Goal: Task Accomplishment & Management: Use online tool/utility

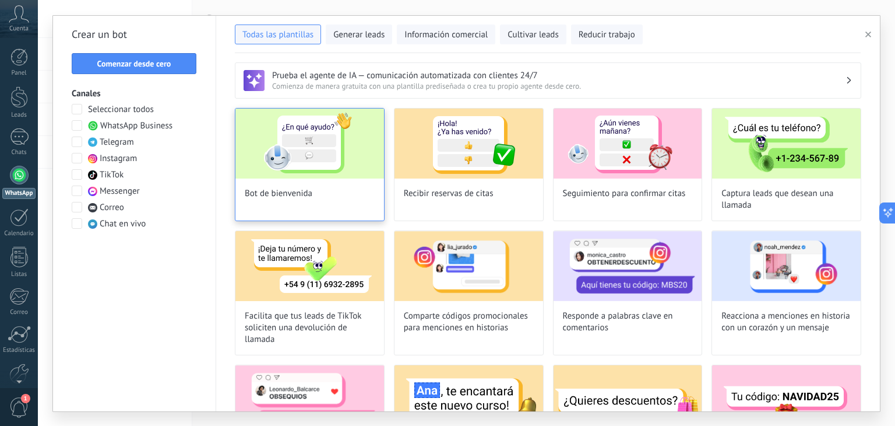
click at [308, 160] on img at bounding box center [310, 143] width 149 height 70
type input "**********"
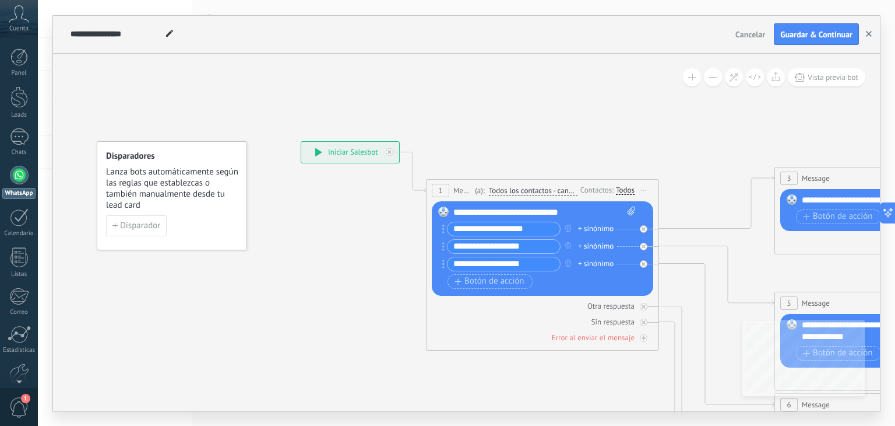
click at [872, 33] on button "button" at bounding box center [868, 34] width 17 height 22
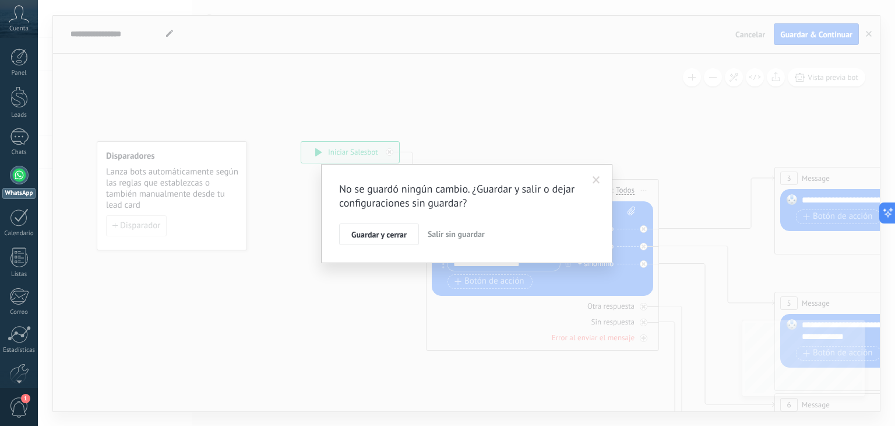
click at [434, 229] on span "Salir sin guardar" at bounding box center [456, 234] width 57 height 10
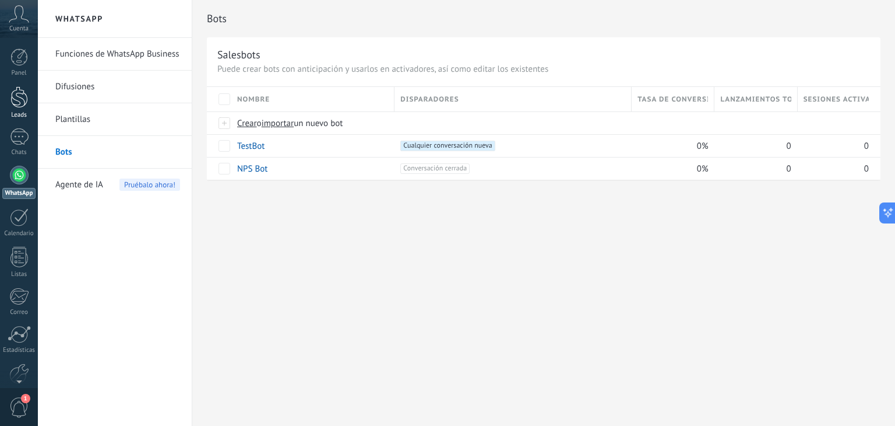
click at [10, 99] on div at bounding box center [18, 97] width 17 height 22
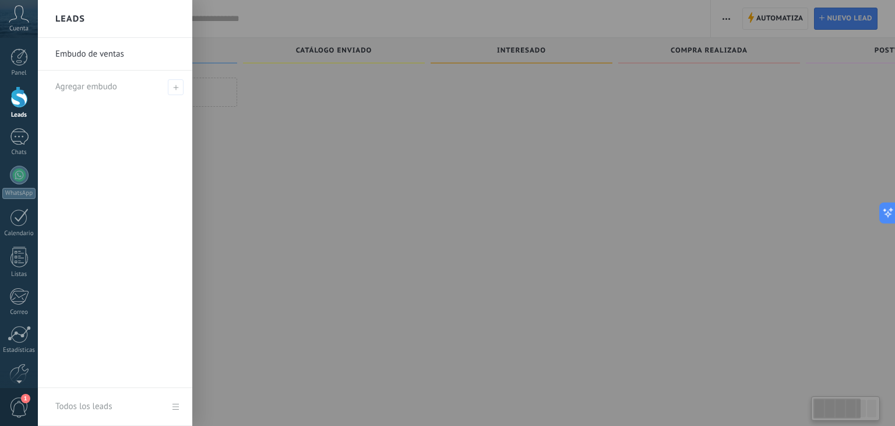
click at [135, 54] on link "Embudo de ventas" at bounding box center [117, 54] width 125 height 33
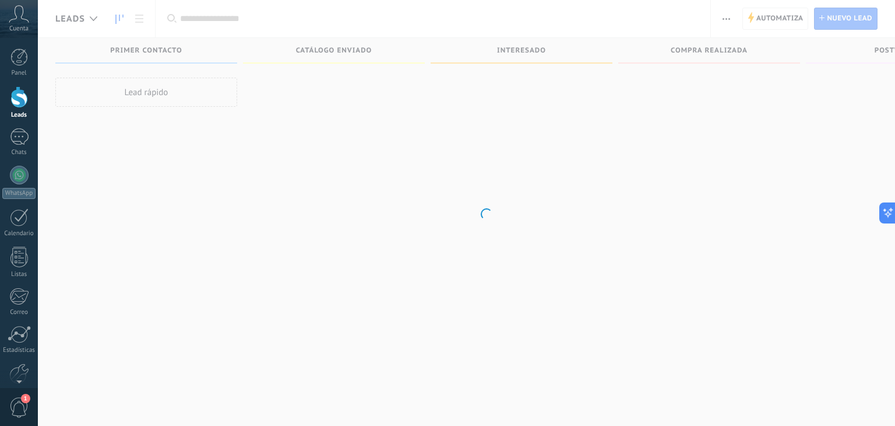
click at [392, 100] on body ".abccls-1,.abccls-2{fill-rule:evenodd}.abccls-2{fill:#fff} .abfcls-1{fill:none}…" at bounding box center [447, 213] width 895 height 426
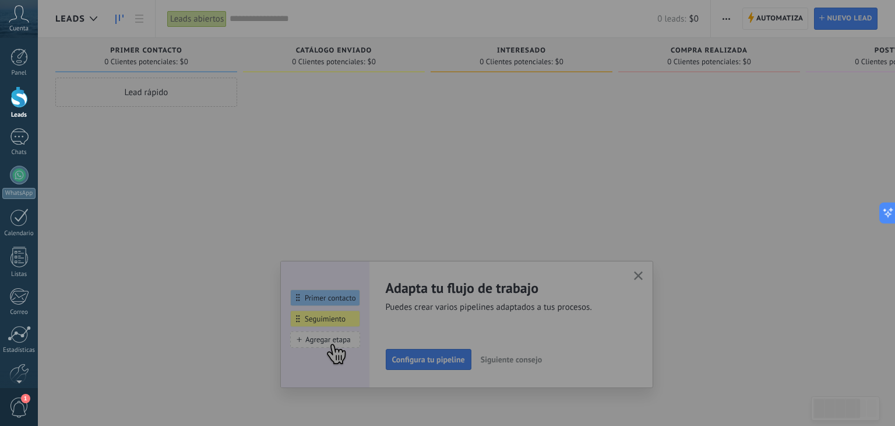
click at [166, 57] on div at bounding box center [485, 213] width 895 height 426
click at [693, 272] on div at bounding box center [485, 213] width 895 height 426
click at [434, 360] on div at bounding box center [485, 213] width 895 height 426
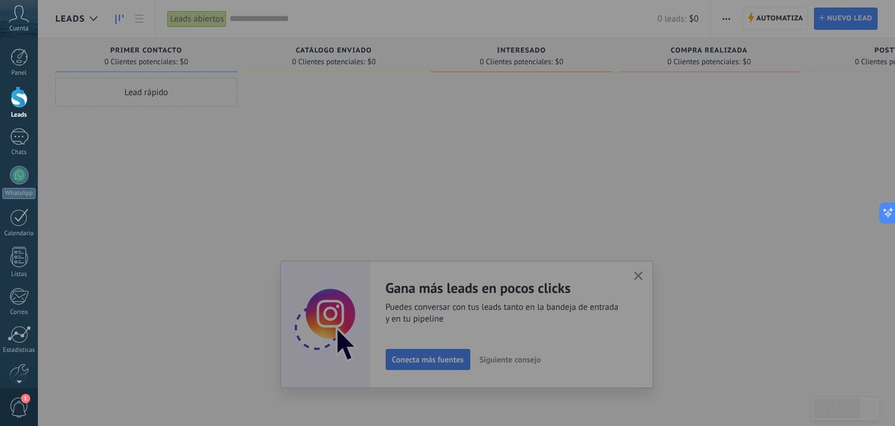
click at [651, 273] on div at bounding box center [485, 213] width 895 height 426
click at [641, 273] on div at bounding box center [485, 213] width 895 height 426
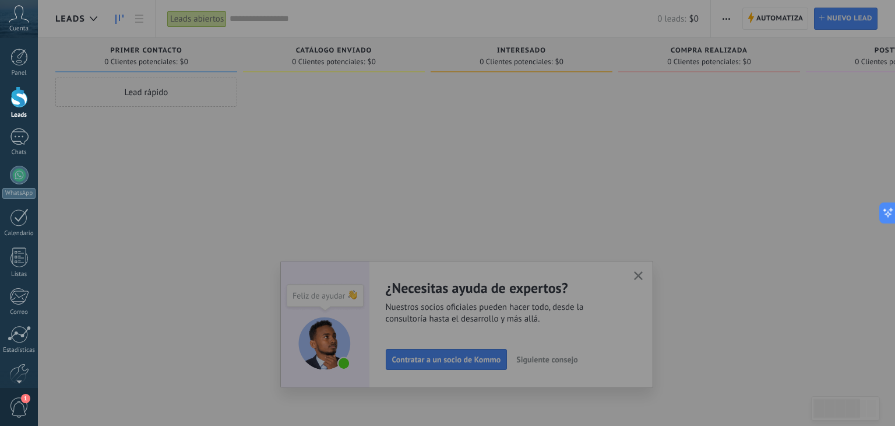
click at [448, 366] on div at bounding box center [485, 213] width 895 height 426
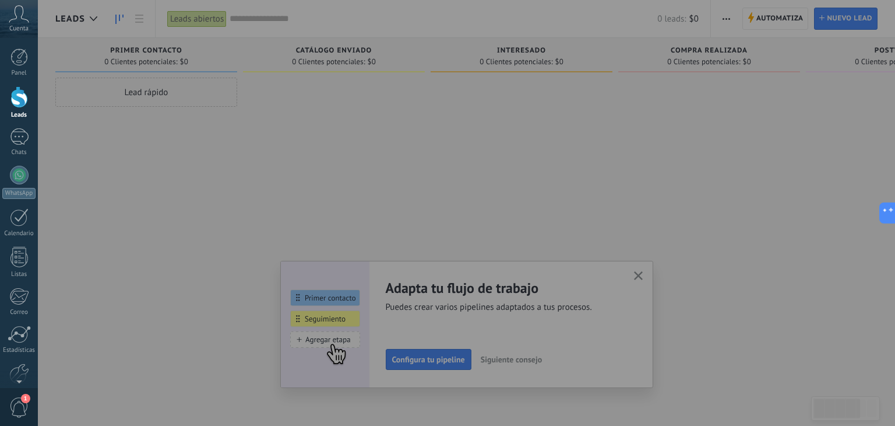
drag, startPoint x: 468, startPoint y: 352, endPoint x: 524, endPoint y: 349, distance: 56.6
click at [468, 353] on div at bounding box center [485, 213] width 895 height 426
click at [647, 275] on div at bounding box center [485, 213] width 895 height 426
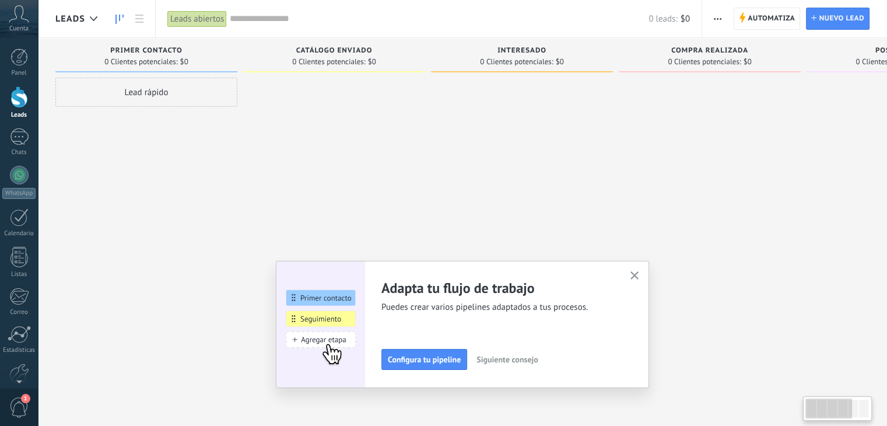
click at [635, 271] on icon "button" at bounding box center [634, 275] width 9 height 9
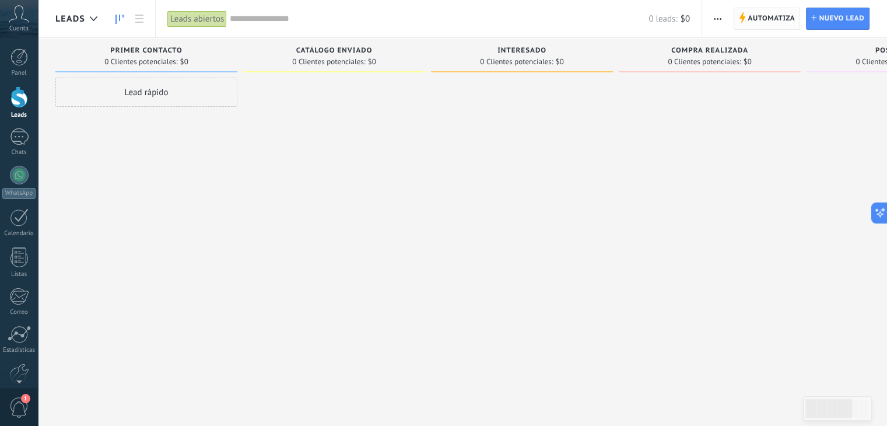
click at [754, 24] on span "Automatiza" at bounding box center [770, 18] width 47 height 21
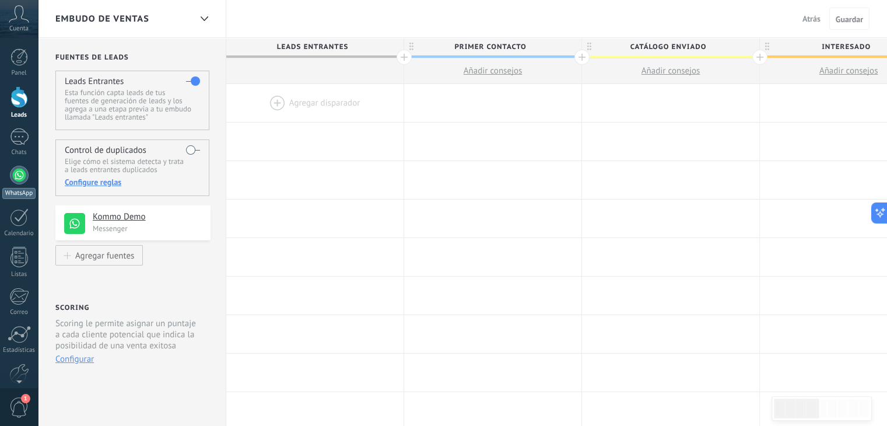
click at [13, 185] on link "WhatsApp" at bounding box center [19, 182] width 38 height 33
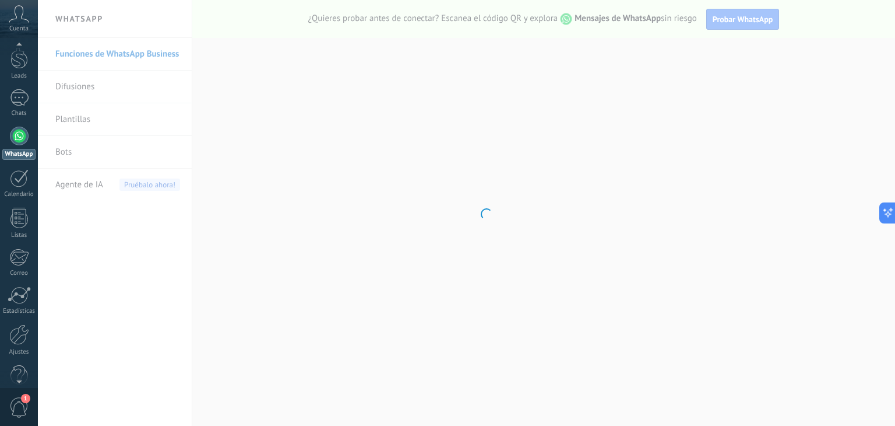
scroll to position [59, 0]
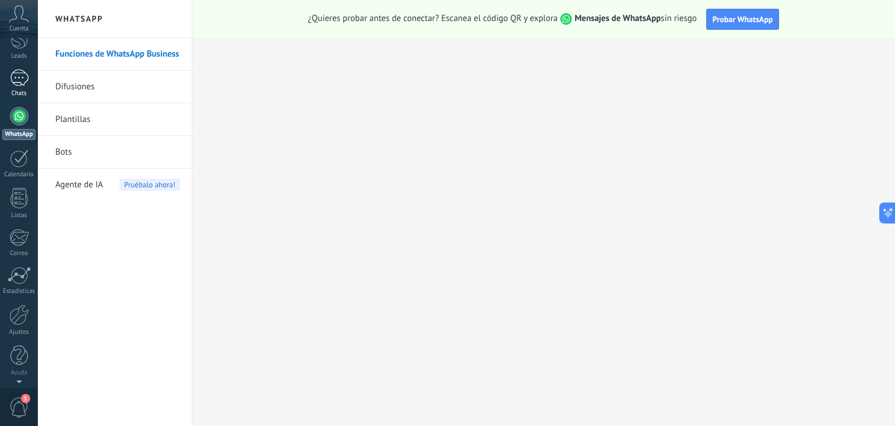
click at [15, 86] on div at bounding box center [19, 77] width 19 height 17
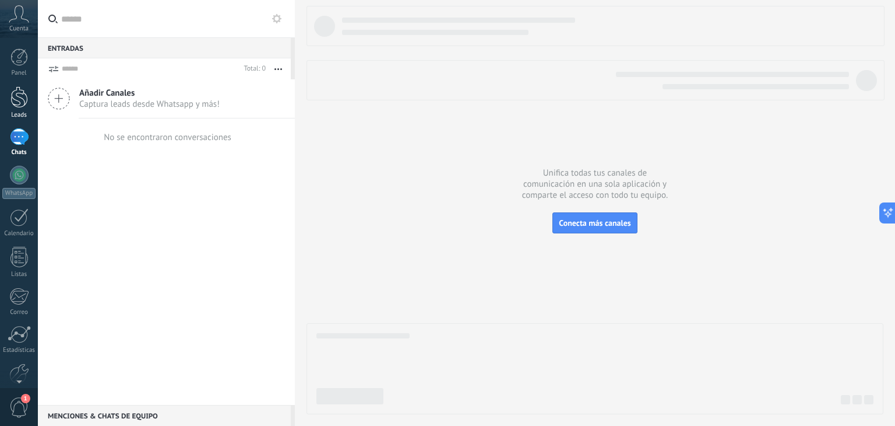
click at [22, 101] on div at bounding box center [18, 97] width 17 height 22
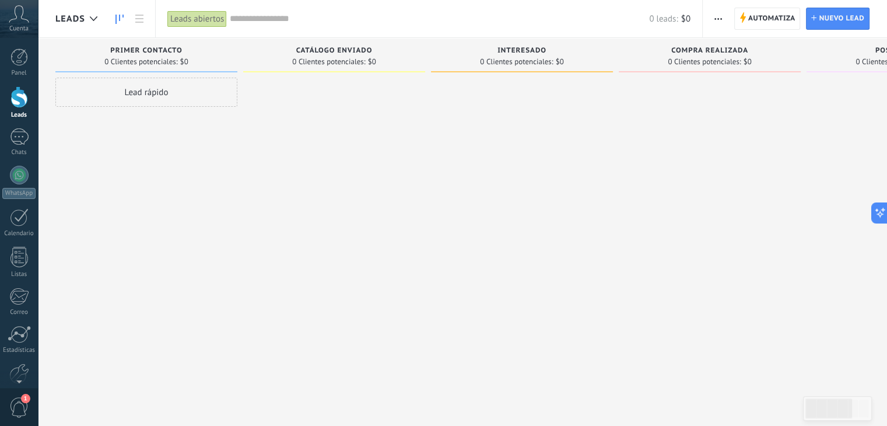
click at [19, 44] on div "Panel Leads Chats WhatsApp Clientes" at bounding box center [38, 213] width 76 height 350
click at [16, 51] on div at bounding box center [18, 56] width 17 height 17
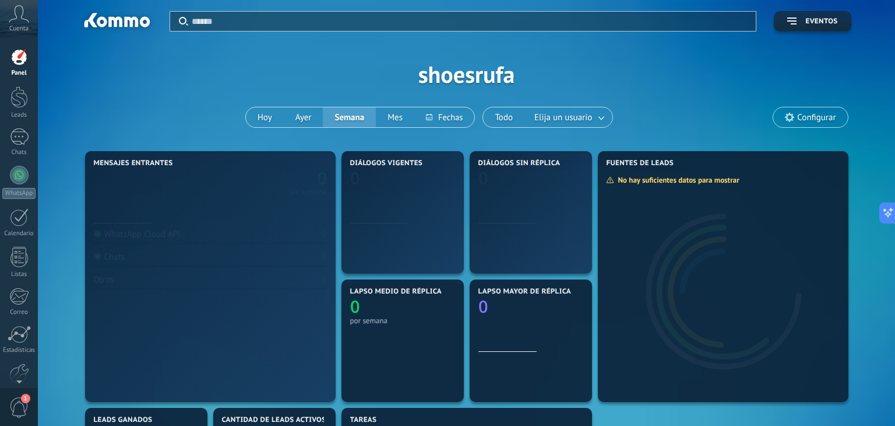
click at [19, 19] on icon at bounding box center [19, 13] width 20 height 17
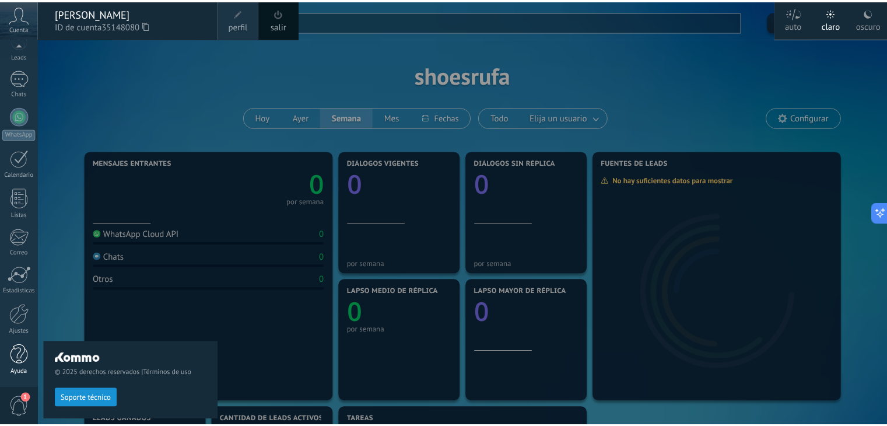
scroll to position [58, 0]
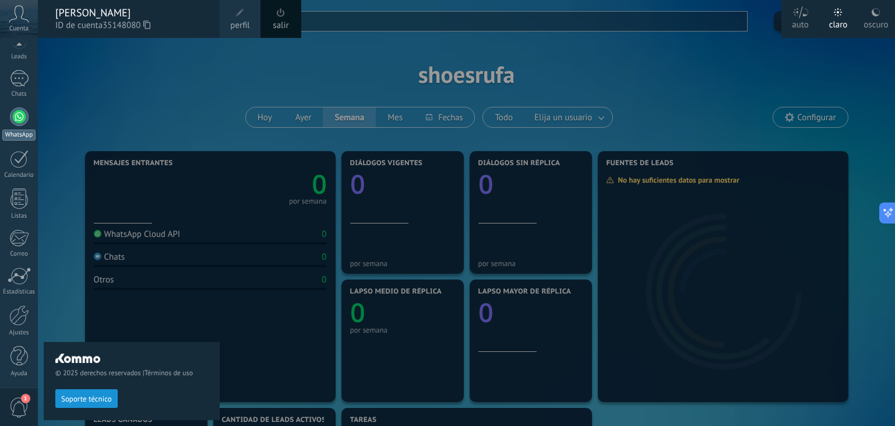
click at [14, 117] on div at bounding box center [19, 116] width 19 height 19
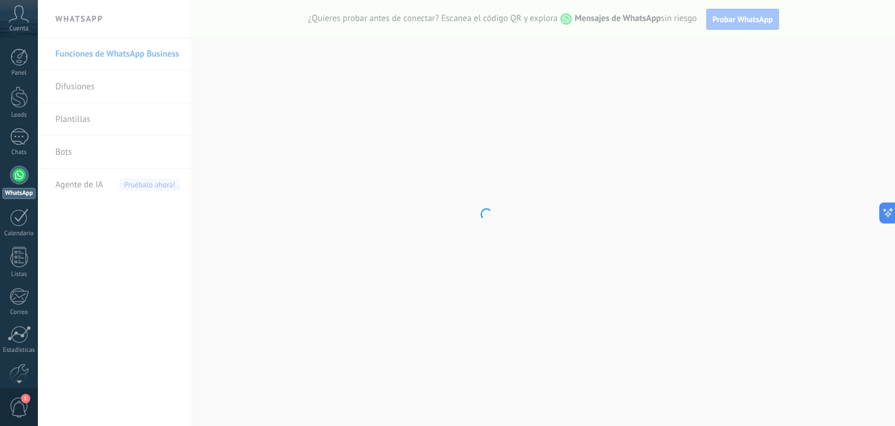
click at [64, 153] on body ".abccls-1,.abccls-2{fill-rule:evenodd}.abccls-2{fill:#fff} .abfcls-1{fill:none}…" at bounding box center [447, 213] width 895 height 426
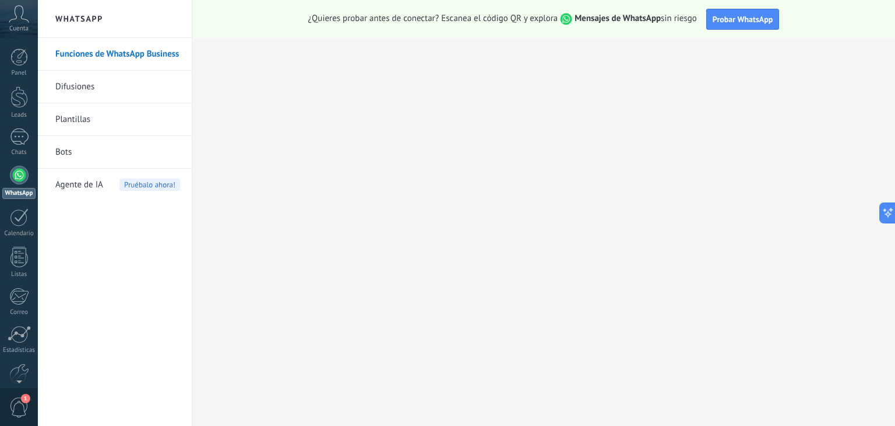
click at [64, 153] on link "Bots" at bounding box center [117, 152] width 125 height 33
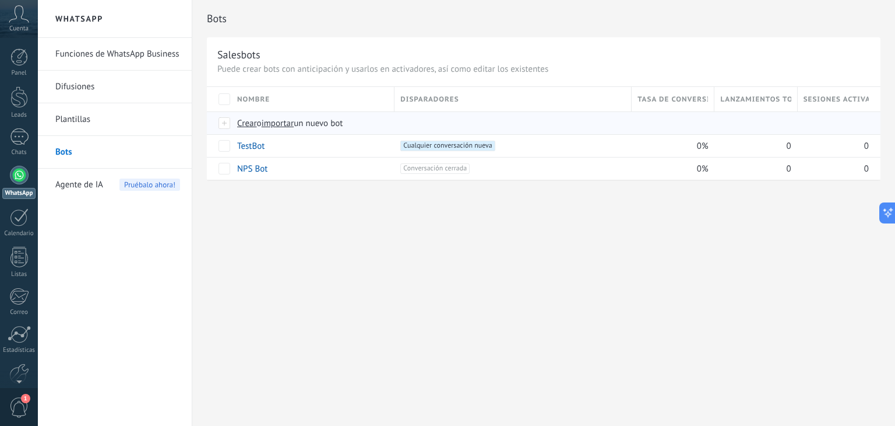
click at [242, 127] on span "Crear" at bounding box center [247, 123] width 20 height 11
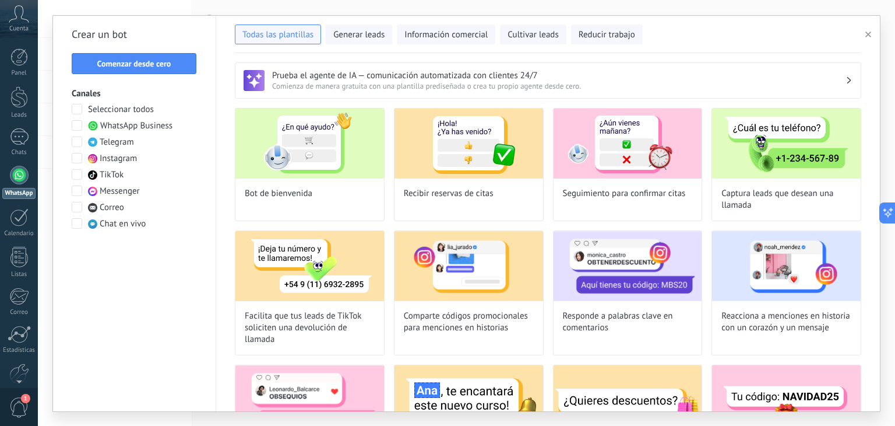
type input "**********"
click at [168, 64] on span "Comenzar desde cero" at bounding box center [134, 63] width 74 height 8
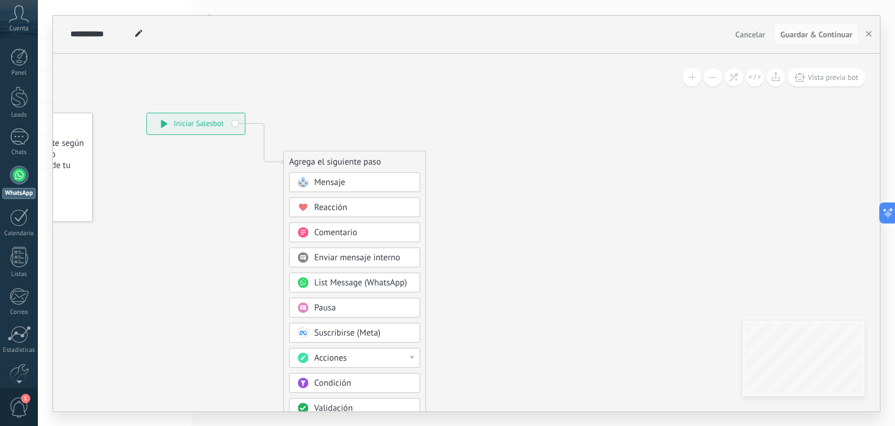
drag, startPoint x: 385, startPoint y: 219, endPoint x: 229, endPoint y: 189, distance: 158.4
click at [229, 189] on icon at bounding box center [247, 322] width 784 height 1002
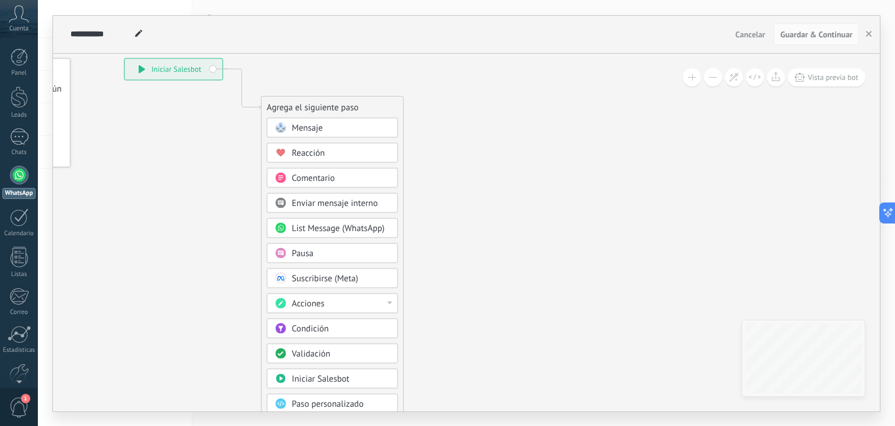
drag, startPoint x: 506, startPoint y: 237, endPoint x: 485, endPoint y: 182, distance: 58.1
click at [485, 182] on icon at bounding box center [225, 267] width 784 height 1002
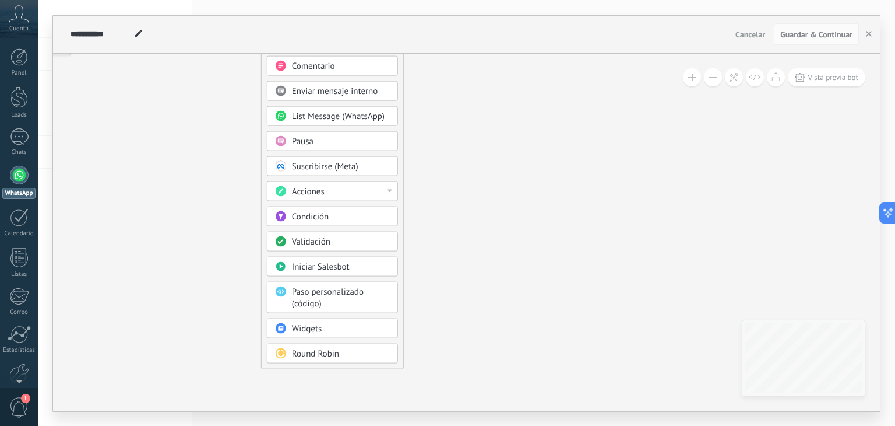
click at [342, 241] on div "Validación" at bounding box center [341, 242] width 98 height 12
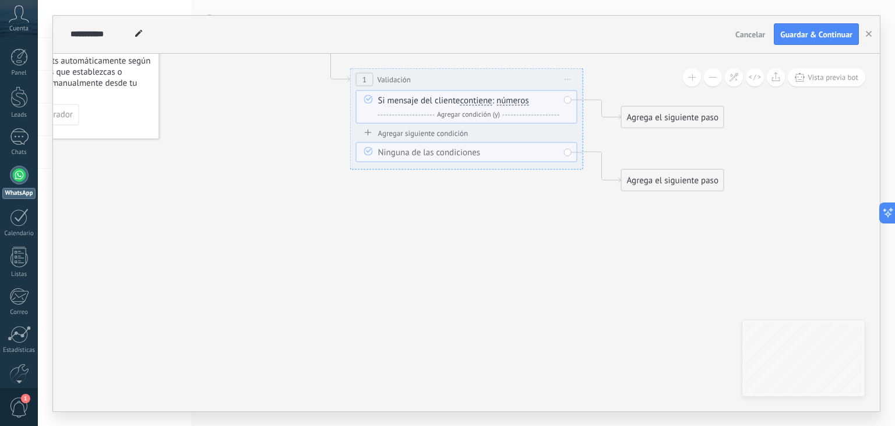
click at [513, 100] on span "números" at bounding box center [513, 100] width 33 height 9
click at [513, 100] on button "números" at bounding box center [564, 100] width 146 height 21
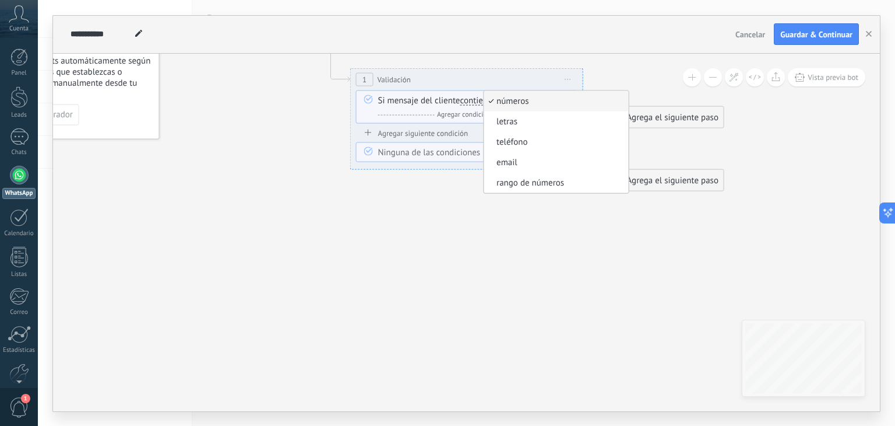
click at [408, 168] on icon at bounding box center [449, 110] width 1055 height 744
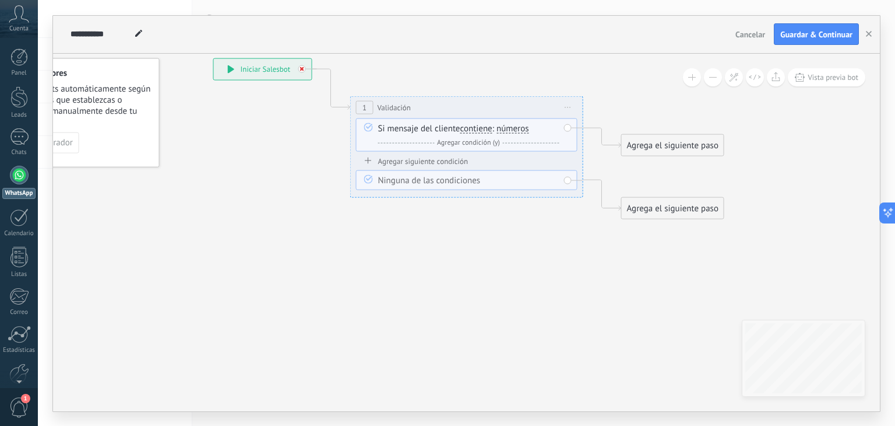
click at [300, 70] on icon at bounding box center [302, 68] width 4 height 4
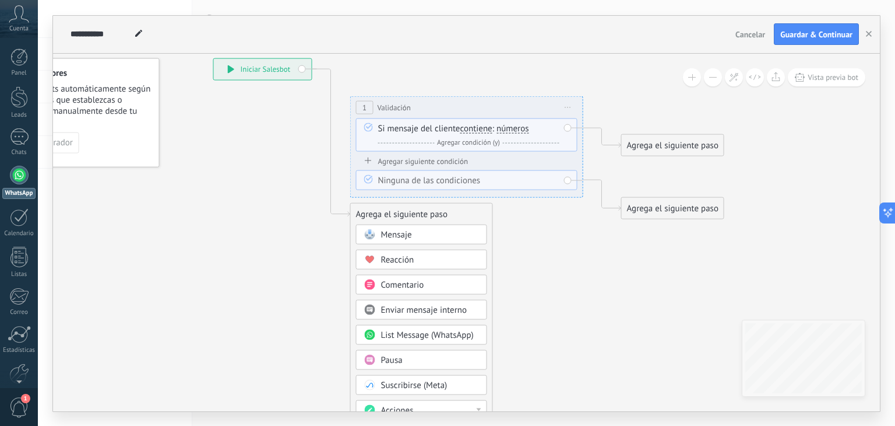
click at [590, 119] on icon at bounding box center [449, 333] width 1055 height 1134
click at [561, 108] on span "Iniciar vista previa aquí Cambiar nombre Duplicar Borrar" at bounding box center [568, 107] width 19 height 17
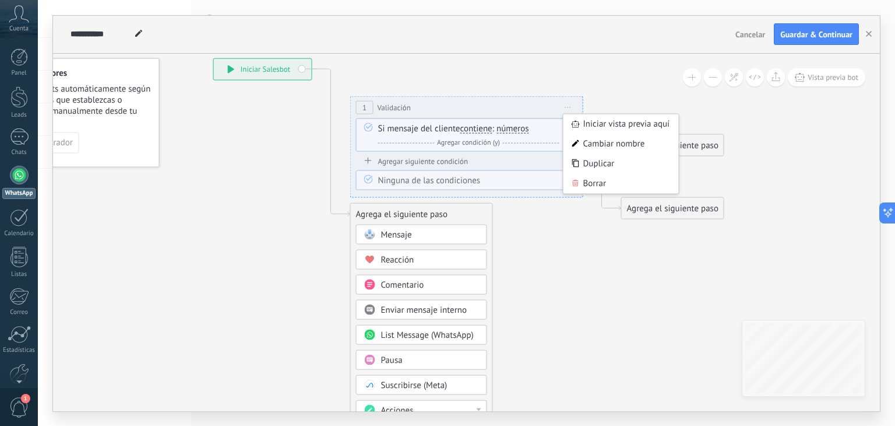
click at [560, 106] on span "Iniciar vista previa aquí Cambiar nombre Duplicar Borrar" at bounding box center [568, 107] width 19 height 17
click at [577, 183] on icon at bounding box center [575, 182] width 7 height 7
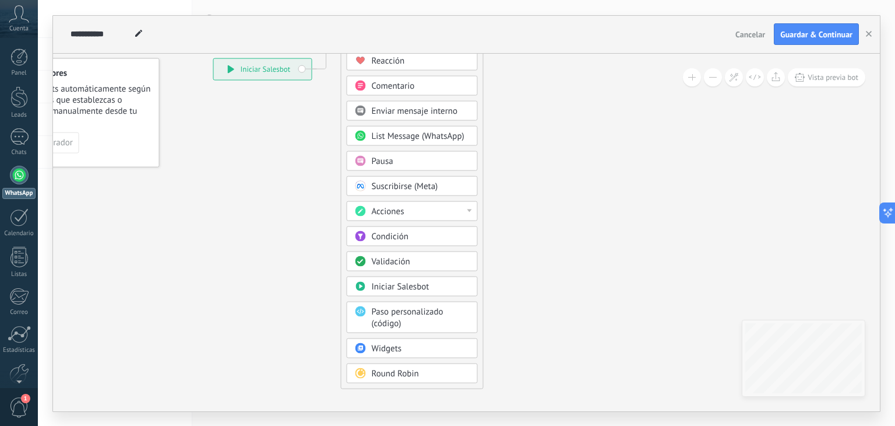
drag, startPoint x: 417, startPoint y: 212, endPoint x: 408, endPoint y: 13, distance: 199.0
click at [408, 13] on div "**********" at bounding box center [467, 213] width 858 height 426
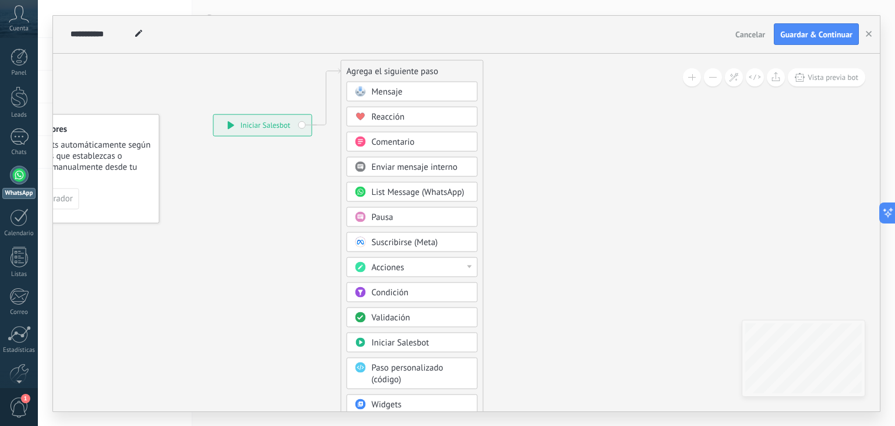
click at [382, 89] on span "Mensaje" at bounding box center [387, 91] width 31 height 11
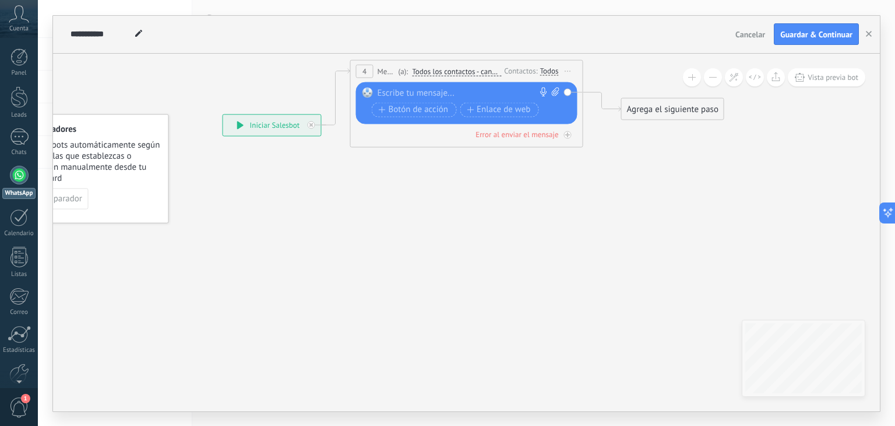
click at [393, 91] on div at bounding box center [464, 93] width 173 height 12
paste div
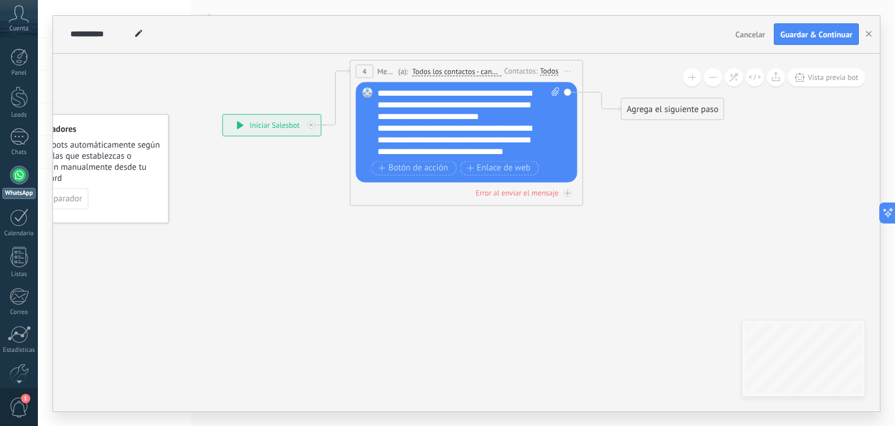
click at [437, 154] on div "**********" at bounding box center [459, 145] width 163 height 47
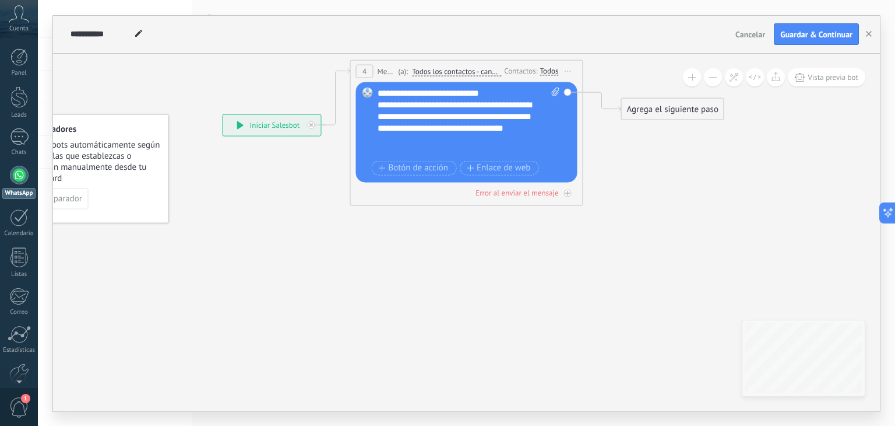
scroll to position [35, 0]
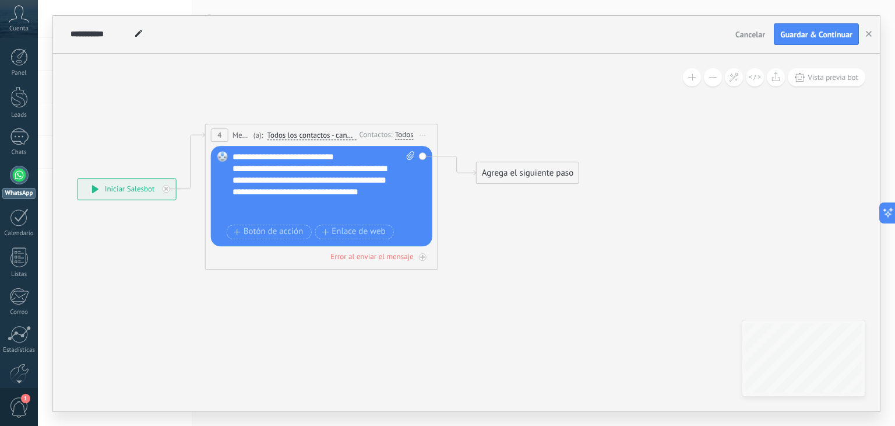
drag, startPoint x: 648, startPoint y: 177, endPoint x: 498, endPoint y: 245, distance: 165.4
click at [498, 245] on icon at bounding box center [308, 161] width 1045 height 659
click at [504, 170] on div "Agrega el siguiente paso" at bounding box center [528, 172] width 102 height 19
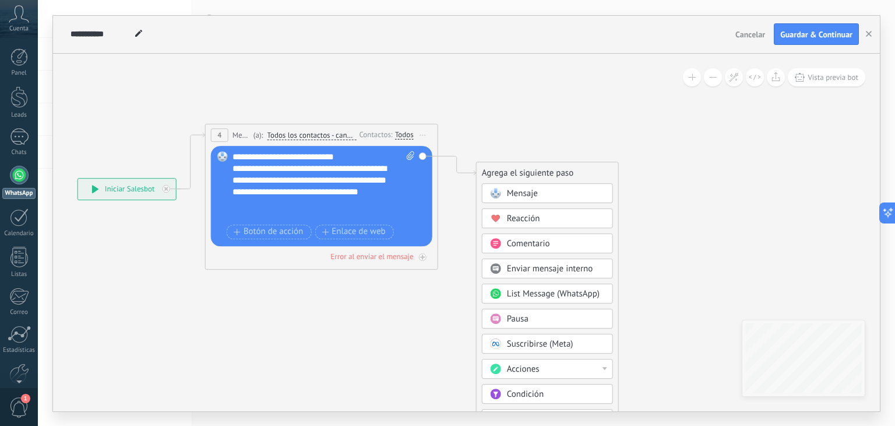
click at [501, 196] on span at bounding box center [495, 192] width 23 height 9
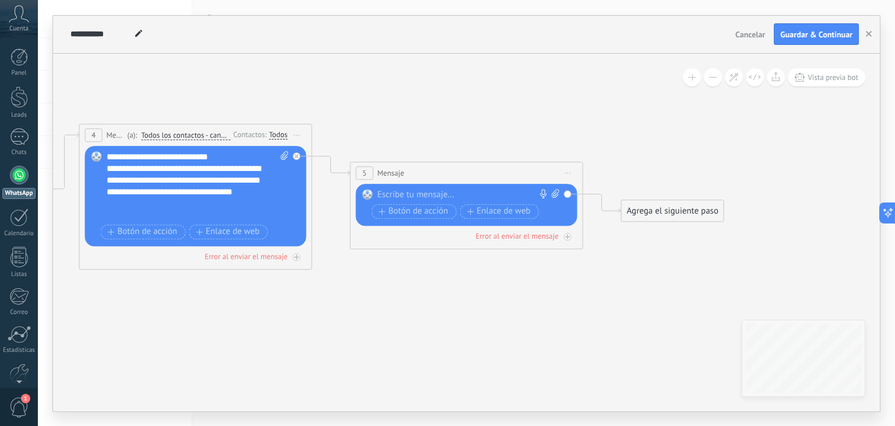
click at [477, 194] on div at bounding box center [464, 195] width 173 height 12
paste div
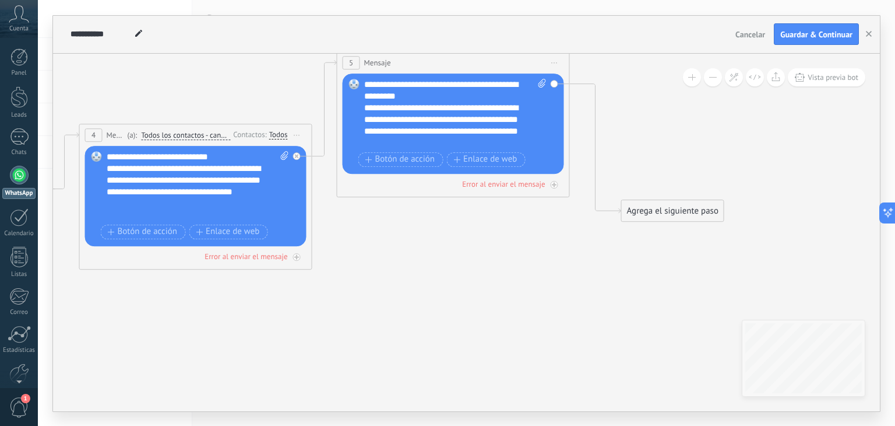
drag, startPoint x: 443, startPoint y: 173, endPoint x: 429, endPoint y: 64, distance: 109.9
click at [429, 64] on div "5 Mensaje ******* (a): Todos los contactos - canales seleccionados Todos los co…" at bounding box center [454, 63] width 232 height 22
drag, startPoint x: 646, startPoint y: 203, endPoint x: 629, endPoint y: 168, distance: 38.9
click at [629, 168] on div "Agrega el siguiente paso" at bounding box center [656, 175] width 102 height 19
click at [629, 170] on div "Agrega el siguiente paso" at bounding box center [656, 175] width 102 height 19
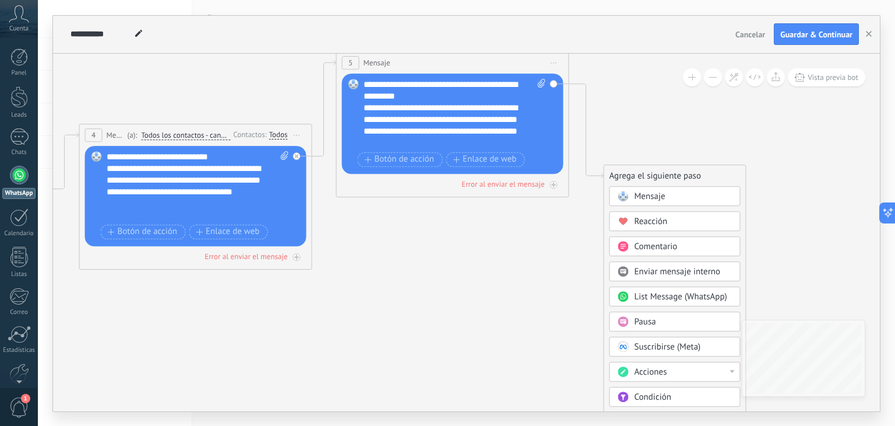
click at [649, 196] on span "Mensaje" at bounding box center [650, 196] width 31 height 11
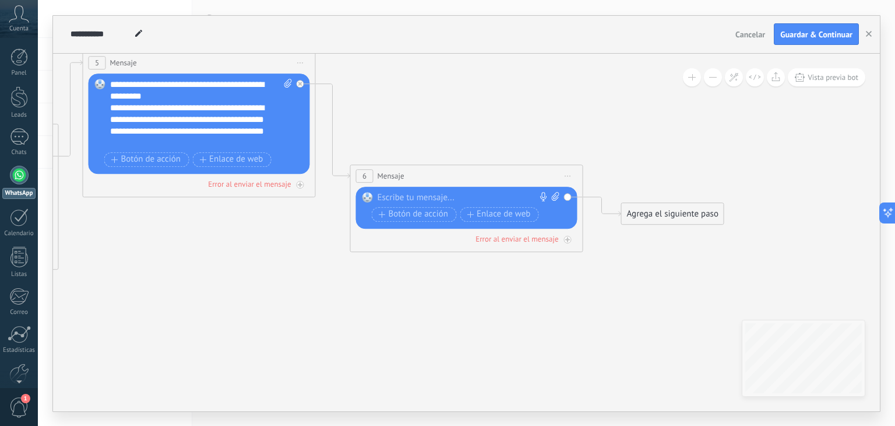
click at [426, 195] on div at bounding box center [464, 198] width 173 height 12
paste div
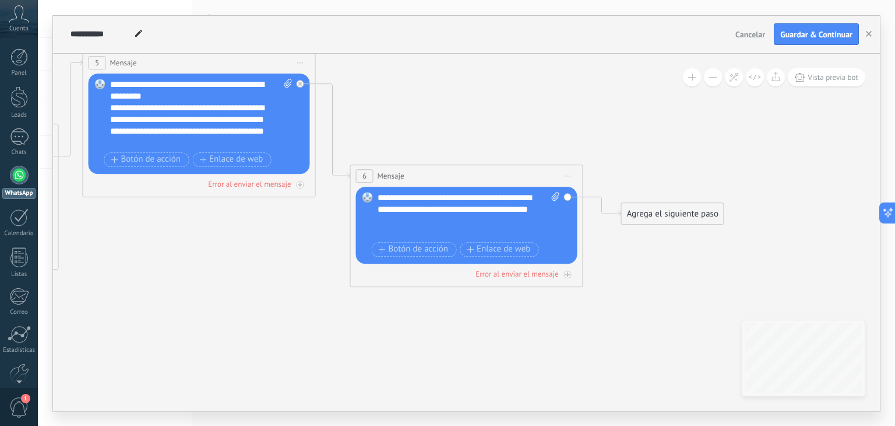
click at [550, 192] on span at bounding box center [554, 215] width 11 height 47
click input "Subir" at bounding box center [0, 0] width 0 height 0
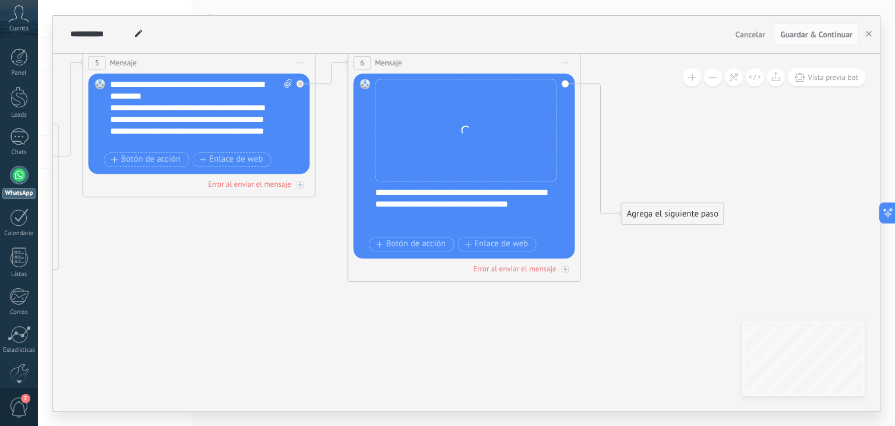
drag, startPoint x: 431, startPoint y: 177, endPoint x: 428, endPoint y: 62, distance: 115.5
click at [428, 62] on div "6 Mensaje ******* (a): Todos los contactos - canales seleccionados Todos los co…" at bounding box center [465, 63] width 232 height 22
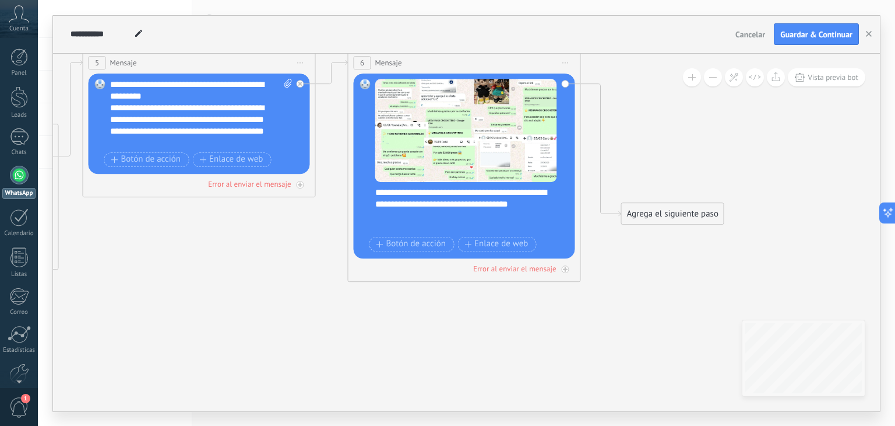
click at [400, 222] on div at bounding box center [466, 216] width 182 height 12
click at [394, 213] on div "**********" at bounding box center [472, 210] width 194 height 47
click at [564, 308] on icon at bounding box center [192, 166] width 1570 height 813
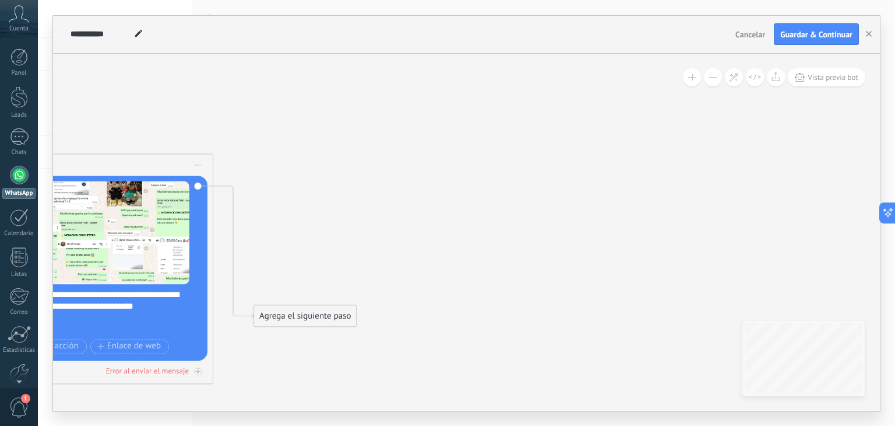
drag, startPoint x: 639, startPoint y: 170, endPoint x: 266, endPoint y: 290, distance: 392.0
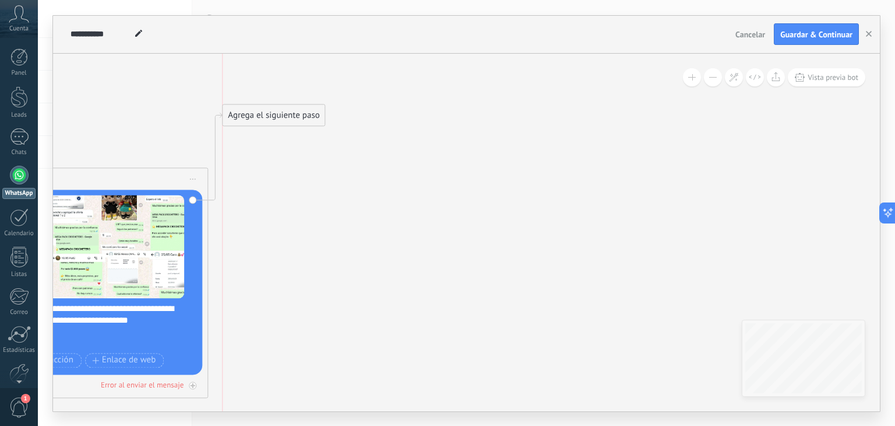
drag, startPoint x: 282, startPoint y: 322, endPoint x: 257, endPoint y: 108, distance: 216.0
click at [257, 108] on div "Agrega el siguiente paso" at bounding box center [274, 115] width 102 height 19
click at [255, 113] on div "Agrega el siguiente paso" at bounding box center [274, 115] width 102 height 19
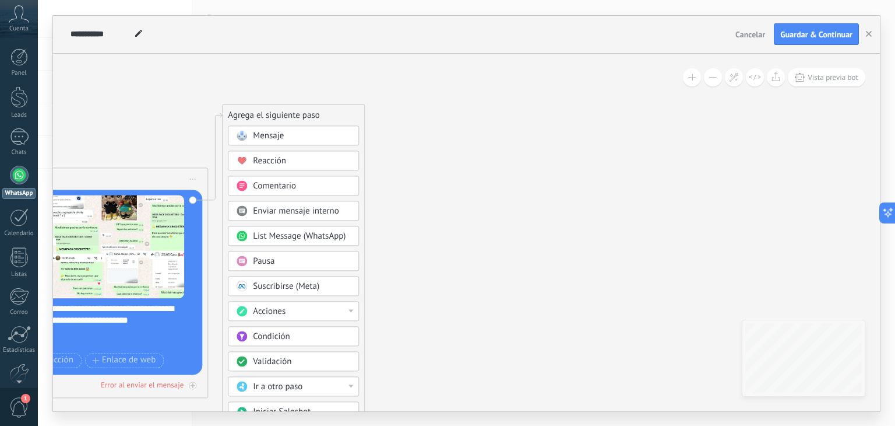
click at [268, 135] on span "Mensaje" at bounding box center [268, 135] width 31 height 11
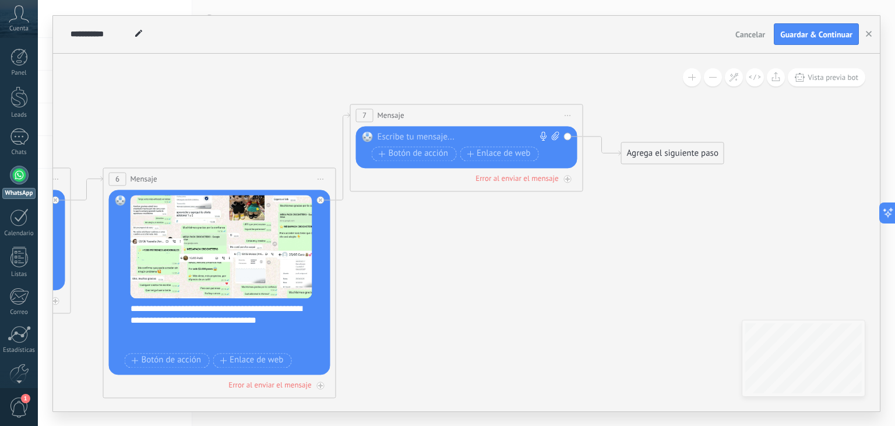
click at [415, 136] on div at bounding box center [464, 137] width 173 height 12
paste div
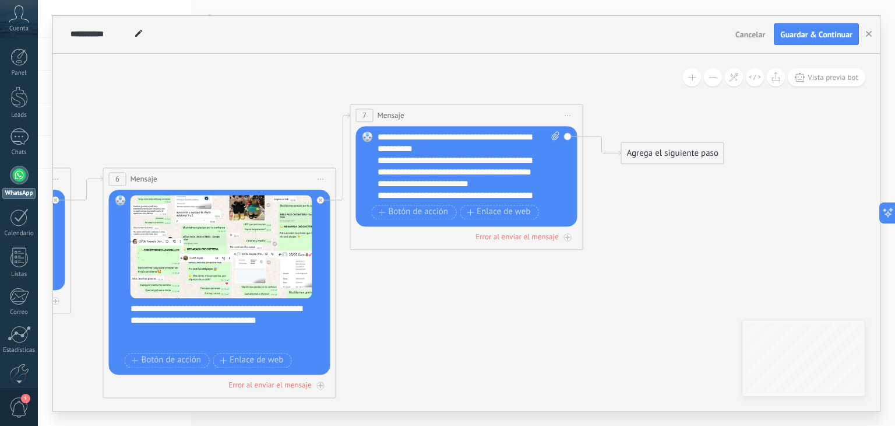
click at [393, 290] on icon at bounding box center [69, 250] width 1815 height 876
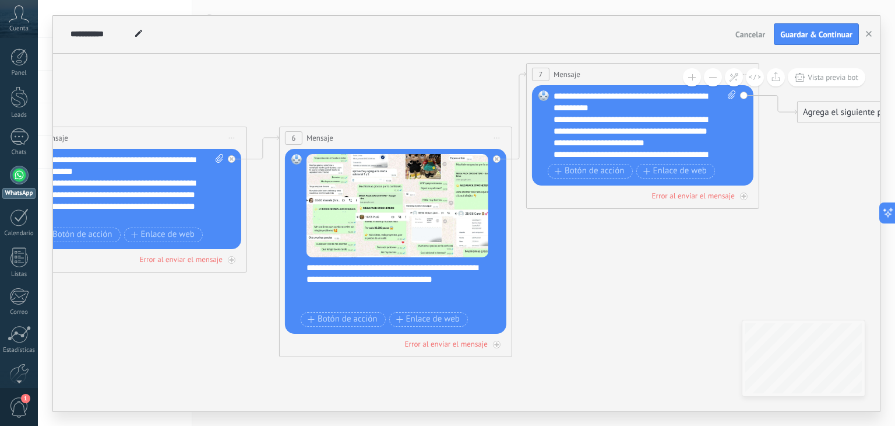
drag, startPoint x: 398, startPoint y: 292, endPoint x: 624, endPoint y: 224, distance: 235.5
click at [825, 201] on icon at bounding box center [245, 209] width 1815 height 876
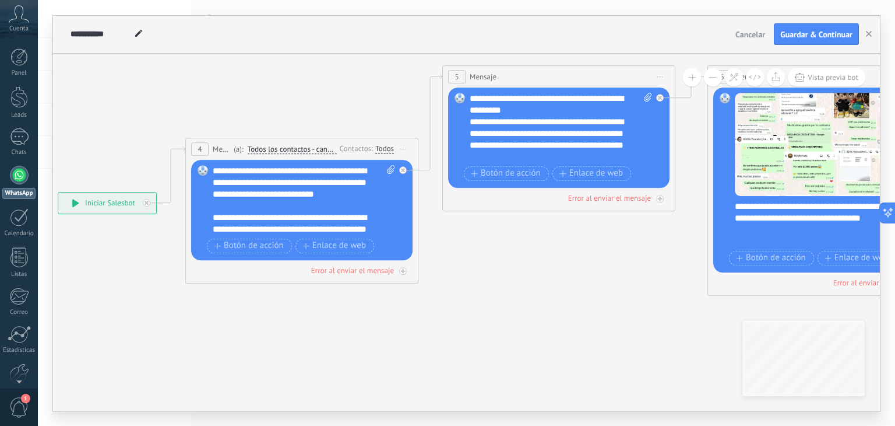
drag, startPoint x: 230, startPoint y: 296, endPoint x: 408, endPoint y: 285, distance: 178.2
click at [408, 285] on icon at bounding box center [673, 148] width 1815 height 876
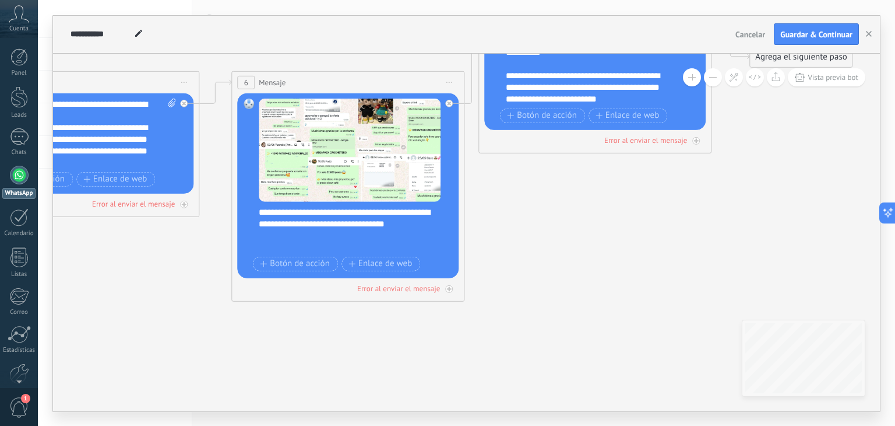
drag, startPoint x: 534, startPoint y: 233, endPoint x: 58, endPoint y: 238, distance: 476.3
click at [58, 238] on icon at bounding box center [197, 154] width 1815 height 876
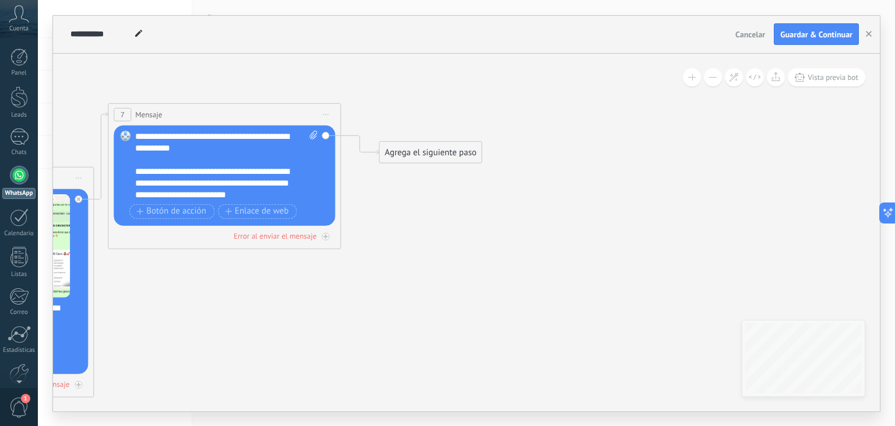
drag, startPoint x: 438, startPoint y: 269, endPoint x: 205, endPoint y: 326, distance: 240.7
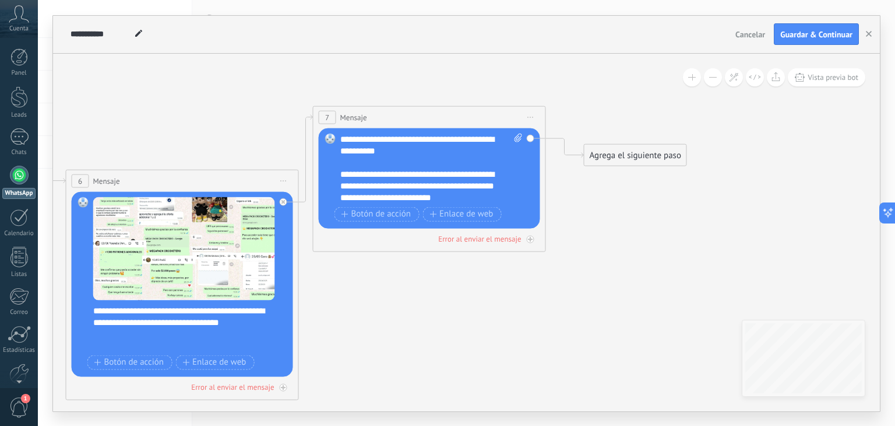
drag, startPoint x: 364, startPoint y: 273, endPoint x: 558, endPoint y: 267, distance: 194.8
click at [569, 276] on icon at bounding box center [31, 252] width 1815 height 876
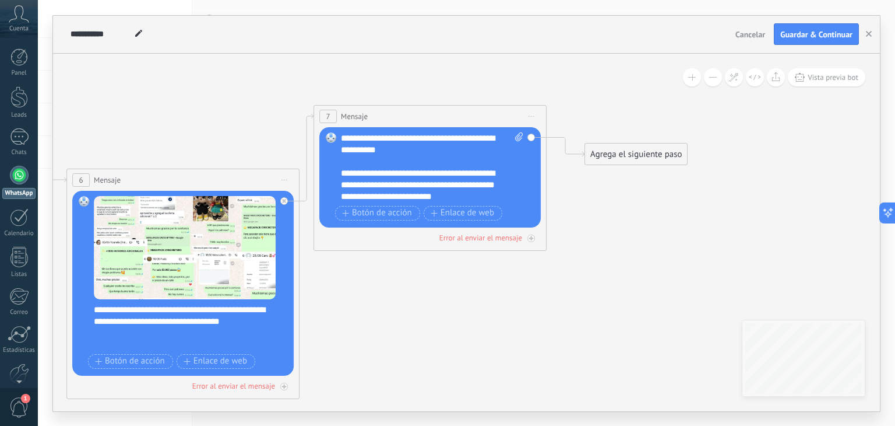
click at [354, 145] on div "**********" at bounding box center [432, 167] width 183 height 70
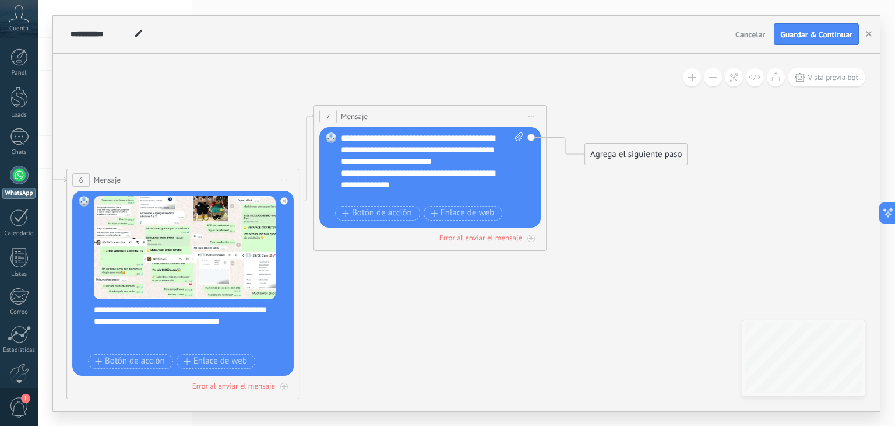
click at [505, 156] on div "**********" at bounding box center [432, 167] width 183 height 70
click at [392, 215] on span "Botón de acción" at bounding box center [377, 212] width 70 height 9
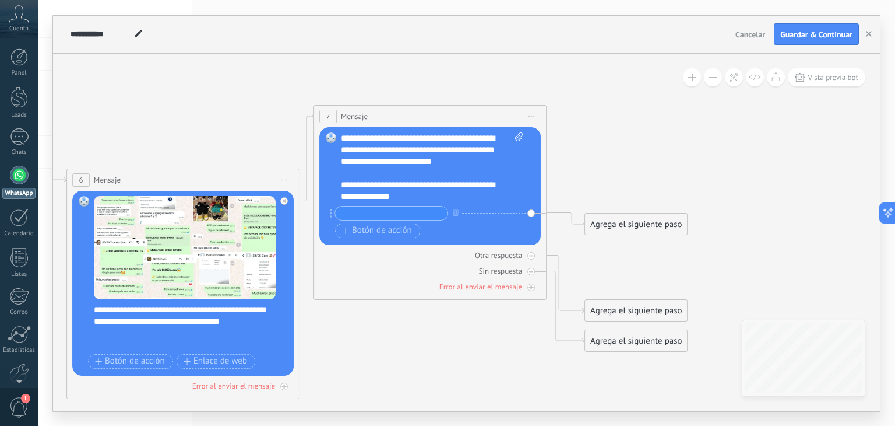
paste input "**********"
type input "**********"
click at [385, 231] on span "Botón de acción" at bounding box center [377, 230] width 70 height 9
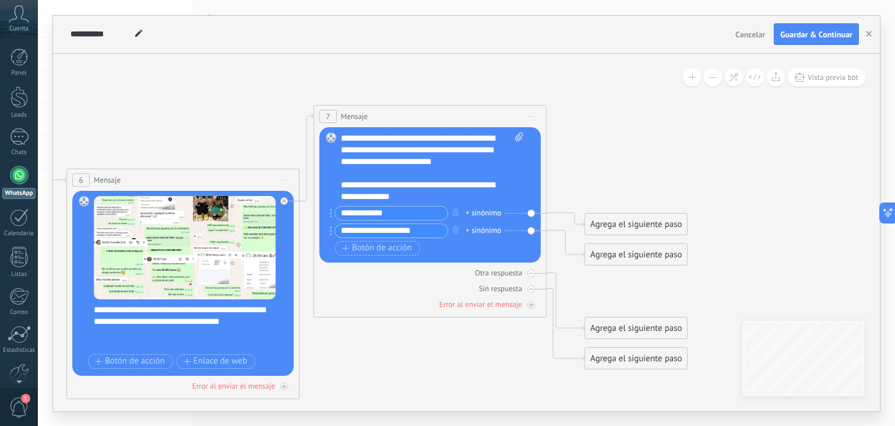
drag, startPoint x: 394, startPoint y: 231, endPoint x: 367, endPoint y: 231, distance: 26.8
click at [367, 231] on input "**********" at bounding box center [391, 230] width 113 height 13
type input "**********"
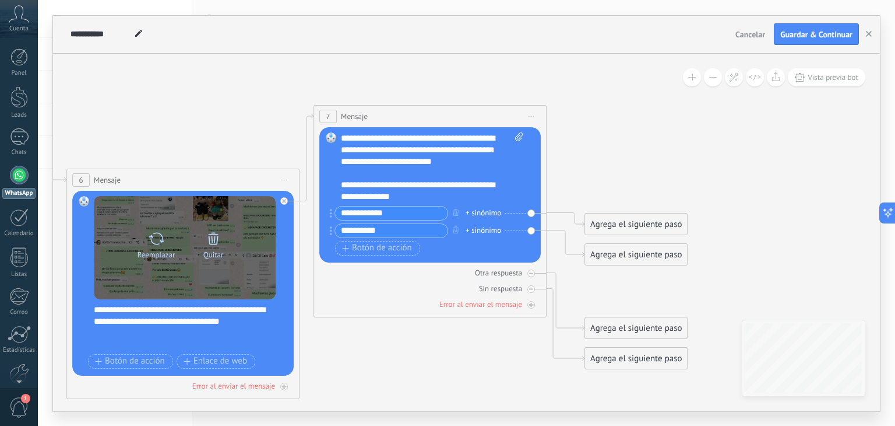
drag, startPoint x: 401, startPoint y: 231, endPoint x: 265, endPoint y: 233, distance: 135.8
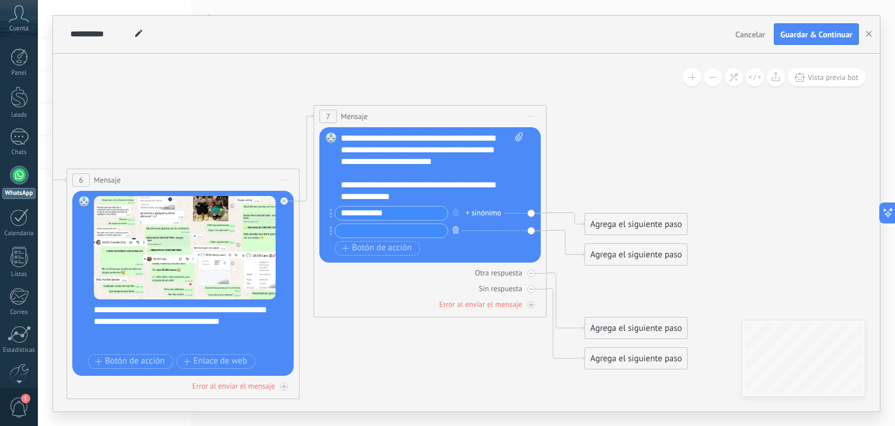
click at [454, 229] on icon "button" at bounding box center [456, 229] width 6 height 7
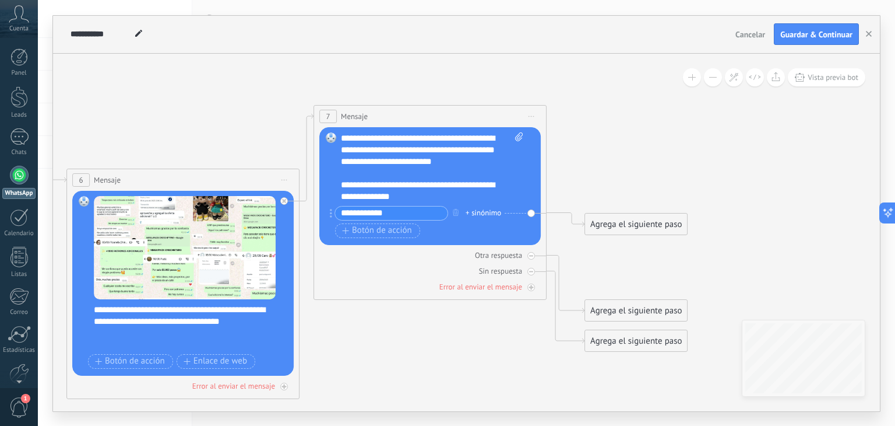
click at [397, 211] on input "**********" at bounding box center [391, 212] width 113 height 13
type input "**********"
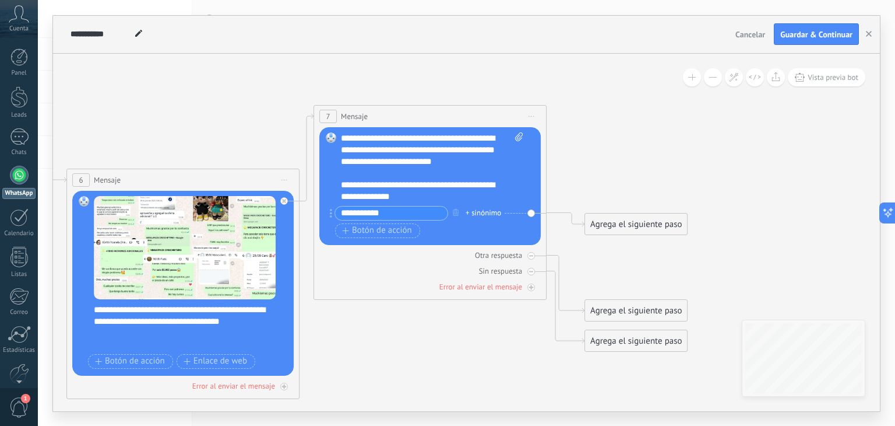
click at [672, 258] on icon at bounding box center [32, 251] width 1815 height 876
click at [528, 257] on div at bounding box center [532, 256] width 8 height 8
click at [534, 268] on div at bounding box center [532, 272] width 8 height 8
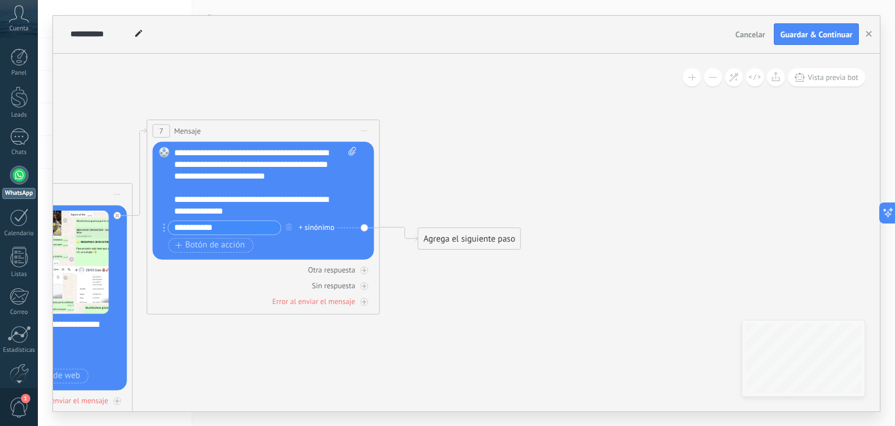
drag, startPoint x: 599, startPoint y: 356, endPoint x: 435, endPoint y: 371, distance: 165.2
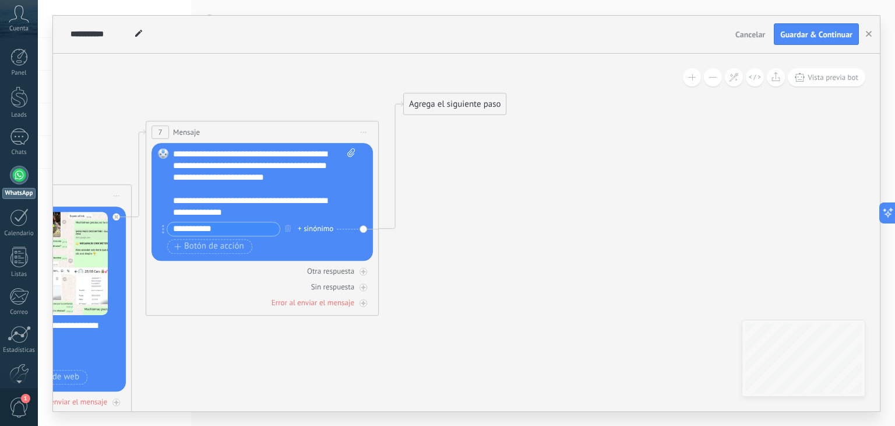
drag, startPoint x: 462, startPoint y: 245, endPoint x: 448, endPoint y: 109, distance: 136.5
click at [448, 109] on div "Agrega el siguiente paso" at bounding box center [455, 103] width 102 height 19
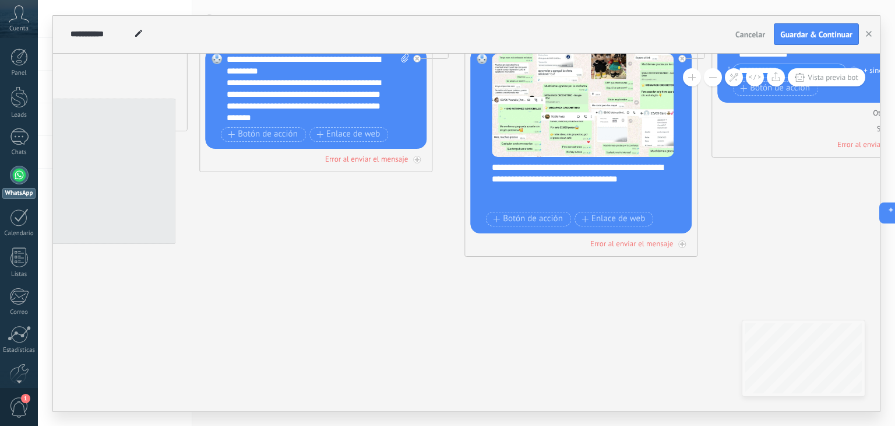
drag, startPoint x: 191, startPoint y: 384, endPoint x: 596, endPoint y: 229, distance: 433.8
click at [762, 221] on icon at bounding box center [423, 95] width 1801 height 903
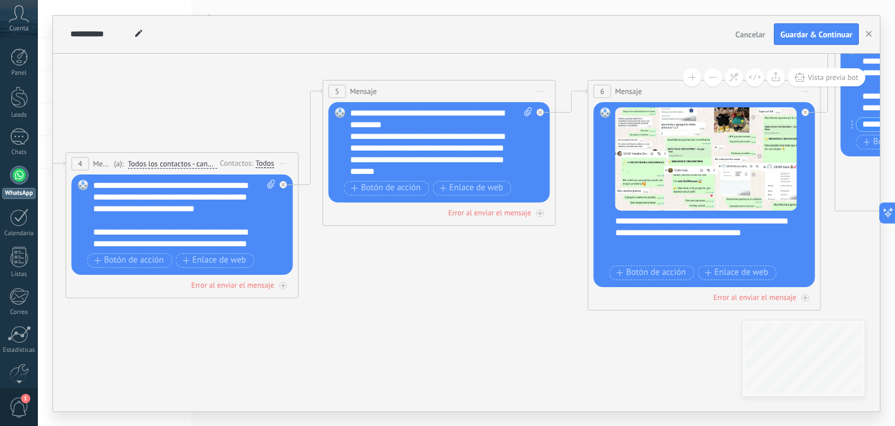
drag, startPoint x: 210, startPoint y: 254, endPoint x: 328, endPoint y: 312, distance: 131.4
click at [328, 312] on icon at bounding box center [547, 149] width 1801 height 903
click at [430, 154] on div "**********" at bounding box center [441, 142] width 183 height 70
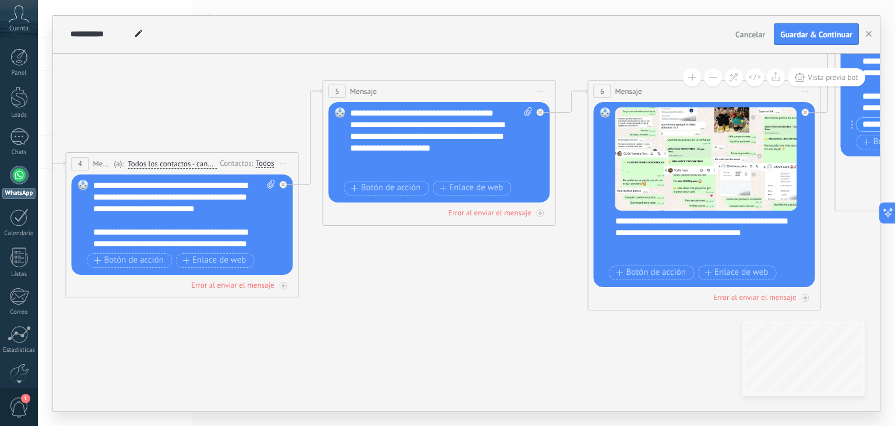
scroll to position [163, 0]
click at [528, 108] on icon at bounding box center [528, 111] width 8 height 9
click input "Subir" at bounding box center [0, 0] width 0 height 0
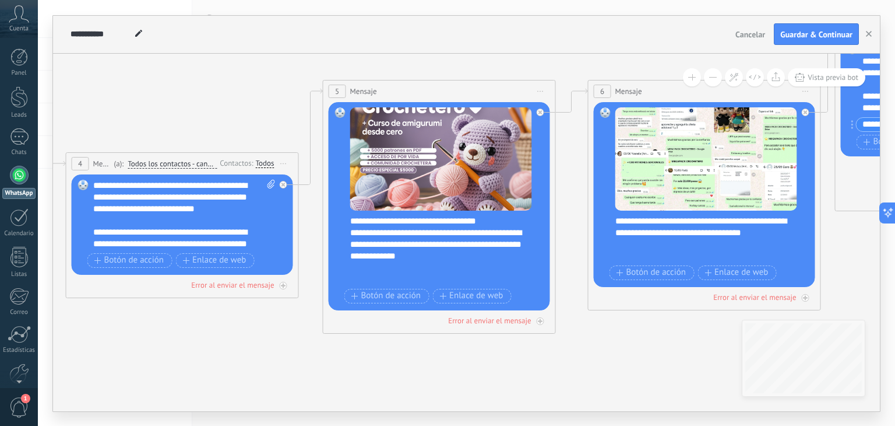
click at [437, 249] on div "**********" at bounding box center [447, 250] width 194 height 70
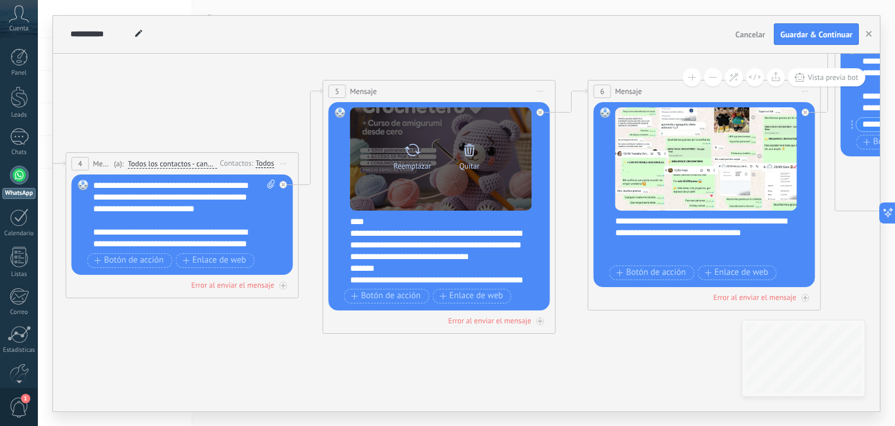
scroll to position [0, 0]
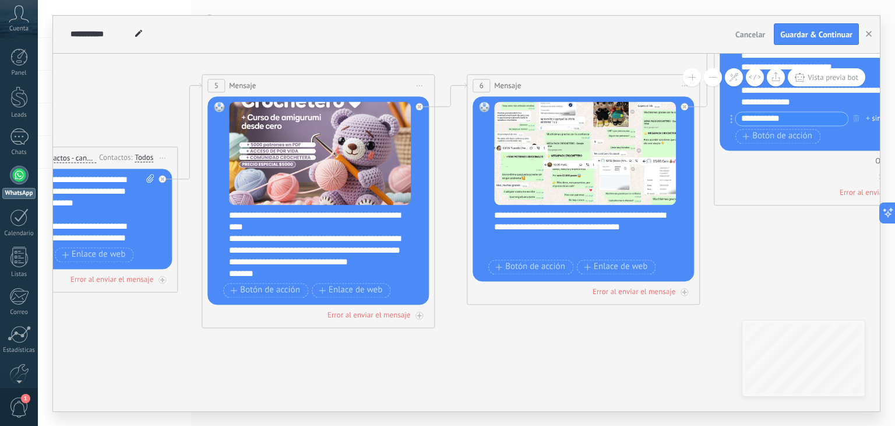
drag, startPoint x: 675, startPoint y: 360, endPoint x: 560, endPoint y: 354, distance: 115.0
click at [560, 354] on icon at bounding box center [425, 143] width 1801 height 903
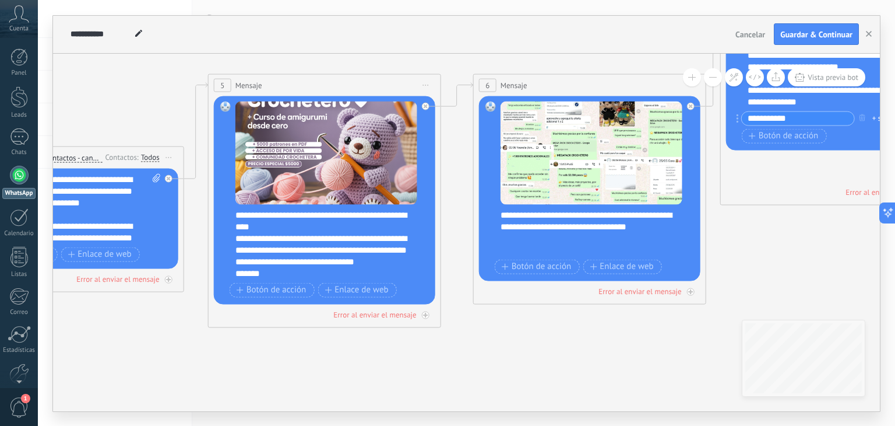
click at [539, 58] on icon at bounding box center [432, 143] width 1801 height 903
click at [716, 82] on button at bounding box center [713, 77] width 18 height 18
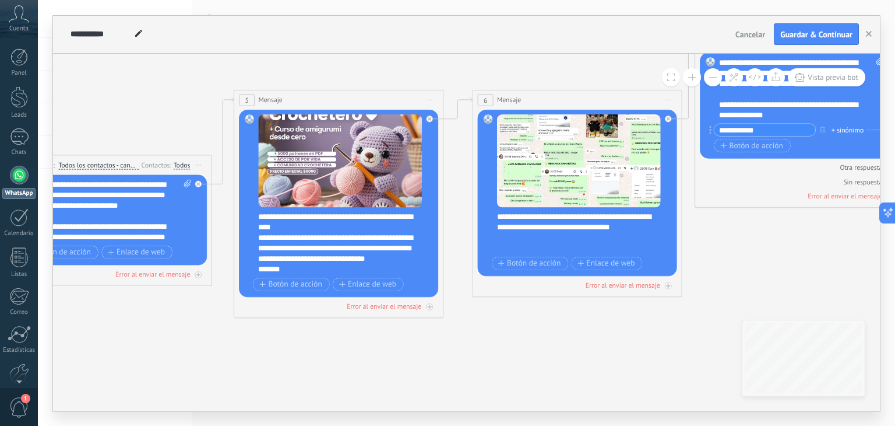
click at [716, 82] on button at bounding box center [713, 77] width 18 height 18
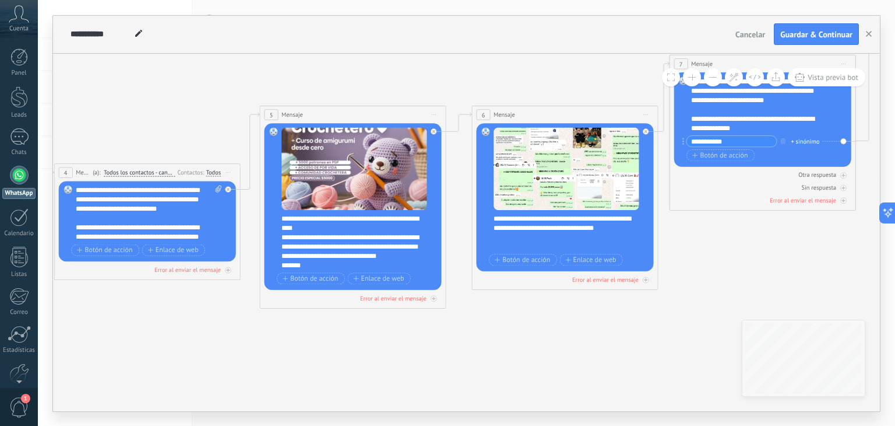
click at [716, 82] on button at bounding box center [713, 77] width 18 height 18
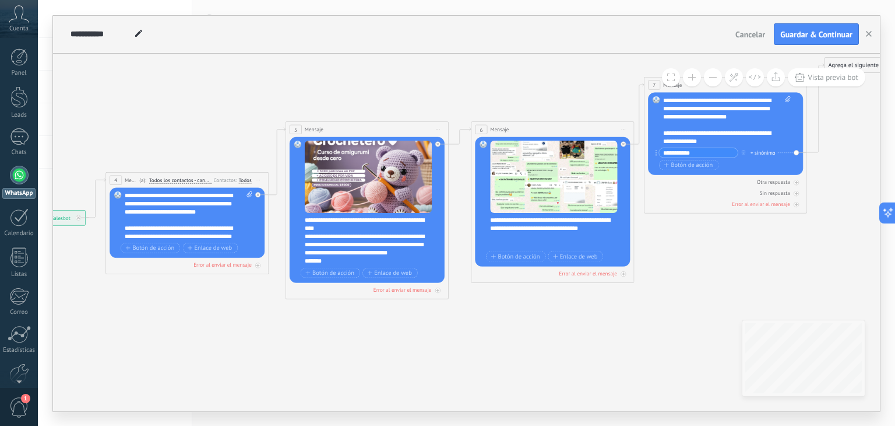
click at [716, 82] on button at bounding box center [713, 77] width 18 height 18
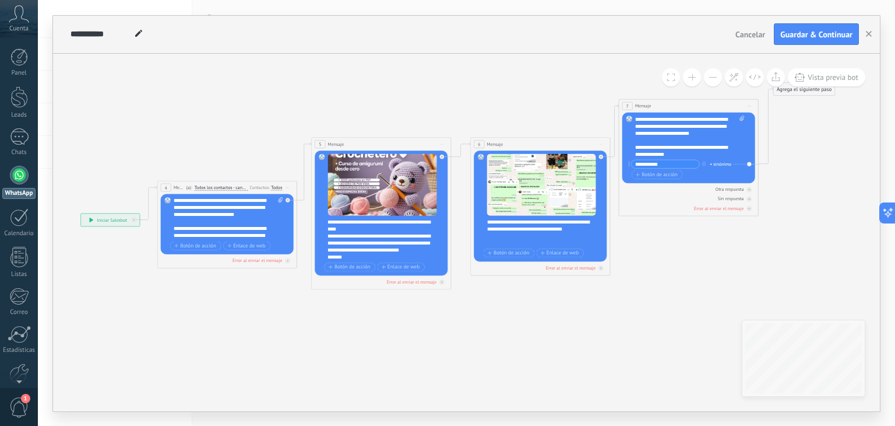
click at [716, 82] on button at bounding box center [713, 77] width 18 height 18
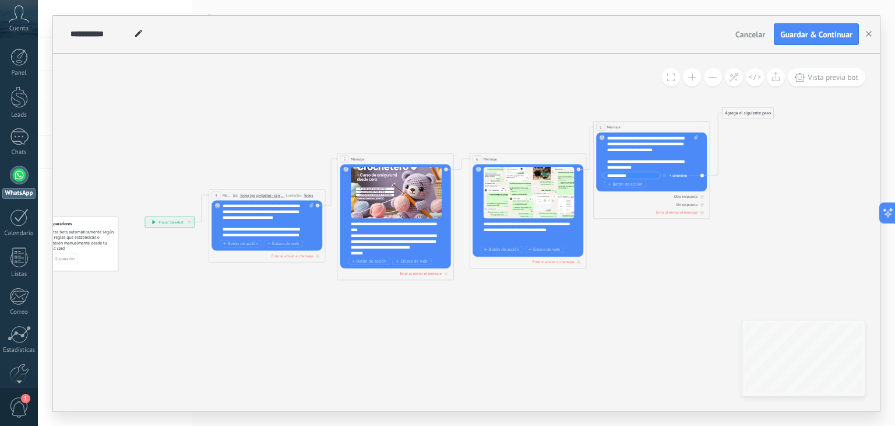
click at [658, 311] on icon at bounding box center [449, 188] width 901 height 452
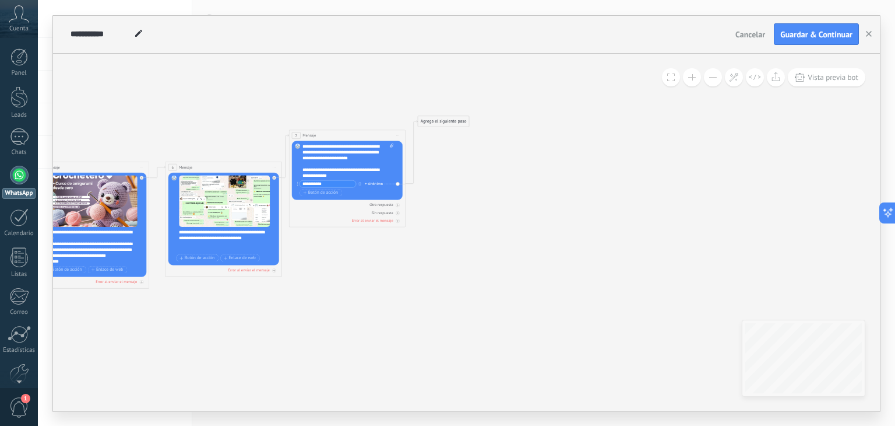
drag, startPoint x: 584, startPoint y: 337, endPoint x: 278, endPoint y: 344, distance: 306.1
click at [278, 344] on icon at bounding box center [145, 196] width 901 height 452
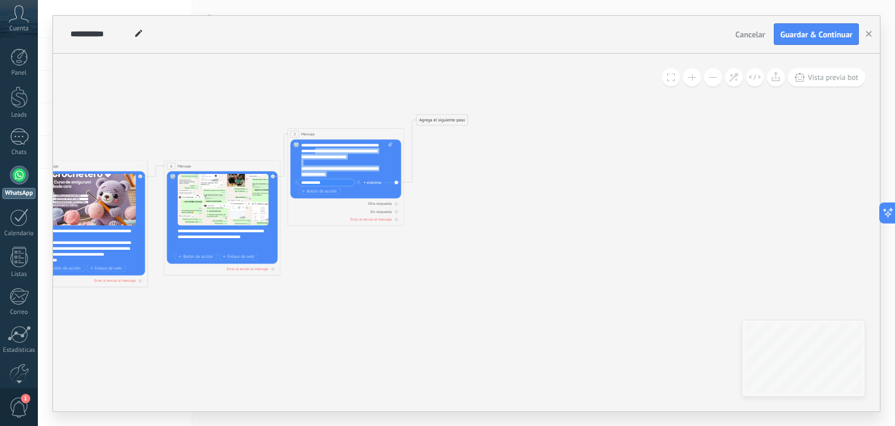
scroll to position [47, 0]
drag, startPoint x: 335, startPoint y: 147, endPoint x: 346, endPoint y: 185, distance: 38.8
click at [346, 185] on div "**********" at bounding box center [346, 169] width 91 height 54
click at [471, 199] on icon at bounding box center [143, 195] width 901 height 452
click at [437, 118] on div "Agrega el siguiente paso" at bounding box center [442, 120] width 51 height 10
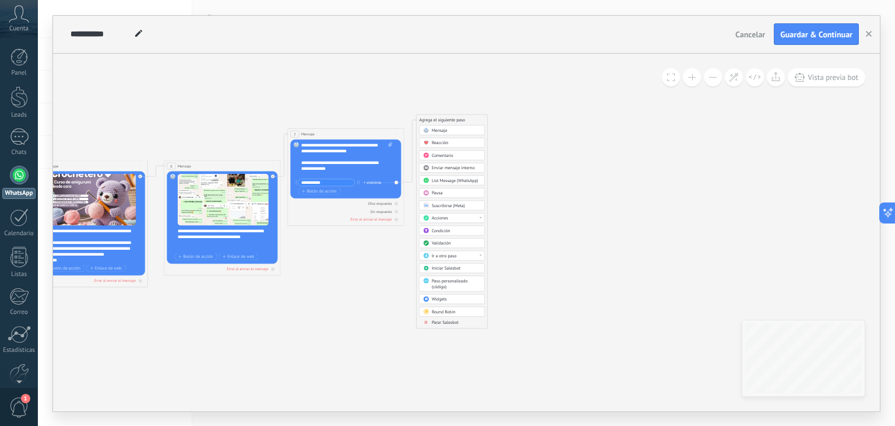
click at [446, 130] on span "Mensaje" at bounding box center [440, 130] width 16 height 6
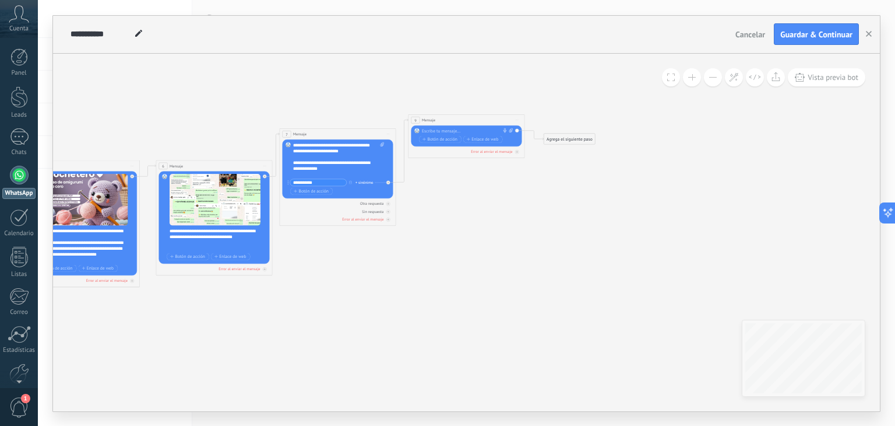
click at [446, 130] on div at bounding box center [465, 131] width 87 height 6
paste div
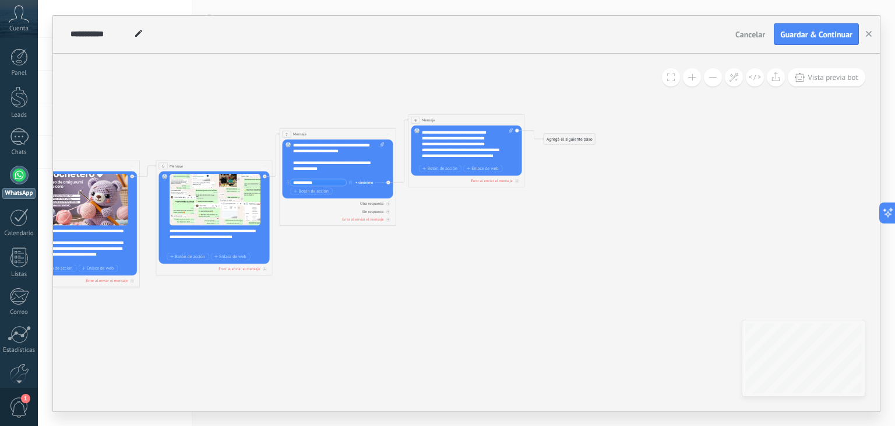
scroll to position [105, 0]
click at [421, 141] on div "Reemplazar Quitar Convertir a mensaje de voz Arrastre la imagen aquí para adjun…" at bounding box center [467, 150] width 111 height 50
click at [423, 143] on div "**********" at bounding box center [462, 147] width 81 height 17
click at [510, 131] on icon at bounding box center [512, 130] width 4 height 5
click input "Subir" at bounding box center [0, 0] width 0 height 0
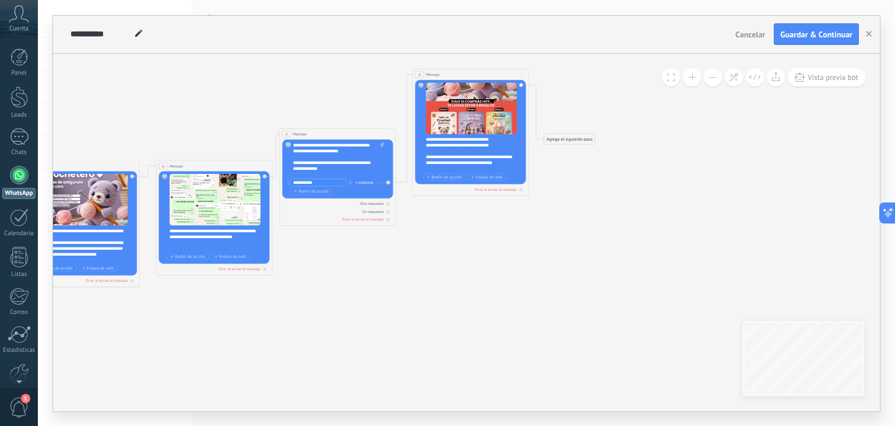
drag, startPoint x: 466, startPoint y: 115, endPoint x: 470, endPoint y: 69, distance: 45.7
click at [470, 69] on div "9 Mensaje ******* (a): Todos los contactos - canales seleccionados Todos los co…" at bounding box center [471, 74] width 116 height 11
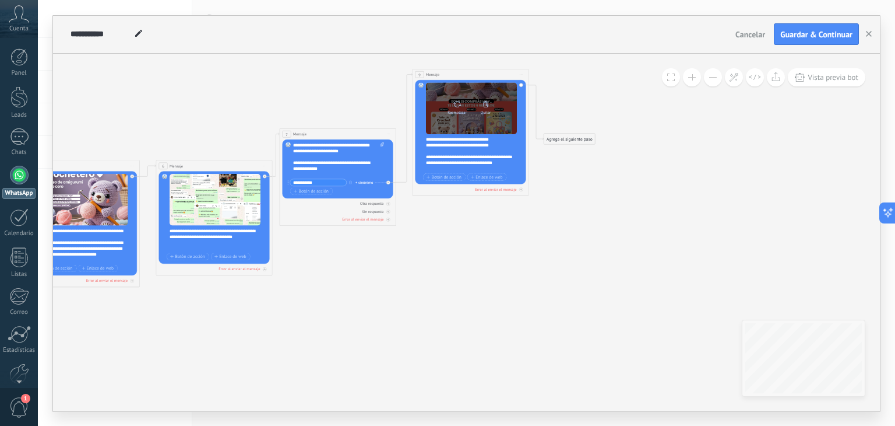
click at [486, 105] on icon at bounding box center [485, 104] width 5 height 6
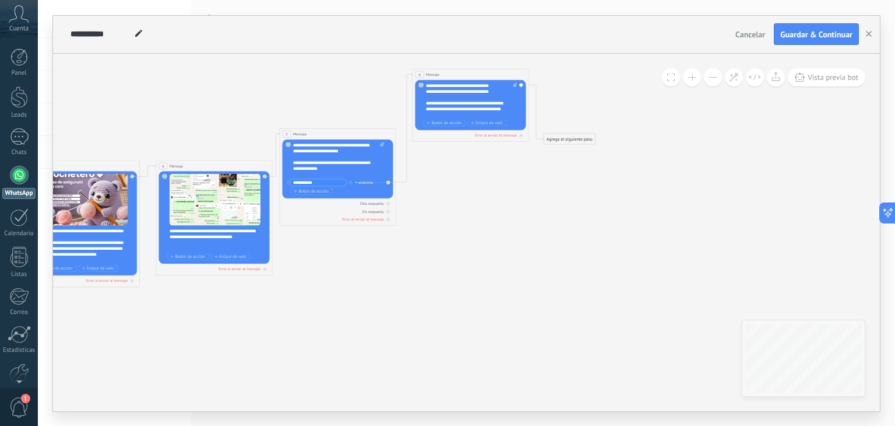
click at [556, 142] on div "Agrega el siguiente paso" at bounding box center [570, 139] width 51 height 10
click at [561, 150] on span "Mensaje" at bounding box center [568, 148] width 16 height 5
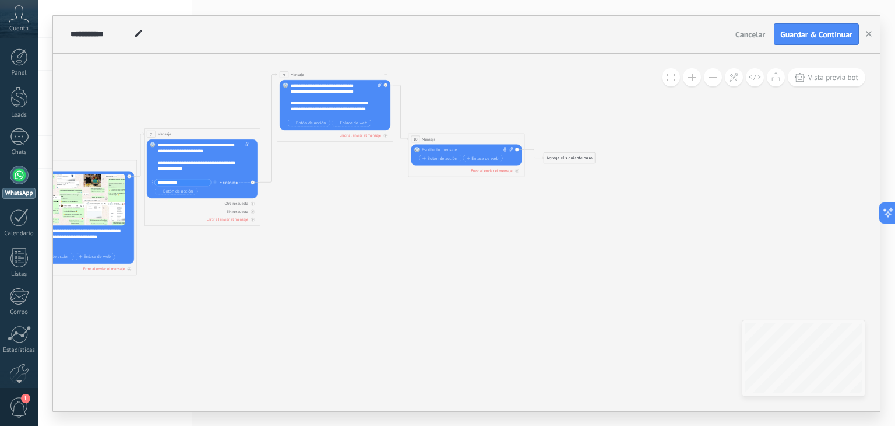
click at [511, 150] on span at bounding box center [511, 150] width 6 height 6
click input "Subir" at bounding box center [0, 0] width 0 height 0
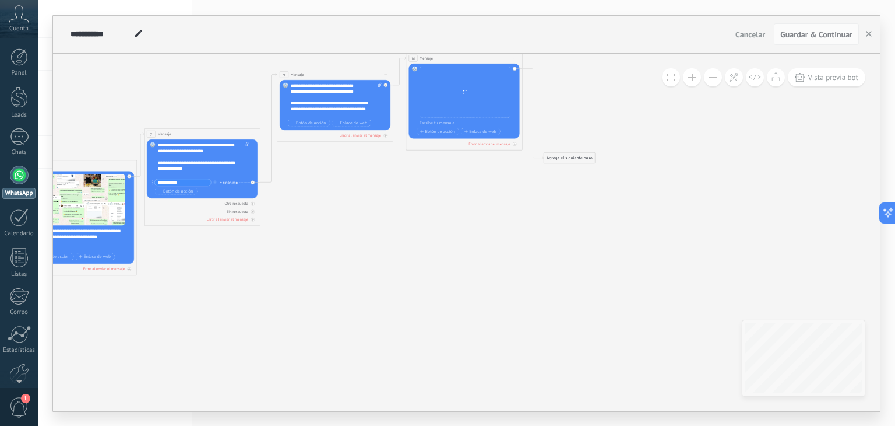
drag, startPoint x: 472, startPoint y: 137, endPoint x: 470, endPoint y: 55, distance: 81.6
click at [470, 55] on div "10 Mensaje ******* (a): Todos los contactos - canales seleccionados Todos los c…" at bounding box center [464, 57] width 116 height 11
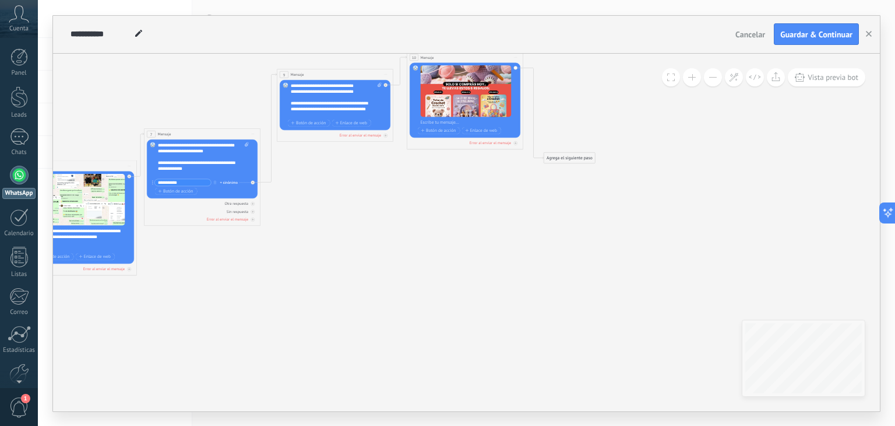
click at [556, 160] on div "Agrega el siguiente paso" at bounding box center [570, 158] width 51 height 10
click at [558, 166] on span at bounding box center [554, 168] width 12 height 5
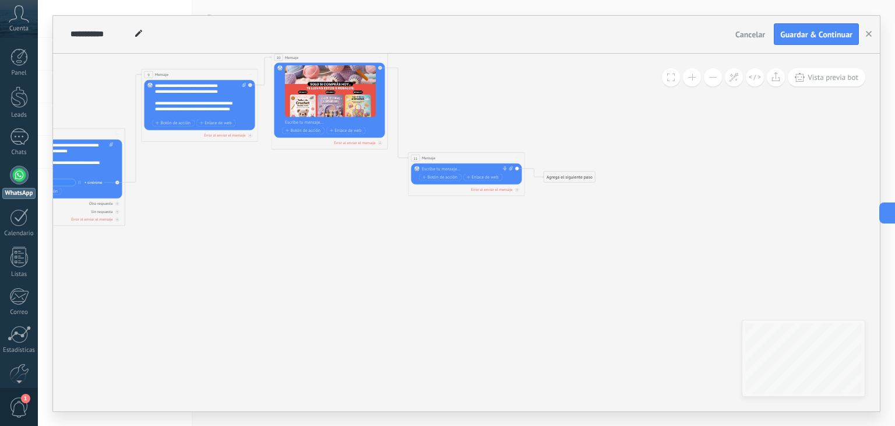
click at [451, 163] on div "Reemplazar Quitar Convertir a mensaje de voz Arrastre la imagen aquí para adjun…" at bounding box center [467, 173] width 111 height 21
click at [453, 166] on div at bounding box center [465, 169] width 87 height 6
paste div
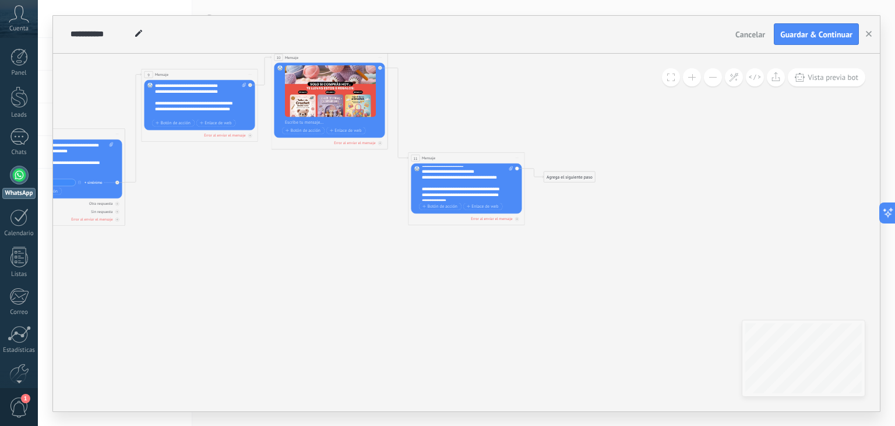
scroll to position [58, 0]
click at [420, 180] on div "Reemplazar Quitar Convertir a mensaje de voz Arrastre la imagen aquí para adjun…" at bounding box center [467, 188] width 111 height 50
click at [424, 180] on div "**********" at bounding box center [462, 185] width 81 height 17
click at [543, 222] on icon at bounding box center [68, 169] width 1308 height 526
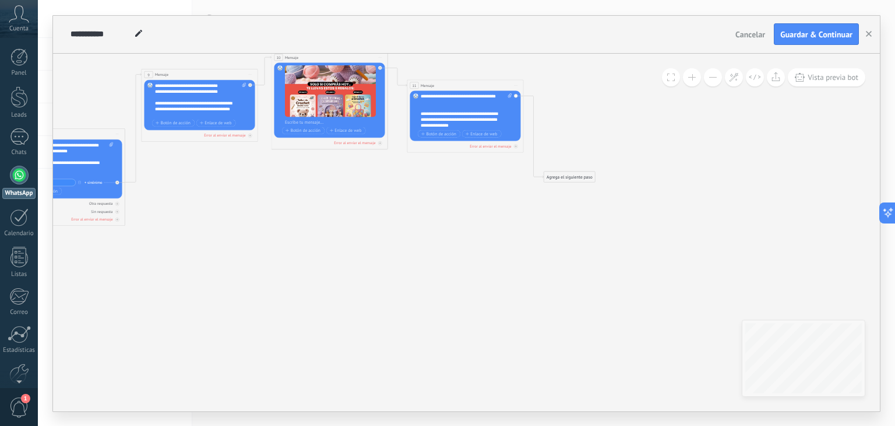
drag, startPoint x: 454, startPoint y: 157, endPoint x: 453, endPoint y: 85, distance: 72.3
click at [453, 85] on div "11 Mensaje ******* (a): Todos los contactos - canales seleccionados Todos los c…" at bounding box center [466, 85] width 116 height 11
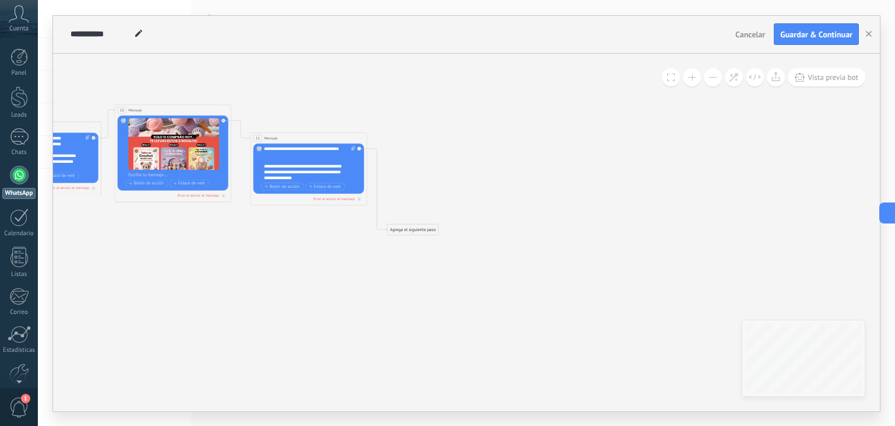
drag, startPoint x: 500, startPoint y: 212, endPoint x: 214, endPoint y: 303, distance: 300.3
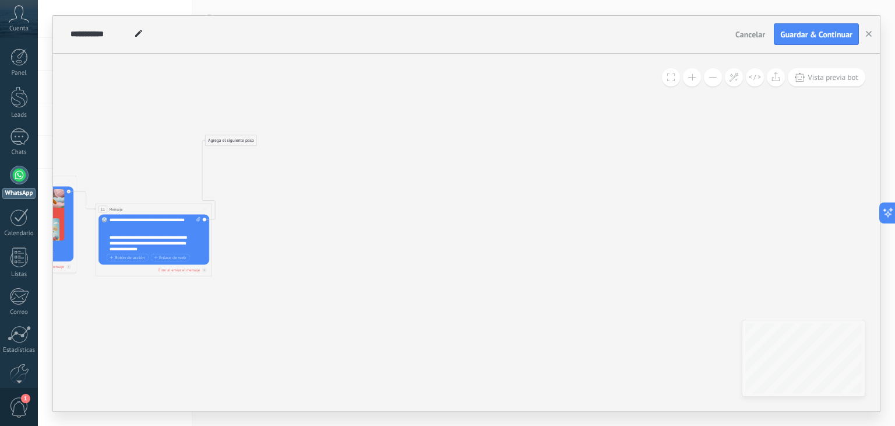
drag, startPoint x: 257, startPoint y: 297, endPoint x: 229, endPoint y: 137, distance: 162.1
click at [229, 137] on div "Agrega el siguiente paso" at bounding box center [231, 140] width 51 height 10
click at [230, 139] on div "Agrega el siguiente paso" at bounding box center [231, 140] width 51 height 10
click at [238, 150] on div "Mensaje" at bounding box center [245, 150] width 49 height 6
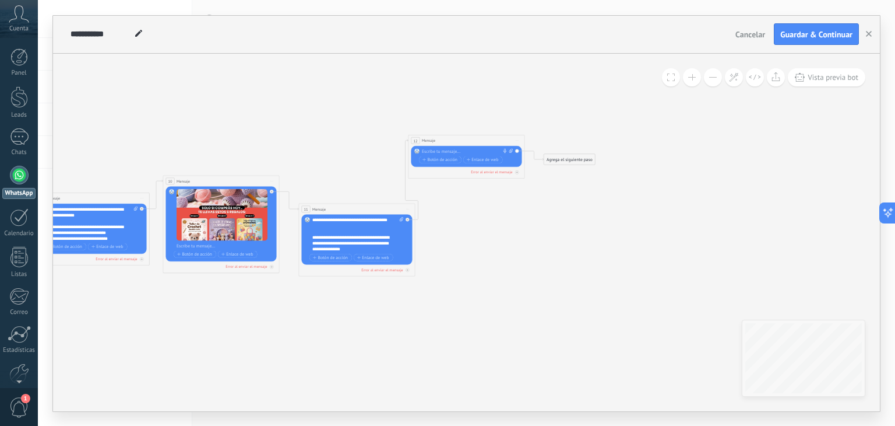
click at [440, 145] on div "12 Mensaje ******* (a): Todos los contactos - canales seleccionados Todos los c…" at bounding box center [467, 140] width 116 height 11
click at [440, 150] on div at bounding box center [465, 151] width 87 height 6
paste div
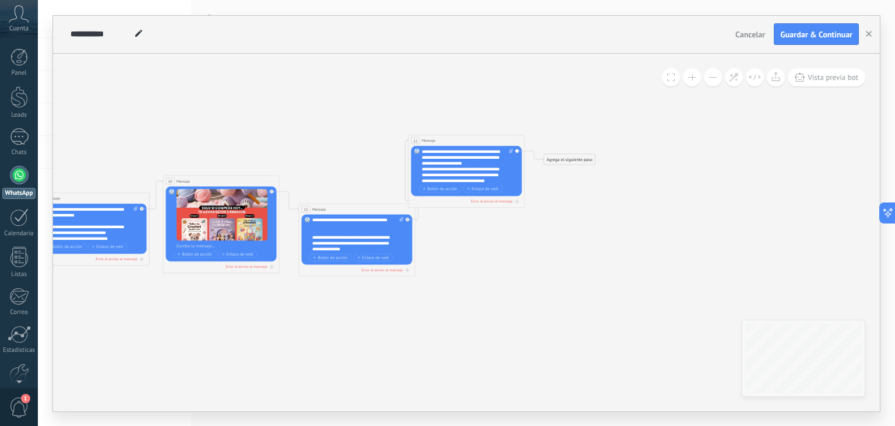
scroll to position [35, 0]
click at [425, 158] on div "**********" at bounding box center [462, 165] width 81 height 23
click at [690, 79] on button at bounding box center [692, 77] width 18 height 18
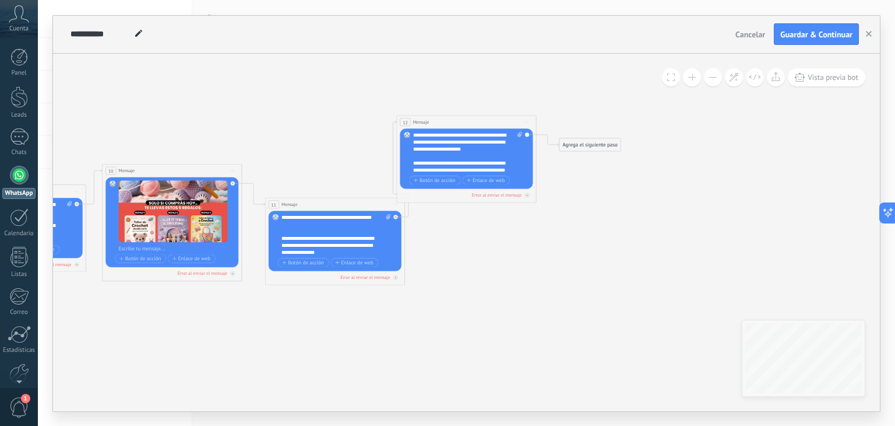
click at [690, 79] on button at bounding box center [692, 77] width 18 height 18
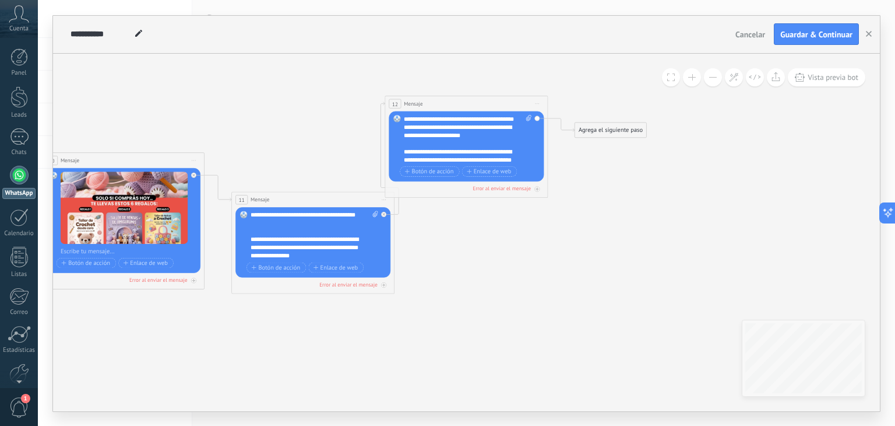
click at [690, 79] on button at bounding box center [692, 77] width 18 height 18
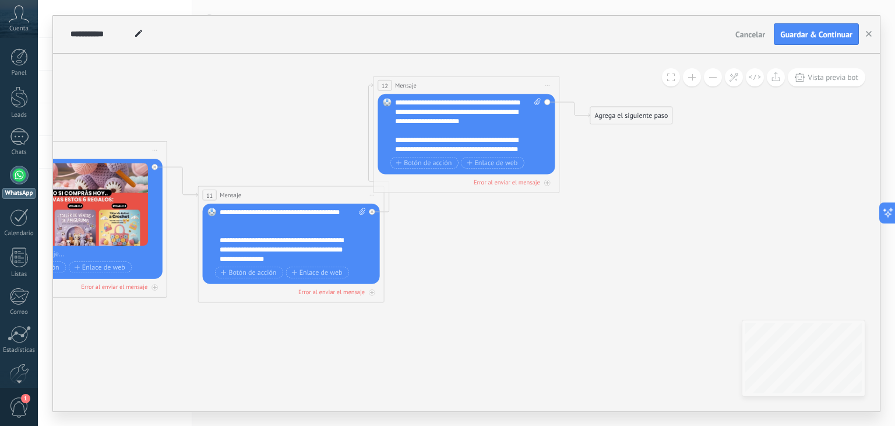
click at [690, 79] on button at bounding box center [692, 77] width 18 height 18
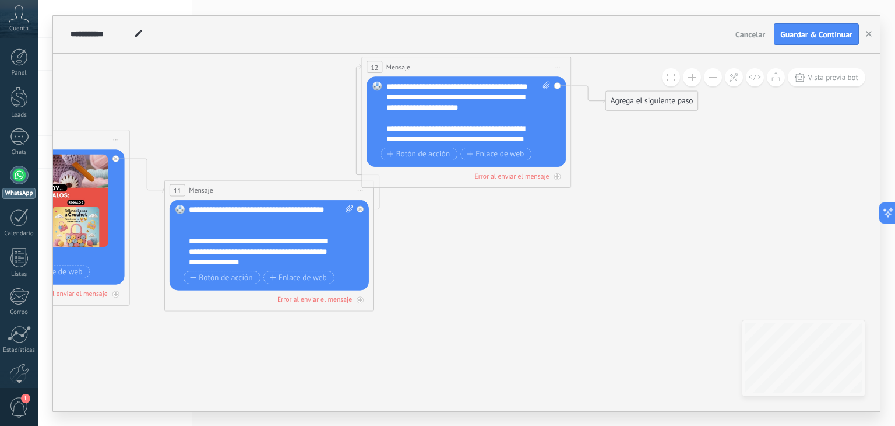
click at [384, 103] on div "Reemplazar Quitar Convertir a mensaje de voz Arrastre la imagen aquí para adjun…" at bounding box center [466, 121] width 199 height 90
click at [387, 103] on div "Reemplazar Quitar Convertir a mensaje de voz Arrastre la imagen aquí para adjun…" at bounding box center [466, 121] width 199 height 90
click at [387, 105] on div "**********" at bounding box center [460, 102] width 146 height 21
click at [352, 210] on icon at bounding box center [349, 208] width 7 height 8
click input "Subir" at bounding box center [0, 0] width 0 height 0
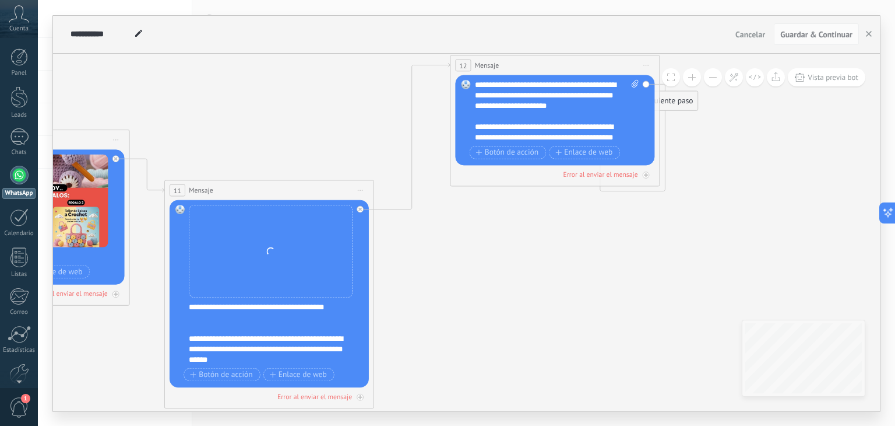
drag, startPoint x: 429, startPoint y: 74, endPoint x: 518, endPoint y: 73, distance: 88.6
click at [518, 73] on div "12 Mensaje ******* (a): Todos los contactos - canales seleccionados Todos los c…" at bounding box center [555, 64] width 209 height 19
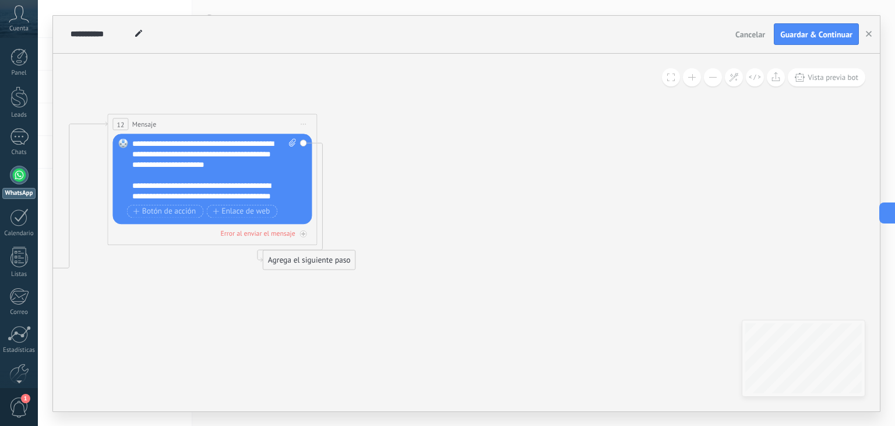
drag, startPoint x: 521, startPoint y: 219, endPoint x: 178, endPoint y: 278, distance: 347.8
drag, startPoint x: 315, startPoint y: 261, endPoint x: 424, endPoint y: 129, distance: 171.5
click at [424, 129] on div "Agrega el siguiente paso" at bounding box center [418, 123] width 92 height 17
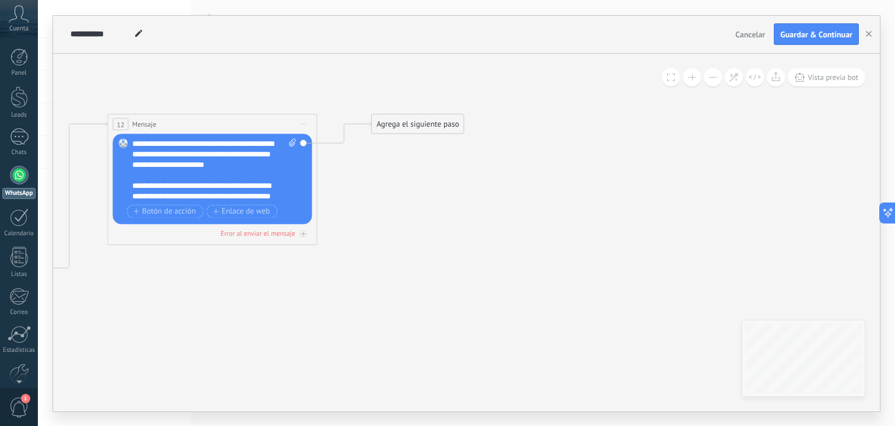
click at [417, 119] on div "Agrega el siguiente paso" at bounding box center [418, 123] width 92 height 17
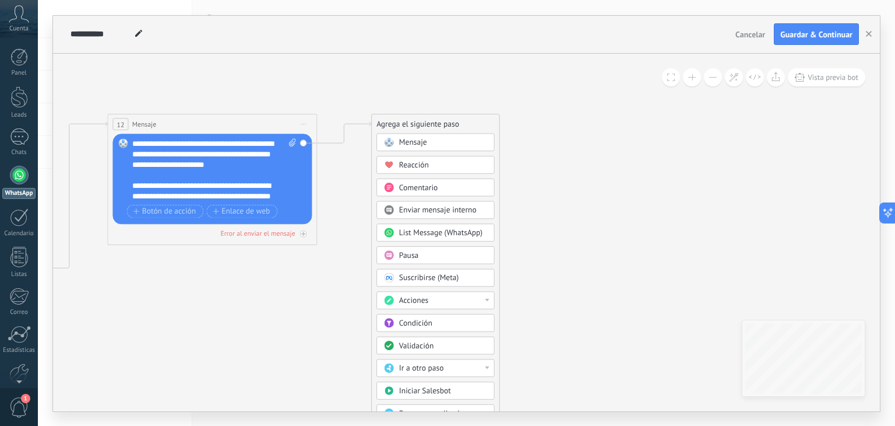
click at [412, 139] on span "Mensaje" at bounding box center [413, 142] width 28 height 10
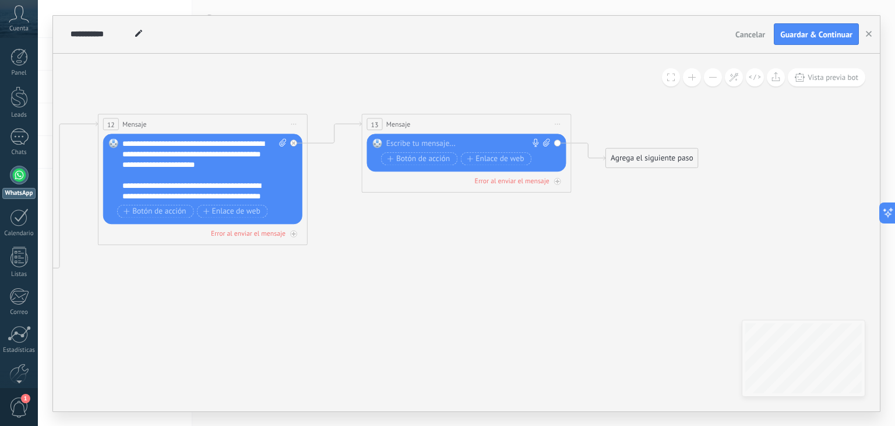
click at [412, 139] on div at bounding box center [465, 143] width 156 height 10
paste div
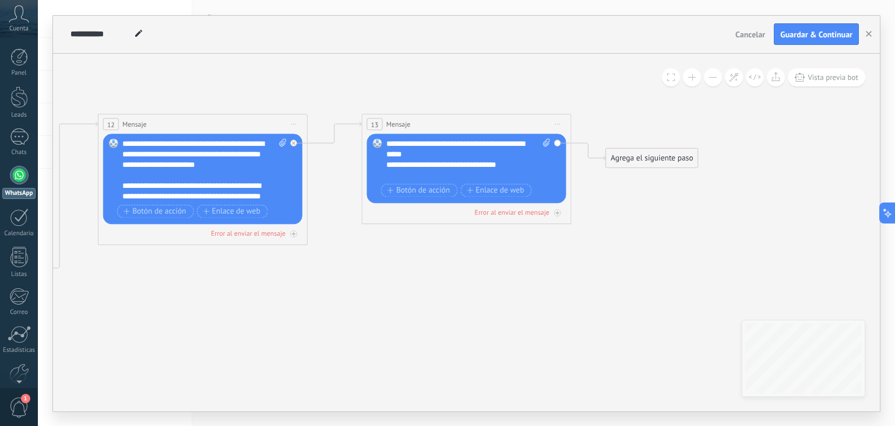
click at [616, 152] on div "Agrega el siguiente paso" at bounding box center [652, 157] width 92 height 17
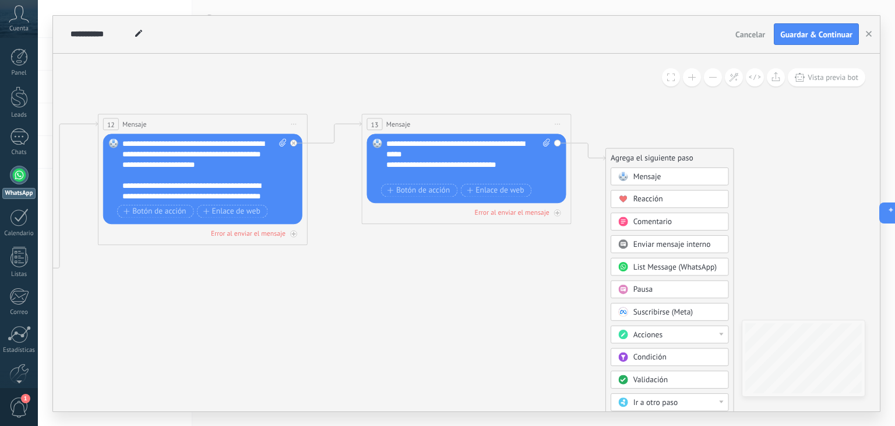
click at [624, 178] on rect at bounding box center [623, 175] width 9 height 9
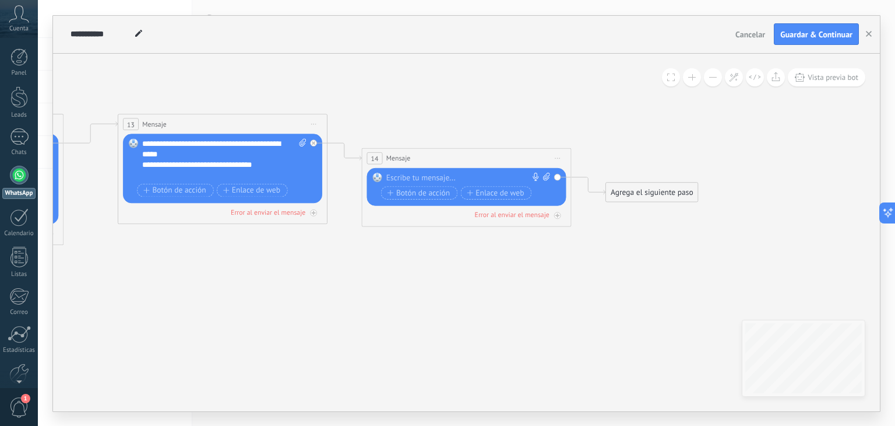
click at [480, 175] on div at bounding box center [465, 178] width 156 height 10
paste div
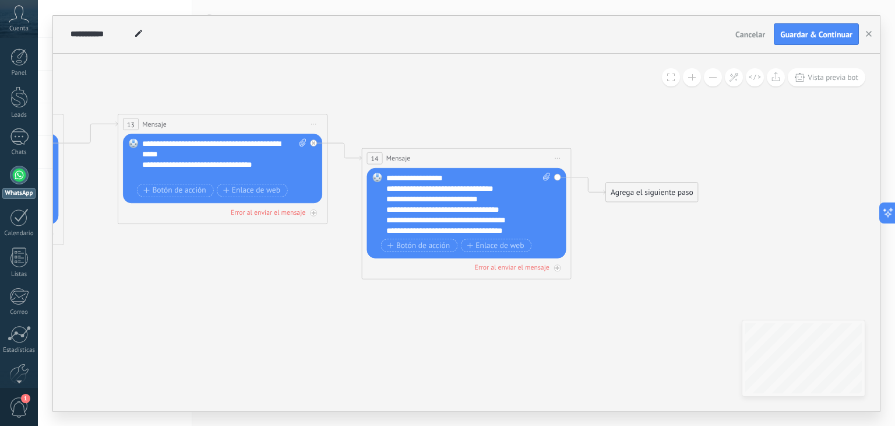
click at [546, 175] on icon at bounding box center [546, 177] width 7 height 8
click input "Subir" at bounding box center [0, 0] width 0 height 0
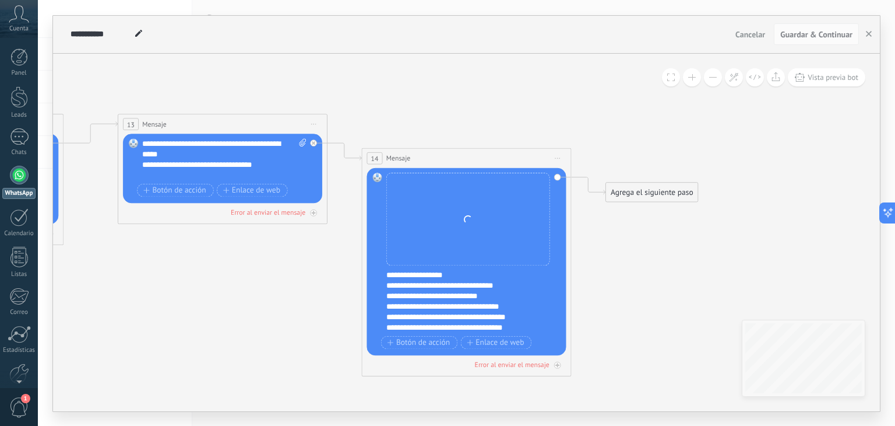
click at [527, 286] on div "**********" at bounding box center [465, 285] width 156 height 10
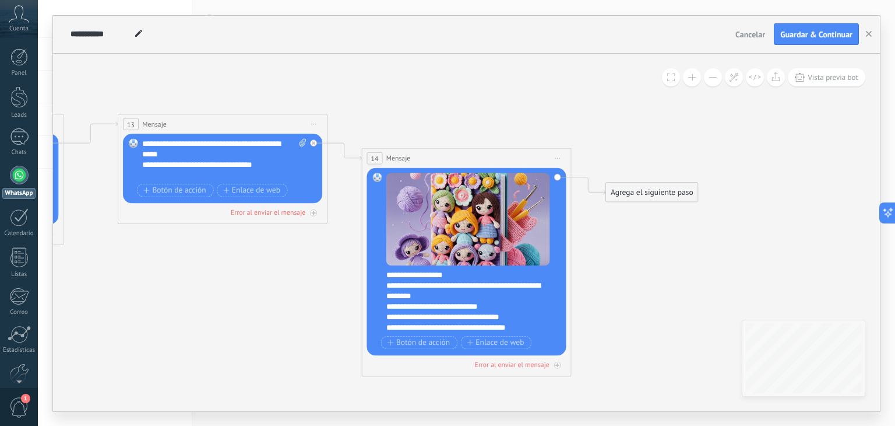
scroll to position [23, 0]
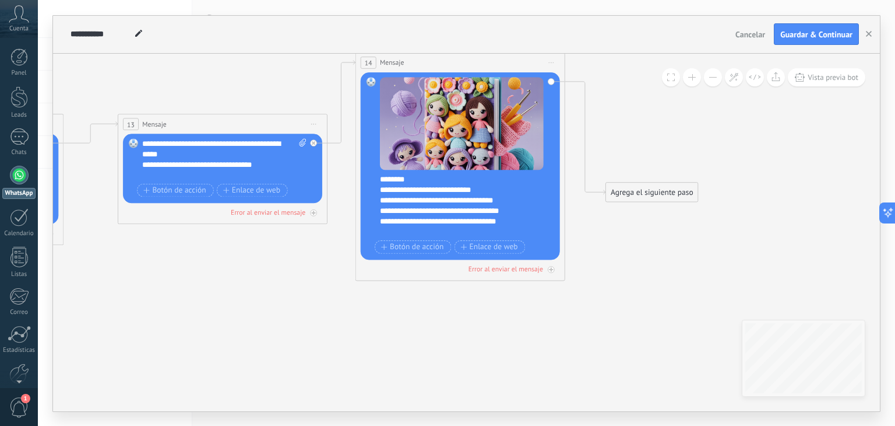
drag, startPoint x: 457, startPoint y: 158, endPoint x: 451, endPoint y: 63, distance: 95.2
click at [451, 63] on div "14 Mensaje ******* (a): Todos los contactos - canales seleccionados Todos los c…" at bounding box center [460, 61] width 209 height 19
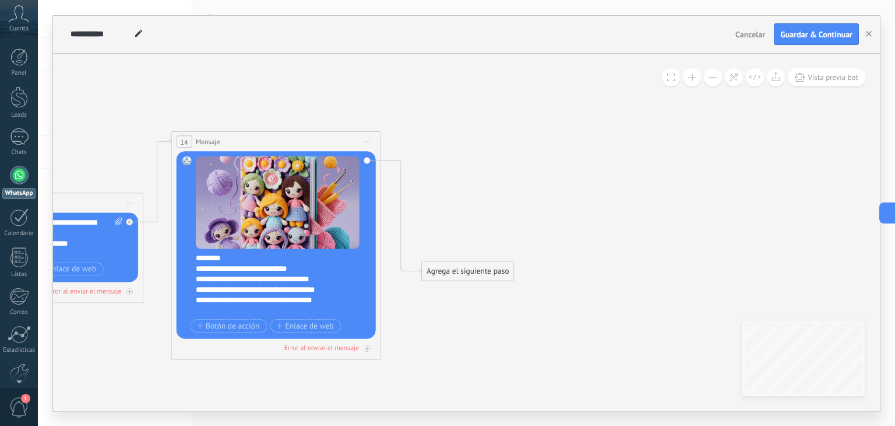
drag, startPoint x: 646, startPoint y: 259, endPoint x: 455, endPoint y: 310, distance: 197.8
click at [449, 266] on div "Agrega el siguiente paso" at bounding box center [467, 270] width 92 height 17
click at [460, 286] on span "Mensaje" at bounding box center [463, 289] width 28 height 10
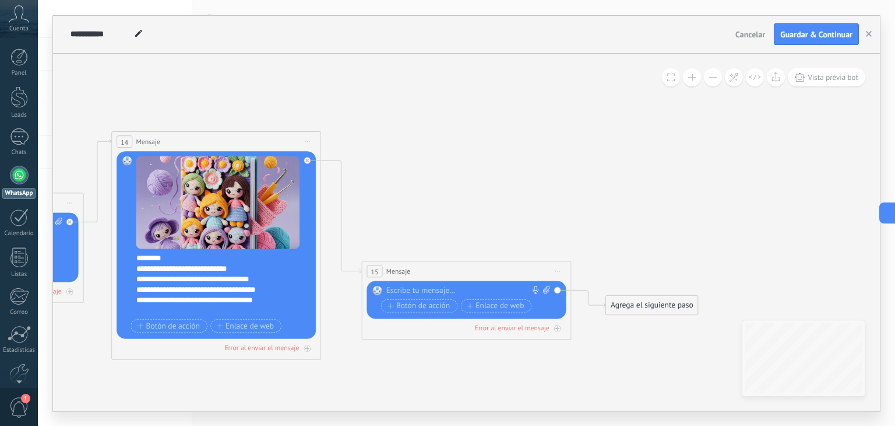
click at [474, 292] on div at bounding box center [465, 290] width 156 height 10
paste div
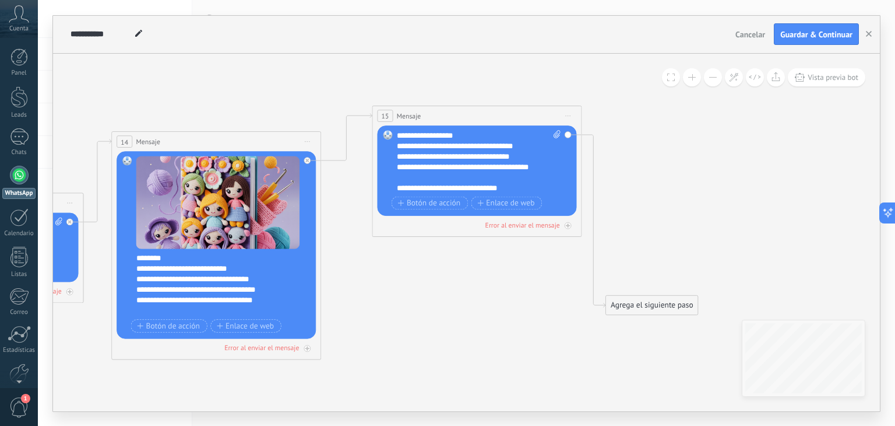
drag, startPoint x: 458, startPoint y: 273, endPoint x: 469, endPoint y: 118, distance: 156.0
click at [469, 118] on div "15 Mensaje ******* (a): Todos los contactos - canales seleccionados Todos los c…" at bounding box center [477, 115] width 209 height 19
click at [555, 135] on icon at bounding box center [556, 133] width 7 height 8
click input "Subir" at bounding box center [0, 0] width 0 height 0
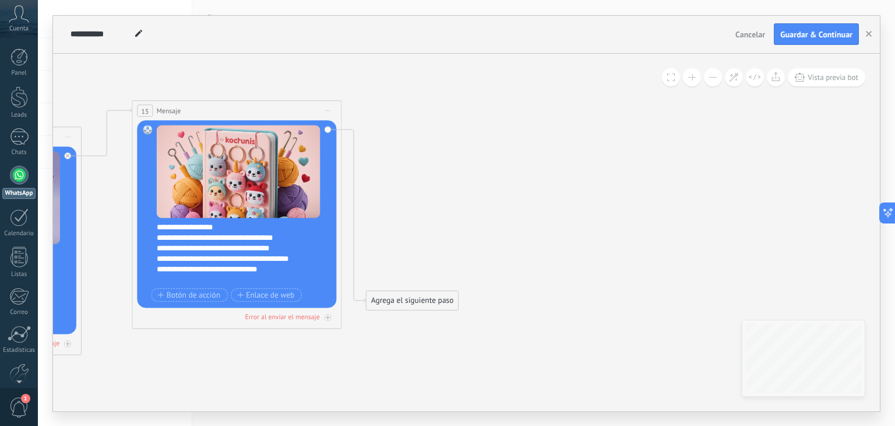
drag, startPoint x: 625, startPoint y: 351, endPoint x: 385, endPoint y: 346, distance: 240.2
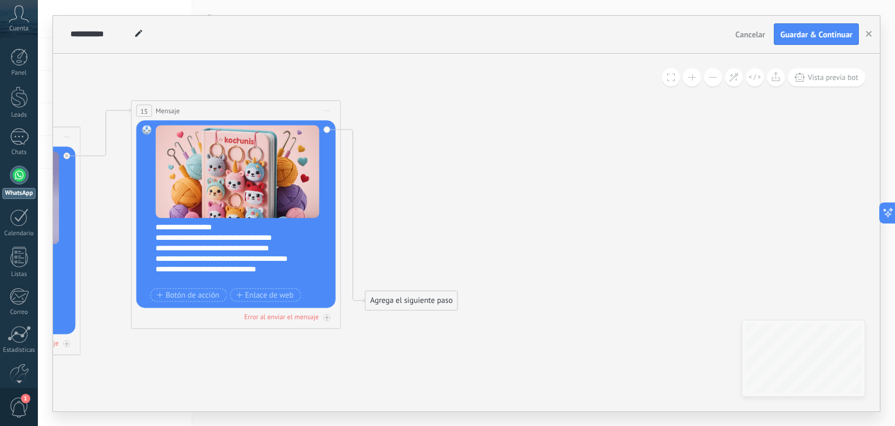
click at [406, 293] on div "Agrega el siguiente paso" at bounding box center [412, 299] width 92 height 17
click at [406, 321] on span "Mensaje" at bounding box center [407, 319] width 28 height 10
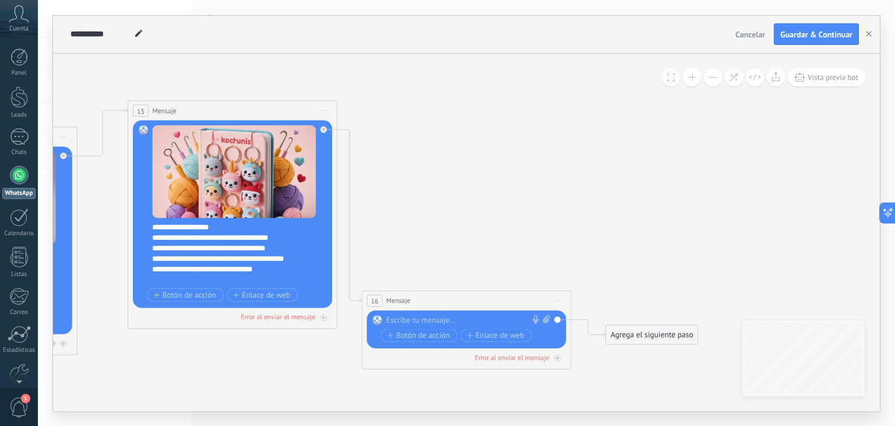
click at [406, 321] on div at bounding box center [465, 320] width 156 height 10
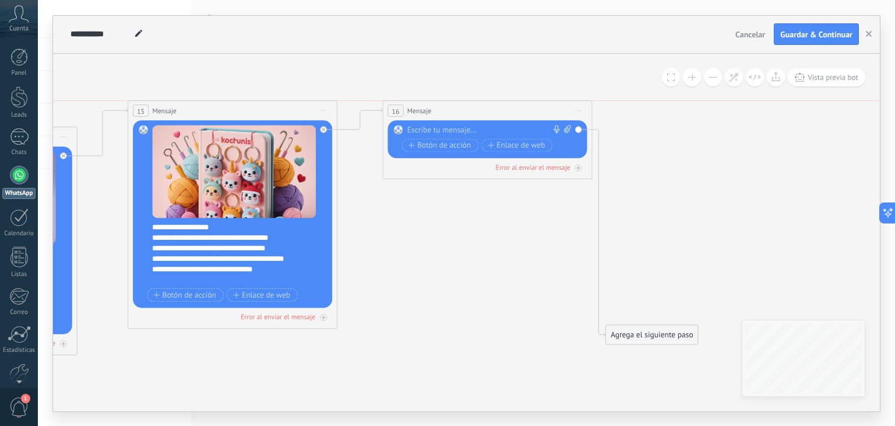
drag, startPoint x: 423, startPoint y: 298, endPoint x: 443, endPoint y: 105, distance: 194.0
click at [443, 105] on div "16 Mensaje ******* (a): Todos los contactos - canales seleccionados Todos los c…" at bounding box center [487, 110] width 209 height 19
click at [287, 243] on div "**********" at bounding box center [230, 248] width 156 height 10
click at [294, 237] on div "**********" at bounding box center [230, 237] width 156 height 10
click at [447, 127] on div at bounding box center [486, 130] width 156 height 10
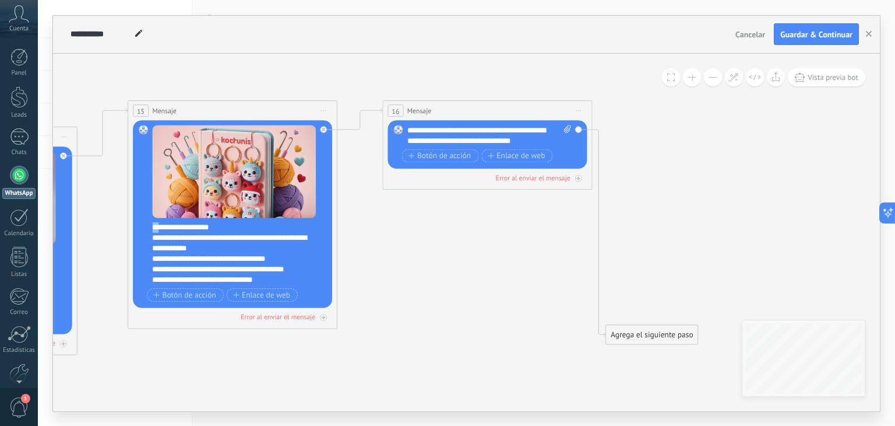
click at [160, 229] on div "**********" at bounding box center [239, 253] width 174 height 63
copy div "**"
click at [533, 142] on div "**********" at bounding box center [490, 135] width 164 height 21
click at [547, 142] on div "**********" at bounding box center [490, 135] width 164 height 21
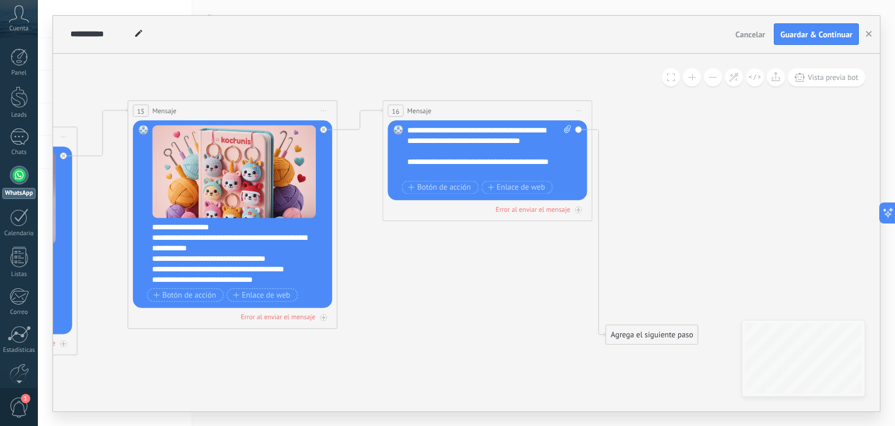
click at [569, 125] on icon at bounding box center [567, 129] width 7 height 8
click input "Subir" at bounding box center [0, 0] width 0 height 0
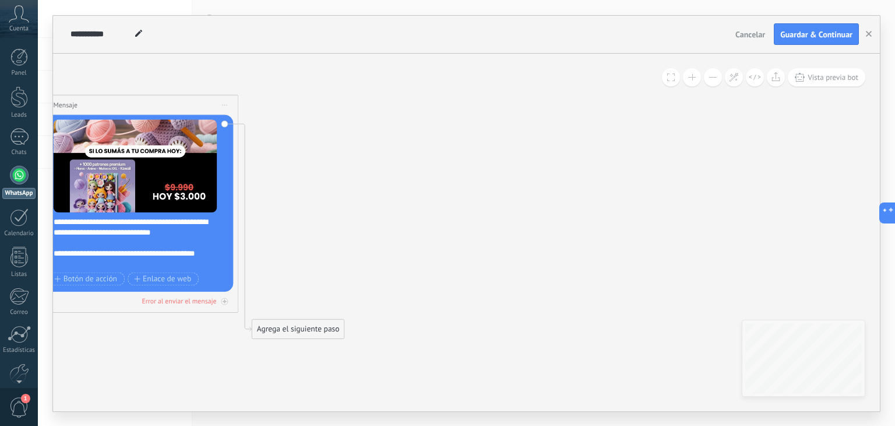
drag, startPoint x: 665, startPoint y: 296, endPoint x: 311, endPoint y: 290, distance: 353.9
drag, startPoint x: 301, startPoint y: 332, endPoint x: 329, endPoint y: 104, distance: 229.1
click at [329, 104] on div "Agrega el siguiente paso" at bounding box center [326, 104] width 92 height 17
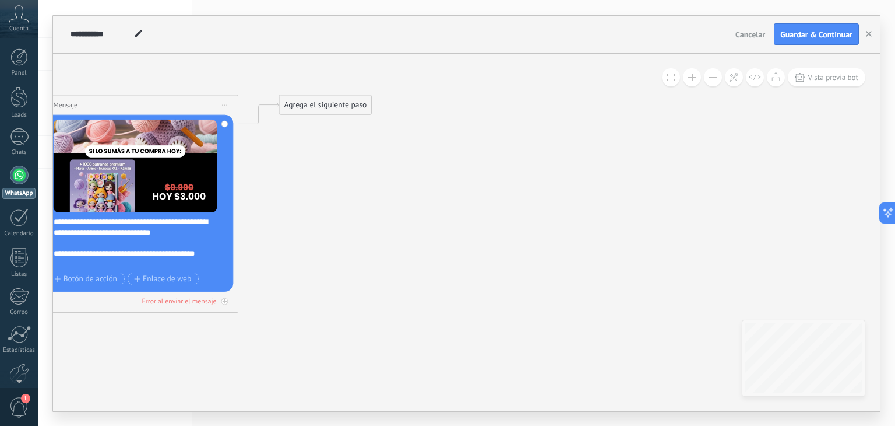
click at [324, 108] on div "Agrega el siguiente paso" at bounding box center [326, 104] width 92 height 17
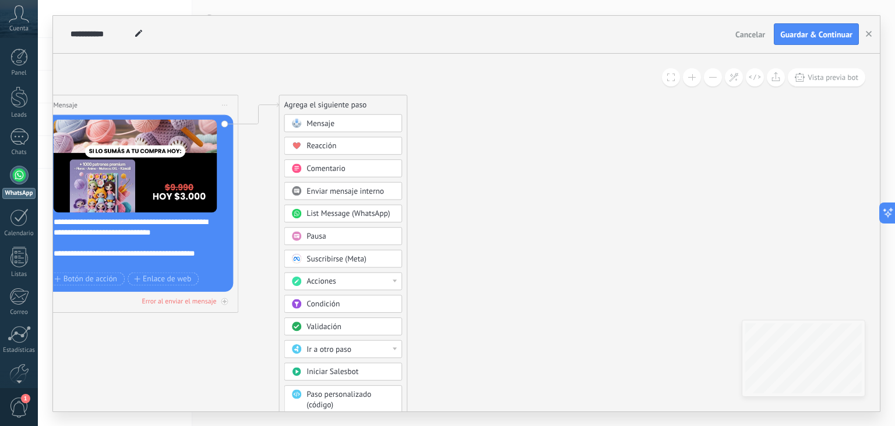
click at [317, 123] on span "Mensaje" at bounding box center [321, 123] width 28 height 10
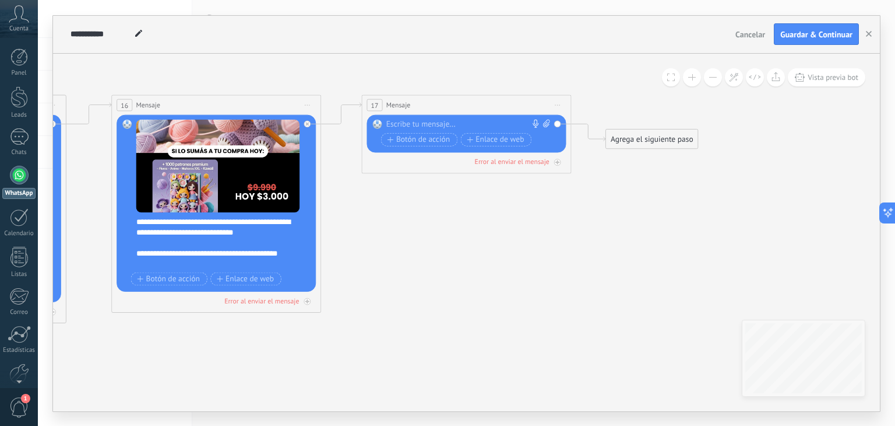
click at [415, 124] on div at bounding box center [465, 124] width 156 height 10
paste div
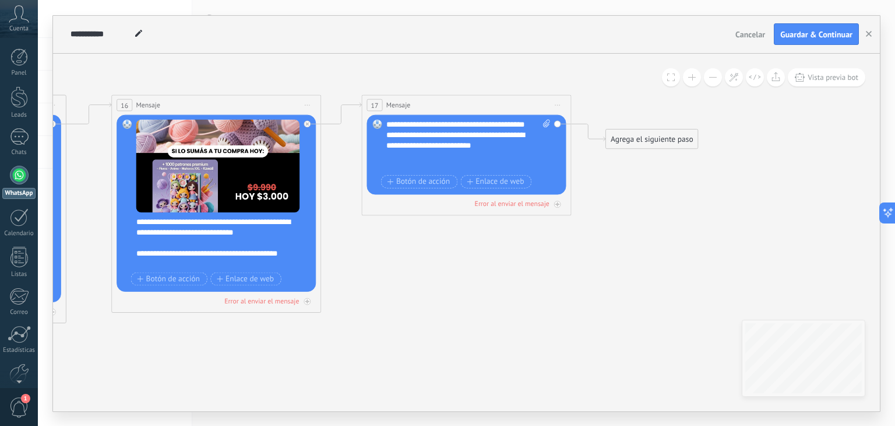
click at [479, 130] on div "**********" at bounding box center [469, 145] width 164 height 52
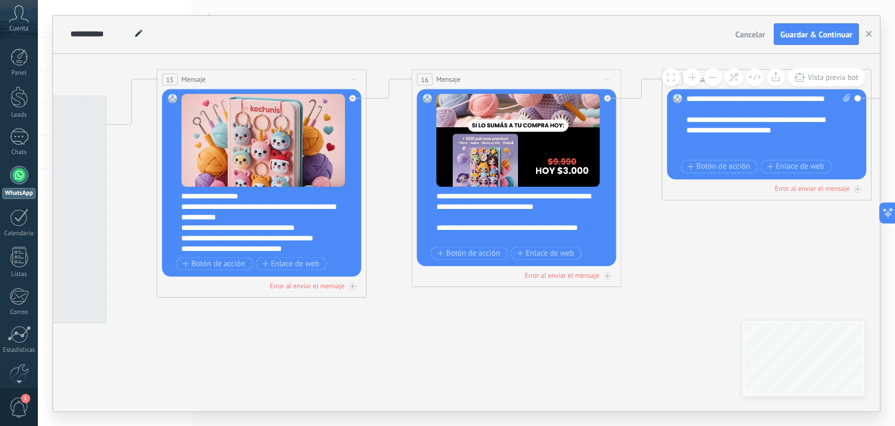
drag, startPoint x: 406, startPoint y: 280, endPoint x: 800, endPoint y: 244, distance: 395.8
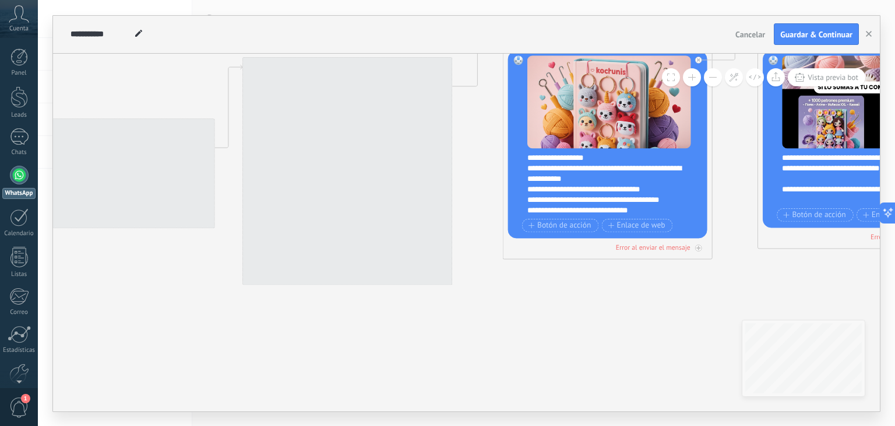
drag, startPoint x: 684, startPoint y: 283, endPoint x: 627, endPoint y: 279, distance: 57.2
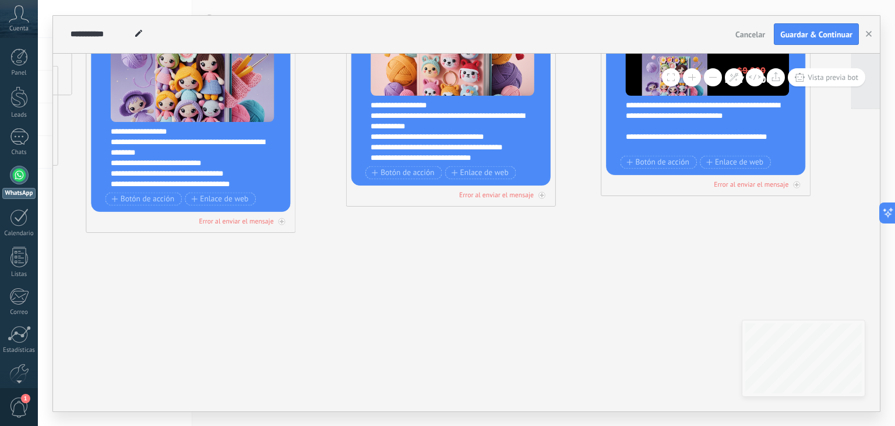
drag, startPoint x: 486, startPoint y: 315, endPoint x: 271, endPoint y: 269, distance: 220.0
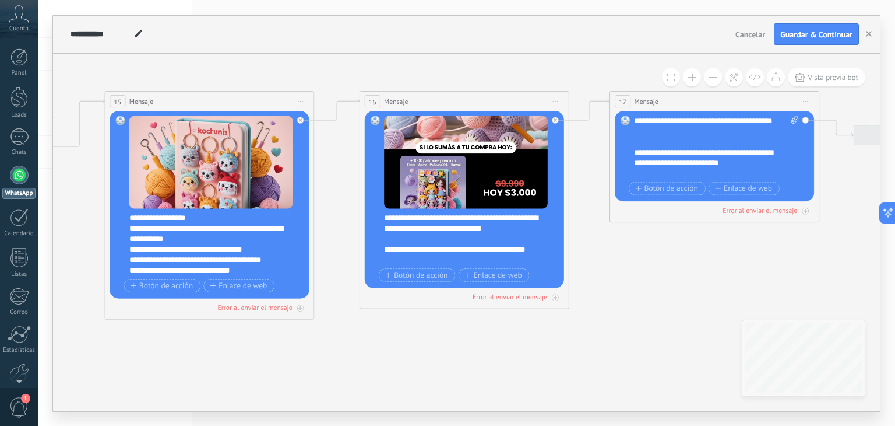
drag, startPoint x: 633, startPoint y: 220, endPoint x: 392, endPoint y: 332, distance: 264.7
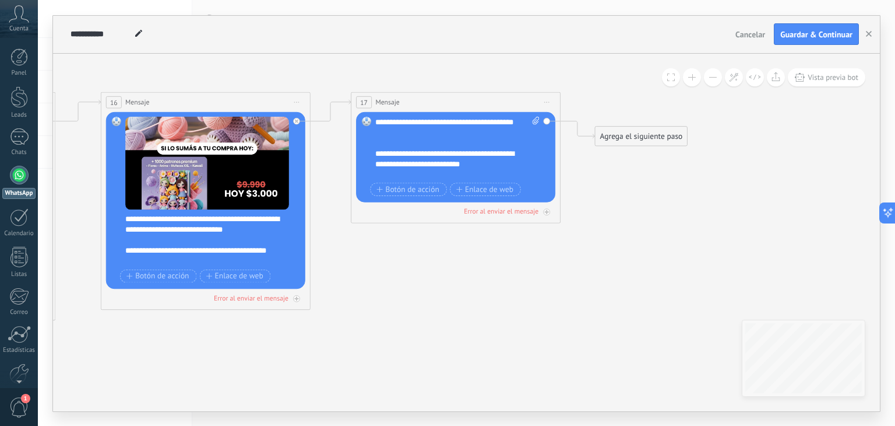
drag, startPoint x: 546, startPoint y: 278, endPoint x: 421, endPoint y: 279, distance: 124.8
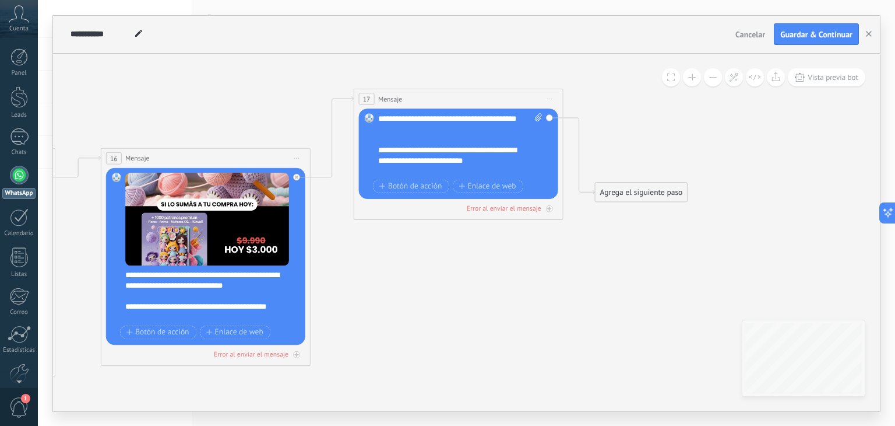
drag, startPoint x: 453, startPoint y: 108, endPoint x: 455, endPoint y: 100, distance: 9.1
click at [455, 100] on div "17 Mensaje ******* (a): Todos los contactos - canales seleccionados Todos los c…" at bounding box center [458, 98] width 209 height 19
click at [551, 116] on div "Reemplazar Quitar Convertir a mensaje de voz Arrastre la imagen aquí para adjun…" at bounding box center [458, 153] width 199 height 90
click at [405, 186] on span "Botón de acción" at bounding box center [411, 185] width 63 height 8
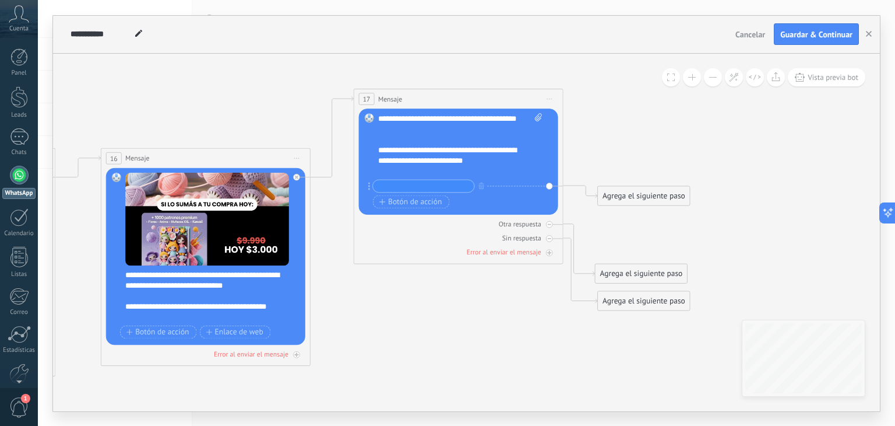
paste input "**********"
click at [536, 118] on icon at bounding box center [538, 117] width 7 height 8
click input "Subir" at bounding box center [0, 0] width 0 height 0
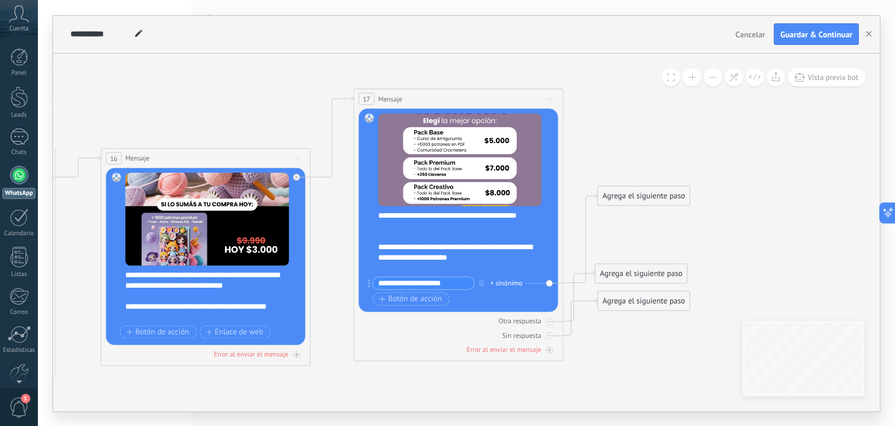
click at [456, 285] on input "**********" at bounding box center [423, 283] width 101 height 12
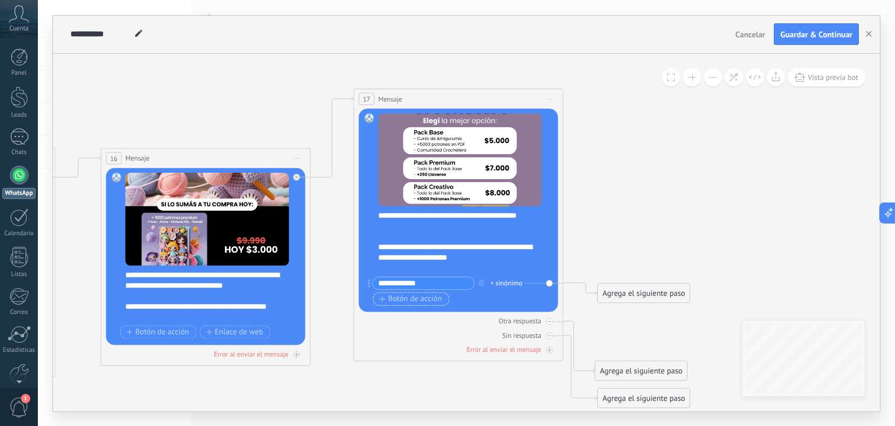
type input "**********"
click at [422, 297] on span "Botón de acción" at bounding box center [411, 298] width 63 height 8
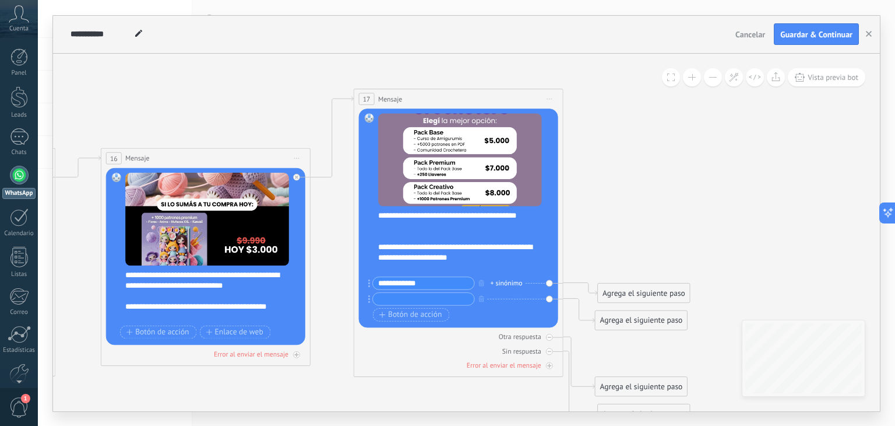
paste input "**********"
type input "**********"
click at [423, 311] on span "Botón de acción" at bounding box center [411, 314] width 63 height 8
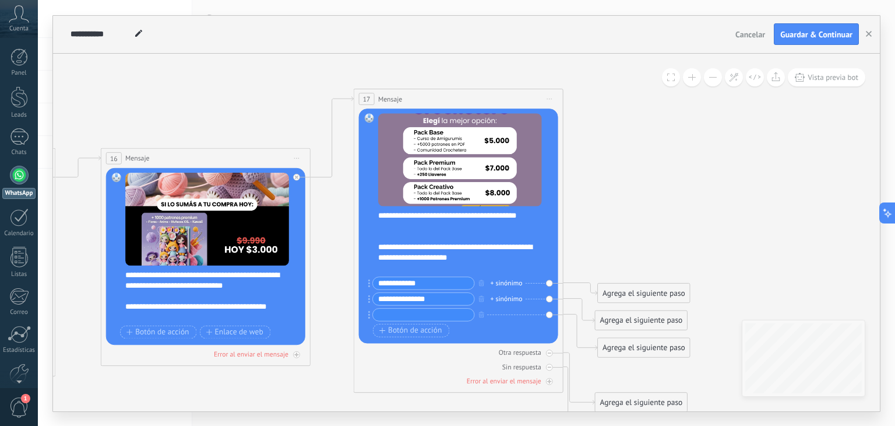
paste input "**********"
type input "**********"
click at [401, 328] on span "Botón de acción" at bounding box center [411, 330] width 63 height 8
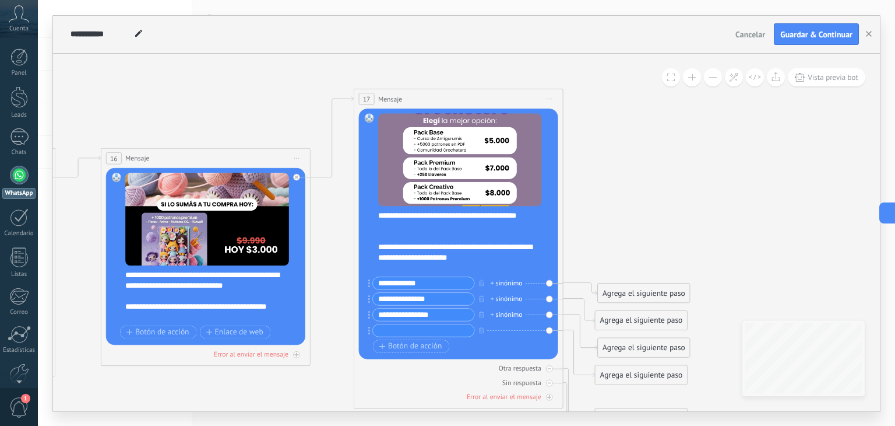
paste input "**********"
type input "**********"
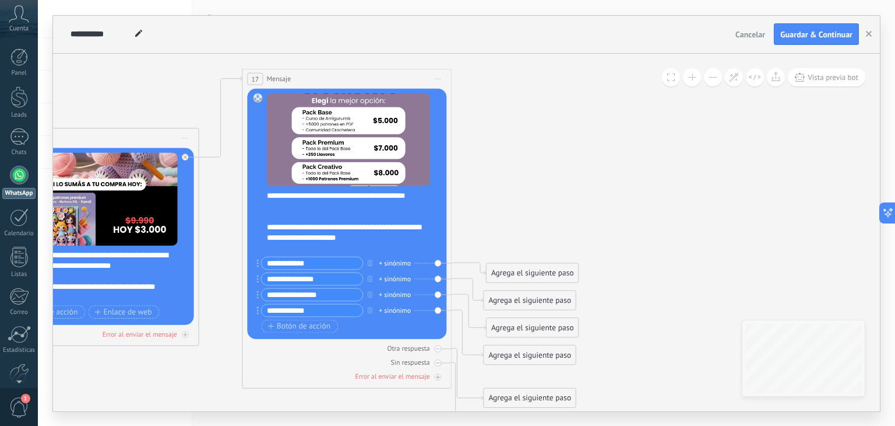
drag, startPoint x: 693, startPoint y: 250, endPoint x: 582, endPoint y: 230, distance: 113.2
click at [532, 266] on div "Agrega el siguiente paso" at bounding box center [533, 272] width 92 height 17
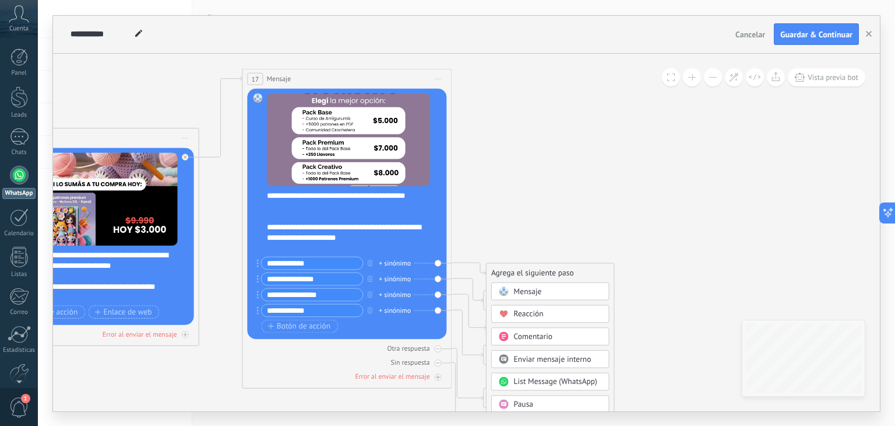
click at [541, 291] on span "Mensaje" at bounding box center [528, 291] width 28 height 10
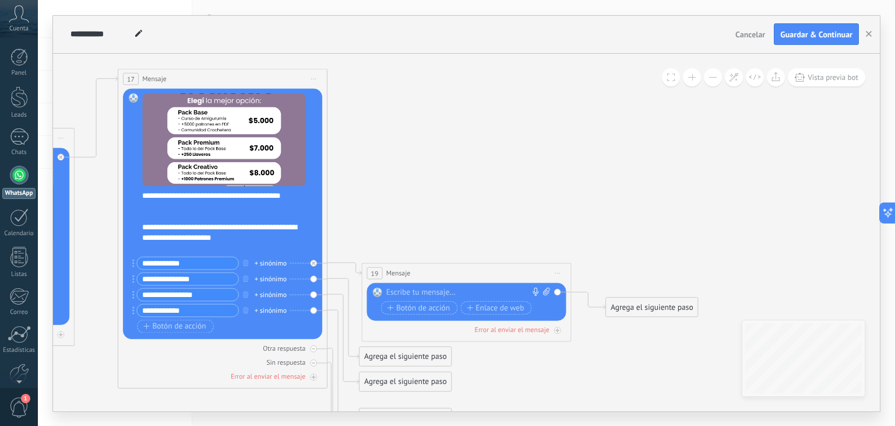
click at [475, 289] on div at bounding box center [465, 292] width 156 height 10
paste div
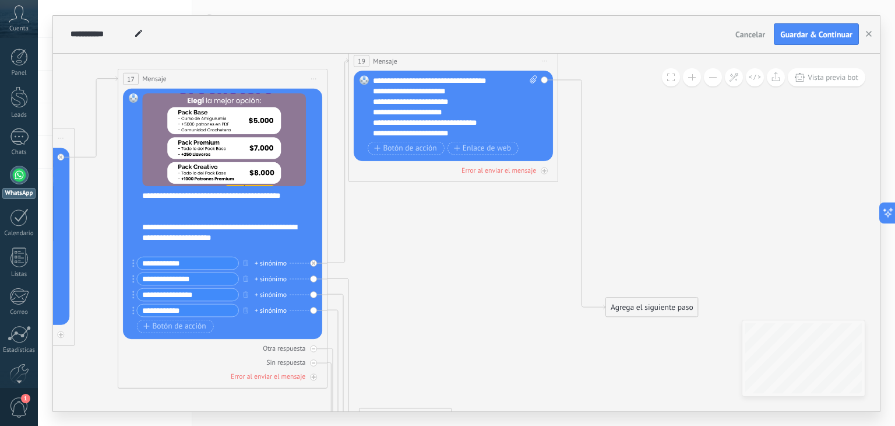
drag, startPoint x: 469, startPoint y: 276, endPoint x: 457, endPoint y: 65, distance: 212.0
click at [457, 65] on div "19 Mensaje ******* (a): Todos los contactos - canales seleccionados Todos los c…" at bounding box center [453, 60] width 209 height 19
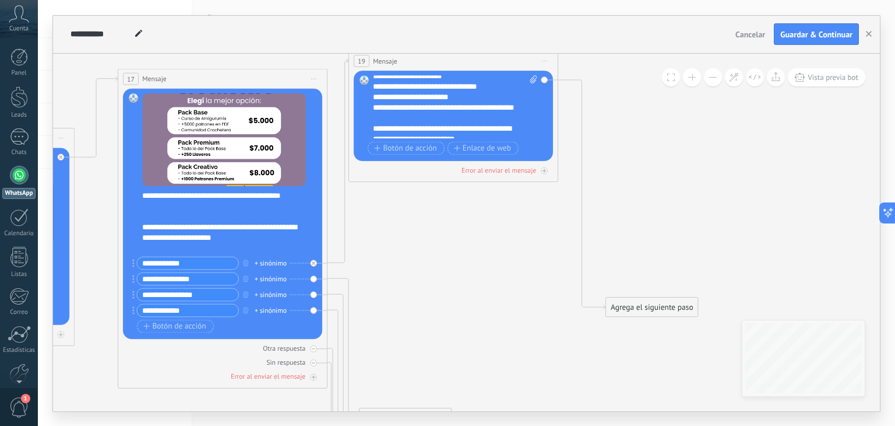
scroll to position [58, 0]
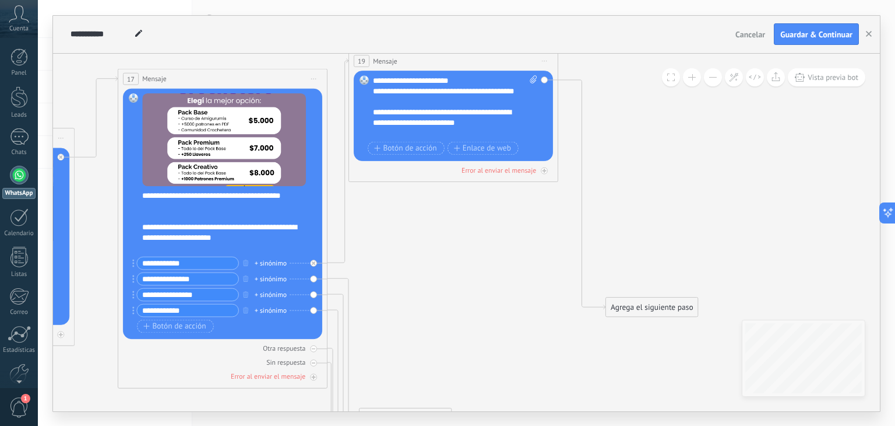
click at [472, 101] on div "**********" at bounding box center [446, 96] width 146 height 21
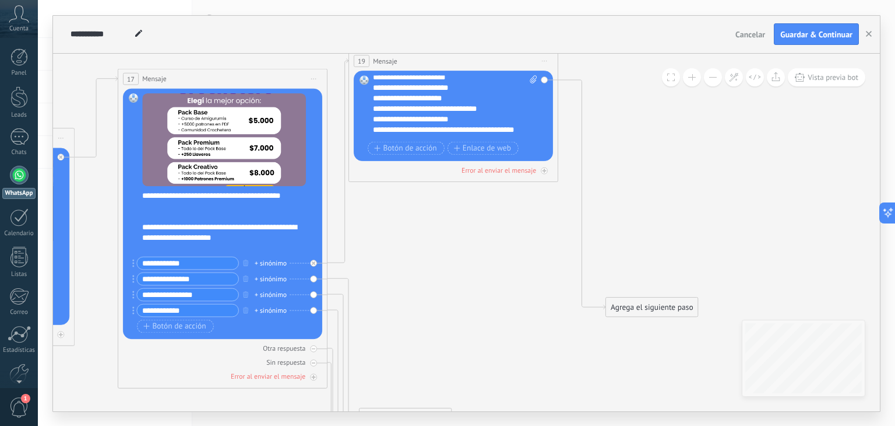
scroll to position [0, 0]
click at [468, 101] on div "**********" at bounding box center [446, 101] width 146 height 10
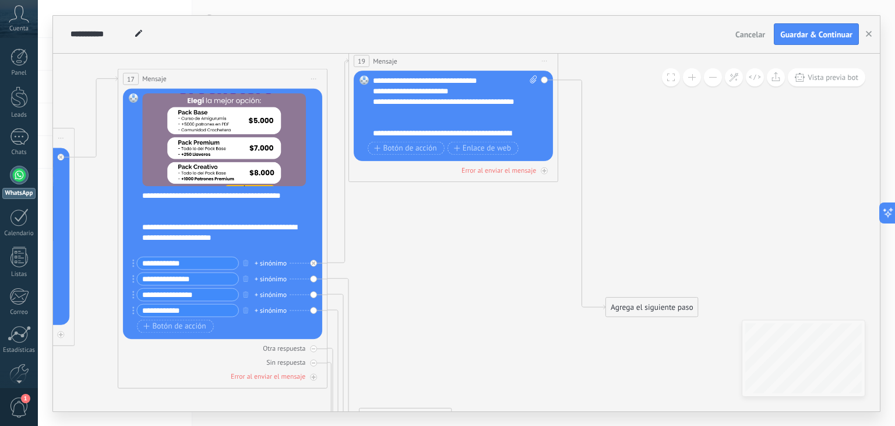
scroll to position [82, 0]
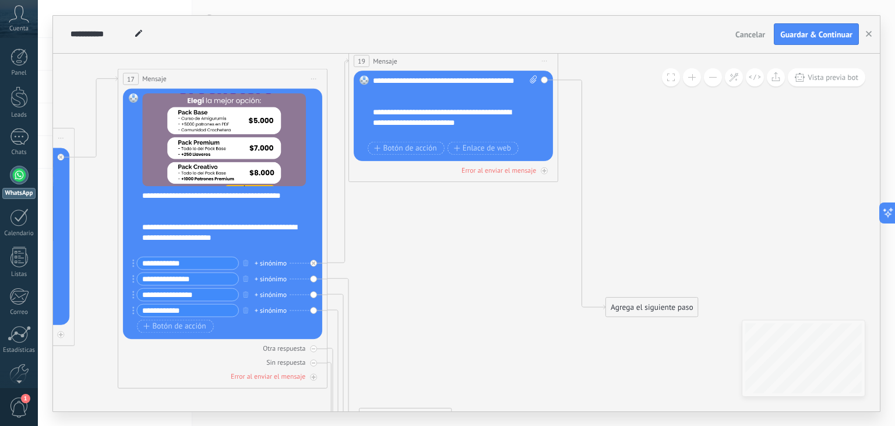
click at [483, 122] on div "**********" at bounding box center [446, 117] width 146 height 21
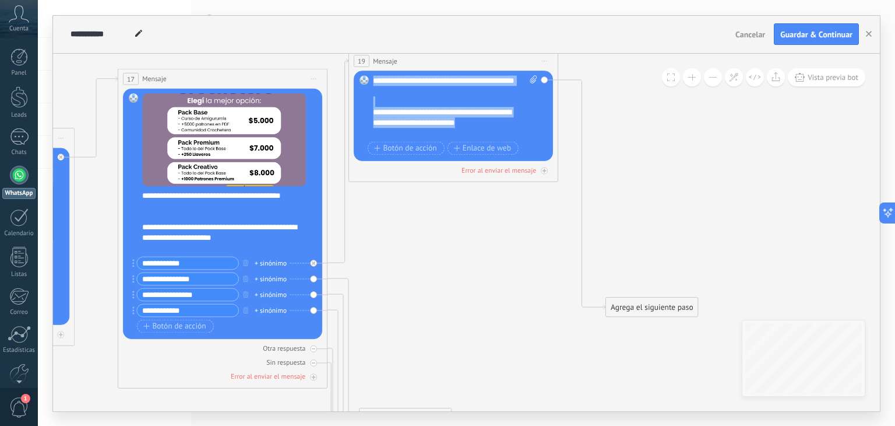
scroll to position [0, 0]
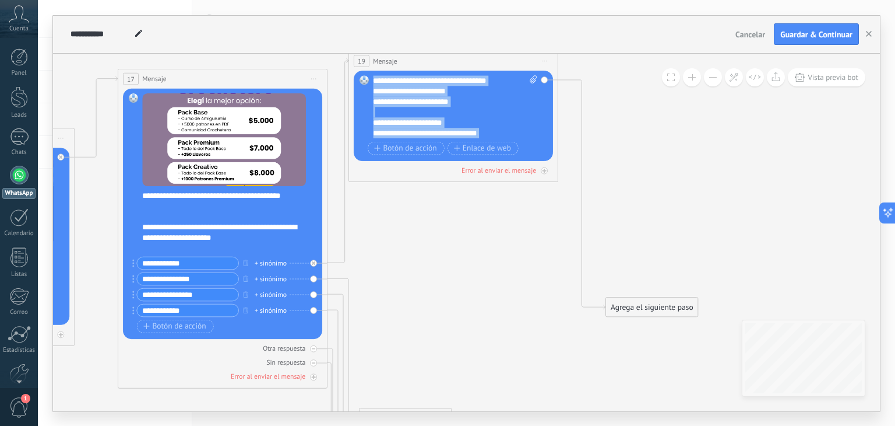
drag, startPoint x: 490, startPoint y: 124, endPoint x: 373, endPoint y: 83, distance: 124.4
click at [372, 83] on div "Reemplazar Quitar Convertir a mensaje de voz Arrastre la imagen aquí para adjun…" at bounding box center [453, 116] width 199 height 90
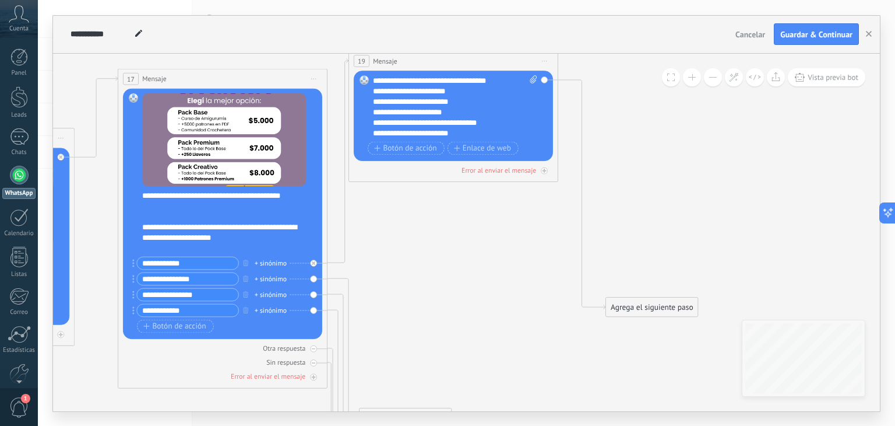
click at [475, 103] on div "**********" at bounding box center [446, 101] width 146 height 10
click at [375, 107] on div "**********" at bounding box center [446, 117] width 146 height 21
click at [337, 278] on icon at bounding box center [343, 374] width 31 height 192
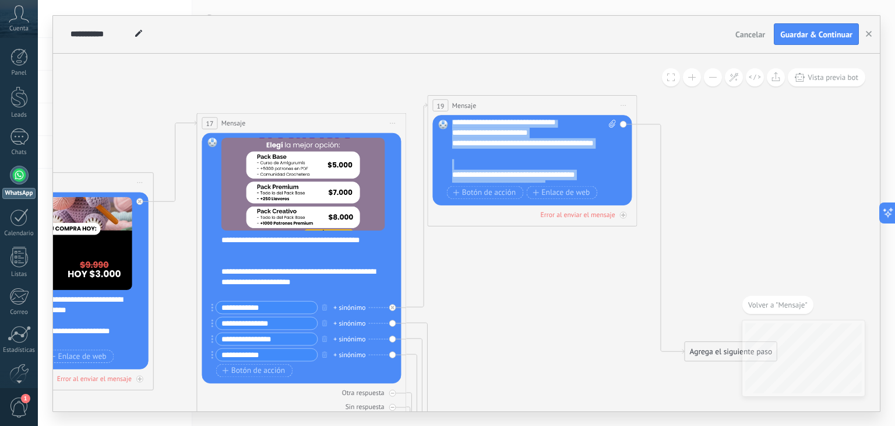
scroll to position [0, 0]
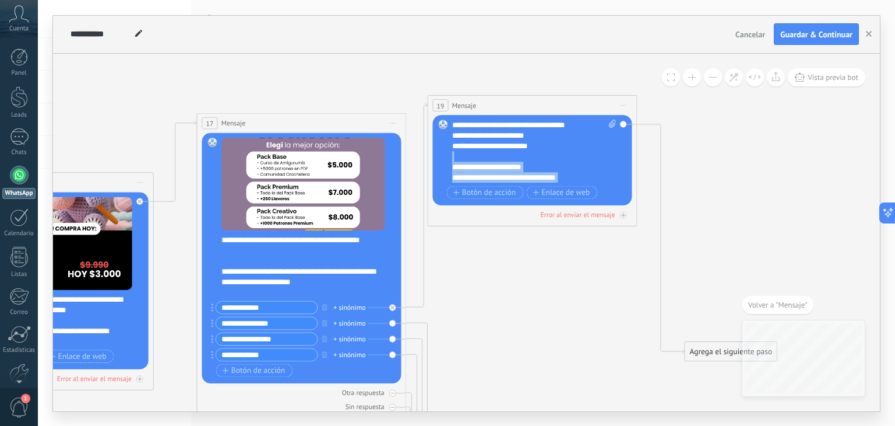
click at [505, 153] on div "**********" at bounding box center [534, 151] width 164 height 63
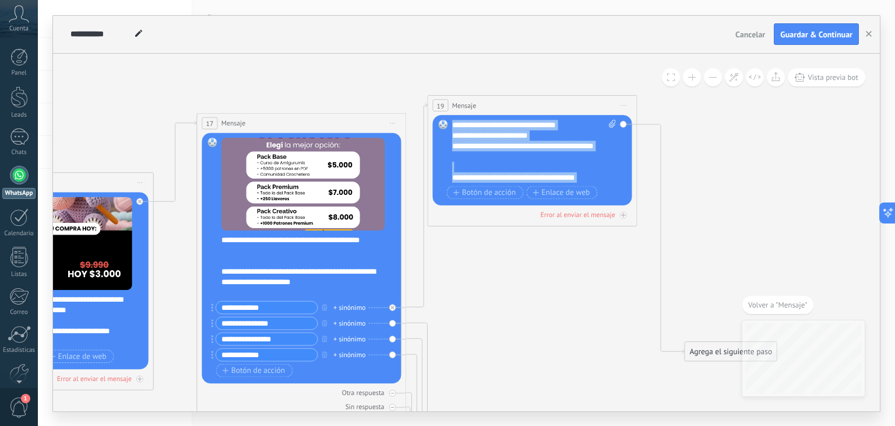
scroll to position [117, 0]
click at [391, 319] on div "Reemplazar Quitar Convertir a mensaje de voz Arrastre la imagen aquí para adjun…" at bounding box center [301, 257] width 199 height 250
click at [393, 322] on div "Reemplazar Quitar Convertir a mensaje de voz Arrastre la imagen aquí para adjun…" at bounding box center [301, 257] width 199 height 250
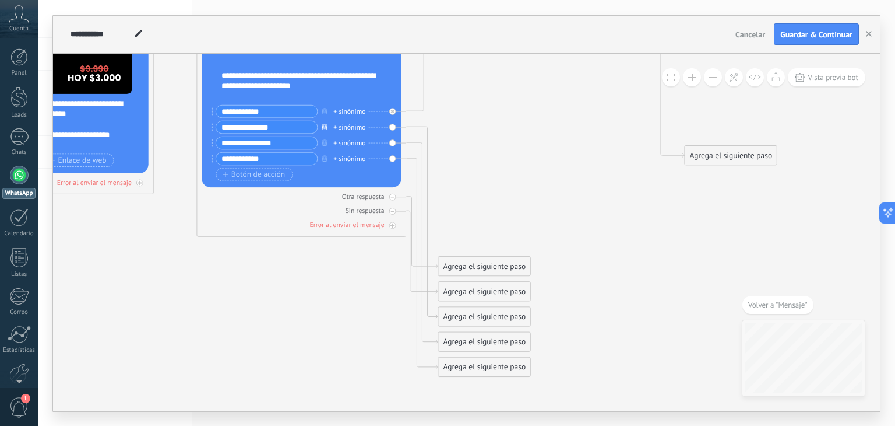
click at [326, 127] on icon "button" at bounding box center [324, 126] width 5 height 6
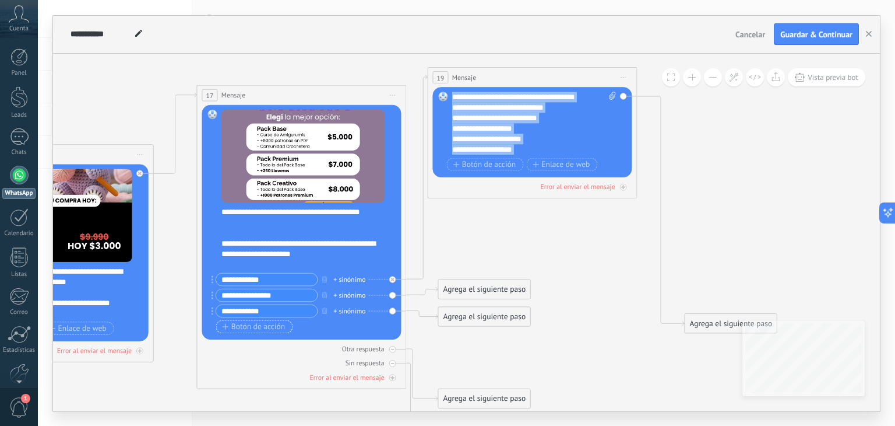
click at [229, 323] on span "Botón de acción" at bounding box center [254, 326] width 63 height 8
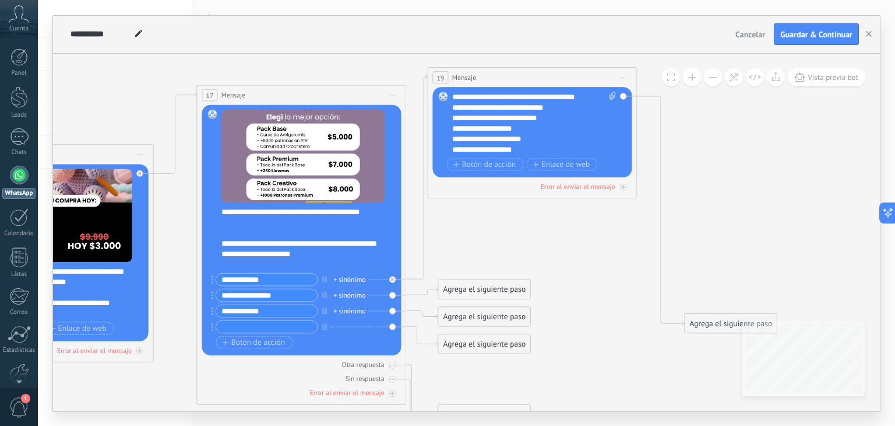
click at [227, 292] on input "**********" at bounding box center [266, 295] width 101 height 12
click at [252, 321] on input "text" at bounding box center [266, 326] width 101 height 12
paste input "**"
type input "**********"
drag, startPoint x: 212, startPoint y: 329, endPoint x: 222, endPoint y: 298, distance: 33.0
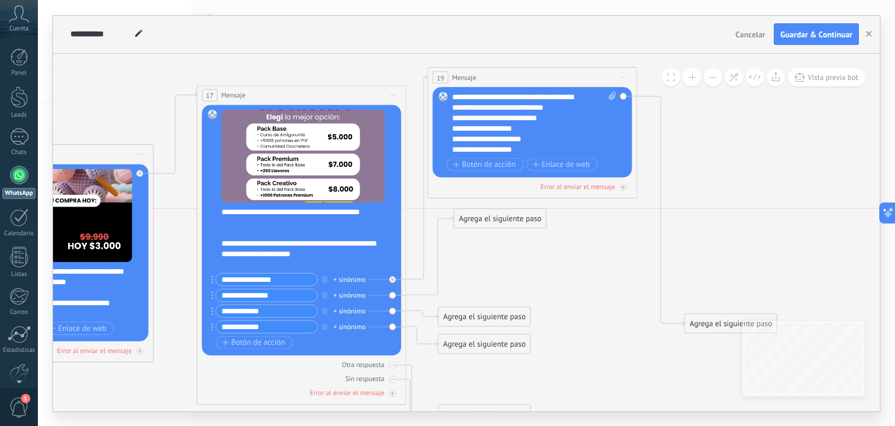
drag, startPoint x: 476, startPoint y: 286, endPoint x: 492, endPoint y: 217, distance: 70.0
click at [492, 217] on div "Agrega el siguiente paso" at bounding box center [500, 217] width 92 height 17
click at [465, 221] on div "Agrega el siguiente paso" at bounding box center [500, 217] width 92 height 17
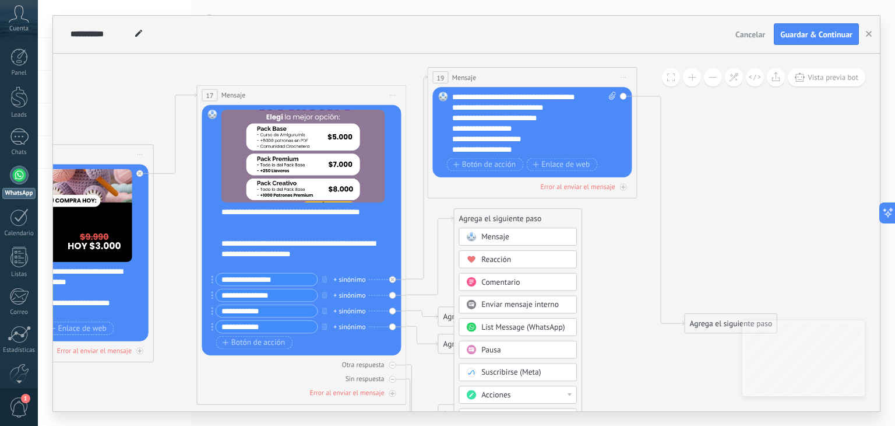
click at [487, 238] on span "Mensaje" at bounding box center [496, 236] width 28 height 10
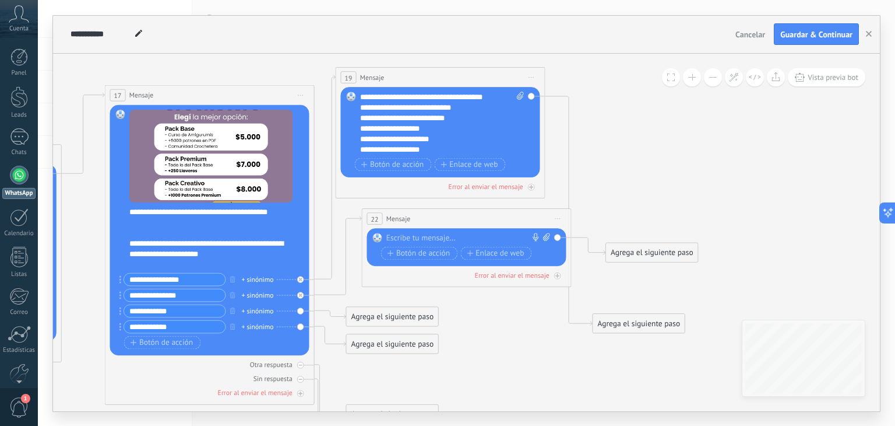
click at [481, 233] on div at bounding box center [465, 238] width 156 height 10
paste div
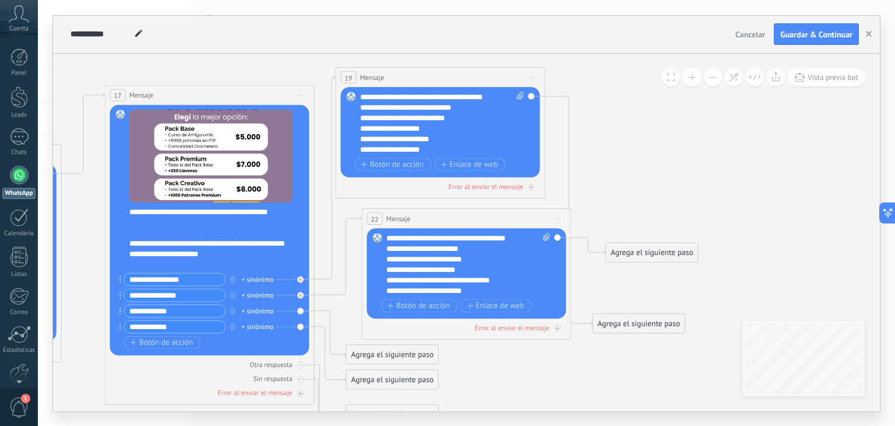
click at [492, 240] on div "**********" at bounding box center [469, 264] width 164 height 63
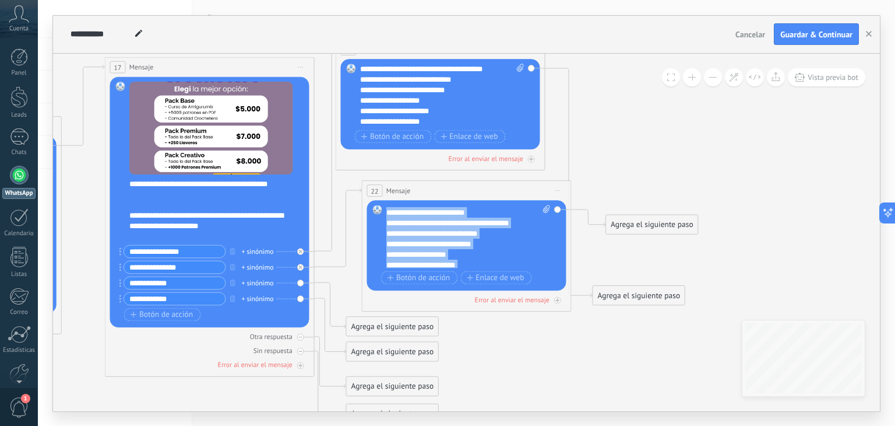
scroll to position [0, 0]
drag, startPoint x: 513, startPoint y: 255, endPoint x: 389, endPoint y: 156, distance: 158.4
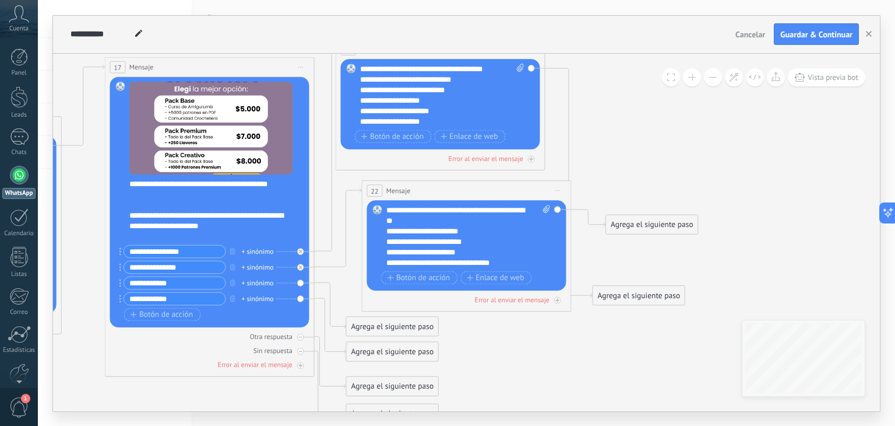
click at [491, 238] on div "**********" at bounding box center [460, 241] width 146 height 10
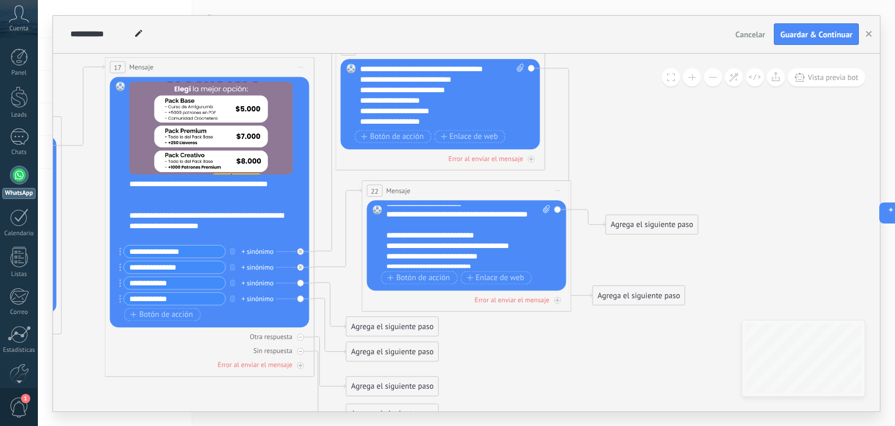
scroll to position [58, 0]
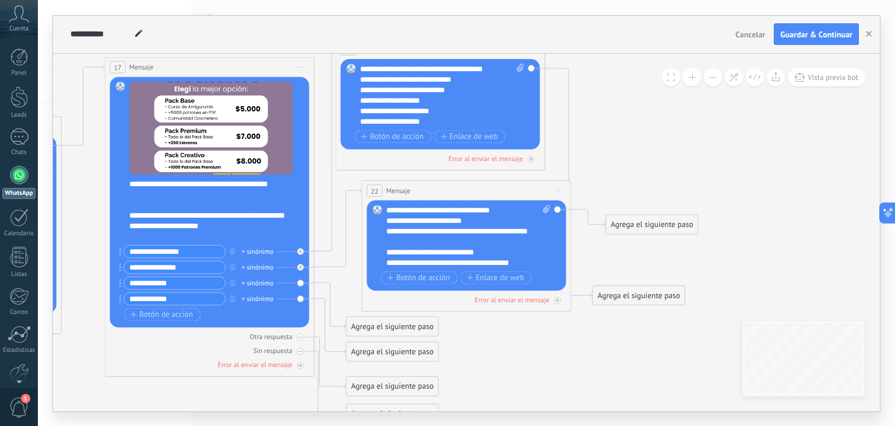
click at [387, 259] on div "**********" at bounding box center [460, 262] width 146 height 10
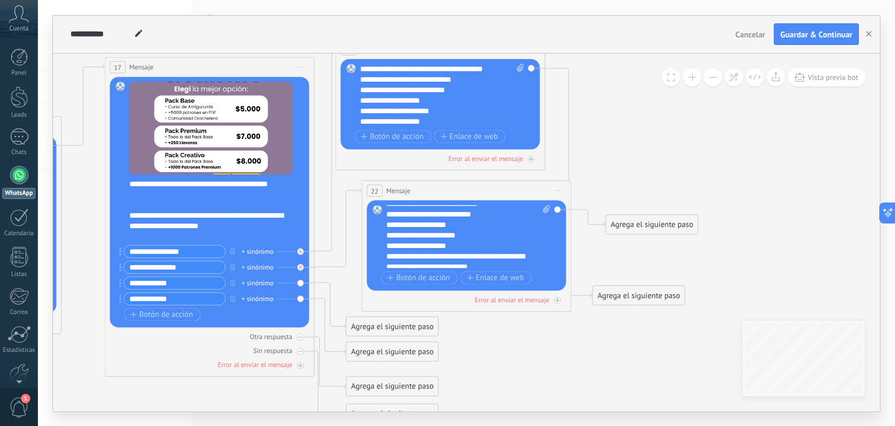
scroll to position [163, 0]
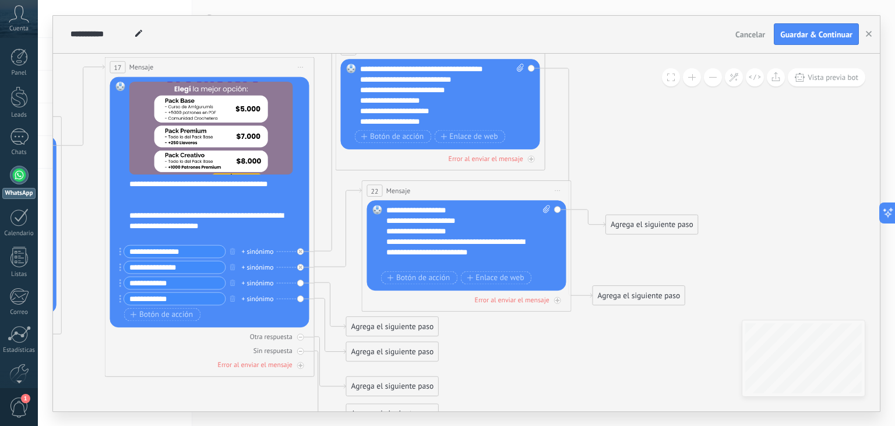
click at [470, 226] on div "**********" at bounding box center [460, 231] width 146 height 10
click at [391, 325] on div "Agrega el siguiente paso" at bounding box center [392, 326] width 92 height 17
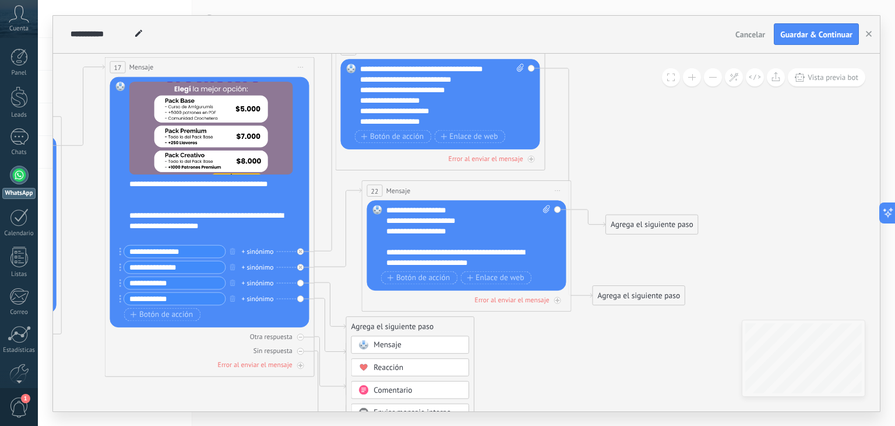
click at [393, 344] on span "Mensaje" at bounding box center [388, 344] width 28 height 10
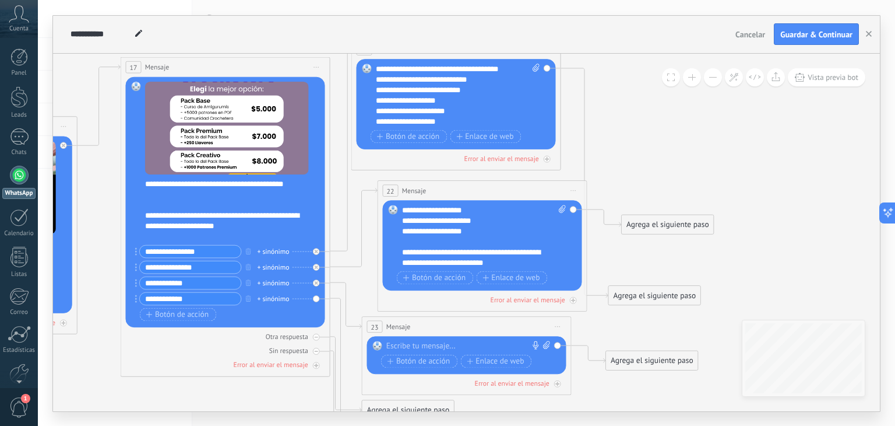
click at [394, 340] on div at bounding box center [465, 345] width 156 height 10
paste div
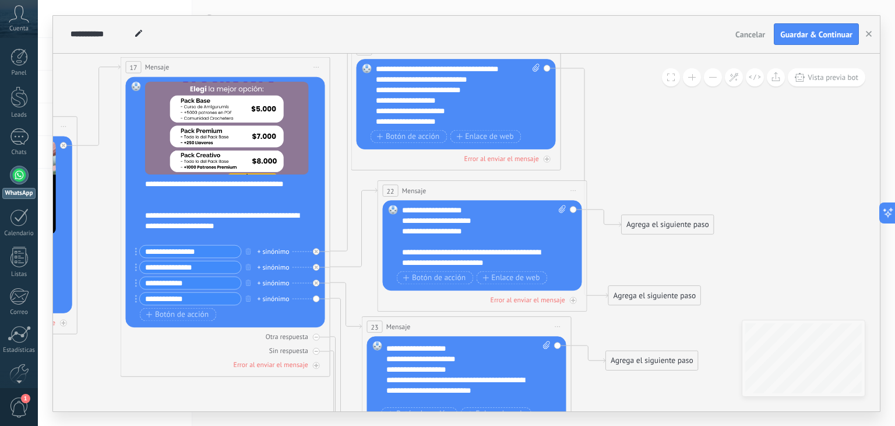
scroll to position [140, 0]
click at [389, 371] on div "**********" at bounding box center [469, 371] width 164 height 63
click at [379, 392] on div "Reemplazar Quitar Convertir a mensaje de voz Arrastre la imagen aquí para adjun…" at bounding box center [466, 381] width 199 height 90
click at [385, 378] on div "Reemplazar Quitar Convertir a mensaje de voz Arrastre la imagen aquí para adjun…" at bounding box center [466, 381] width 199 height 90
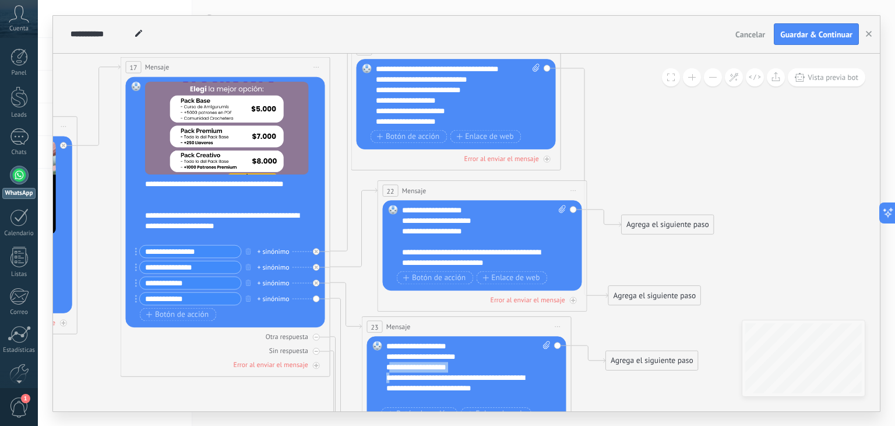
click at [388, 378] on div "**********" at bounding box center [460, 382] width 146 height 21
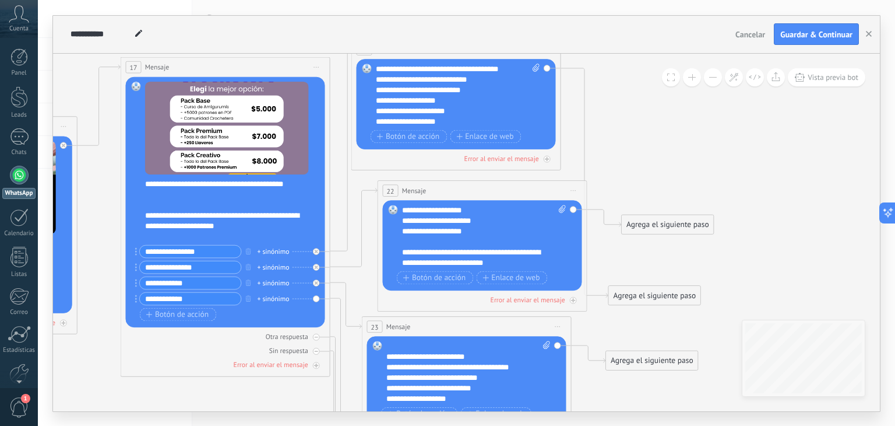
click at [389, 367] on div "**********" at bounding box center [460, 366] width 146 height 10
click at [387, 374] on div "**********" at bounding box center [460, 377] width 146 height 10
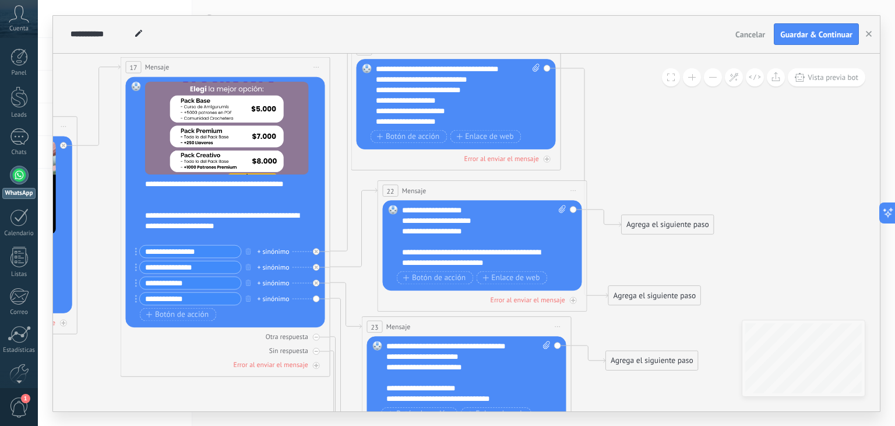
click at [430, 247] on div "**********" at bounding box center [475, 257] width 146 height 21
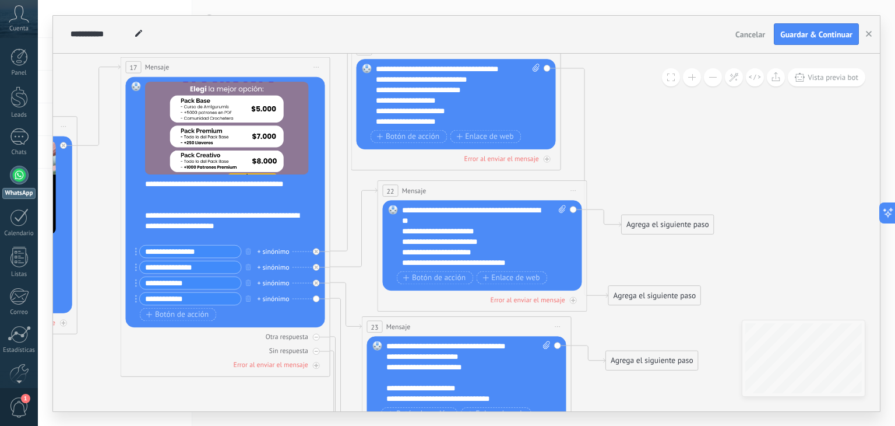
click at [407, 82] on div "**********" at bounding box center [449, 79] width 146 height 10
click at [410, 227] on div "**********" at bounding box center [475, 231] width 146 height 10
click at [405, 245] on div "**********" at bounding box center [475, 241] width 146 height 10
click at [401, 250] on div "Reemplazar Quitar Convertir a mensaje de voz Arrastre la imagen aquí para adjun…" at bounding box center [482, 245] width 199 height 90
click at [403, 252] on div "**********" at bounding box center [475, 252] width 146 height 10
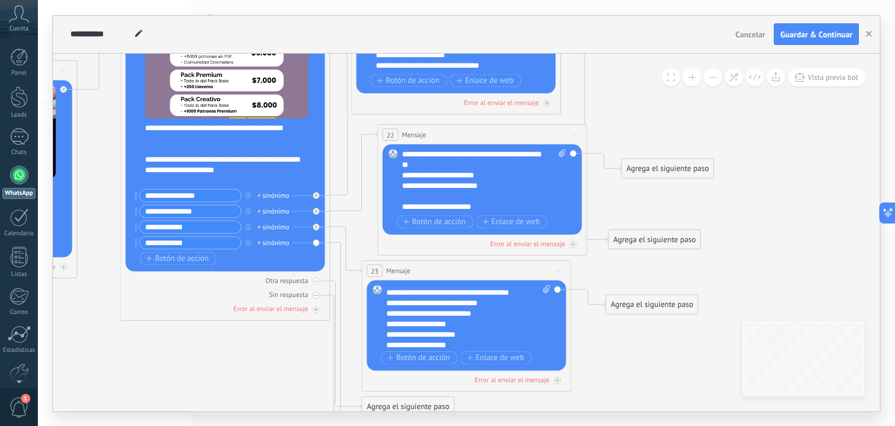
scroll to position [175, 0]
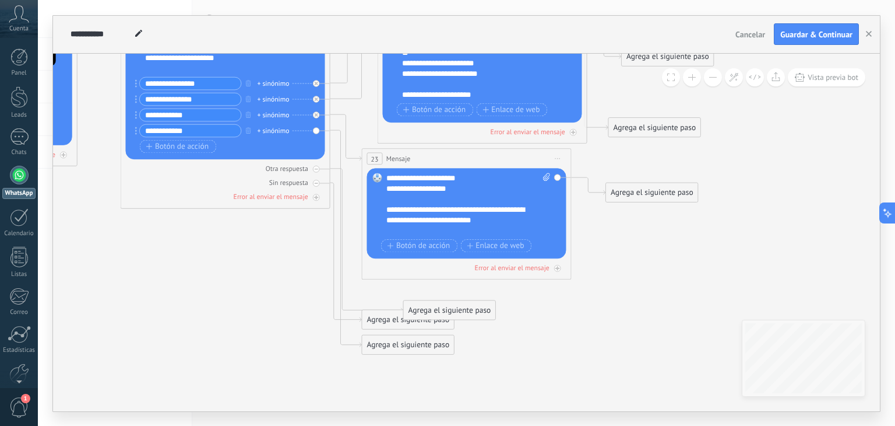
drag, startPoint x: 421, startPoint y: 296, endPoint x: 461, endPoint y: 310, distance: 42.8
click at [461, 310] on div "Agrega el siguiente paso" at bounding box center [450, 309] width 92 height 17
click at [315, 171] on div at bounding box center [316, 169] width 7 height 7
click at [315, 184] on icon at bounding box center [316, 182] width 3 height 3
click at [446, 357] on div "Agrega el siguiente paso" at bounding box center [448, 358] width 92 height 17
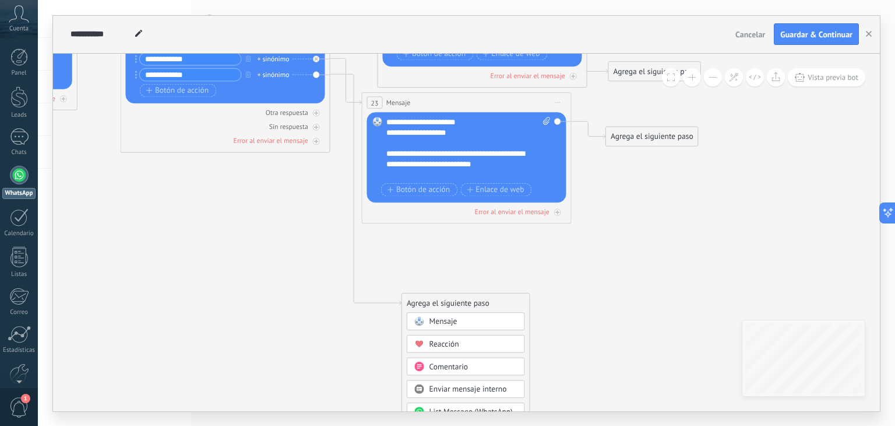
click at [432, 318] on span "Mensaje" at bounding box center [444, 321] width 28 height 10
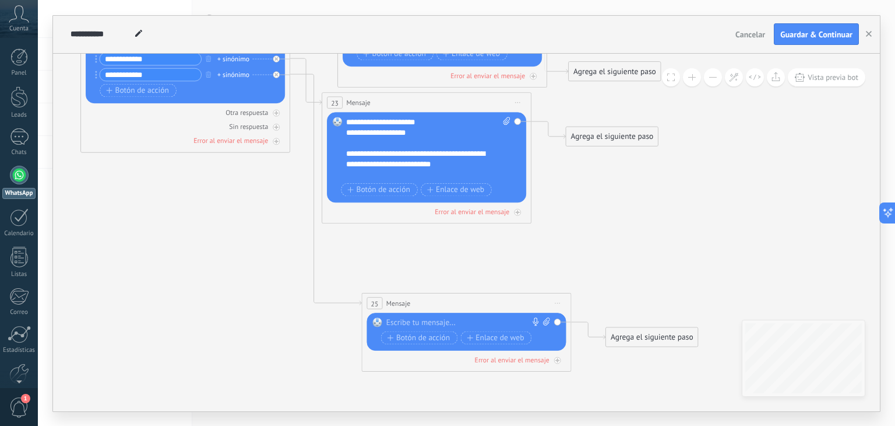
click at [432, 318] on div at bounding box center [465, 322] width 156 height 10
paste div
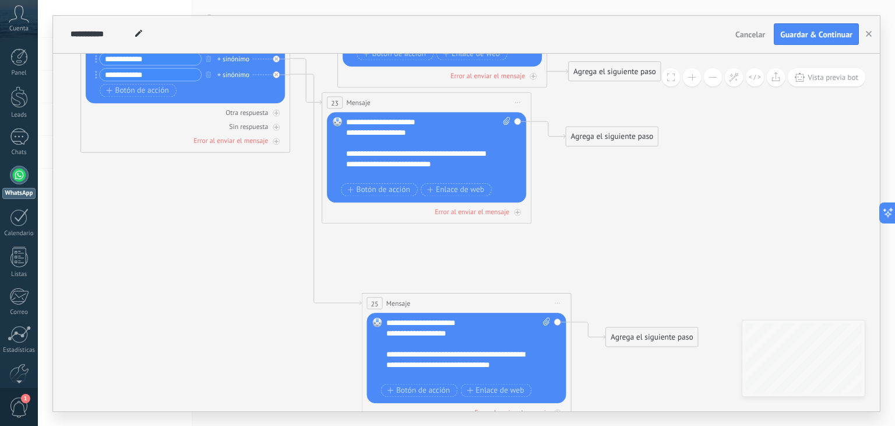
scroll to position [198, 0]
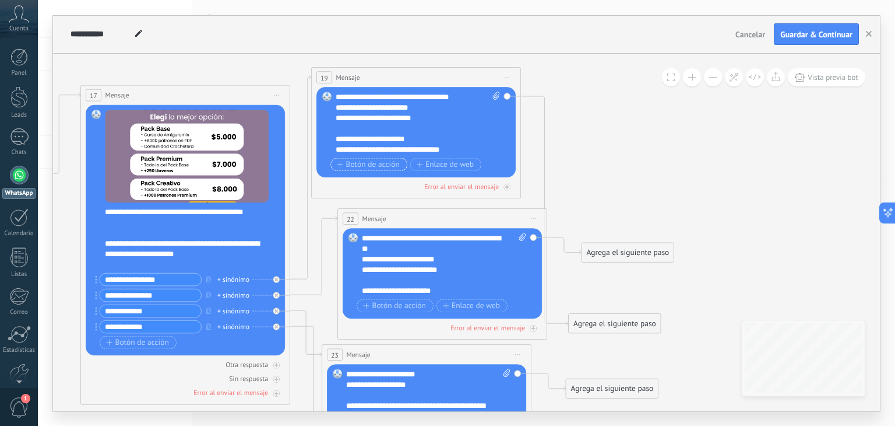
click at [364, 163] on span "Botón de acción" at bounding box center [368, 164] width 63 height 8
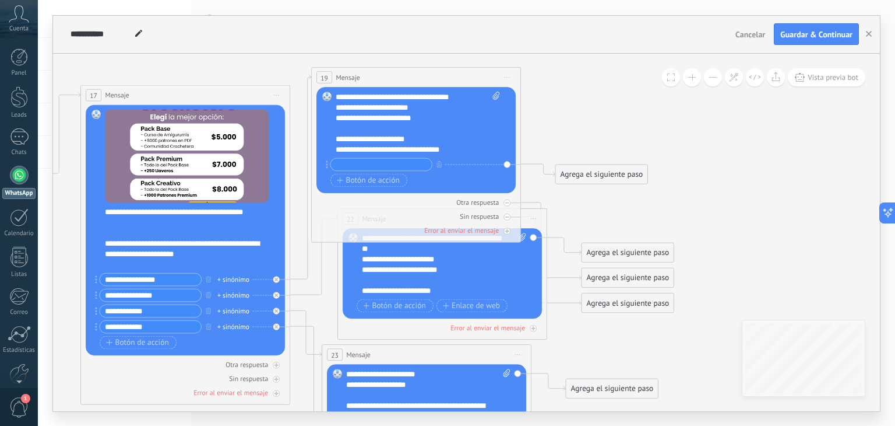
drag, startPoint x: 135, startPoint y: 380, endPoint x: 355, endPoint y: 336, distance: 224.1
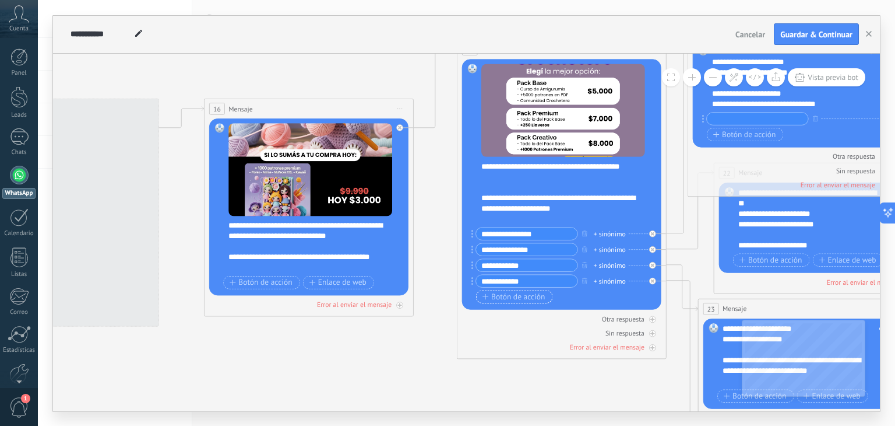
drag, startPoint x: 75, startPoint y: 341, endPoint x: 521, endPoint y: 284, distance: 450.1
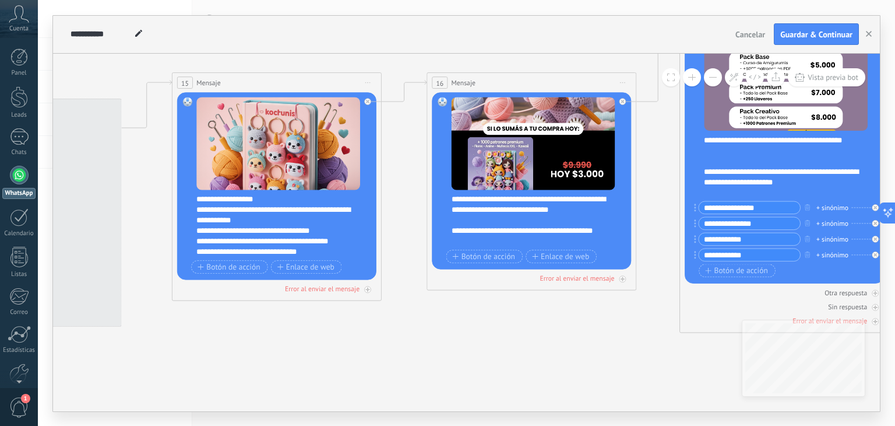
drag, startPoint x: 456, startPoint y: 312, endPoint x: 499, endPoint y: 311, distance: 42.6
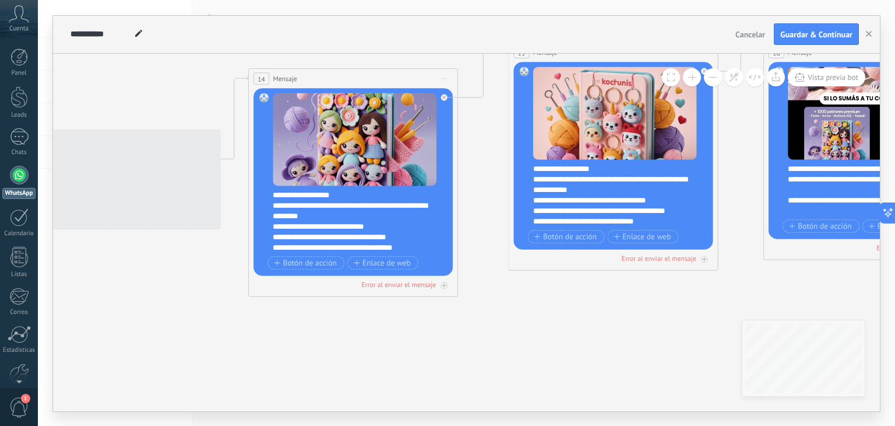
drag, startPoint x: 473, startPoint y: 325, endPoint x: 496, endPoint y: 322, distance: 22.3
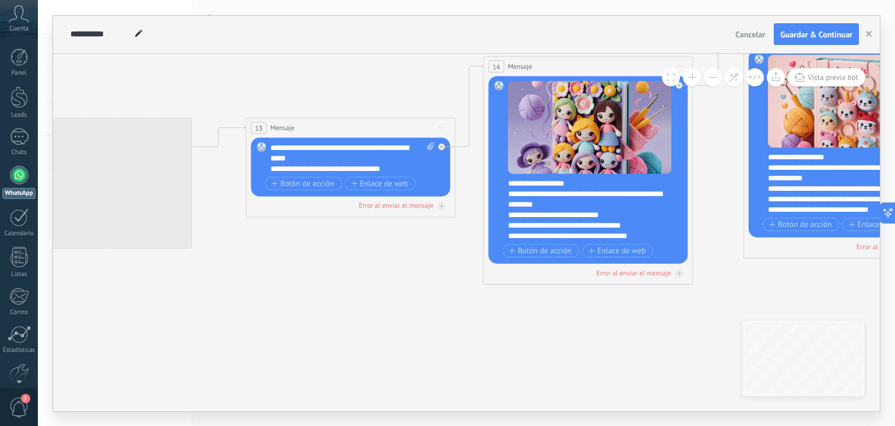
drag, startPoint x: 277, startPoint y: 333, endPoint x: 318, endPoint y: 308, distance: 47.9
click at [513, 321] on icon at bounding box center [2, 236] width 4188 height 1093
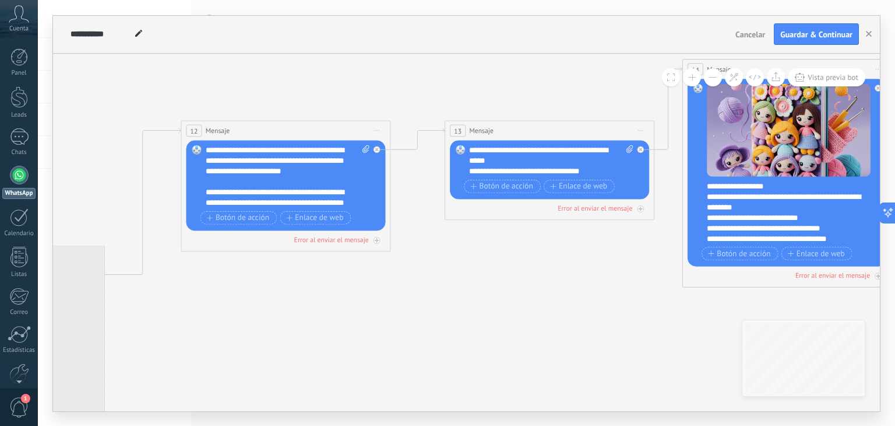
click at [516, 311] on icon at bounding box center [202, 239] width 4188 height 1093
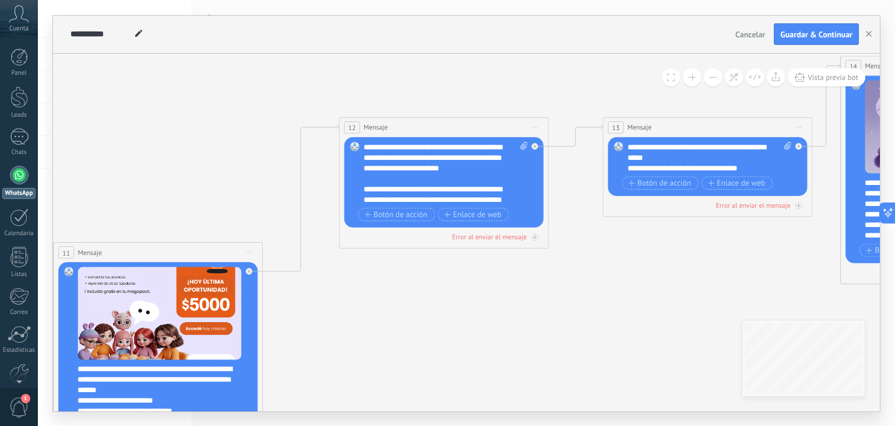
drag, startPoint x: 318, startPoint y: 300, endPoint x: 295, endPoint y: 321, distance: 31.4
click at [468, 297] on icon at bounding box center [360, 236] width 4188 height 1093
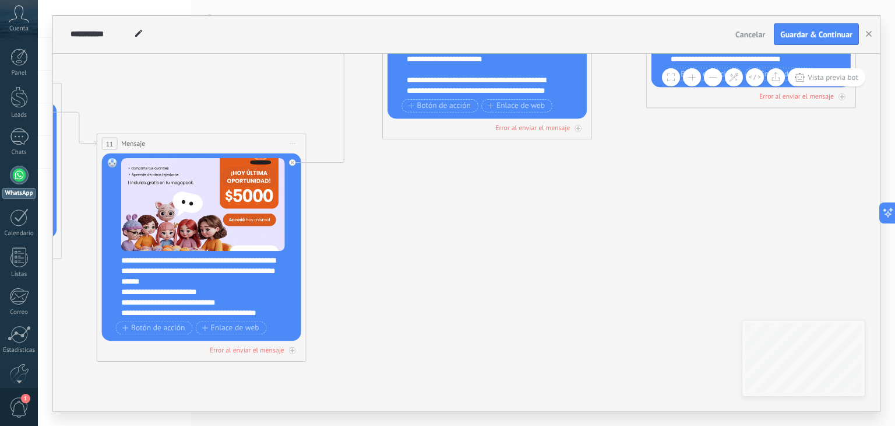
drag, startPoint x: 295, startPoint y: 321, endPoint x: 354, endPoint y: 229, distance: 109.3
click at [355, 184] on icon at bounding box center [403, 127] width 4188 height 1093
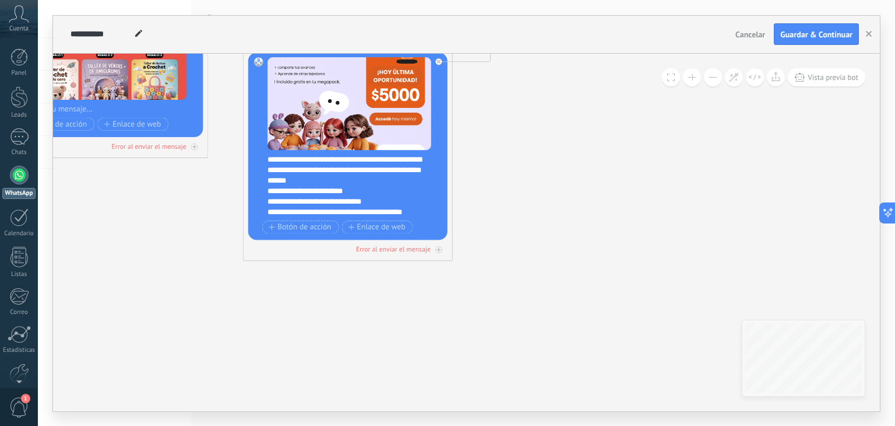
drag, startPoint x: 464, startPoint y: 258, endPoint x: 329, endPoint y: 269, distance: 135.1
click at [525, 259] on icon at bounding box center [550, 27] width 4188 height 1093
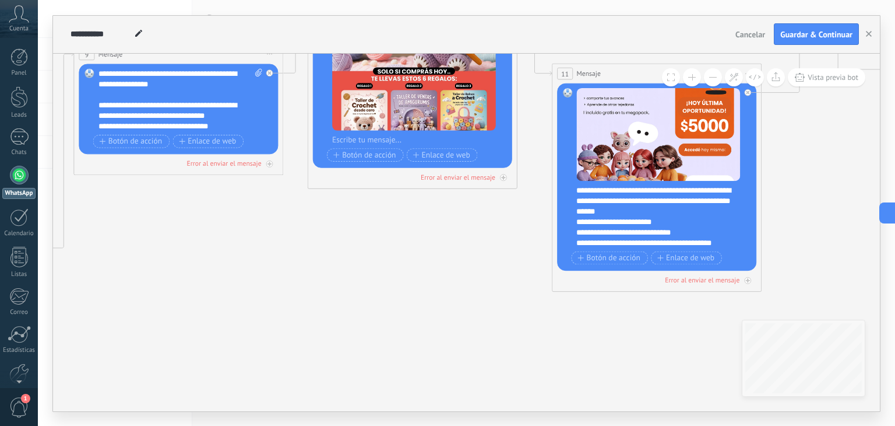
drag, startPoint x: 157, startPoint y: 264, endPoint x: 399, endPoint y: 296, distance: 244.0
click at [408, 296] on icon at bounding box center [859, 57] width 4188 height 1093
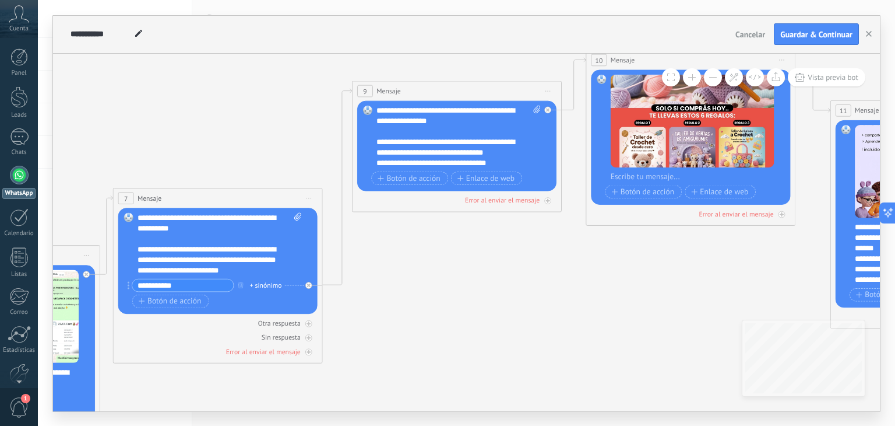
drag, startPoint x: 140, startPoint y: 284, endPoint x: 146, endPoint y: 285, distance: 5.9
click at [146, 285] on input "**********" at bounding box center [182, 285] width 101 height 12
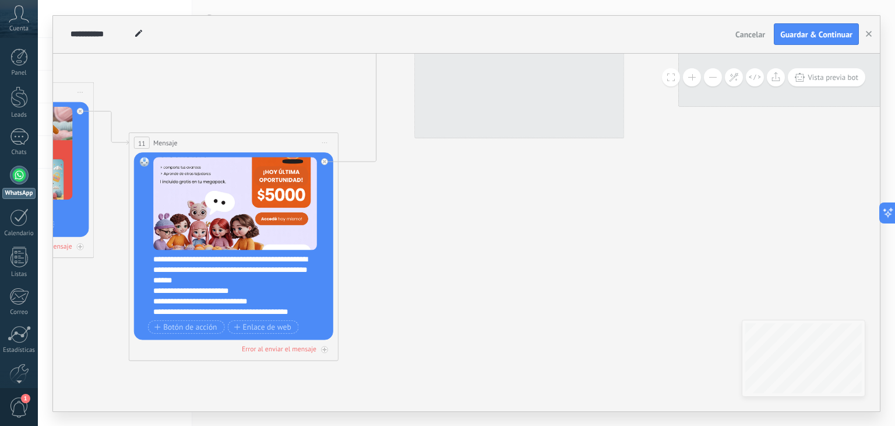
drag, startPoint x: 743, startPoint y: 265, endPoint x: 497, endPoint y: 259, distance: 246.1
click at [0, 300] on body ".abccls-1,.abccls-2{fill-rule:evenodd}.abccls-2{fill:#fff} .abfcls-1{fill:none}…" at bounding box center [447, 213] width 895 height 426
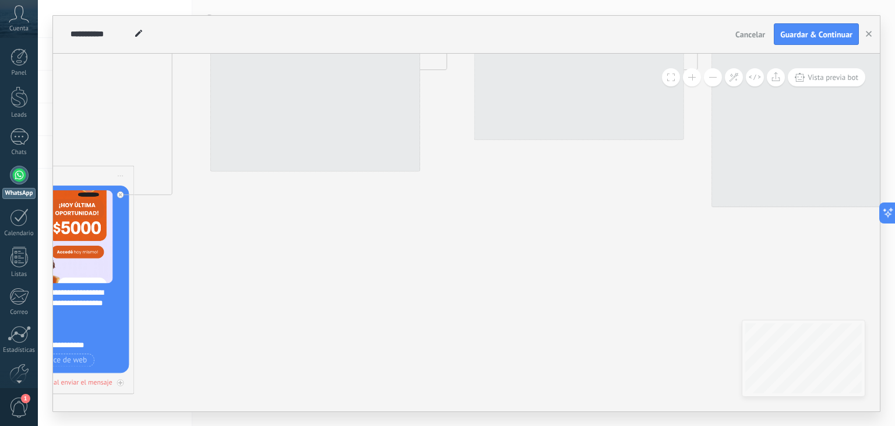
drag, startPoint x: 497, startPoint y: 259, endPoint x: 641, endPoint y: 102, distance: 213.3
click at [219, 315] on icon at bounding box center [231, 159] width 4188 height 1093
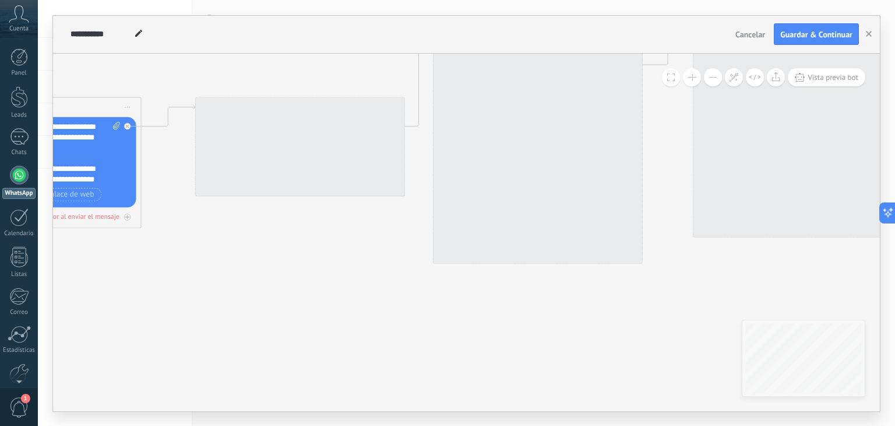
click at [714, 73] on button at bounding box center [713, 77] width 18 height 18
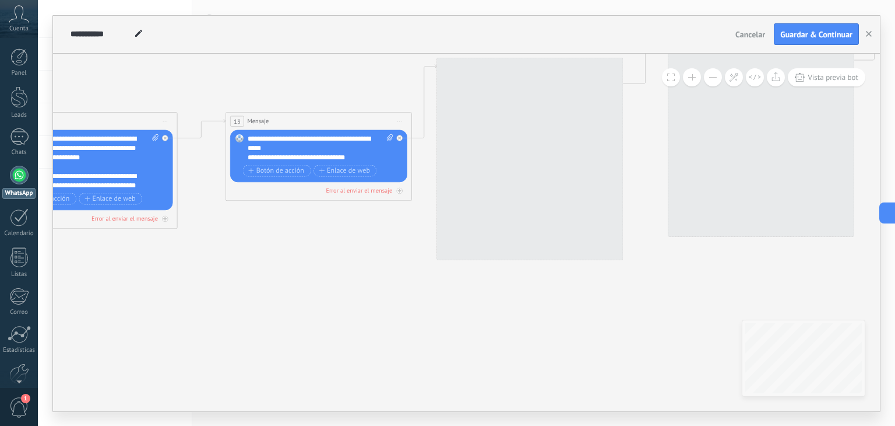
click at [714, 73] on button at bounding box center [713, 77] width 18 height 18
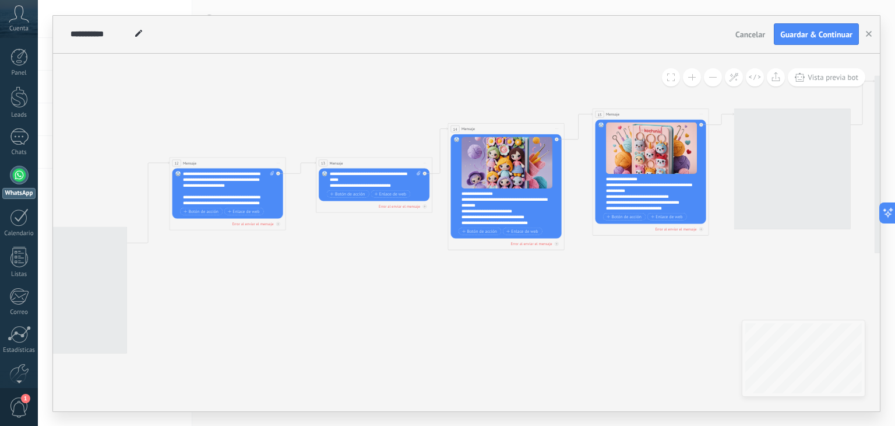
click at [714, 73] on button at bounding box center [713, 77] width 18 height 18
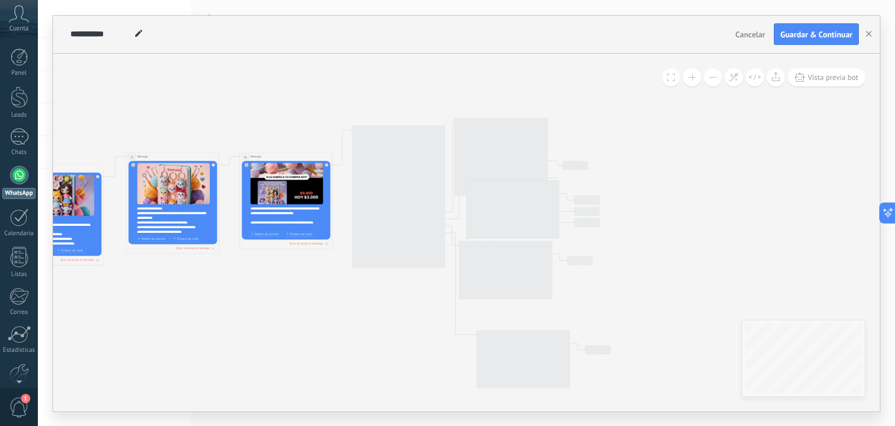
drag, startPoint x: 545, startPoint y: 291, endPoint x: 178, endPoint y: 293, distance: 366.7
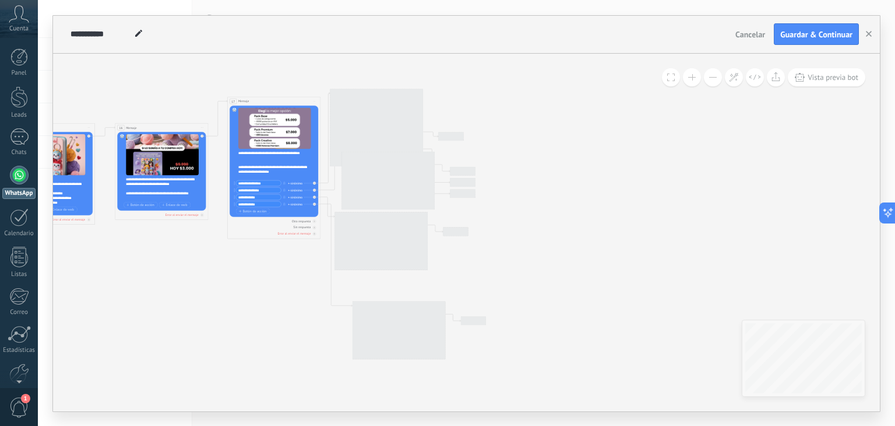
drag, startPoint x: 546, startPoint y: 260, endPoint x: 522, endPoint y: 230, distance: 38.5
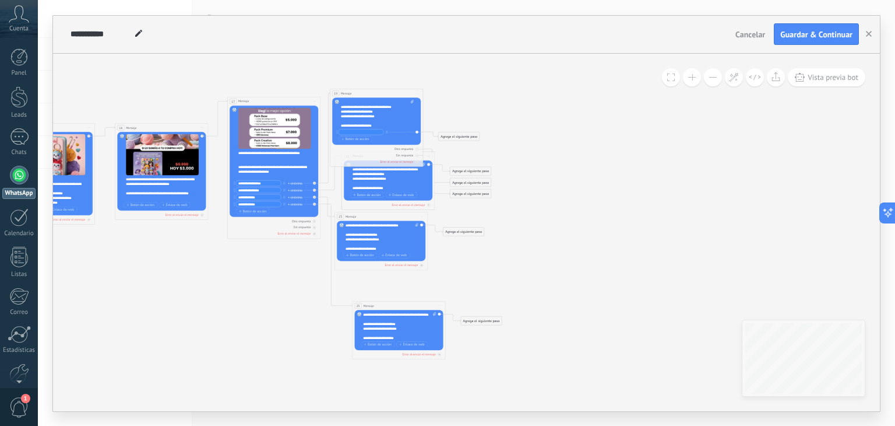
click at [367, 134] on input "text" at bounding box center [361, 131] width 45 height 5
paste input "*"
type input "********"
click at [399, 100] on div "**********" at bounding box center [377, 114] width 73 height 28
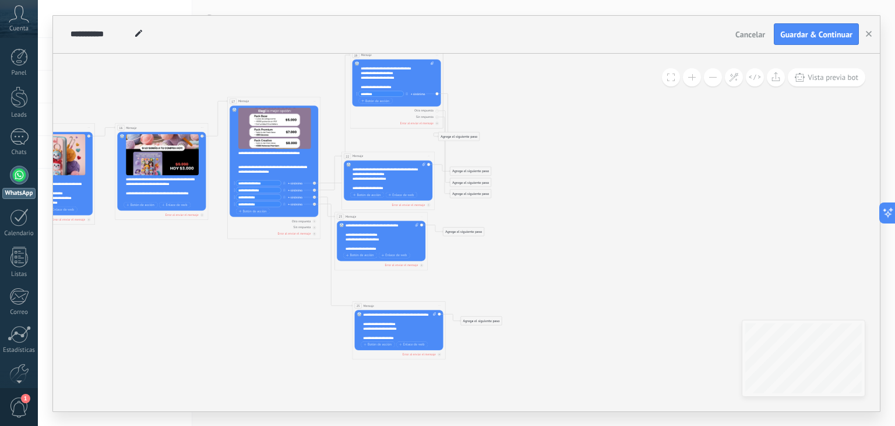
drag, startPoint x: 398, startPoint y: 92, endPoint x: 418, endPoint y: 54, distance: 42.8
click at [418, 54] on div "19 Mensaje ******* (a): Todos los contactos - canales seleccionados Todos los c…" at bounding box center [396, 55] width 93 height 9
click at [382, 89] on div "**********" at bounding box center [397, 82] width 73 height 43
click at [382, 94] on input "********" at bounding box center [381, 93] width 45 height 5
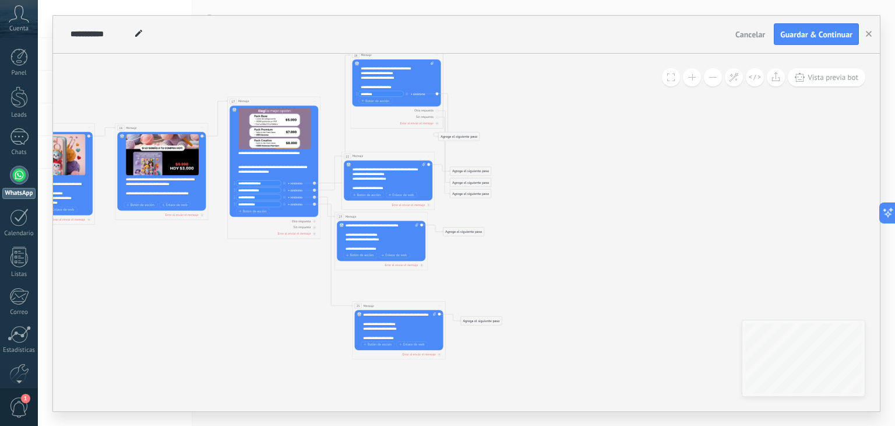
click at [382, 94] on input "********" at bounding box center [381, 93] width 45 height 5
click at [371, 192] on span "Botón de acción" at bounding box center [367, 193] width 28 height 3
type input "********"
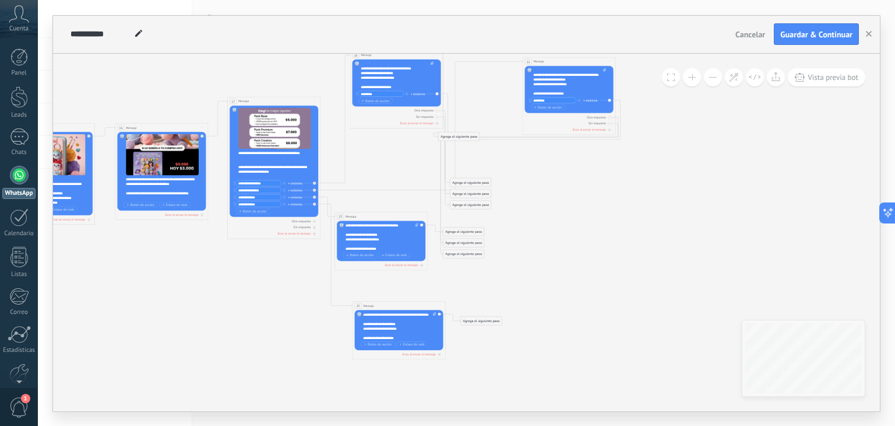
drag, startPoint x: 377, startPoint y: 154, endPoint x: 558, endPoint y: 59, distance: 203.9
click at [558, 59] on div "22 Mensaje ******* (a): Todos los contactos - canales seleccionados Todos los c…" at bounding box center [569, 61] width 93 height 9
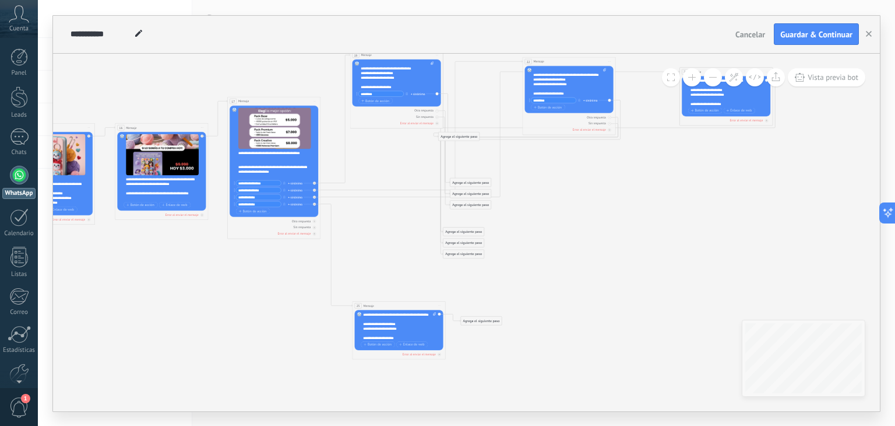
drag, startPoint x: 364, startPoint y: 215, endPoint x: 709, endPoint y: 71, distance: 374.2
click at [709, 71] on div "**********" at bounding box center [466, 232] width 827 height 357
click at [702, 111] on span "Botón de acción" at bounding box center [705, 109] width 28 height 3
type input "********"
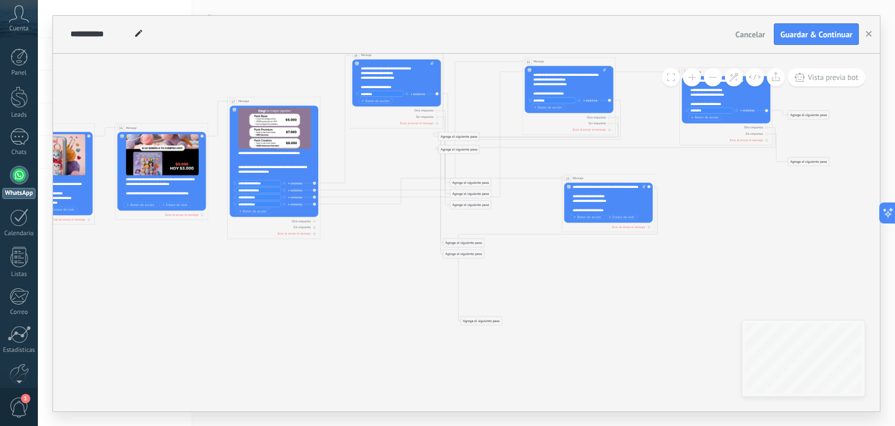
drag, startPoint x: 402, startPoint y: 305, endPoint x: 612, endPoint y: 178, distance: 245.7
click at [612, 178] on div "25 Mensaje ******* (a): Todos los contactos - canales seleccionados Todos los c…" at bounding box center [609, 178] width 93 height 9
click at [590, 217] on span "Botón de acción" at bounding box center [588, 216] width 28 height 3
type input "********"
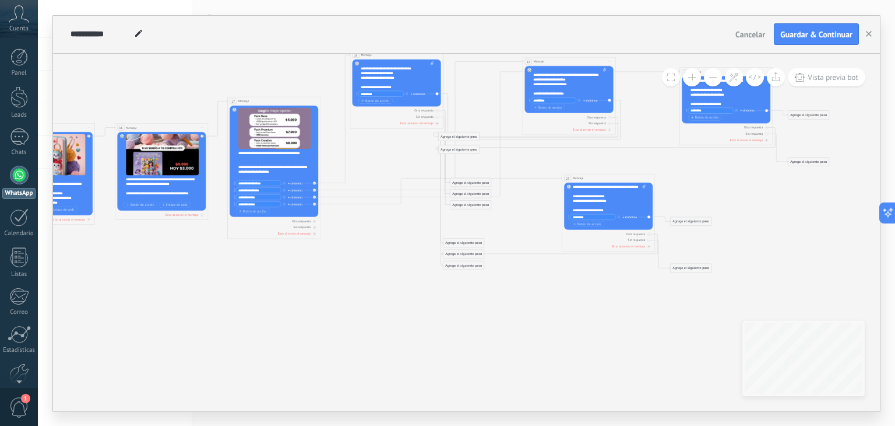
click at [711, 80] on button at bounding box center [713, 77] width 18 height 18
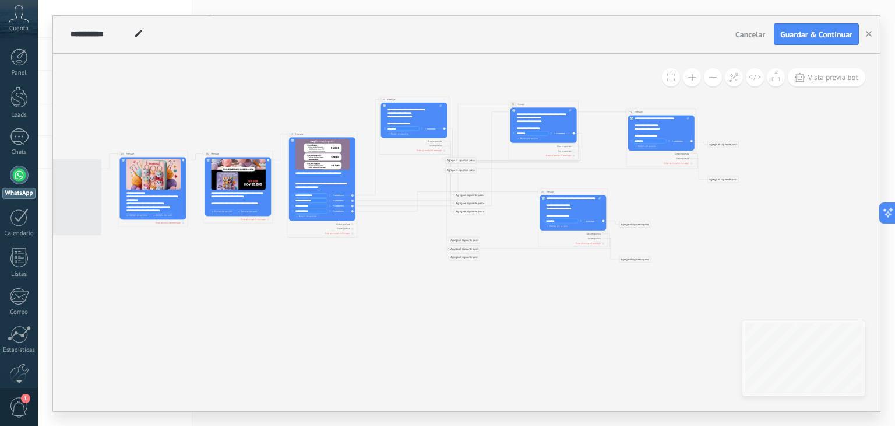
click at [709, 82] on button at bounding box center [713, 77] width 18 height 18
click at [711, 83] on button at bounding box center [713, 77] width 18 height 18
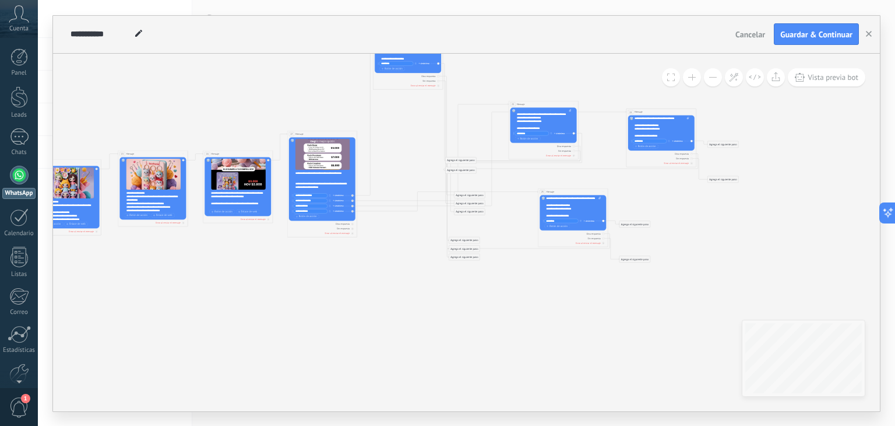
drag, startPoint x: 408, startPoint y: 100, endPoint x: 402, endPoint y: 36, distance: 65.0
click at [402, 36] on div "**********" at bounding box center [466, 213] width 827 height 395
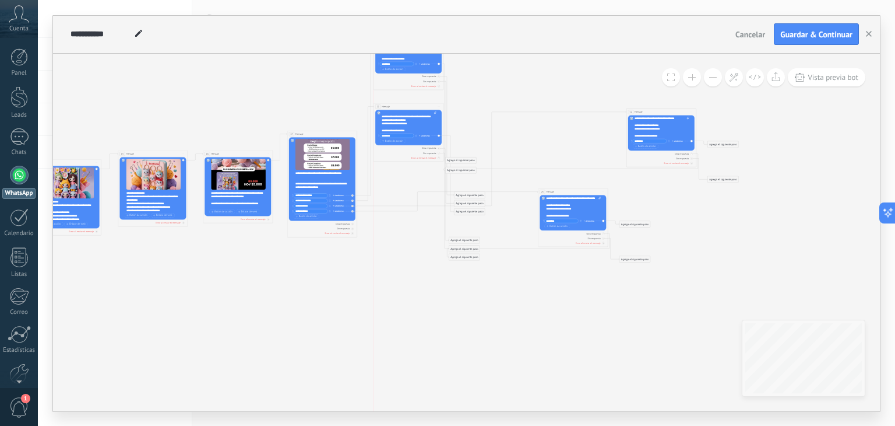
drag, startPoint x: 531, startPoint y: 103, endPoint x: 396, endPoint y: 106, distance: 134.7
click at [396, 106] on div "22 Mensaje ******* (a): Todos los contactos - canales seleccionados Todos los c…" at bounding box center [408, 106] width 69 height 6
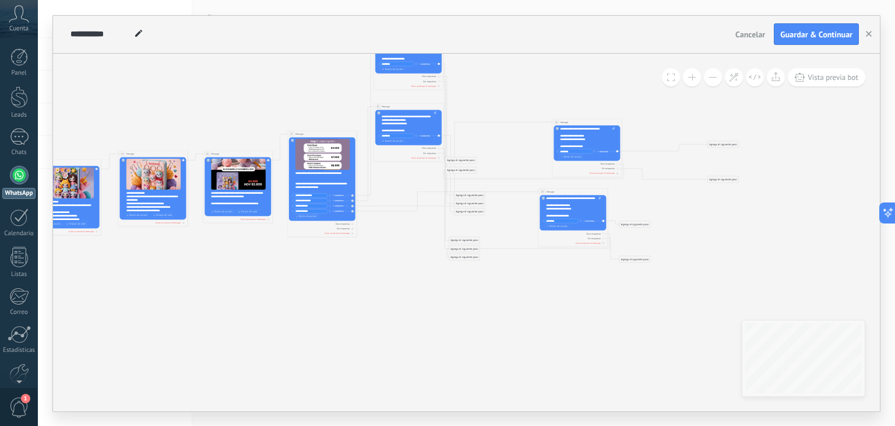
drag, startPoint x: 634, startPoint y: 110, endPoint x: 560, endPoint y: 120, distance: 75.3
click at [560, 120] on div "23 Mensaje ******* (a): Todos los contactos - canales seleccionados Todos los c…" at bounding box center [587, 121] width 69 height 6
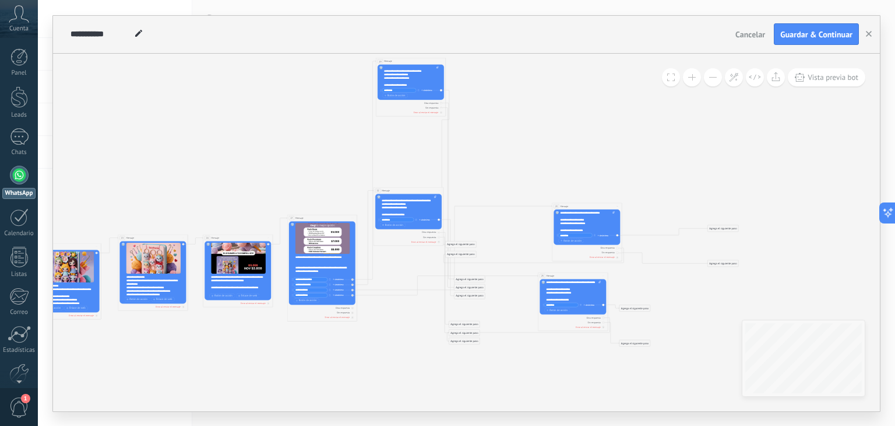
drag, startPoint x: 398, startPoint y: 117, endPoint x: 401, endPoint y: 60, distance: 57.2
click at [401, 60] on div "19 Mensaje ******* (a): Todos los contactos - canales seleccionados Todos los c…" at bounding box center [410, 61] width 69 height 6
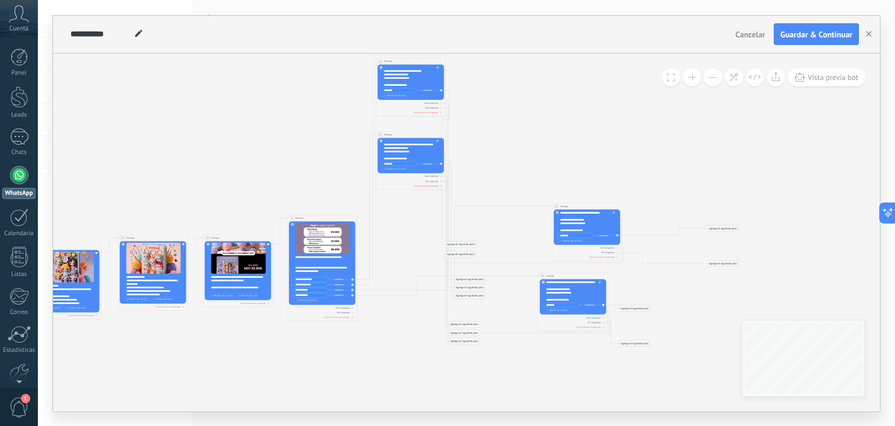
drag, startPoint x: 391, startPoint y: 188, endPoint x: 412, endPoint y: 153, distance: 40.3
click at [392, 132] on div "22 Mensaje ******* (a): Todos los contactos - canales seleccionados Todos los c…" at bounding box center [410, 134] width 69 height 6
click at [698, 76] on button at bounding box center [692, 77] width 18 height 18
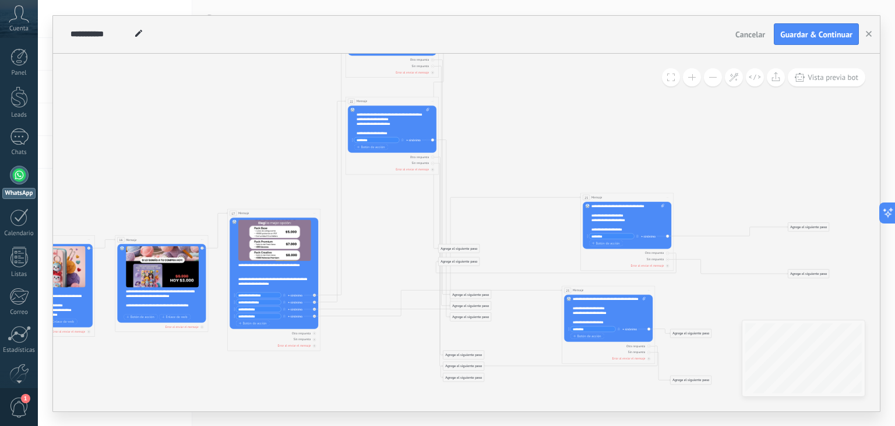
click at [698, 76] on button at bounding box center [692, 77] width 18 height 18
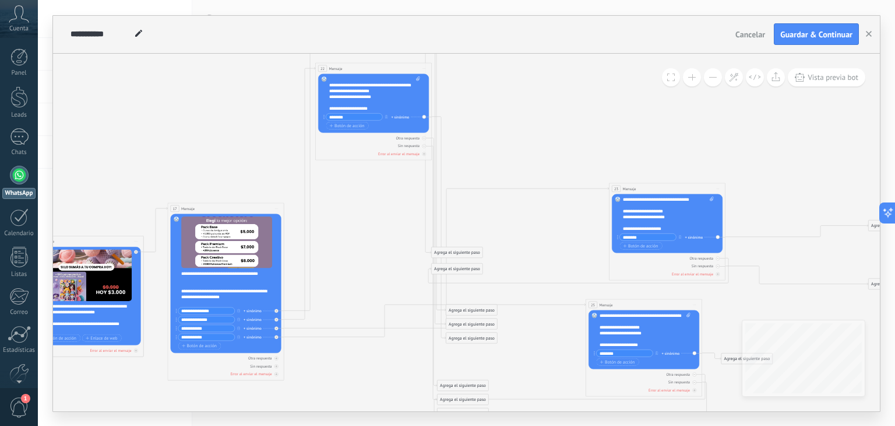
click at [698, 76] on button at bounding box center [692, 77] width 18 height 18
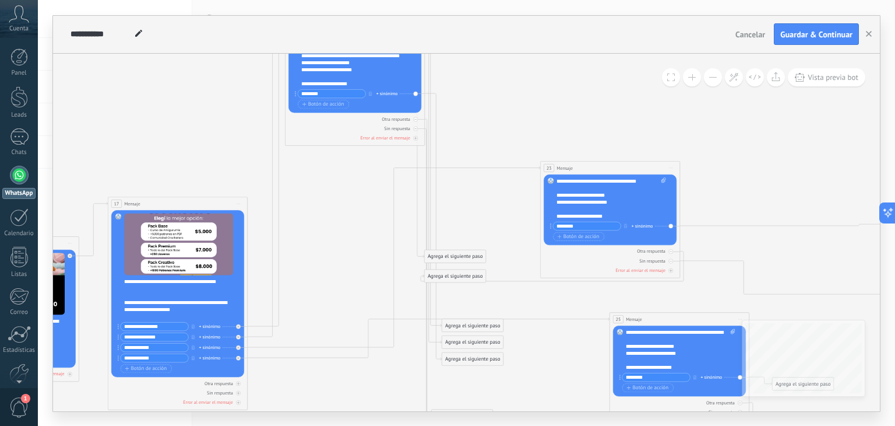
drag, startPoint x: 649, startPoint y: 181, endPoint x: 553, endPoint y: 170, distance: 97.5
click at [553, 170] on div "23" at bounding box center [549, 168] width 10 height 8
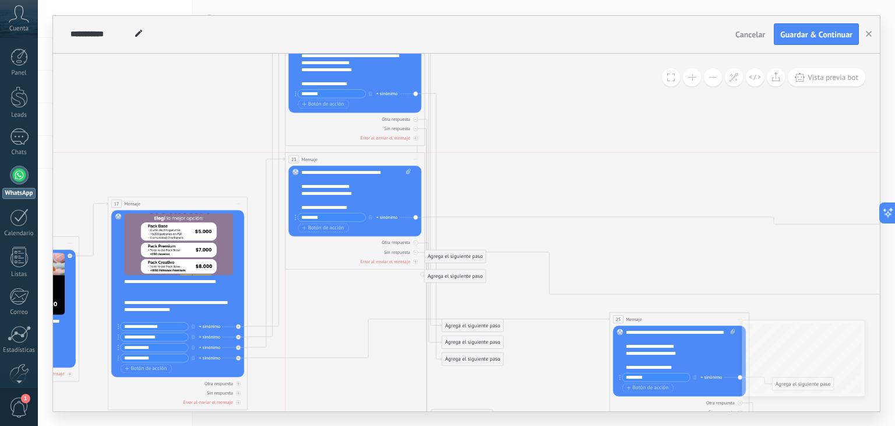
drag, startPoint x: 624, startPoint y: 165, endPoint x: 368, endPoint y: 157, distance: 255.5
click at [368, 157] on div "23 Mensaje ******* (a): Todos los contactos - canales seleccionados Todos los c…" at bounding box center [355, 158] width 139 height 13
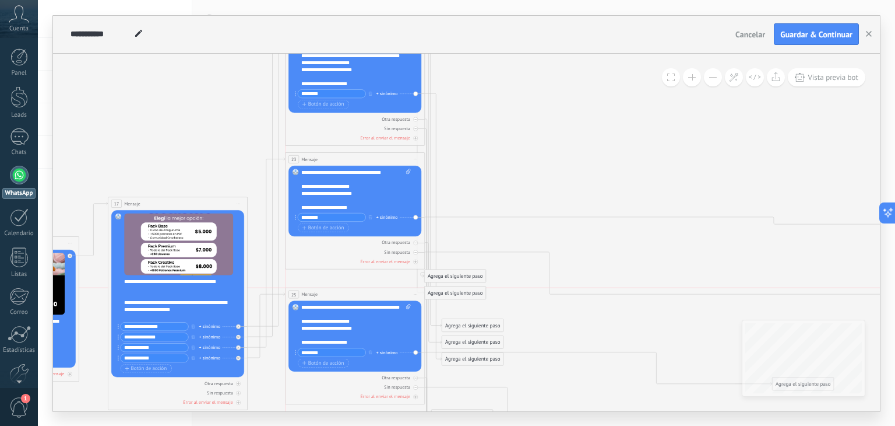
drag, startPoint x: 639, startPoint y: 318, endPoint x: 316, endPoint y: 292, distance: 324.0
click at [316, 292] on span "Mensaje" at bounding box center [309, 293] width 16 height 6
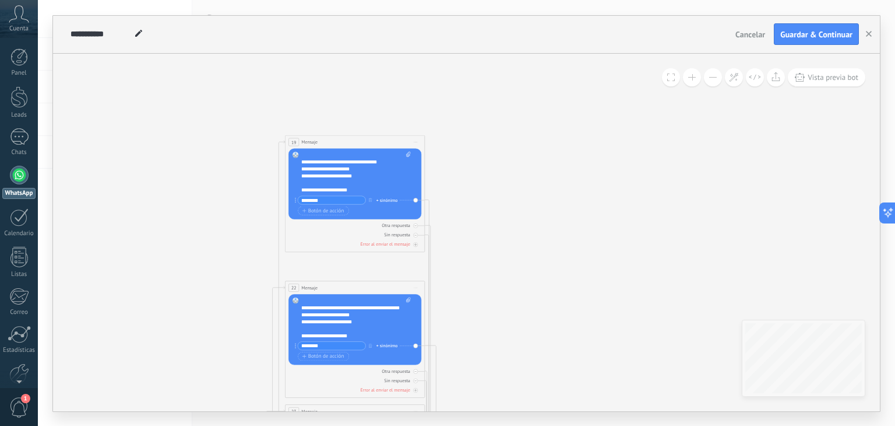
click at [381, 201] on div "+ sinónimo" at bounding box center [388, 199] width 22 height 7
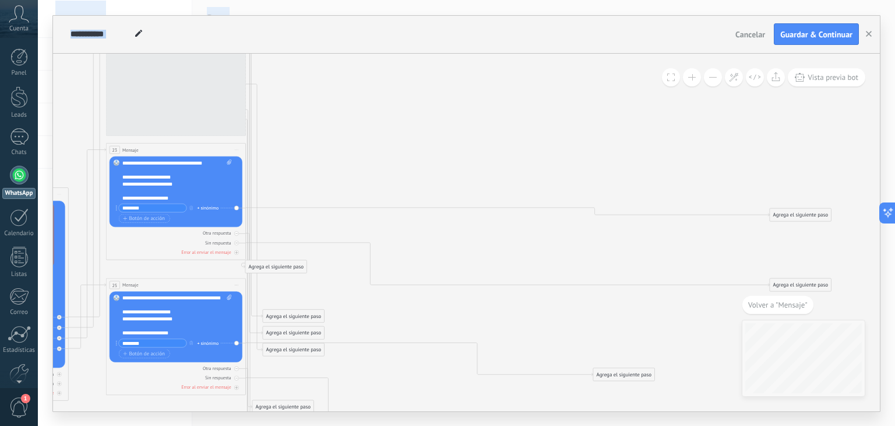
drag, startPoint x: 531, startPoint y: 322, endPoint x: 356, endPoint y: 180, distance: 225.4
click at [426, 425] on html ".abccls-1,.abccls-2{fill-rule:evenodd}.abccls-2{fill:#fff} .abfcls-1{fill:none}…" at bounding box center [447, 213] width 895 height 426
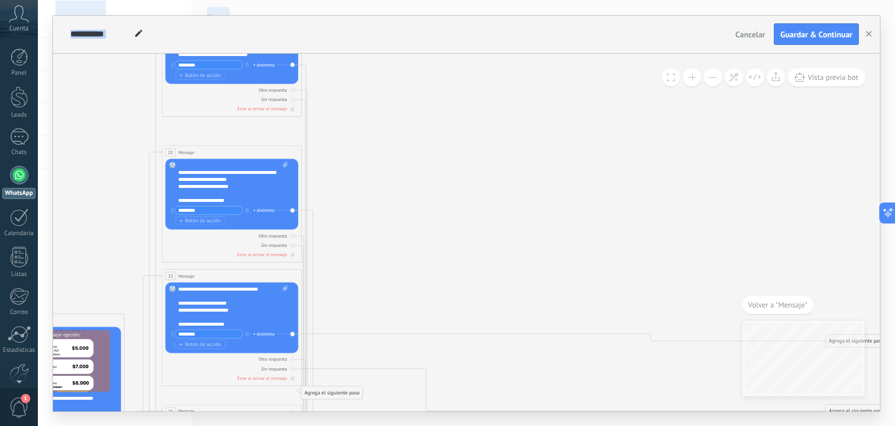
drag, startPoint x: 394, startPoint y: 293, endPoint x: 425, endPoint y: 223, distance: 76.5
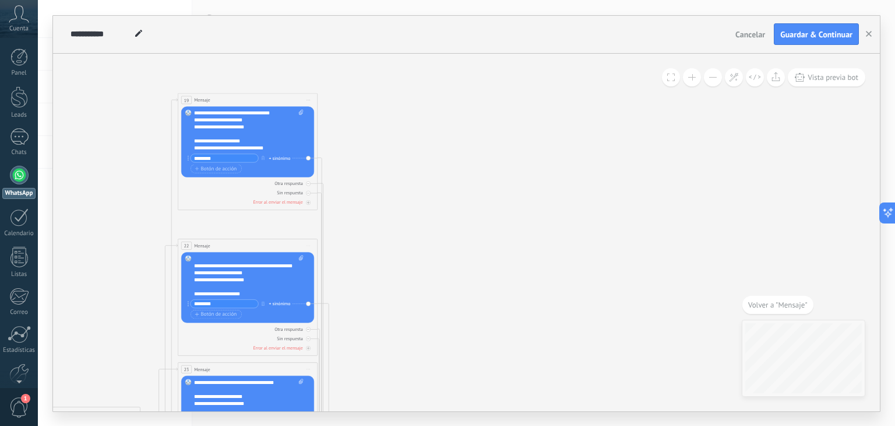
drag, startPoint x: 423, startPoint y: 203, endPoint x: 412, endPoint y: 249, distance: 47.2
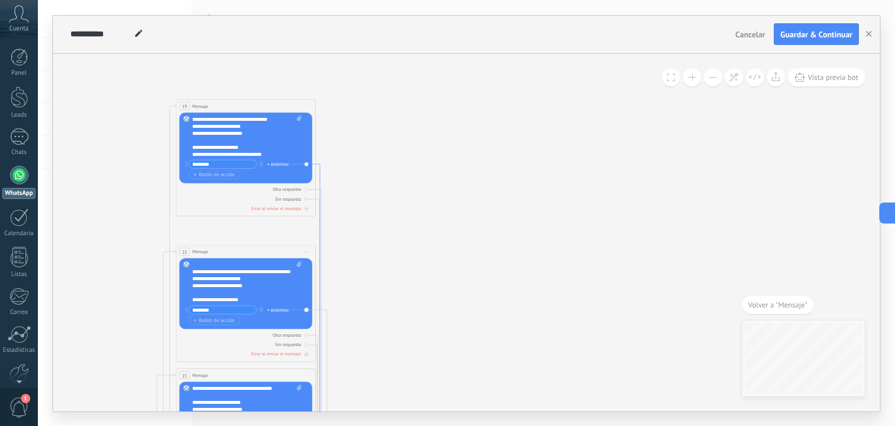
click at [318, 167] on icon at bounding box center [319, 406] width 6 height 486
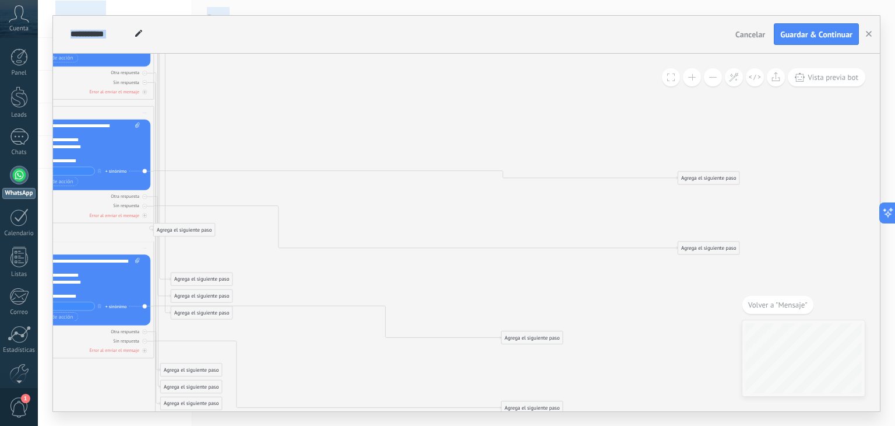
drag, startPoint x: 522, startPoint y: 307, endPoint x: 387, endPoint y: 450, distance: 197.1
click at [387, 425] on html ".abccls-1,.abccls-2{fill-rule:evenodd}.abccls-2{fill:#fff} .abfcls-1{fill:none}…" at bounding box center [447, 213] width 895 height 426
click at [687, 175] on div "Agrega el siguiente paso" at bounding box center [709, 178] width 61 height 12
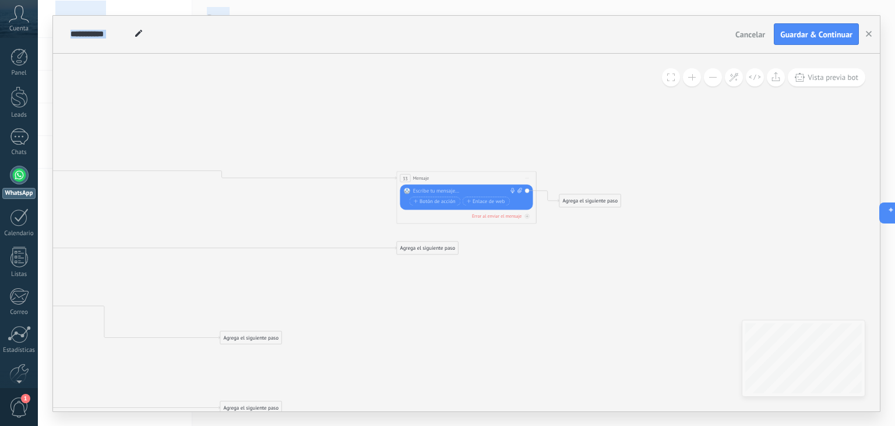
click at [433, 185] on div "Reemplazar Quitar Convertir a mensaje de voz Arrastre la imagen aquí para adjun…" at bounding box center [467, 196] width 133 height 25
click at [435, 189] on div at bounding box center [465, 190] width 104 height 7
paste div
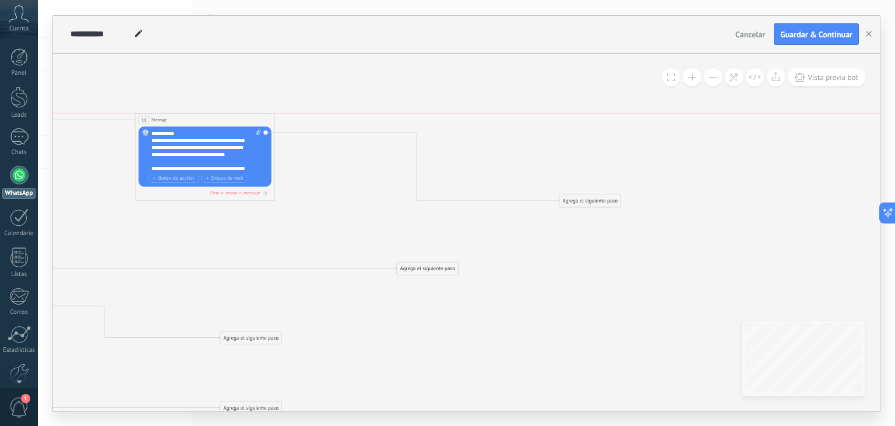
drag, startPoint x: 436, startPoint y: 180, endPoint x: 174, endPoint y: 124, distance: 267.6
click at [174, 124] on div "33 Mensaje ******* (a): Todos los contactos - canales seleccionados Todos los c…" at bounding box center [204, 119] width 139 height 13
click at [708, 79] on button at bounding box center [713, 77] width 18 height 18
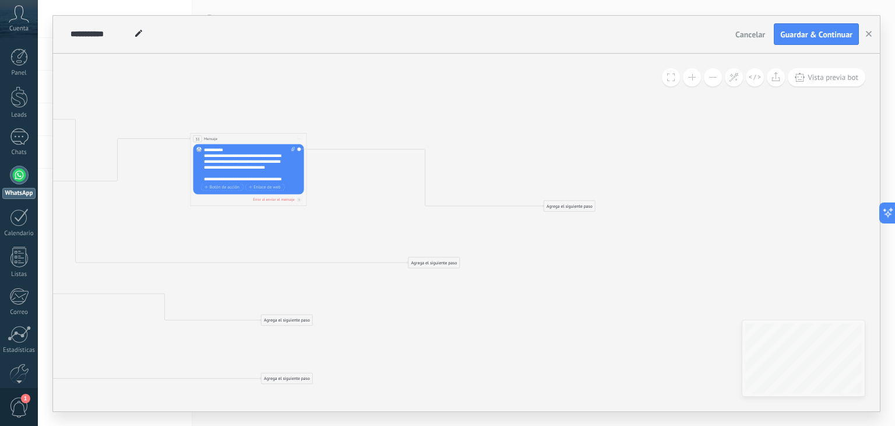
click at [708, 79] on button at bounding box center [713, 77] width 18 height 18
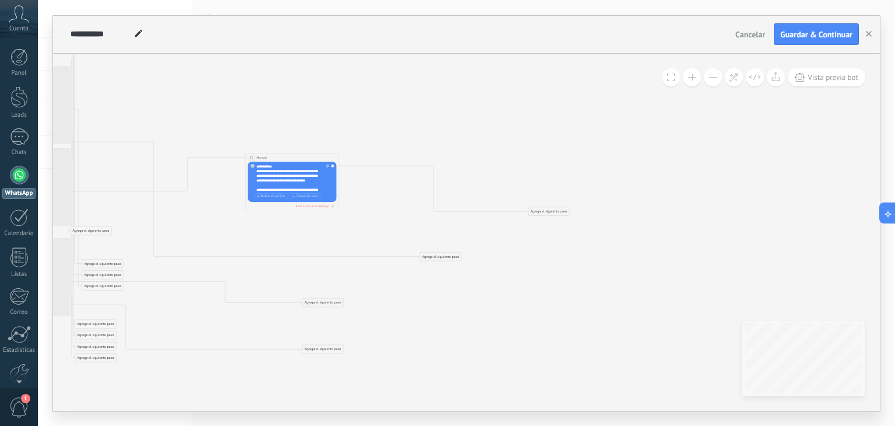
click at [708, 79] on button at bounding box center [713, 77] width 18 height 18
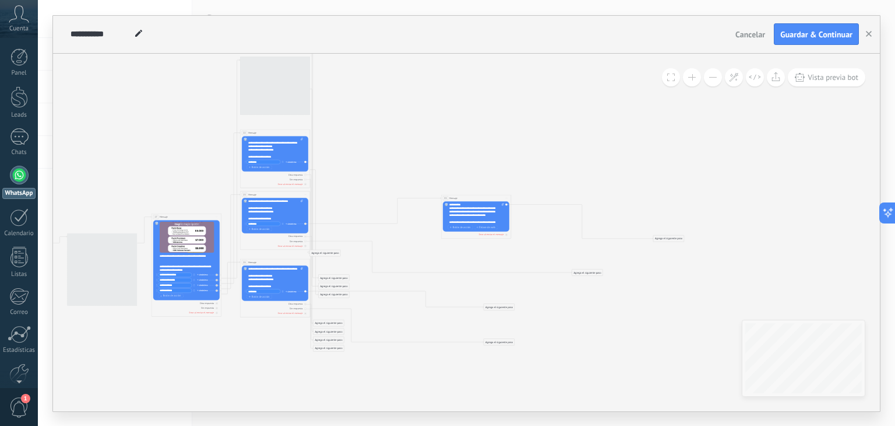
drag, startPoint x: 267, startPoint y: 103, endPoint x: 408, endPoint y: 125, distance: 142.1
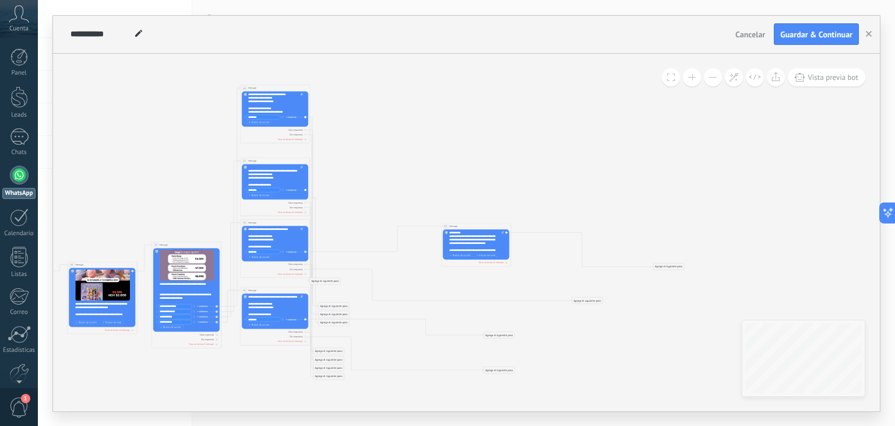
click at [584, 297] on div "Agrega el siguiente paso" at bounding box center [587, 300] width 31 height 6
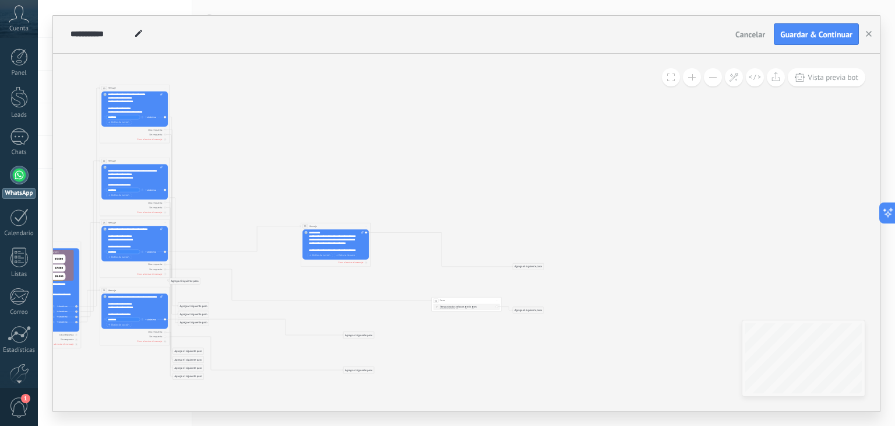
click at [695, 78] on button at bounding box center [692, 77] width 18 height 18
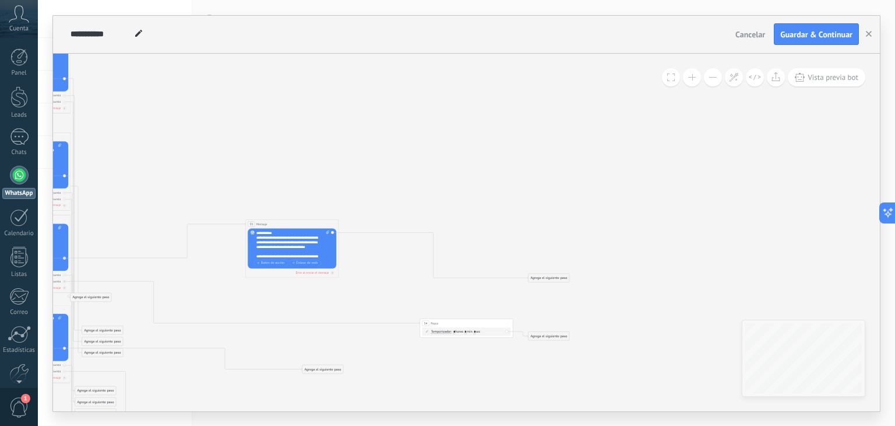
click at [695, 78] on button at bounding box center [692, 77] width 18 height 18
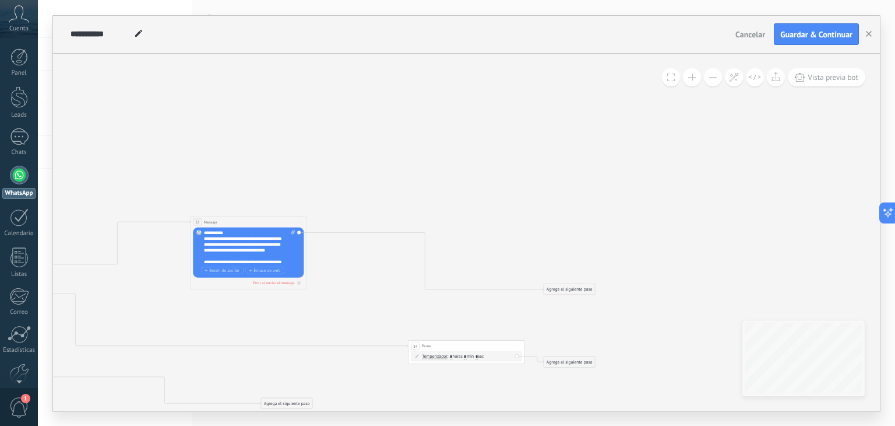
click at [695, 78] on button at bounding box center [692, 77] width 18 height 18
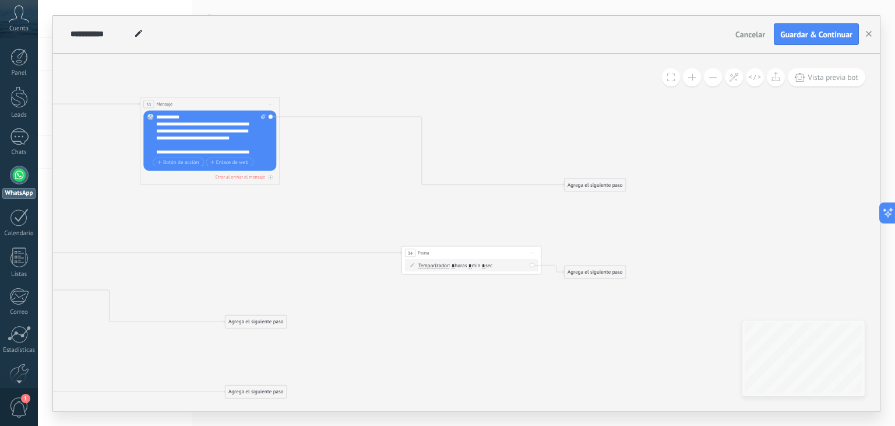
drag, startPoint x: 454, startPoint y: 178, endPoint x: 459, endPoint y: 50, distance: 128.4
click at [459, 50] on div "**********" at bounding box center [466, 213] width 827 height 395
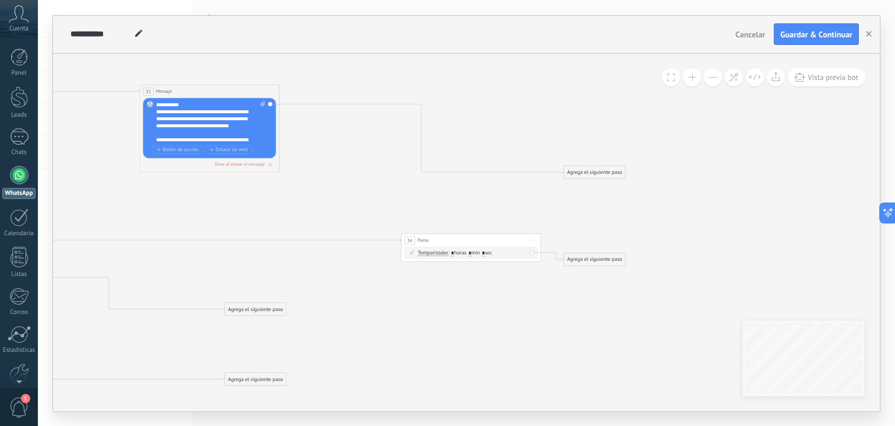
click at [420, 239] on span "Pausa" at bounding box center [422, 240] width 11 height 6
click at [530, 241] on span "Iniciar vista previa aquí Cambiar nombre Duplicar Borrar" at bounding box center [531, 240] width 11 height 10
click at [541, 288] on div "Borrar" at bounding box center [563, 286] width 69 height 12
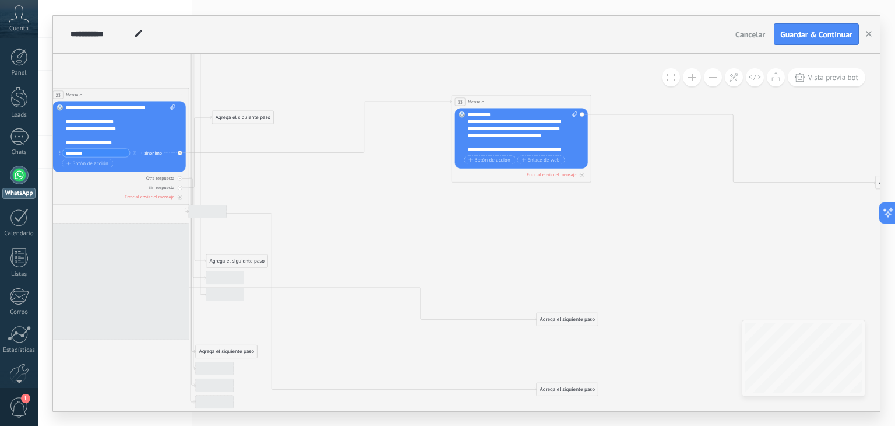
drag, startPoint x: 491, startPoint y: 241, endPoint x: 563, endPoint y: 240, distance: 71.7
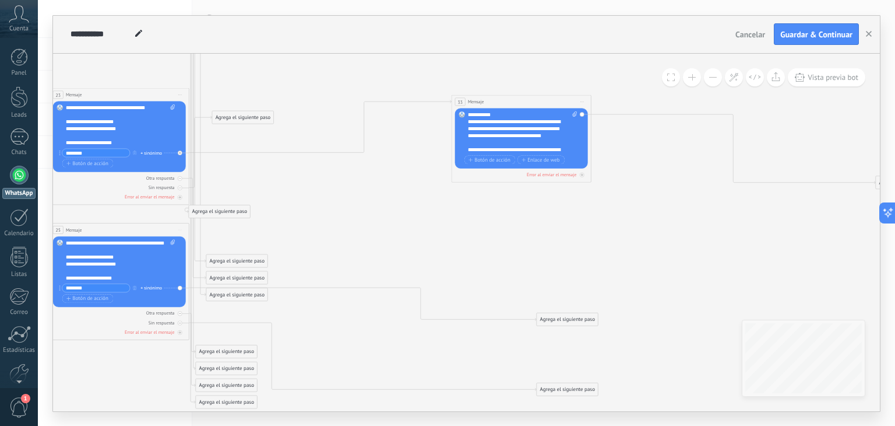
click at [718, 75] on button at bounding box center [713, 77] width 18 height 18
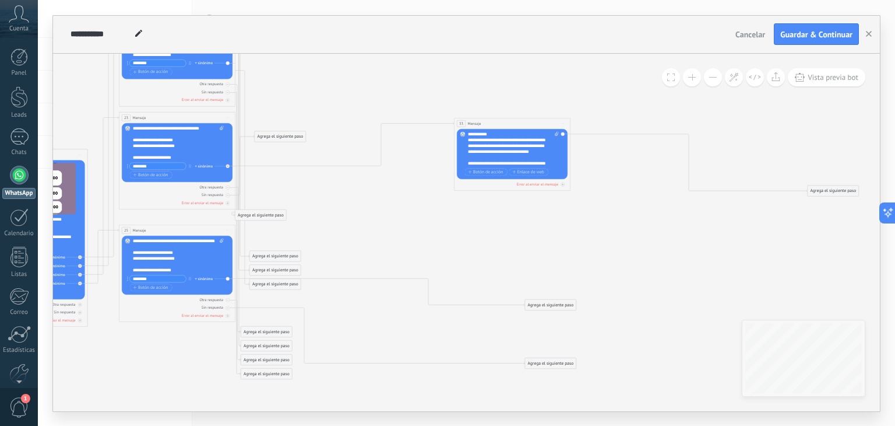
click at [547, 304] on div "Agrega el siguiente paso" at bounding box center [550, 305] width 51 height 10
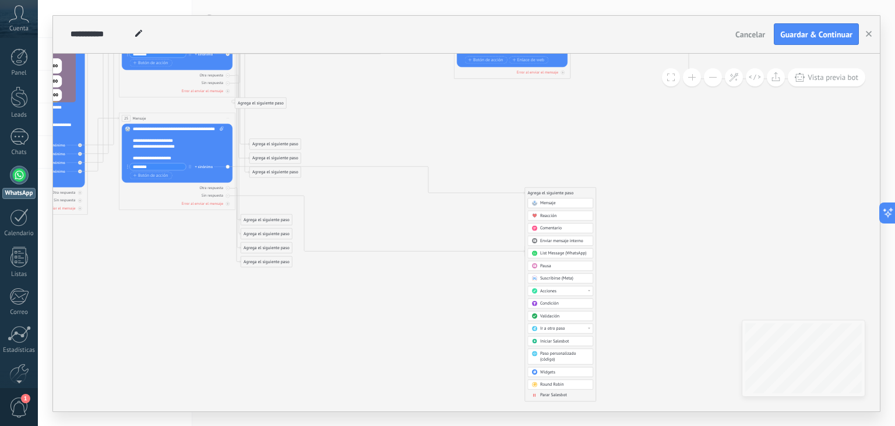
click at [554, 326] on span "Ir a otro paso" at bounding box center [552, 328] width 25 height 6
click at [550, 362] on div "33: Mensaje" at bounding box center [560, 366] width 65 height 10
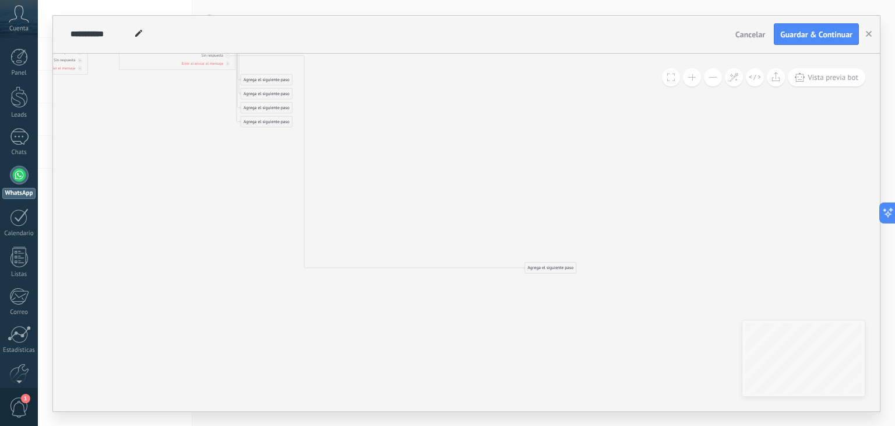
click at [553, 267] on div "Agrega el siguiente paso" at bounding box center [550, 268] width 51 height 10
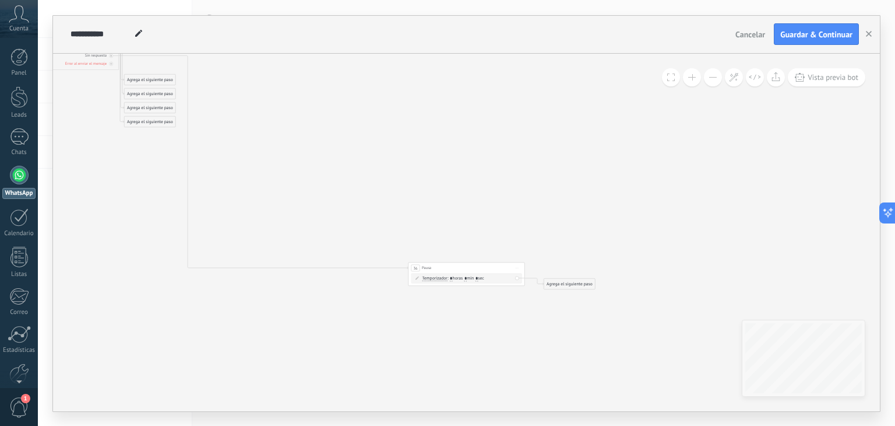
click at [516, 267] on span "Iniciar vista previa aquí Cambiar nombre Duplicar Borrar" at bounding box center [517, 268] width 9 height 9
click at [527, 306] on div "Borrar" at bounding box center [544, 306] width 58 height 10
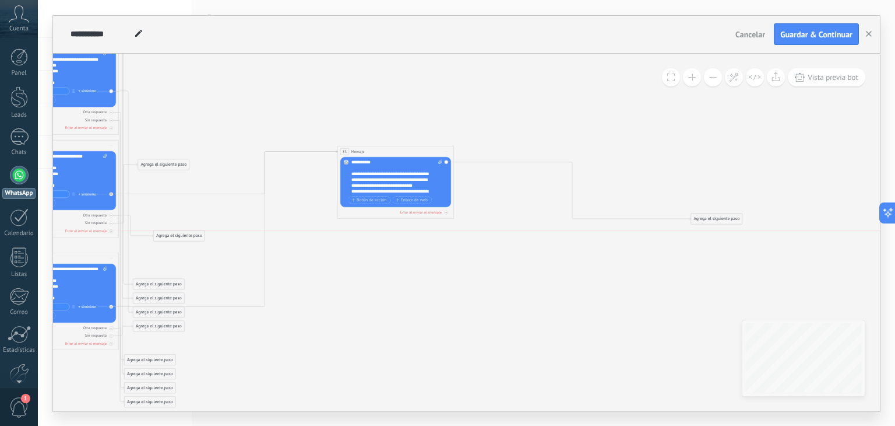
drag, startPoint x: 156, startPoint y: 243, endPoint x: 191, endPoint y: 236, distance: 35.7
click at [191, 236] on div "Agrega el siguiente paso" at bounding box center [179, 236] width 51 height 10
drag, startPoint x: 174, startPoint y: 164, endPoint x: 194, endPoint y: 222, distance: 61.0
click at [194, 222] on div "Agrega el siguiente paso" at bounding box center [183, 221] width 51 height 10
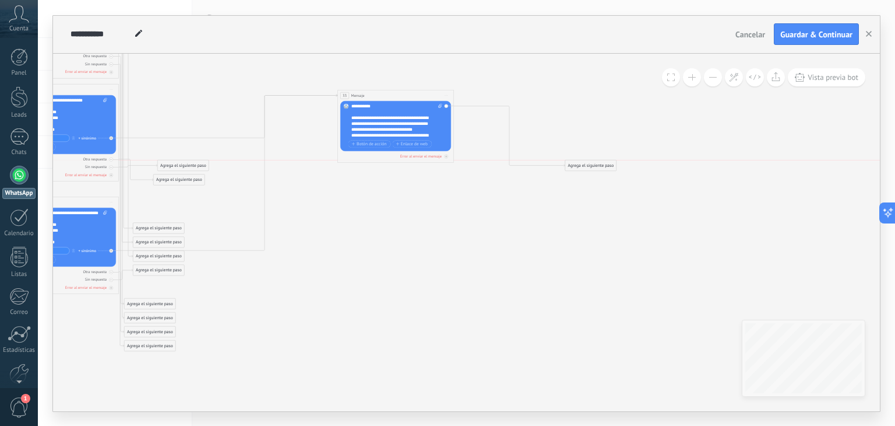
drag, startPoint x: 724, startPoint y: 164, endPoint x: 602, endPoint y: 161, distance: 121.9
click at [595, 160] on div "Agrega el siguiente paso" at bounding box center [590, 165] width 51 height 10
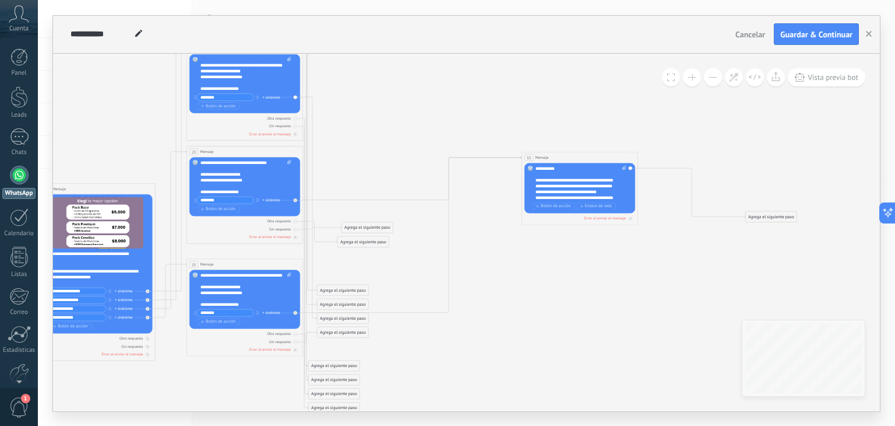
drag, startPoint x: 380, startPoint y: 325, endPoint x: 529, endPoint y: 314, distance: 150.2
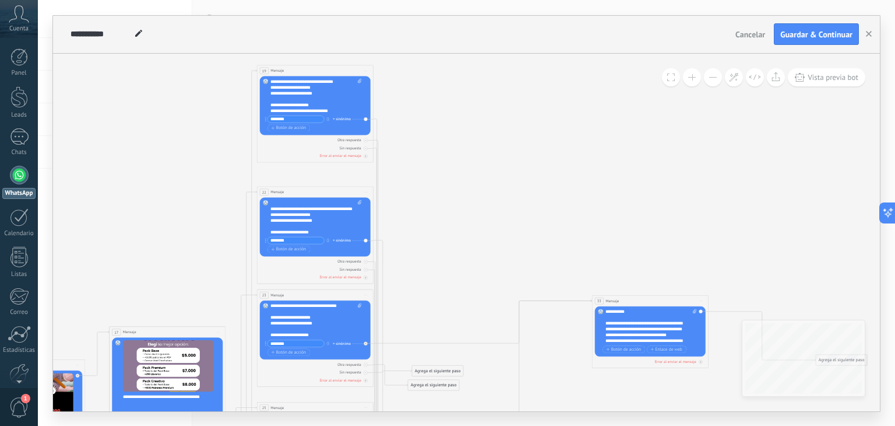
drag, startPoint x: 494, startPoint y: 295, endPoint x: 532, endPoint y: 359, distance: 74.0
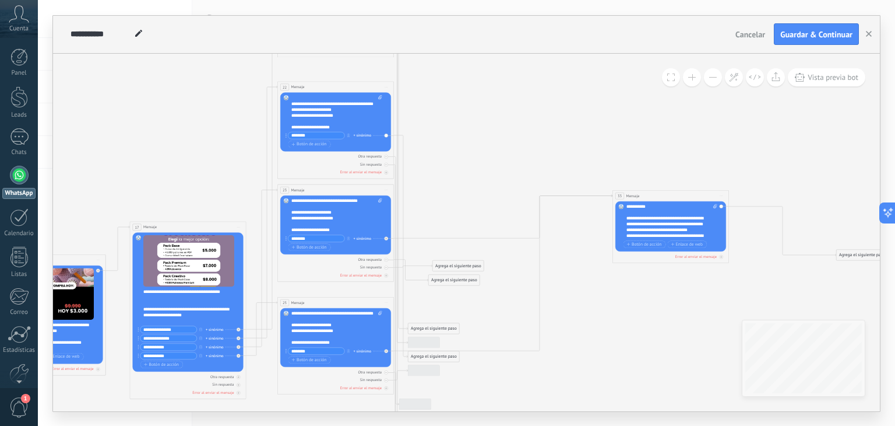
drag, startPoint x: 480, startPoint y: 289, endPoint x: 498, endPoint y: 104, distance: 185.1
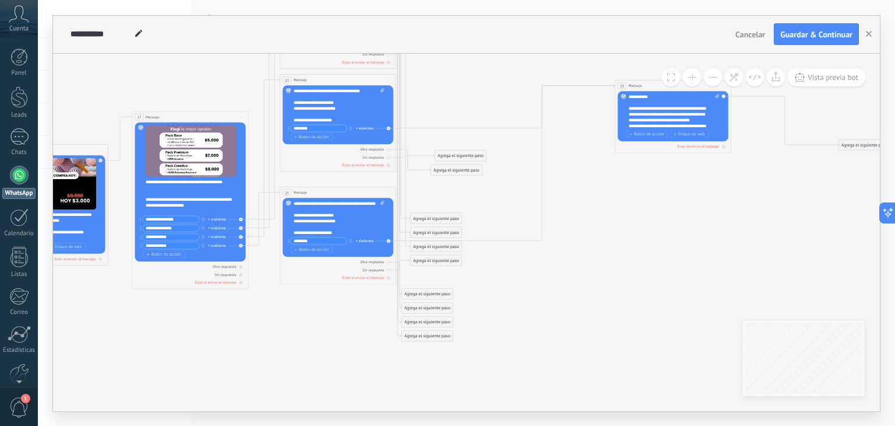
drag, startPoint x: 594, startPoint y: 203, endPoint x: 594, endPoint y: 189, distance: 14.0
click at [368, 149] on div "Otra respuesta" at bounding box center [372, 148] width 24 height 5
click at [375, 154] on div "Sin respuesta" at bounding box center [374, 156] width 22 height 5
click at [381, 260] on div "Otra respuesta" at bounding box center [372, 261] width 24 height 5
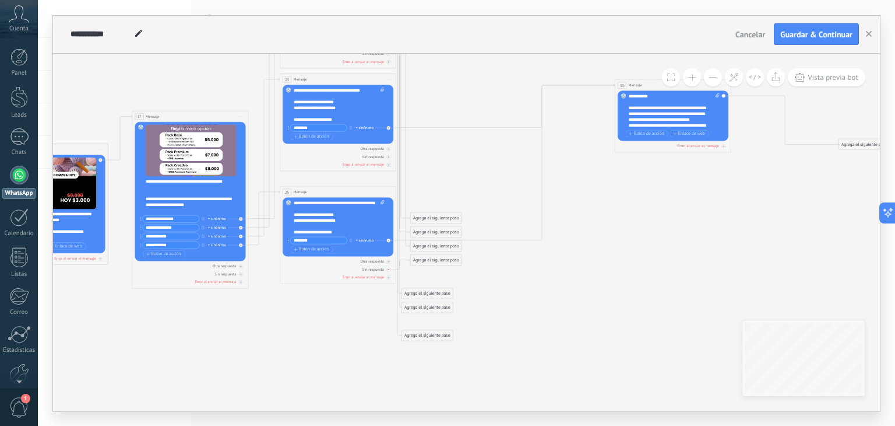
click at [379, 267] on div "Sin respuesta" at bounding box center [374, 268] width 22 height 5
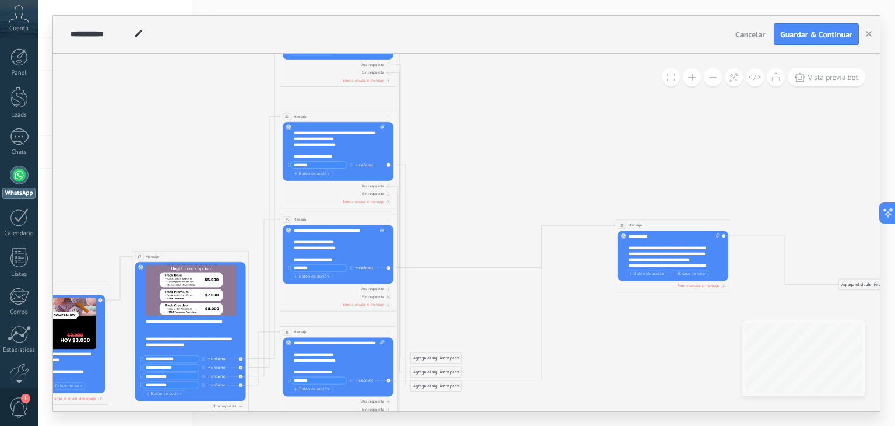
click at [380, 194] on div "Sin respuesta" at bounding box center [374, 193] width 22 height 5
click at [376, 185] on div "Otra respuesta" at bounding box center [372, 185] width 24 height 5
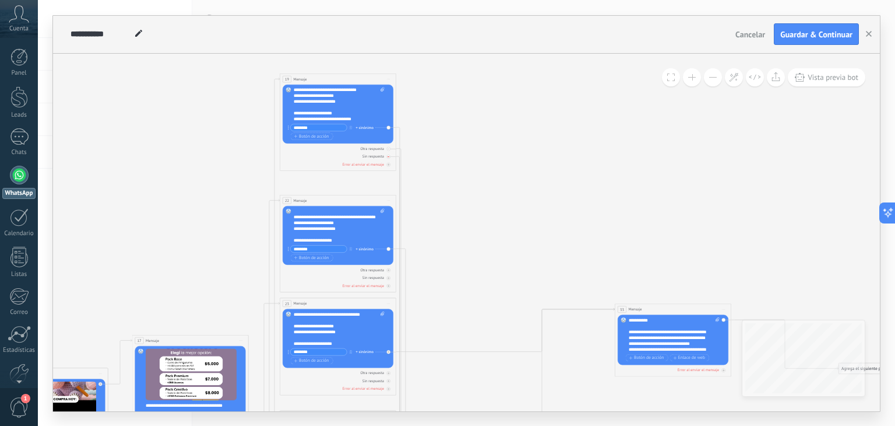
click at [380, 153] on div "Sin respuesta" at bounding box center [338, 156] width 111 height 6
click at [381, 146] on div "Otra respuesta" at bounding box center [372, 148] width 24 height 5
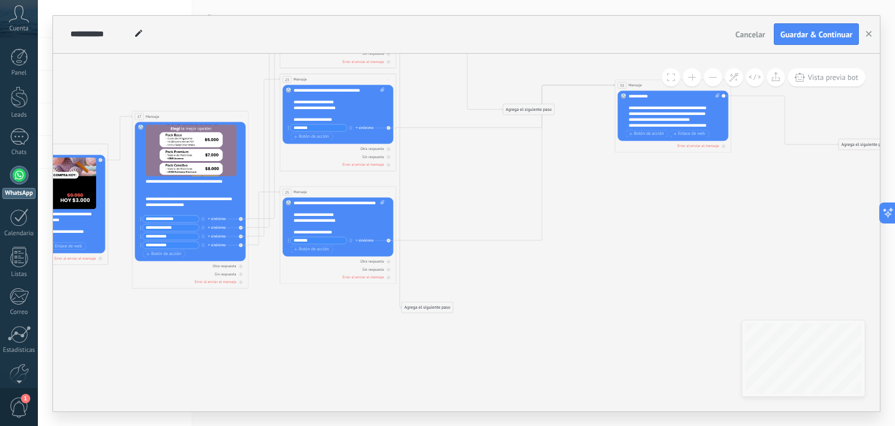
drag, startPoint x: 428, startPoint y: 243, endPoint x: 521, endPoint y: 107, distance: 164.4
click at [521, 107] on div "Agrega el siguiente paso" at bounding box center [529, 109] width 51 height 10
click at [525, 242] on span "Ir a otro paso" at bounding box center [531, 245] width 25 height 6
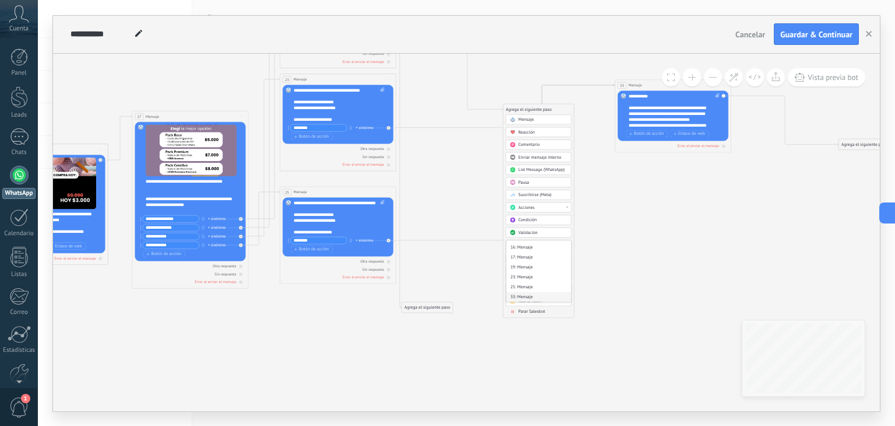
click at [526, 294] on div "33: Mensaje" at bounding box center [539, 296] width 65 height 10
drag, startPoint x: 437, startPoint y: 304, endPoint x: 487, endPoint y: 184, distance: 130.1
click at [487, 184] on div "Agrega el siguiente paso" at bounding box center [477, 187] width 51 height 10
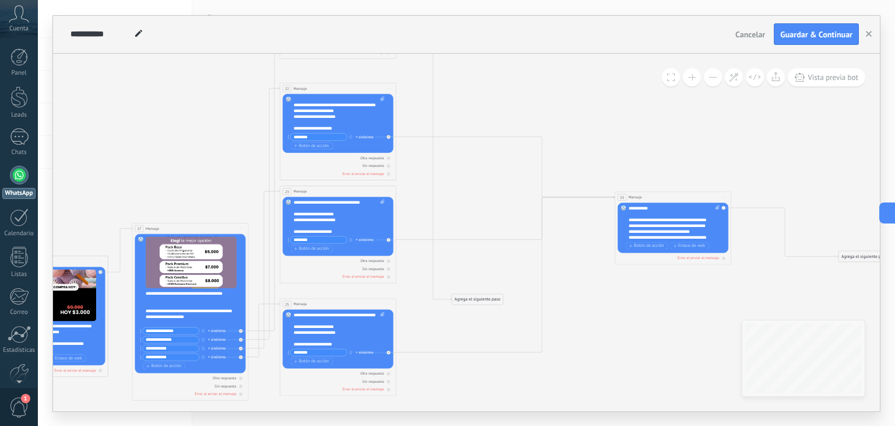
click at [484, 299] on div "Agrega el siguiente paso" at bounding box center [477, 299] width 51 height 10
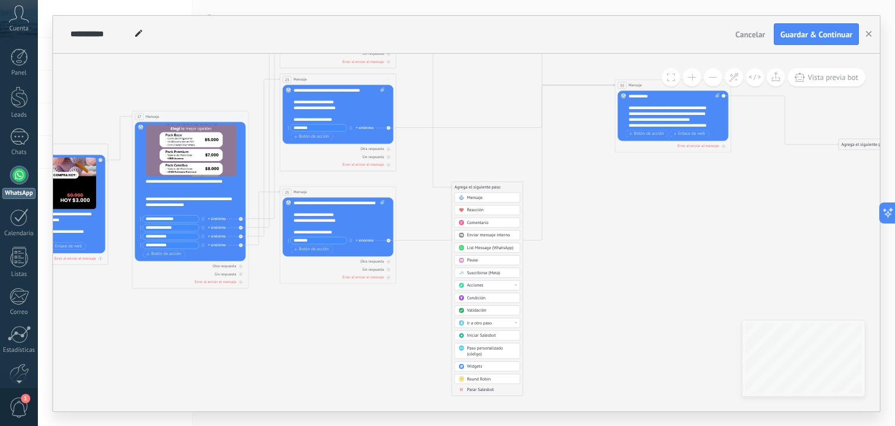
click at [482, 320] on span "Ir a otro paso" at bounding box center [480, 323] width 25 height 6
click at [473, 362] on div "33: Mensaje" at bounding box center [487, 363] width 65 height 10
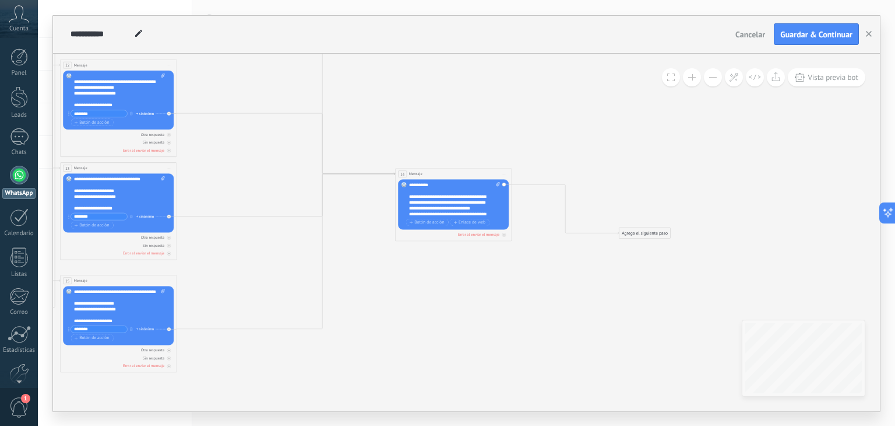
drag, startPoint x: 472, startPoint y: 254, endPoint x: 252, endPoint y: 343, distance: 237.5
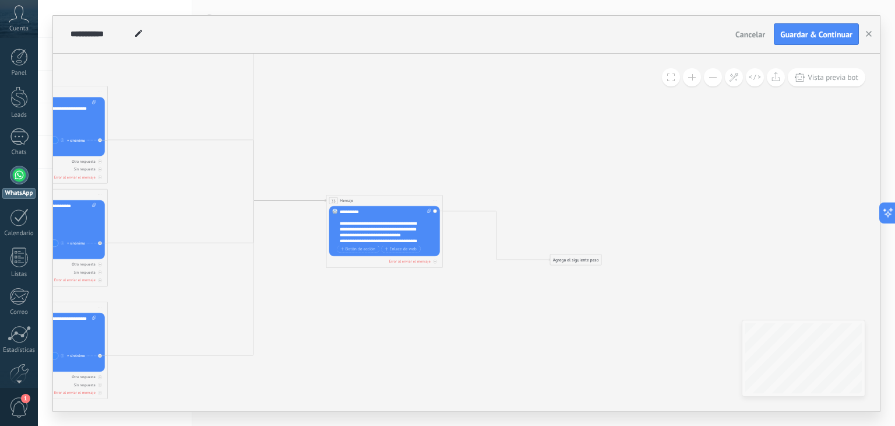
drag, startPoint x: 475, startPoint y: 276, endPoint x: 497, endPoint y: 273, distance: 22.3
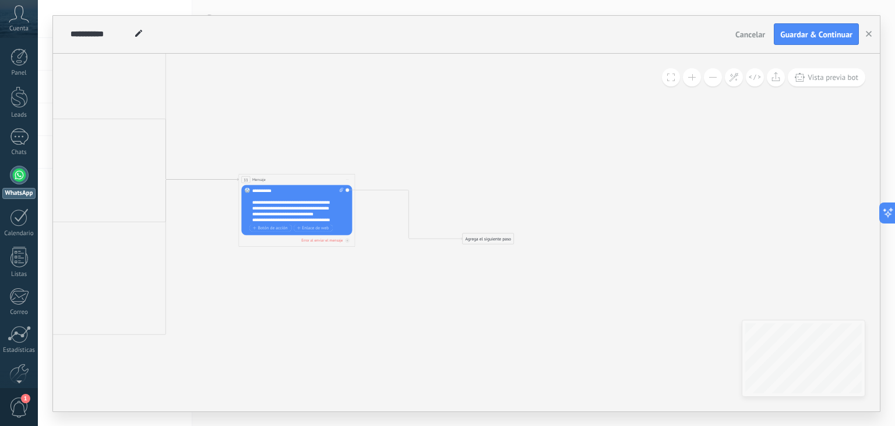
drag, startPoint x: 504, startPoint y: 281, endPoint x: 479, endPoint y: 243, distance: 45.1
click at [478, 240] on div "Agrega el siguiente paso" at bounding box center [488, 239] width 51 height 10
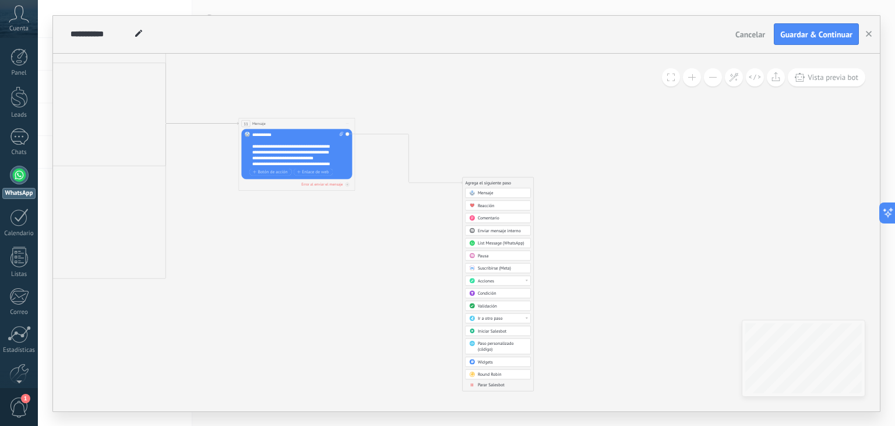
click at [482, 280] on span "Acciones" at bounding box center [486, 280] width 16 height 6
click at [513, 182] on div "Agrega el siguiente paso" at bounding box center [498, 183] width 71 height 10
click at [497, 180] on div "Agrega el siguiente paso" at bounding box center [498, 183] width 71 height 10
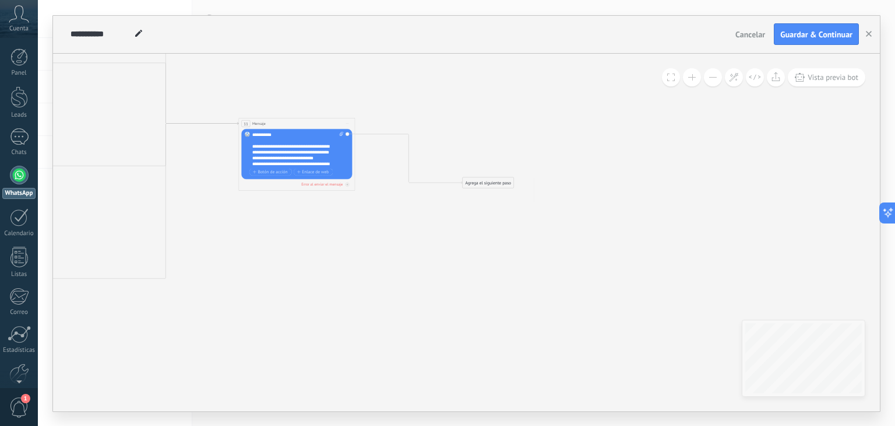
click at [718, 72] on button at bounding box center [713, 77] width 18 height 18
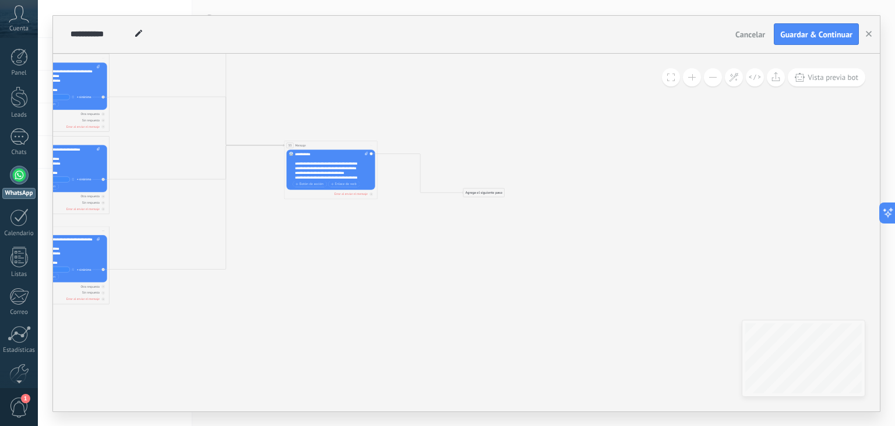
click at [717, 71] on button at bounding box center [713, 77] width 18 height 18
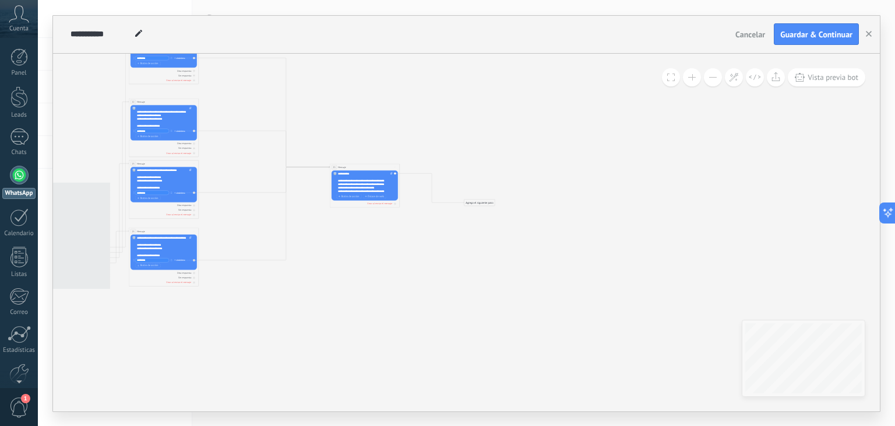
click at [717, 71] on button at bounding box center [713, 77] width 18 height 18
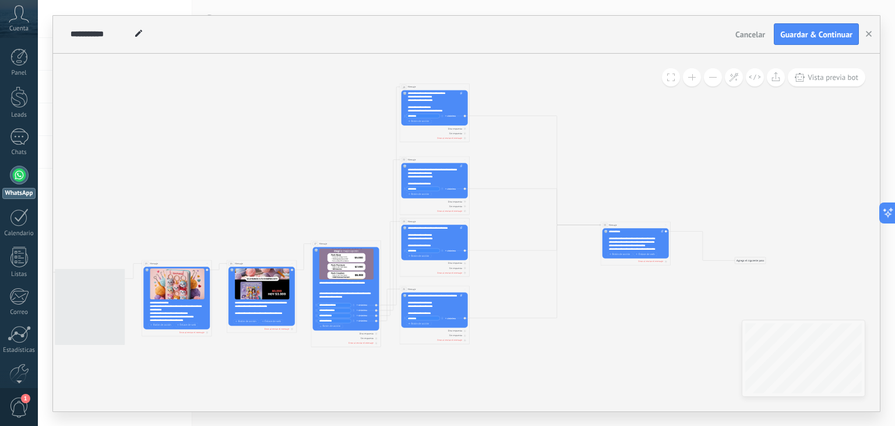
drag, startPoint x: 410, startPoint y: 111, endPoint x: 499, endPoint y: 285, distance: 195.5
click at [713, 141] on icon "23 Mensaje" at bounding box center [19, 253] width 1645 height 515
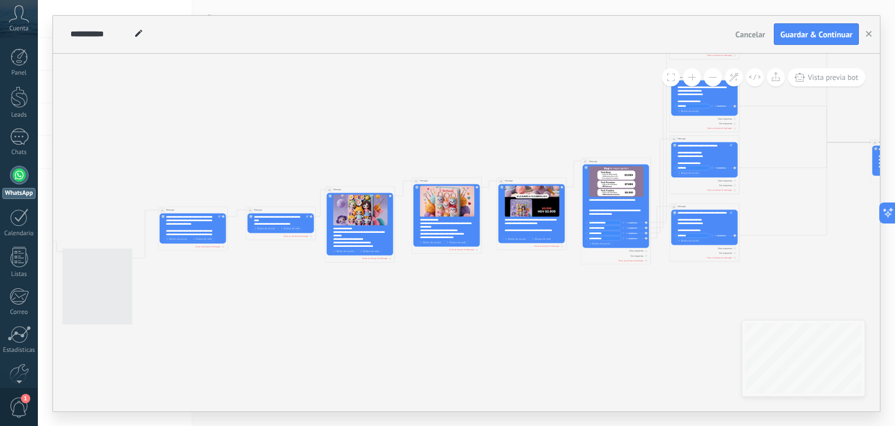
drag, startPoint x: 344, startPoint y: 347, endPoint x: 248, endPoint y: 293, distance: 110.2
click at [606, 283] on icon "23 Mensaje" at bounding box center [289, 170] width 1645 height 515
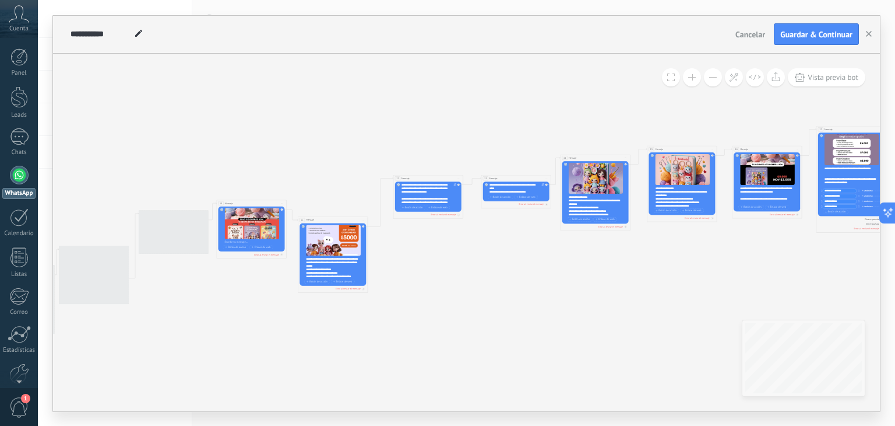
drag, startPoint x: 215, startPoint y: 298, endPoint x: 275, endPoint y: 306, distance: 61.2
click at [490, 272] on icon "23 Mensaje" at bounding box center [524, 139] width 1645 height 515
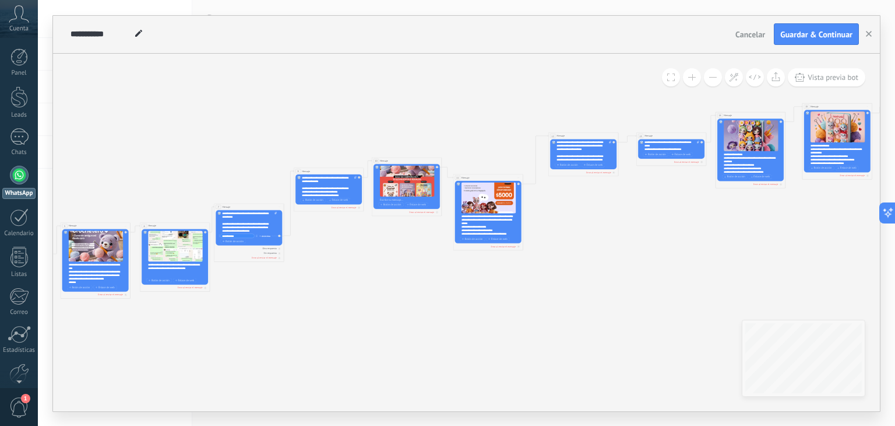
drag, startPoint x: 257, startPoint y: 313, endPoint x: 357, endPoint y: 269, distance: 110.2
click at [357, 269] on icon "23 Mensaje" at bounding box center [680, 96] width 1645 height 515
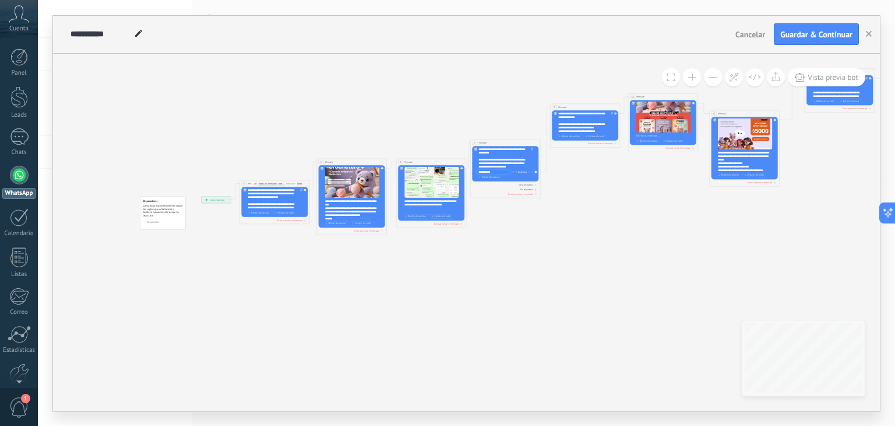
drag, startPoint x: 284, startPoint y: 316, endPoint x: 494, endPoint y: 261, distance: 217.1
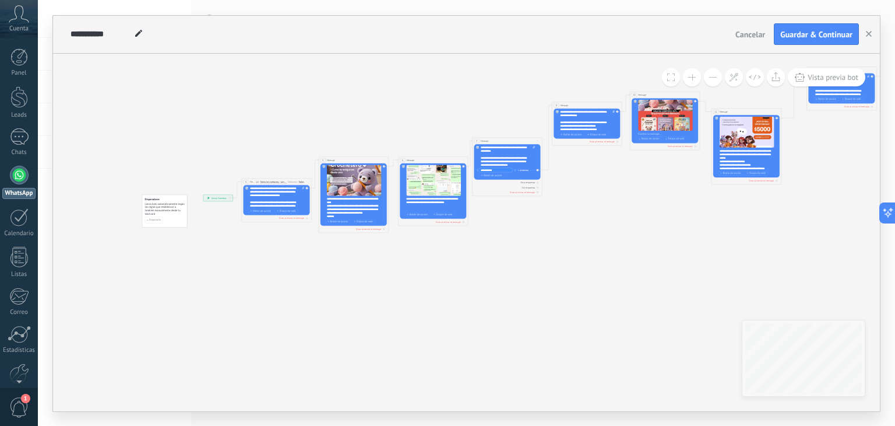
click at [696, 75] on button at bounding box center [692, 77] width 18 height 18
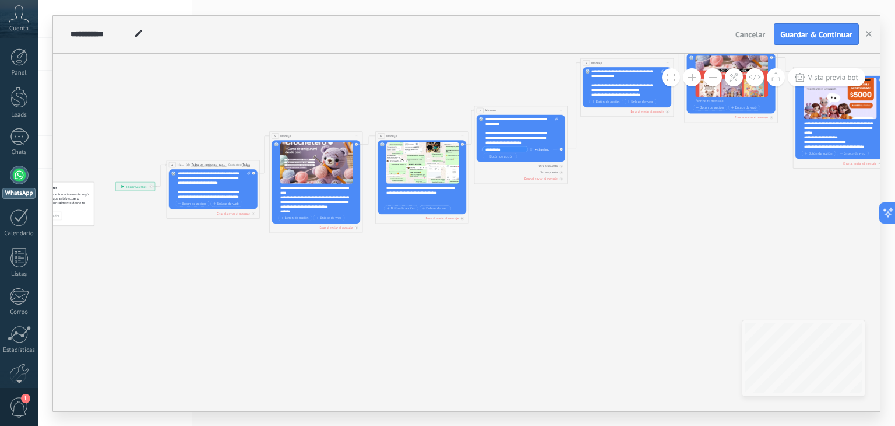
click at [696, 75] on button at bounding box center [692, 77] width 18 height 18
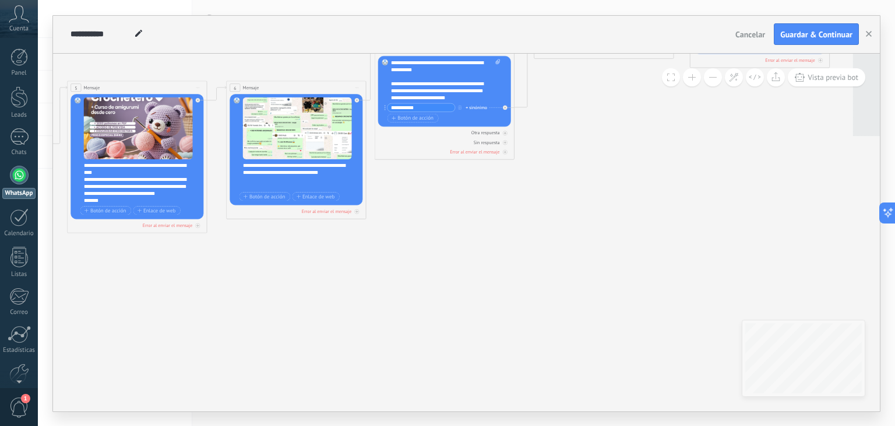
drag, startPoint x: 277, startPoint y: 299, endPoint x: 191, endPoint y: 293, distance: 86.5
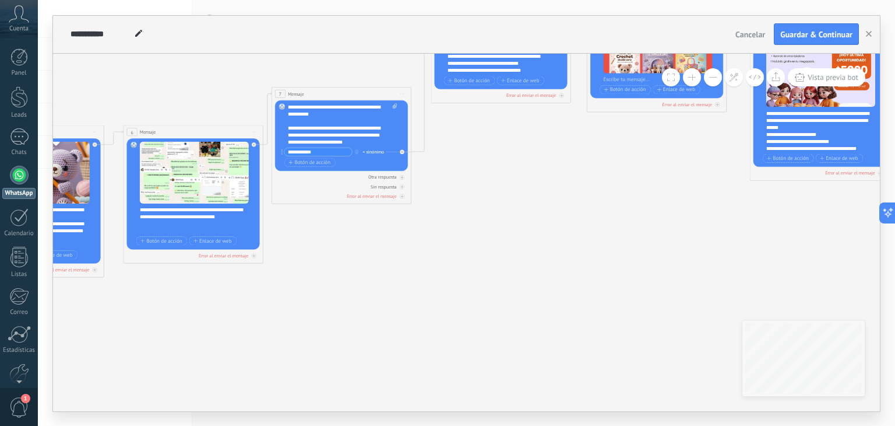
drag, startPoint x: 595, startPoint y: 228, endPoint x: 345, endPoint y: 251, distance: 251.2
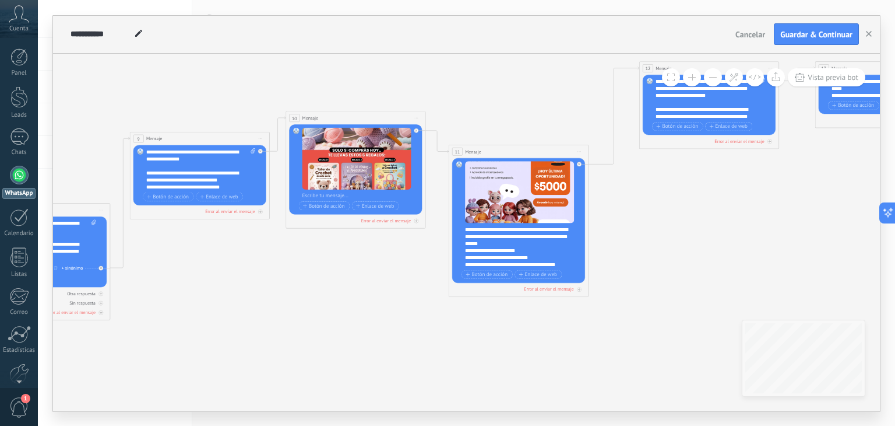
drag, startPoint x: 523, startPoint y: 232, endPoint x: 315, endPoint y: 290, distance: 215.6
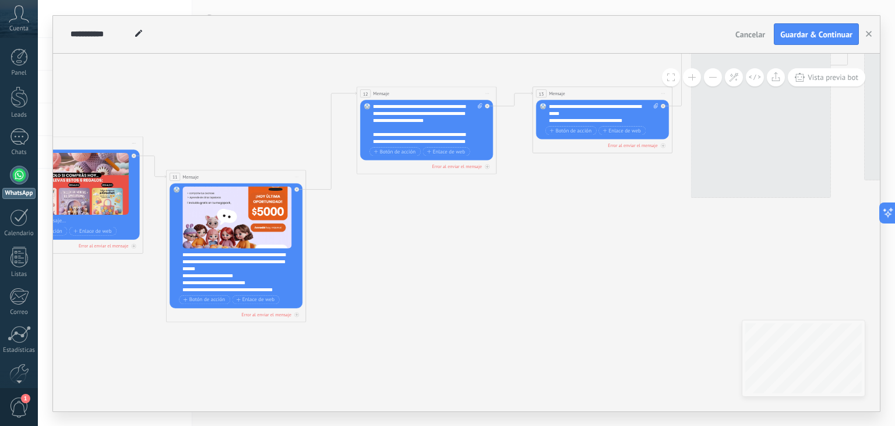
drag, startPoint x: 713, startPoint y: 221, endPoint x: 373, endPoint y: 253, distance: 341.4
click at [373, 253] on icon "23 Mensaje" at bounding box center [620, 15] width 3290 height 1030
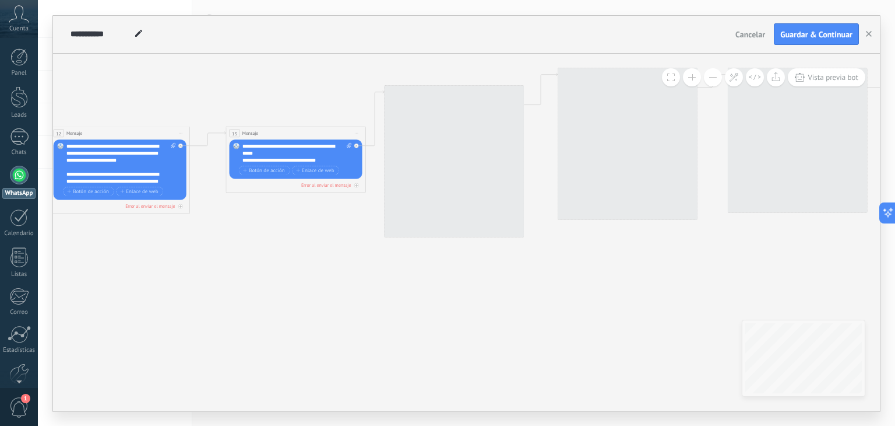
drag, startPoint x: 639, startPoint y: 241, endPoint x: 389, endPoint y: 274, distance: 251.6
click at [389, 274] on icon "23 Mensaje" at bounding box center [313, 55] width 3290 height 1030
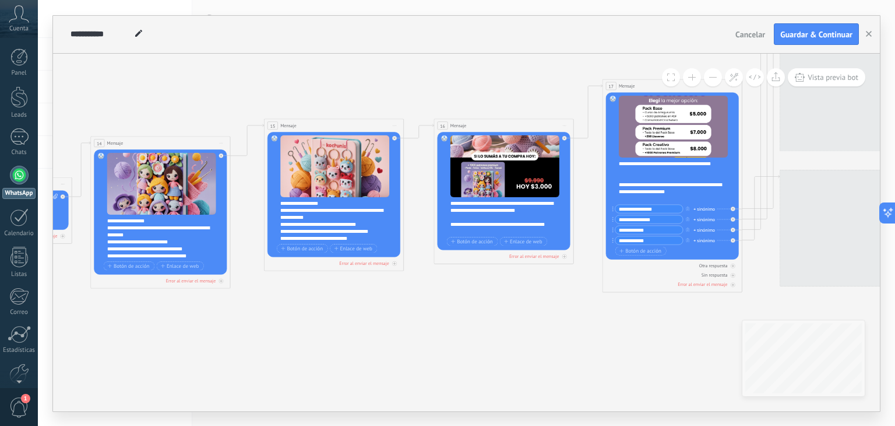
drag, startPoint x: 640, startPoint y: 257, endPoint x: 346, endPoint y: 308, distance: 298.3
click at [346, 308] on icon "23 Mensaje" at bounding box center [19, 106] width 3290 height 1030
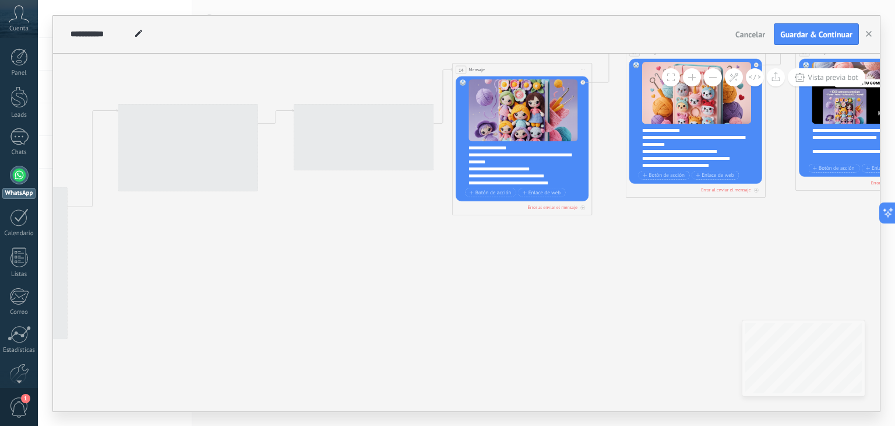
drag, startPoint x: 485, startPoint y: 312, endPoint x: 719, endPoint y: 238, distance: 245.6
click at [844, 238] on icon "23 Mensaje" at bounding box center [381, 32] width 3290 height 1030
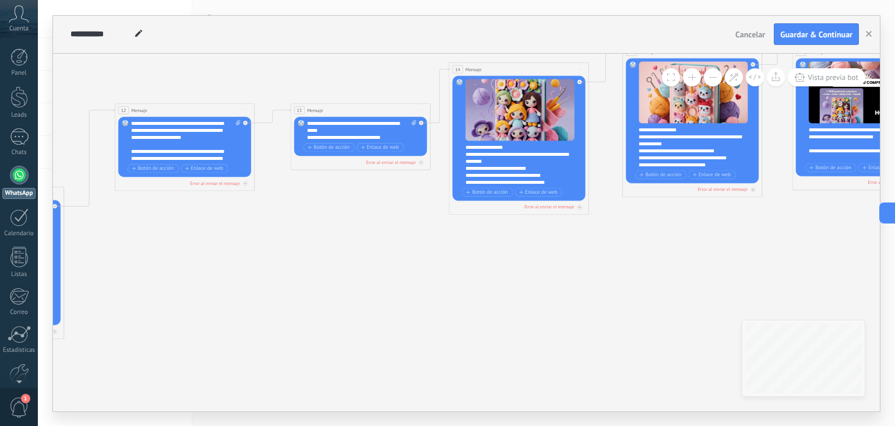
drag, startPoint x: 359, startPoint y: 318, endPoint x: 586, endPoint y: 264, distance: 233.3
click at [754, 260] on icon "23 Mensaje" at bounding box center [378, 32] width 3290 height 1030
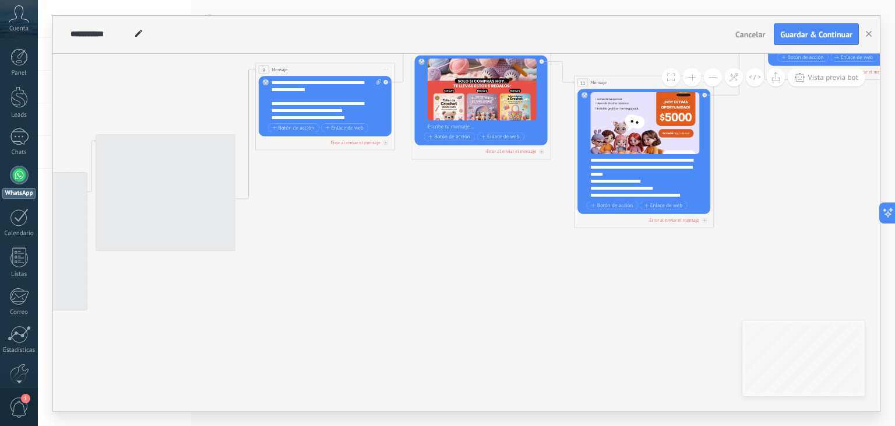
drag, startPoint x: 661, startPoint y: 265, endPoint x: 626, endPoint y: 267, distance: 35.0
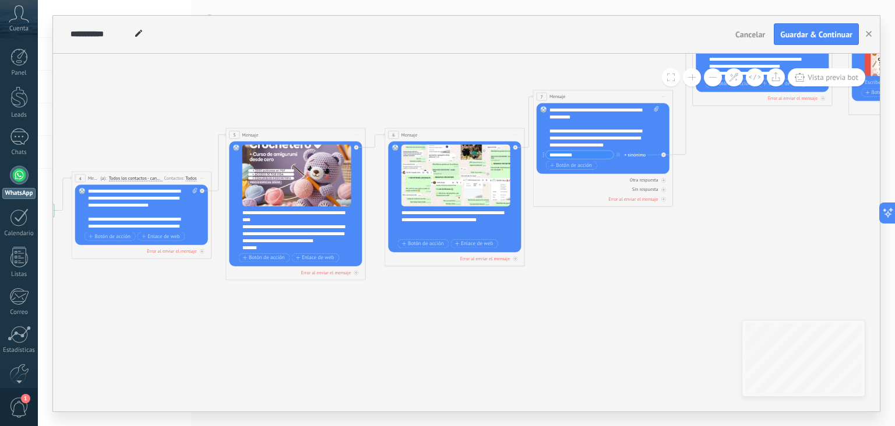
drag, startPoint x: 351, startPoint y: 275, endPoint x: 785, endPoint y: 230, distance: 436.0
click at [788, 27] on button "Guardar & Continuar" at bounding box center [816, 34] width 85 height 22
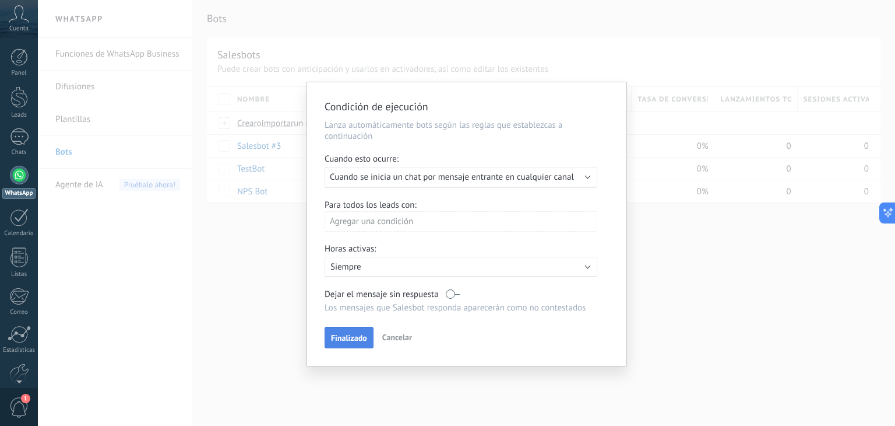
click at [343, 341] on span "Finalizado" at bounding box center [349, 337] width 36 height 8
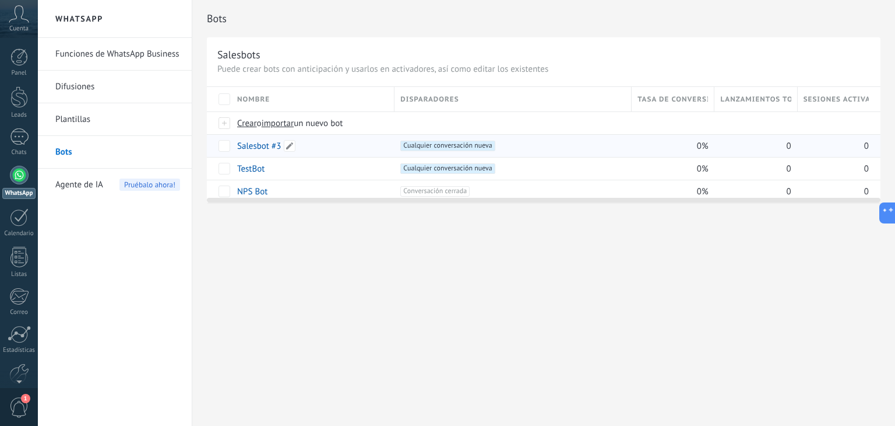
click at [264, 149] on link "Salesbot #3" at bounding box center [259, 145] width 44 height 11
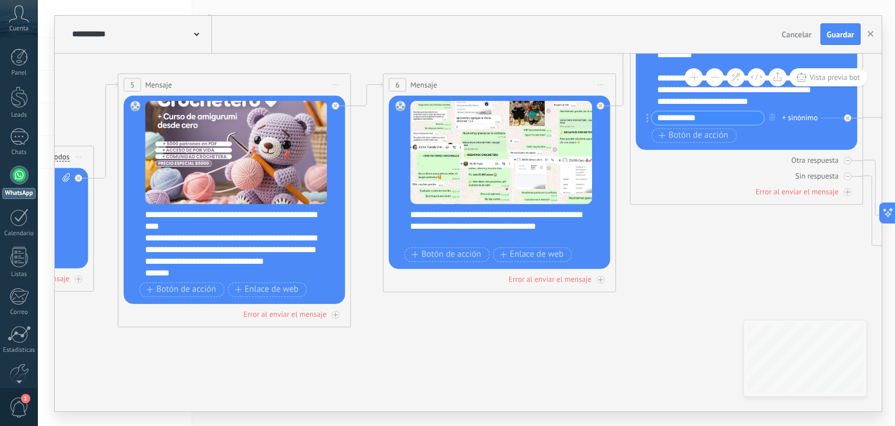
drag, startPoint x: 659, startPoint y: 300, endPoint x: 378, endPoint y: 297, distance: 281.6
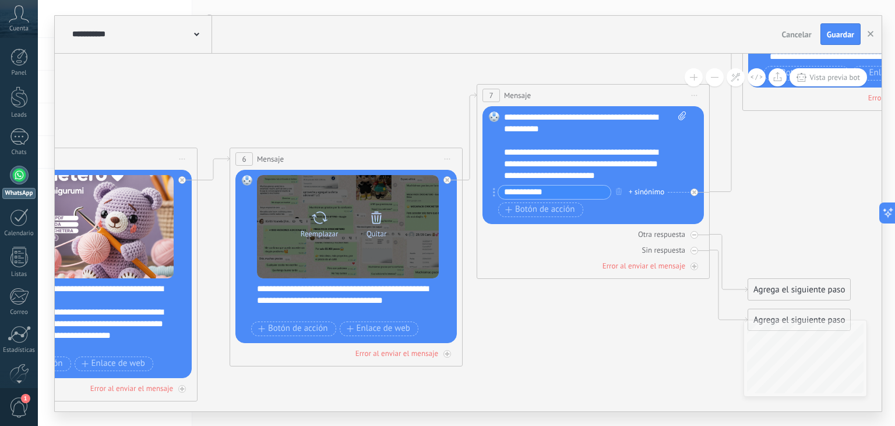
drag, startPoint x: 484, startPoint y: 300, endPoint x: 362, endPoint y: 213, distance: 150.1
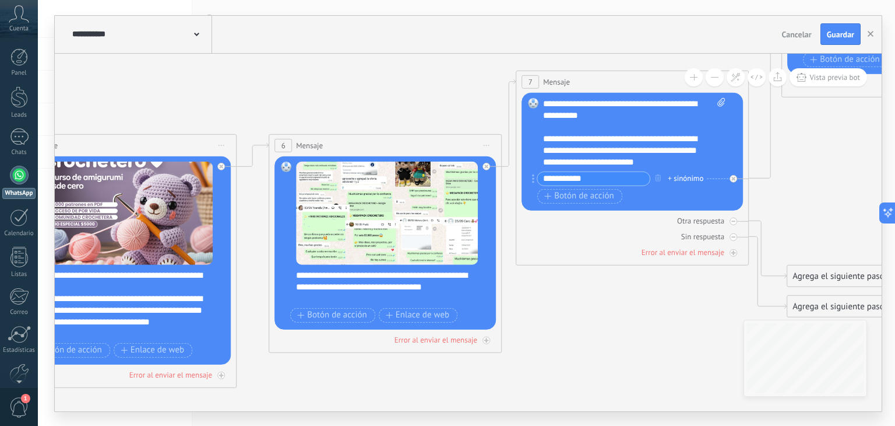
drag, startPoint x: 273, startPoint y: 343, endPoint x: 451, endPoint y: 324, distance: 179.5
click at [451, 324] on div "6 Mensaje ******* (a): Todos los contactos - canales seleccionados Todos los co…" at bounding box center [385, 243] width 233 height 219
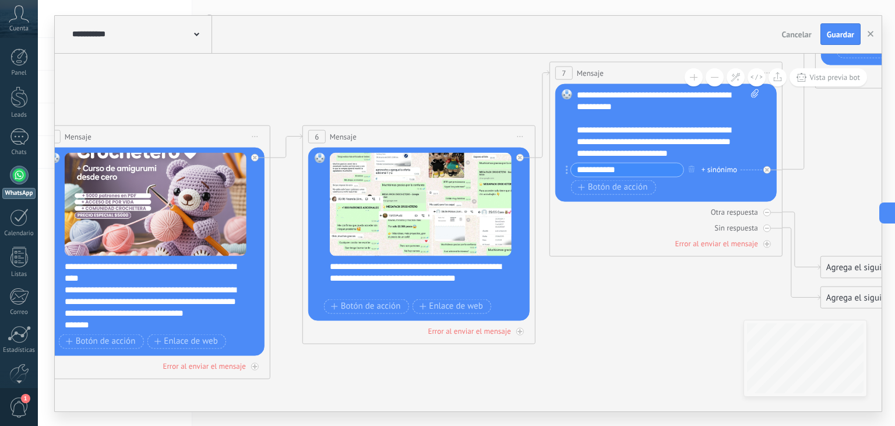
drag, startPoint x: 354, startPoint y: 382, endPoint x: 387, endPoint y: 373, distance: 33.8
click at [525, 134] on span "Iniciar vista previa aquí Cambiar nombre Duplicar Borrar" at bounding box center [520, 136] width 19 height 17
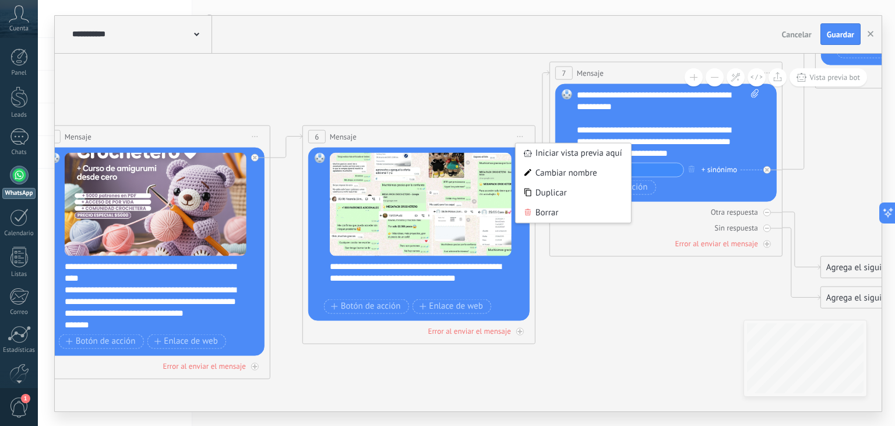
click at [519, 129] on span "Iniciar vista previa aquí Cambiar nombre Duplicar Borrar" at bounding box center [520, 136] width 19 height 17
click at [521, 134] on span "Iniciar vista previa aquí Cambiar nombre Duplicar Borrar" at bounding box center [520, 136] width 19 height 17
click at [287, 141] on icon at bounding box center [287, 146] width 32 height 24
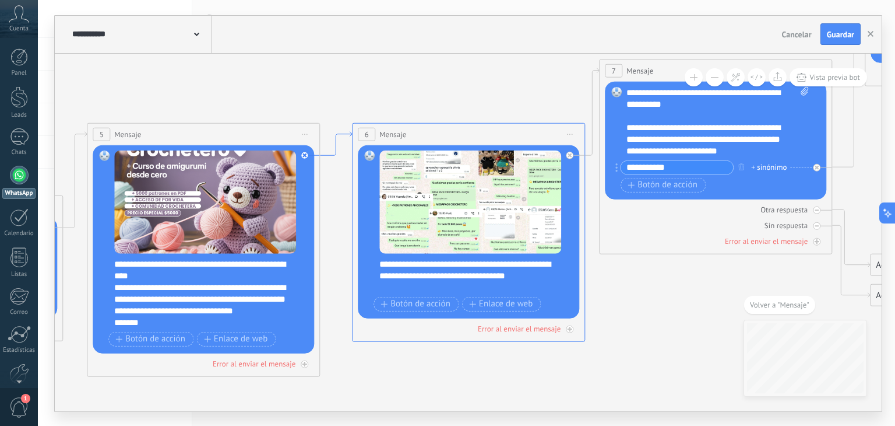
click at [339, 134] on icon at bounding box center [336, 143] width 32 height 24
click at [339, 134] on icon at bounding box center [336, 144] width 32 height 24
click at [301, 152] on div at bounding box center [305, 156] width 8 height 8
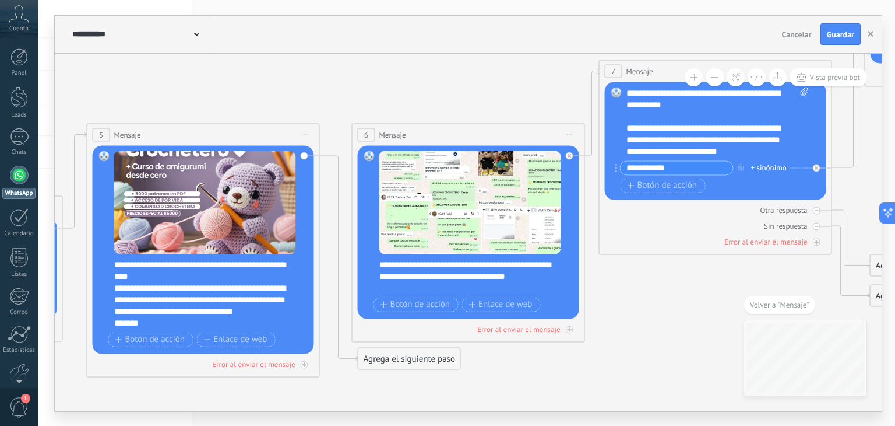
click at [418, 355] on div "Agrega el siguiente paso" at bounding box center [410, 358] width 102 height 19
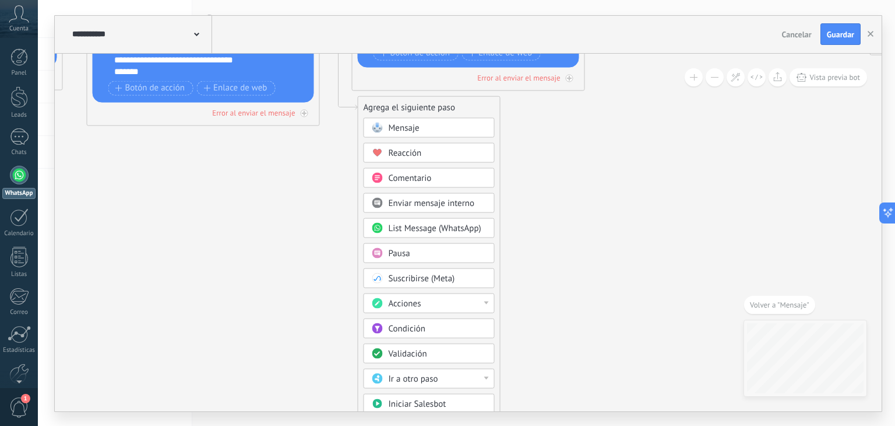
click at [421, 299] on div "Acciones" at bounding box center [438, 303] width 98 height 12
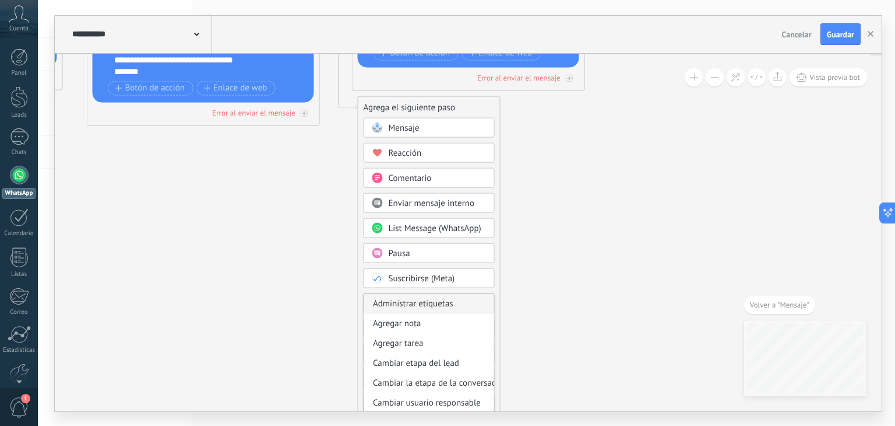
click at [434, 305] on div "Administrar etiquetas" at bounding box center [429, 303] width 130 height 20
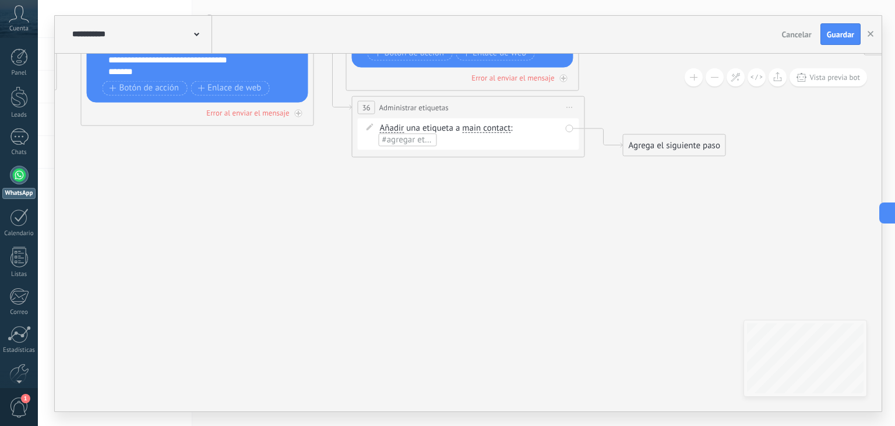
click at [480, 128] on span "main contact" at bounding box center [486, 127] width 48 height 9
click at [480, 128] on button "main contact" at bounding box center [529, 127] width 146 height 21
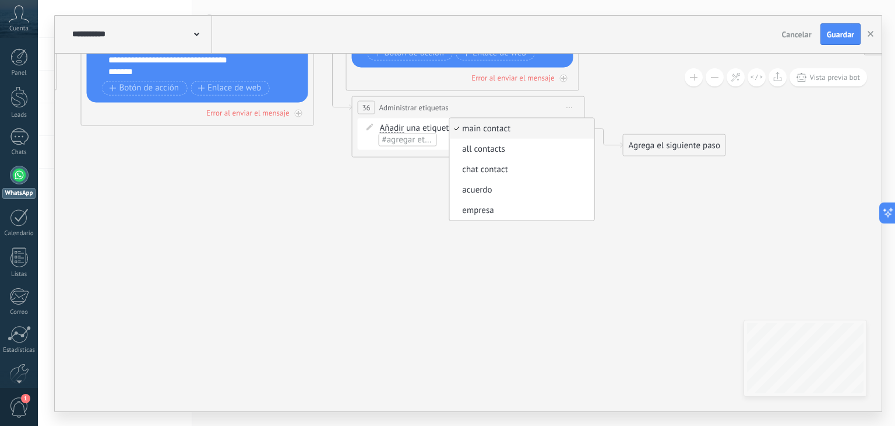
click at [417, 136] on span "#agregar etiquetas" at bounding box center [417, 139] width 70 height 11
click at [389, 128] on span "Añadir" at bounding box center [392, 127] width 24 height 9
click at [389, 128] on button "Añadir" at bounding box center [447, 127] width 146 height 21
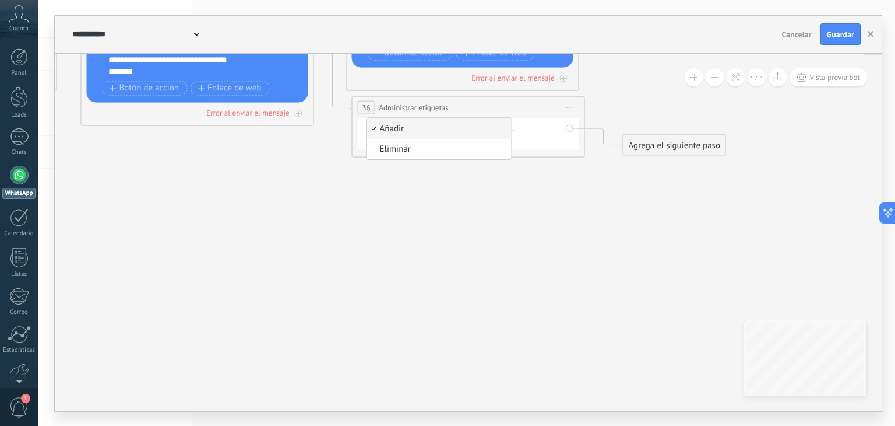
click at [396, 128] on span "Añadir" at bounding box center [437, 128] width 141 height 12
click at [462, 127] on span "main contact" at bounding box center [486, 127] width 48 height 9
click at [462, 127] on button "main contact" at bounding box center [529, 127] width 146 height 21
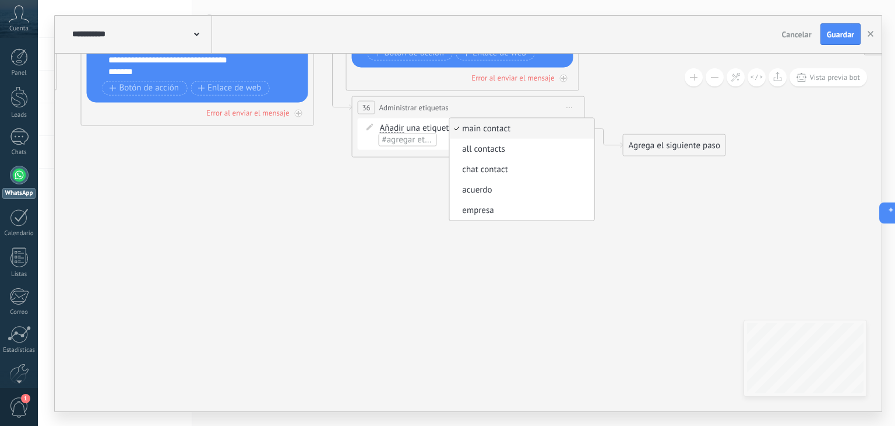
click at [426, 141] on span "#agregar etiquetas" at bounding box center [417, 139] width 70 height 11
click at [574, 104] on span "Iniciar vista previa aquí Cambiar nombre Duplicar Borrar" at bounding box center [570, 107] width 19 height 17
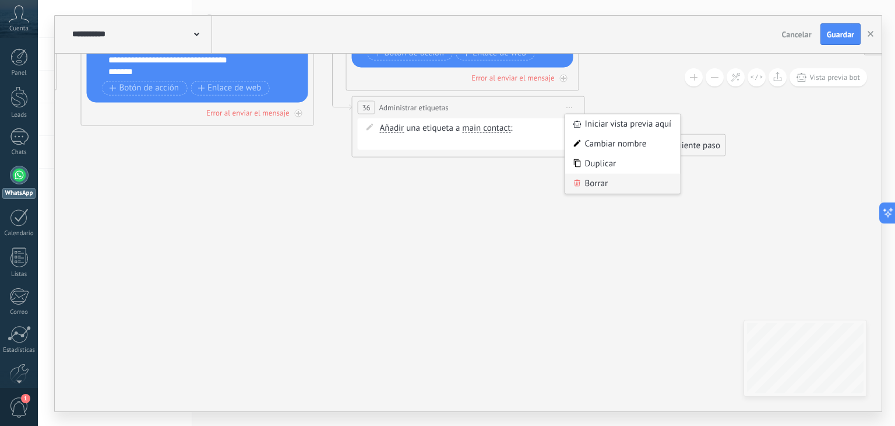
click at [588, 184] on div "Borrar" at bounding box center [622, 183] width 115 height 20
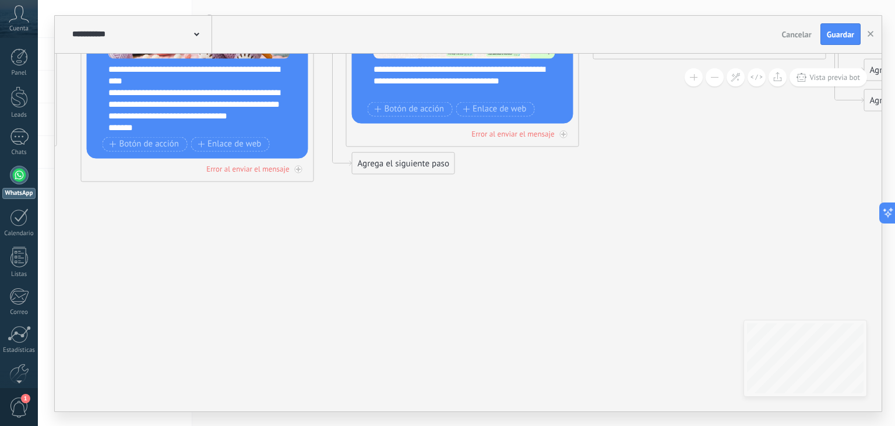
click at [416, 163] on div "Agrega el siguiente paso" at bounding box center [404, 162] width 102 height 19
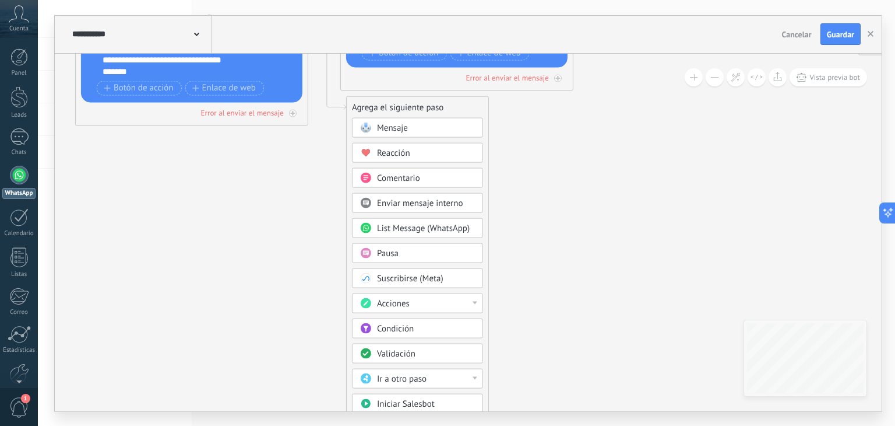
drag, startPoint x: 514, startPoint y: 275, endPoint x: 508, endPoint y: 225, distance: 50.5
click at [383, 301] on span "Acciones" at bounding box center [393, 302] width 33 height 11
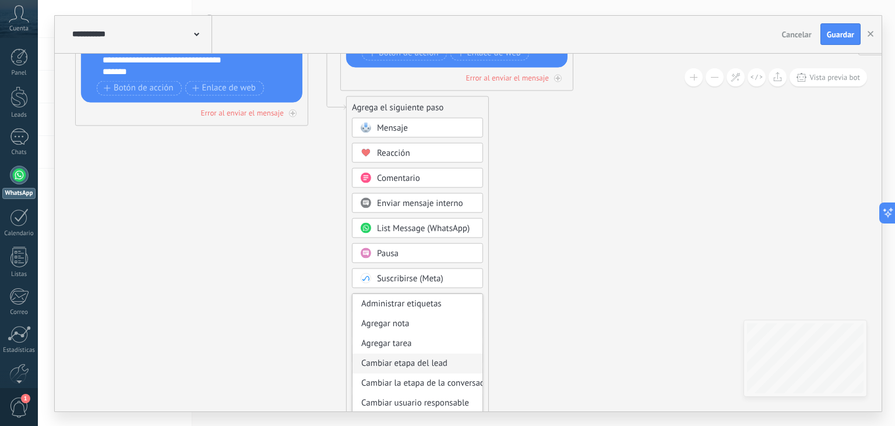
click at [428, 358] on div "Cambiar etapa del lead" at bounding box center [418, 363] width 130 height 20
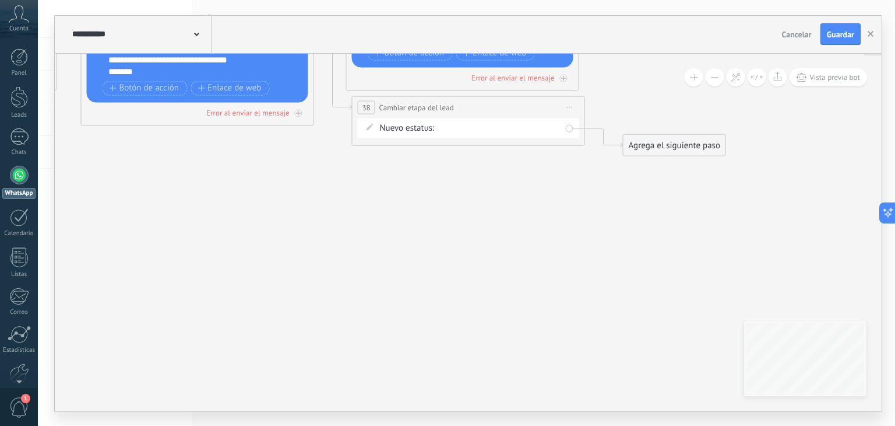
click at [0, 0] on div "Primer contacto Catálogo enviado Interesado Compra realizada Postventa No compr…" at bounding box center [0, 0] width 0 height 0
click at [0, 0] on label "Catálogo enviado" at bounding box center [0, 0] width 0 height 0
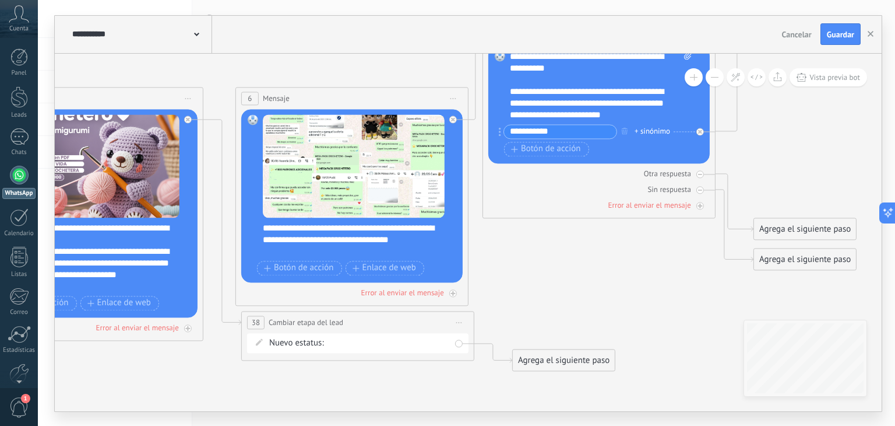
drag, startPoint x: 490, startPoint y: 203, endPoint x: 380, endPoint y: 420, distance: 242.7
click at [380, 420] on div "**********" at bounding box center [467, 213] width 858 height 426
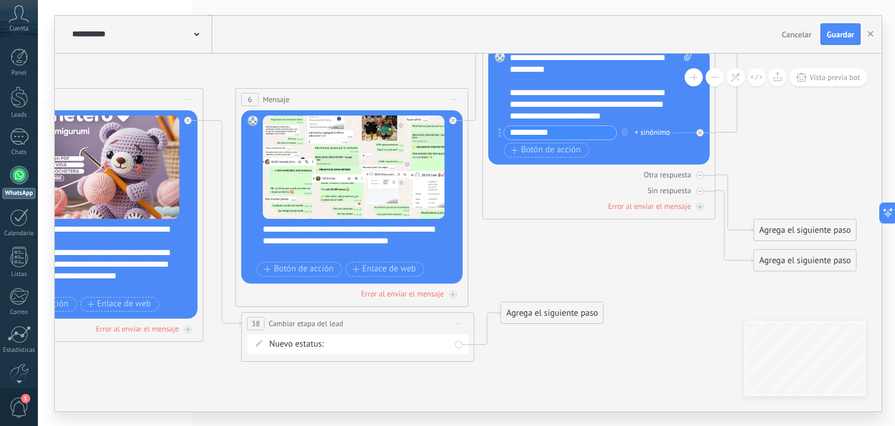
drag, startPoint x: 588, startPoint y: 363, endPoint x: 577, endPoint y: 314, distance: 49.6
click at [577, 314] on div "Agrega el siguiente paso" at bounding box center [552, 312] width 102 height 19
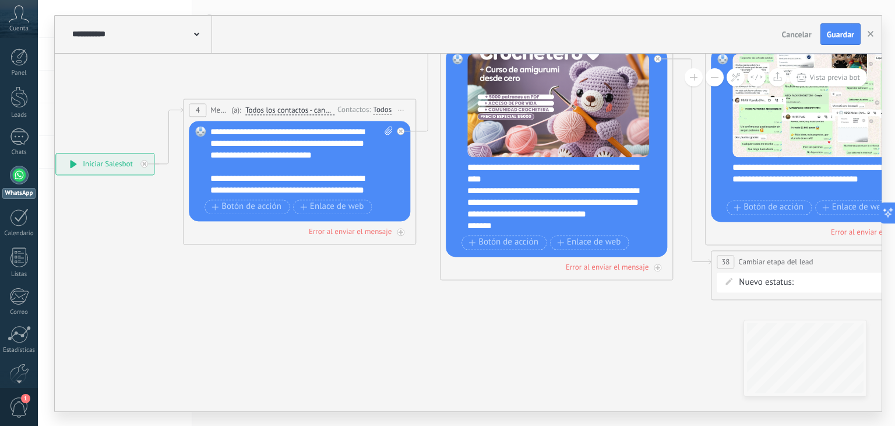
drag, startPoint x: 181, startPoint y: 379, endPoint x: 473, endPoint y: 321, distance: 297.3
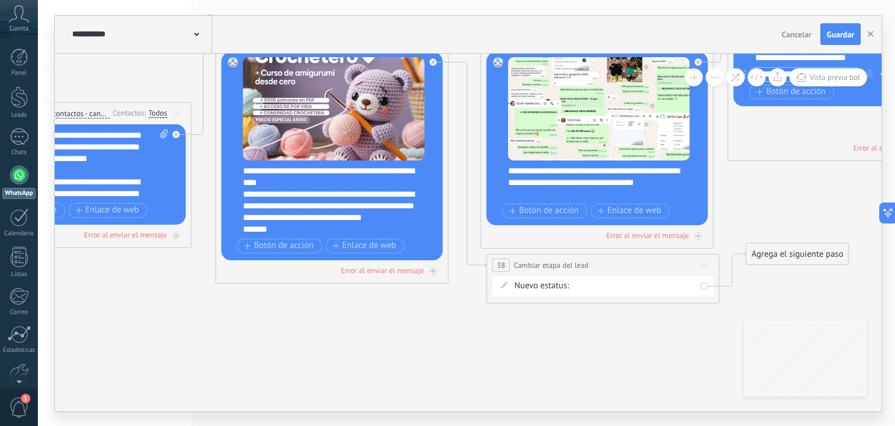
drag, startPoint x: 323, startPoint y: 320, endPoint x: 82, endPoint y: 325, distance: 241.4
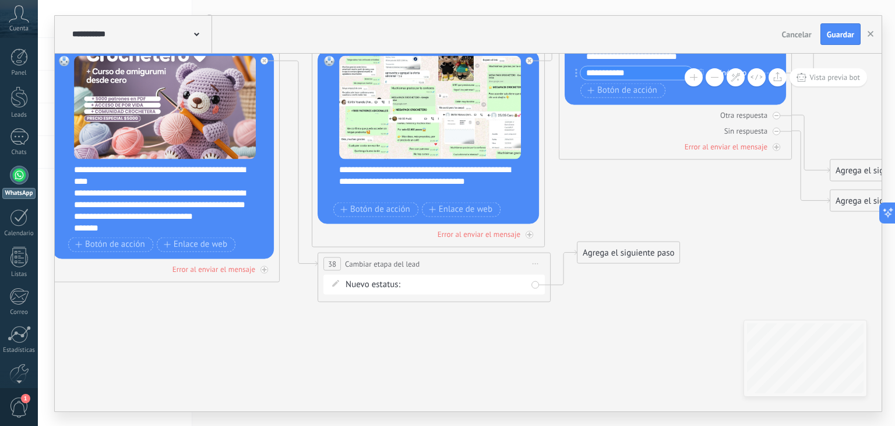
drag, startPoint x: 458, startPoint y: 335, endPoint x: 332, endPoint y: 333, distance: 125.9
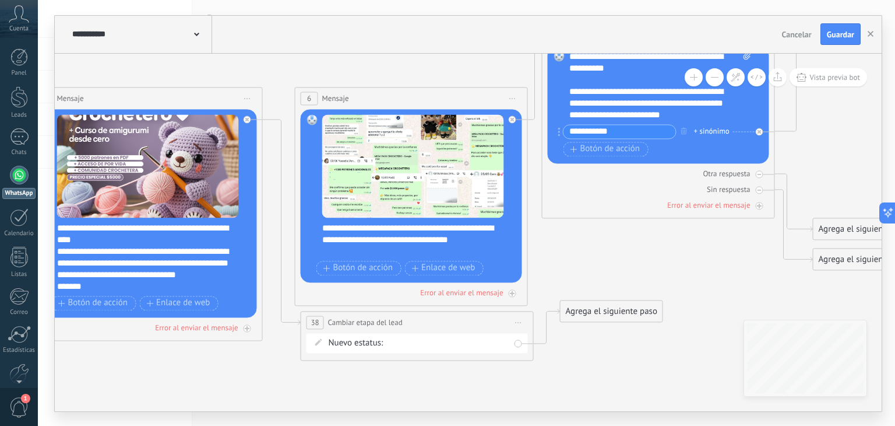
drag, startPoint x: 426, startPoint y: 311, endPoint x: 271, endPoint y: 257, distance: 164.8
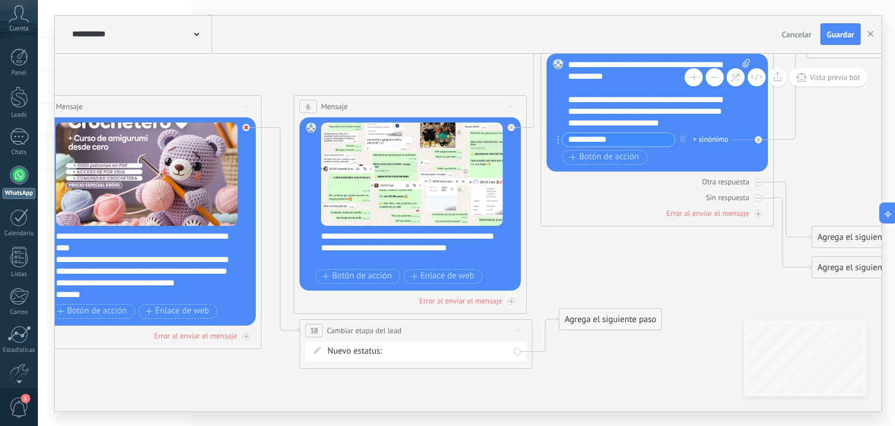
click at [247, 128] on icon at bounding box center [246, 127] width 4 height 4
drag, startPoint x: 319, startPoint y: 390, endPoint x: 303, endPoint y: 89, distance: 301.3
click at [303, 89] on div "Agrega el siguiente paso" at bounding box center [334, 80] width 102 height 19
click at [246, 129] on div "Reemplazar Quitar Convertir a mensaje de voz Arrastre la imagen aquí para adjun…" at bounding box center [145, 221] width 222 height 208
click at [296, 79] on div "Agrega el siguiente paso" at bounding box center [334, 80] width 102 height 19
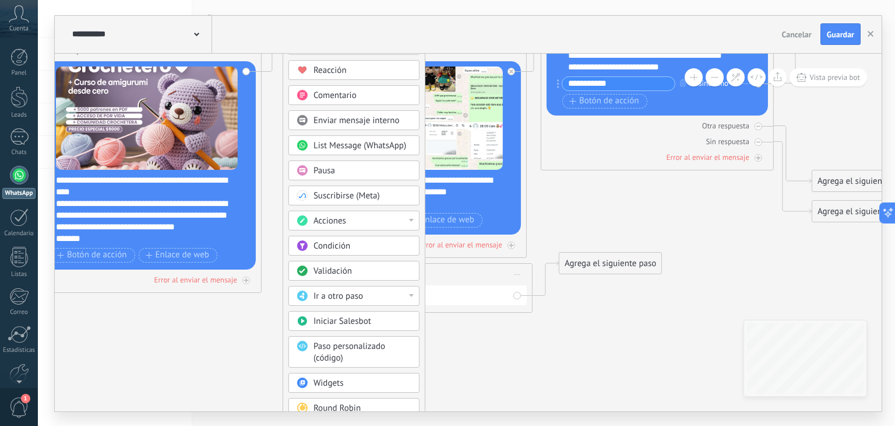
click at [335, 294] on span "Ir a otro paso" at bounding box center [339, 295] width 50 height 11
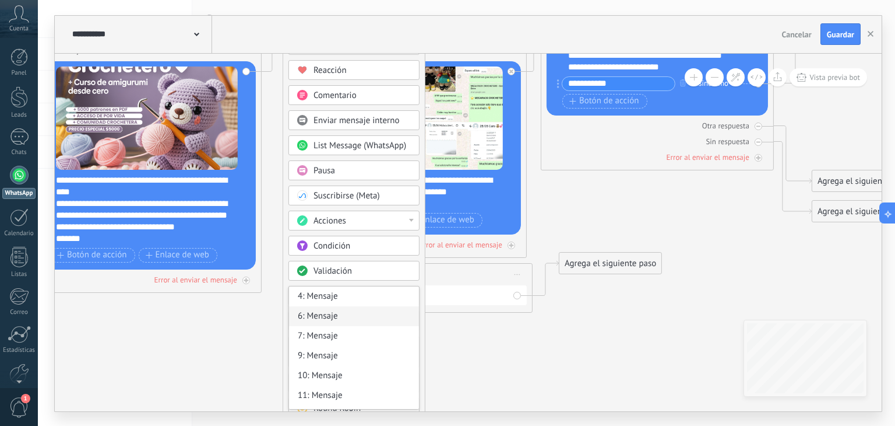
click at [326, 315] on div "6: Mensaje" at bounding box center [354, 316] width 130 height 20
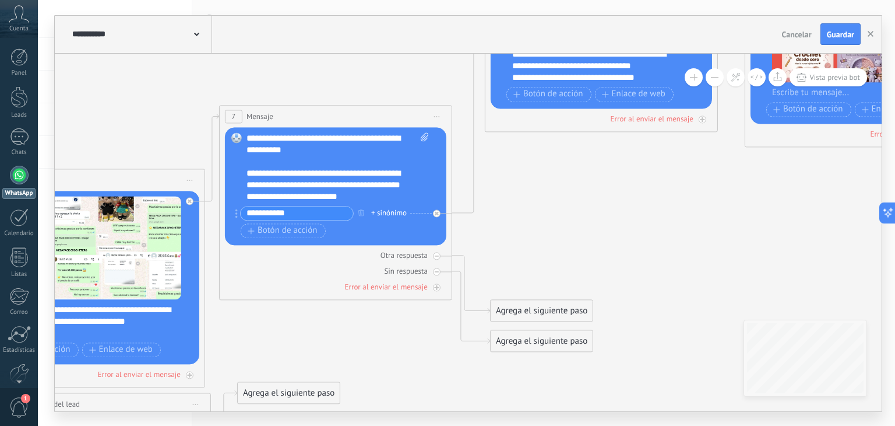
drag, startPoint x: 639, startPoint y: 272, endPoint x: 317, endPoint y: 346, distance: 330.2
click at [718, 81] on button at bounding box center [715, 77] width 18 height 18
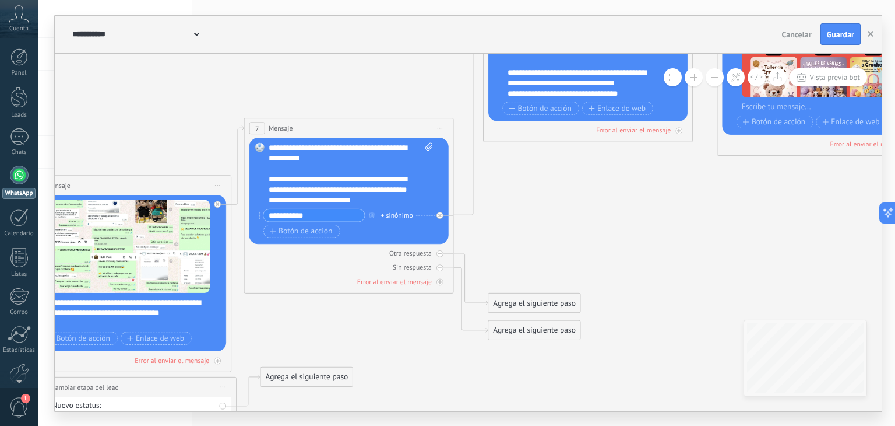
click at [718, 81] on button at bounding box center [715, 77] width 18 height 18
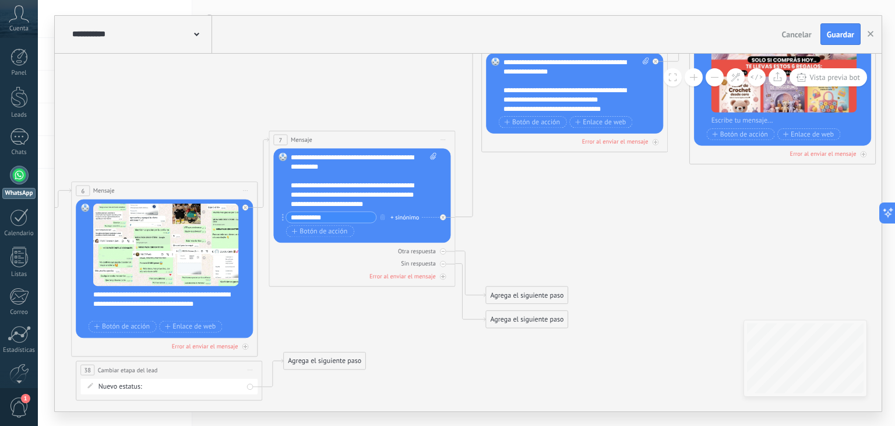
click at [718, 81] on button at bounding box center [715, 77] width 18 height 18
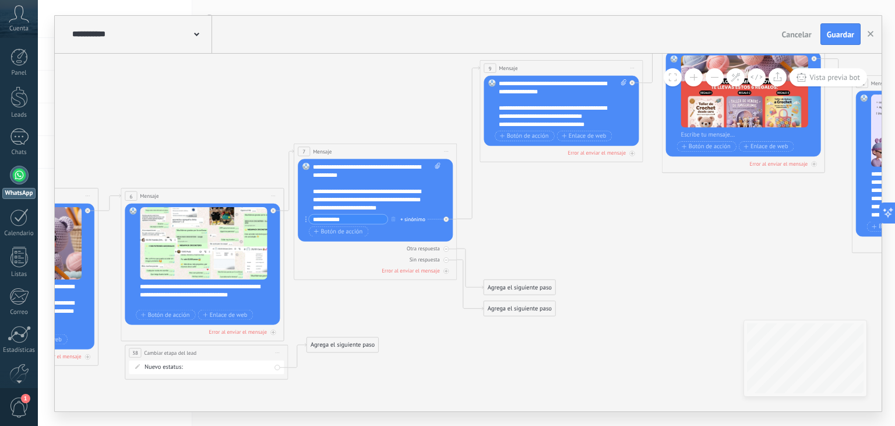
click at [718, 81] on button at bounding box center [715, 77] width 18 height 18
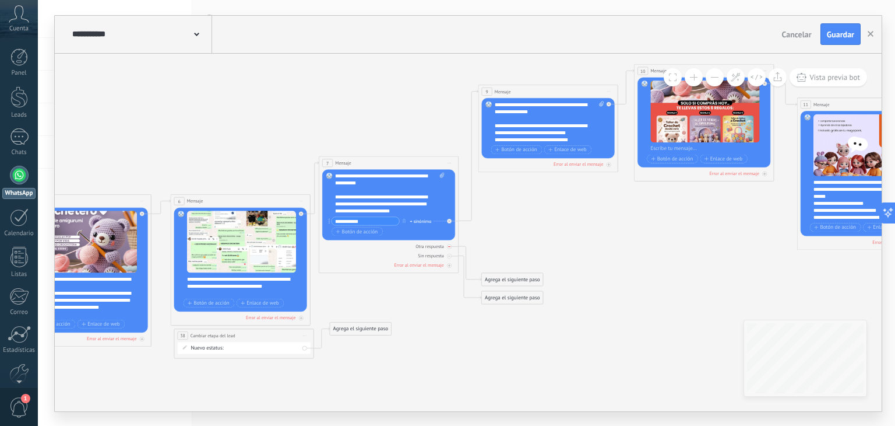
click at [442, 245] on div "Otra respuesta" at bounding box center [430, 246] width 29 height 6
click at [442, 256] on div "Sin respuesta" at bounding box center [431, 255] width 26 height 6
click at [451, 220] on div at bounding box center [449, 221] width 5 height 5
click at [497, 230] on div "Agrega el siguiente paso" at bounding box center [512, 228] width 61 height 12
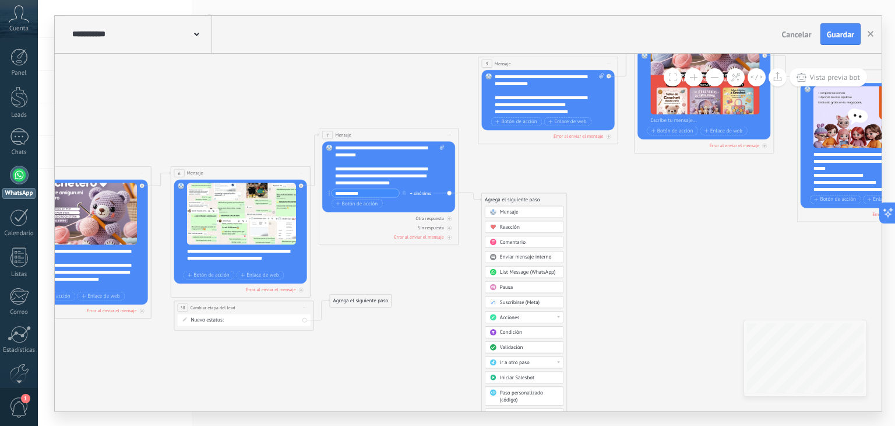
click at [517, 316] on span "Acciones" at bounding box center [510, 317] width 20 height 6
click at [529, 353] on div "Cambiar etapa del lead" at bounding box center [525, 353] width 78 height 12
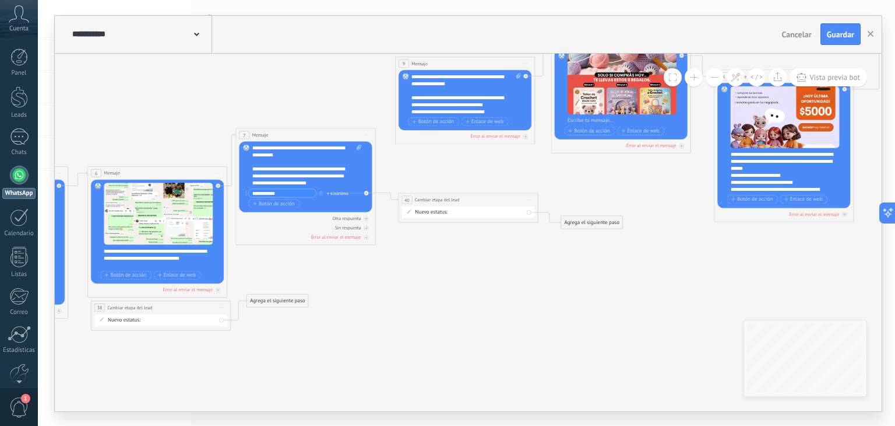
click at [0, 0] on div "Primer contacto Catálogo enviado Interesado Compra realizada Postventa No compr…" at bounding box center [0, 0] width 0 height 0
click at [0, 0] on label "Catálogo enviado" at bounding box center [0, 0] width 0 height 0
click at [574, 222] on div "Agrega el siguiente paso" at bounding box center [591, 222] width 61 height 12
click at [591, 381] on span "Ir a otro paso" at bounding box center [594, 384] width 30 height 6
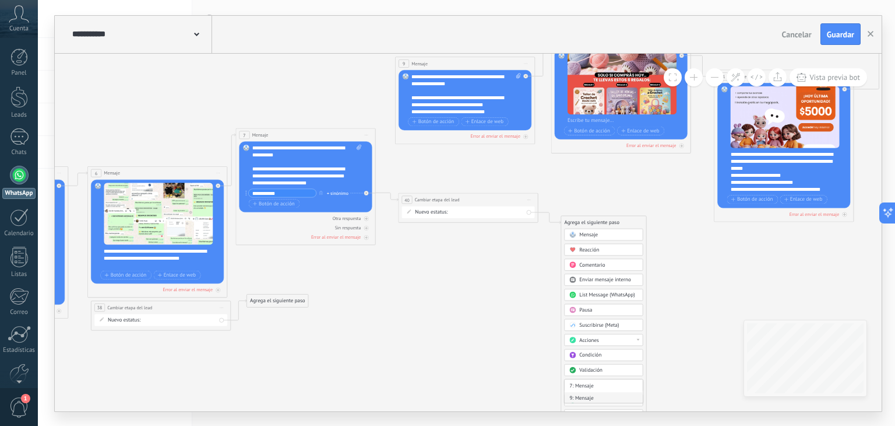
click at [588, 394] on div "9: Mensaje" at bounding box center [604, 398] width 78 height 12
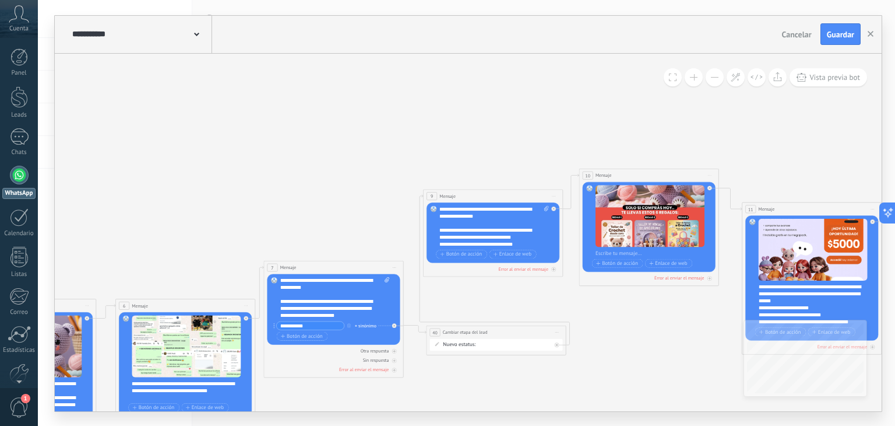
drag, startPoint x: 424, startPoint y: 261, endPoint x: 452, endPoint y: 394, distance: 135.3
drag, startPoint x: 464, startPoint y: 332, endPoint x: 296, endPoint y: 156, distance: 242.9
click at [296, 156] on span "Cambiar etapa del lead" at bounding box center [297, 156] width 45 height 6
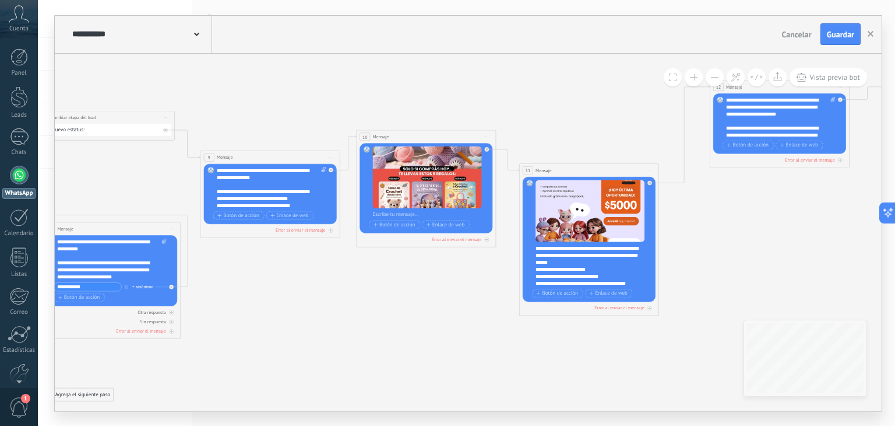
drag, startPoint x: 564, startPoint y: 317, endPoint x: 350, endPoint y: 283, distance: 216.7
click at [350, 283] on icon at bounding box center [889, 45] width 3123 height 1105
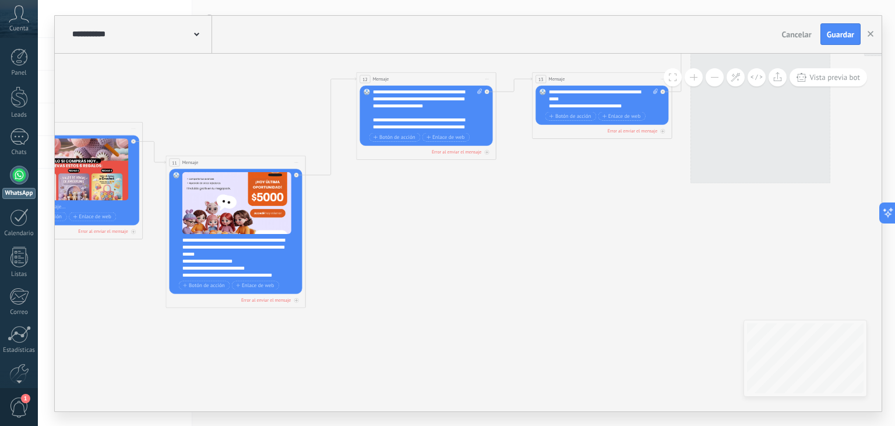
drag, startPoint x: 437, startPoint y: 274, endPoint x: 83, endPoint y: 266, distance: 353.4
click at [83, 266] on icon at bounding box center [535, 38] width 3123 height 1105
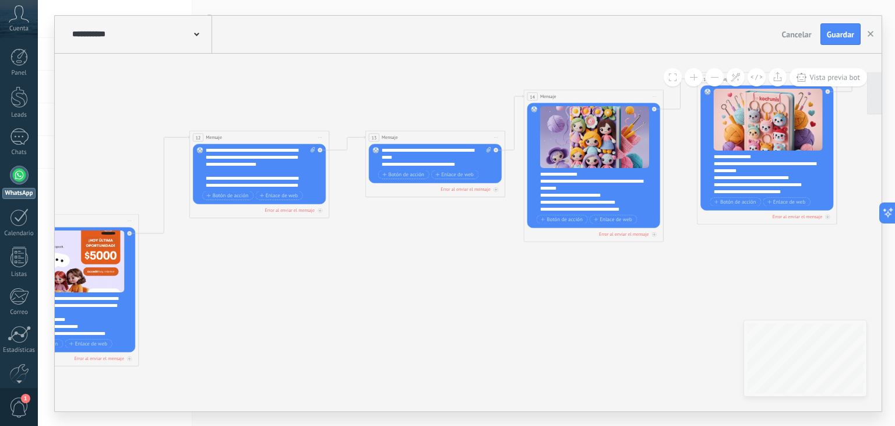
drag, startPoint x: 542, startPoint y: 258, endPoint x: 375, endPoint y: 316, distance: 176.6
click at [375, 316] on icon at bounding box center [368, 96] width 3123 height 1105
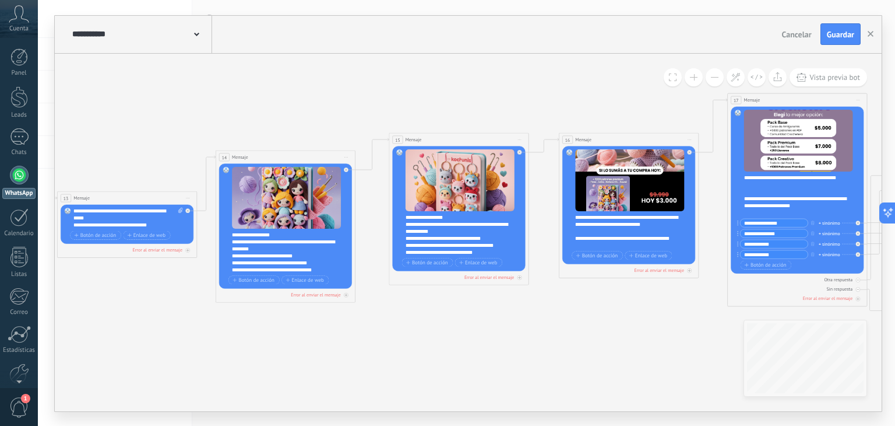
drag, startPoint x: 779, startPoint y: 238, endPoint x: 470, endPoint y: 299, distance: 314.3
click at [470, 299] on icon at bounding box center [60, 142] width 3123 height 1075
drag, startPoint x: 275, startPoint y: 321, endPoint x: 289, endPoint y: 274, distance: 49.1
click at [663, 250] on icon at bounding box center [60, 142] width 3123 height 1075
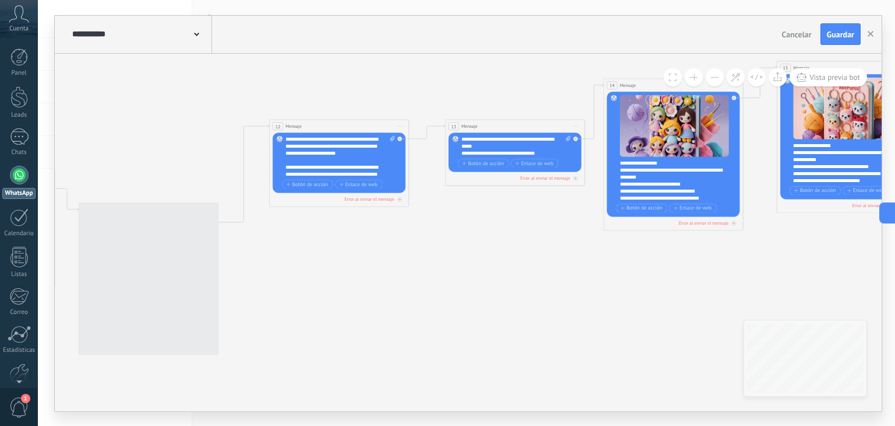
click at [645, 251] on icon at bounding box center [448, 70] width 3123 height 1075
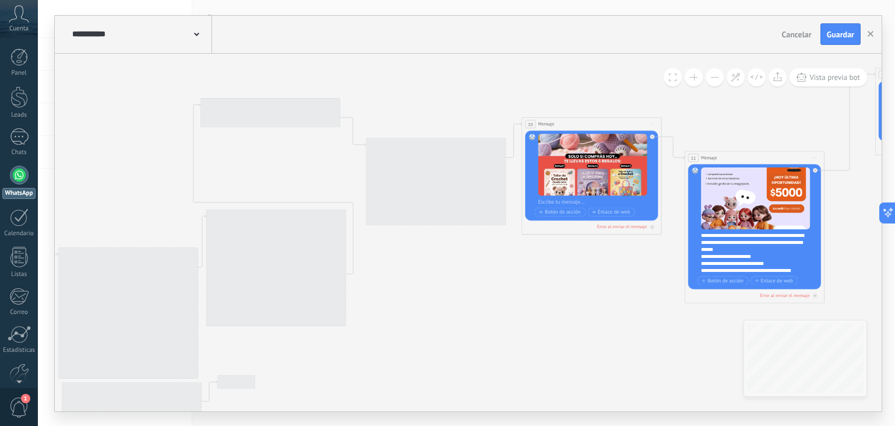
drag, startPoint x: 248, startPoint y: 297, endPoint x: 497, endPoint y: 262, distance: 250.8
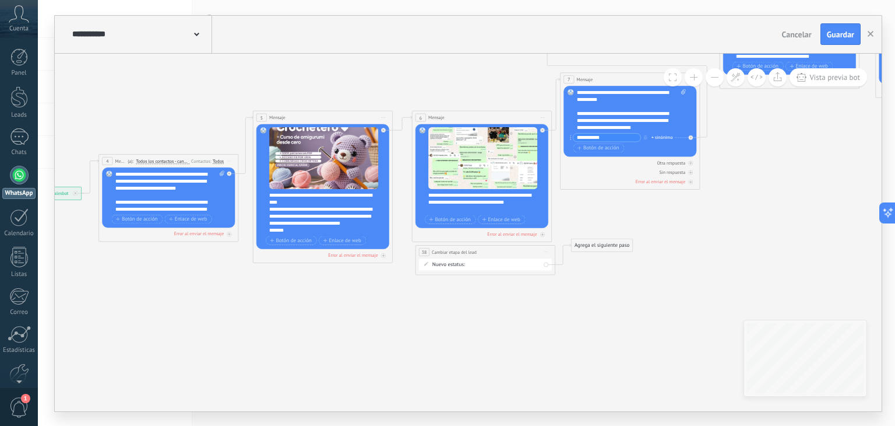
drag, startPoint x: 326, startPoint y: 336, endPoint x: 607, endPoint y: 208, distance: 308.6
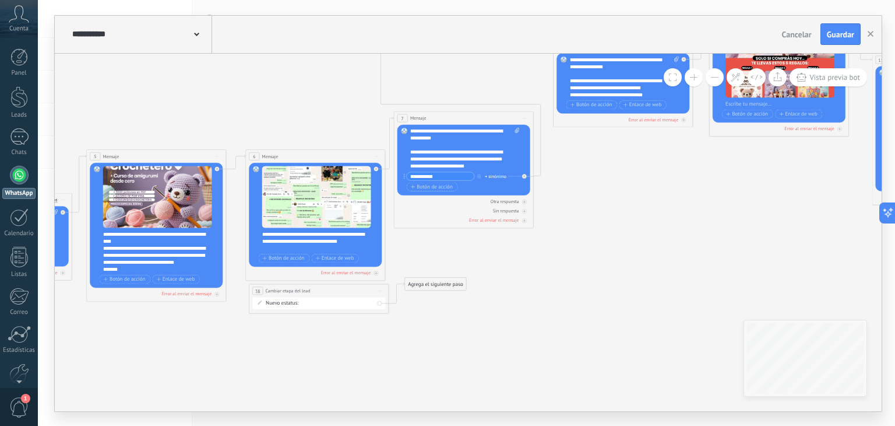
drag, startPoint x: 677, startPoint y: 223, endPoint x: 511, endPoint y: 262, distance: 171.1
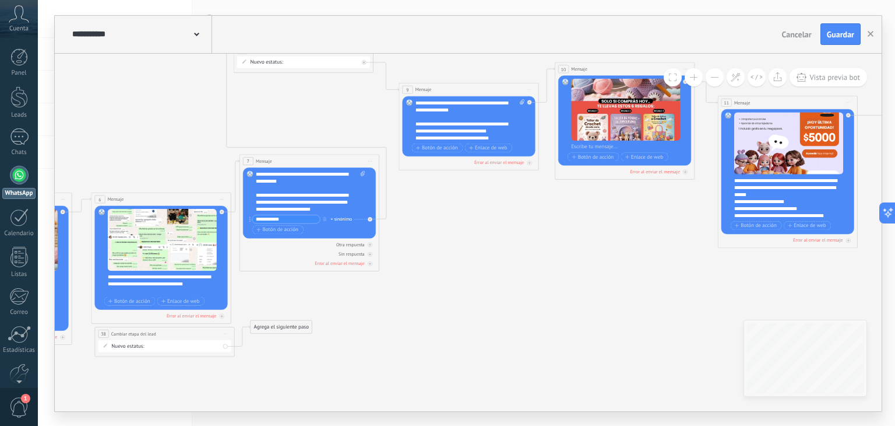
drag, startPoint x: 615, startPoint y: 265, endPoint x: 461, endPoint y: 308, distance: 160.4
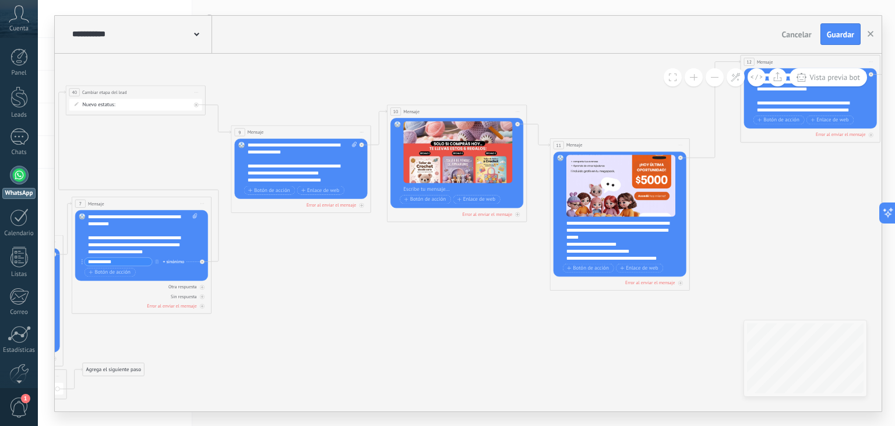
drag, startPoint x: 561, startPoint y: 216, endPoint x: 389, endPoint y: 259, distance: 176.7
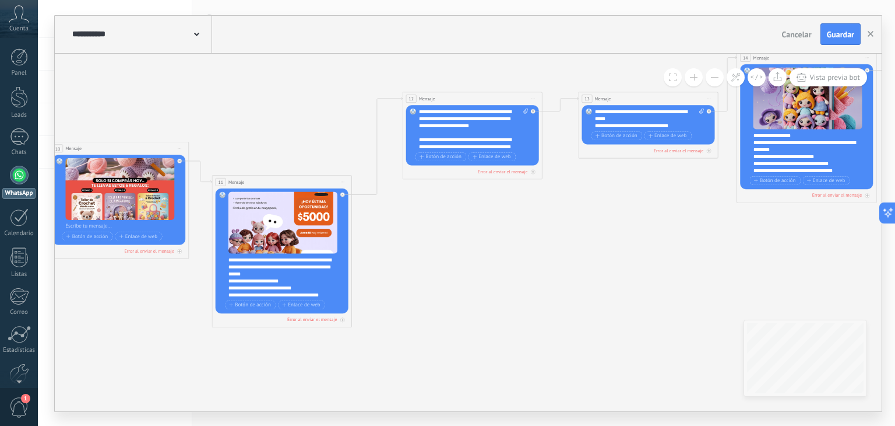
drag, startPoint x: 749, startPoint y: 186, endPoint x: 414, endPoint y: 222, distance: 336.6
click at [414, 222] on icon at bounding box center [582, 42] width 3123 height 1075
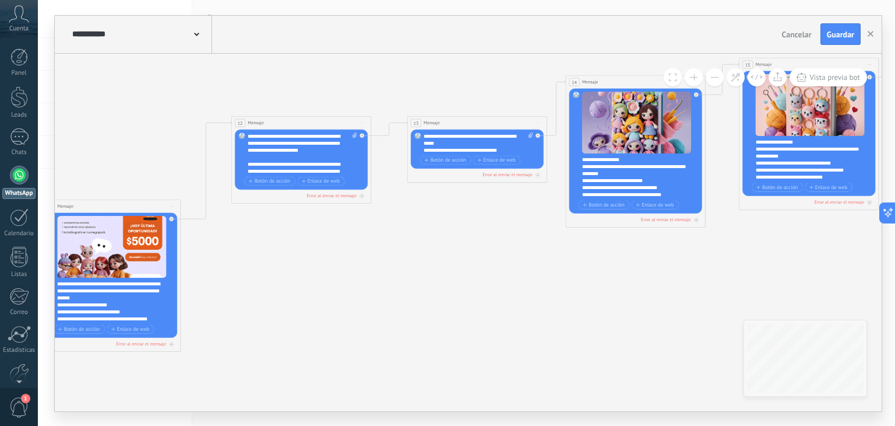
drag, startPoint x: 688, startPoint y: 196, endPoint x: 518, endPoint y: 220, distance: 172.5
click at [518, 220] on icon at bounding box center [410, 67] width 3123 height 1075
drag, startPoint x: 271, startPoint y: 147, endPoint x: 291, endPoint y: 166, distance: 28.5
click at [291, 166] on div "**********" at bounding box center [303, 153] width 110 height 42
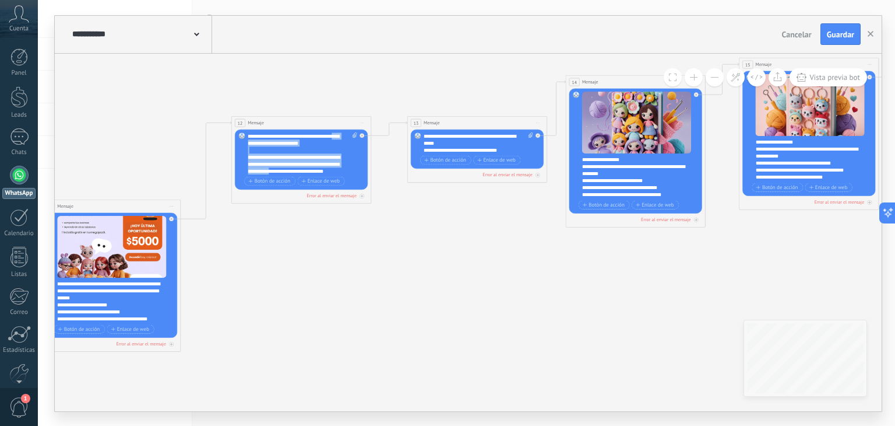
click at [291, 166] on div "**********" at bounding box center [303, 153] width 110 height 42
click at [275, 182] on span "Botón de acción" at bounding box center [270, 181] width 42 height 6
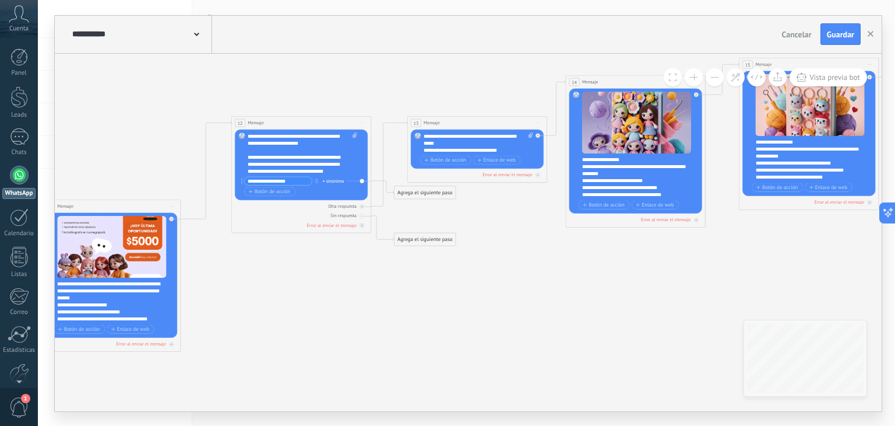
type input "**********"
click at [288, 255] on icon at bounding box center [410, 67] width 3123 height 1075
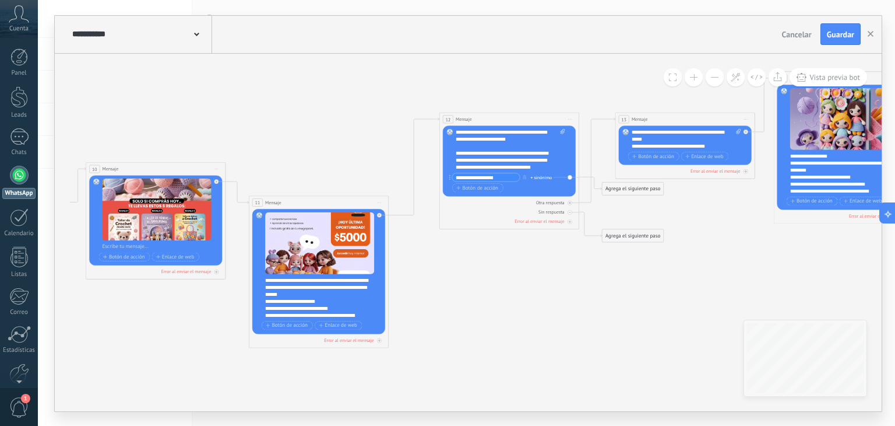
drag, startPoint x: 461, startPoint y: 287, endPoint x: 190, endPoint y: 347, distance: 277.7
click at [538, 290] on icon at bounding box center [618, 63] width 3123 height 1075
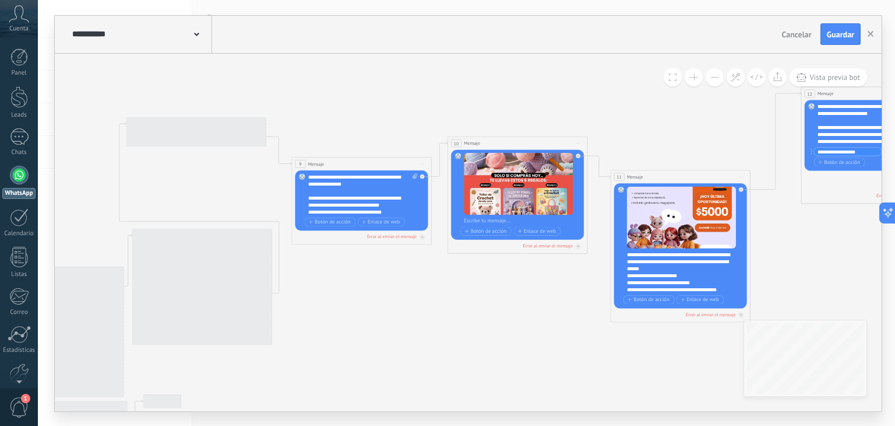
drag, startPoint x: 475, startPoint y: 317, endPoint x: 348, endPoint y: 315, distance: 126.5
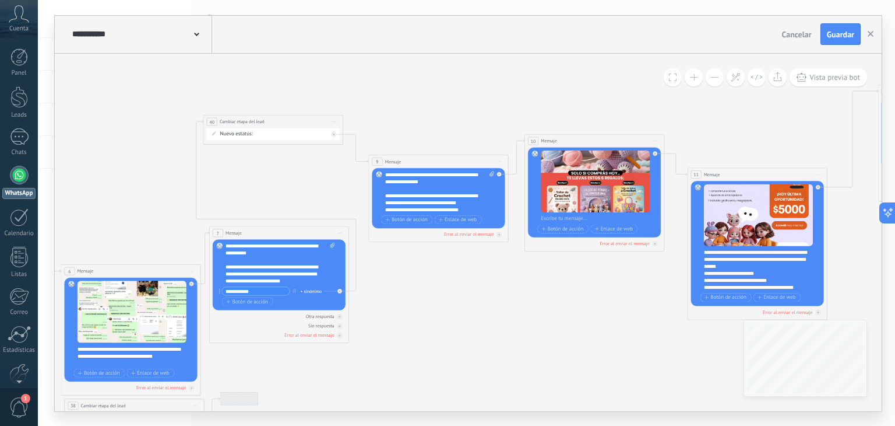
drag, startPoint x: 325, startPoint y: 321, endPoint x: 308, endPoint y: 266, distance: 57.9
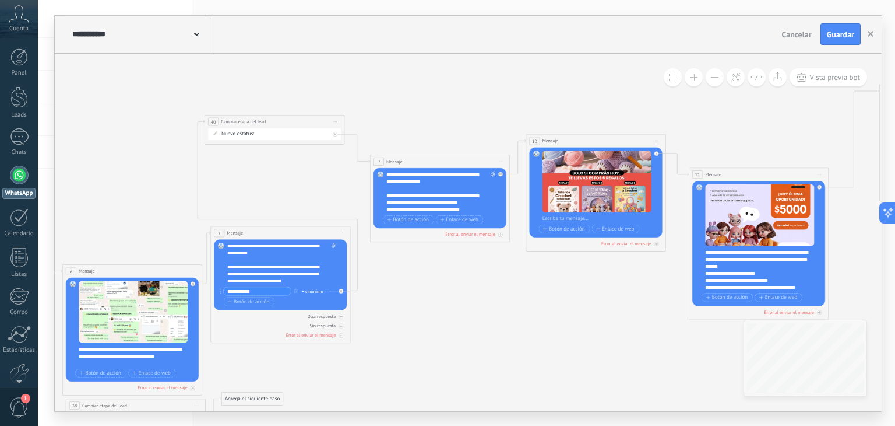
click at [0, 0] on div "Primer contacto Catálogo enviado Interesado Compra realizada Postventa No compr…" at bounding box center [0, 0] width 0 height 0
click at [0, 0] on label "Interesado" at bounding box center [0, 0] width 0 height 0
click at [0, 0] on div "Primer contacto Catálogo enviado Interesado Compra realizada Postventa No compr…" at bounding box center [0, 0] width 0 height 0
click at [0, 0] on label "Catálogo enviado" at bounding box center [0, 0] width 0 height 0
click at [336, 121] on icon at bounding box center [335, 121] width 3 height 1
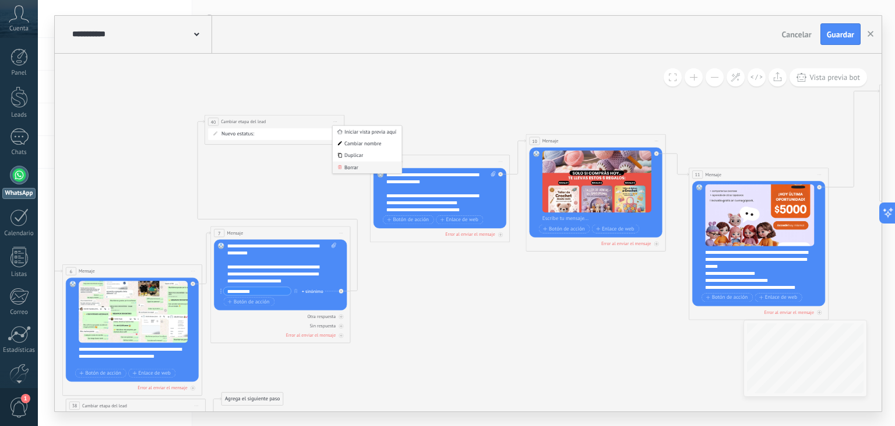
click at [342, 168] on div "Borrar" at bounding box center [367, 167] width 69 height 12
click at [388, 293] on div "Agrega el siguiente paso" at bounding box center [404, 297] width 61 height 12
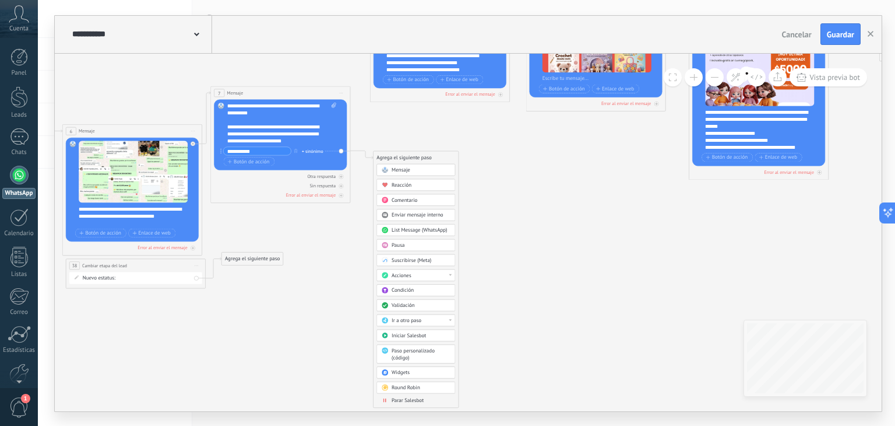
click at [409, 318] on span "Ir a otro paso" at bounding box center [407, 320] width 30 height 6
click at [417, 272] on div "Acciones" at bounding box center [421, 275] width 59 height 7
click at [420, 311] on div "Cambiar etapa del lead" at bounding box center [416, 311] width 78 height 12
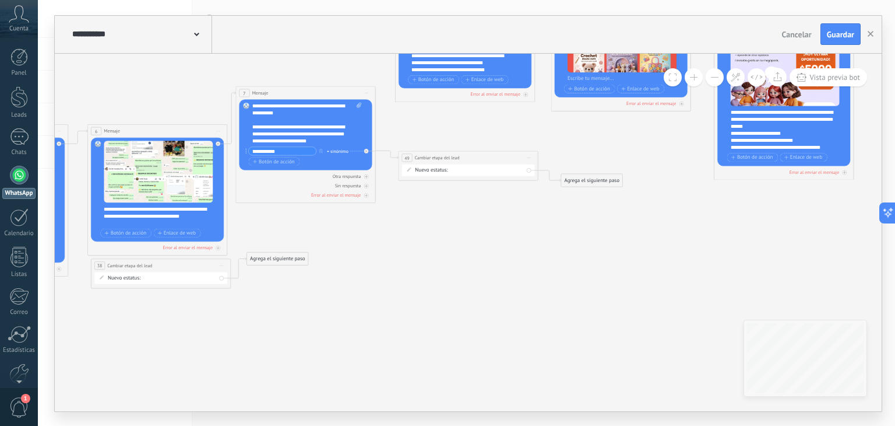
click at [499, 164] on div "Nuevo estatus: Primer contacto Catálogo enviado Interesado Compra realizada Pos…" at bounding box center [468, 170] width 133 height 12
click at [0, 0] on div "Primer contacto Catálogo enviado Interesado Compra realizada Postventa No compr…" at bounding box center [0, 0] width 0 height 0
click at [500, 170] on label at bounding box center [511, 175] width 123 height 20
click at [426, 168] on div at bounding box center [467, 213] width 858 height 426
click at [0, 0] on div "Primer contacto Catálogo enviado Interesado Compra realizada Postventa No compr…" at bounding box center [0, 0] width 0 height 0
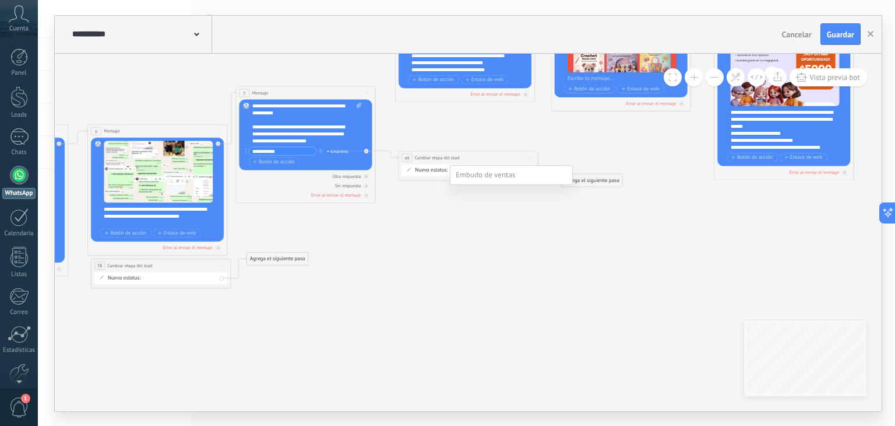
click at [0, 0] on label "Catálogo enviado" at bounding box center [0, 0] width 0 height 0
click at [0, 0] on div "Primer contacto Catálogo enviado Interesado Compra realizada Postventa No compr…" at bounding box center [0, 0] width 0 height 0
click at [836, 34] on div at bounding box center [467, 213] width 858 height 426
click at [835, 34] on span "Guardar" at bounding box center [840, 34] width 27 height 8
click at [0, 0] on div "Primer contacto Catálogo enviado Interesado Compra realizada Postventa No compr…" at bounding box center [0, 0] width 0 height 0
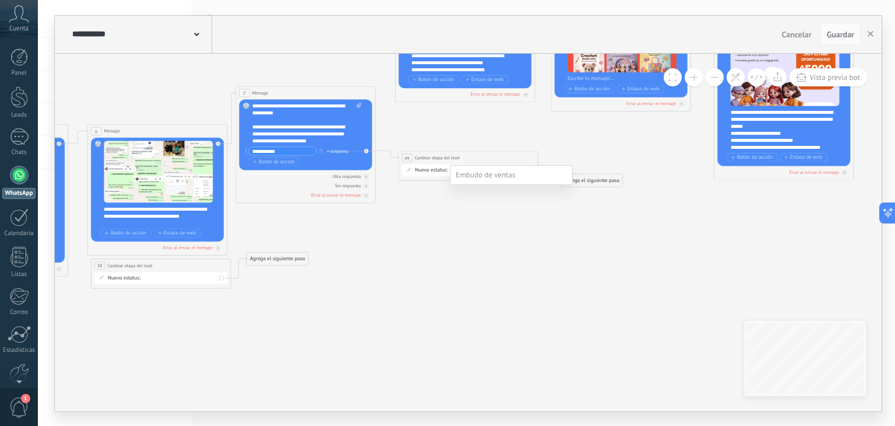
click at [868, 31] on div at bounding box center [467, 213] width 858 height 426
click at [869, 33] on icon "button" at bounding box center [871, 34] width 6 height 6
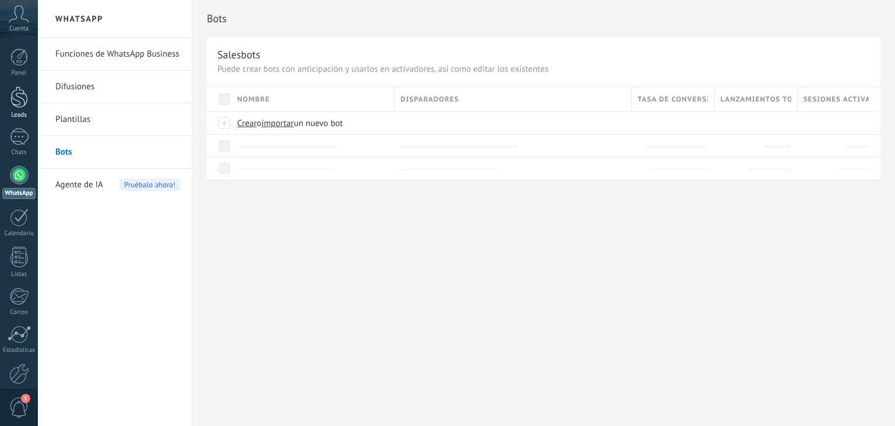
click at [21, 103] on div at bounding box center [18, 97] width 17 height 22
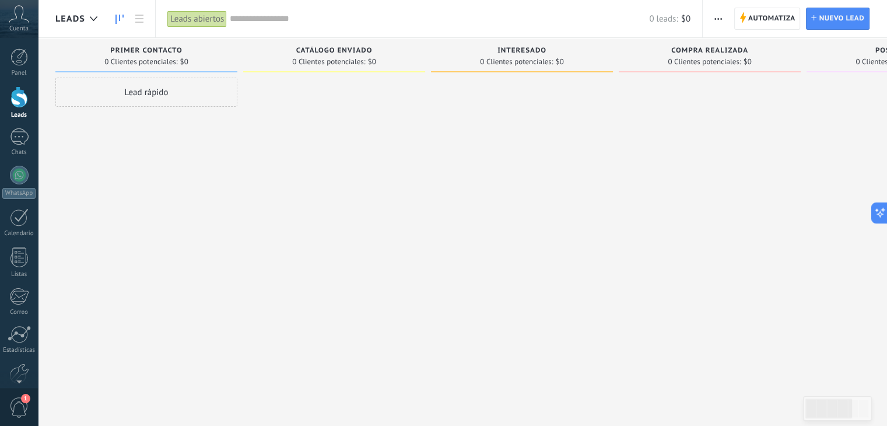
click at [718, 20] on span "button" at bounding box center [718, 19] width 8 height 22
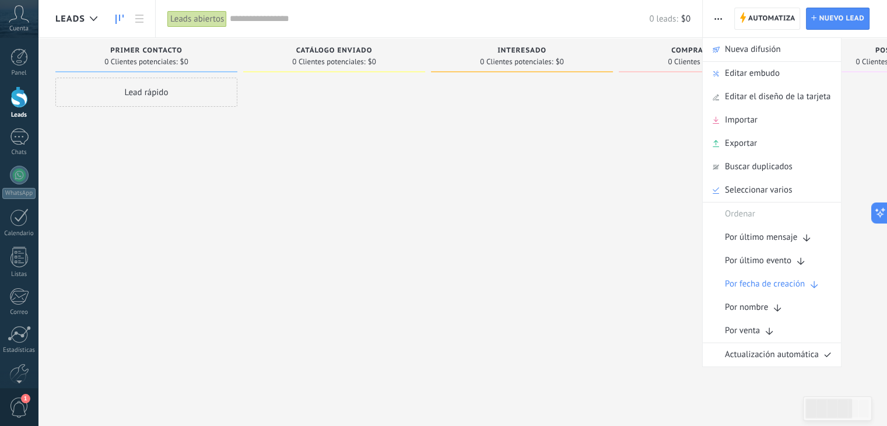
click at [718, 20] on span "button" at bounding box center [718, 19] width 8 height 22
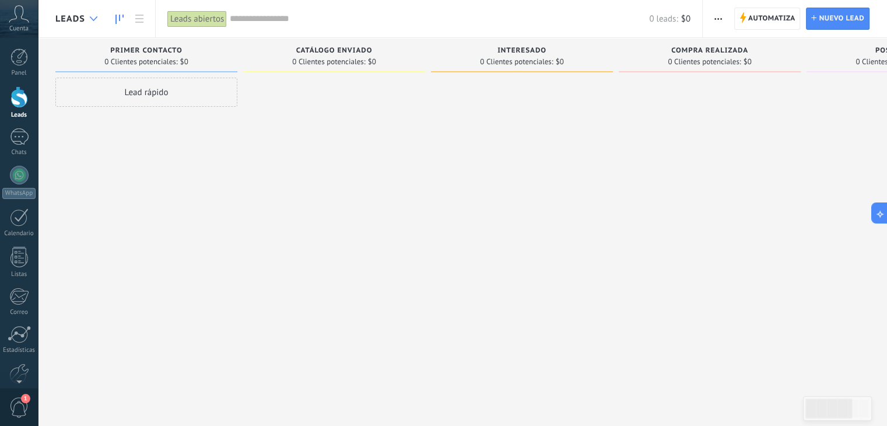
click at [99, 16] on div at bounding box center [93, 19] width 19 height 23
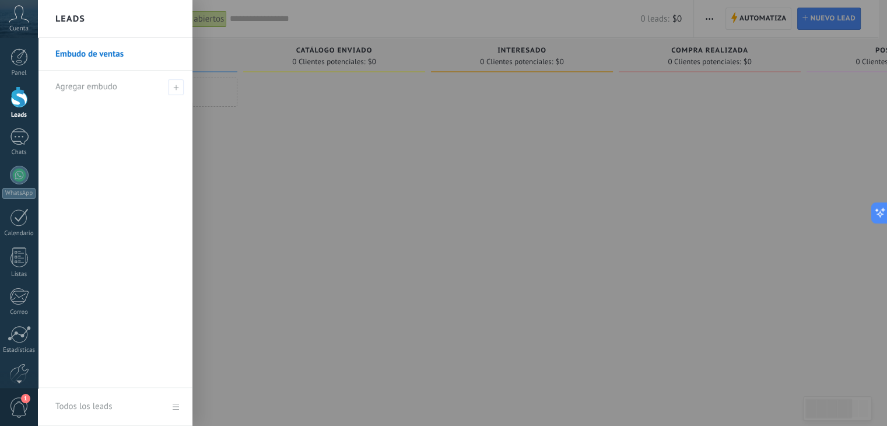
click at [85, 17] on body ".abccls-1,.abccls-2{fill-rule:evenodd}.abccls-2{fill:#fff} .abfcls-1{fill:none}…" at bounding box center [443, 213] width 887 height 426
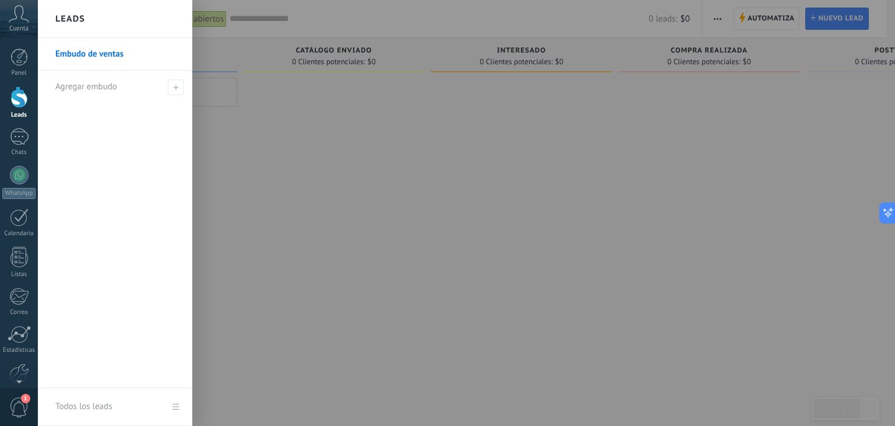
click at [83, 52] on link "Embudo de ventas" at bounding box center [117, 54] width 125 height 33
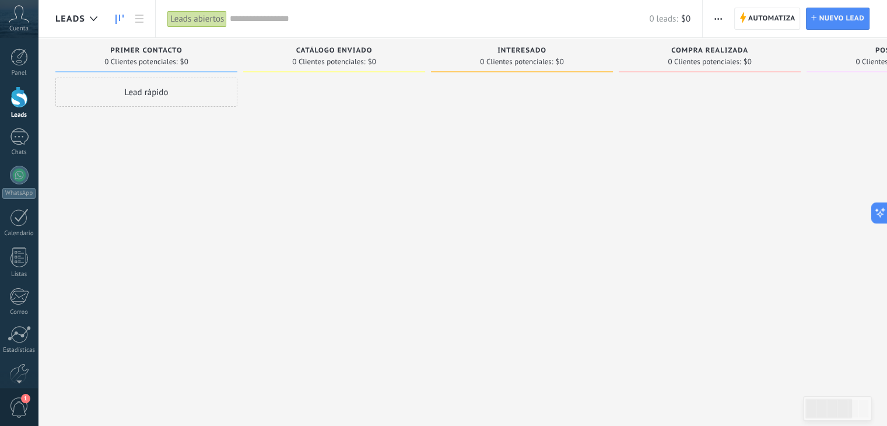
click at [727, 20] on div "Automatiza Nueva difusión Editar embudo Editar el diseño de la tarjeta Importar…" at bounding box center [718, 19] width 20 height 23
click at [725, 19] on button "button" at bounding box center [717, 19] width 17 height 22
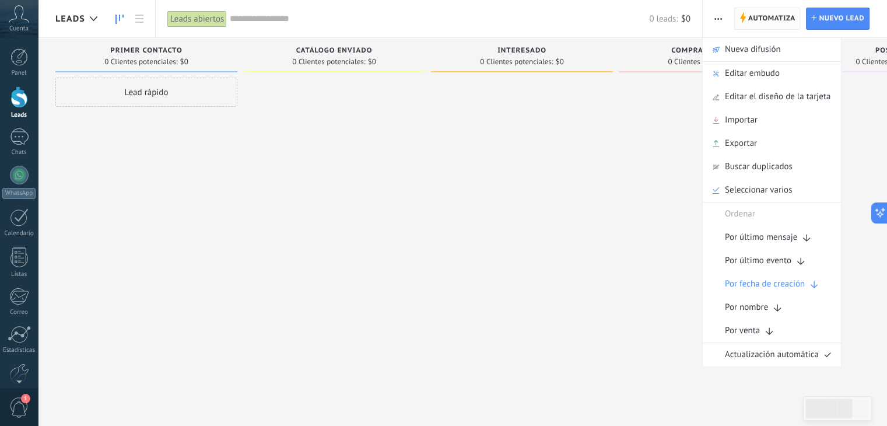
click at [770, 20] on span "Automatiza" at bounding box center [771, 18] width 47 height 21
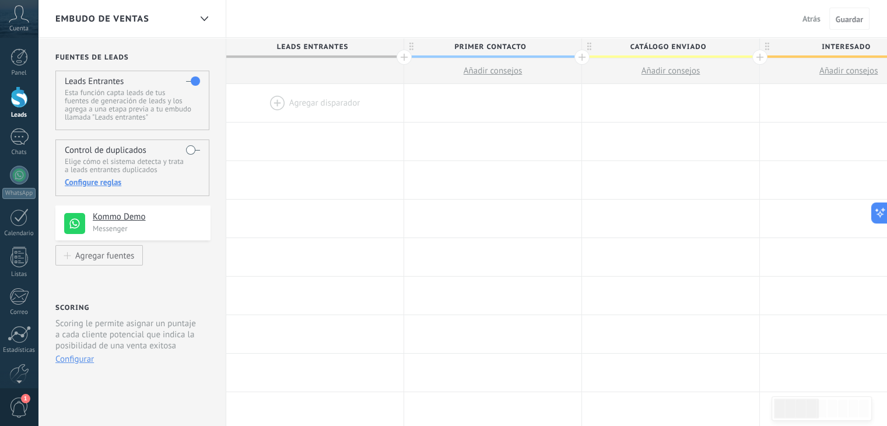
click at [807, 19] on span "Atrás" at bounding box center [811, 18] width 18 height 10
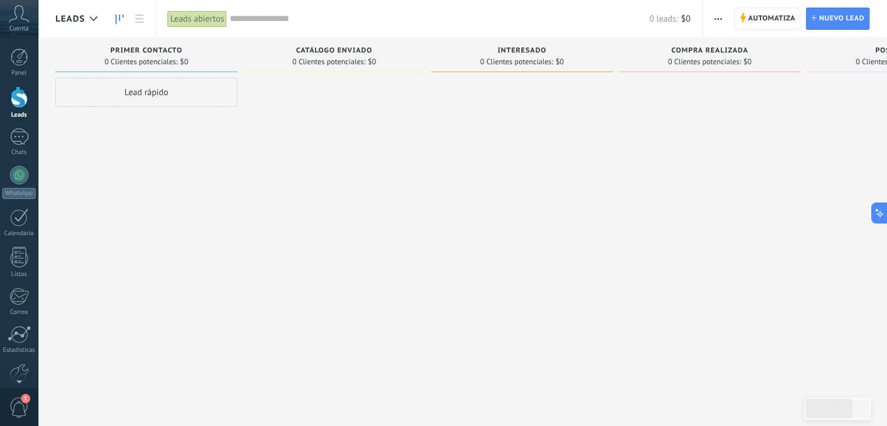
click at [718, 15] on span "button" at bounding box center [718, 19] width 8 height 22
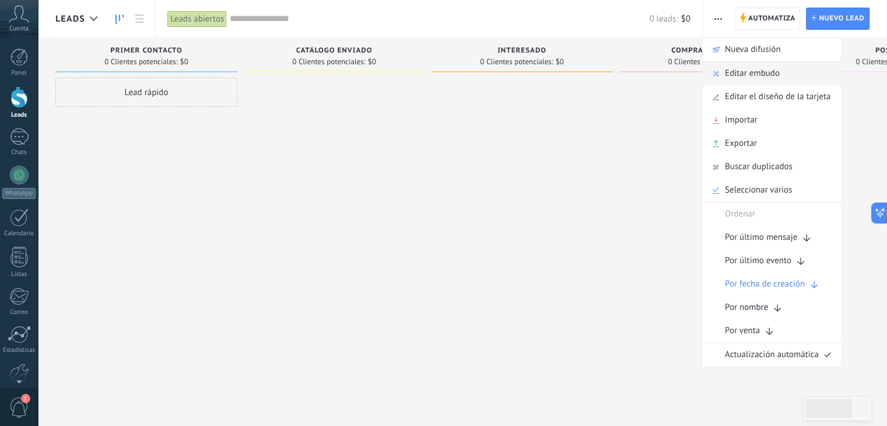
click at [723, 77] on div "Editar embudo" at bounding box center [771, 73] width 138 height 23
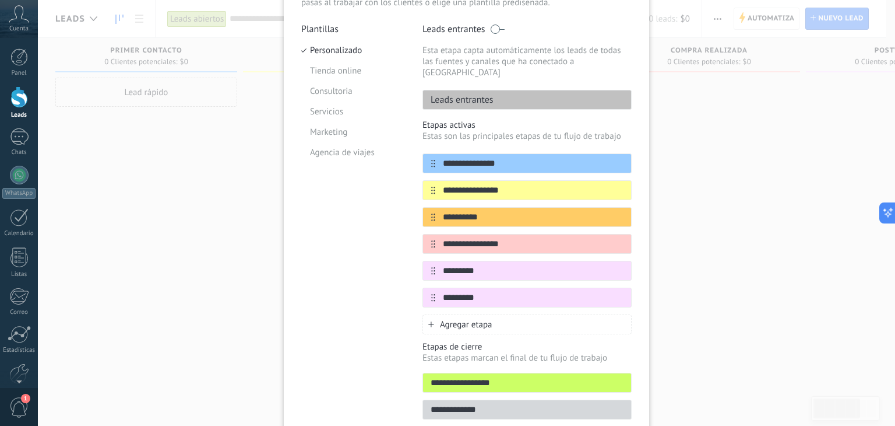
scroll to position [117, 0]
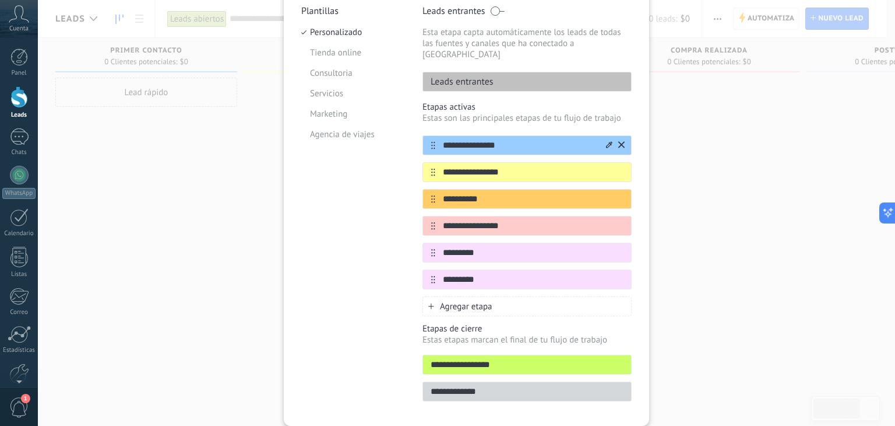
click at [505, 139] on input "**********" at bounding box center [519, 145] width 169 height 12
click at [541, 166] on input "**********" at bounding box center [519, 172] width 169 height 12
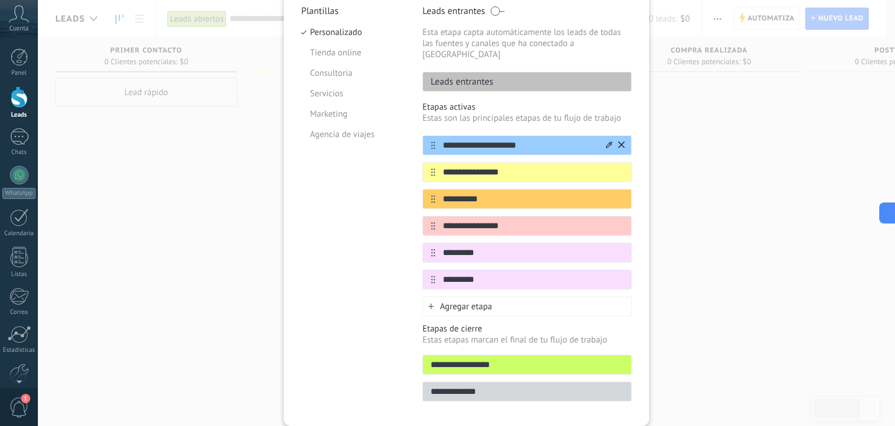
click at [519, 139] on input "**********" at bounding box center [519, 145] width 169 height 12
type input "**********"
click at [546, 114] on div "**********" at bounding box center [527, 208] width 209 height 215
click at [539, 166] on input "**********" at bounding box center [519, 172] width 169 height 12
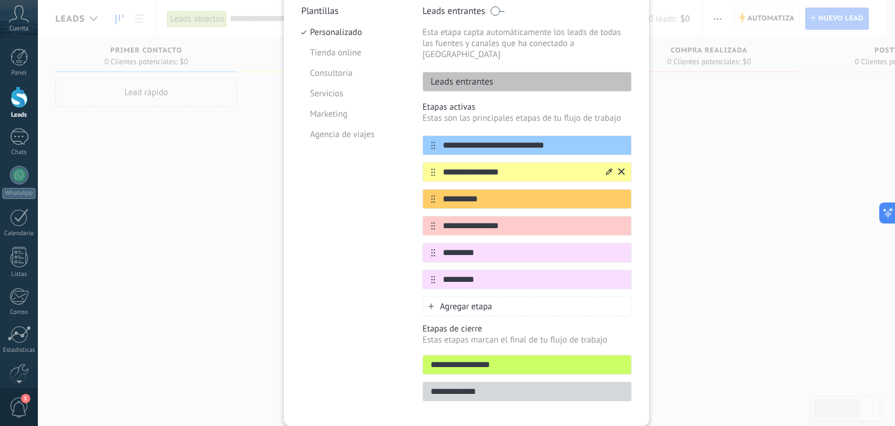
click at [539, 166] on input "**********" at bounding box center [519, 172] width 169 height 12
type input "**********"
click at [518, 193] on input "**********" at bounding box center [519, 199] width 169 height 12
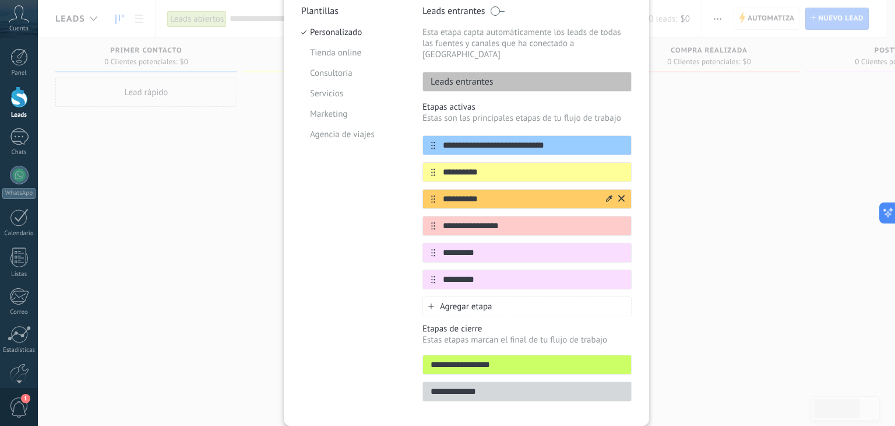
click at [518, 193] on input "**********" at bounding box center [519, 199] width 169 height 12
type input "*****"
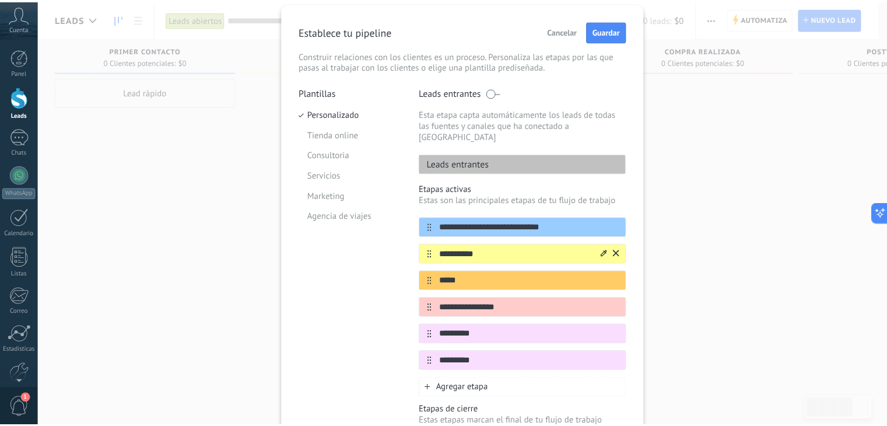
scroll to position [0, 0]
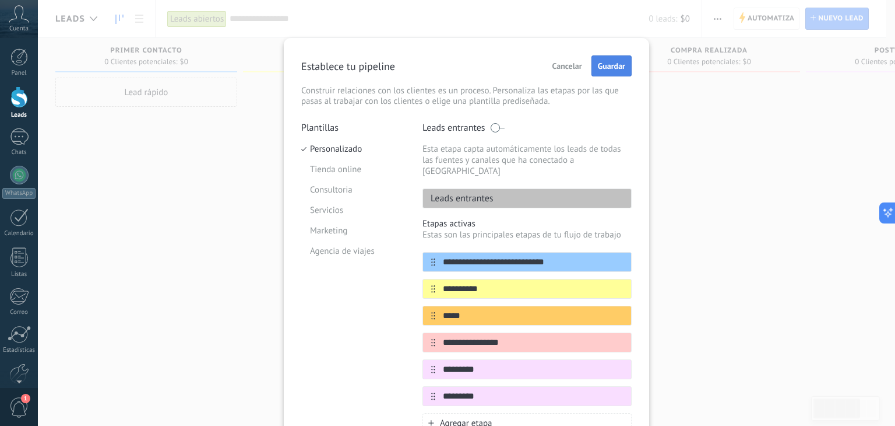
click at [616, 56] on button "Guardar" at bounding box center [612, 65] width 40 height 21
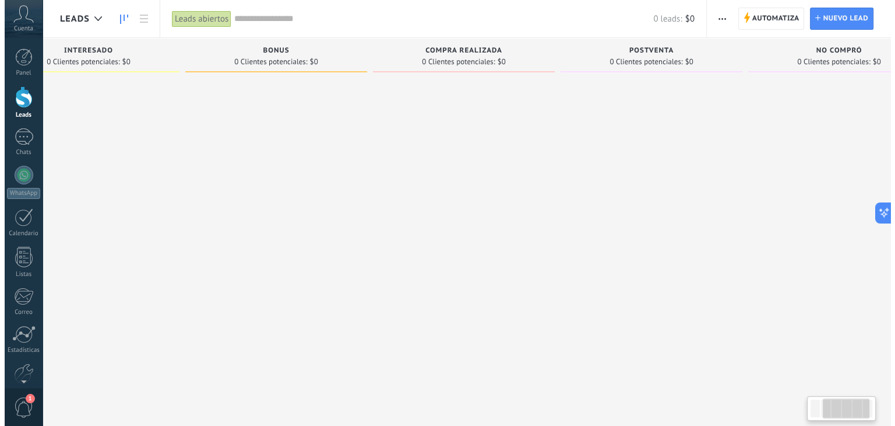
scroll to position [0, 255]
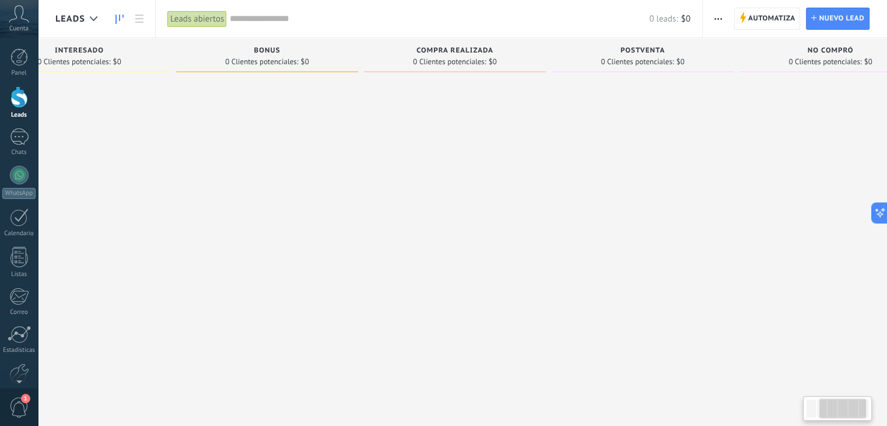
drag, startPoint x: 402, startPoint y: 117, endPoint x: 152, endPoint y: 108, distance: 250.9
click at [152, 108] on div at bounding box center [79, 214] width 182 height 273
click at [718, 12] on span "button" at bounding box center [718, 19] width 8 height 22
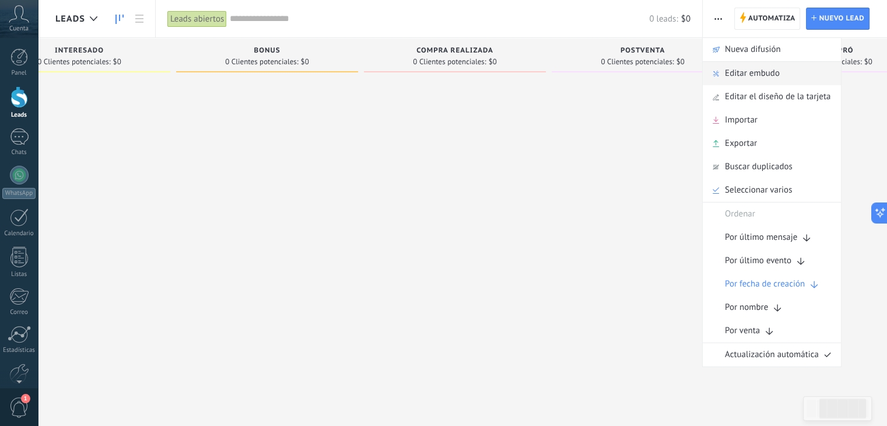
click at [726, 66] on span "Editar embudo" at bounding box center [752, 73] width 55 height 23
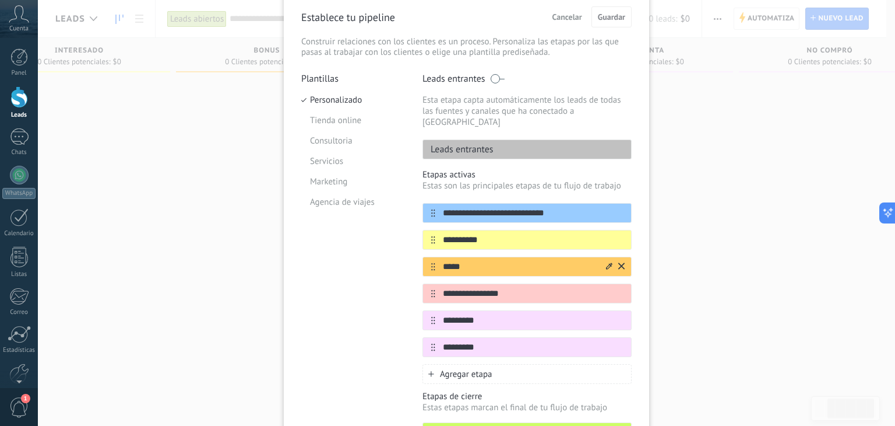
scroll to position [117, 0]
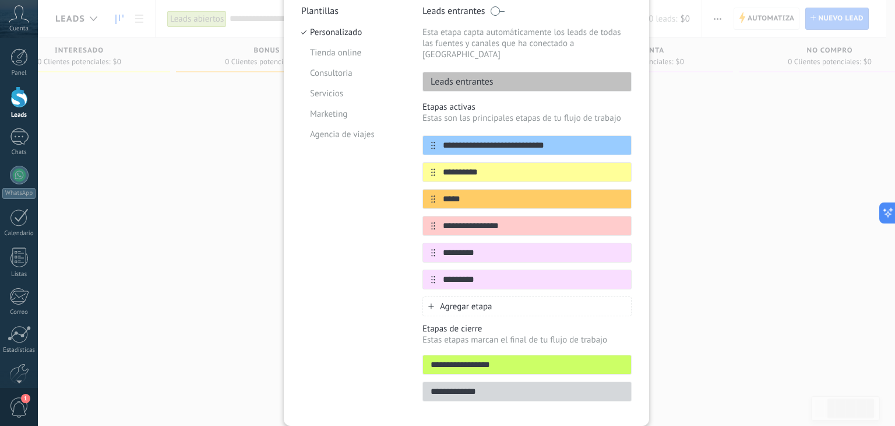
click at [504, 296] on div "Agregar etapa" at bounding box center [527, 306] width 209 height 20
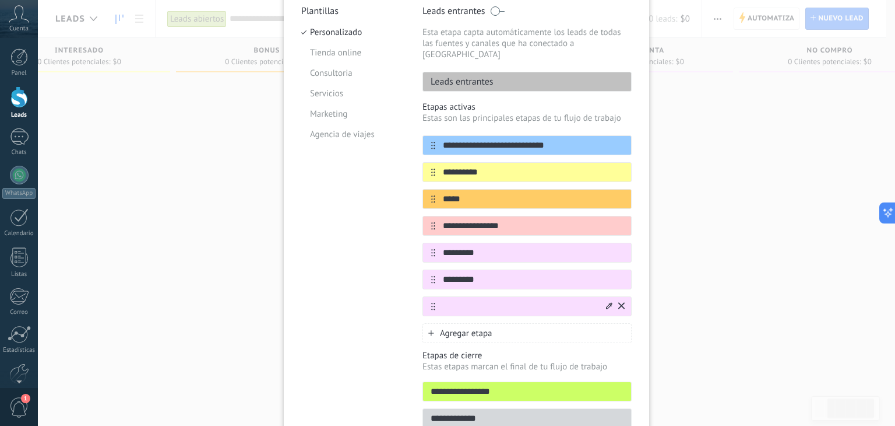
type input "*"
type input "**********"
click at [606, 302] on icon at bounding box center [609, 305] width 6 height 6
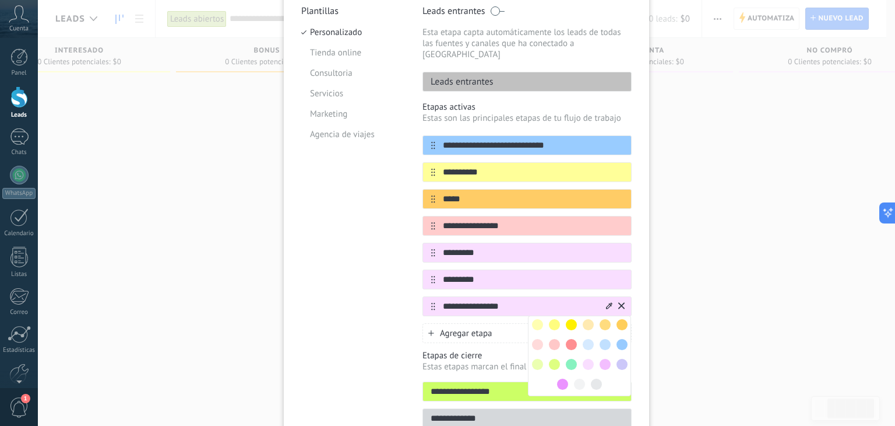
click at [572, 339] on span at bounding box center [571, 344] width 11 height 11
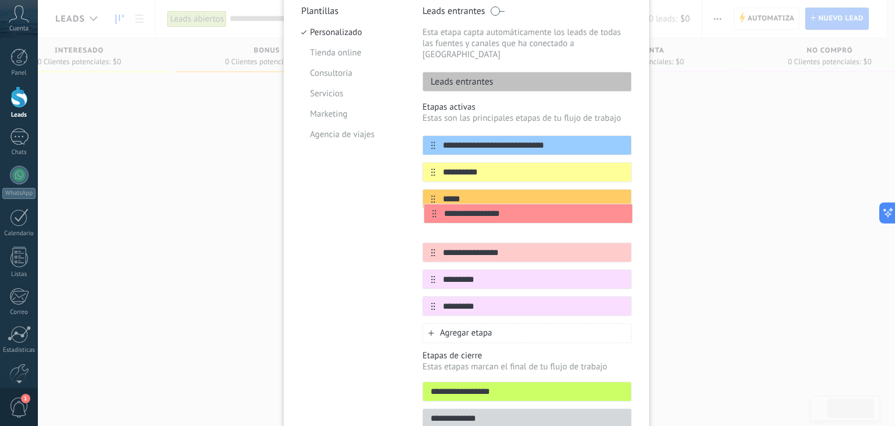
drag, startPoint x: 431, startPoint y: 294, endPoint x: 433, endPoint y: 210, distance: 83.4
click at [433, 210] on div "**********" at bounding box center [527, 225] width 209 height 181
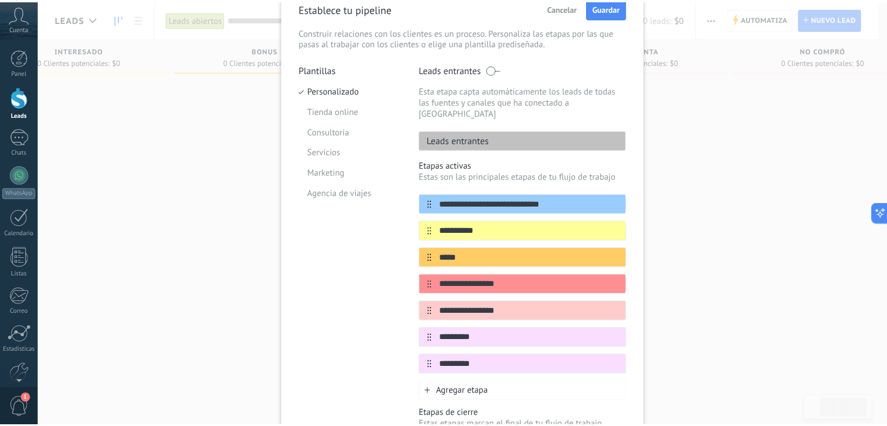
scroll to position [0, 0]
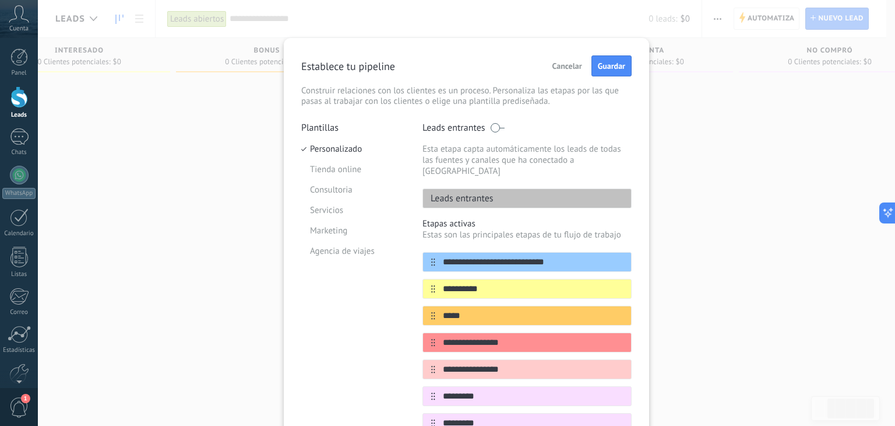
click at [598, 64] on span "Guardar" at bounding box center [611, 66] width 27 height 8
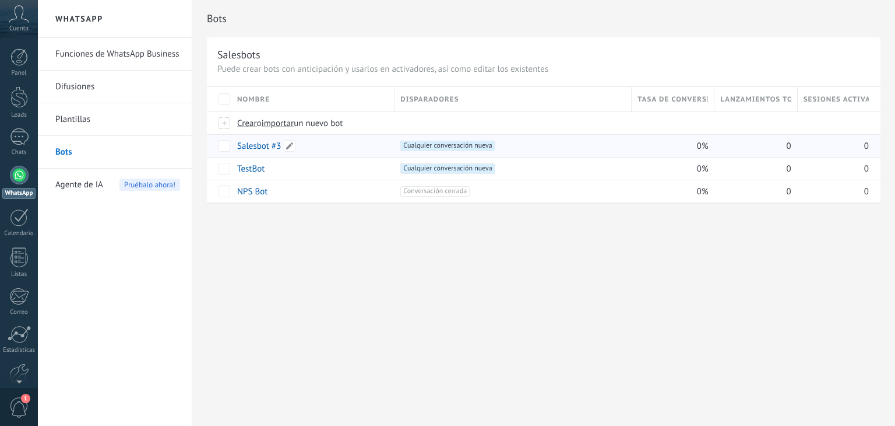
click at [253, 147] on link "Salesbot #3" at bounding box center [259, 145] width 44 height 11
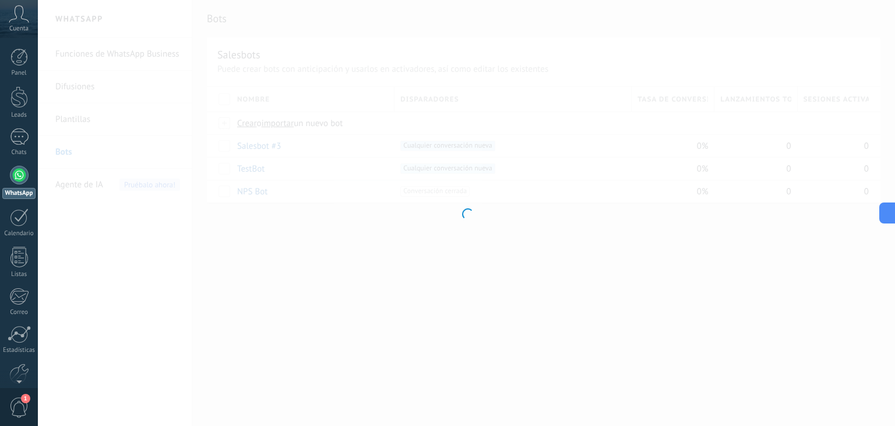
type input "**********"
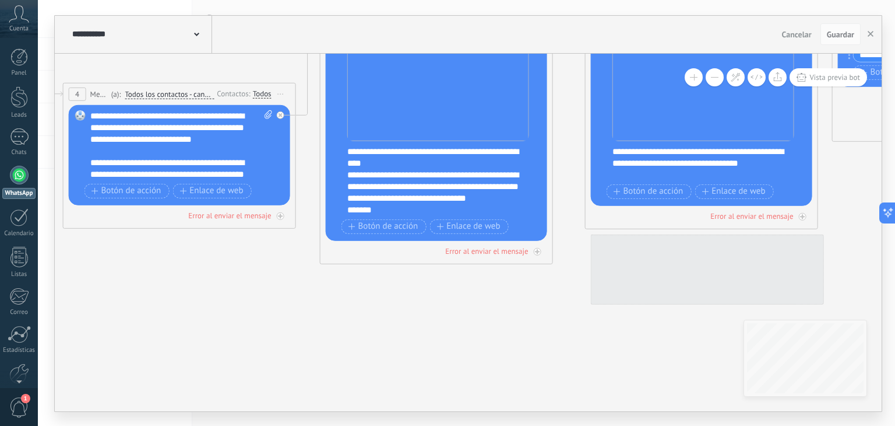
drag, startPoint x: 647, startPoint y: 274, endPoint x: 279, endPoint y: 270, distance: 367.3
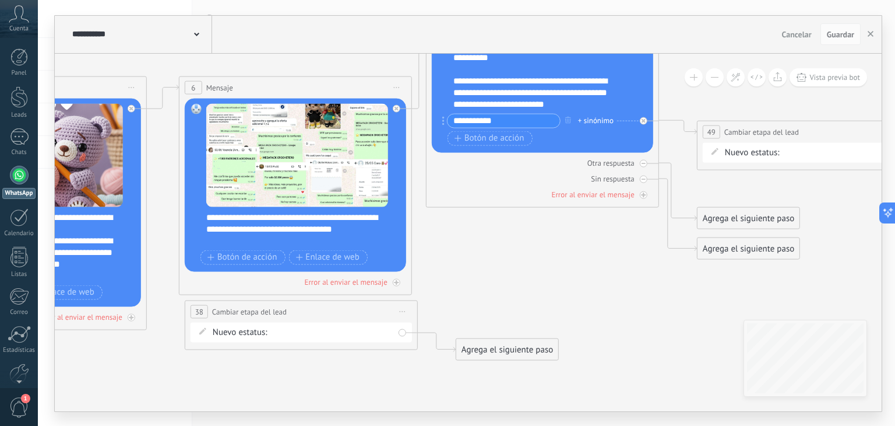
drag, startPoint x: 709, startPoint y: 305, endPoint x: 303, endPoint y: 371, distance: 411.6
drag, startPoint x: 408, startPoint y: 315, endPoint x: 406, endPoint y: 305, distance: 10.2
click at [402, 306] on div "**********" at bounding box center [301, 325] width 233 height 50
click at [404, 311] on icon at bounding box center [403, 311] width 6 height 1
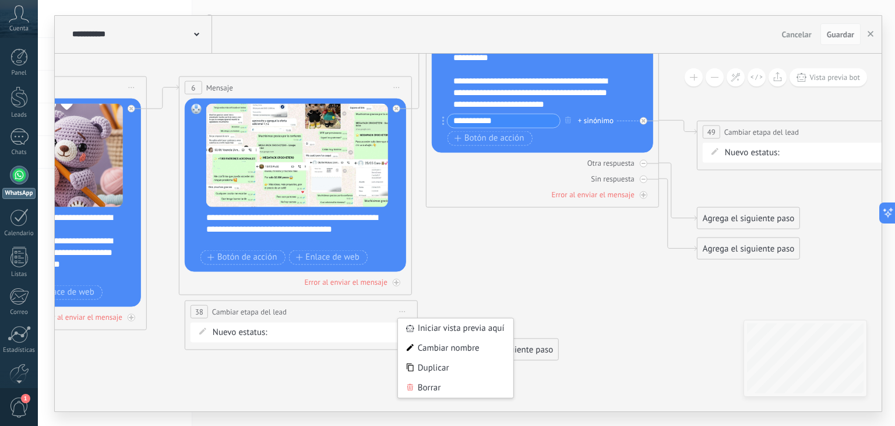
drag, startPoint x: 427, startPoint y: 383, endPoint x: 429, endPoint y: 375, distance: 7.8
click at [428, 383] on div "Borrar" at bounding box center [455, 387] width 115 height 20
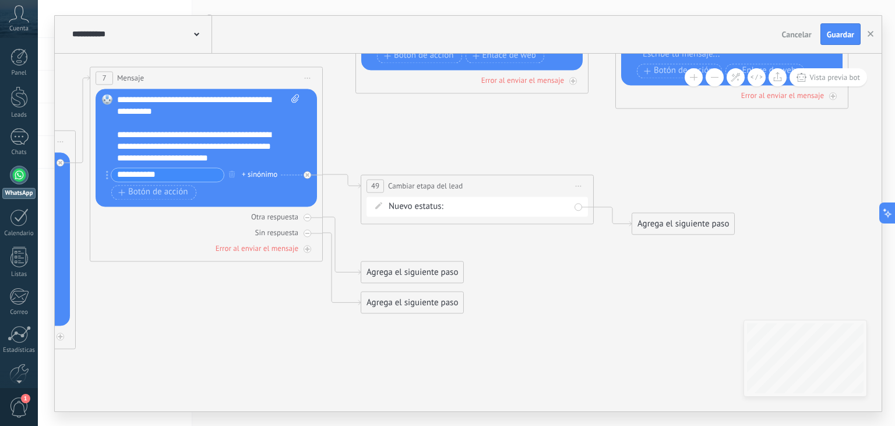
drag, startPoint x: 569, startPoint y: 286, endPoint x: 151, endPoint y: 338, distance: 421.1
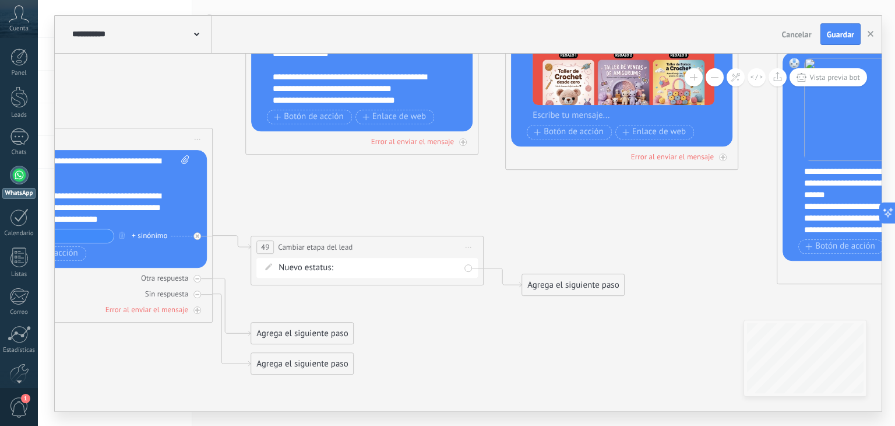
drag, startPoint x: 414, startPoint y: 231, endPoint x: 388, endPoint y: 293, distance: 67.7
click at [549, 282] on div "Agrega el siguiente paso" at bounding box center [573, 285] width 102 height 19
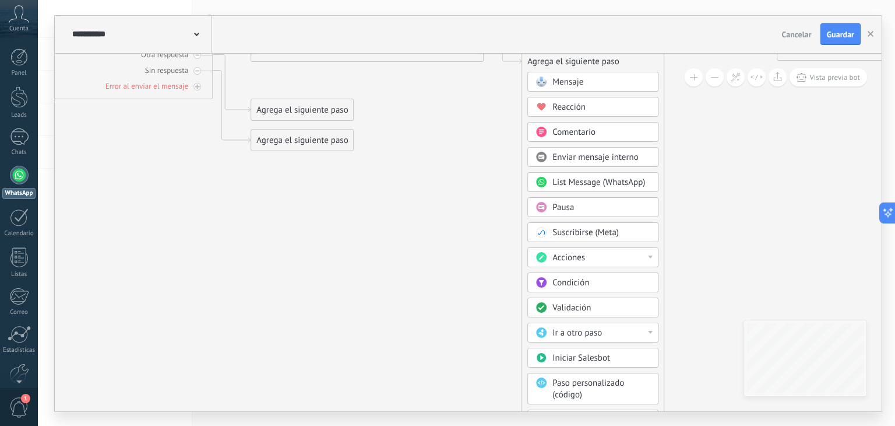
click at [577, 332] on span "Ir a otro paso" at bounding box center [578, 332] width 50 height 11
click at [564, 331] on div "9: Mensaje" at bounding box center [593, 327] width 130 height 20
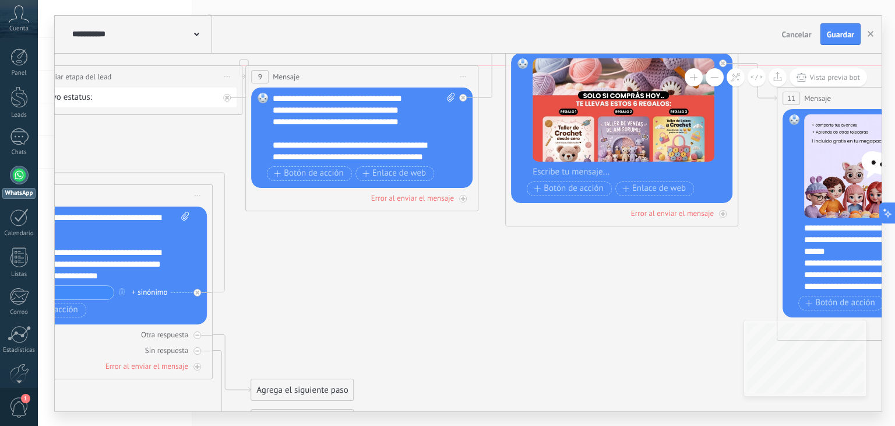
drag, startPoint x: 363, startPoint y: 304, endPoint x: 283, endPoint y: 108, distance: 211.8
click at [121, 78] on div "**********" at bounding box center [126, 77] width 232 height 22
click at [714, 71] on button at bounding box center [715, 77] width 18 height 18
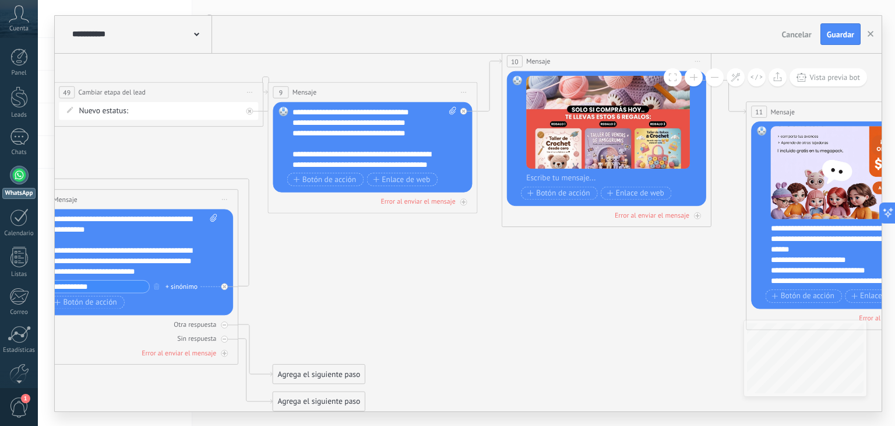
click at [714, 71] on button at bounding box center [715, 77] width 18 height 18
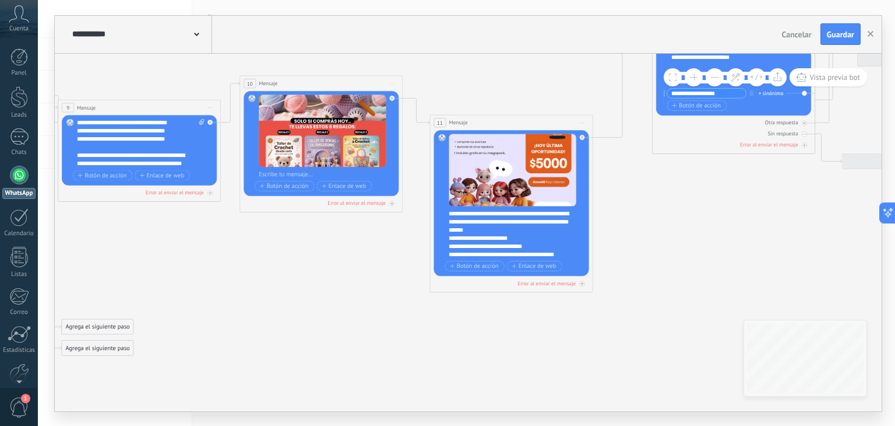
drag, startPoint x: 589, startPoint y: 268, endPoint x: 379, endPoint y: 257, distance: 210.7
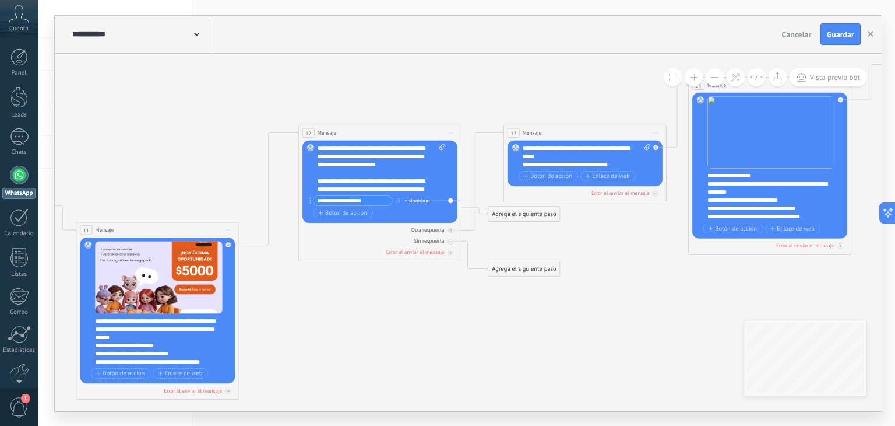
drag, startPoint x: 732, startPoint y: 248, endPoint x: 399, endPoint y: 350, distance: 348.7
click at [399, 350] on icon at bounding box center [507, 53] width 3644 height 1226
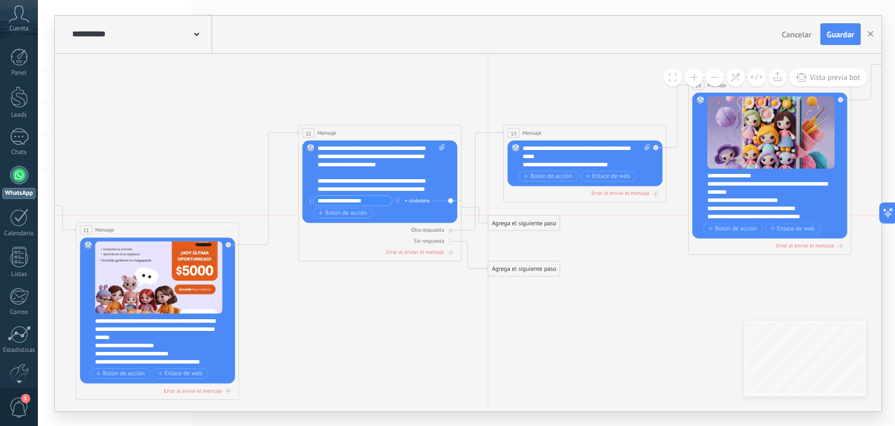
drag, startPoint x: 556, startPoint y: 219, endPoint x: 554, endPoint y: 231, distance: 12.4
click at [371, 196] on input "**********" at bounding box center [353, 199] width 79 height 9
type input "**********"
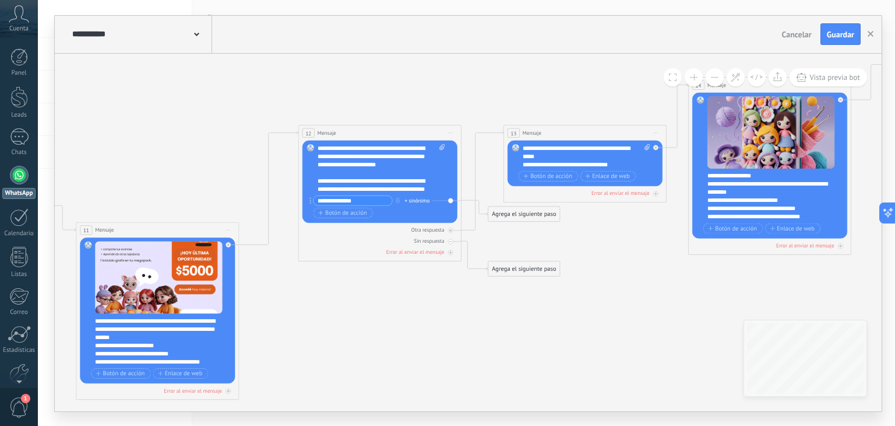
click at [527, 217] on div "Agrega el siguiente paso" at bounding box center [525, 213] width 72 height 13
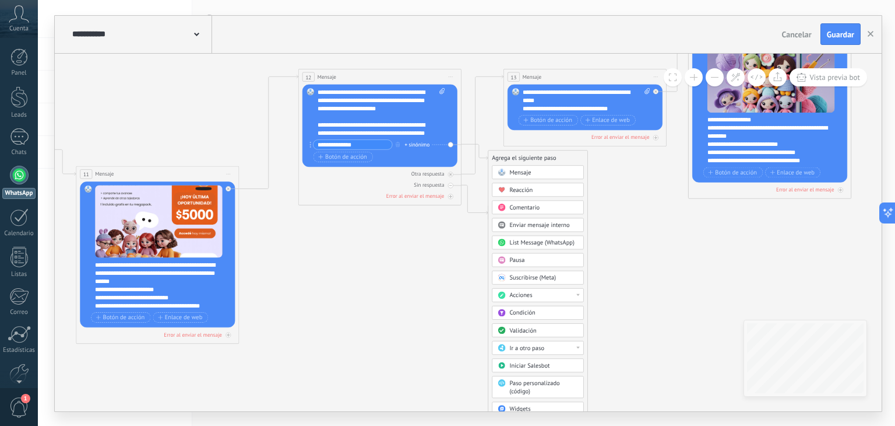
click at [520, 295] on span "Acciones" at bounding box center [521, 295] width 23 height 8
click at [546, 333] on div "Cambiar etapa del lead" at bounding box center [538, 337] width 91 height 14
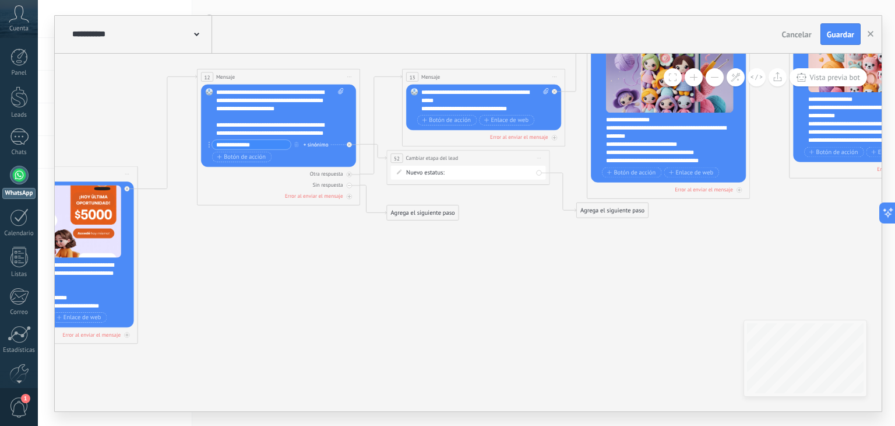
click at [0, 0] on div "Primer contacto (RMK - BOTON) INTERESADO BONUS Compra realizada Postventa No co…" at bounding box center [0, 0] width 0 height 0
click at [0, 0] on label "BONUS" at bounding box center [0, 0] width 0 height 0
drag, startPoint x: 531, startPoint y: 170, endPoint x: 409, endPoint y: 164, distance: 121.4
click at [412, 164] on div "**********" at bounding box center [468, 167] width 163 height 35
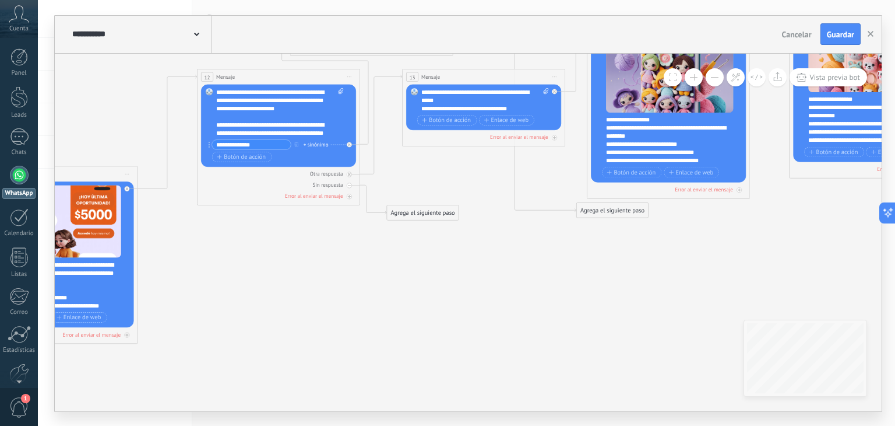
drag, startPoint x: 410, startPoint y: 159, endPoint x: 314, endPoint y: 31, distance: 160.3
click at [314, 31] on div "**********" at bounding box center [468, 213] width 827 height 395
click at [609, 208] on div "Agrega el siguiente paso" at bounding box center [613, 209] width 72 height 13
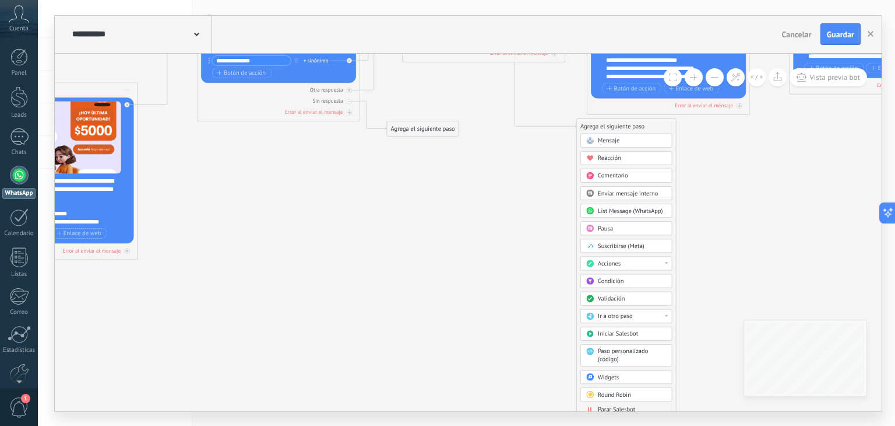
click at [604, 313] on span "Ir a otro paso" at bounding box center [615, 316] width 35 height 8
click at [606, 344] on div "13: Mensaje" at bounding box center [626, 346] width 91 height 14
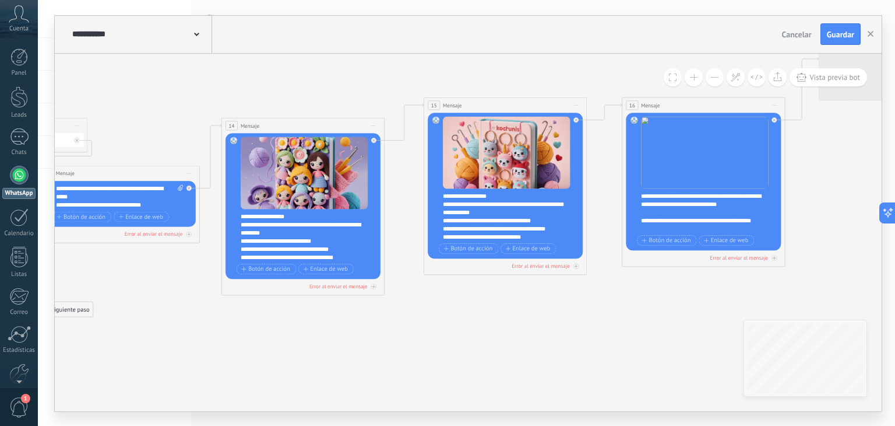
drag, startPoint x: 585, startPoint y: 377, endPoint x: 220, endPoint y: 333, distance: 368.1
click at [220, 333] on icon at bounding box center [40, 86] width 3644 height 1210
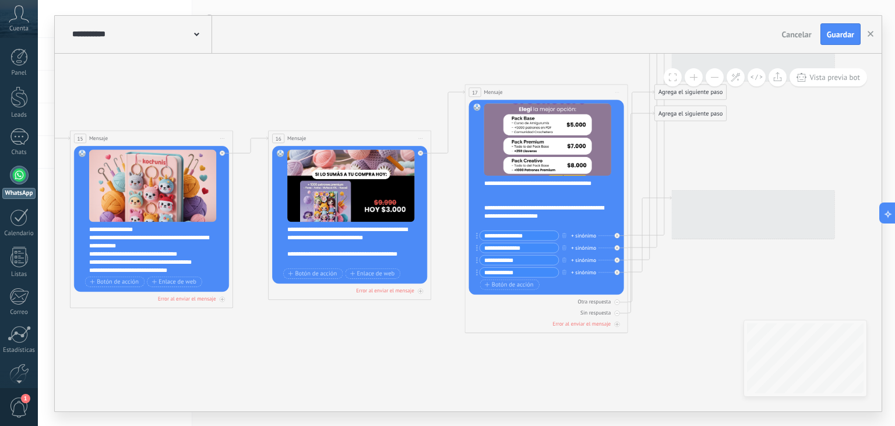
drag, startPoint x: 629, startPoint y: 321, endPoint x: 275, endPoint y: 354, distance: 355.4
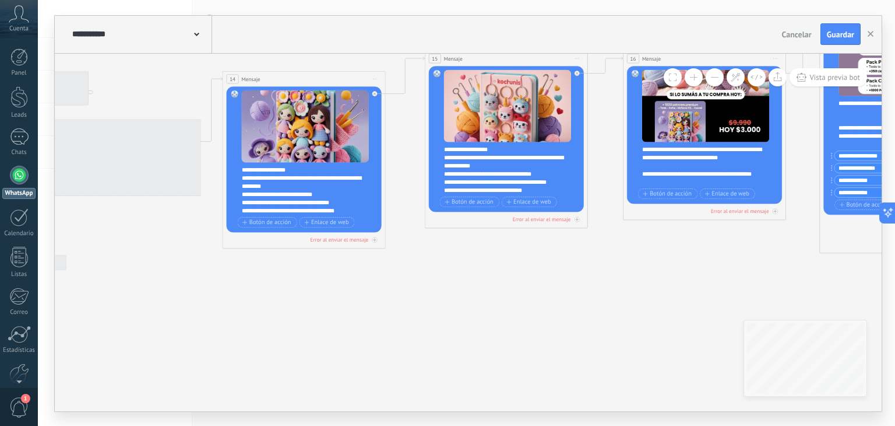
drag, startPoint x: 445, startPoint y: 343, endPoint x: 800, endPoint y: 263, distance: 363.9
click at [800, 263] on icon at bounding box center [42, 40] width 3644 height 1210
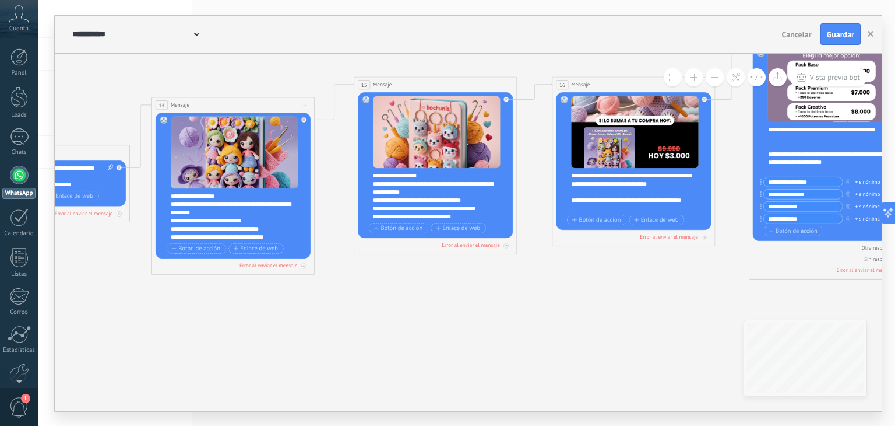
drag, startPoint x: 551, startPoint y: 308, endPoint x: 338, endPoint y: 331, distance: 215.2
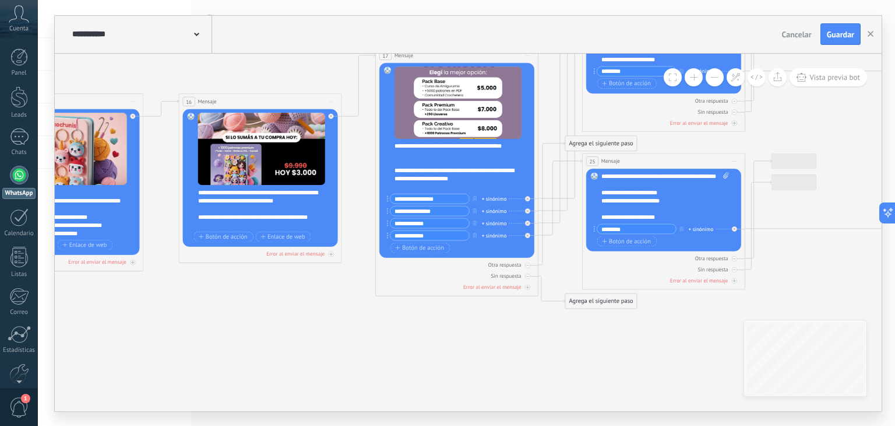
drag, startPoint x: 685, startPoint y: 294, endPoint x: 311, endPoint y: 311, distance: 374.1
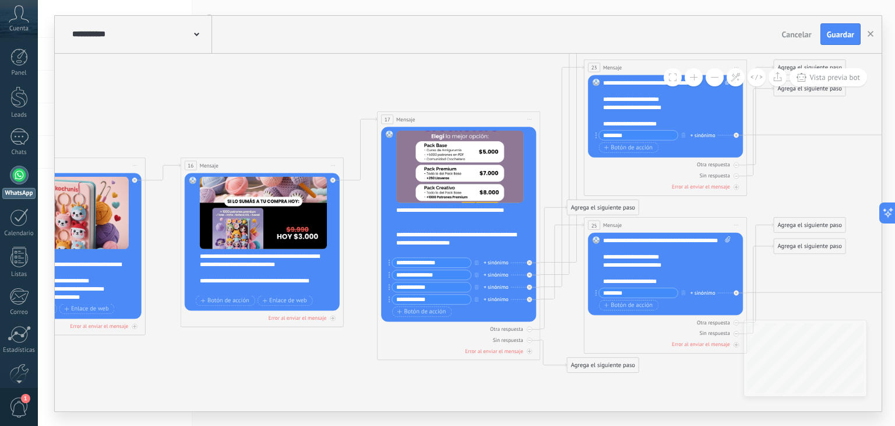
drag, startPoint x: 344, startPoint y: 269, endPoint x: 346, endPoint y: 332, distance: 63.0
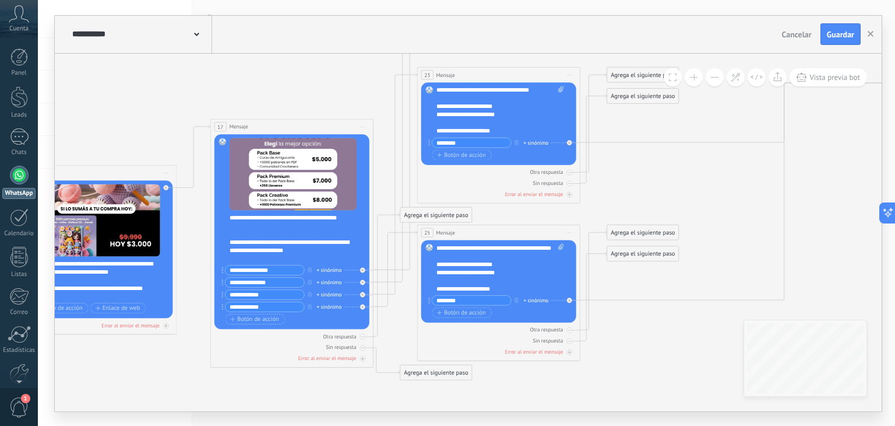
drag, startPoint x: 397, startPoint y: 82, endPoint x: 231, endPoint y: 89, distance: 166.3
click at [353, 347] on div "Sin respuesta" at bounding box center [341, 346] width 30 height 7
click at [362, 269] on icon at bounding box center [363, 269] width 3 height 3
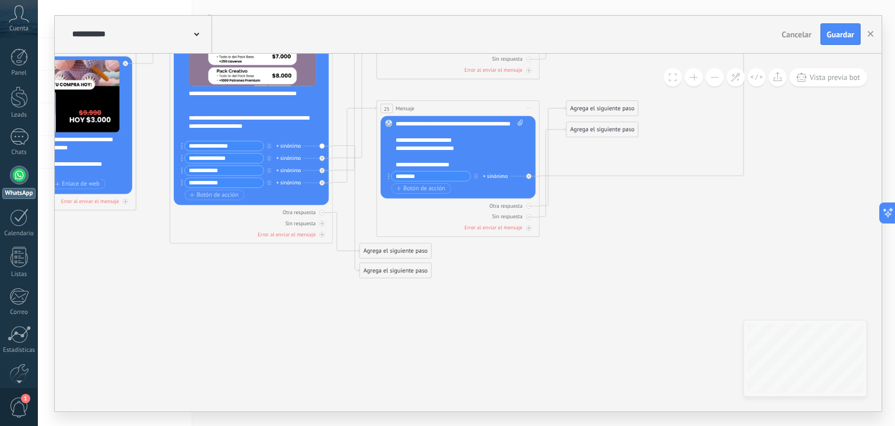
drag, startPoint x: 332, startPoint y: 329, endPoint x: 308, endPoint y: 255, distance: 77.8
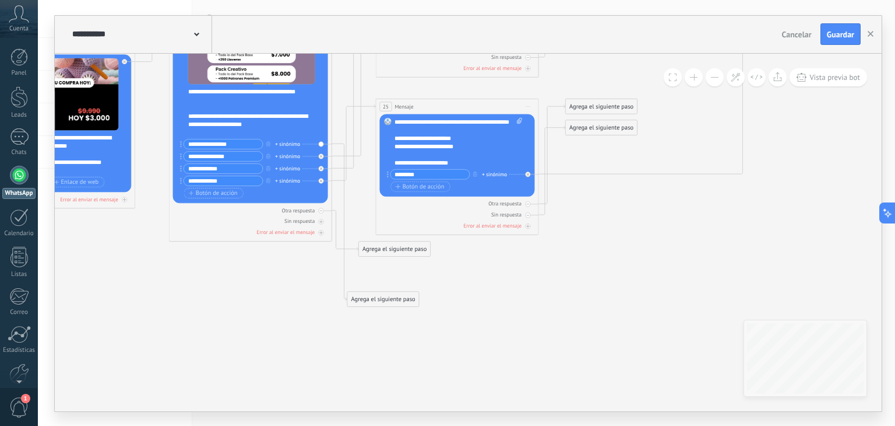
drag, startPoint x: 392, startPoint y: 264, endPoint x: 381, endPoint y: 294, distance: 32.3
click at [381, 294] on div "Agrega el siguiente paso" at bounding box center [383, 298] width 72 height 13
click at [382, 296] on div "Agrega el siguiente paso" at bounding box center [383, 297] width 72 height 13
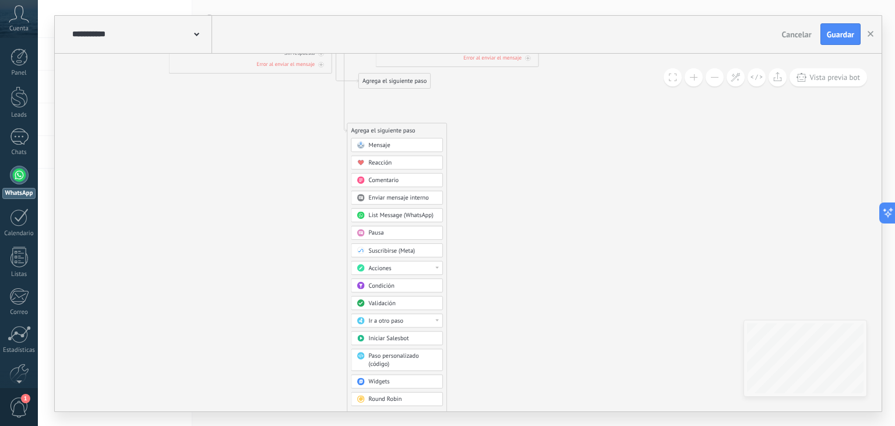
click at [399, 317] on span "Ir a otro paso" at bounding box center [386, 321] width 35 height 8
click at [385, 271] on div "Acciones" at bounding box center [398, 268] width 92 height 14
click at [414, 310] on div "Cambiar etapa del lead" at bounding box center [397, 310] width 91 height 14
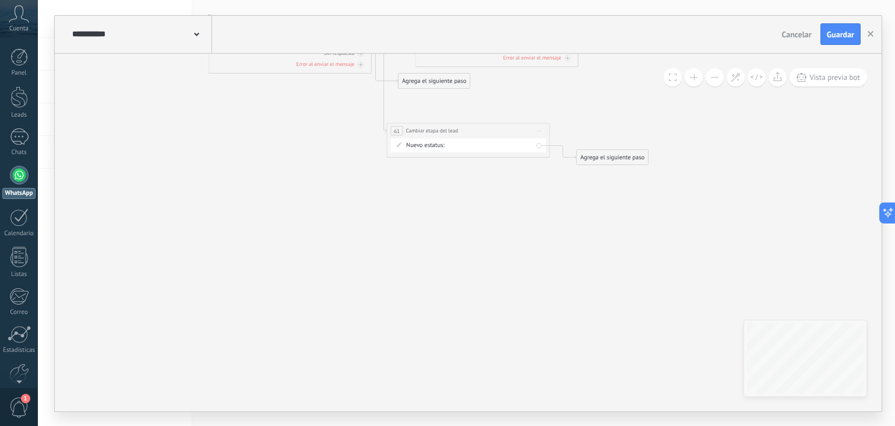
click at [0, 0] on div "Primer contacto (RMK - BOTON) INTERESADO BONUS Compra realizada Postventa No co…" at bounding box center [0, 0] width 0 height 0
click at [720, 210] on div at bounding box center [467, 213] width 858 height 426
click at [832, 30] on span "Guardar" at bounding box center [840, 34] width 27 height 8
click at [872, 35] on use "button" at bounding box center [871, 34] width 6 height 6
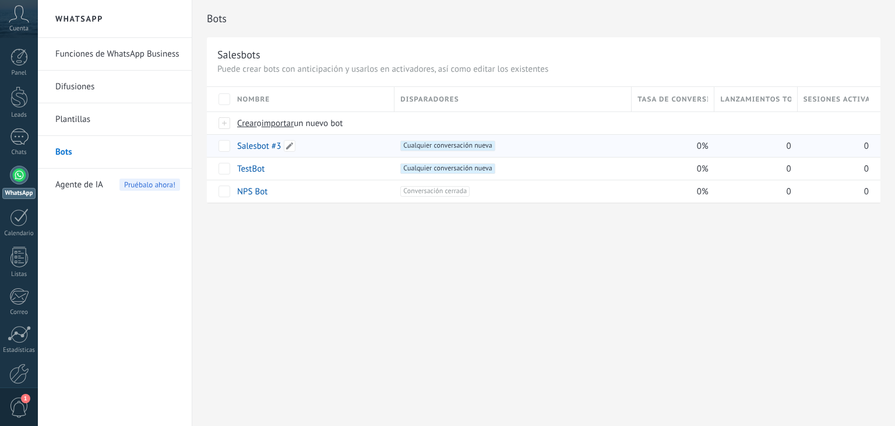
click at [266, 145] on link "Salesbot #3" at bounding box center [259, 145] width 44 height 11
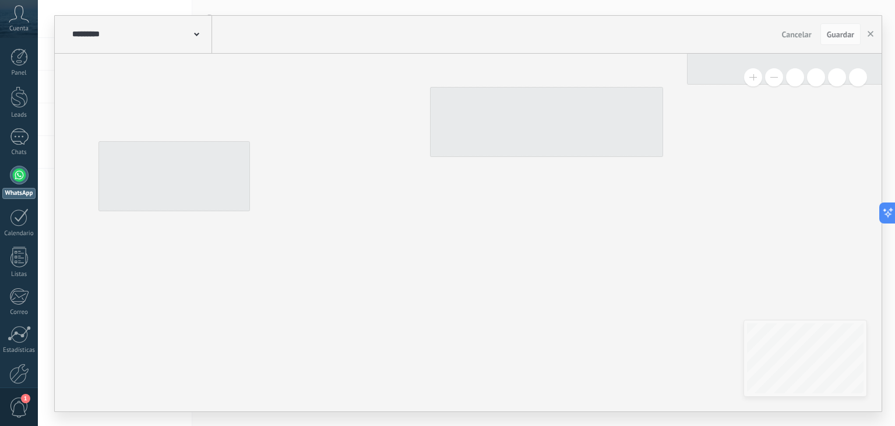
type input "**********"
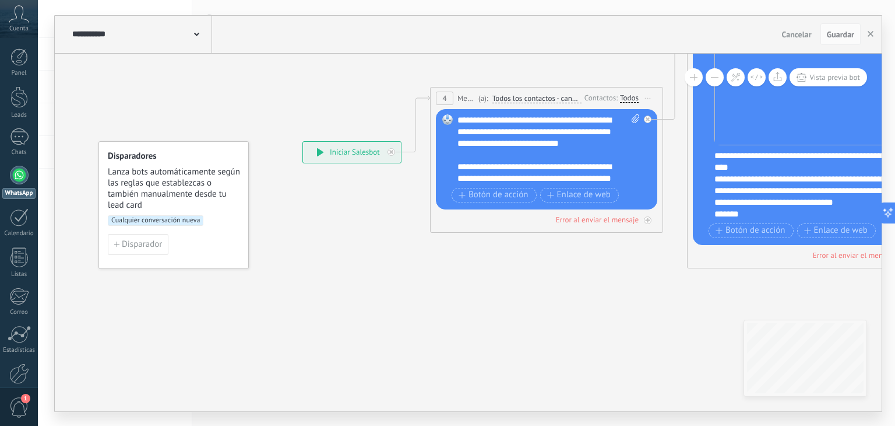
click at [715, 82] on button at bounding box center [715, 77] width 18 height 18
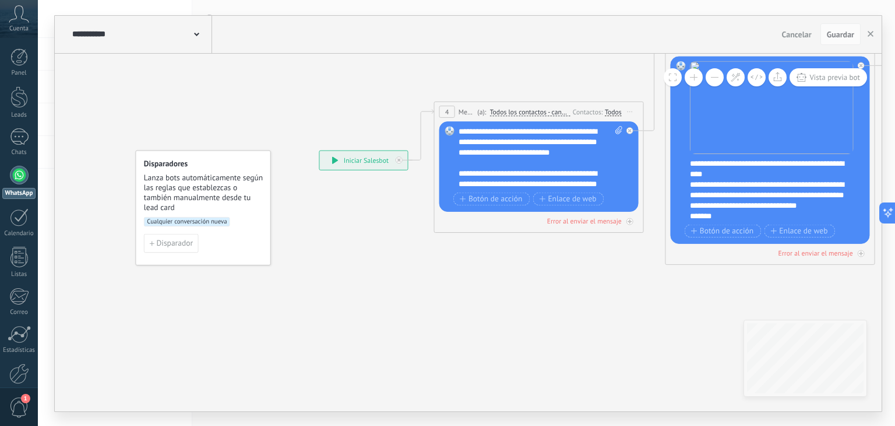
click at [715, 82] on button at bounding box center [715, 77] width 18 height 18
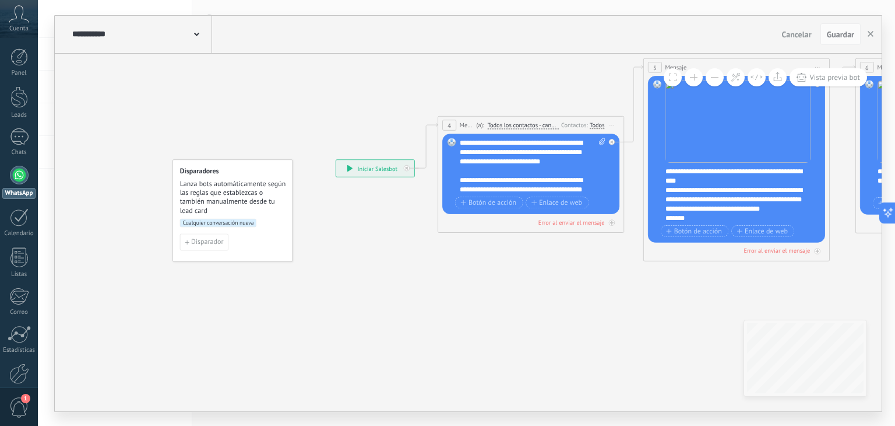
click at [715, 82] on button at bounding box center [715, 77] width 18 height 18
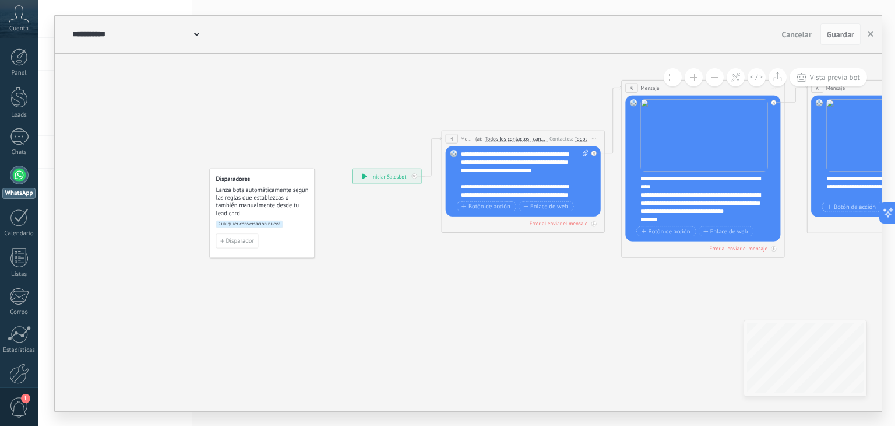
click at [715, 82] on button at bounding box center [715, 77] width 18 height 18
click at [714, 82] on button at bounding box center [715, 77] width 18 height 18
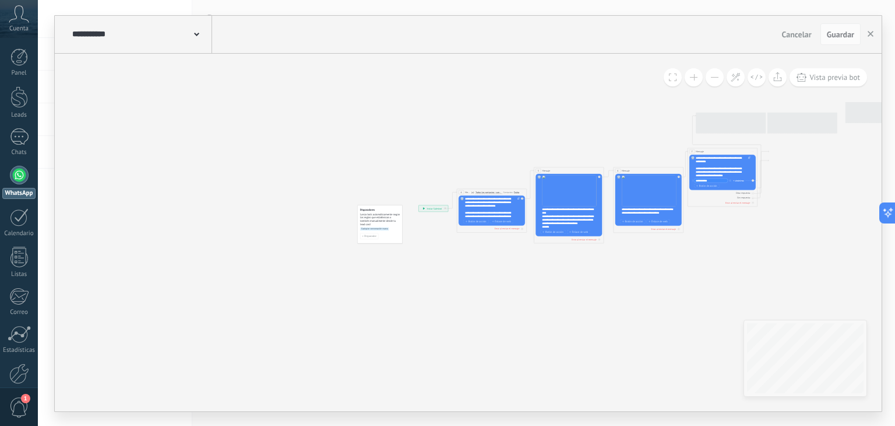
click at [714, 82] on button at bounding box center [715, 77] width 18 height 18
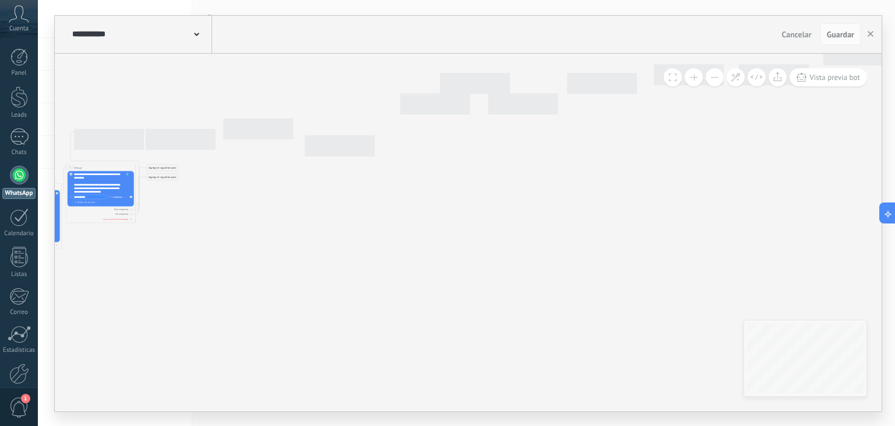
drag, startPoint x: 751, startPoint y: 269, endPoint x: 129, endPoint y: 286, distance: 622.3
click at [129, 286] on icon at bounding box center [490, 73] width 1562 height 546
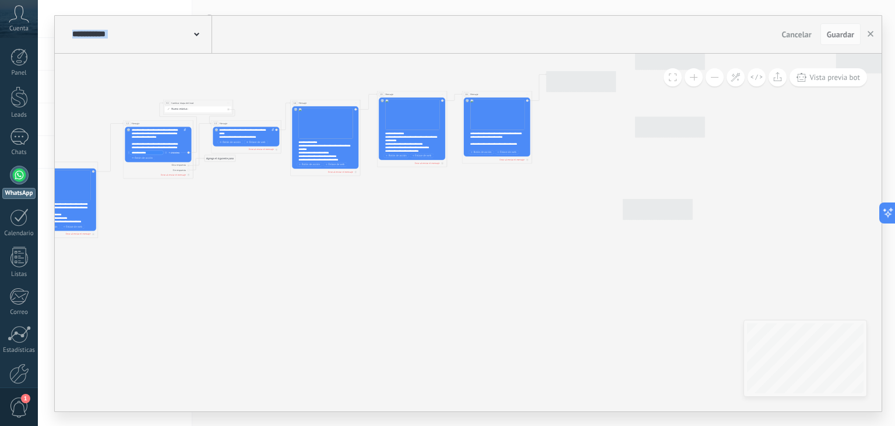
drag, startPoint x: 445, startPoint y: 254, endPoint x: 178, endPoint y: 280, distance: 267.7
click at [178, 280] on icon at bounding box center [213, 84] width 1562 height 515
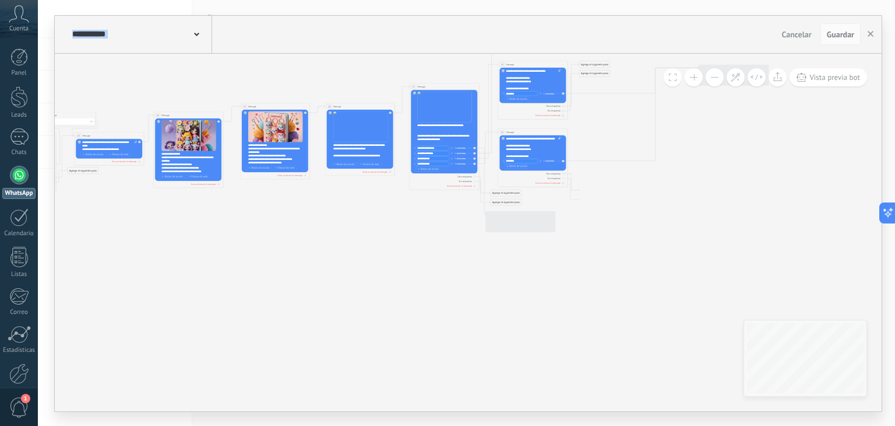
drag, startPoint x: 403, startPoint y: 248, endPoint x: 328, endPoint y: 281, distance: 82.0
click at [328, 281] on icon at bounding box center [76, 96] width 1562 height 515
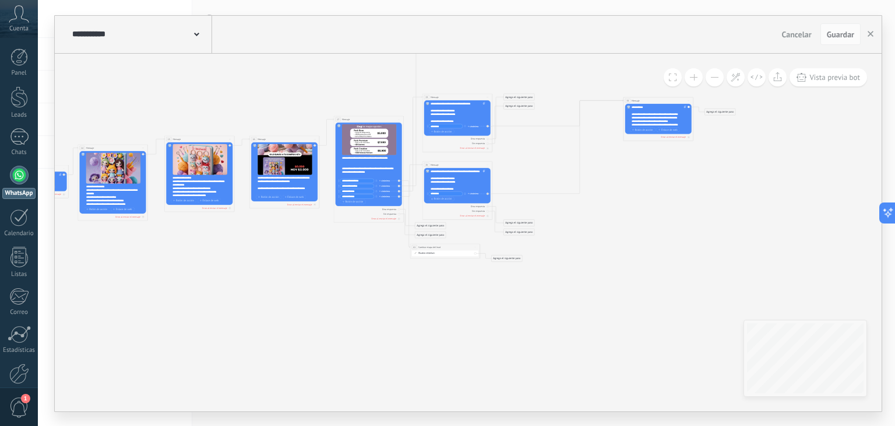
click at [465, 255] on div "Nuevo estatus: Primer contacto (RMK - BOTON) INTERESADO BONUS A PUNTO DE PAGAR …" at bounding box center [445, 253] width 66 height 6
click at [698, 77] on button at bounding box center [694, 77] width 18 height 18
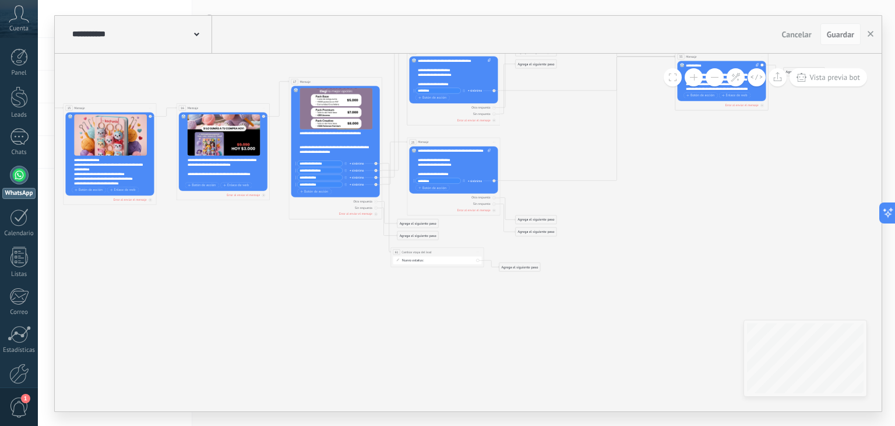
click at [698, 77] on button at bounding box center [694, 77] width 18 height 18
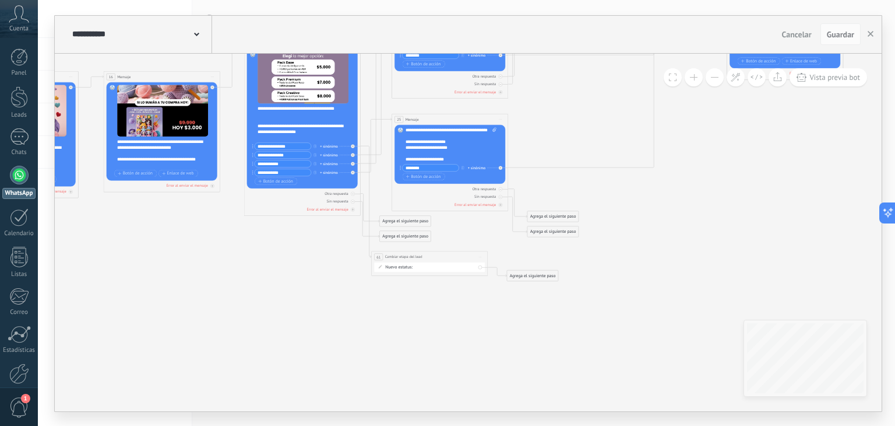
click at [698, 77] on button at bounding box center [694, 77] width 18 height 18
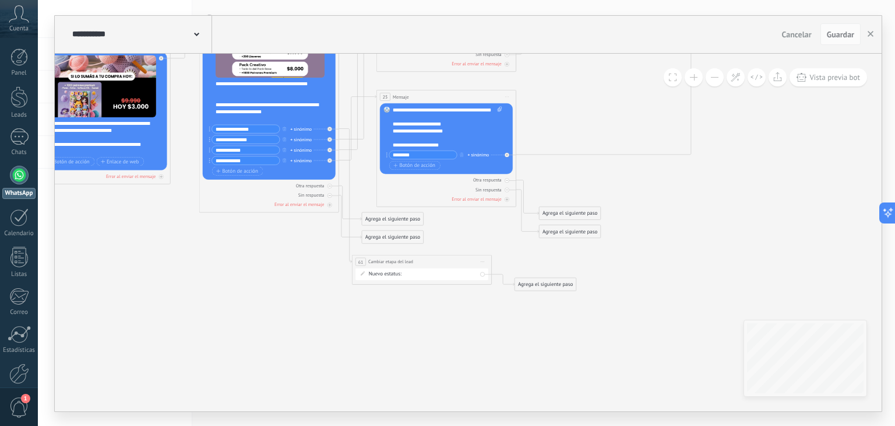
click at [0, 0] on div "Primer contacto (RMK - BOTON) INTERESADO BONUS A PUNTO DE PAGAR Compra realizad…" at bounding box center [0, 0] width 0 height 0
click at [0, 0] on label "A PUNTO DE PAGAR" at bounding box center [0, 0] width 0 height 0
drag, startPoint x: 463, startPoint y: 260, endPoint x: 513, endPoint y: 78, distance: 189.1
click at [513, 78] on div "**********" at bounding box center [471, 78] width 139 height 13
click at [331, 137] on div at bounding box center [330, 139] width 5 height 5
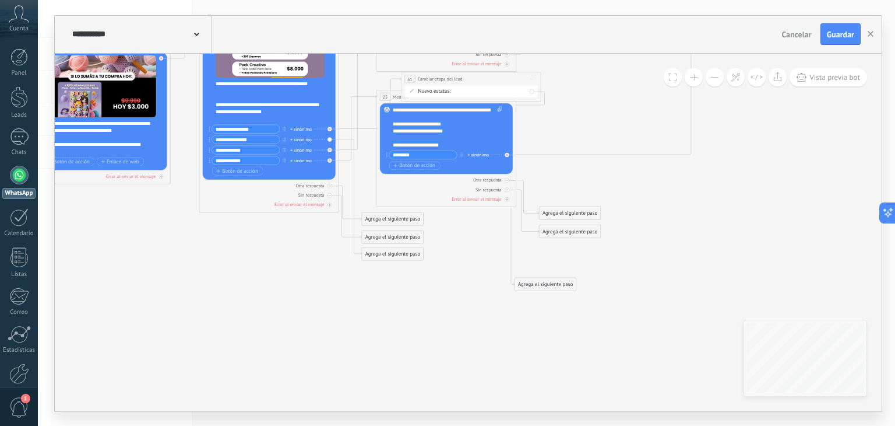
click at [386, 255] on div "Agrega el siguiente paso" at bounding box center [392, 254] width 61 height 12
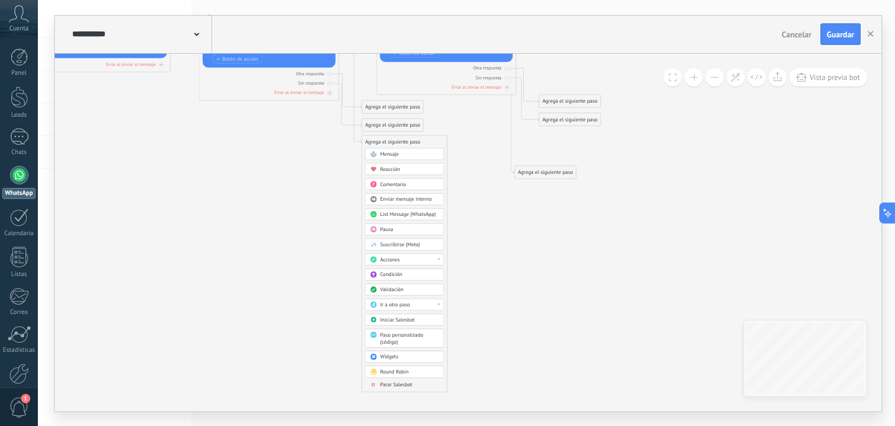
click at [392, 301] on span "Ir a otro paso" at bounding box center [395, 304] width 30 height 6
click at [403, 358] on div "61: Cambiar etapa del lead" at bounding box center [405, 364] width 78 height 12
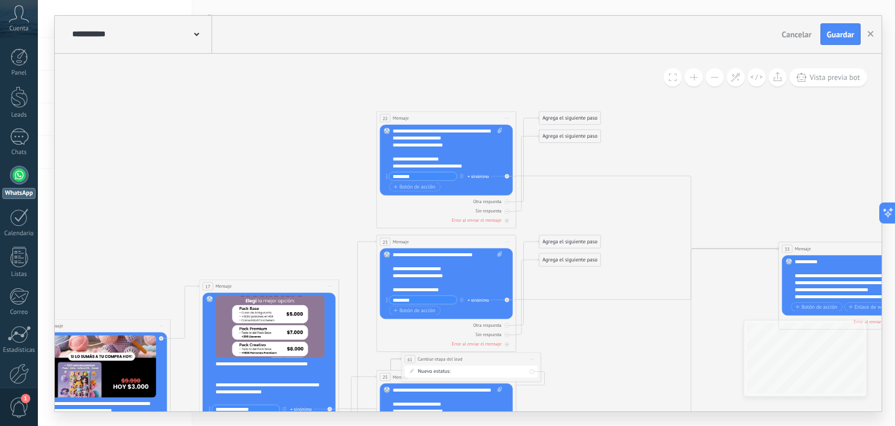
click at [708, 80] on button at bounding box center [715, 77] width 18 height 18
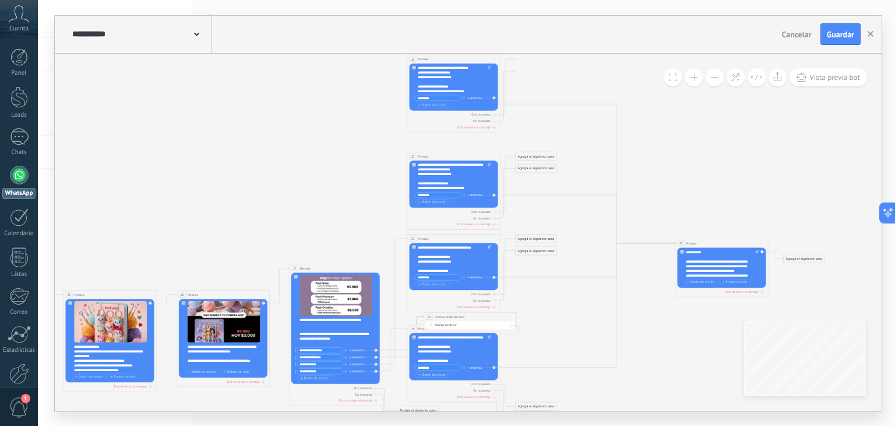
click at [708, 80] on button at bounding box center [715, 77] width 18 height 18
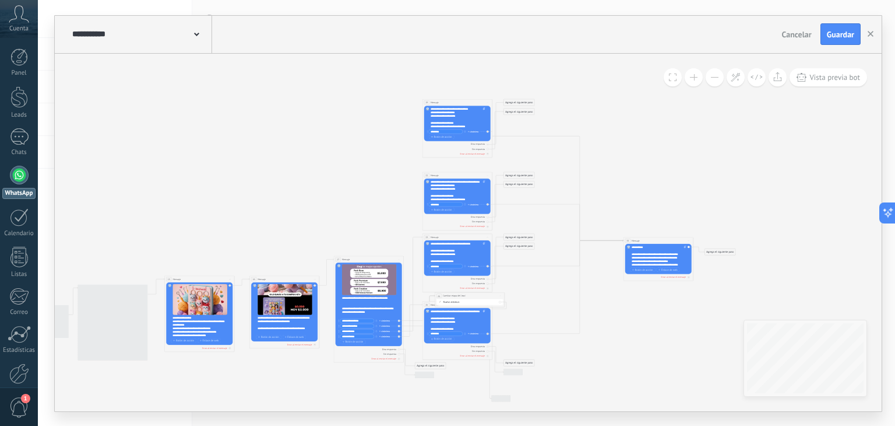
click at [708, 80] on button at bounding box center [715, 77] width 18 height 18
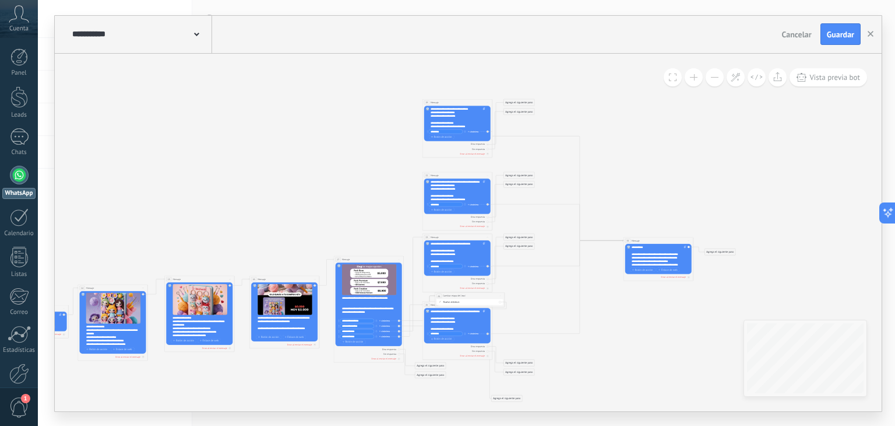
click at [708, 80] on button at bounding box center [715, 77] width 18 height 18
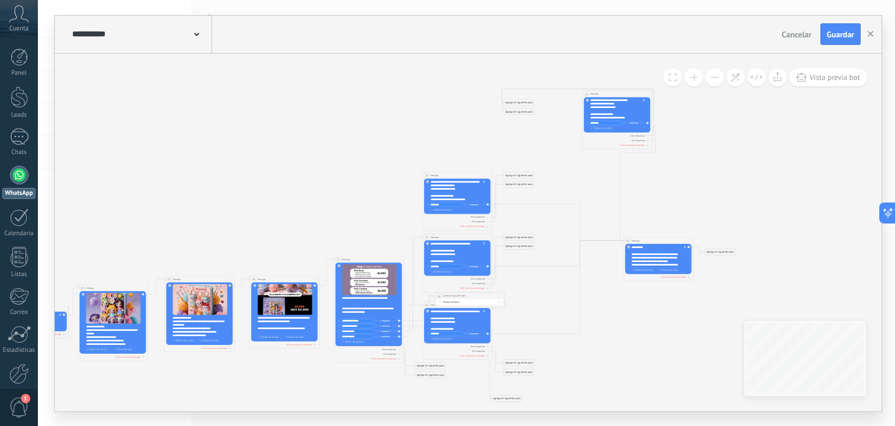
drag, startPoint x: 447, startPoint y: 103, endPoint x: 607, endPoint y: 95, distance: 159.9
click at [607, 95] on div "19 Mensaje ******* (a): Todos los contactos - canales seleccionados Todos los c…" at bounding box center [616, 93] width 69 height 6
drag, startPoint x: 497, startPoint y: 299, endPoint x: 490, endPoint y: 248, distance: 51.2
drag, startPoint x: 455, startPoint y: 296, endPoint x: 302, endPoint y: 144, distance: 215.6
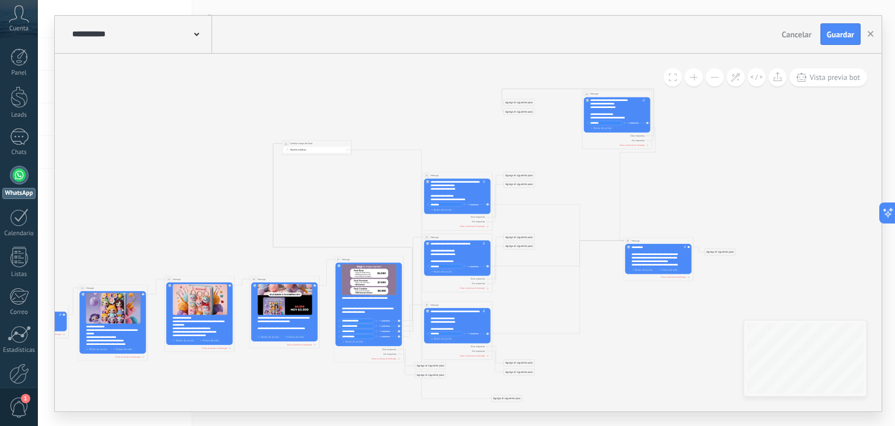
click at [302, 144] on span "Cambiar etapa del lead" at bounding box center [301, 143] width 22 height 3
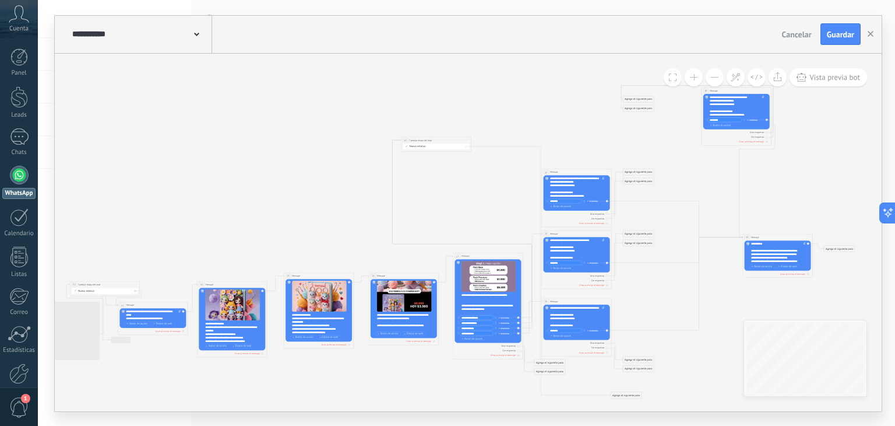
drag, startPoint x: 289, startPoint y: 213, endPoint x: 541, endPoint y: 163, distance: 256.8
click at [401, 208] on icon at bounding box center [135, 261] width 1592 height 524
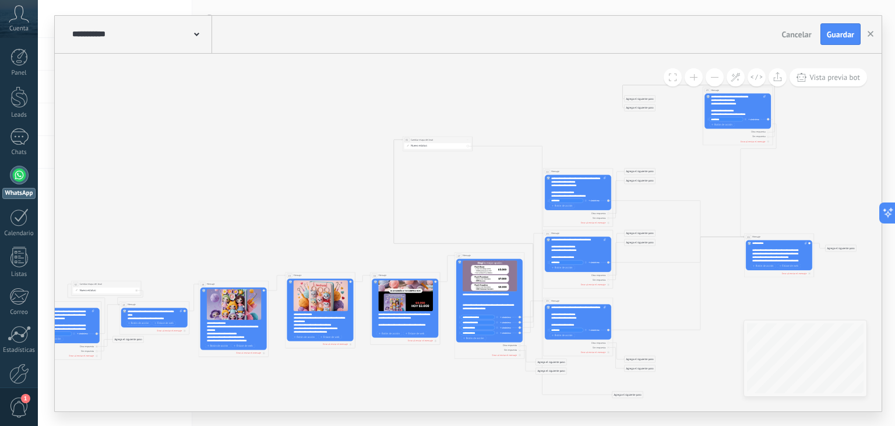
click at [695, 77] on span at bounding box center [694, 77] width 8 height 1
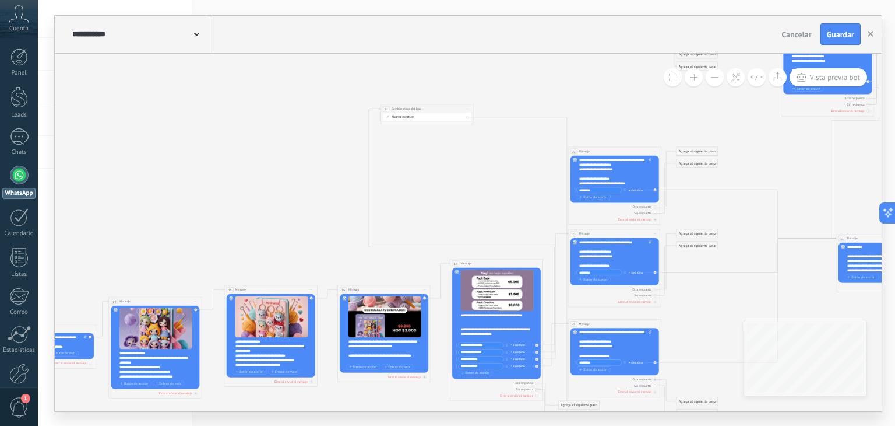
click at [695, 77] on span at bounding box center [694, 77] width 8 height 1
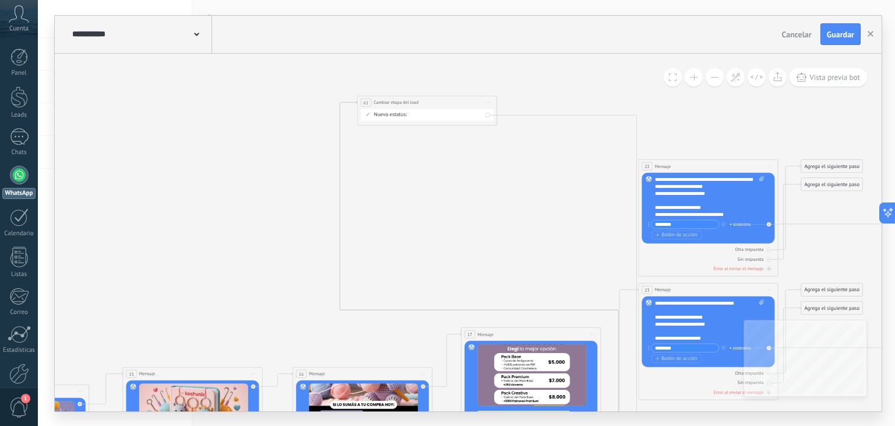
click at [0, 0] on div "Primer contacto (RMK - BOTON) INTERESADO BONUS A PUNTO DE PAGAR Compra realizad…" at bounding box center [0, 0] width 0 height 0
click at [0, 0] on label "A PUNTO DE PAGAR" at bounding box center [0, 0] width 0 height 0
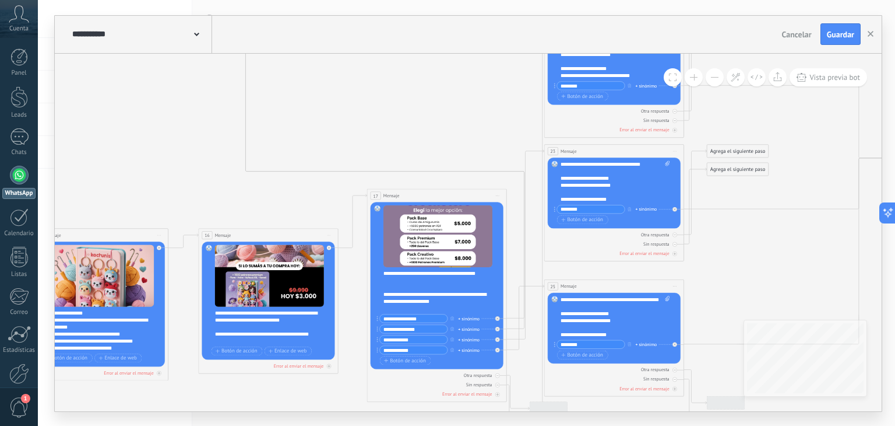
drag, startPoint x: 536, startPoint y: 248, endPoint x: 441, endPoint y: 109, distance: 168.2
click at [496, 326] on div at bounding box center [497, 328] width 5 height 5
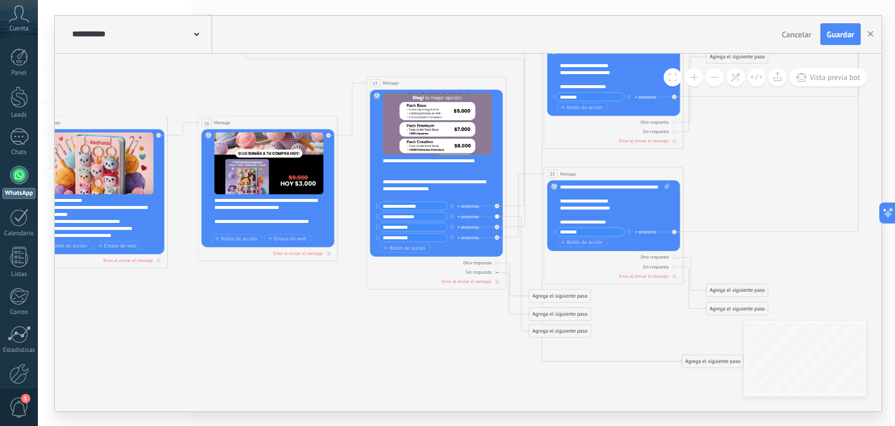
click at [490, 263] on div "Otra respuesta" at bounding box center [477, 262] width 29 height 6
click at [493, 273] on div "Sin respuesta" at bounding box center [436, 271] width 133 height 6
drag, startPoint x: 542, startPoint y: 326, endPoint x: 482, endPoint y: 380, distance: 80.1
click at [482, 380] on div "Agrega el siguiente paso" at bounding box center [499, 381] width 61 height 12
click at [483, 380] on div "Agrega el siguiente paso" at bounding box center [499, 381] width 61 height 12
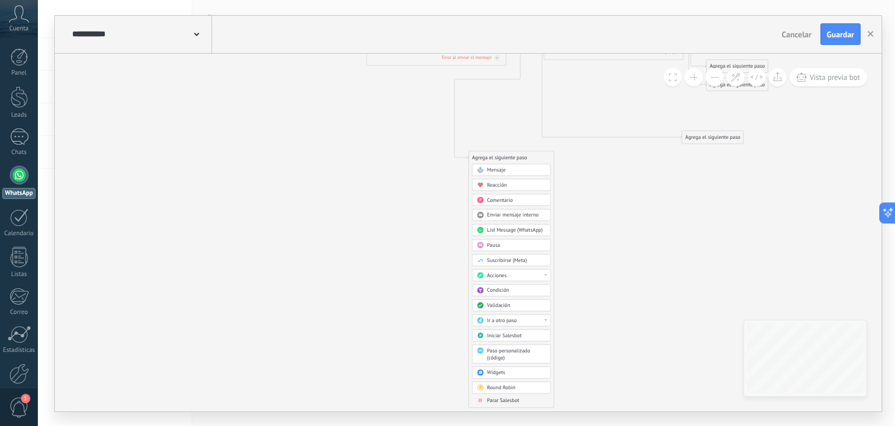
click at [506, 318] on span "Ir a otro paso" at bounding box center [502, 320] width 30 height 6
click at [508, 273] on div "Acciones" at bounding box center [516, 275] width 59 height 7
click at [518, 311] on div "Cambiar etapa del lead" at bounding box center [512, 311] width 78 height 12
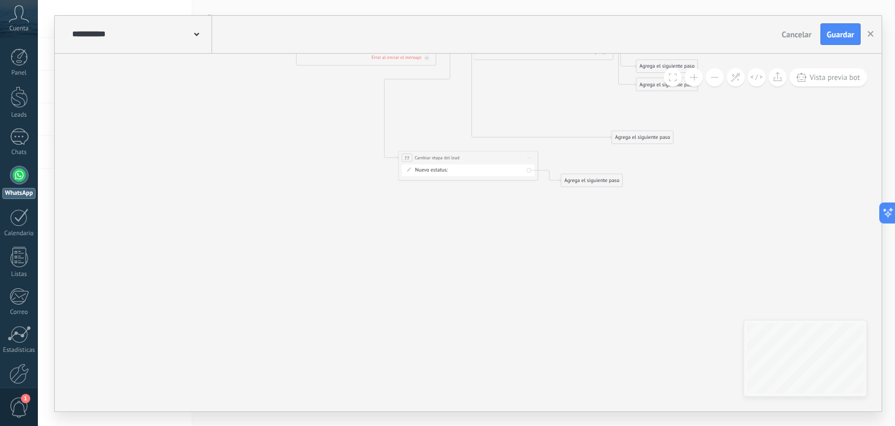
click at [0, 0] on div "Primer contacto (RMK - BOTON) INTERESADO BONUS A PUNTO DE PAGAR Compra realizad…" at bounding box center [0, 0] width 0 height 0
click at [0, 0] on label "A PUNTO DE PAGAR" at bounding box center [0, 0] width 0 height 0
click at [575, 180] on div "Agrega el siguiente paso" at bounding box center [591, 180] width 61 height 12
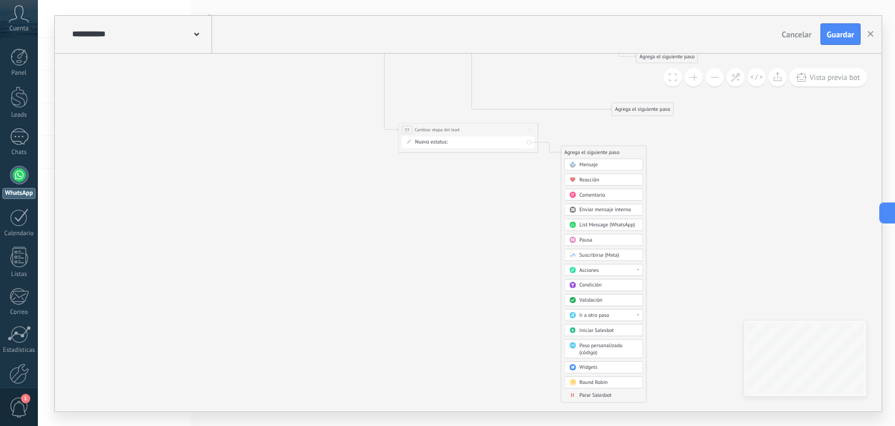
click at [583, 312] on span "Ir a otro paso" at bounding box center [594, 314] width 30 height 6
click at [585, 332] on div "22: Mensaje" at bounding box center [604, 332] width 78 height 12
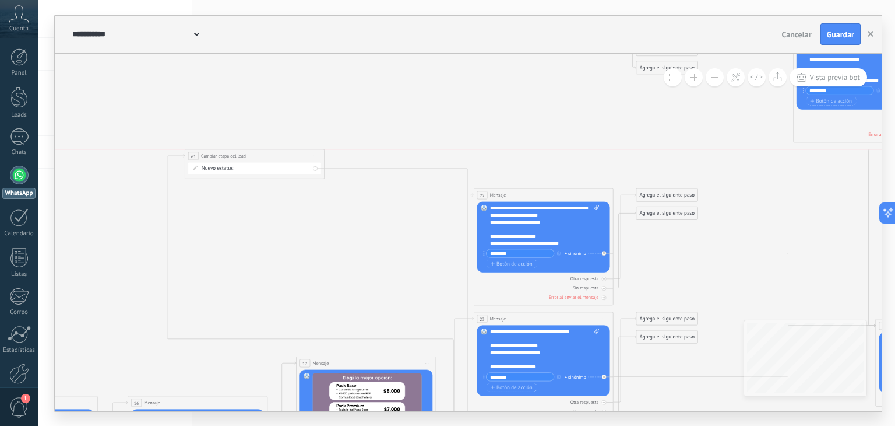
drag, startPoint x: 296, startPoint y: 129, endPoint x: 289, endPoint y: 155, distance: 26.6
click at [289, 155] on div "**********" at bounding box center [254, 155] width 139 height 13
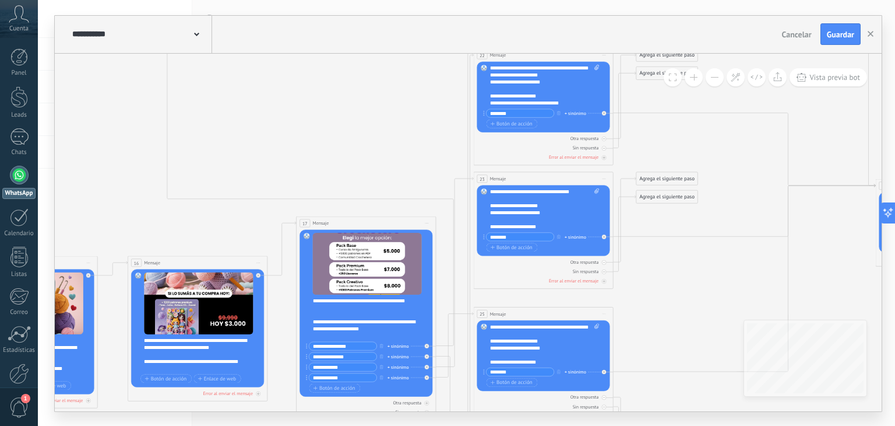
click at [426, 346] on icon at bounding box center [427, 346] width 2 height 2
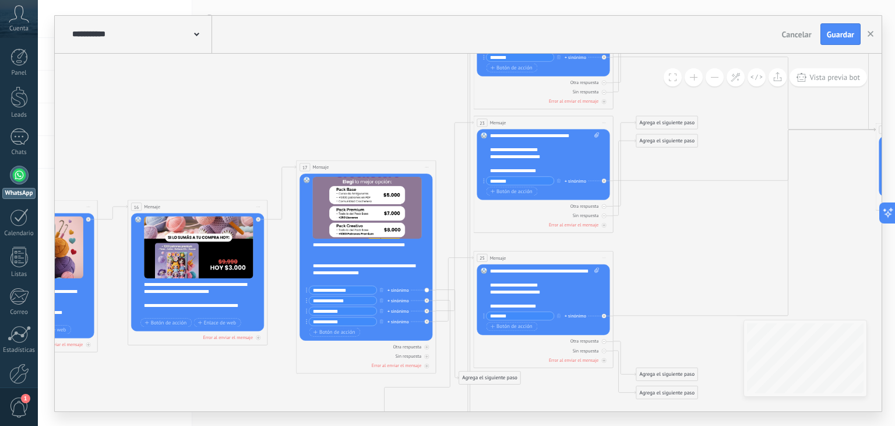
click at [427, 289] on div "Reemplazar Quitar Convertir a mensaje de voz Arrastre la imagen aquí para adjun…" at bounding box center [366, 256] width 133 height 167
click at [425, 290] on div "Reemplazar Quitar Convertir a mensaje de voz Arrastre la imagen aquí para adjun…" at bounding box center [366, 256] width 133 height 167
click at [396, 290] on div "+ sinónimo" at bounding box center [399, 289] width 22 height 7
click at [428, 269] on div "Reemplazar Quitar Convertir a mensaje de voz Arrastre la imagen aquí para adjun…" at bounding box center [366, 256] width 133 height 167
click at [427, 289] on div "Reemplazar Quitar Convertir a mensaje de voz Arrastre la imagen aquí para adjun…" at bounding box center [366, 256] width 133 height 167
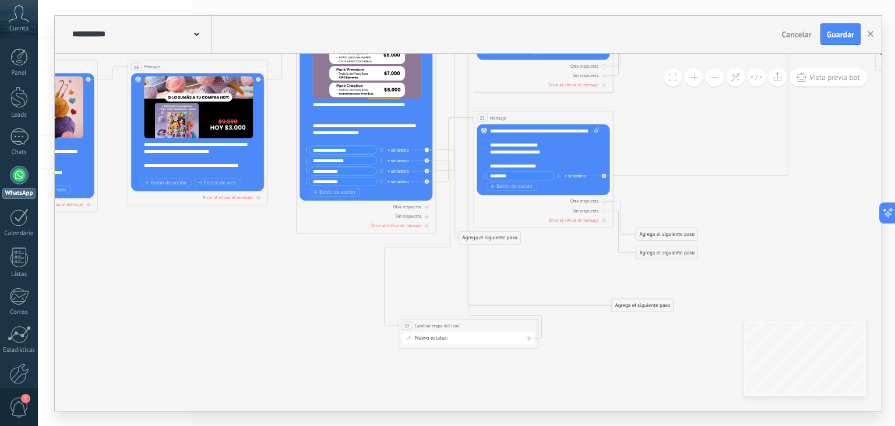
click at [624, 300] on div "Agrega el siguiente paso" at bounding box center [642, 305] width 61 height 12
drag, startPoint x: 618, startPoint y: 304, endPoint x: 752, endPoint y: 276, distance: 137.0
click at [752, 276] on div "Agrega el siguiente paso" at bounding box center [781, 272] width 61 height 12
drag, startPoint x: 493, startPoint y: 236, endPoint x: 589, endPoint y: 297, distance: 114.3
click at [589, 297] on div "Agrega el siguiente paso" at bounding box center [585, 303] width 61 height 12
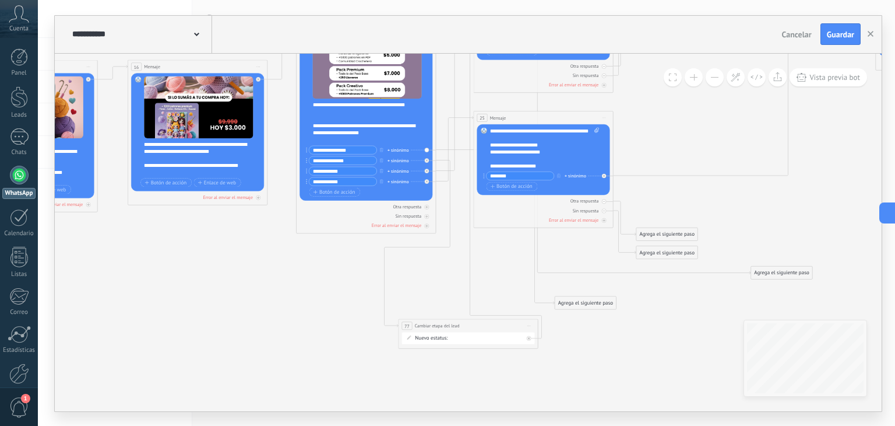
click at [589, 297] on div "Agrega el siguiente paso" at bounding box center [585, 303] width 61 height 12
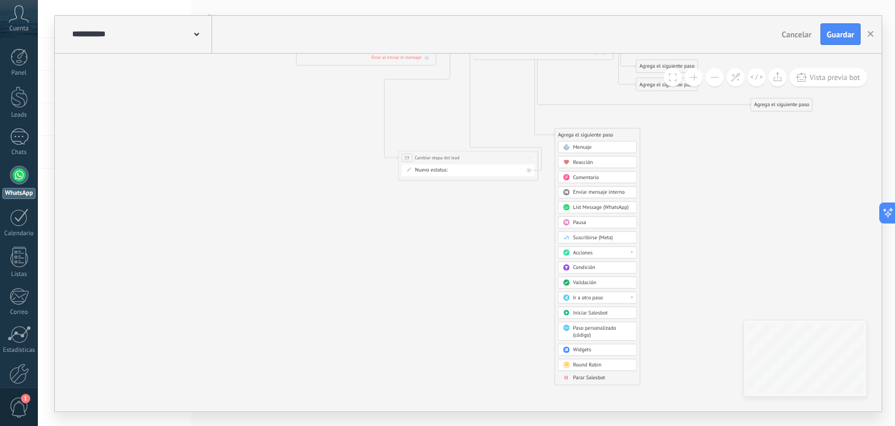
click at [579, 296] on span "Ir a otro paso" at bounding box center [589, 297] width 30 height 6
click at [583, 343] on div "61: Cambiar etapa del lead" at bounding box center [597, 348] width 78 height 12
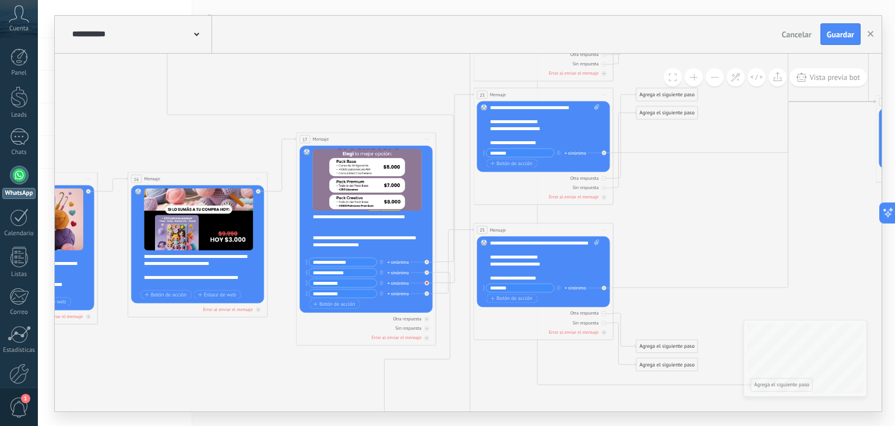
click at [428, 282] on div at bounding box center [427, 282] width 5 height 5
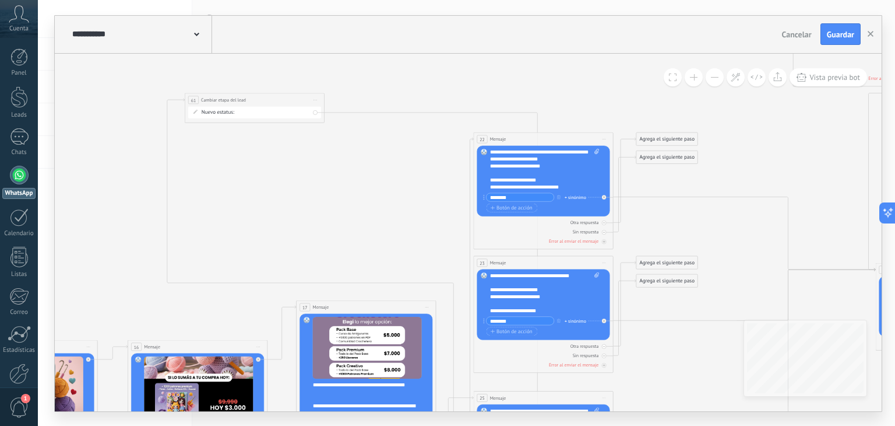
drag, startPoint x: 308, startPoint y: 113, endPoint x: 294, endPoint y: 180, distance: 68.9
drag, startPoint x: 283, startPoint y: 102, endPoint x: 106, endPoint y: 108, distance: 176.7
click at [106, 108] on div "**********" at bounding box center [77, 105] width 139 height 13
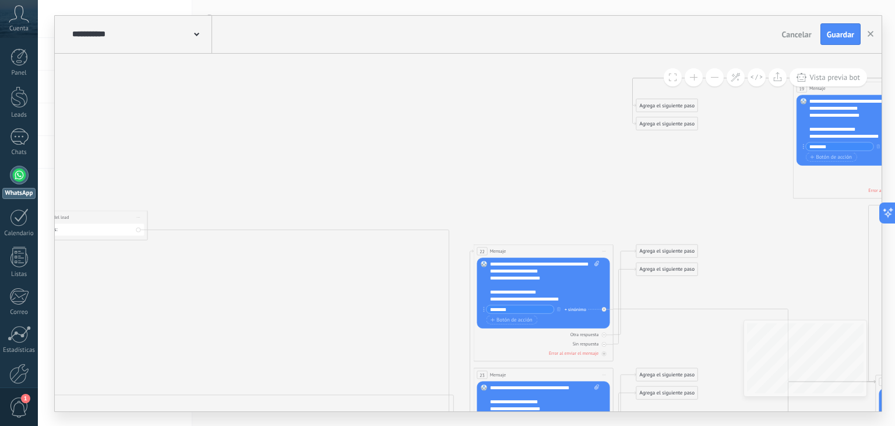
click at [136, 229] on div "Nuevo estatus: Primer contacto (RMK - BOTON) INTERESADO BONUS A PUNTO DE PAGAR …" at bounding box center [77, 229] width 133 height 12
drag, startPoint x: 136, startPoint y: 229, endPoint x: 118, endPoint y: 227, distance: 18.2
drag, startPoint x: 103, startPoint y: 218, endPoint x: 240, endPoint y: 214, distance: 136.5
click at [240, 214] on div "**********" at bounding box center [213, 211] width 139 height 13
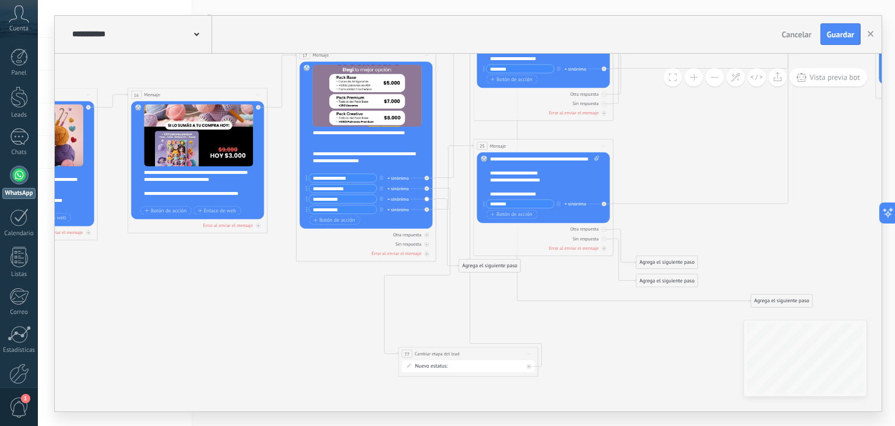
click at [718, 79] on button at bounding box center [715, 77] width 18 height 18
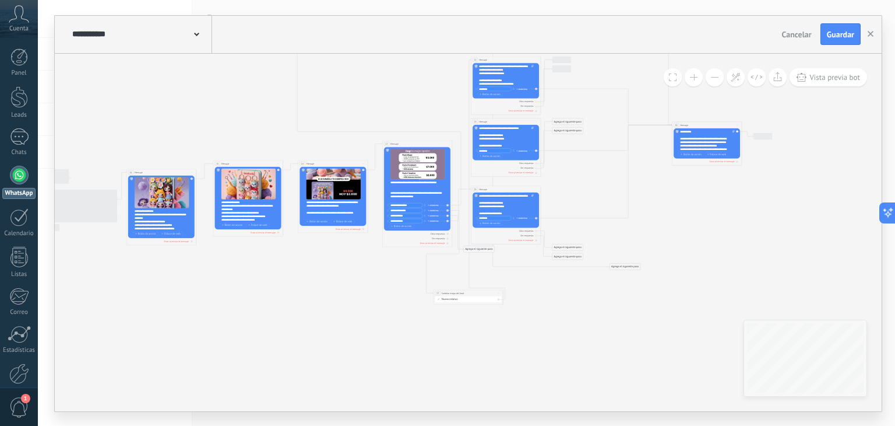
click at [718, 79] on button at bounding box center [715, 77] width 18 height 18
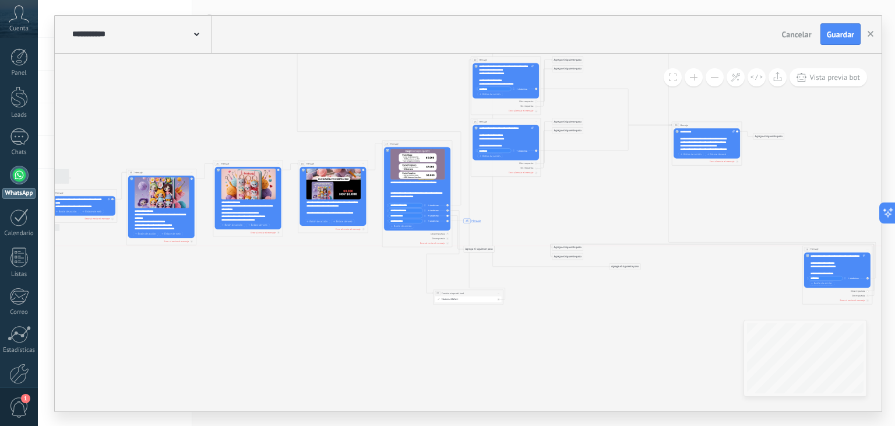
drag, startPoint x: 528, startPoint y: 190, endPoint x: 860, endPoint y: 250, distance: 337.1
click at [860, 250] on div "25 Mensaje ******* (a): Todos los contactos - canales seleccionados Todos los c…" at bounding box center [837, 248] width 69 height 6
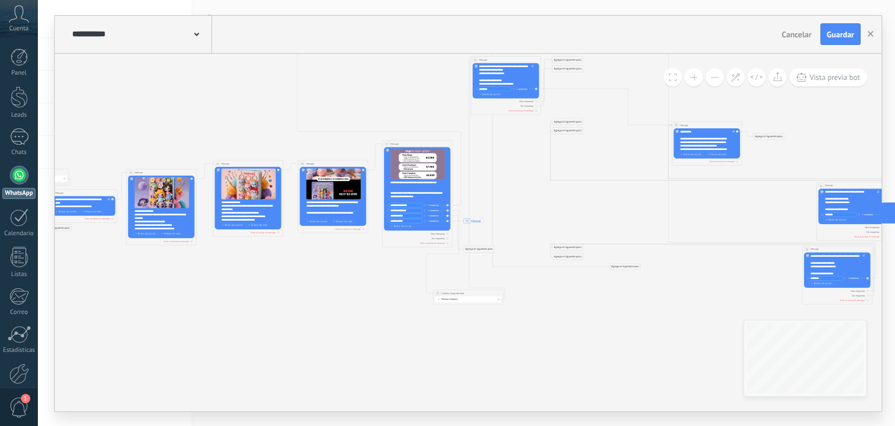
drag, startPoint x: 771, startPoint y: 203, endPoint x: 842, endPoint y: 182, distance: 74.6
click at [842, 182] on div "23 Mensaje ******* (a): Todos los contactos - canales seleccionados Todos los c…" at bounding box center [851, 185] width 69 height 6
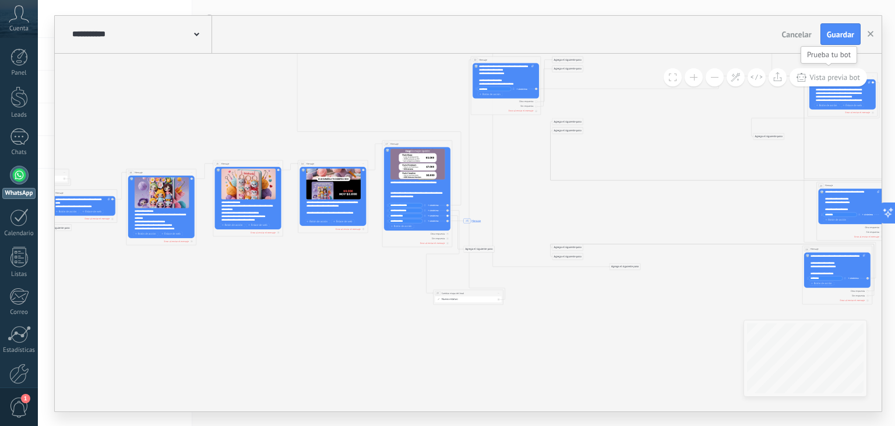
drag, startPoint x: 688, startPoint y: 125, endPoint x: 824, endPoint y: 76, distance: 144.4
click at [824, 76] on div "**********" at bounding box center [468, 232] width 827 height 357
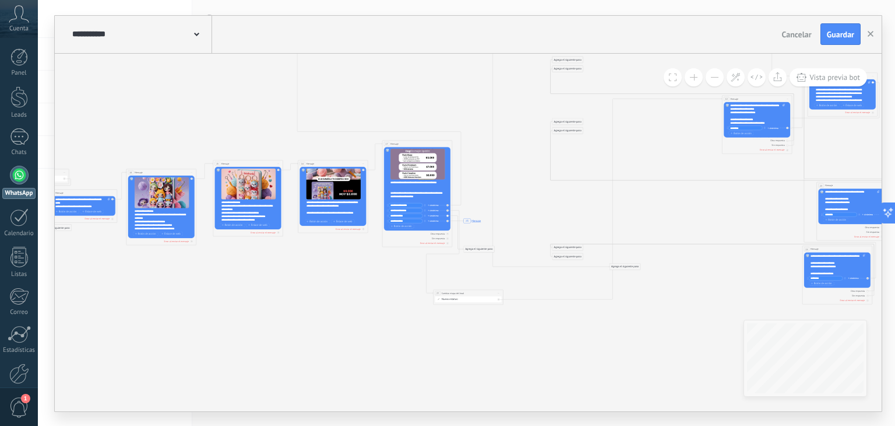
drag, startPoint x: 514, startPoint y: 57, endPoint x: 765, endPoint y: 96, distance: 254.3
click at [765, 96] on div "22 Mensaje ******* (a): Todos los contactos - canales seleccionados Todos los c…" at bounding box center [757, 98] width 69 height 6
click at [701, 80] on button at bounding box center [694, 77] width 18 height 18
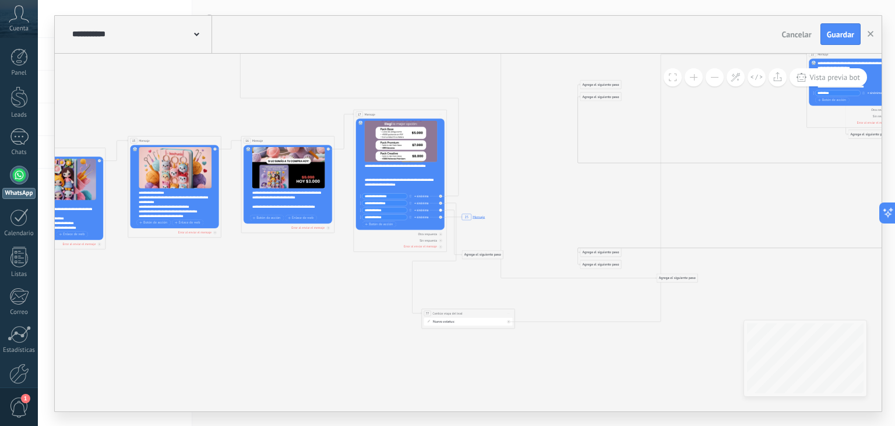
click at [701, 80] on button at bounding box center [694, 77] width 18 height 18
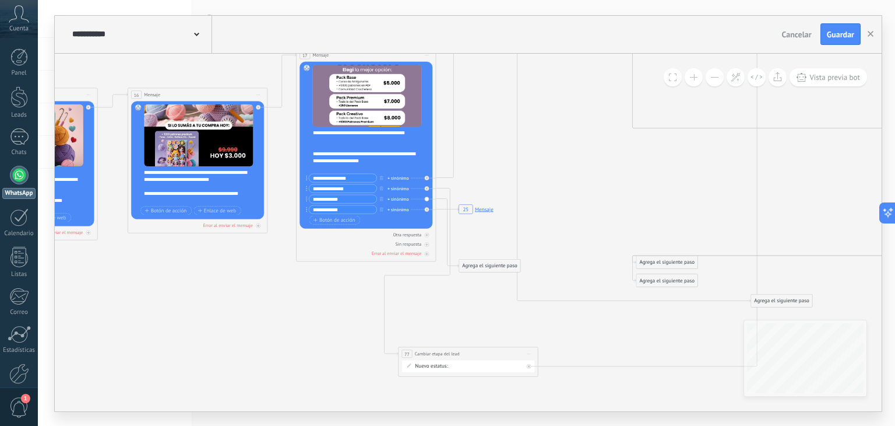
click at [701, 80] on button at bounding box center [694, 77] width 18 height 18
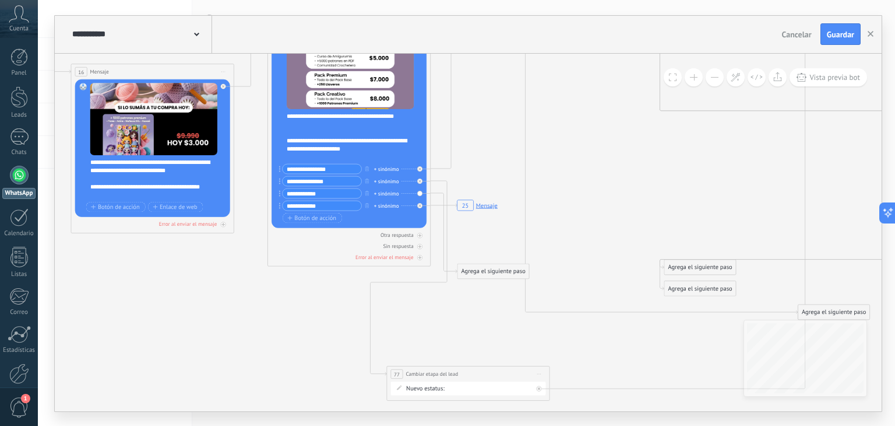
click at [471, 205] on rect at bounding box center [477, 205] width 45 height 16
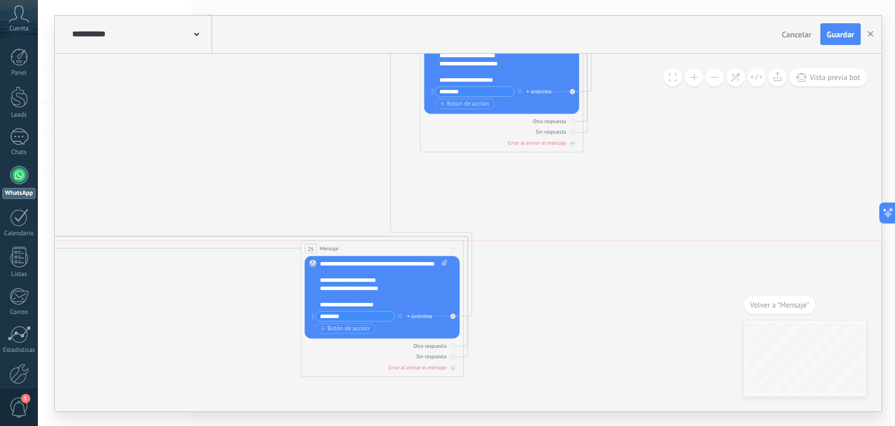
drag, startPoint x: 471, startPoint y: 168, endPoint x: 385, endPoint y: 240, distance: 112.6
click at [385, 240] on div "25 Mensaje ******* (a): Todos los contactos - canales seleccionados Todos los c…" at bounding box center [382, 247] width 163 height 15
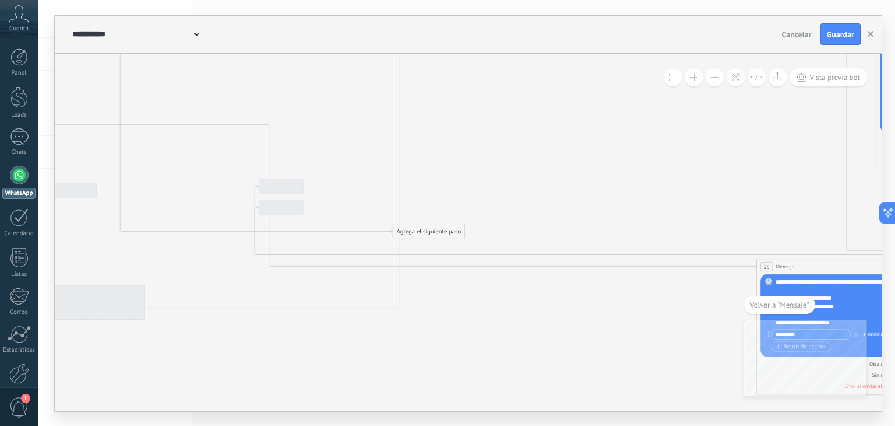
drag, startPoint x: 279, startPoint y: 189, endPoint x: 518, endPoint y: 215, distance: 241.0
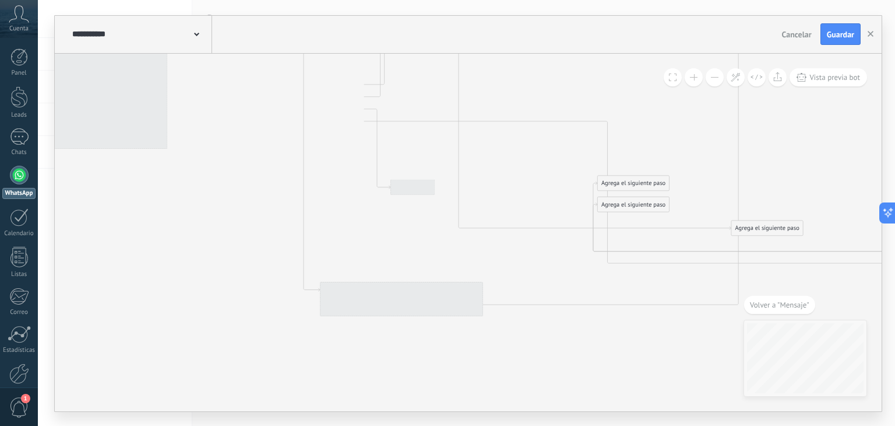
drag, startPoint x: 644, startPoint y: 340, endPoint x: 486, endPoint y: 346, distance: 158.7
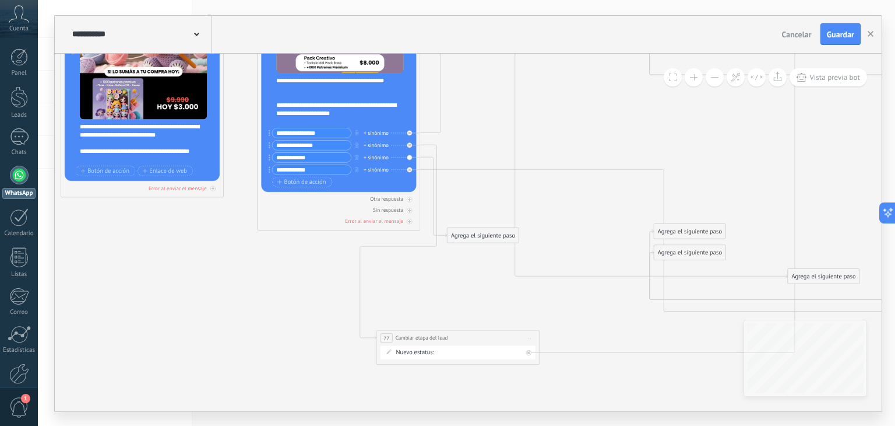
drag, startPoint x: 401, startPoint y: 362, endPoint x: 458, endPoint y: 410, distance: 74.5
drag, startPoint x: 468, startPoint y: 336, endPoint x: 345, endPoint y: 336, distance: 123.0
click at [345, 336] on div "**********" at bounding box center [334, 337] width 163 height 15
click at [476, 233] on div "Agrega el siguiente paso" at bounding box center [484, 235] width 72 height 13
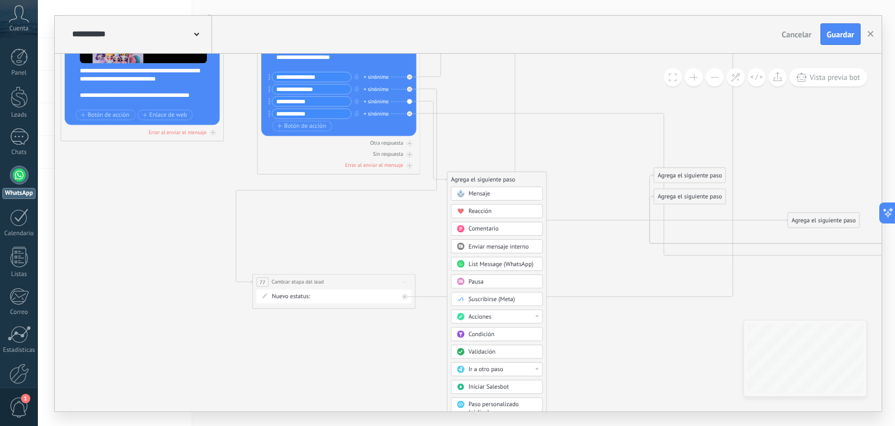
click at [482, 313] on span "Acciones" at bounding box center [480, 316] width 23 height 8
click at [487, 357] on div "Cambiar etapa del lead" at bounding box center [497, 358] width 91 height 14
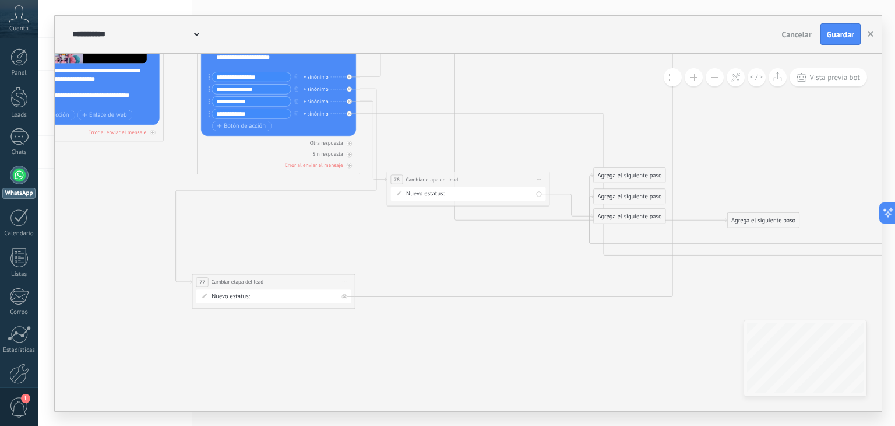
click at [0, 0] on div "Primer contacto (RMK - BOTON) INTERESADO BONUS A PUNTO DE PAGAR Compra realizad…" at bounding box center [0, 0] width 0 height 0
click at [0, 0] on label "A PUNTO DE PAGAR" at bounding box center [0, 0] width 0 height 0
drag, startPoint x: 518, startPoint y: 177, endPoint x: 408, endPoint y: 228, distance: 121.5
click at [408, 228] on div "**********" at bounding box center [358, 230] width 163 height 15
click at [613, 219] on div "Agrega el siguiente paso" at bounding box center [630, 215] width 72 height 13
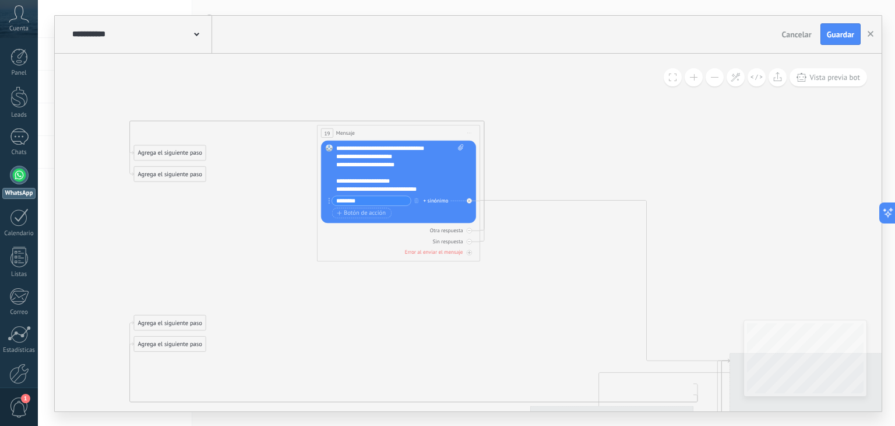
drag, startPoint x: 778, startPoint y: 259, endPoint x: 318, endPoint y: 368, distance: 472.7
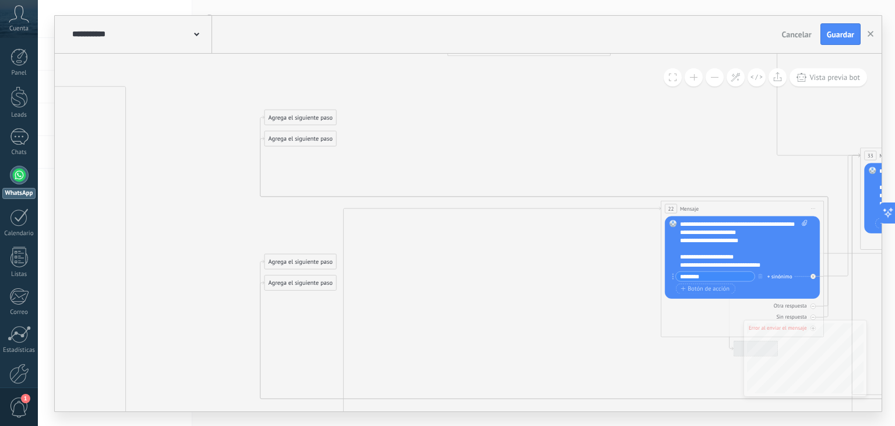
drag, startPoint x: 333, startPoint y: 332, endPoint x: 497, endPoint y: 83, distance: 298.0
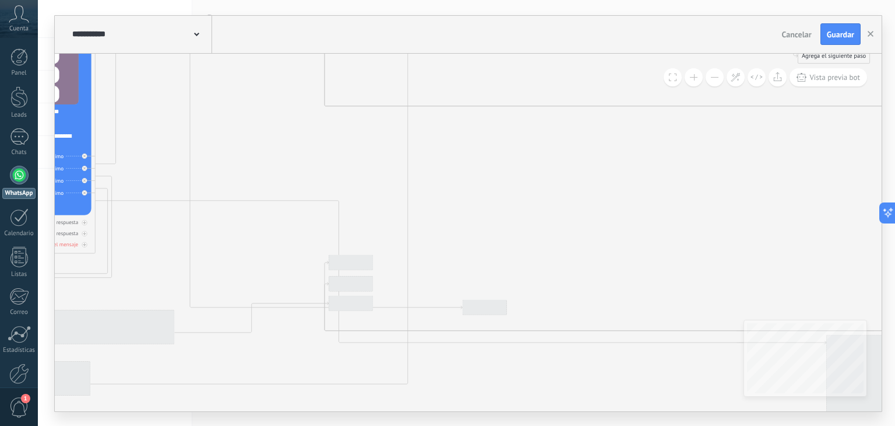
drag, startPoint x: 431, startPoint y: 320, endPoint x: 448, endPoint y: 381, distance: 63.5
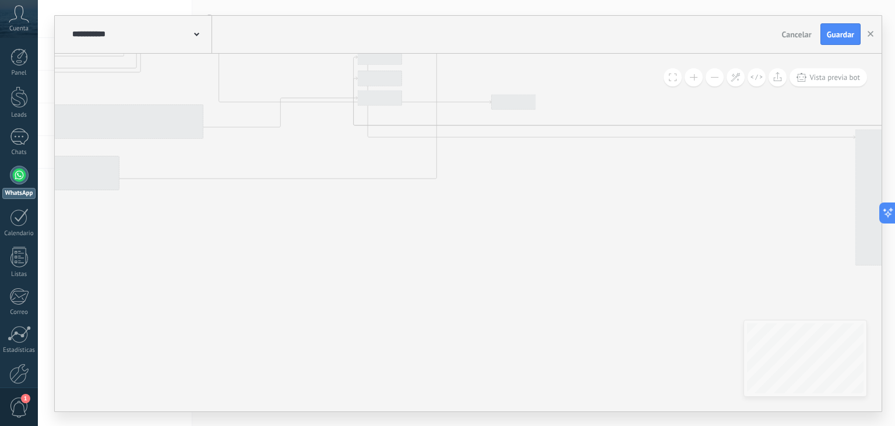
drag, startPoint x: 448, startPoint y: 381, endPoint x: 451, endPoint y: 201, distance: 180.2
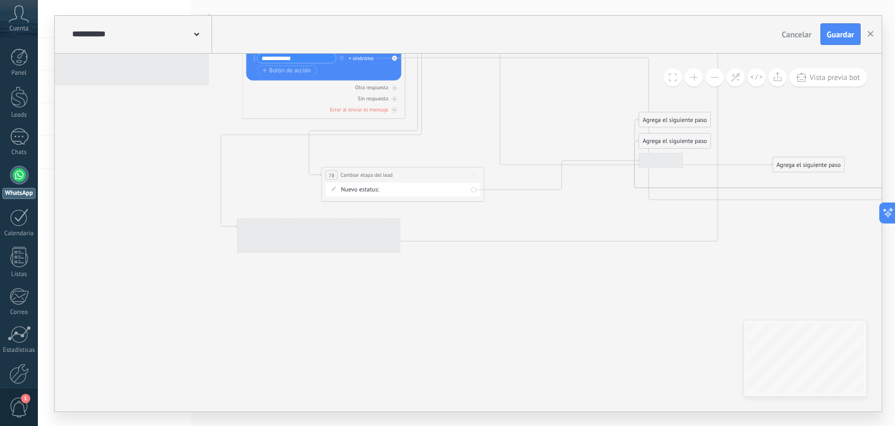
drag, startPoint x: 576, startPoint y: 348, endPoint x: 600, endPoint y: 353, distance: 25.0
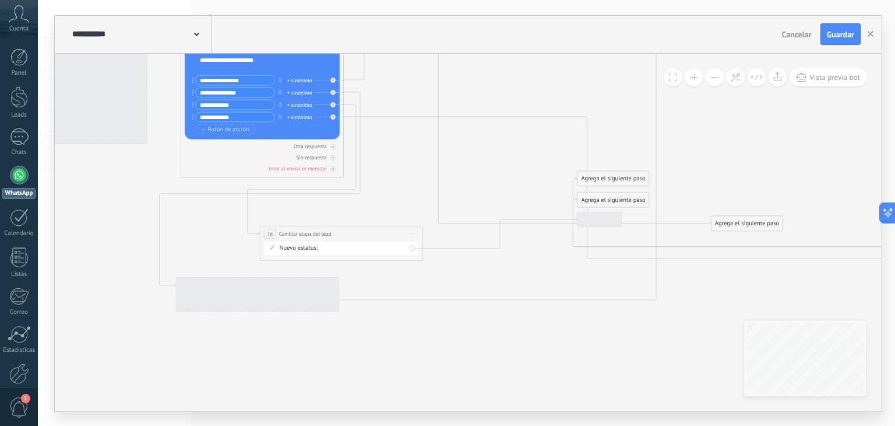
drag, startPoint x: 431, startPoint y: 344, endPoint x: 363, endPoint y: 359, distance: 69.9
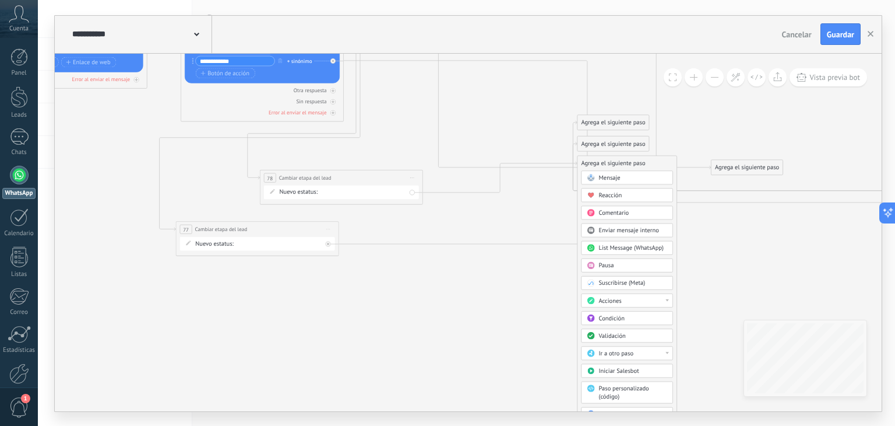
click at [616, 352] on span "Ir a otro paso" at bounding box center [616, 353] width 35 height 8
click at [602, 364] on div "19: Mensaje" at bounding box center [627, 370] width 91 height 14
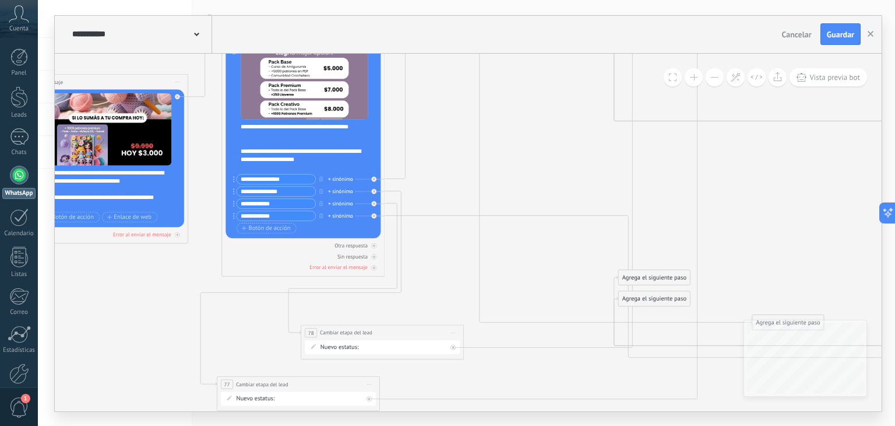
drag, startPoint x: 540, startPoint y: 448, endPoint x: 548, endPoint y: 452, distance: 9.1
click at [548, 425] on html ".abccls-1,.abccls-2{fill-rule:evenodd}.abccls-2{fill:#fff} .abfcls-1{fill:none}…" at bounding box center [447, 213] width 895 height 426
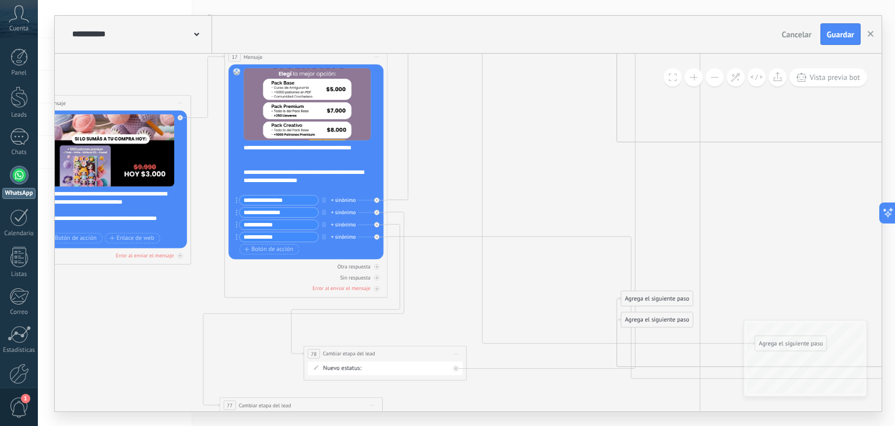
drag, startPoint x: 380, startPoint y: 354, endPoint x: 592, endPoint y: 230, distance: 245.6
click at [592, 230] on div "**********" at bounding box center [596, 228] width 163 height 15
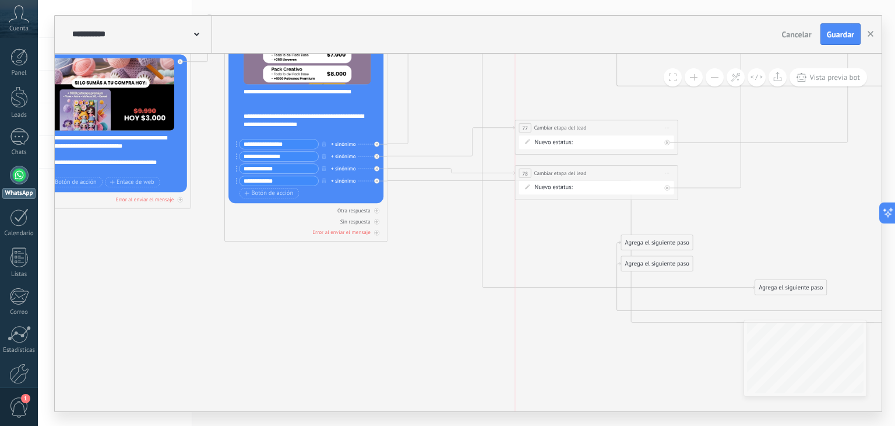
drag, startPoint x: 354, startPoint y: 347, endPoint x: 646, endPoint y: 128, distance: 364.4
click at [646, 128] on div "**********" at bounding box center [596, 127] width 163 height 15
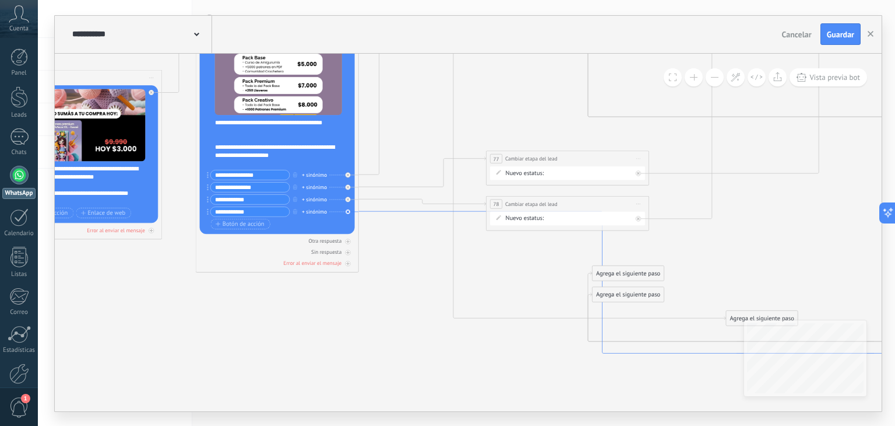
drag, startPoint x: 398, startPoint y: 235, endPoint x: 372, endPoint y: 205, distance: 39.7
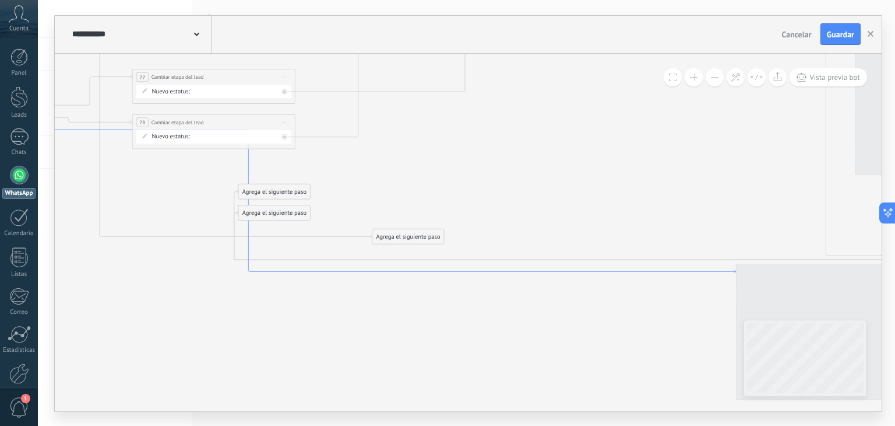
drag, startPoint x: 695, startPoint y: 346, endPoint x: 356, endPoint y: 262, distance: 350.0
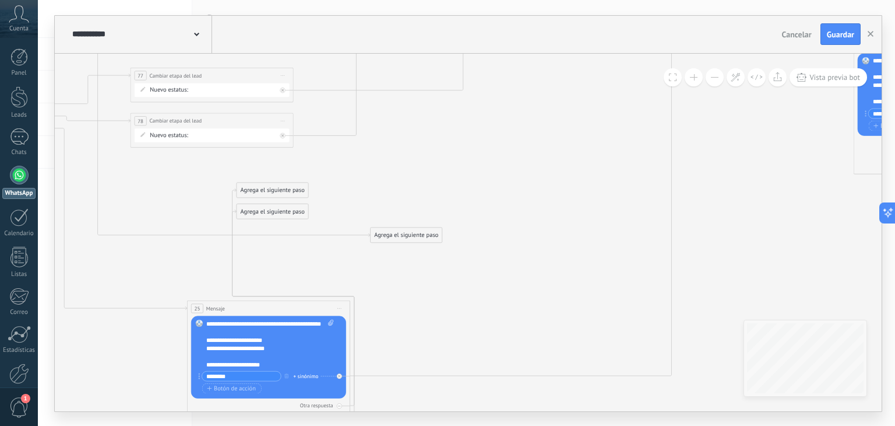
drag, startPoint x: 751, startPoint y: 268, endPoint x: 204, endPoint y: 306, distance: 548.1
click at [204, 306] on div "25 Mensaje ******* (a): Todos los contactos - canales seleccionados Todos los c…" at bounding box center [269, 307] width 163 height 15
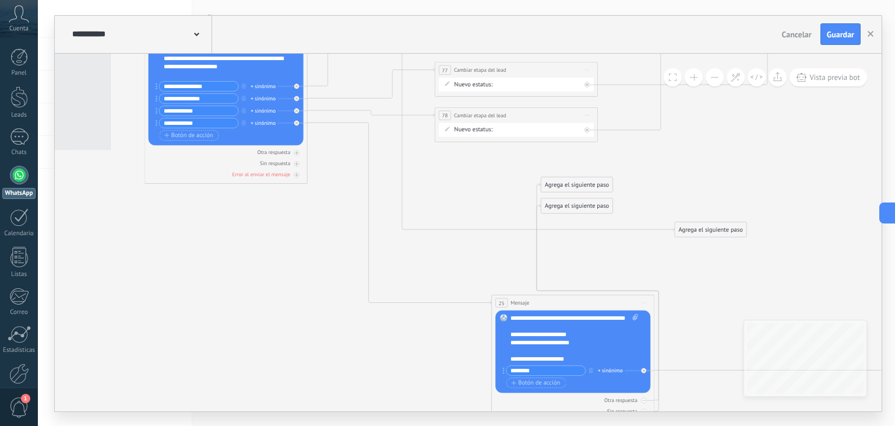
drag, startPoint x: 218, startPoint y: 267, endPoint x: 524, endPoint y: 262, distance: 306.1
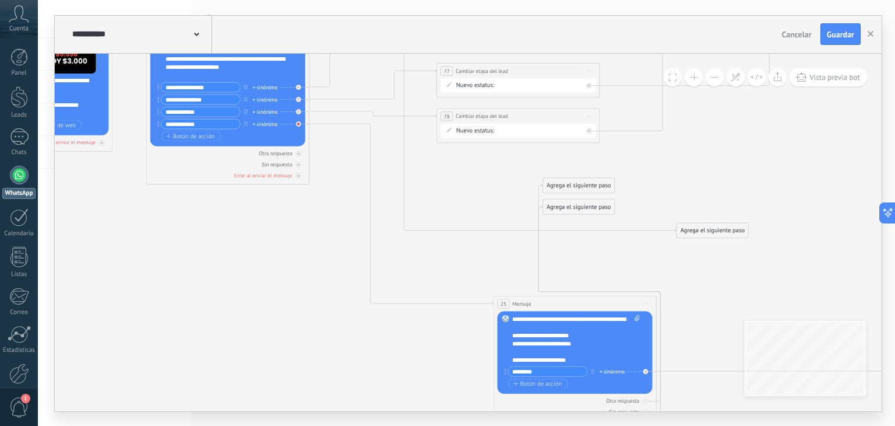
click at [298, 122] on icon at bounding box center [298, 123] width 3 height 3
drag, startPoint x: 342, startPoint y: 96, endPoint x: 329, endPoint y: 231, distance: 135.8
click at [329, 231] on div "Agrega el siguiente paso" at bounding box center [360, 229] width 72 height 13
click at [331, 231] on div "Agrega el siguiente paso" at bounding box center [360, 229] width 72 height 13
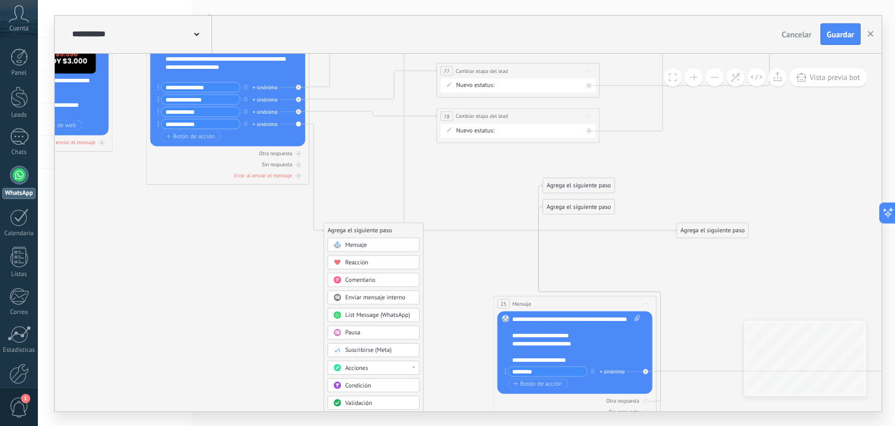
click at [366, 370] on div "Acciones" at bounding box center [379, 367] width 69 height 8
click at [378, 369] on div "Cambiar etapa del lead" at bounding box center [373, 368] width 91 height 14
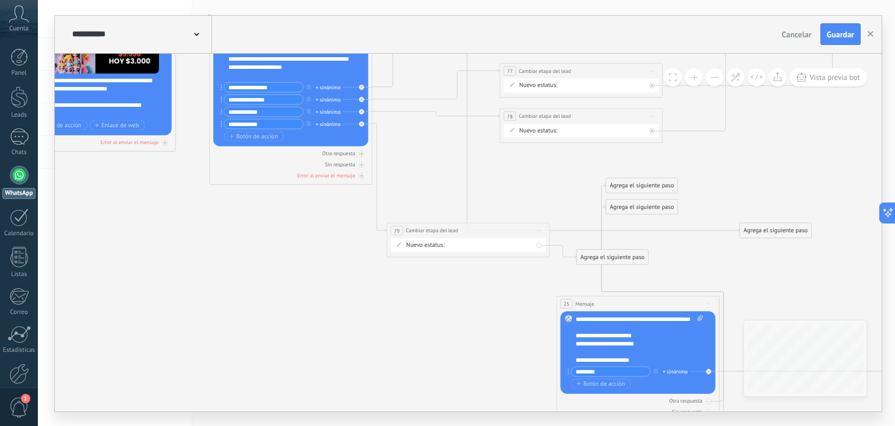
click at [0, 0] on div "Primer contacto (RMK - BOTON) INTERESADO BONUS A PUNTO DE PAGAR Compra realizad…" at bounding box center [0, 0] width 0 height 0
click at [0, 0] on label "A PUNTO DE PAGAR" at bounding box center [0, 0] width 0 height 0
click at [575, 257] on icon at bounding box center [563, 251] width 27 height 13
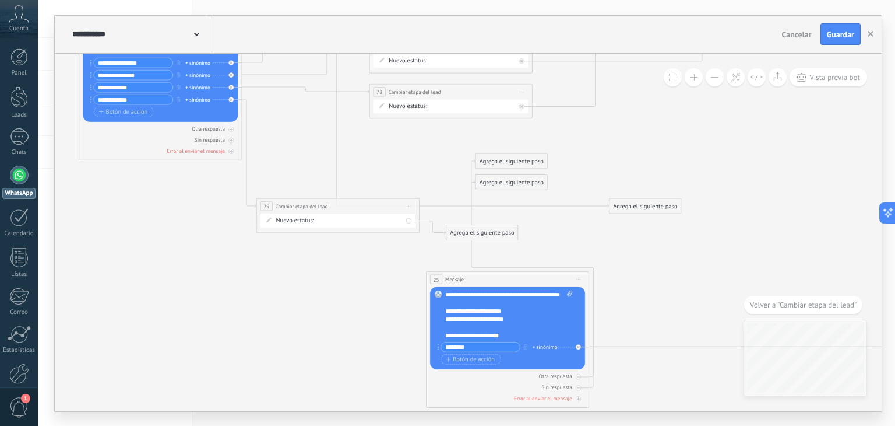
click at [492, 230] on div "Agrega el siguiente paso" at bounding box center [483, 232] width 72 height 13
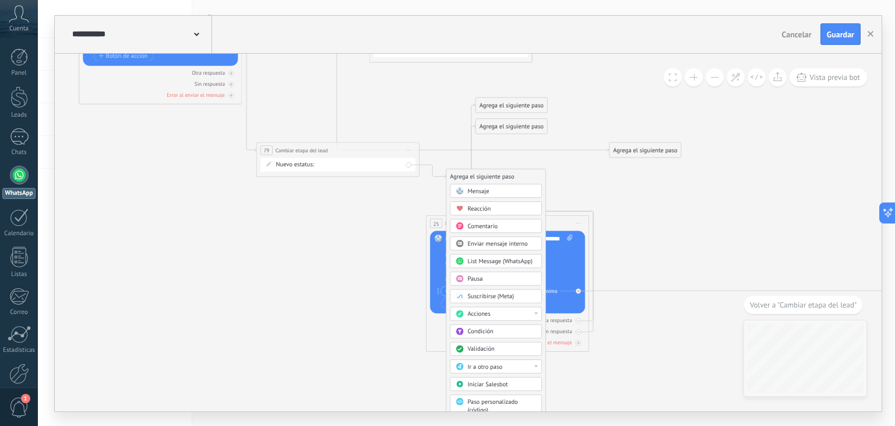
click at [484, 367] on span "Ir a otro paso" at bounding box center [485, 366] width 35 height 8
click at [485, 377] on div "25: Mensaje" at bounding box center [496, 384] width 91 height 14
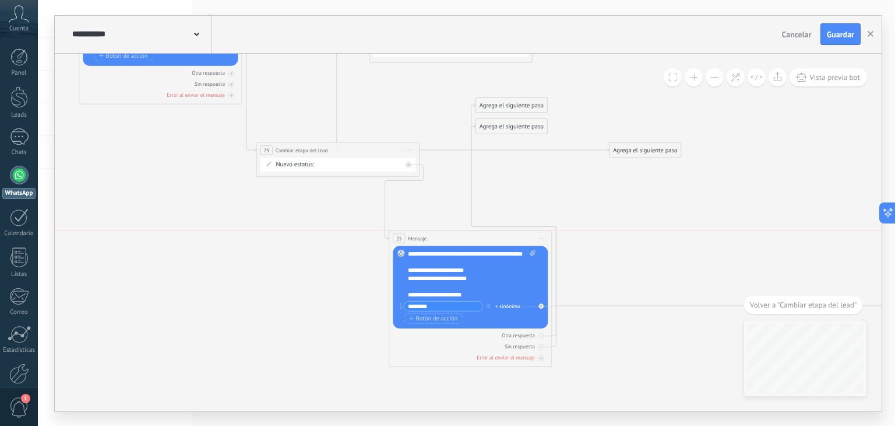
drag, startPoint x: 497, startPoint y: 217, endPoint x: 460, endPoint y: 233, distance: 39.7
click at [460, 233] on div "25 Mensaje ******* (a): Todos los contactos - canales seleccionados Todos los c…" at bounding box center [470, 237] width 163 height 15
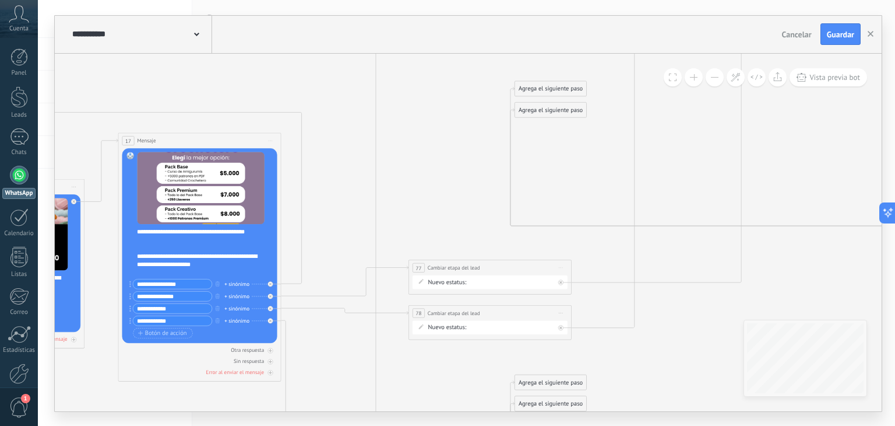
drag, startPoint x: 296, startPoint y: 131, endPoint x: 389, endPoint y: 350, distance: 238.2
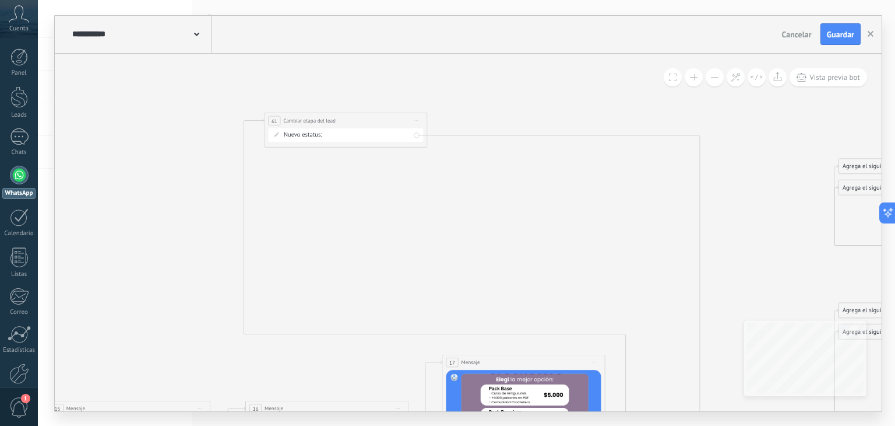
drag, startPoint x: 266, startPoint y: 160, endPoint x: 536, endPoint y: 260, distance: 288.5
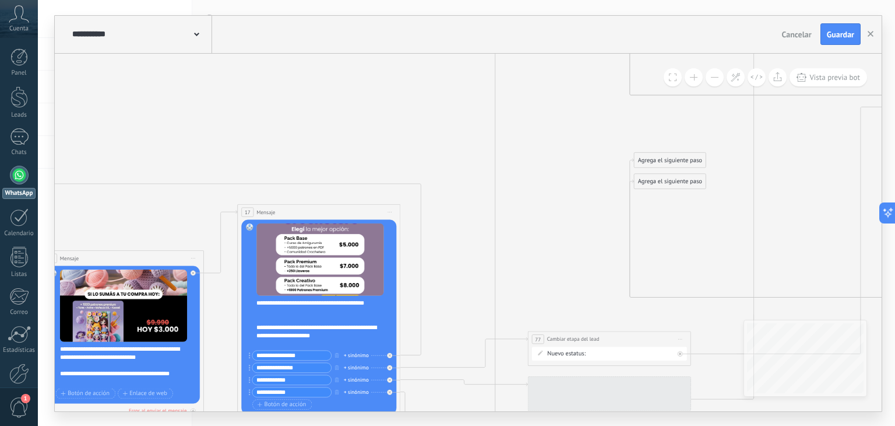
drag, startPoint x: 573, startPoint y: 157, endPoint x: 433, endPoint y: 76, distance: 161.7
click at [709, 81] on button at bounding box center [715, 77] width 18 height 18
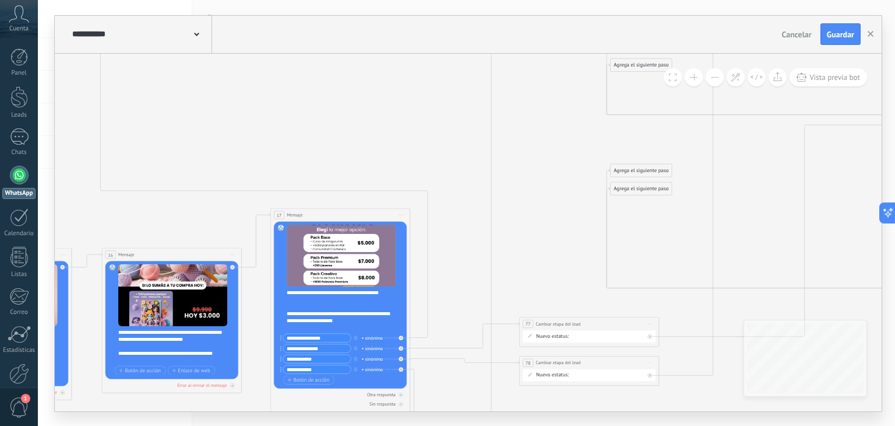
click at [709, 81] on button at bounding box center [715, 77] width 18 height 18
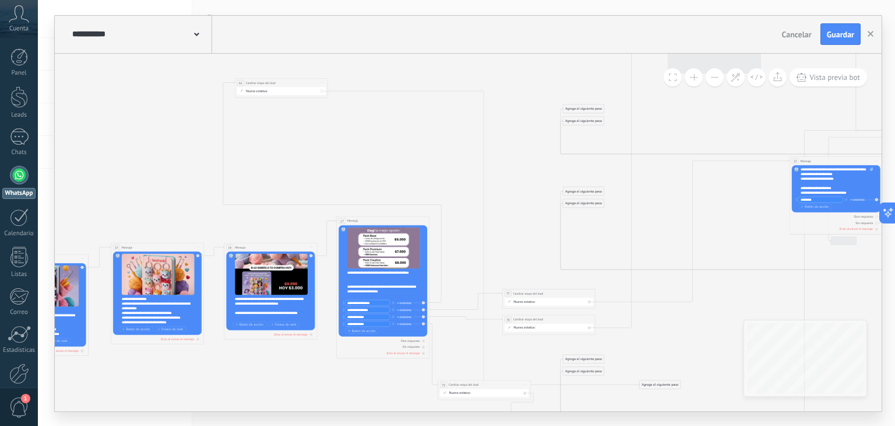
click at [709, 81] on button at bounding box center [715, 77] width 18 height 18
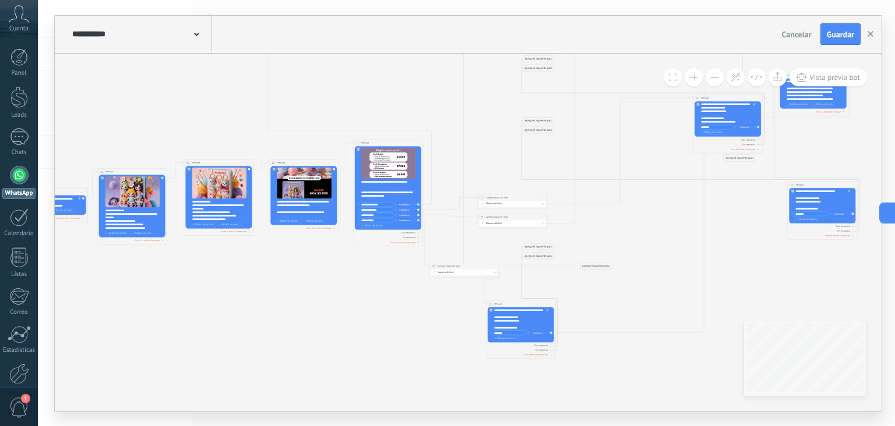
drag, startPoint x: 478, startPoint y: 223, endPoint x: 584, endPoint y: 274, distance: 117.6
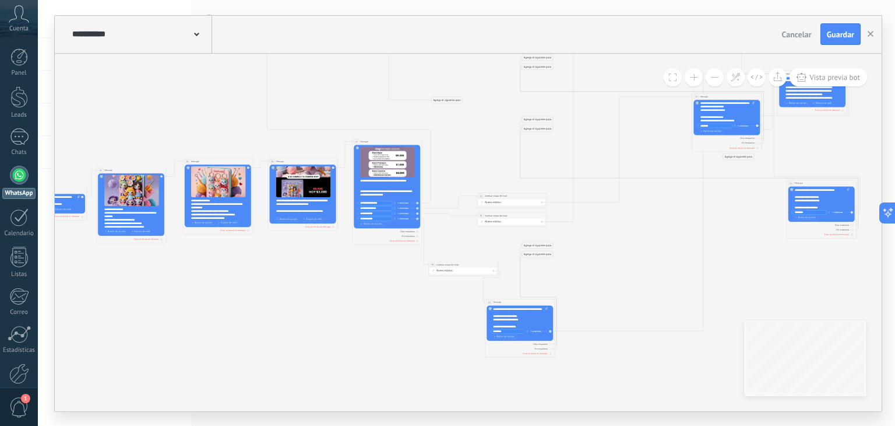
drag, startPoint x: 590, startPoint y: 263, endPoint x: 442, endPoint y: 99, distance: 220.9
click at [442, 99] on div "Agrega el siguiente paso" at bounding box center [447, 100] width 31 height 6
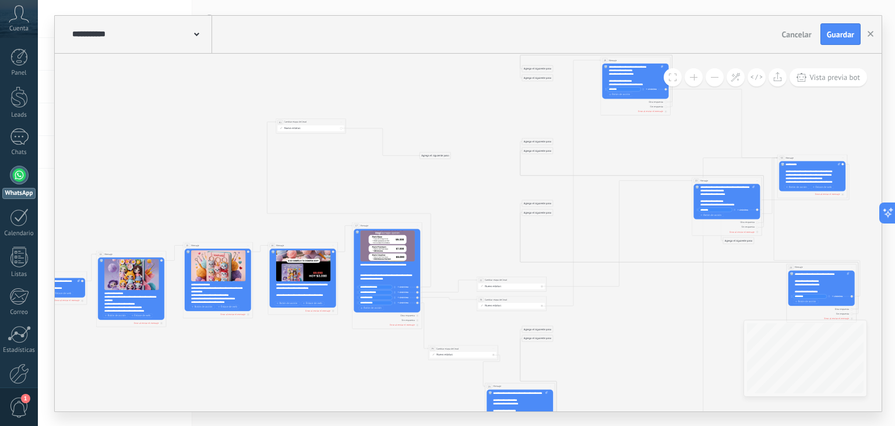
drag, startPoint x: 440, startPoint y: 185, endPoint x: 428, endPoint y: 156, distance: 30.9
click at [428, 156] on div "Agrega el siguiente paso" at bounding box center [435, 155] width 31 height 6
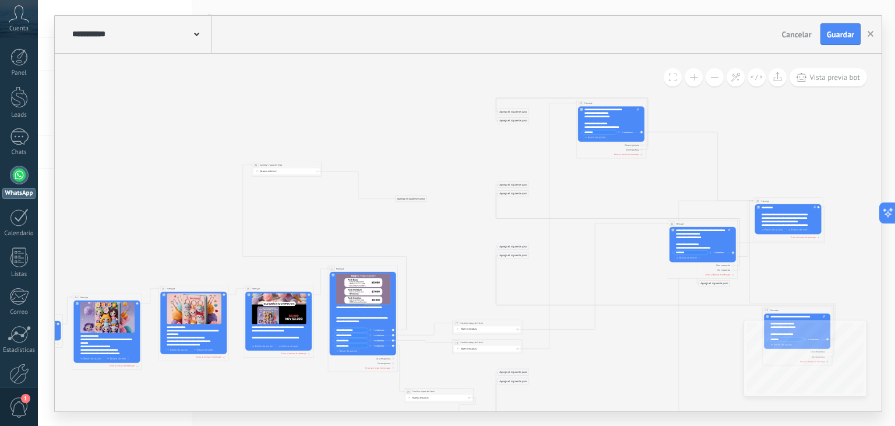
drag, startPoint x: 612, startPoint y: 157, endPoint x: 588, endPoint y: 174, distance: 29.6
click at [588, 174] on icon at bounding box center [67, 291] width 1706 height 559
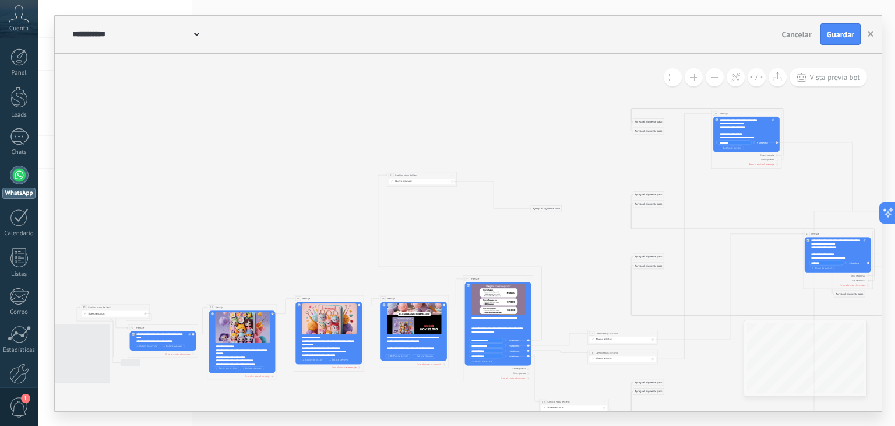
drag, startPoint x: 408, startPoint y: 201, endPoint x: 461, endPoint y: 203, distance: 53.7
click at [448, 206] on icon at bounding box center [202, 301] width 1706 height 559
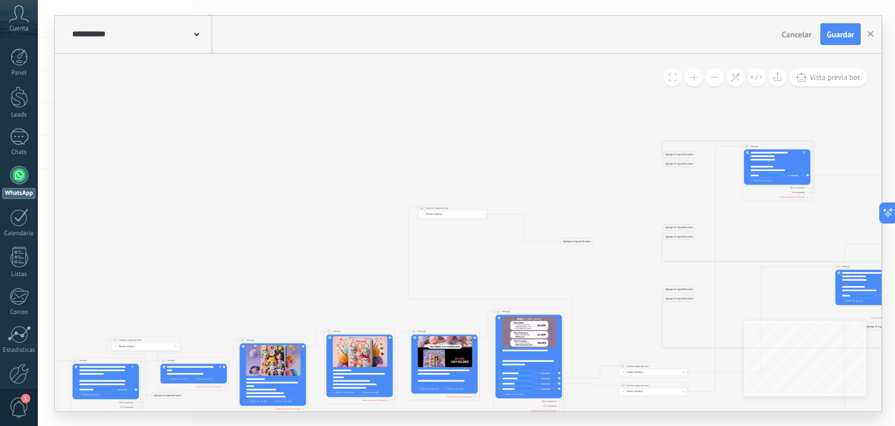
click at [700, 78] on button at bounding box center [694, 77] width 18 height 18
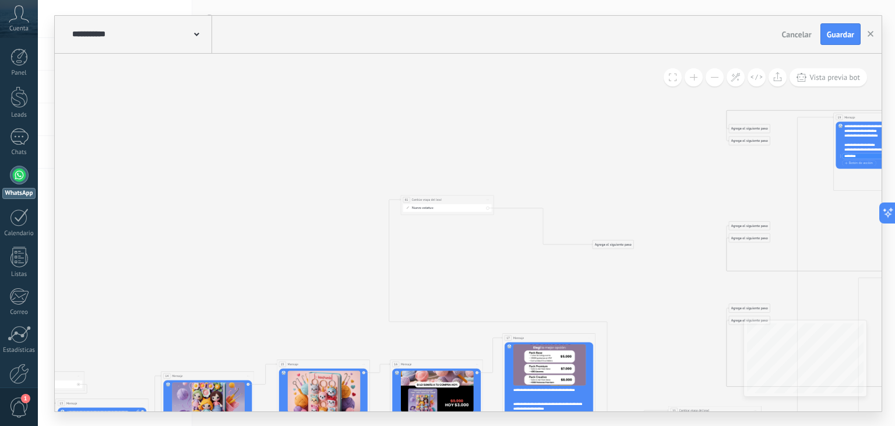
click at [700, 78] on button at bounding box center [694, 77] width 18 height 18
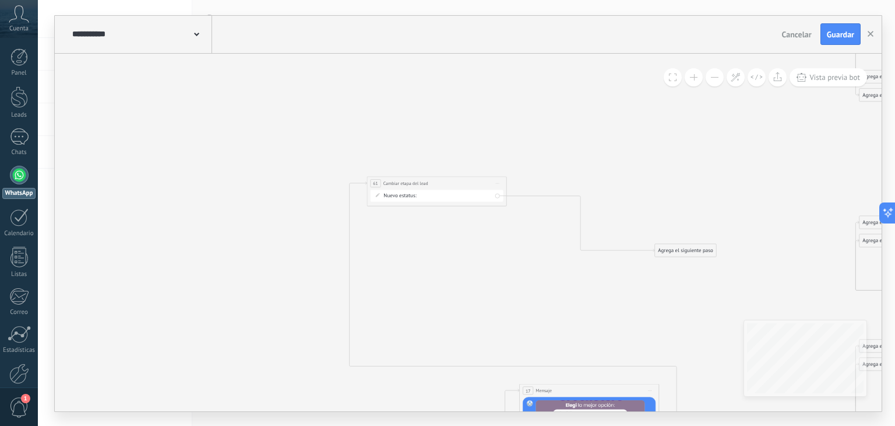
click at [700, 78] on button at bounding box center [694, 77] width 18 height 18
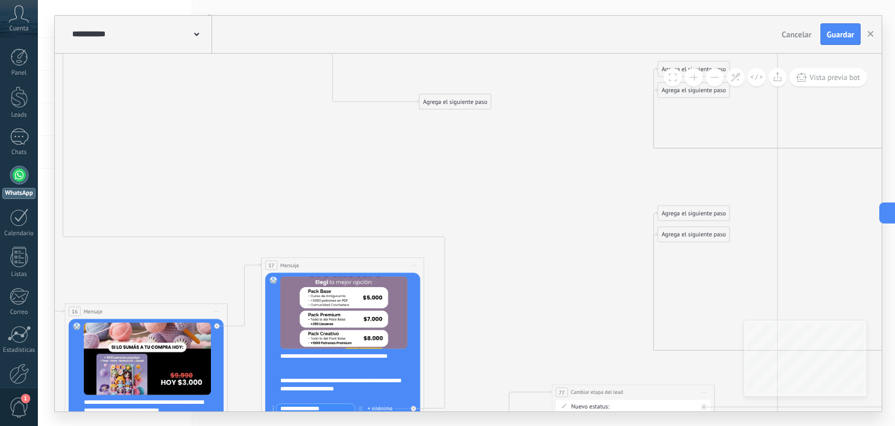
drag, startPoint x: 716, startPoint y: 191, endPoint x: 449, endPoint y: 40, distance: 306.5
click at [449, 40] on div "**********" at bounding box center [468, 213] width 827 height 395
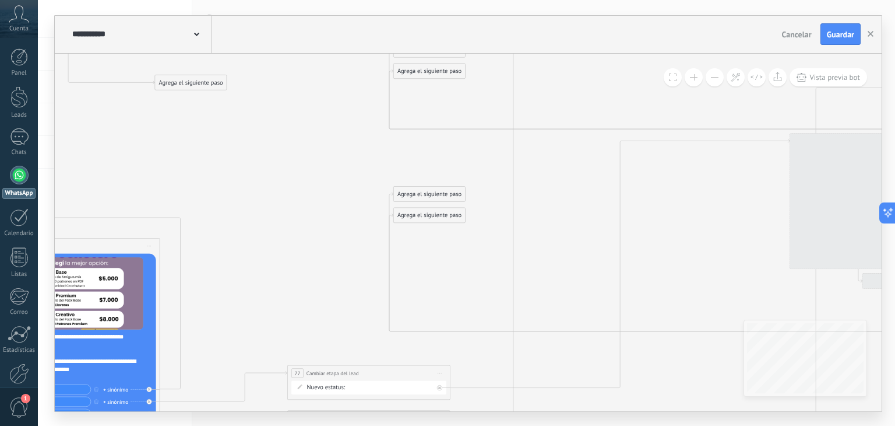
drag, startPoint x: 506, startPoint y: 240, endPoint x: 215, endPoint y: 292, distance: 295.5
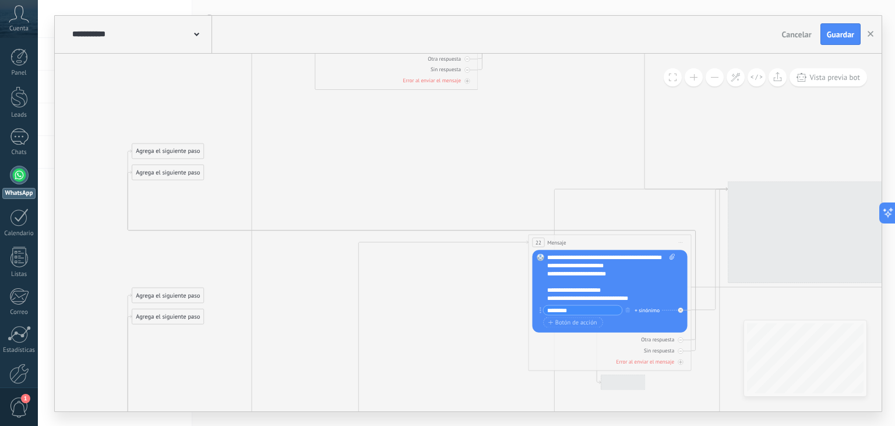
drag, startPoint x: 475, startPoint y: 313, endPoint x: 677, endPoint y: 192, distance: 235.9
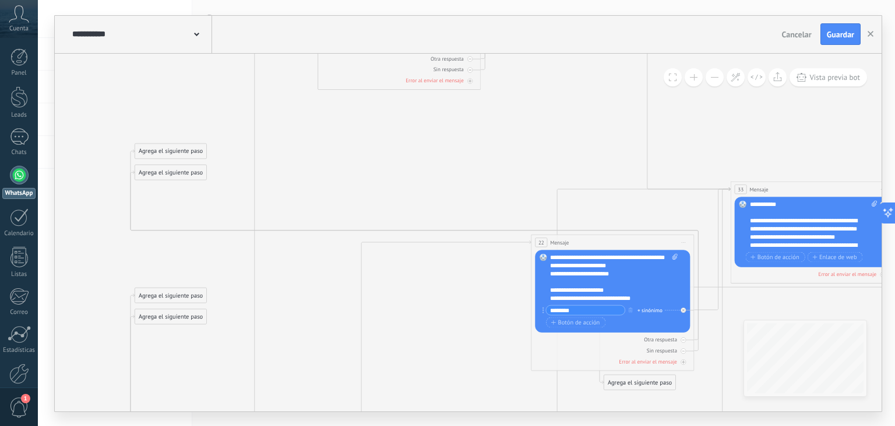
click at [721, 80] on button at bounding box center [715, 77] width 18 height 18
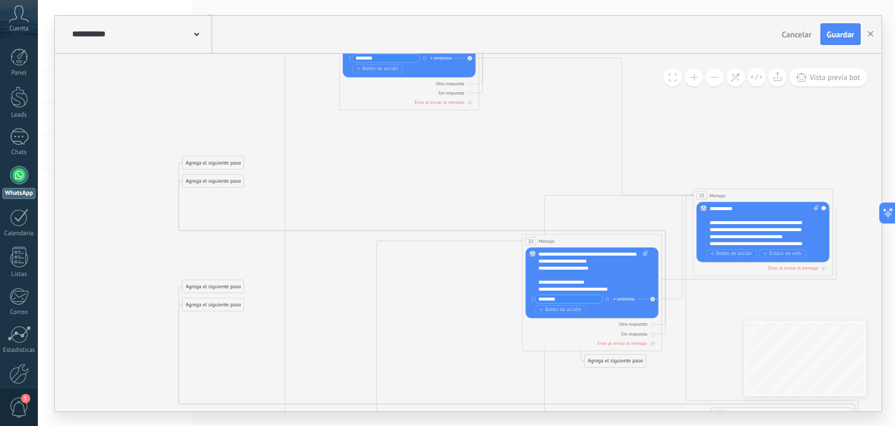
click at [721, 80] on button at bounding box center [715, 77] width 18 height 18
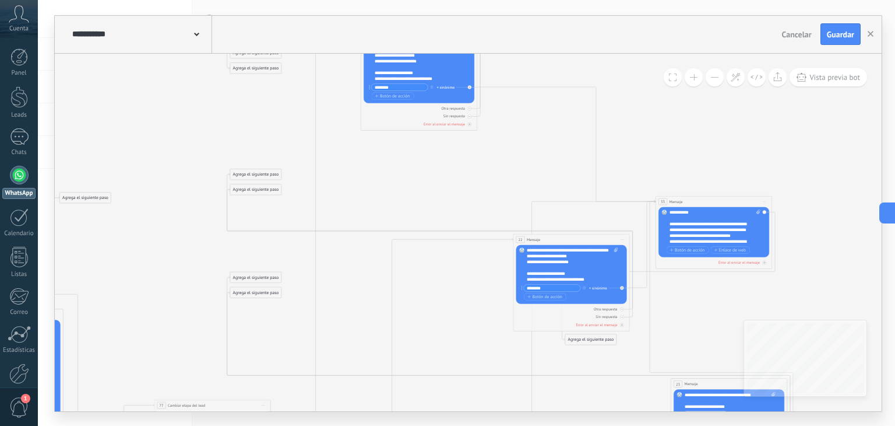
click at [721, 80] on button at bounding box center [715, 77] width 18 height 18
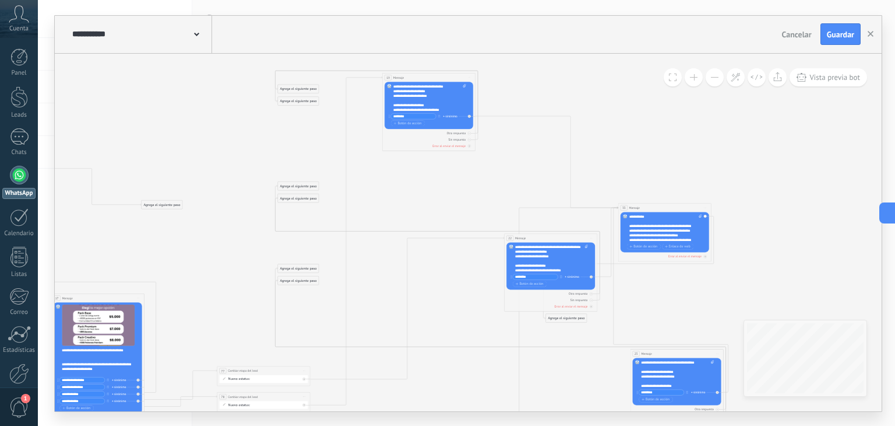
click at [666, 228] on div "**********" at bounding box center [666, 228] width 73 height 28
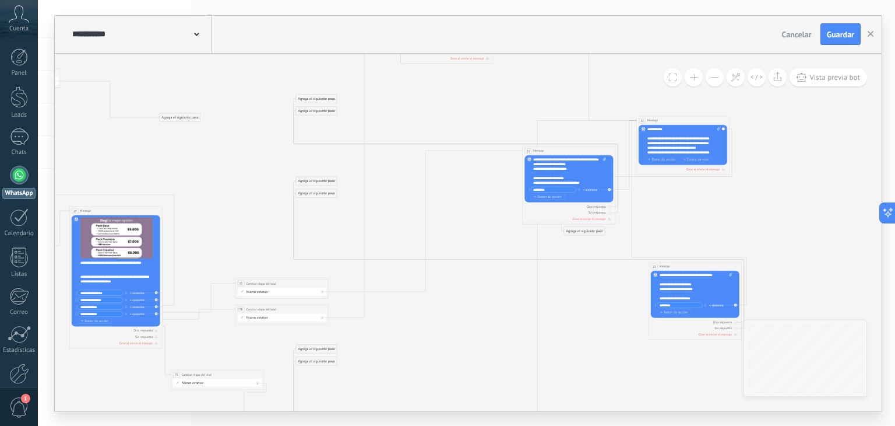
drag, startPoint x: 281, startPoint y: 154, endPoint x: 319, endPoint y: 159, distance: 38.8
click at [698, 75] on button at bounding box center [694, 77] width 18 height 18
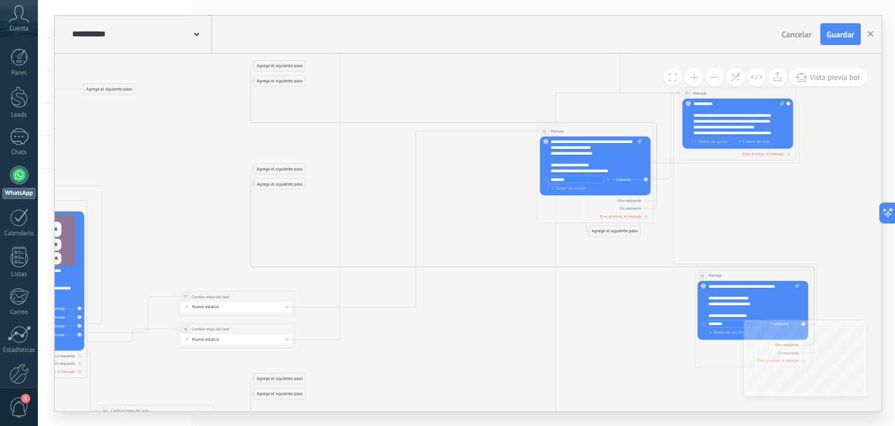
click at [698, 75] on button at bounding box center [694, 77] width 18 height 18
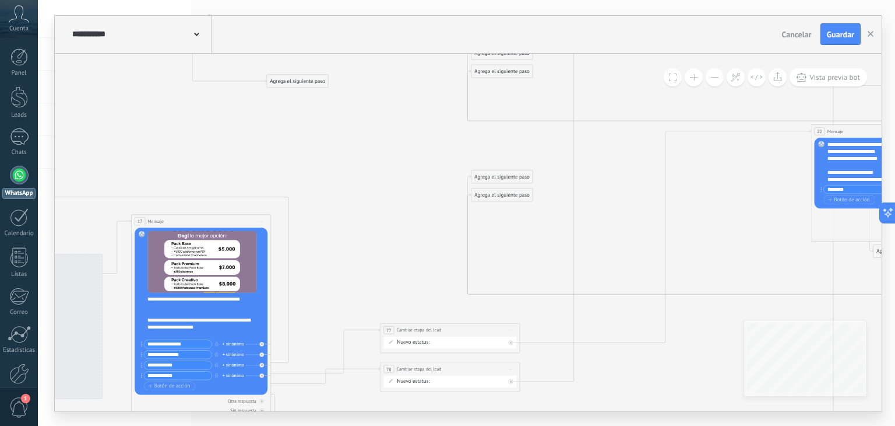
drag, startPoint x: 355, startPoint y: 195, endPoint x: 575, endPoint y: 208, distance: 220.7
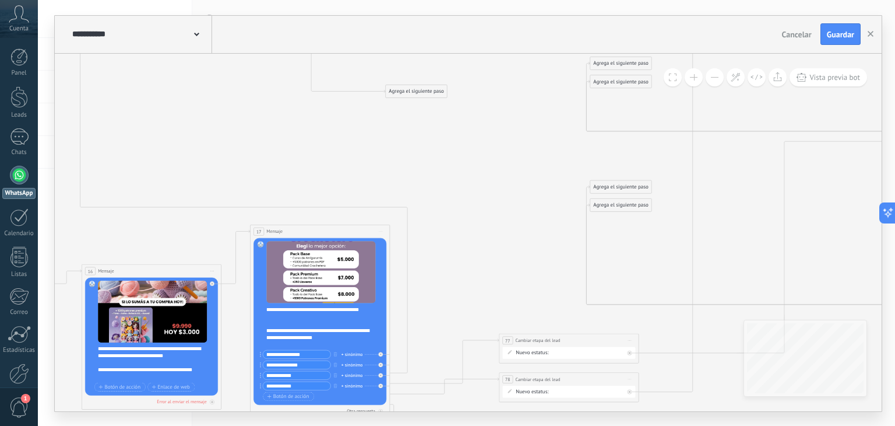
drag, startPoint x: 276, startPoint y: 198, endPoint x: 293, endPoint y: 241, distance: 46.6
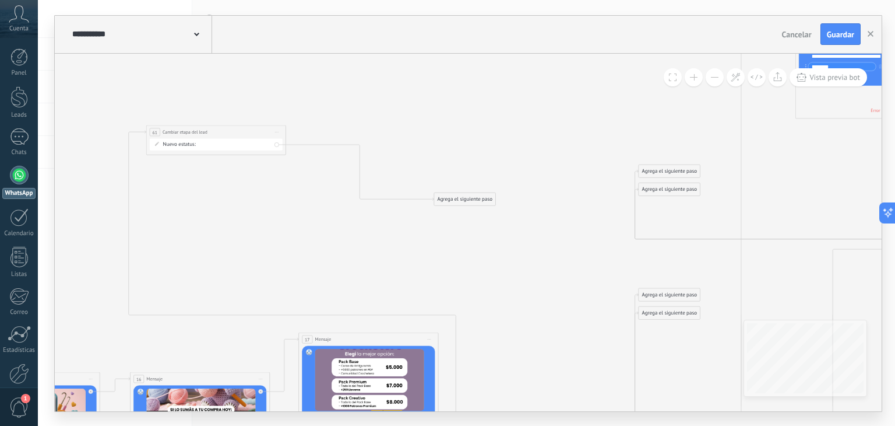
click at [458, 203] on div "Agrega el siguiente paso" at bounding box center [464, 199] width 61 height 12
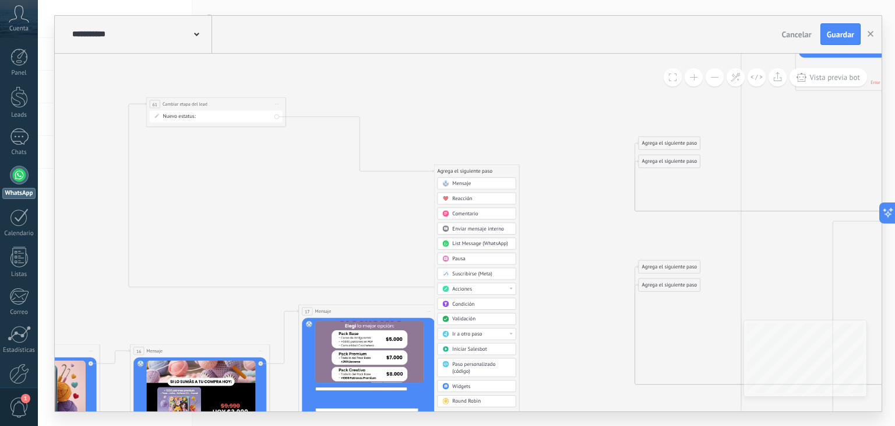
click at [464, 335] on span "Ir a otro paso" at bounding box center [467, 333] width 30 height 6
click at [459, 334] on div "23: Mensaje" at bounding box center [477, 337] width 78 height 12
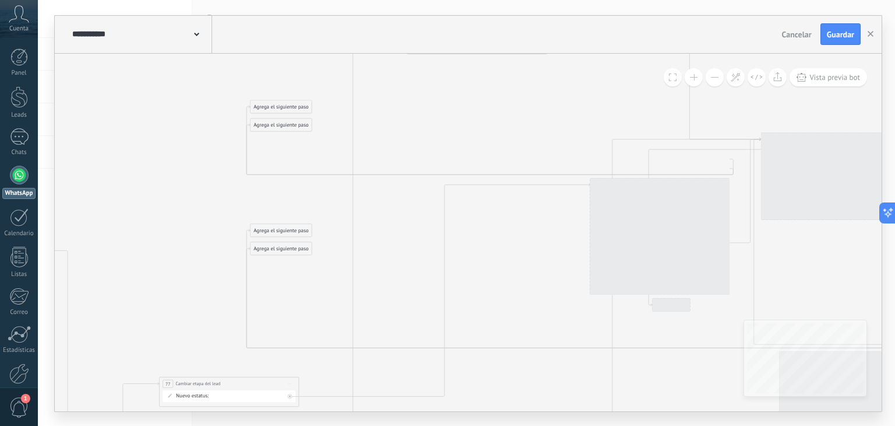
drag, startPoint x: 152, startPoint y: 222, endPoint x: 255, endPoint y: 219, distance: 103.2
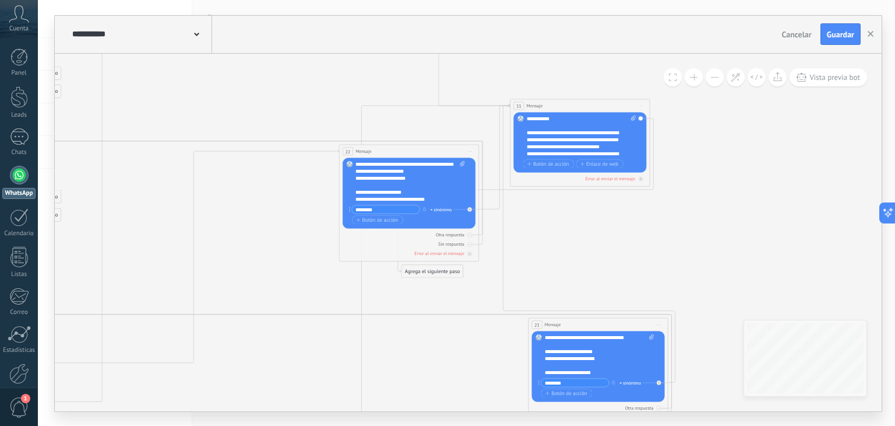
drag, startPoint x: 644, startPoint y: 325, endPoint x: 416, endPoint y: 296, distance: 229.2
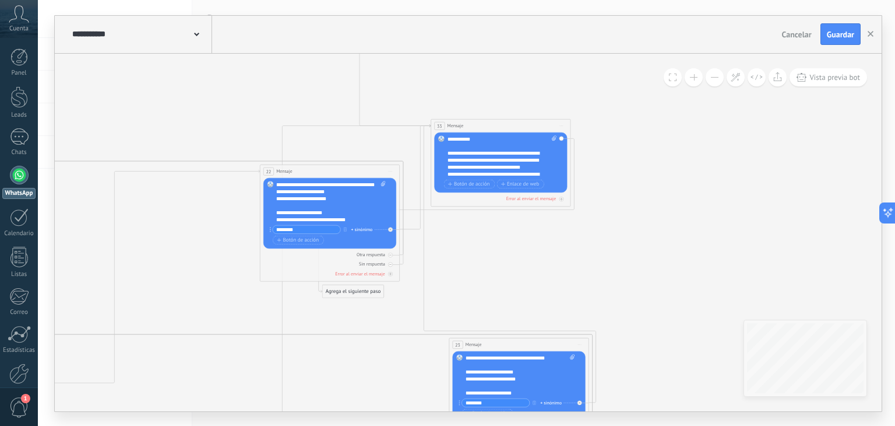
drag, startPoint x: 587, startPoint y: 276, endPoint x: 508, endPoint y: 296, distance: 81.7
click at [827, 33] on span "Guardar" at bounding box center [840, 34] width 27 height 8
click at [871, 36] on icon "button" at bounding box center [871, 34] width 6 height 6
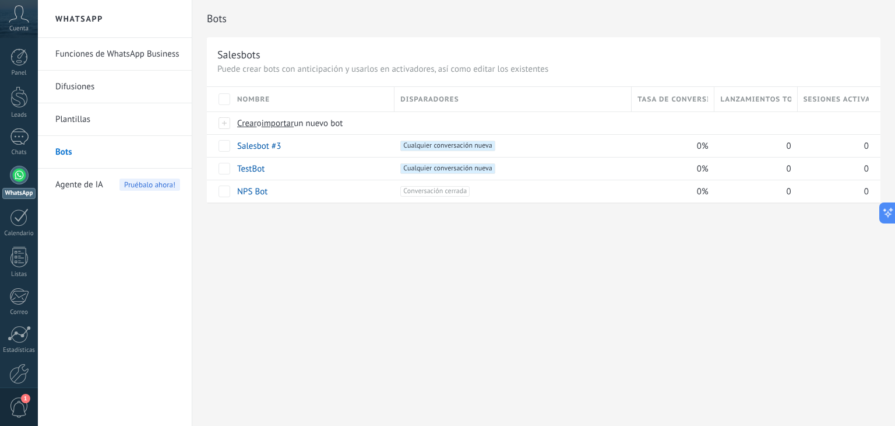
click at [83, 52] on link "Funciones de WhatsApp Business" at bounding box center [117, 54] width 125 height 33
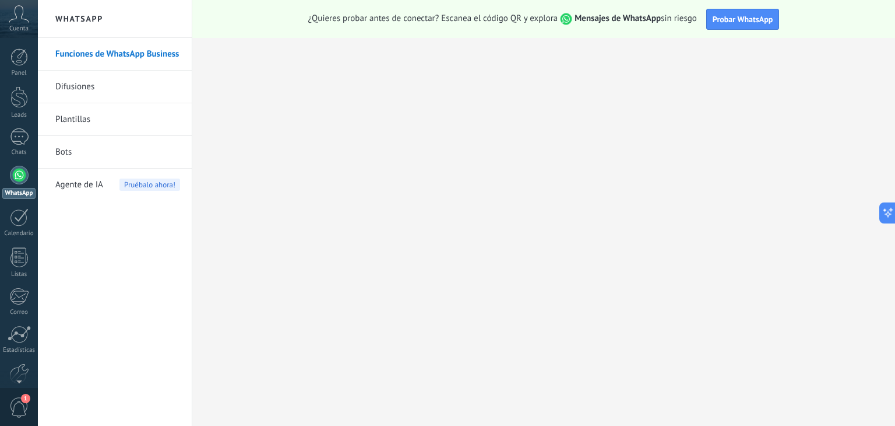
click at [733, 20] on span "Probar WhatsApp" at bounding box center [743, 19] width 61 height 10
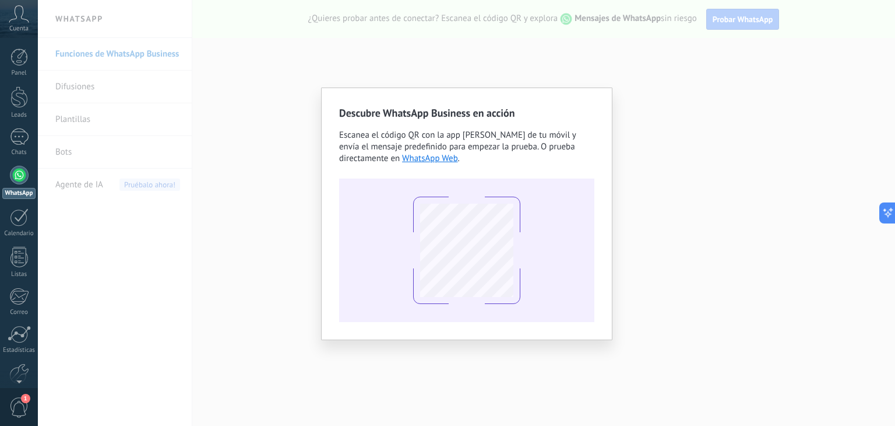
click at [715, 114] on div "Descubre WhatsApp Business en acción Escanea el código QR con la app [PERSON_NA…" at bounding box center [467, 213] width 858 height 426
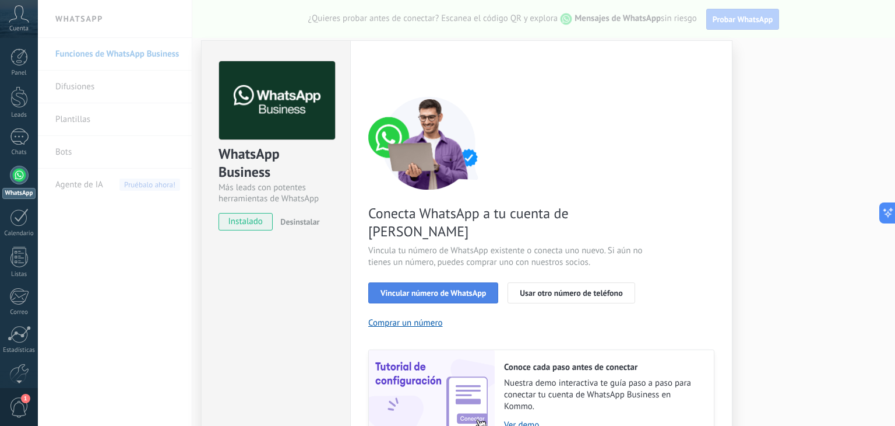
click at [440, 282] on button "Vincular número de WhatsApp" at bounding box center [433, 292] width 130 height 21
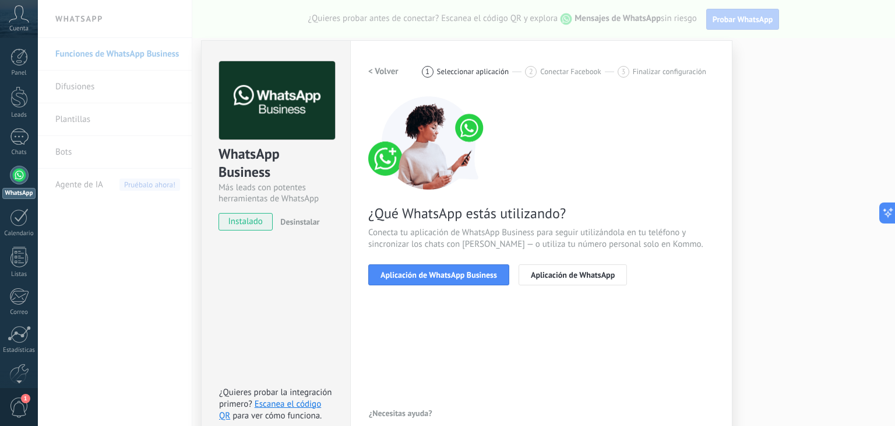
click at [440, 279] on button "Aplicación de WhatsApp Business" at bounding box center [438, 274] width 141 height 21
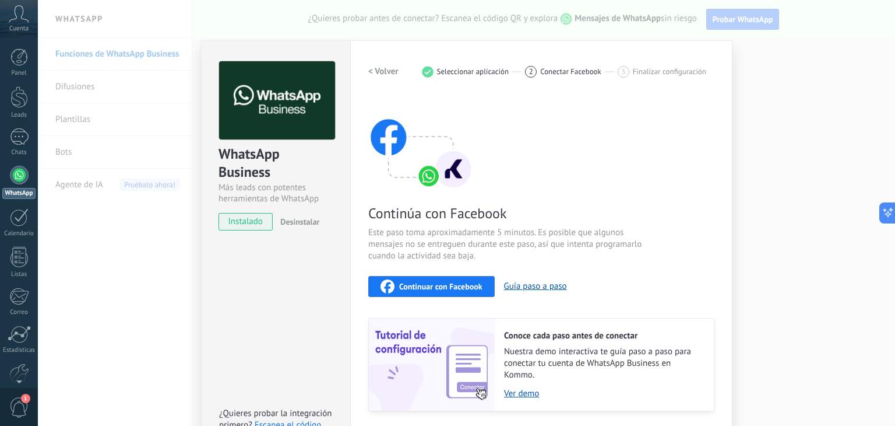
click at [388, 68] on h2 "< Volver" at bounding box center [383, 71] width 30 height 11
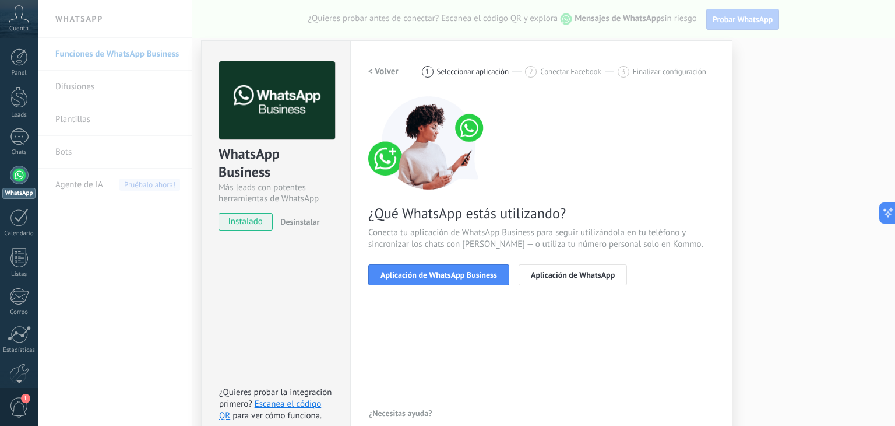
click at [382, 66] on h2 "< Volver" at bounding box center [383, 71] width 30 height 11
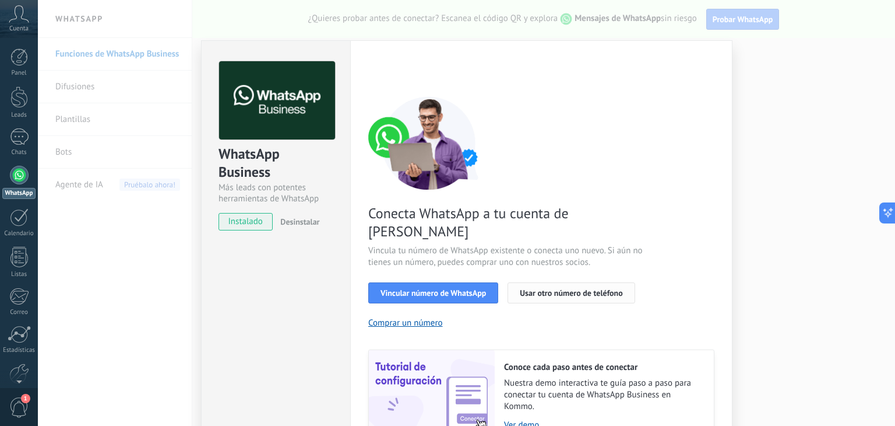
click at [585, 282] on button "Usar otro número de teléfono" at bounding box center [571, 292] width 127 height 21
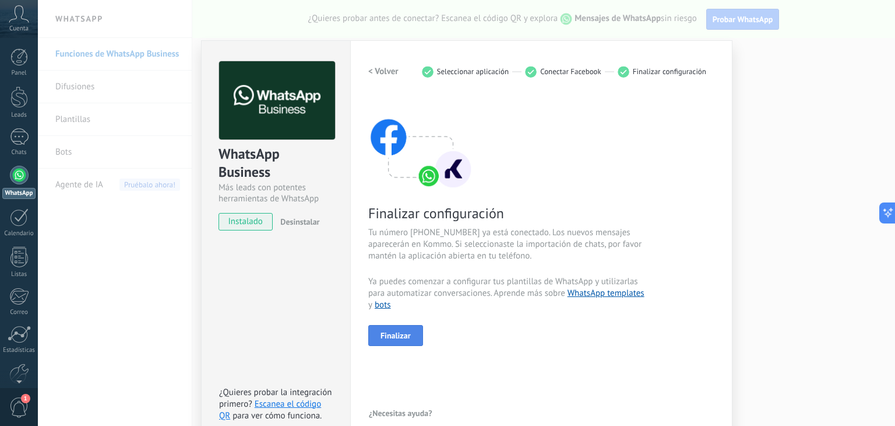
click at [406, 331] on span "Finalizar" at bounding box center [396, 335] width 30 height 8
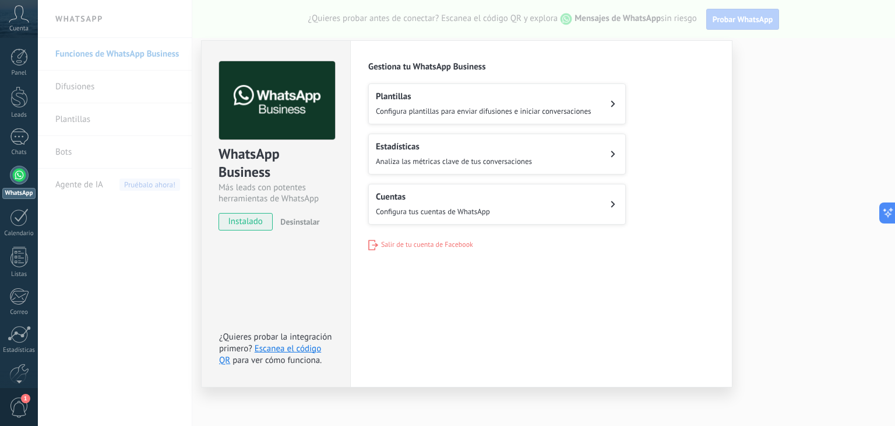
click at [424, 113] on span "Configura plantillas para enviar difusiones e iniciar conversaciones" at bounding box center [484, 111] width 216 height 10
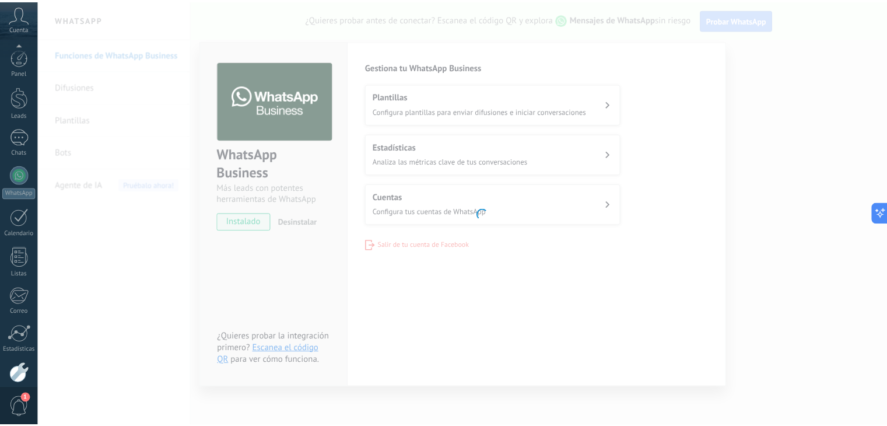
scroll to position [59, 0]
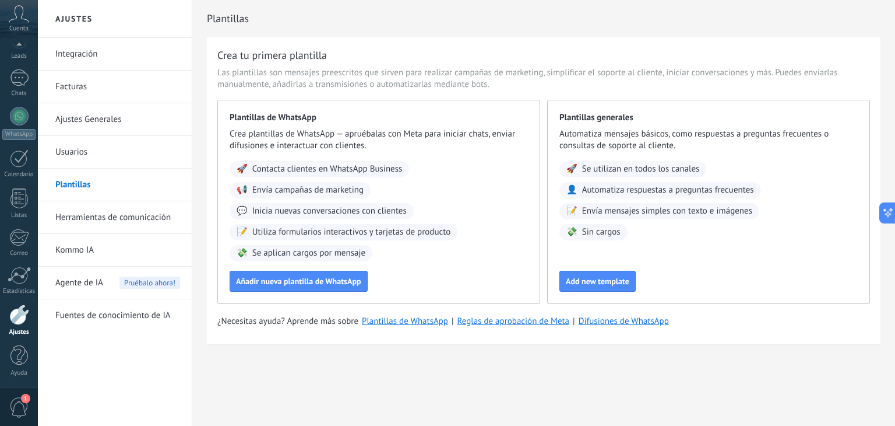
click at [99, 57] on link "Integración" at bounding box center [117, 54] width 125 height 33
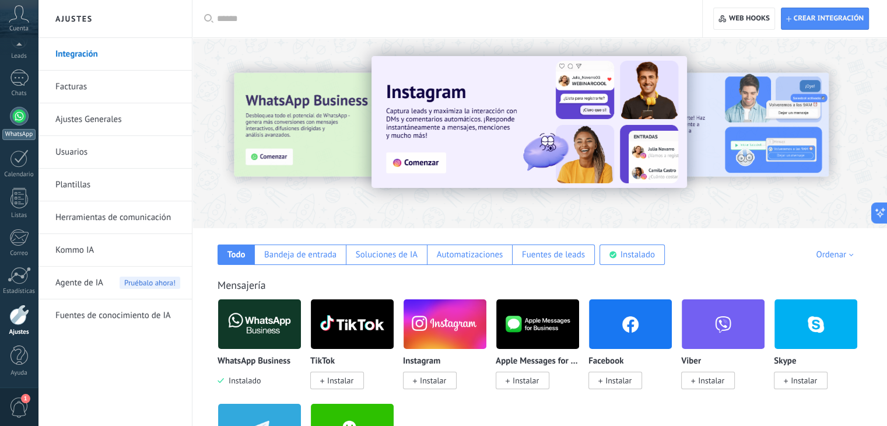
click at [19, 122] on div at bounding box center [19, 116] width 19 height 19
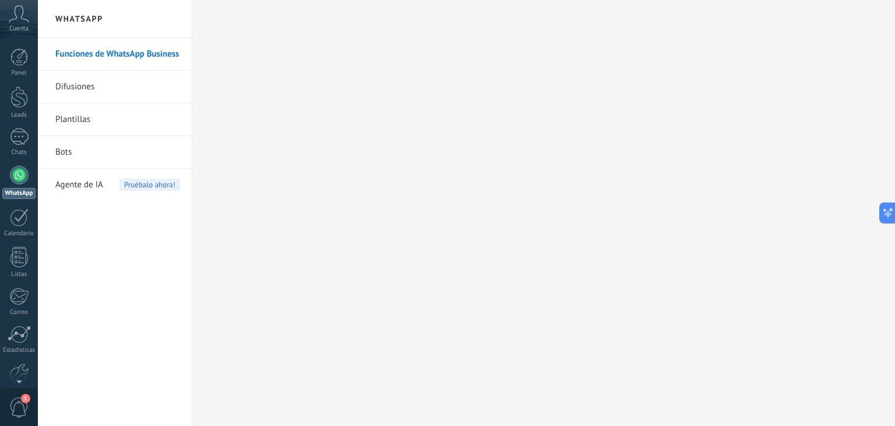
click at [77, 155] on link "Bots" at bounding box center [117, 152] width 125 height 33
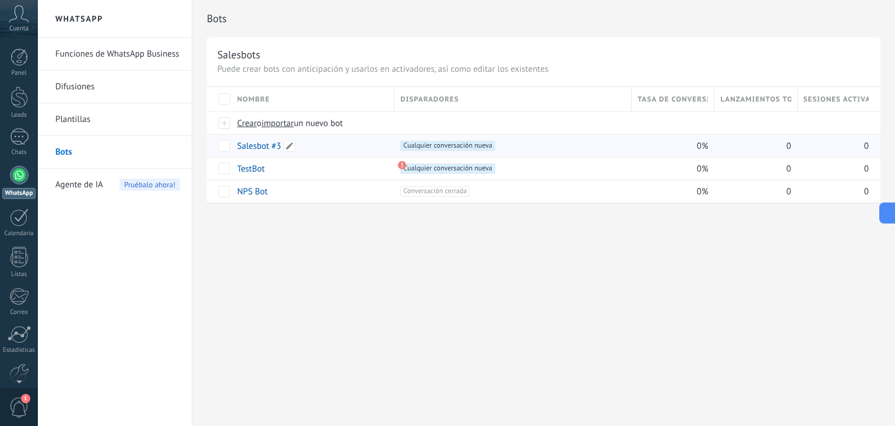
click at [254, 145] on link "Salesbot #3" at bounding box center [259, 145] width 44 height 11
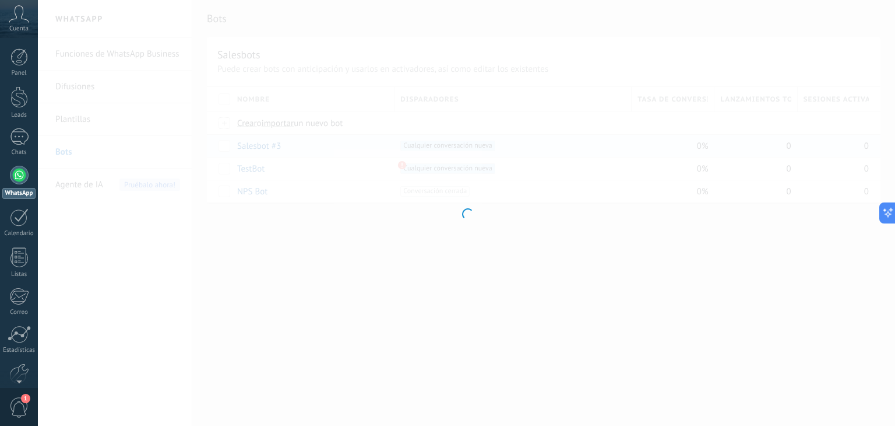
type input "**********"
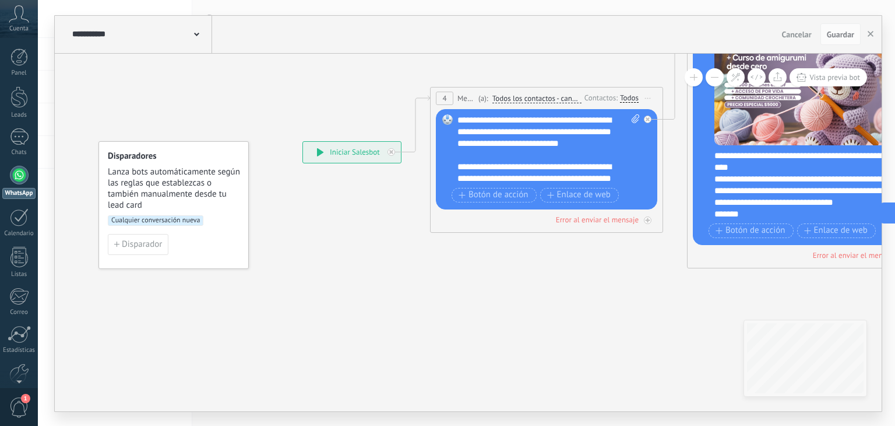
click at [338, 146] on div "**********" at bounding box center [352, 152] width 98 height 21
click at [159, 248] on button "Disparador" at bounding box center [138, 244] width 61 height 21
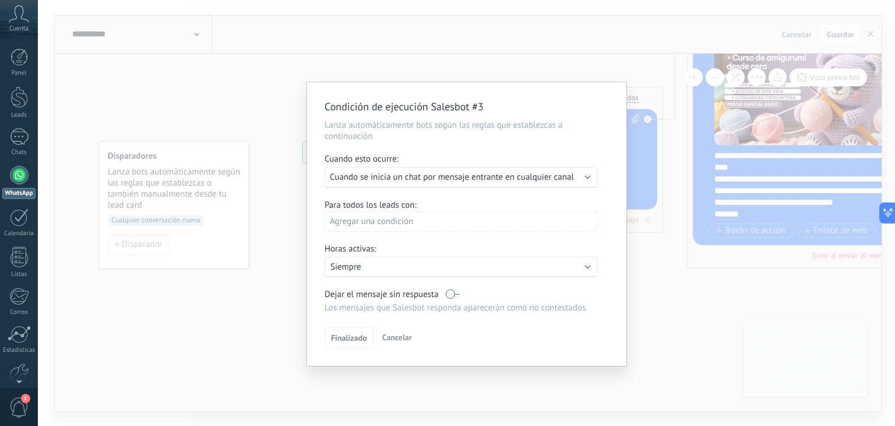
click at [356, 177] on span "Cuando se inicia un chat por mensaje entrante en cualquier canal" at bounding box center [452, 176] width 244 height 11
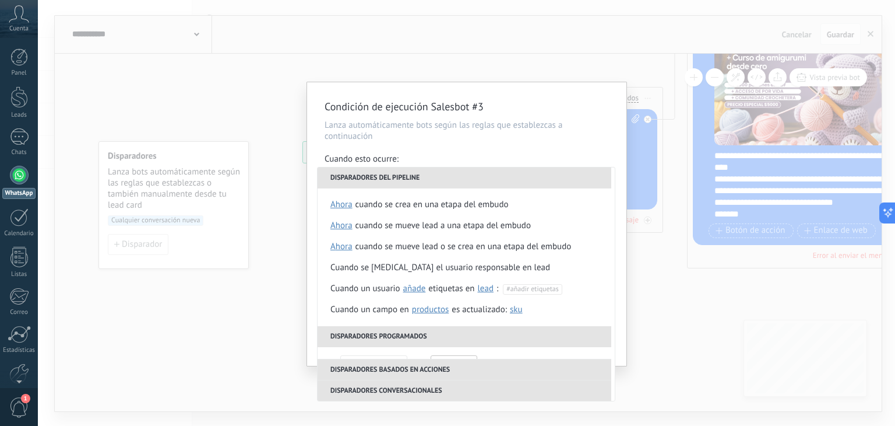
click at [480, 163] on div "Cuando esto ocurre:" at bounding box center [467, 159] width 284 height 13
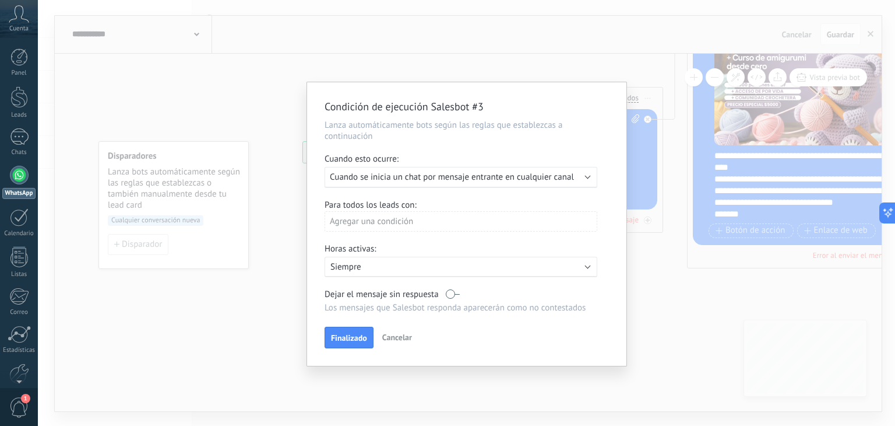
click at [387, 327] on div "Finalizado Cancelar" at bounding box center [467, 337] width 284 height 22
click at [391, 329] on button "Cancelar" at bounding box center [397, 336] width 39 height 17
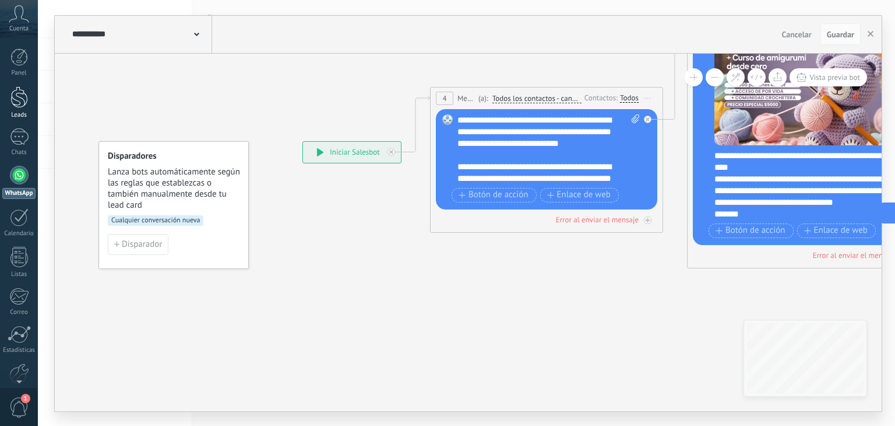
click at [26, 87] on div at bounding box center [18, 97] width 17 height 22
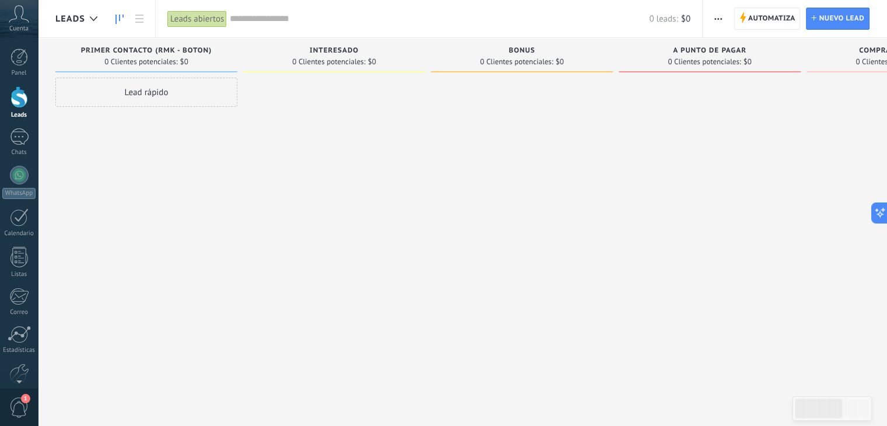
click at [160, 94] on div "Lead rápido" at bounding box center [146, 92] width 182 height 29
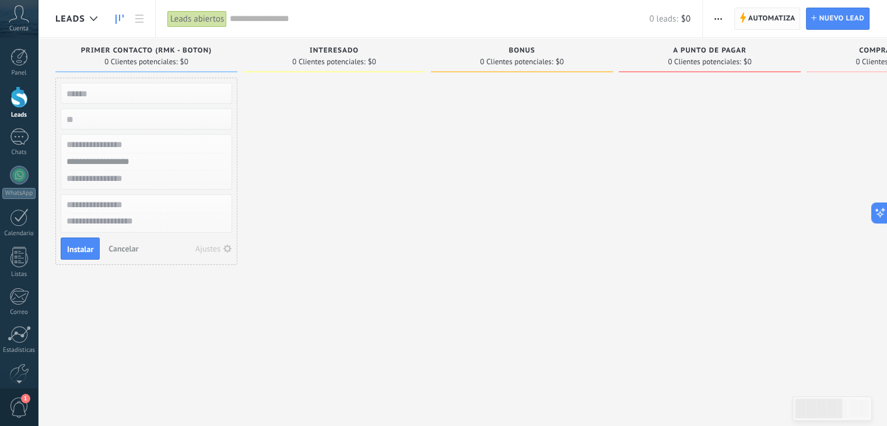
click at [753, 27] on span "Automatiza" at bounding box center [771, 18] width 47 height 21
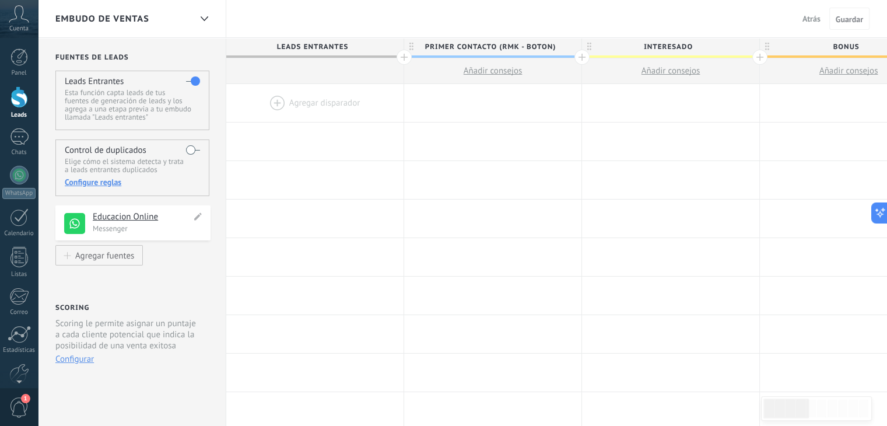
click at [112, 219] on h4 "Educacion Online" at bounding box center [142, 217] width 99 height 12
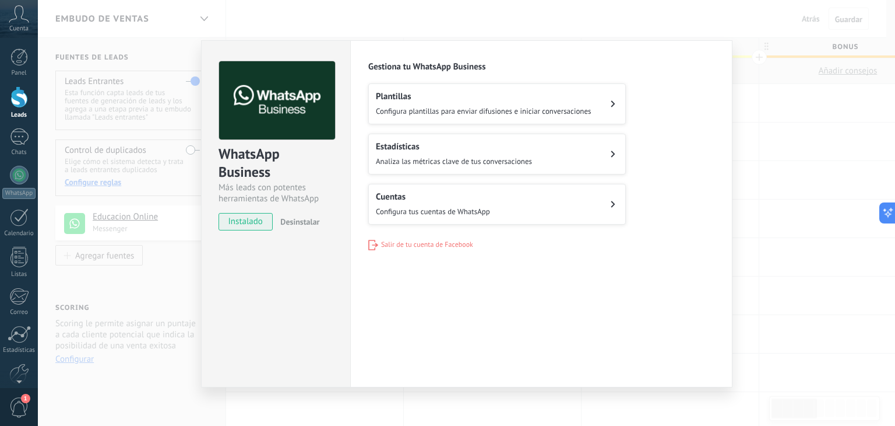
click at [462, 215] on button "Cuentas Configura tus cuentas de WhatsApp" at bounding box center [497, 204] width 258 height 41
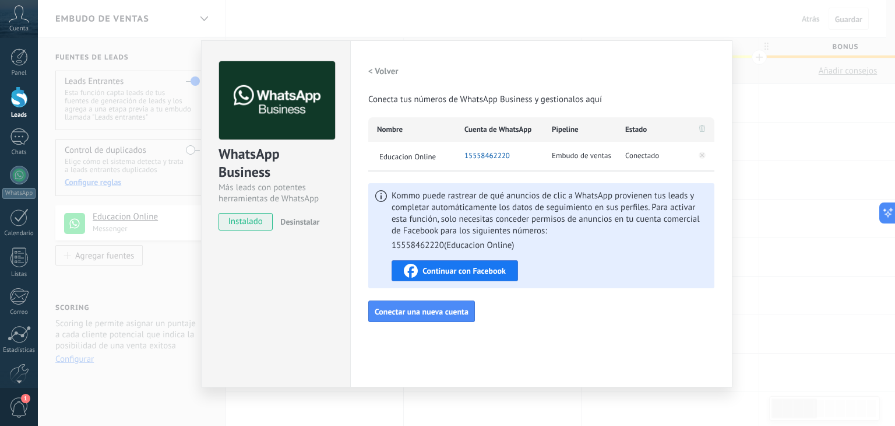
click at [802, 188] on div "WhatsApp Business Más leads con potentes herramientas de WhatsApp instalado Des…" at bounding box center [467, 213] width 858 height 426
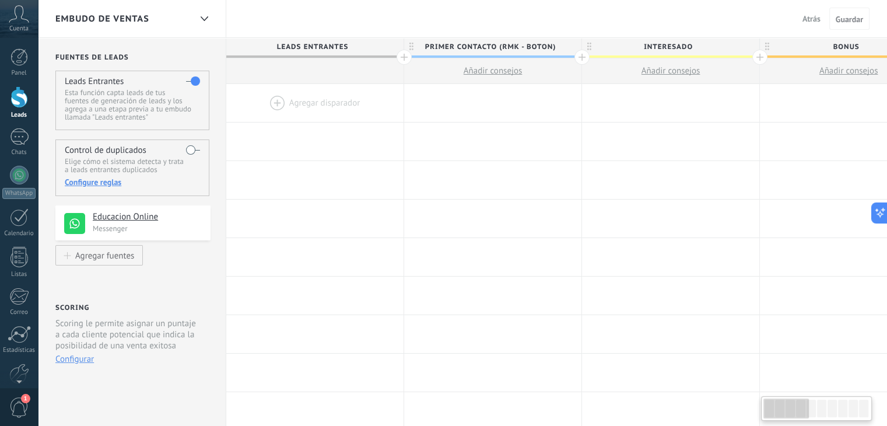
click at [276, 101] on div at bounding box center [314, 103] width 177 height 38
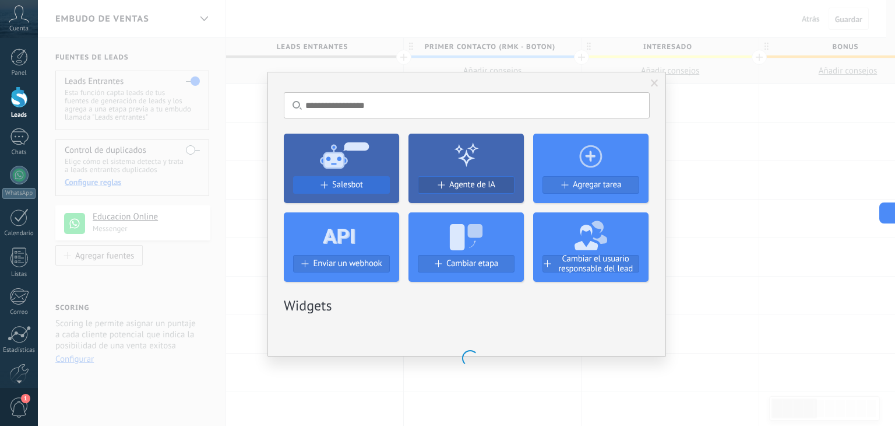
click at [322, 179] on button "Salesbot" at bounding box center [341, 184] width 97 height 17
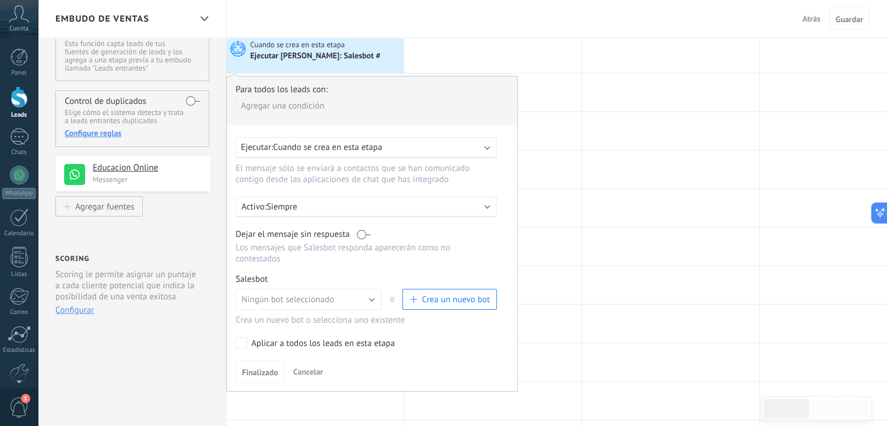
scroll to position [175, 0]
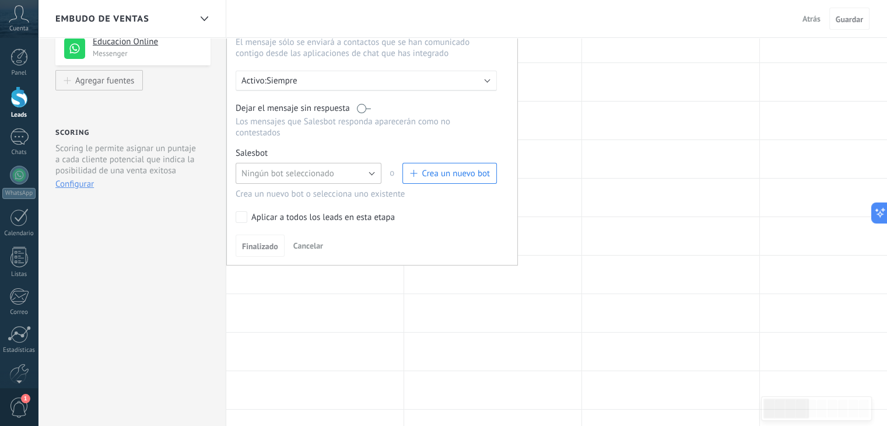
click at [298, 168] on span "Ningún bot seleccionado" at bounding box center [287, 173] width 93 height 11
click at [301, 188] on span "Salesbot #3" at bounding box center [303, 193] width 149 height 11
click at [273, 234] on button "Finalizado" at bounding box center [260, 245] width 49 height 22
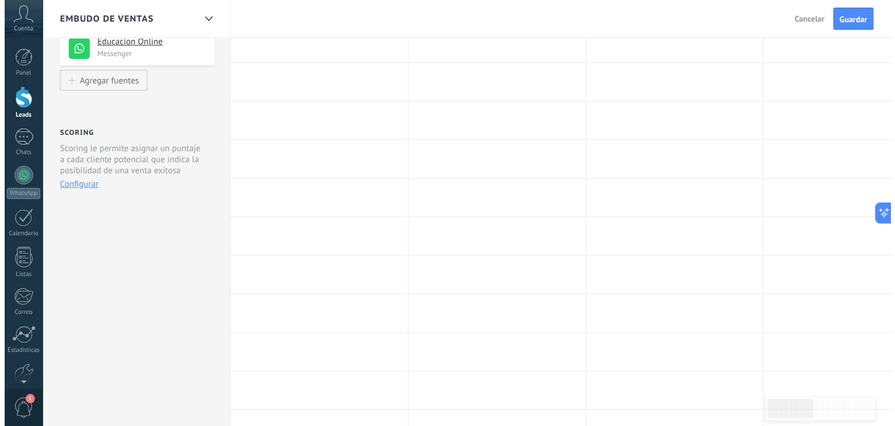
scroll to position [0, 0]
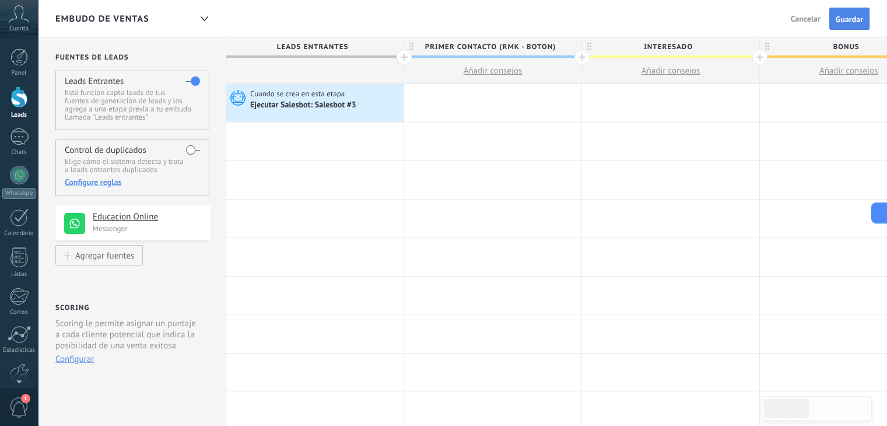
click at [851, 19] on span "Guardar" at bounding box center [848, 19] width 27 height 8
click at [89, 215] on div "**********" at bounding box center [132, 222] width 155 height 35
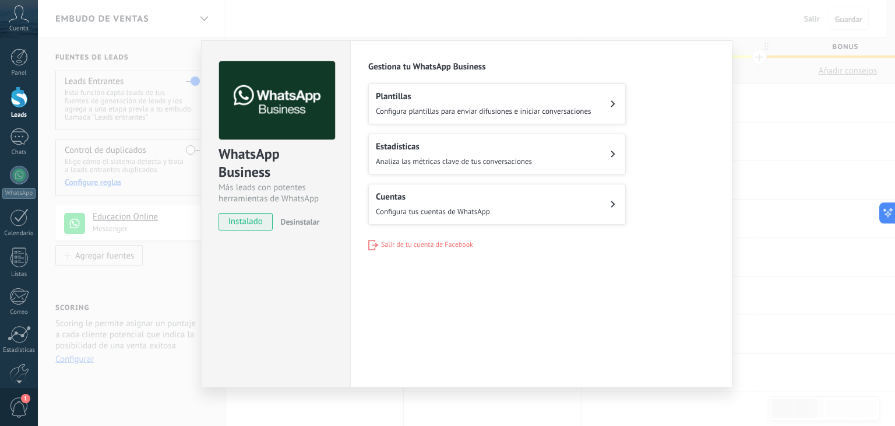
click at [399, 143] on h2 "Estadísticas" at bounding box center [454, 146] width 156 height 11
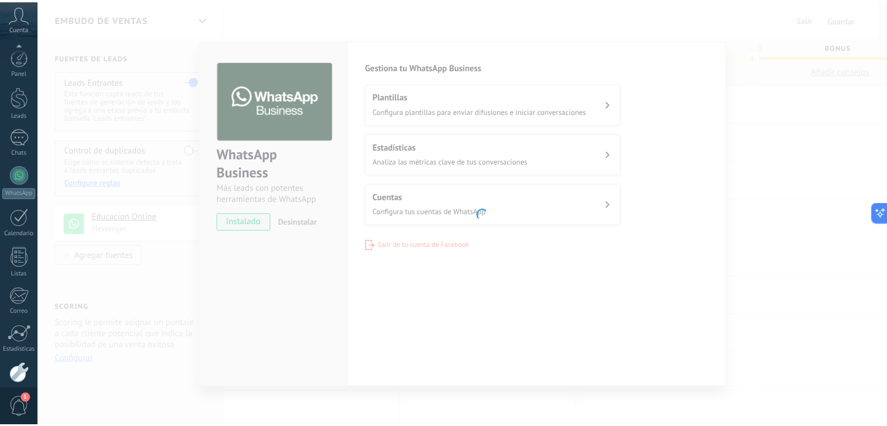
scroll to position [59, 0]
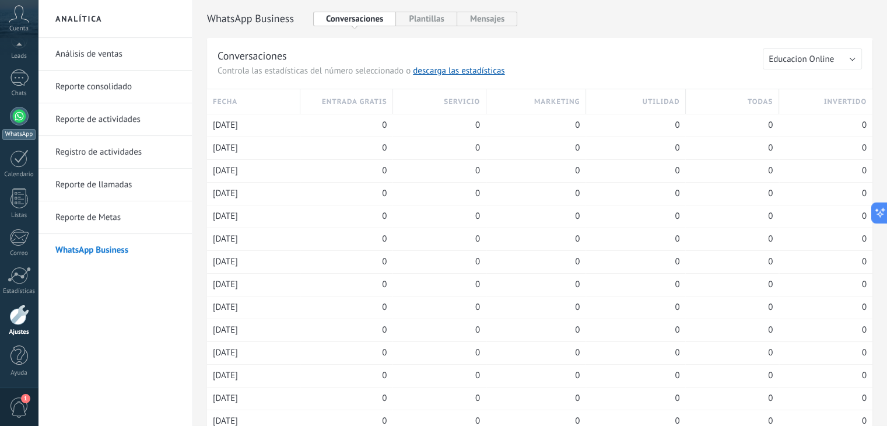
click at [19, 113] on div at bounding box center [19, 116] width 19 height 19
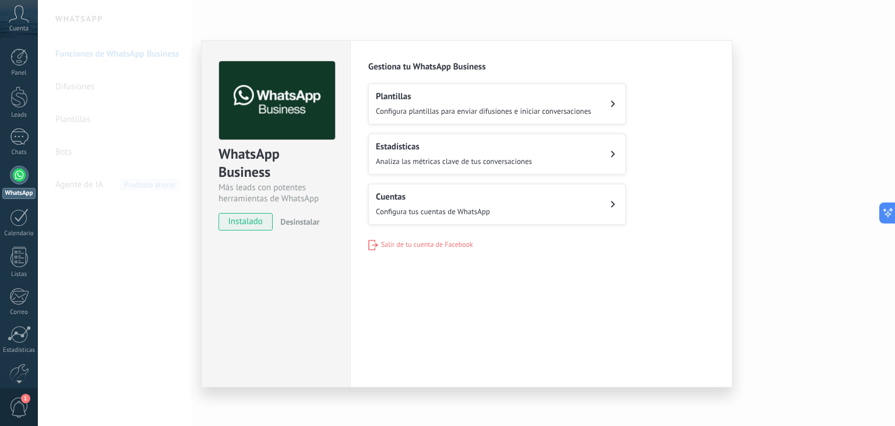
click at [398, 217] on button "Cuentas Configura tus cuentas de WhatsApp" at bounding box center [497, 204] width 258 height 41
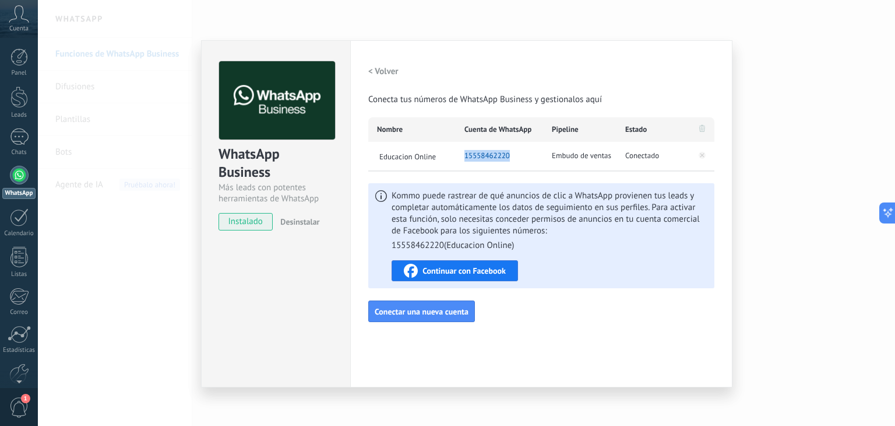
drag, startPoint x: 518, startPoint y: 156, endPoint x: 464, endPoint y: 157, distance: 53.6
click at [464, 157] on div "15558462220" at bounding box center [499, 156] width 87 height 29
copy span "15558462220"
click at [469, 272] on span "Continuar con Facebook" at bounding box center [464, 270] width 83 height 8
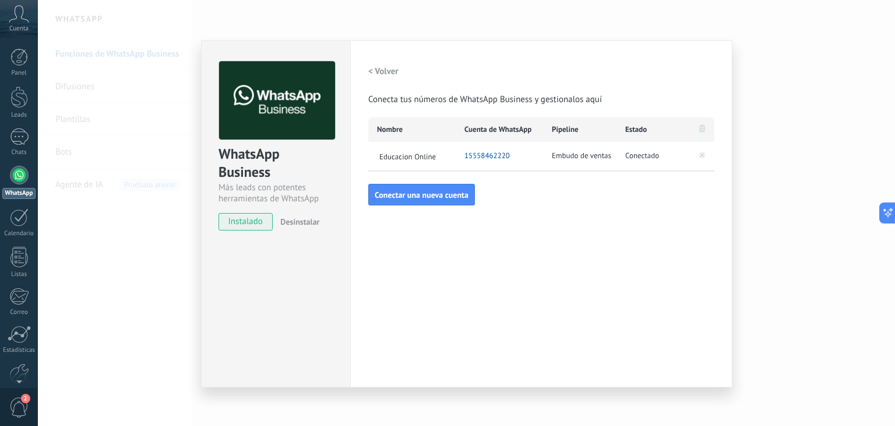
click at [746, 139] on div "WhatsApp Business Más leads con potentes herramientas de WhatsApp instalado Des…" at bounding box center [467, 213] width 858 height 426
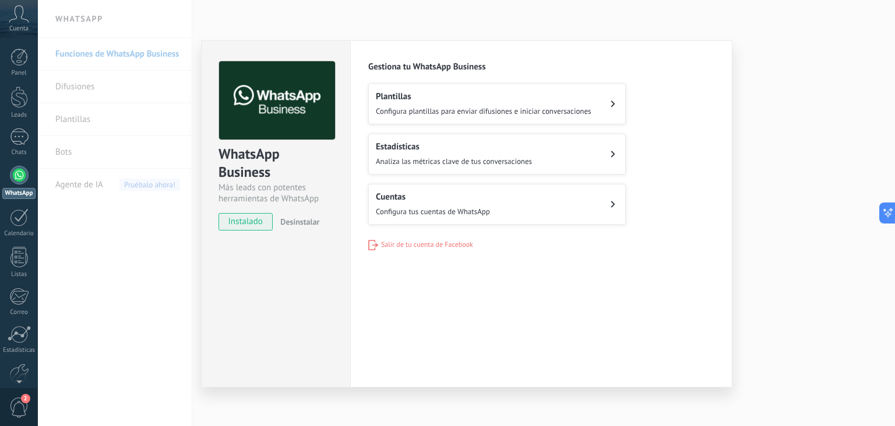
click at [772, 175] on div "WhatsApp Business Más leads con potentes herramientas de WhatsApp instalado Des…" at bounding box center [467, 213] width 858 height 426
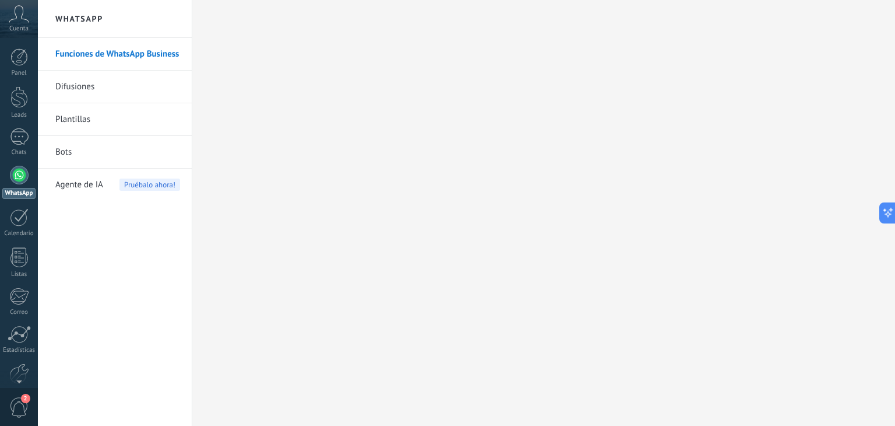
click at [25, 180] on div at bounding box center [19, 175] width 19 height 19
click at [20, 37] on div "Cuenta" at bounding box center [19, 19] width 38 height 38
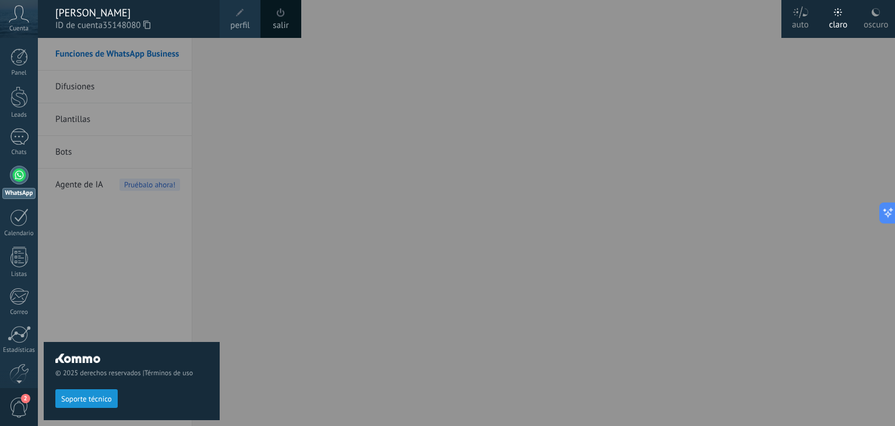
click at [20, 30] on span "Cuenta" at bounding box center [18, 29] width 19 height 8
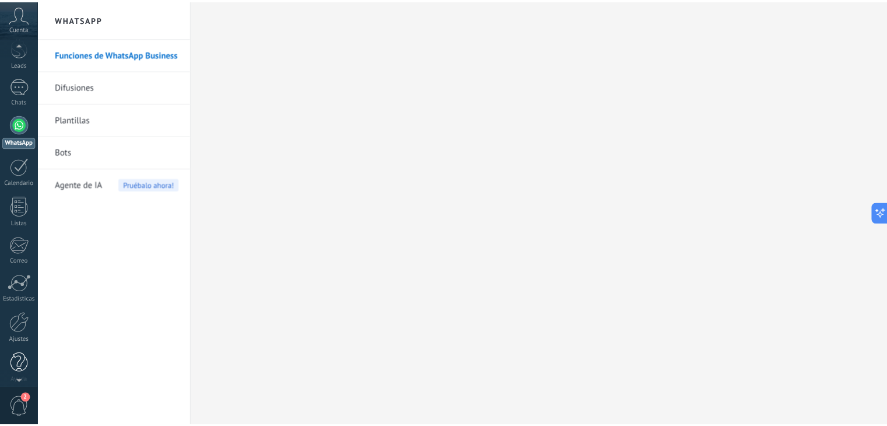
scroll to position [59, 0]
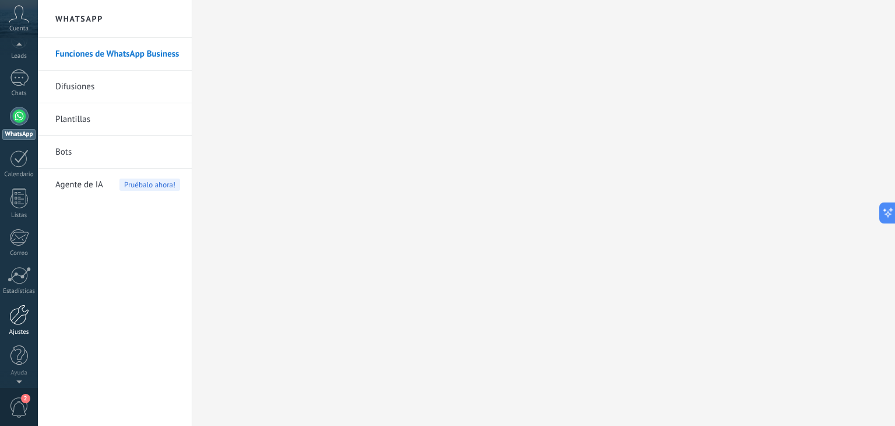
click at [12, 307] on div at bounding box center [19, 314] width 20 height 20
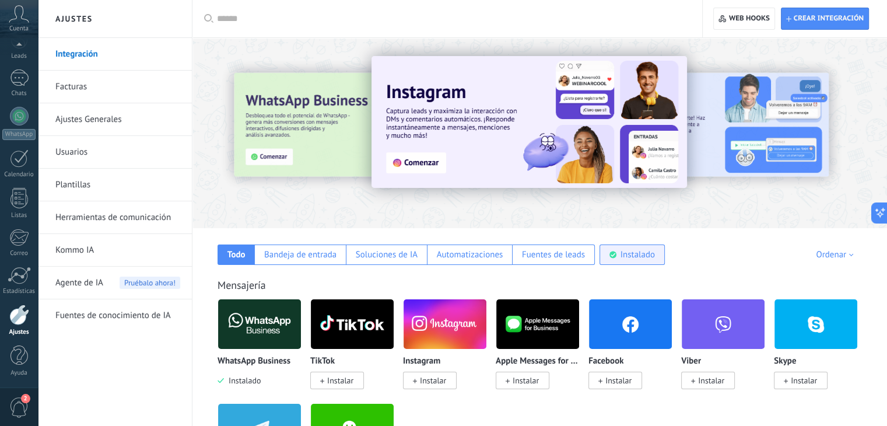
click at [631, 260] on div "Instalado" at bounding box center [631, 254] width 65 height 20
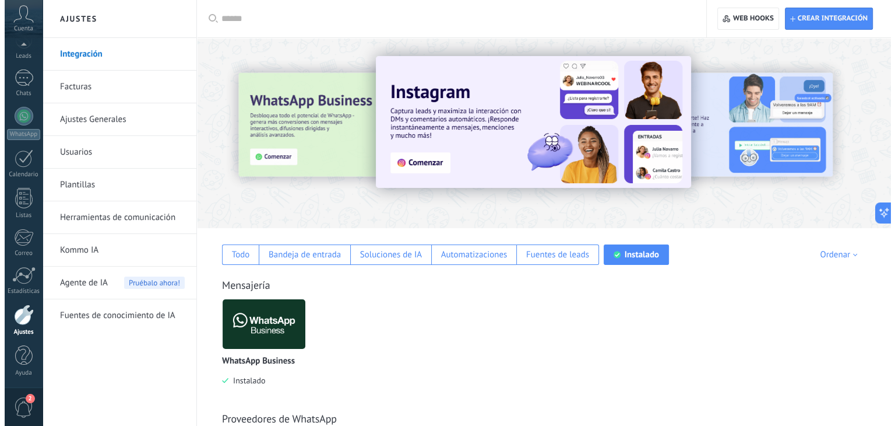
scroll to position [117, 0]
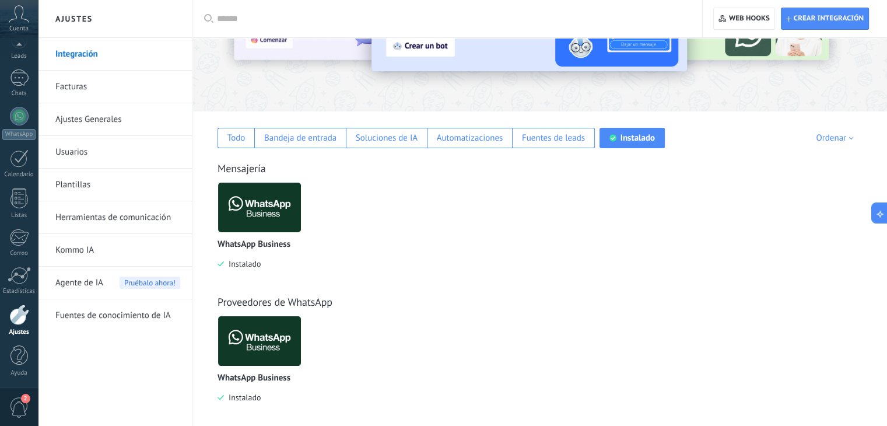
click at [254, 220] on img at bounding box center [259, 207] width 83 height 57
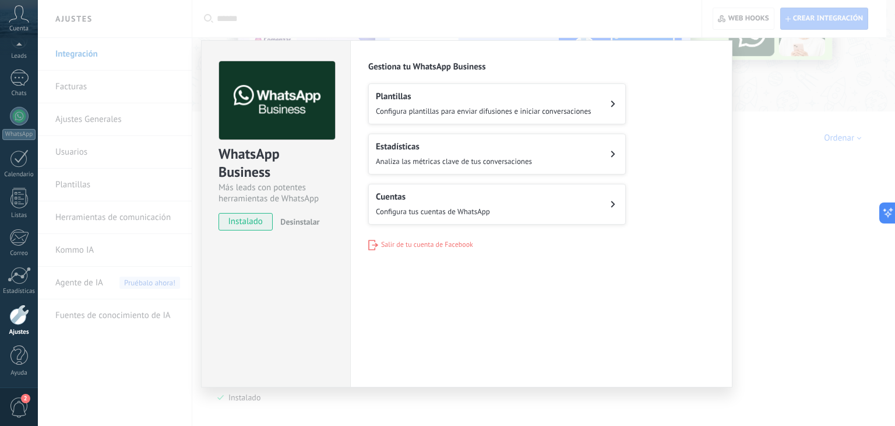
click at [434, 163] on span "Analiza las métricas clave de tus conversaciones" at bounding box center [454, 161] width 156 height 10
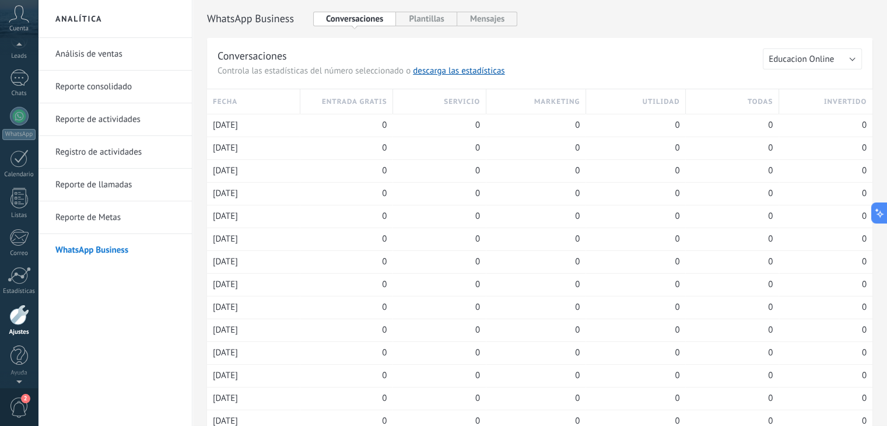
scroll to position [31, 0]
click at [12, 68] on div at bounding box center [18, 66] width 17 height 22
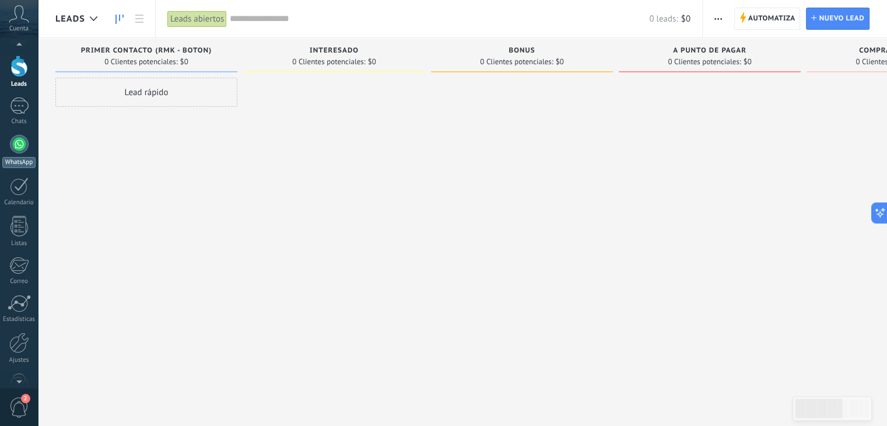
click at [21, 140] on div at bounding box center [19, 144] width 19 height 19
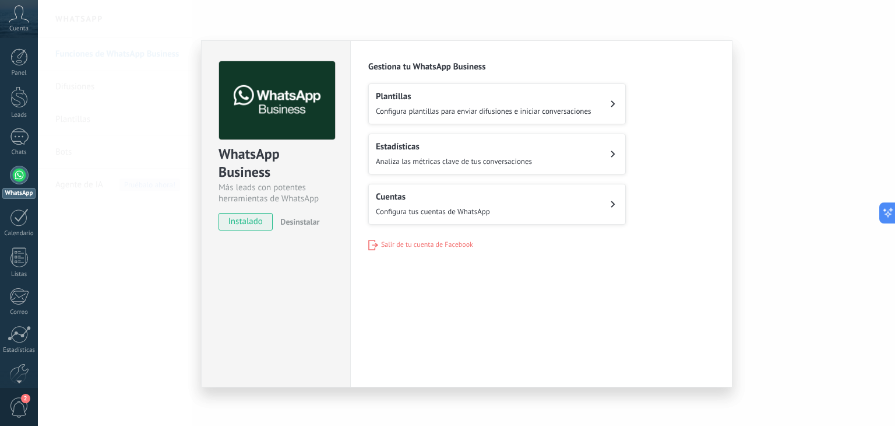
click at [835, 223] on div "WhatsApp Business Más leads con potentes herramientas de WhatsApp instalado Des…" at bounding box center [467, 213] width 858 height 426
click at [403, 97] on h2 "Plantillas" at bounding box center [484, 96] width 216 height 11
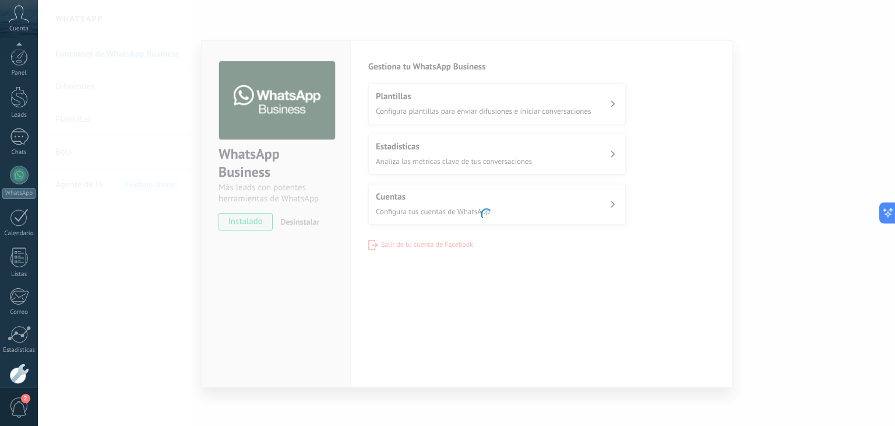
scroll to position [59, 0]
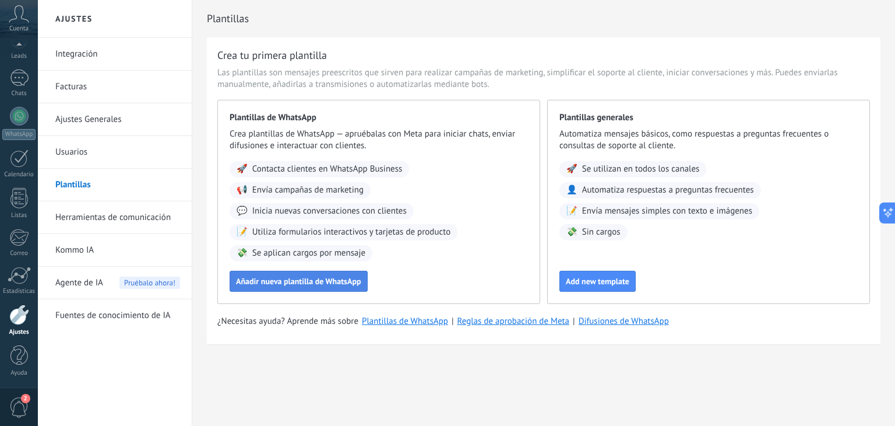
click at [338, 274] on button "Añadir nueva plantilla de WhatsApp" at bounding box center [299, 281] width 138 height 21
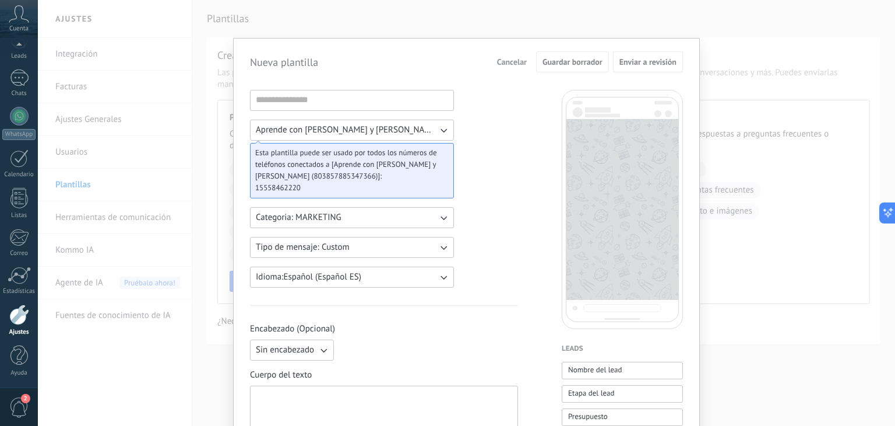
click at [334, 130] on span "Aprende con Marti y Laura WABA ID: 803857885347366" at bounding box center [347, 130] width 182 height 12
click at [334, 130] on span "Aprende con Marti y Laura WABA ID: 803857885347366" at bounding box center [353, 130] width 194 height 12
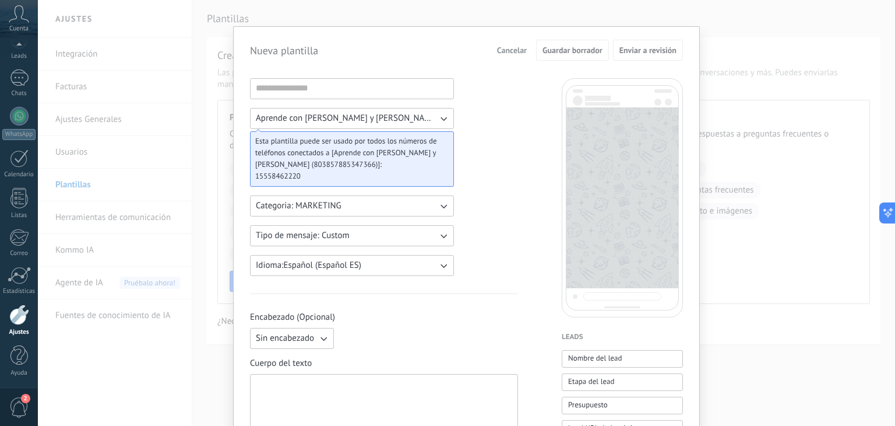
scroll to position [0, 0]
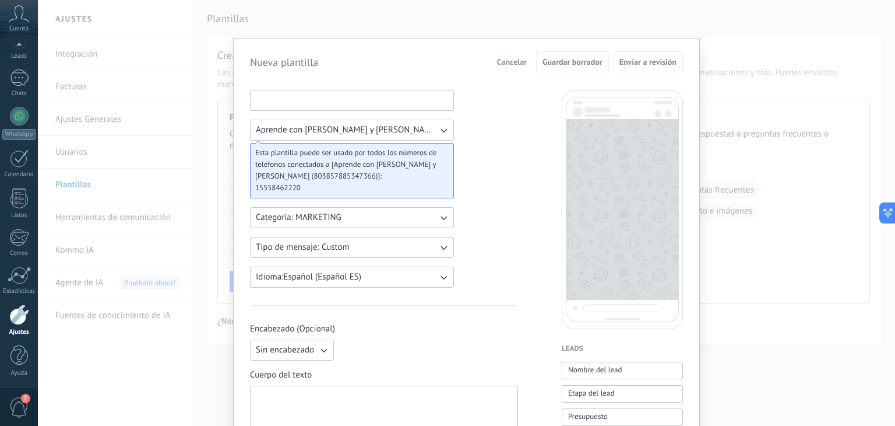
click at [321, 96] on input at bounding box center [352, 99] width 203 height 19
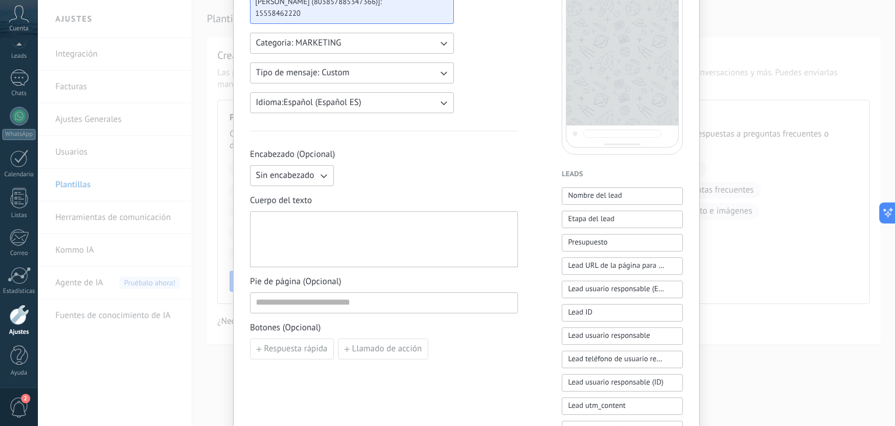
scroll to position [175, 0]
type input "******"
click at [308, 236] on div at bounding box center [384, 239] width 257 height 46
click at [335, 308] on input at bounding box center [385, 301] width 268 height 19
type input "**********"
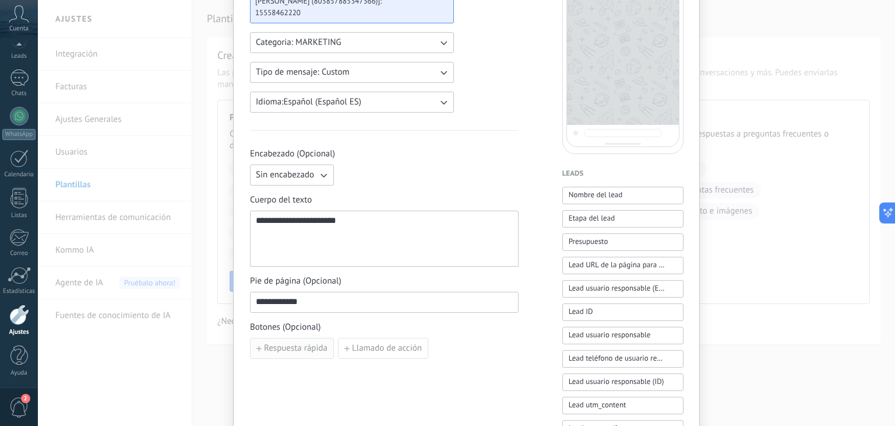
click at [317, 348] on span "Respuesta rápida" at bounding box center [296, 348] width 64 height 8
click at [315, 353] on input at bounding box center [316, 347] width 130 height 19
type input "****"
click at [315, 373] on span "Añadir quick reply" at bounding box center [298, 375] width 68 height 8
click at [315, 373] on input at bounding box center [316, 374] width 130 height 19
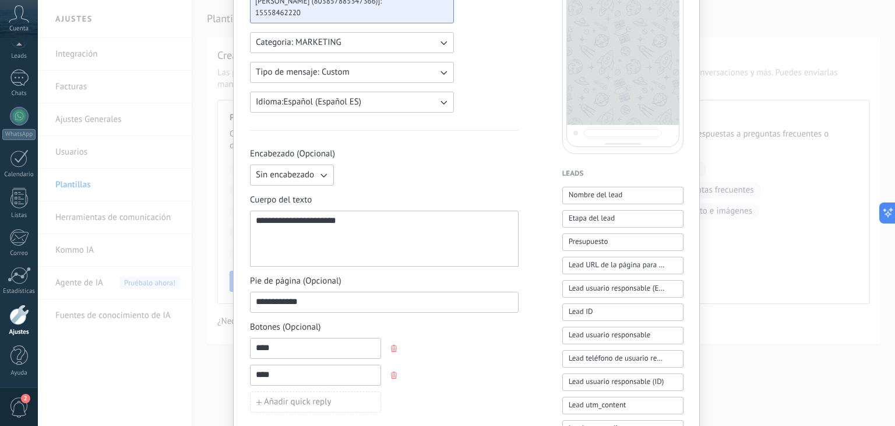
type input "****"
click at [469, 363] on div "**** **** Añadir quick reply" at bounding box center [384, 375] width 269 height 75
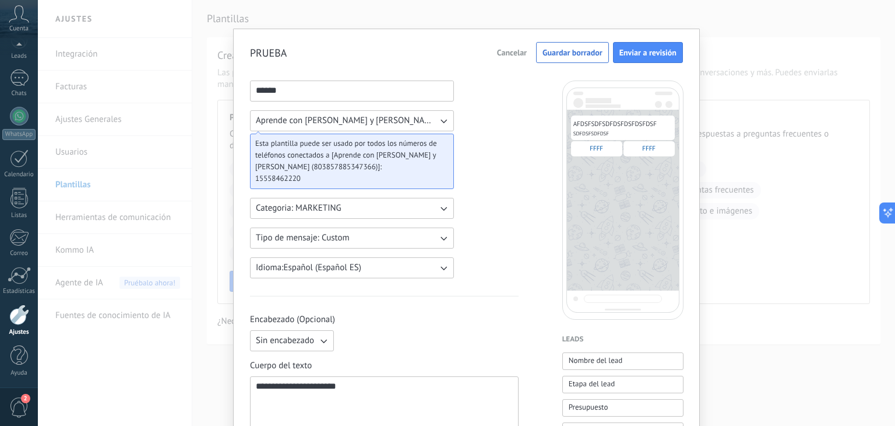
scroll to position [0, 0]
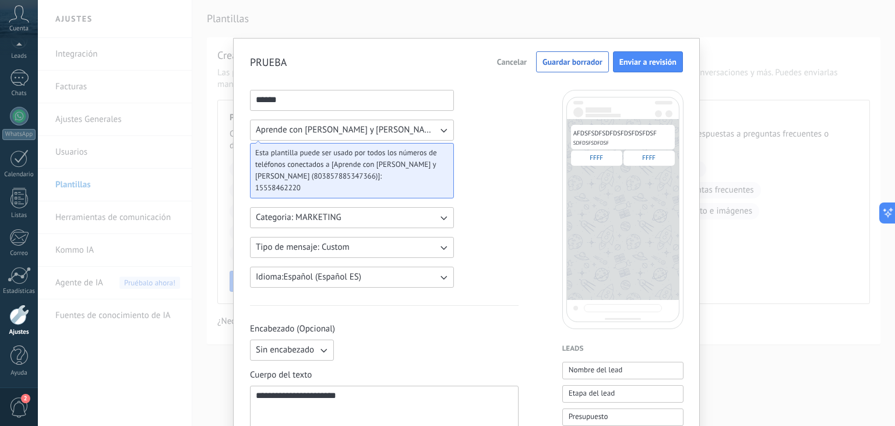
click at [515, 58] on span "Cancelar" at bounding box center [512, 62] width 30 height 8
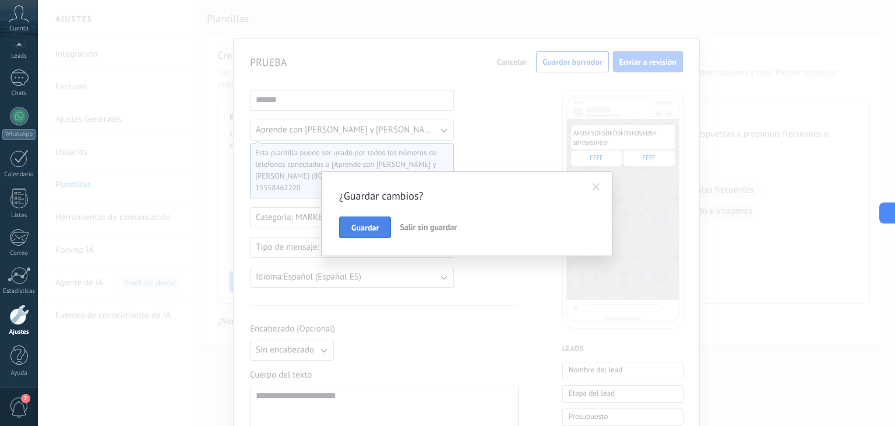
click at [377, 223] on span "Guardar" at bounding box center [365, 227] width 27 height 8
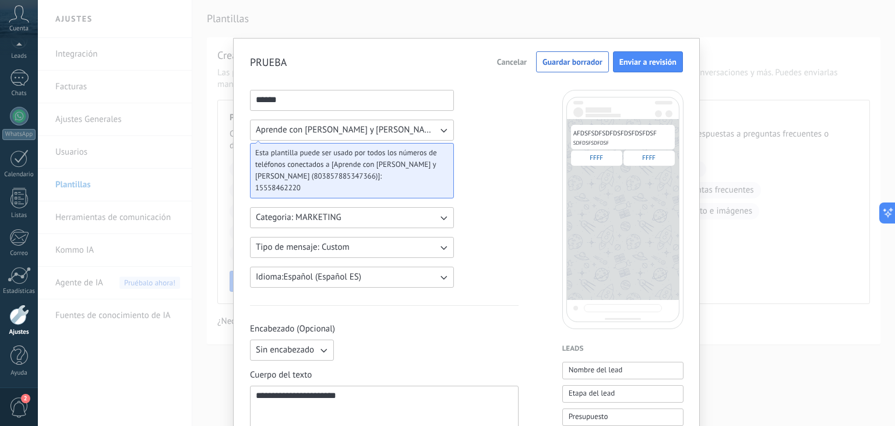
scroll to position [308, 0]
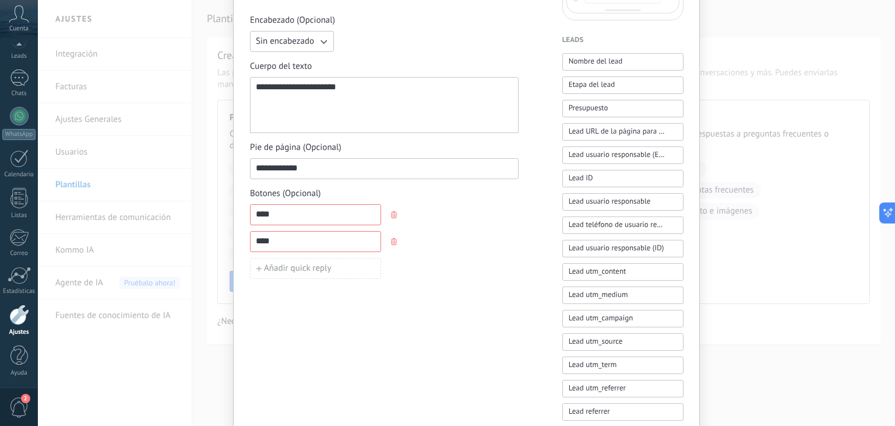
click at [391, 216] on use "button" at bounding box center [394, 214] width 6 height 7
click at [392, 216] on icon "button" at bounding box center [394, 214] width 6 height 7
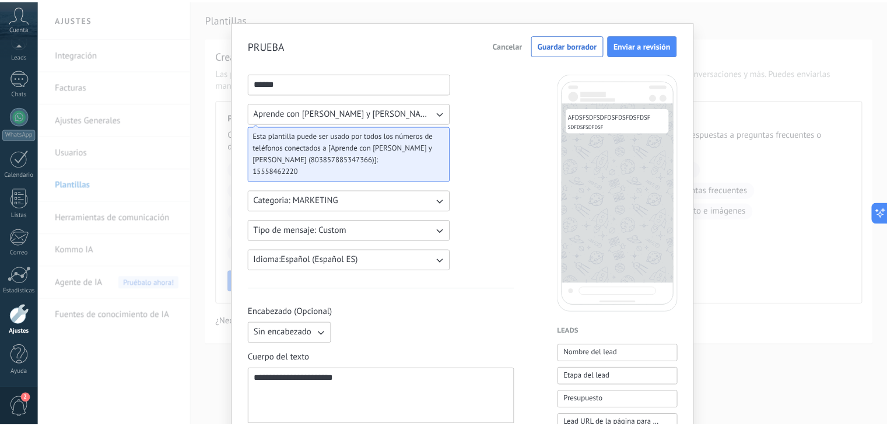
scroll to position [0, 0]
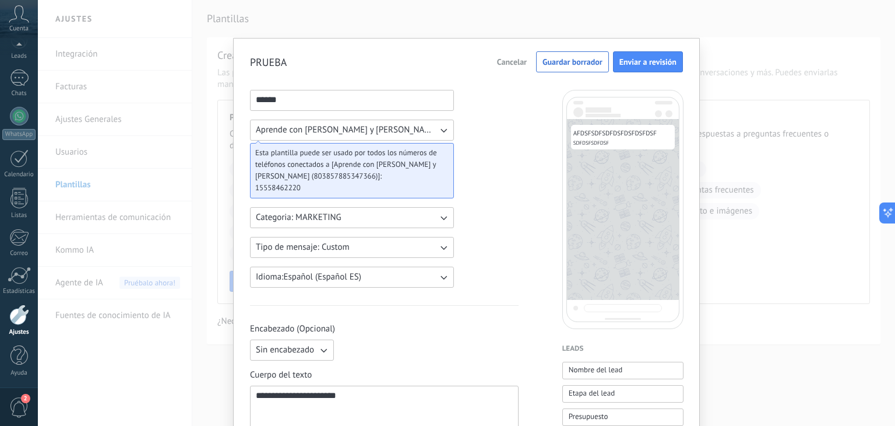
click at [498, 61] on span "Cancelar" at bounding box center [512, 62] width 30 height 8
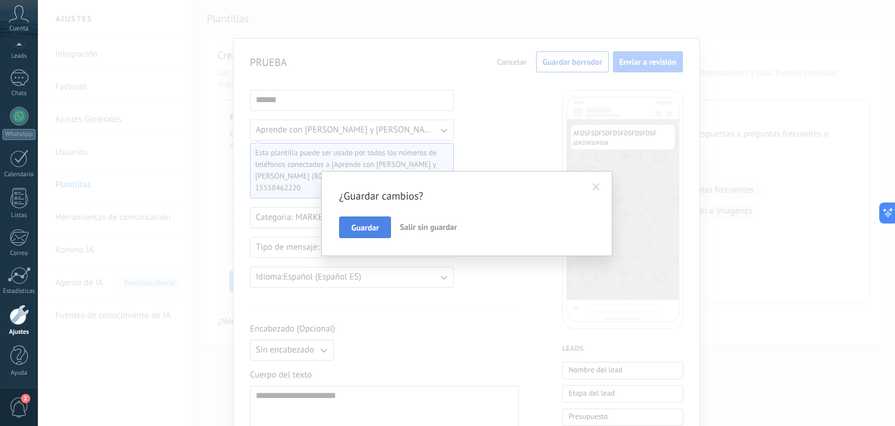
click at [360, 231] on span "Guardar" at bounding box center [365, 227] width 27 height 8
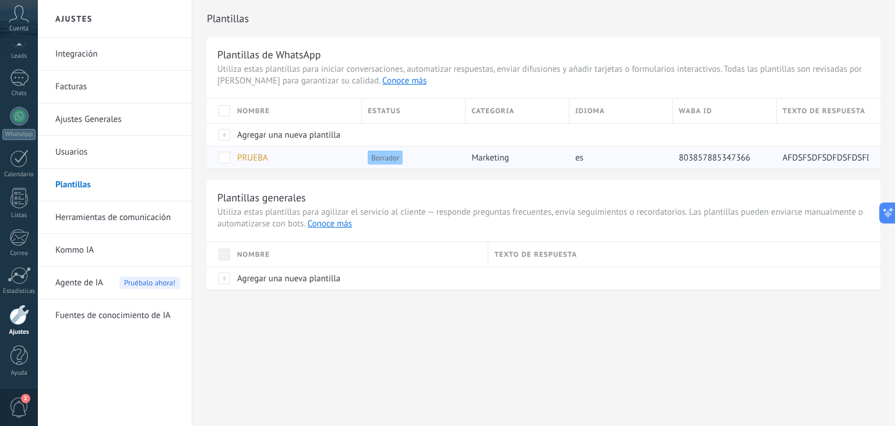
click at [222, 161] on span at bounding box center [225, 158] width 12 height 12
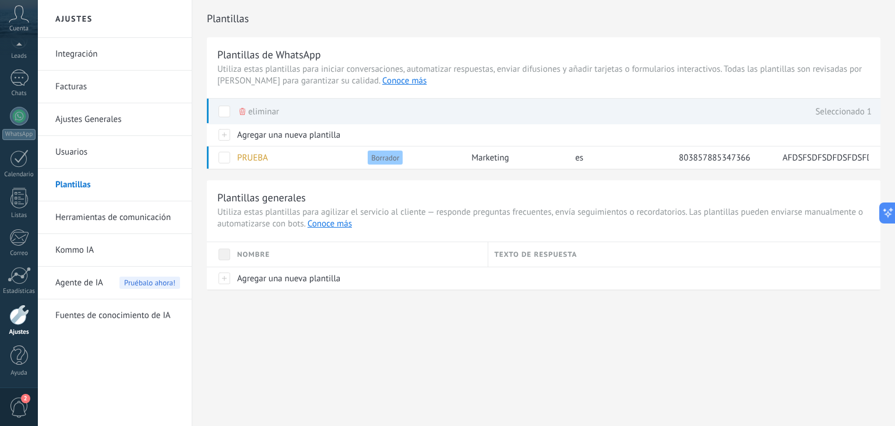
click at [251, 109] on span "eliminar" at bounding box center [263, 111] width 31 height 23
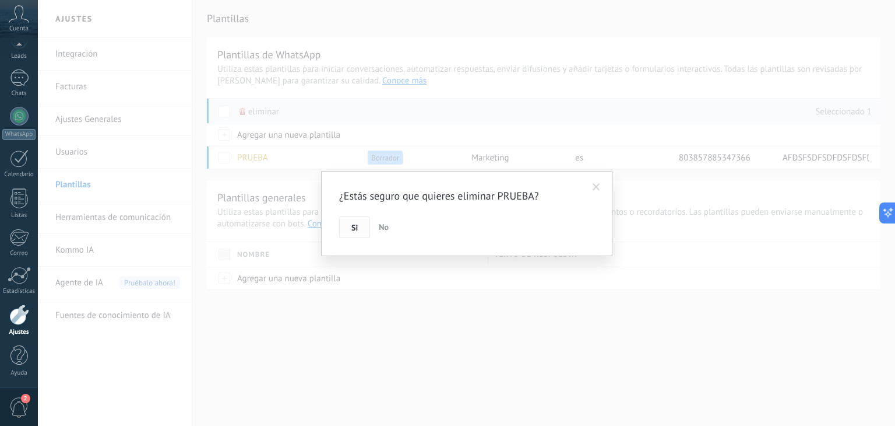
click at [353, 226] on span "Si" at bounding box center [355, 227] width 6 height 8
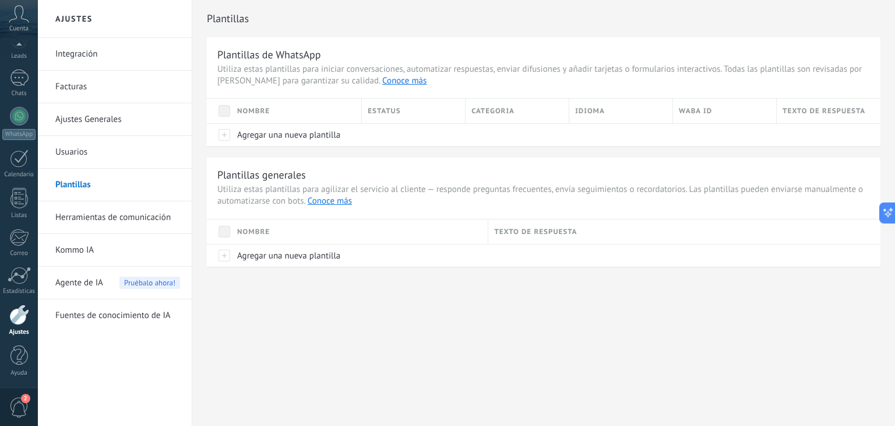
click at [63, 38] on link "Integración" at bounding box center [117, 54] width 125 height 33
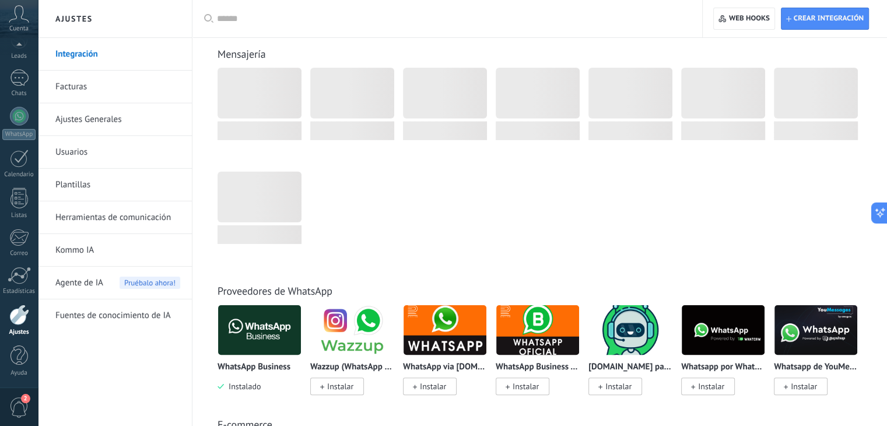
scroll to position [233, 0]
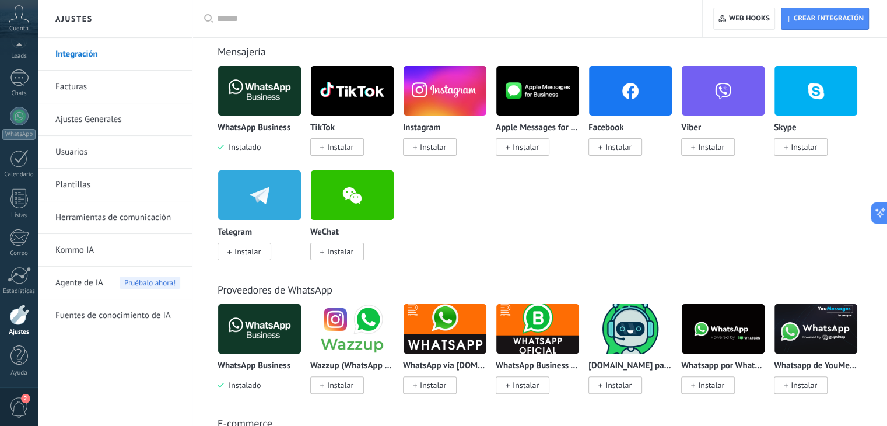
click at [113, 89] on link "Facturas" at bounding box center [117, 87] width 125 height 33
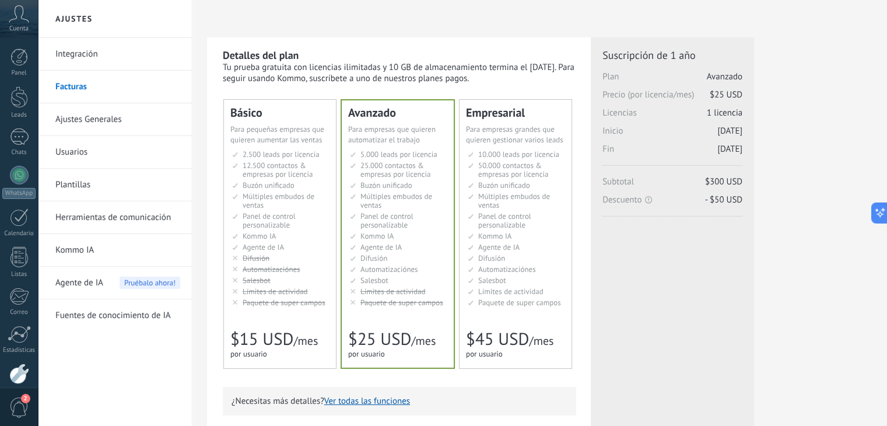
click at [82, 17] on h2 "Ajustes" at bounding box center [114, 19] width 125 height 38
click at [83, 45] on link "Integración" at bounding box center [117, 54] width 125 height 33
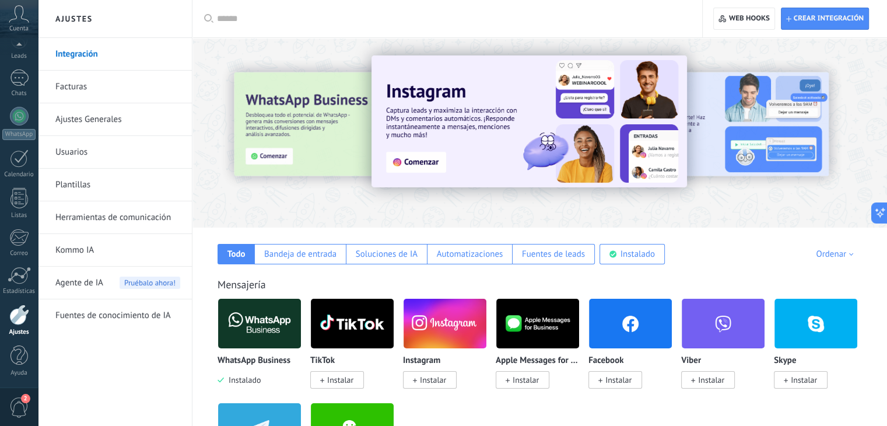
scroll to position [117, 0]
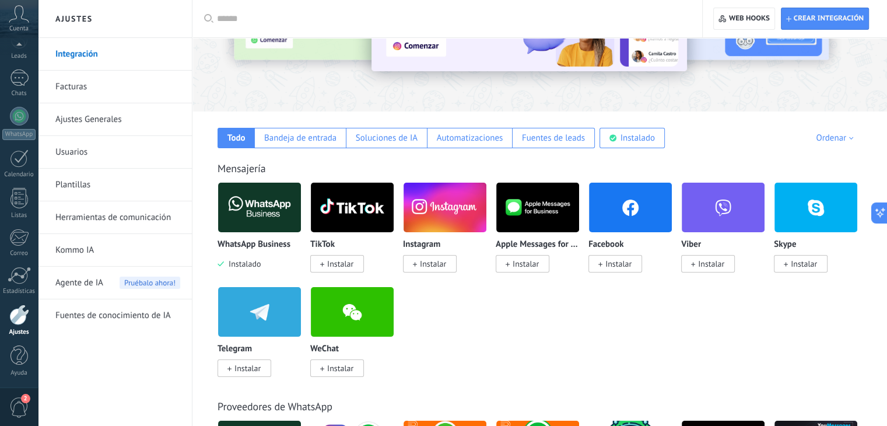
click at [247, 224] on img at bounding box center [259, 207] width 83 height 57
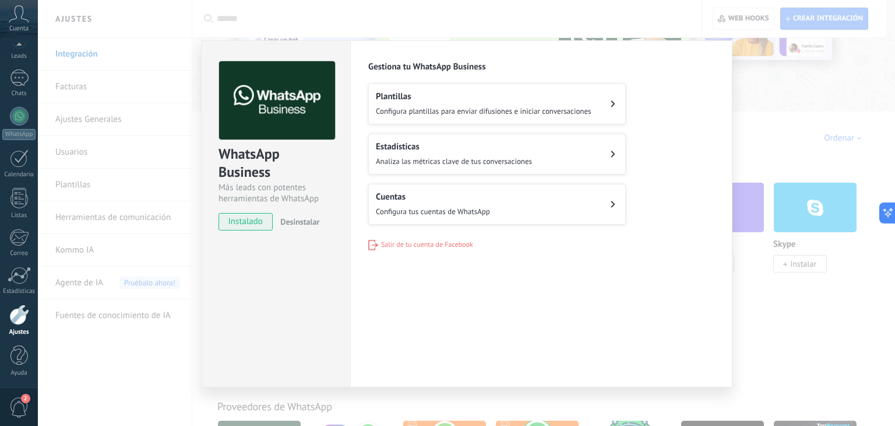
click at [143, 160] on div "WhatsApp Business Más leads con potentes herramientas de WhatsApp instalado Des…" at bounding box center [467, 213] width 858 height 426
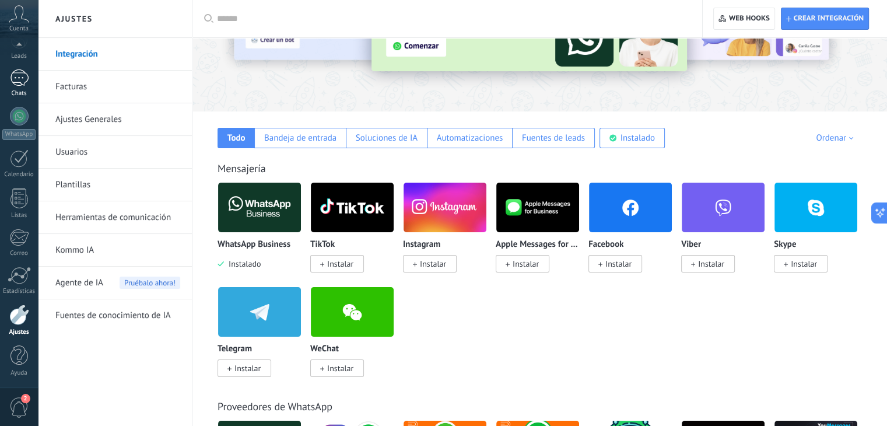
click at [16, 75] on div "1" at bounding box center [19, 77] width 19 height 17
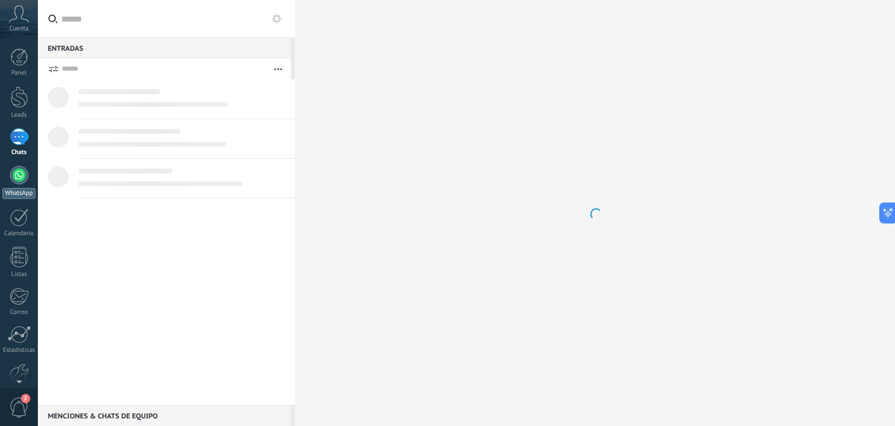
click at [16, 181] on div at bounding box center [19, 175] width 19 height 19
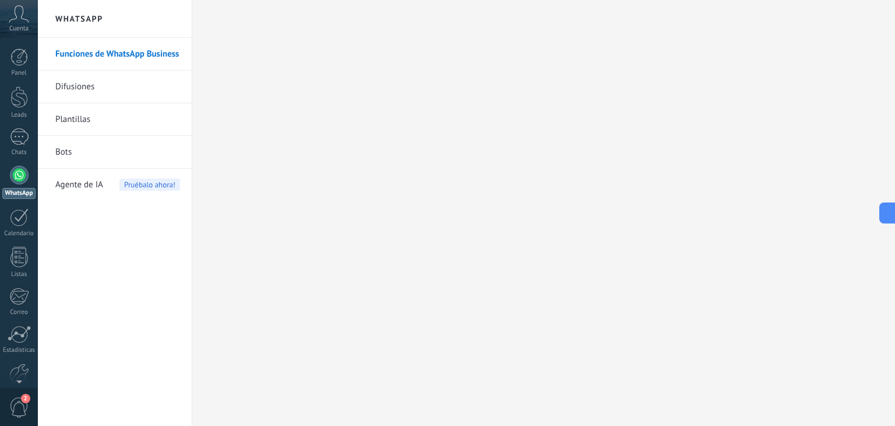
scroll to position [59, 0]
click at [21, 399] on span "2" at bounding box center [25, 398] width 9 height 9
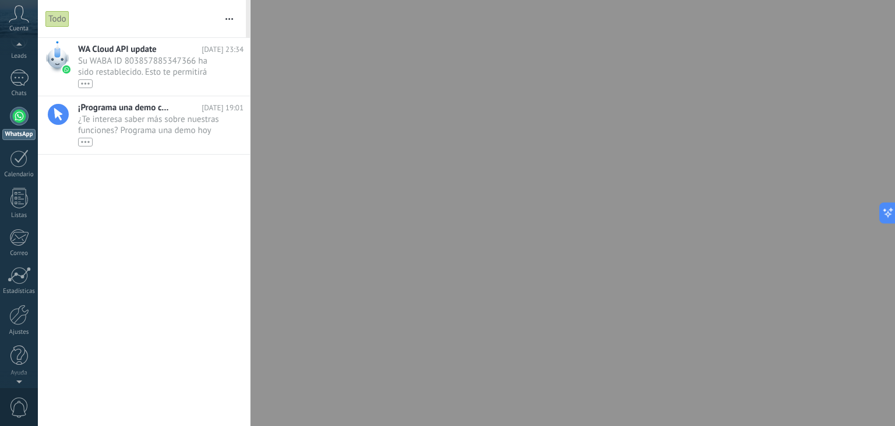
scroll to position [58, 0]
click at [15, 78] on div "1" at bounding box center [19, 78] width 19 height 17
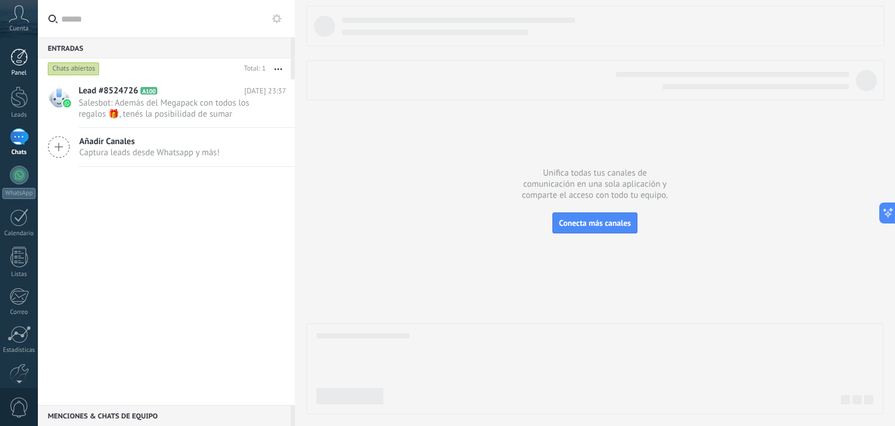
click at [21, 55] on div at bounding box center [18, 56] width 17 height 17
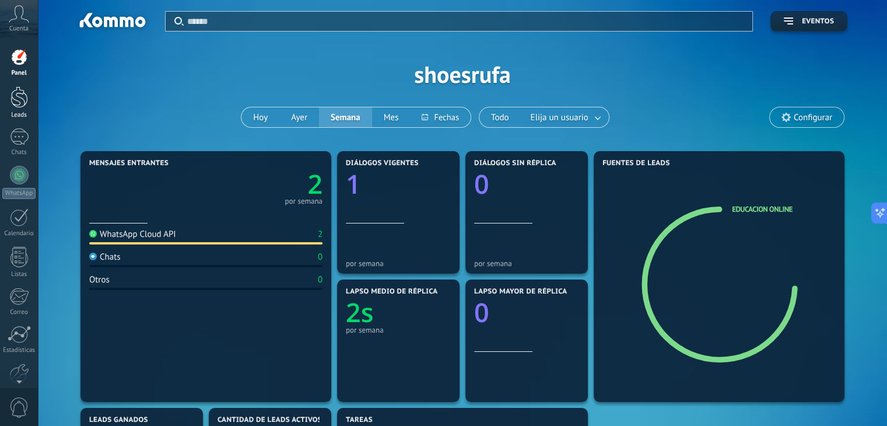
click at [16, 113] on div "Leads" at bounding box center [19, 115] width 34 height 8
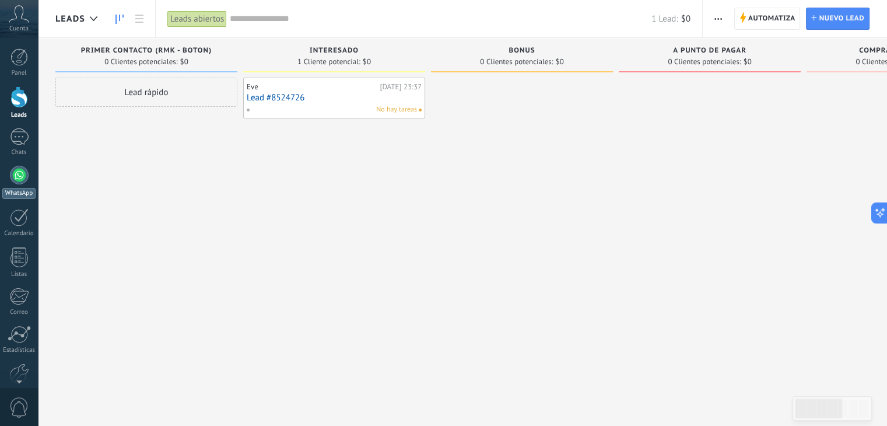
click at [19, 180] on div at bounding box center [19, 175] width 19 height 19
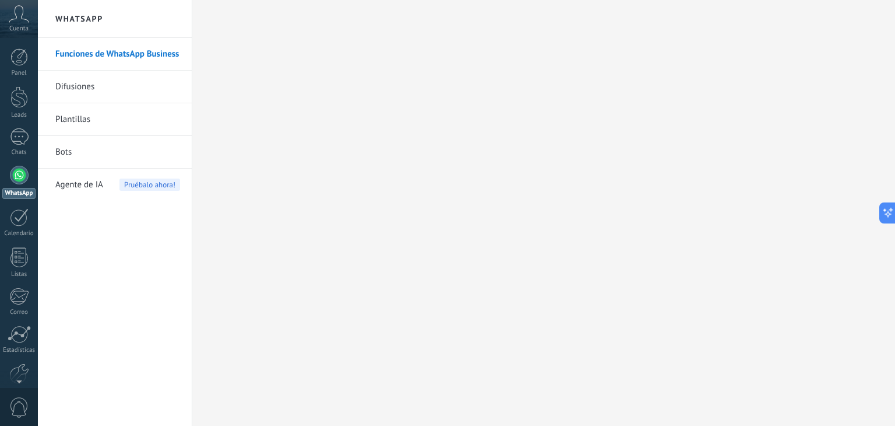
click at [76, 150] on link "Bots" at bounding box center [117, 152] width 125 height 33
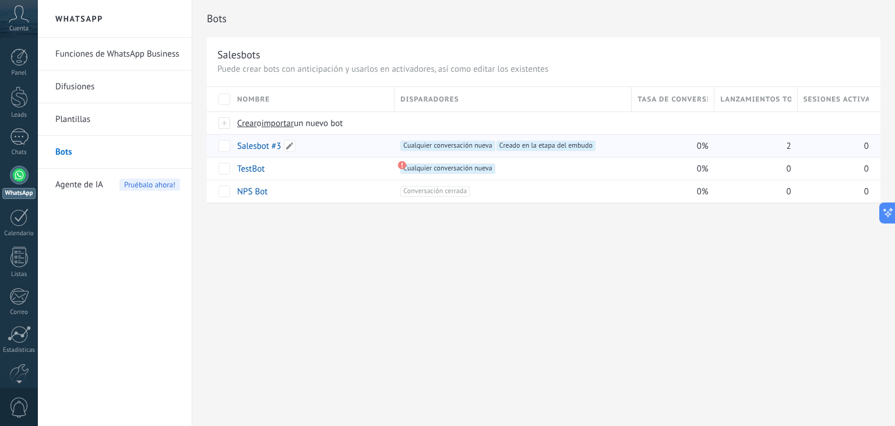
click at [268, 147] on link "Salesbot #3" at bounding box center [259, 145] width 44 height 11
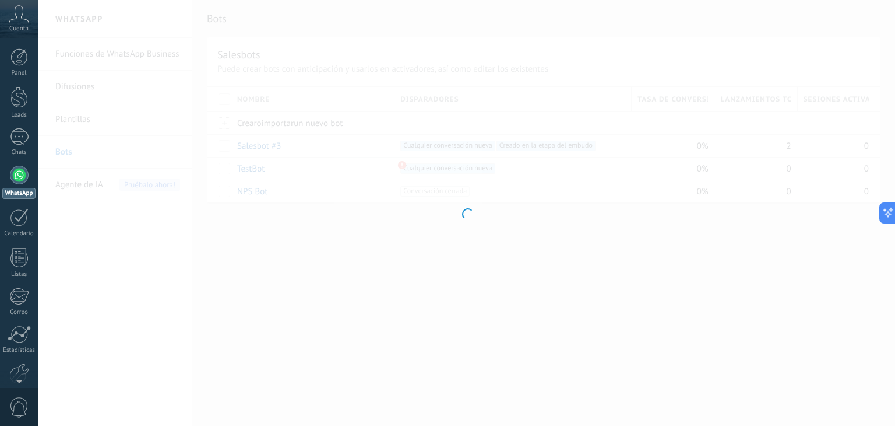
type input "**********"
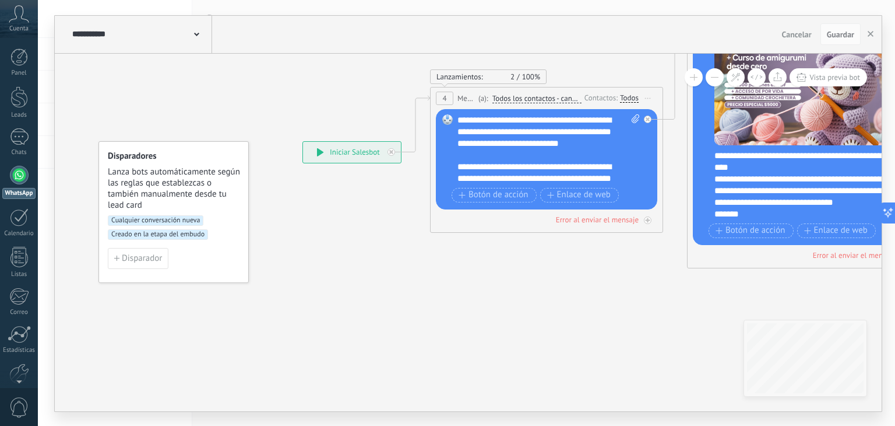
click at [151, 234] on span "Creado en la etapa del embudo" at bounding box center [158, 234] width 100 height 10
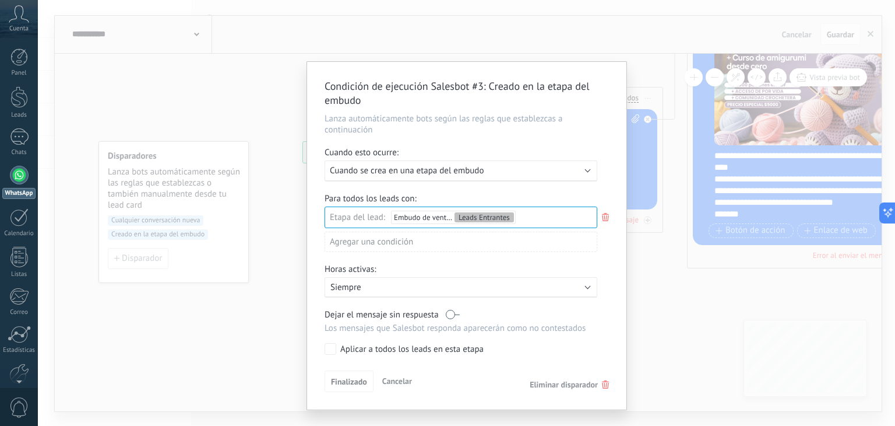
click at [604, 215] on icon at bounding box center [605, 217] width 13 height 14
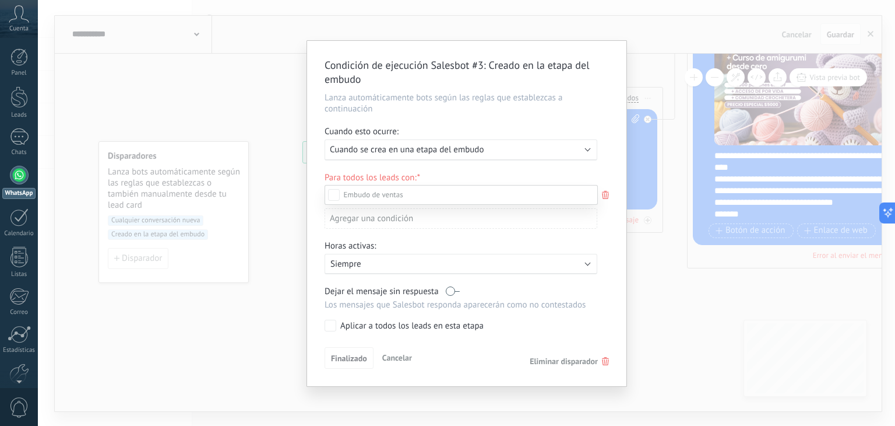
click at [604, 194] on div at bounding box center [467, 213] width 858 height 426
click at [474, 154] on span "Cuando se crea en una etapa del embudo" at bounding box center [407, 149] width 154 height 11
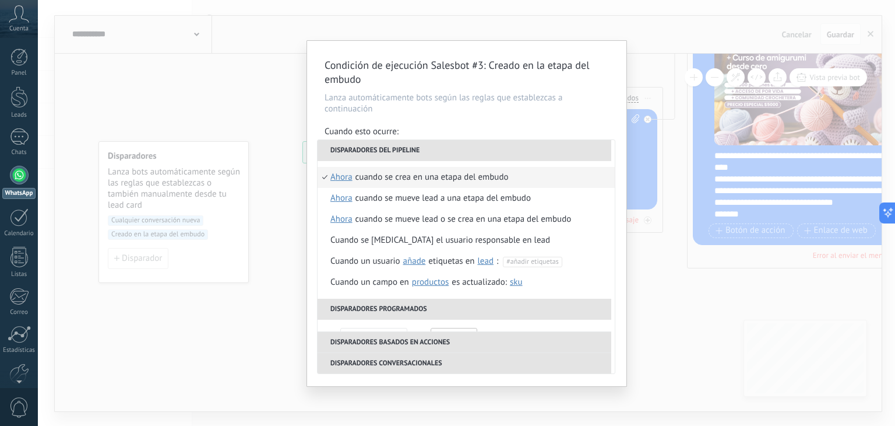
click at [455, 150] on li "Disparadores del pipeline" at bounding box center [465, 150] width 294 height 21
click at [436, 181] on div "Cuando se crea en una etapa del embudo" at bounding box center [432, 177] width 153 height 21
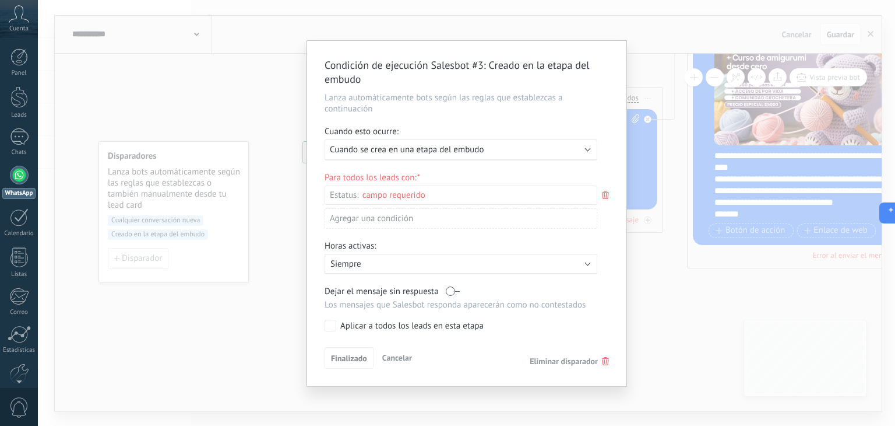
click at [0, 0] on div "Leads Entrantes Primer contacto (RMK - BOTON) INTERESADO BONUS A PUNTO DE PAGAR…" at bounding box center [0, 0] width 0 height 0
click at [0, 0] on label "Leads Entrantes" at bounding box center [0, 0] width 0 height 0
click at [567, 171] on div at bounding box center [467, 213] width 858 height 426
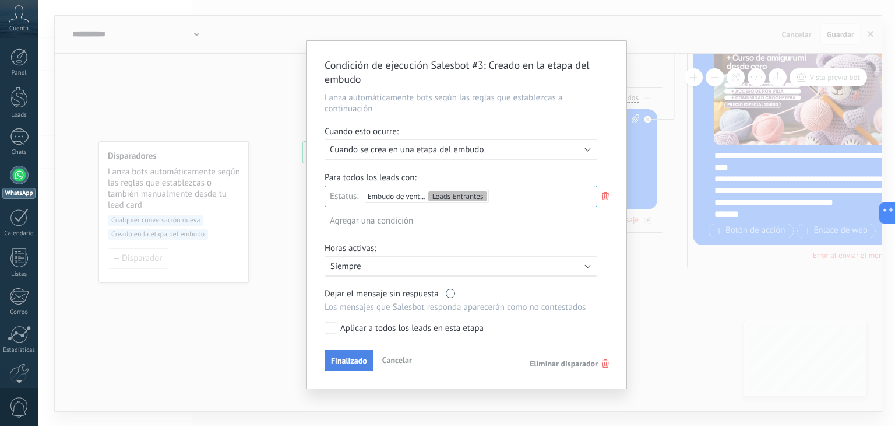
click at [354, 366] on button "Finalizado" at bounding box center [349, 360] width 49 height 22
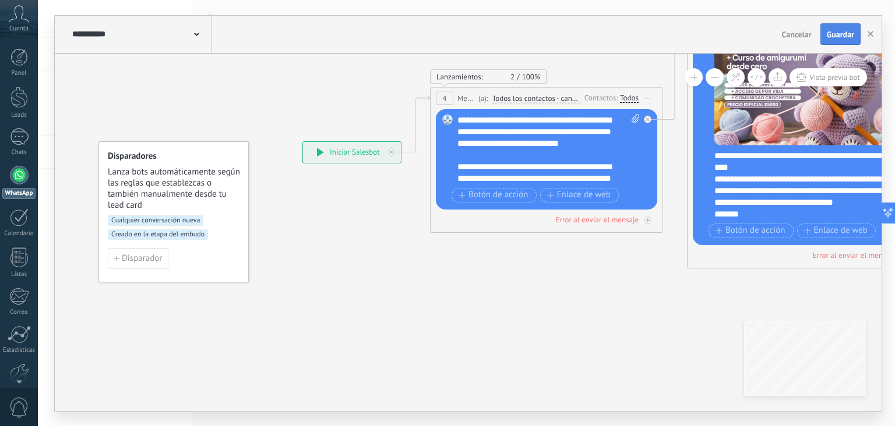
click at [842, 38] on span "Guardar" at bounding box center [840, 34] width 27 height 8
click at [872, 33] on use "button" at bounding box center [871, 34] width 6 height 6
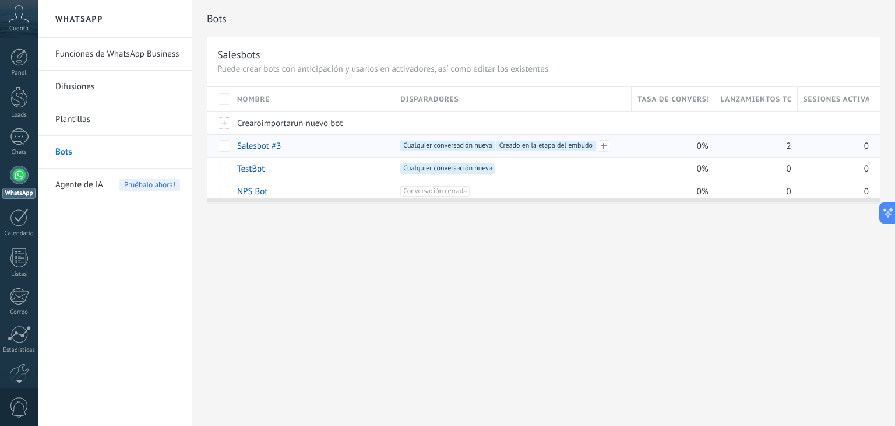
click at [462, 145] on span "Cualquier conversación nueva +1" at bounding box center [448, 145] width 94 height 10
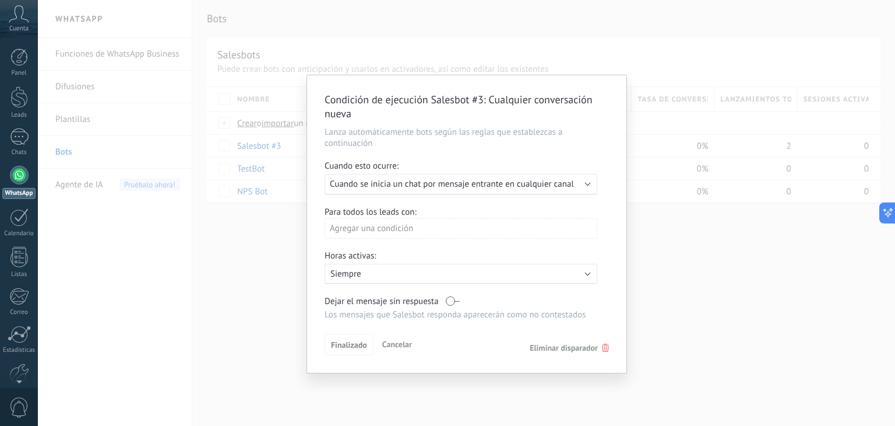
drag, startPoint x: 676, startPoint y: 206, endPoint x: 659, endPoint y: 205, distance: 16.9
click at [677, 206] on div "Condición de ejecución Salesbot #3 : Cualquier conversación nueva Lanza automát…" at bounding box center [467, 213] width 858 height 426
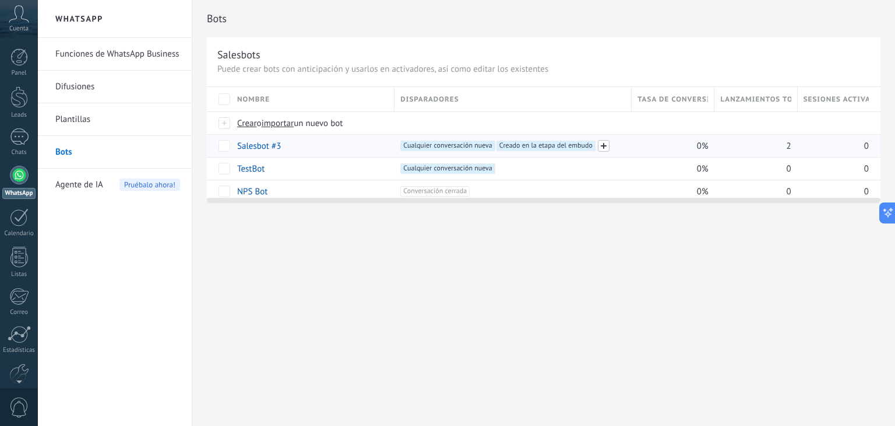
click at [603, 147] on span at bounding box center [604, 146] width 12 height 12
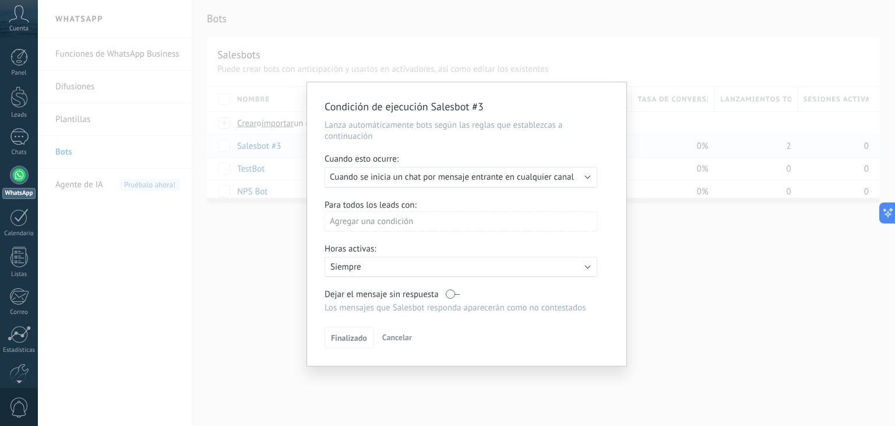
click at [392, 223] on div "Agregar una condición" at bounding box center [461, 221] width 273 height 20
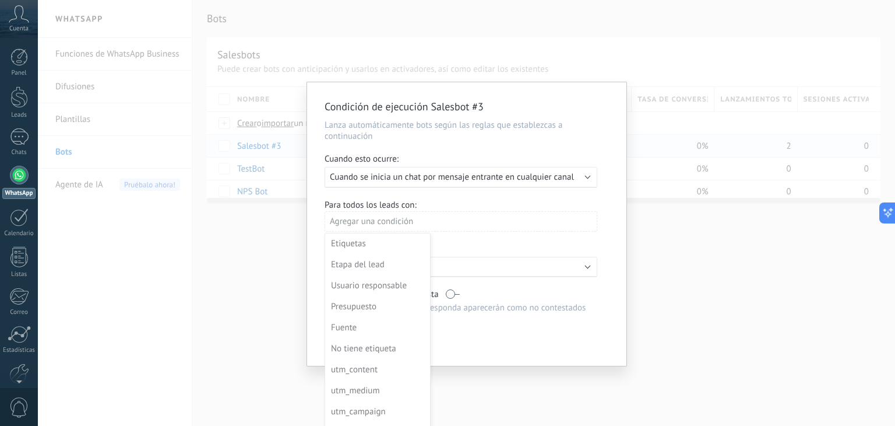
click at [392, 222] on div at bounding box center [466, 223] width 319 height 283
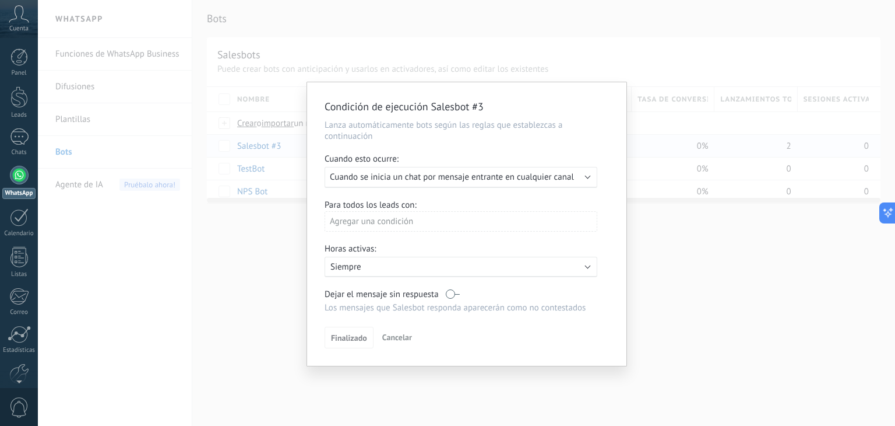
click at [408, 173] on span "Cuando se inicia un chat por mensaje entrante en cualquier canal" at bounding box center [452, 176] width 244 height 11
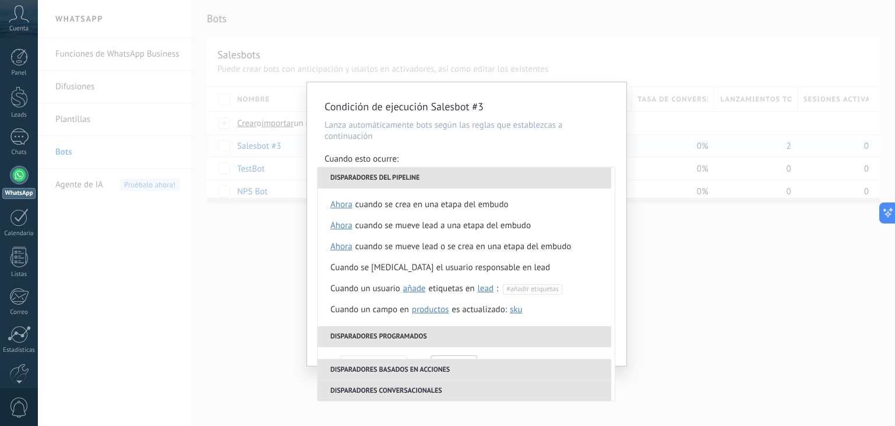
click at [748, 175] on div "Condición de ejecución Salesbot #3 Lanza automáticamente bots según las reglas …" at bounding box center [467, 213] width 858 height 426
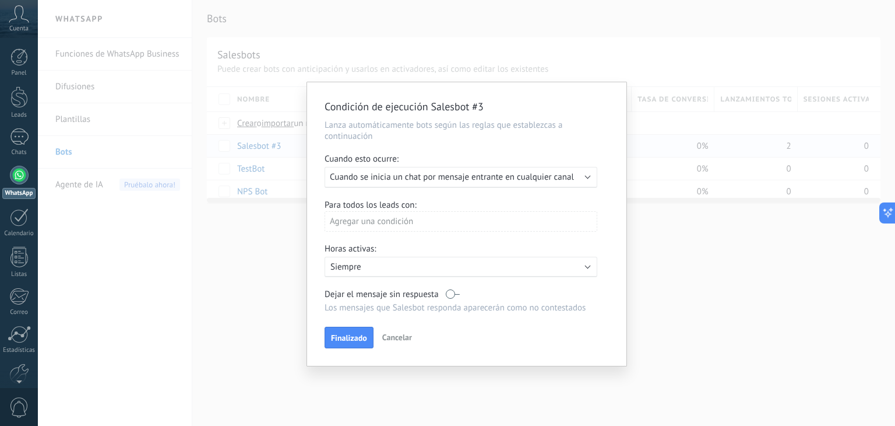
drag, startPoint x: 708, startPoint y: 222, endPoint x: 520, endPoint y: 326, distance: 214.8
click at [707, 224] on div "Condición de ejecución Salesbot #3 Lanza automáticamente bots según las reglas …" at bounding box center [467, 213] width 858 height 426
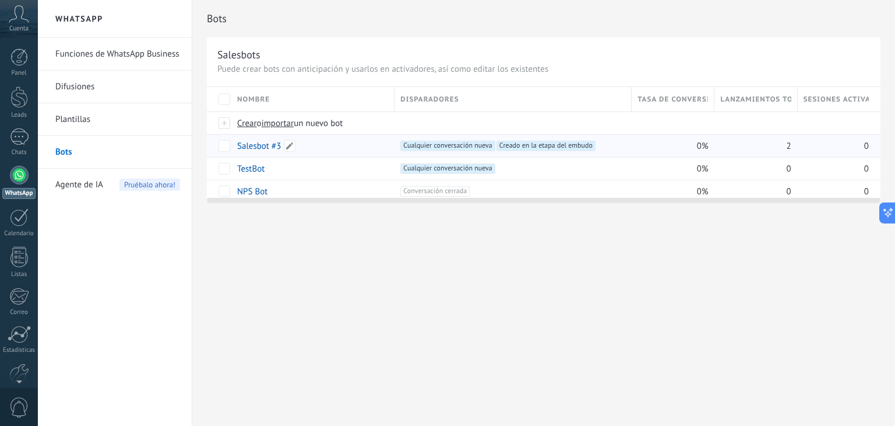
click at [259, 146] on link "Salesbot #3" at bounding box center [259, 145] width 44 height 11
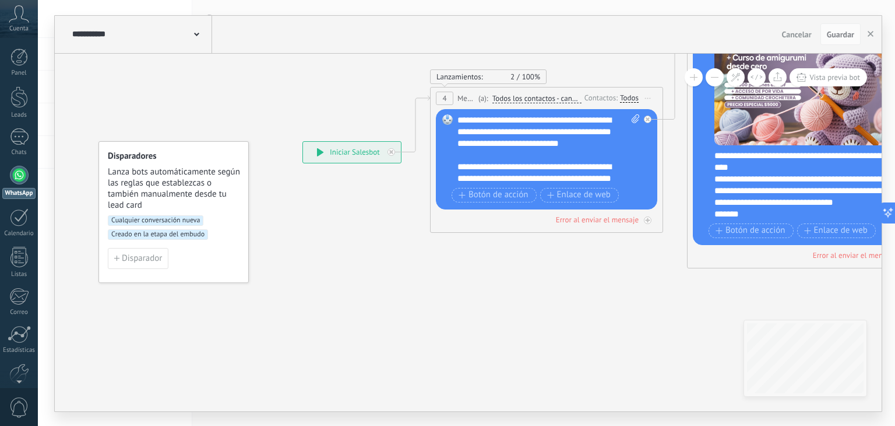
click at [184, 229] on span "Creado en la etapa del embudo" at bounding box center [158, 234] width 100 height 10
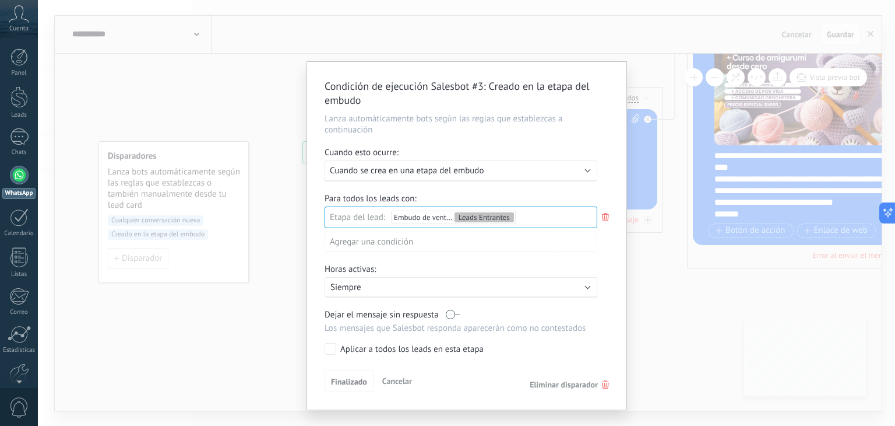
click at [606, 219] on use at bounding box center [605, 217] width 7 height 8
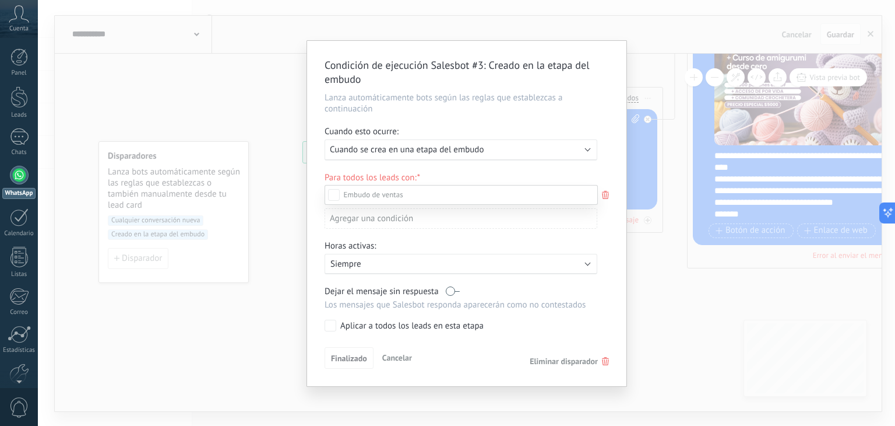
click at [560, 175] on div at bounding box center [467, 213] width 858 height 426
click at [365, 357] on span "Finalizado" at bounding box center [349, 358] width 36 height 8
click at [0, 0] on div "Leads Entrantes Primer contacto (RMK - BOTON) INTERESADO BONUS A PUNTO DE PAGAR…" at bounding box center [0, 0] width 0 height 0
click at [0, 0] on div "Leads Entrantes" at bounding box center [0, 0] width 0 height 0
click at [428, 168] on div at bounding box center [467, 213] width 858 height 426
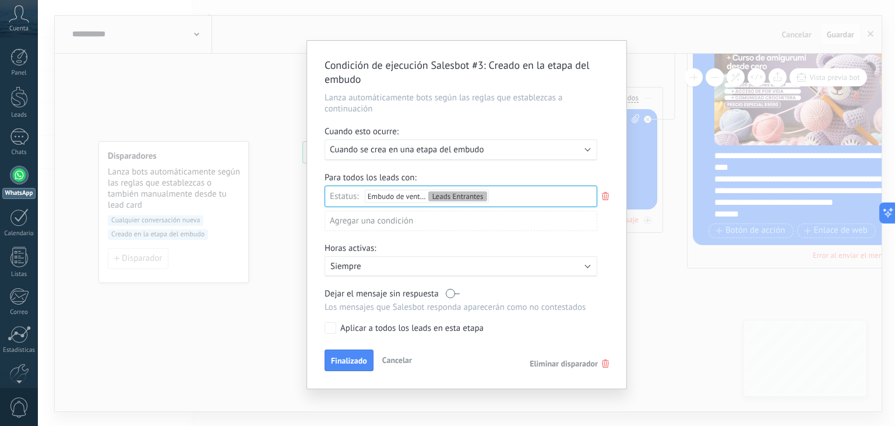
click at [352, 347] on div "Condición de ejecución Salesbot #3 : Creado en la etapa del embudo Lanza automá…" at bounding box center [466, 214] width 319 height 347
click at [352, 356] on span "Finalizado" at bounding box center [349, 360] width 36 height 8
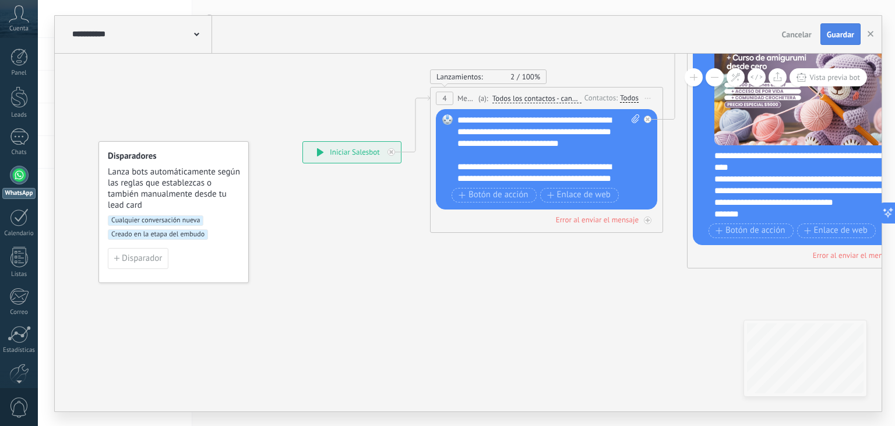
click at [839, 35] on span "Guardar" at bounding box center [840, 34] width 27 height 8
click at [870, 34] on use "button" at bounding box center [871, 34] width 6 height 6
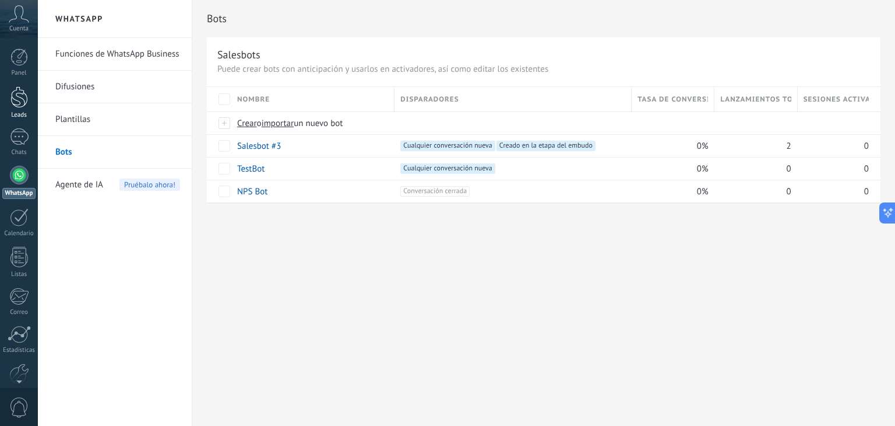
click at [21, 108] on link "Leads" at bounding box center [19, 102] width 38 height 33
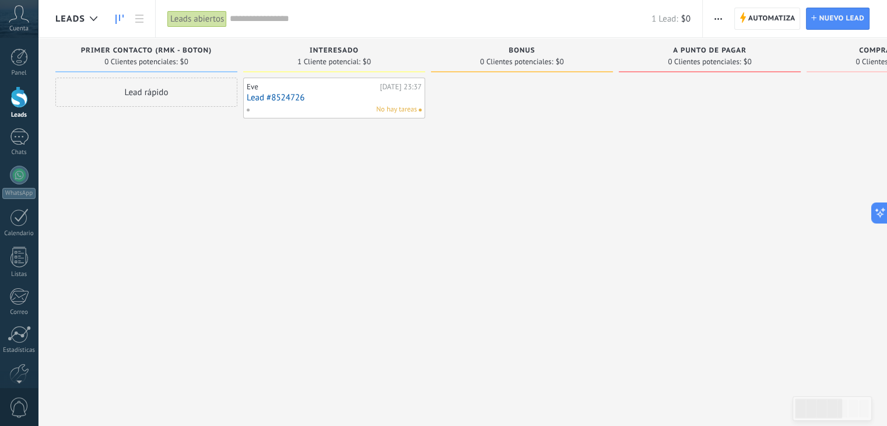
click at [408, 87] on div "Hoy 23:37" at bounding box center [401, 86] width 42 height 9
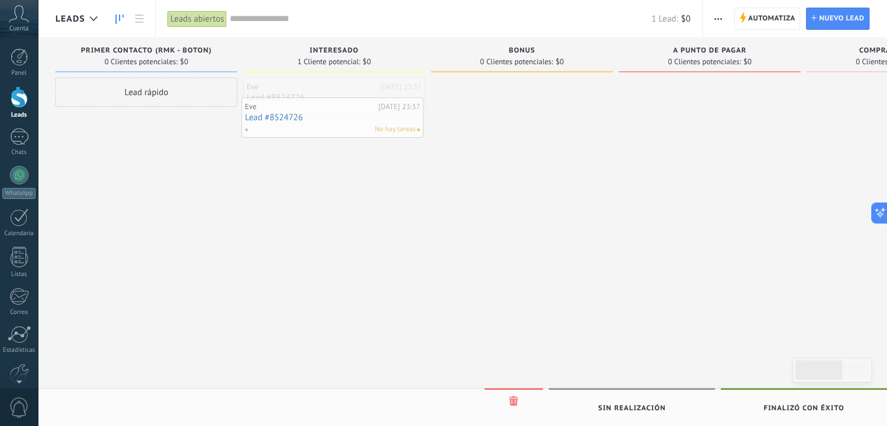
drag, startPoint x: 384, startPoint y: 103, endPoint x: 382, endPoint y: 123, distance: 19.9
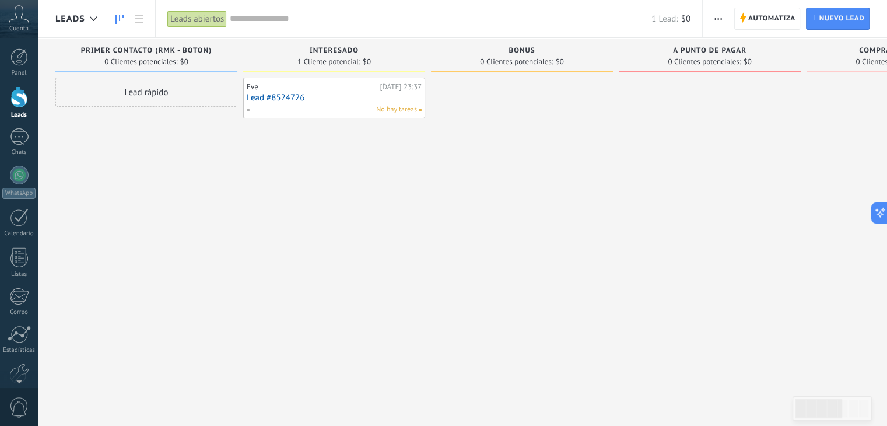
click at [359, 107] on div "No hay tareas" at bounding box center [331, 109] width 171 height 10
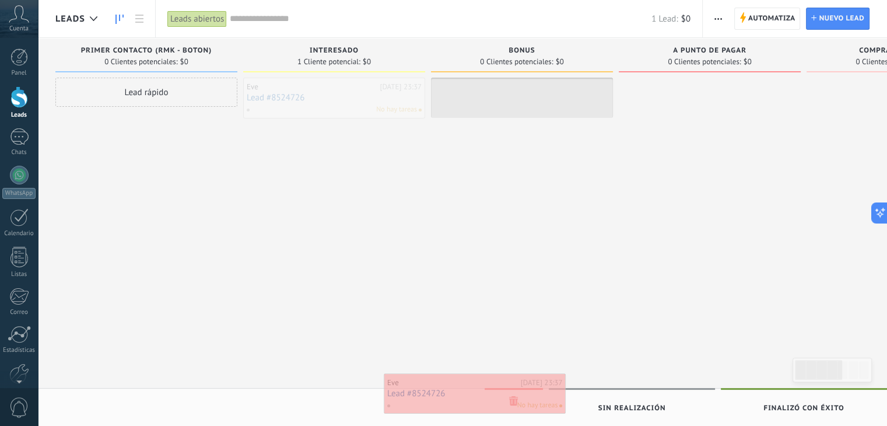
drag, startPoint x: 377, startPoint y: 111, endPoint x: 517, endPoint y: 407, distance: 327.3
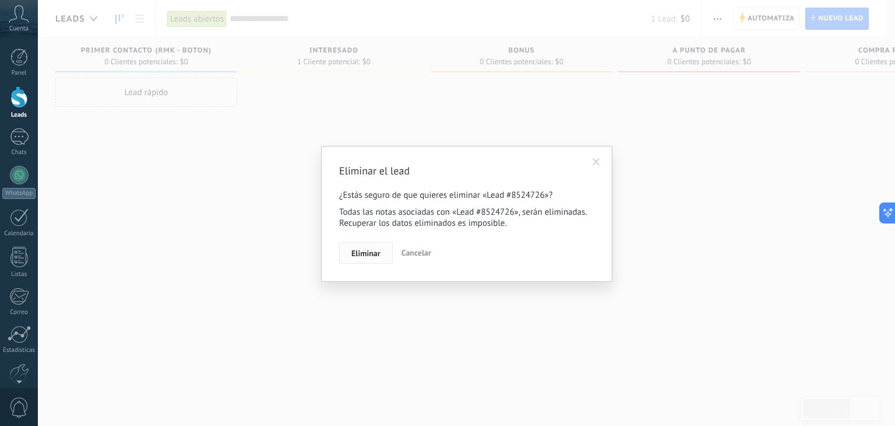
click at [372, 252] on span "Eliminar" at bounding box center [366, 253] width 29 height 8
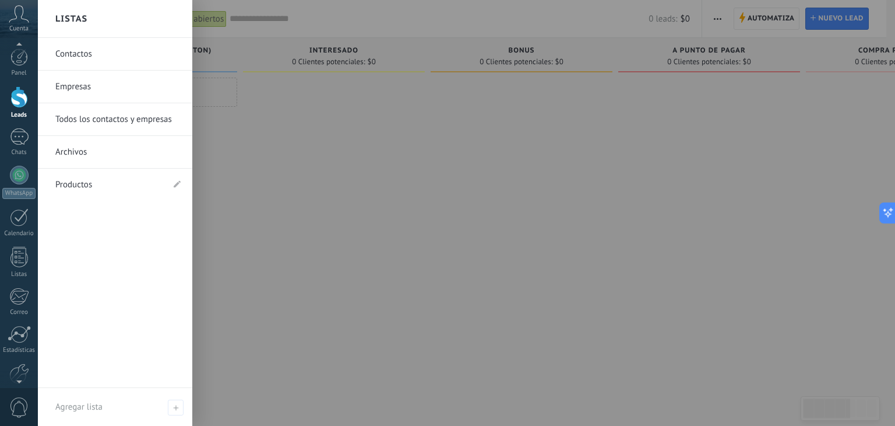
click at [60, 55] on link "Contactos" at bounding box center [117, 54] width 125 height 33
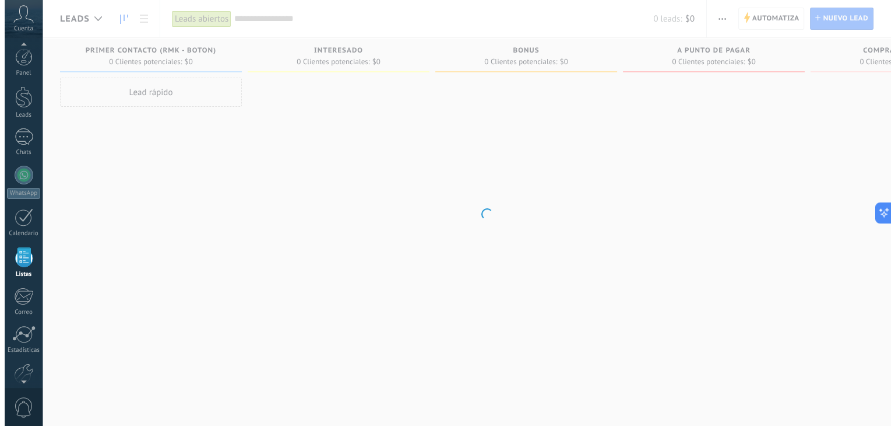
scroll to position [30, 0]
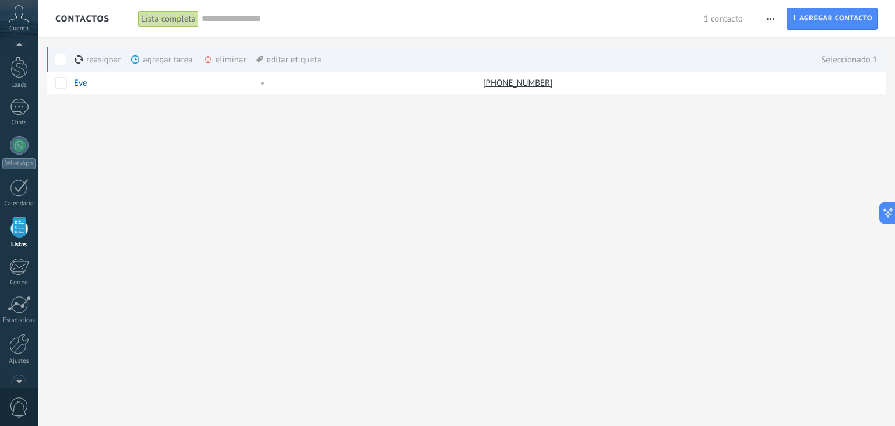
click at [225, 64] on div "eliminar màs" at bounding box center [244, 60] width 83 height 26
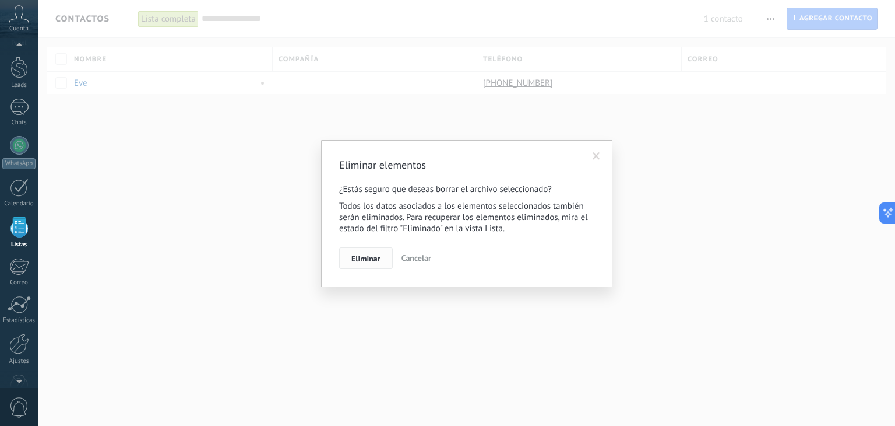
click at [378, 255] on span "Eliminar" at bounding box center [366, 258] width 29 height 8
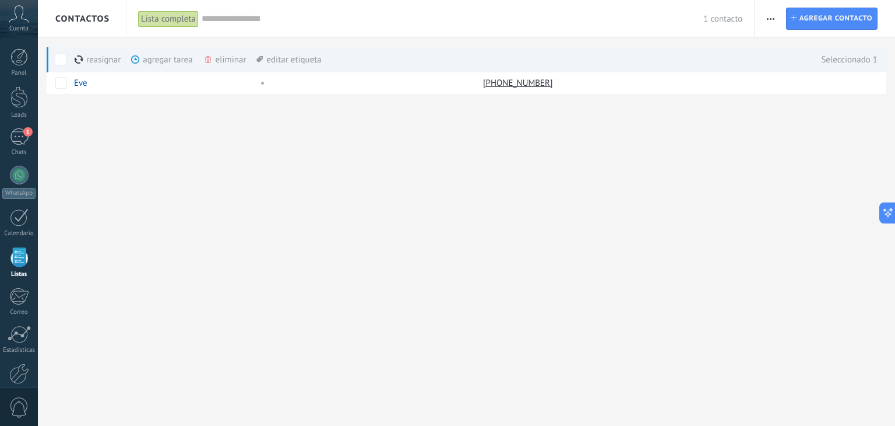
click at [215, 61] on div "eliminar màs" at bounding box center [244, 60] width 83 height 26
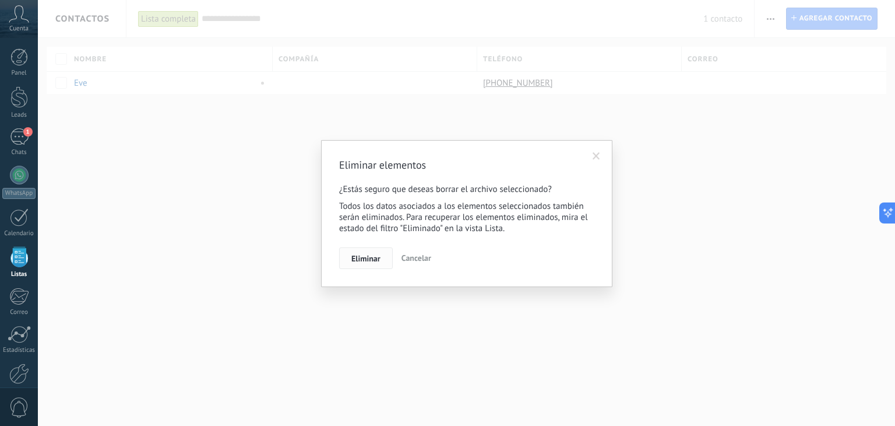
click at [371, 258] on span "Eliminar" at bounding box center [366, 258] width 29 height 8
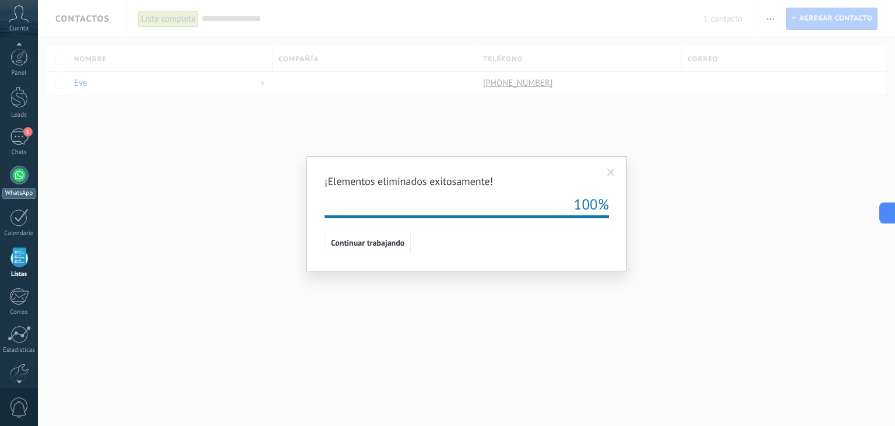
scroll to position [30, 0]
click at [22, 138] on div at bounding box center [19, 145] width 19 height 19
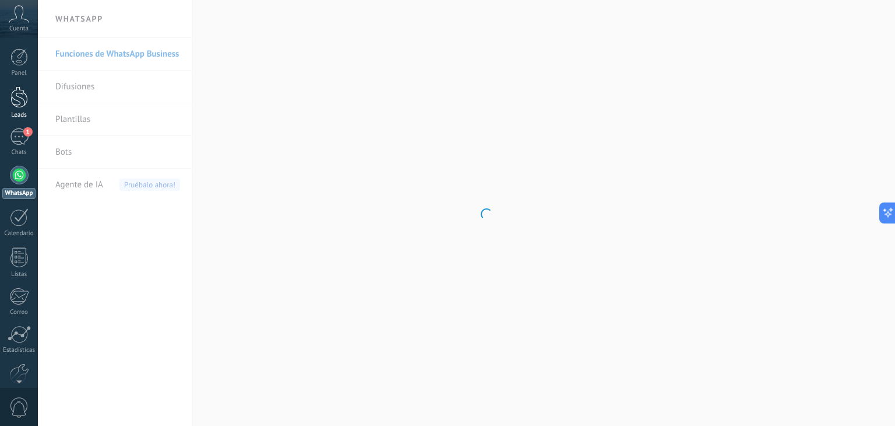
click at [20, 113] on div "Leads" at bounding box center [19, 115] width 34 height 8
click at [20, 142] on div "1" at bounding box center [19, 136] width 19 height 17
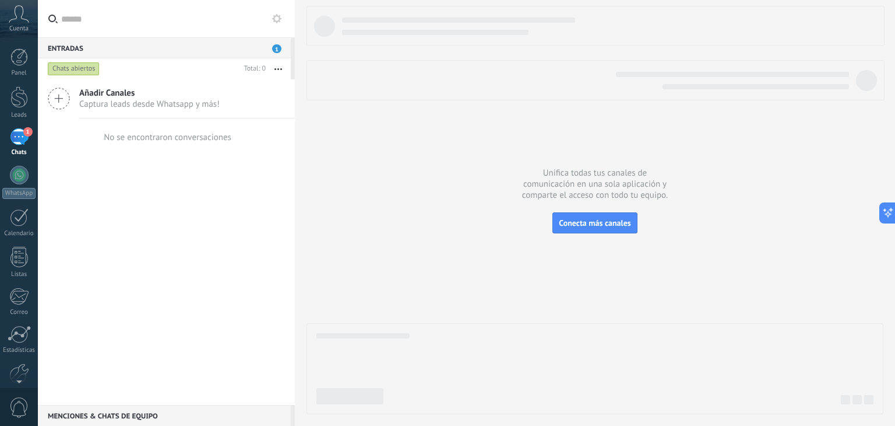
click at [315, 45] on div at bounding box center [596, 26] width 578 height 40
click at [259, 54] on div "Entradas 1" at bounding box center [164, 47] width 253 height 21
click at [321, 48] on div at bounding box center [595, 53] width 577 height 94
drag, startPoint x: 19, startPoint y: 131, endPoint x: 17, endPoint y: 123, distance: 8.2
click at [19, 131] on div "1" at bounding box center [19, 136] width 19 height 17
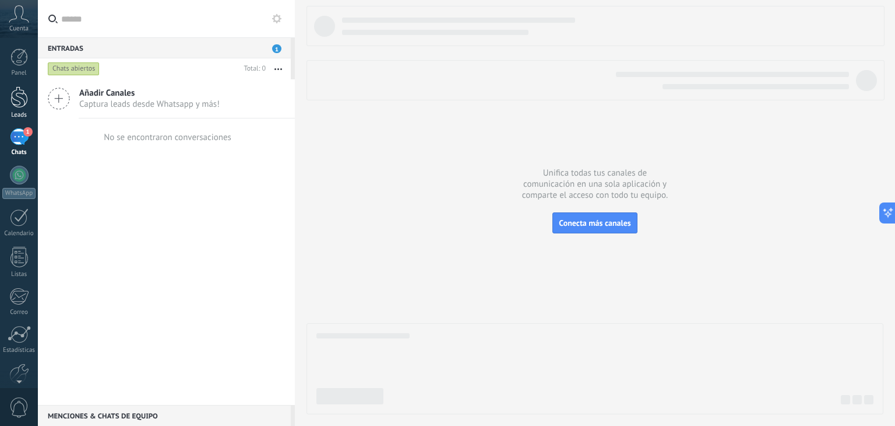
click at [12, 108] on link "Leads" at bounding box center [19, 102] width 38 height 33
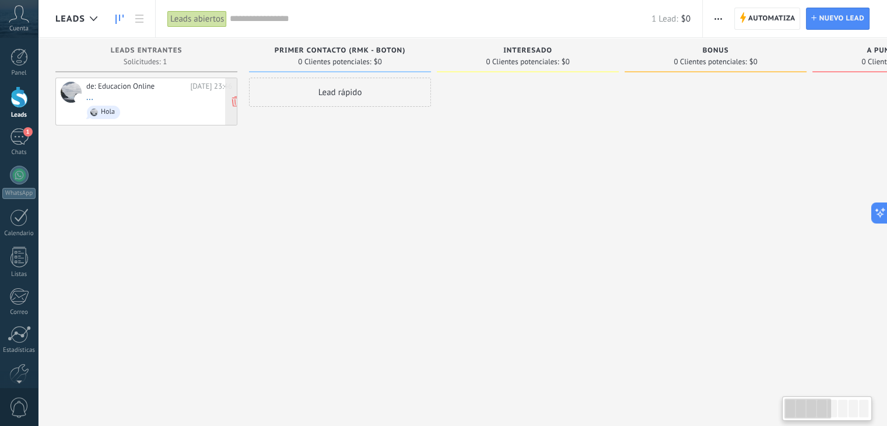
click at [123, 96] on div "de: Educacion Online [DATE] 23:46 ... [GEOGRAPHIC_DATA]" at bounding box center [159, 102] width 146 height 40
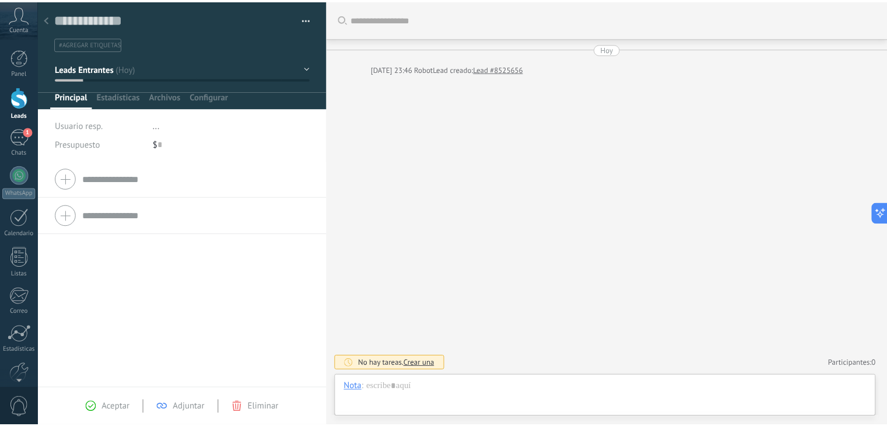
scroll to position [17, 0]
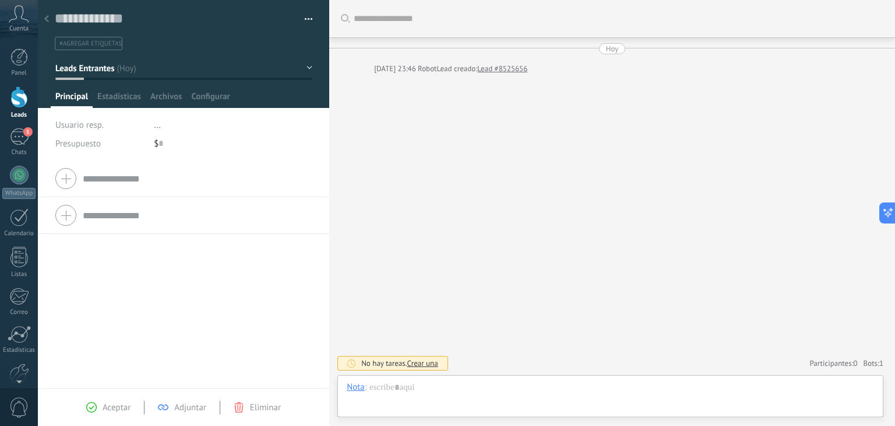
click at [262, 401] on div "Aceptar Adjuntar Eliminar" at bounding box center [184, 407] width 222 height 13
click at [262, 403] on span "Eliminar" at bounding box center [265, 407] width 31 height 11
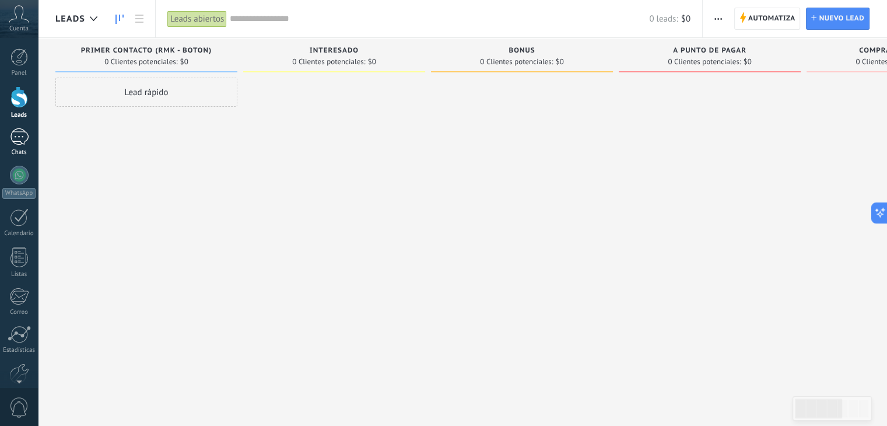
click at [6, 141] on link "1 Chats" at bounding box center [19, 142] width 38 height 28
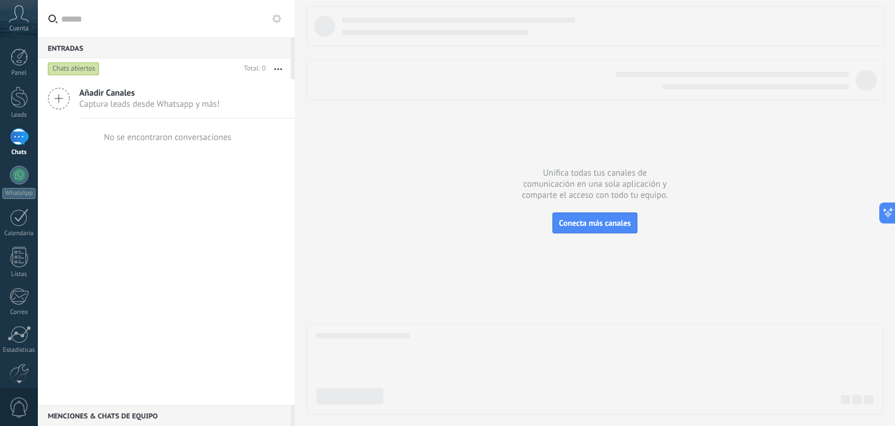
click at [23, 83] on div "Panel Leads 1 Chats WhatsApp Clientes" at bounding box center [19, 247] width 38 height 399
click at [23, 68] on link "Panel" at bounding box center [19, 62] width 38 height 29
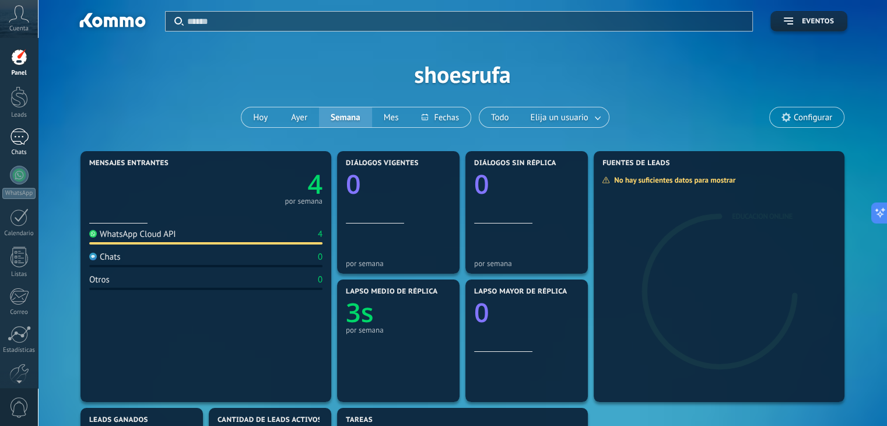
click at [6, 147] on link "1 Chats" at bounding box center [19, 142] width 38 height 28
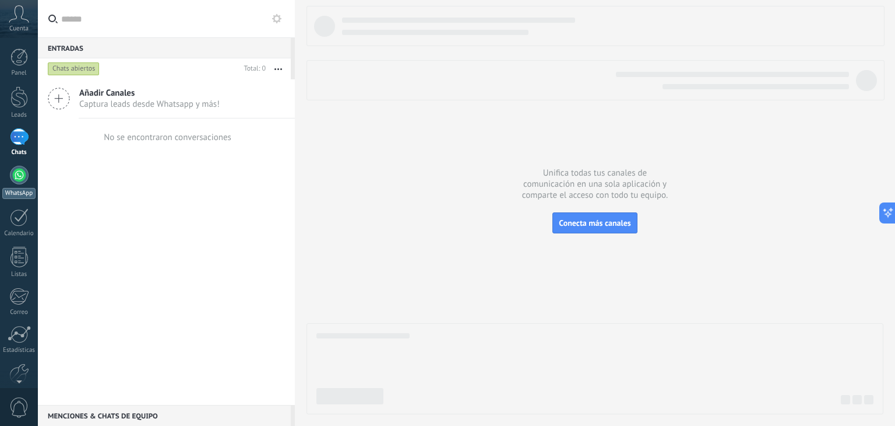
click at [17, 195] on div "WhatsApp" at bounding box center [18, 193] width 33 height 11
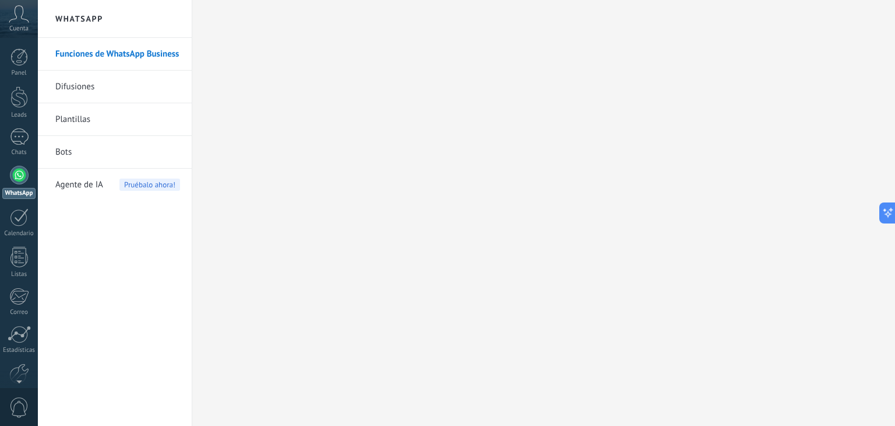
click at [75, 148] on link "Bots" at bounding box center [117, 152] width 125 height 33
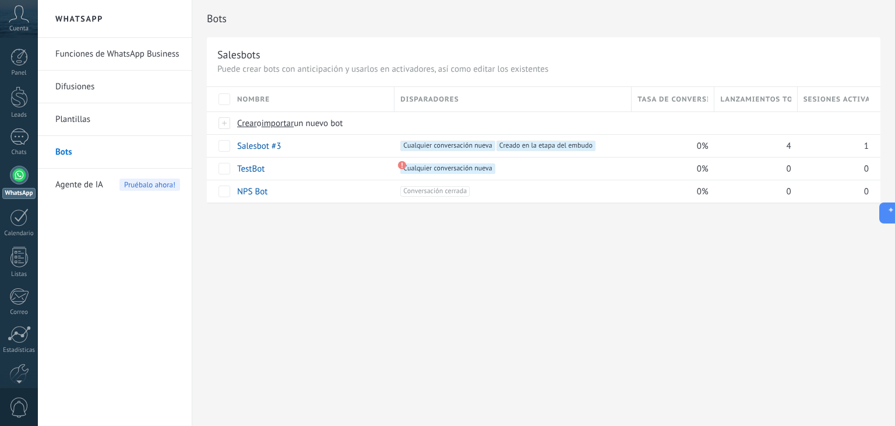
click at [22, 26] on span "Cuenta" at bounding box center [18, 29] width 19 height 8
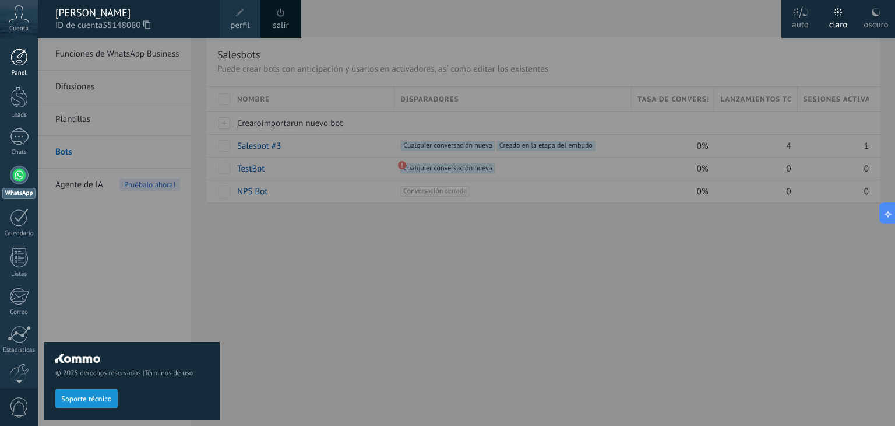
click at [21, 64] on div at bounding box center [18, 56] width 17 height 17
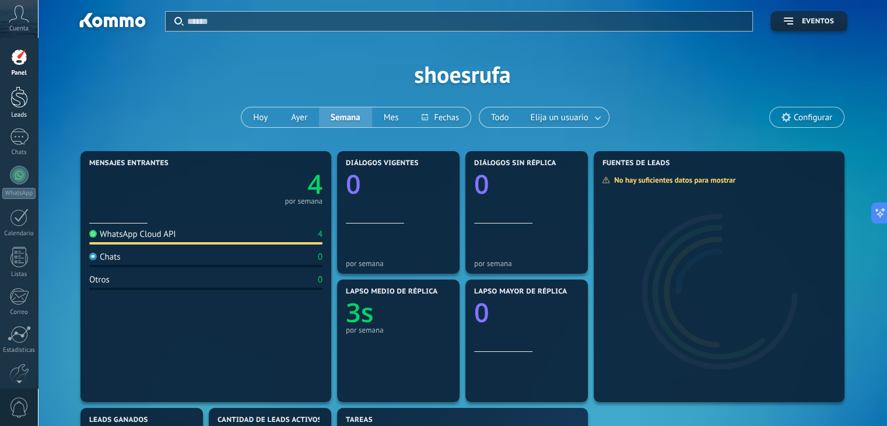
click at [8, 103] on link "Leads" at bounding box center [19, 102] width 38 height 33
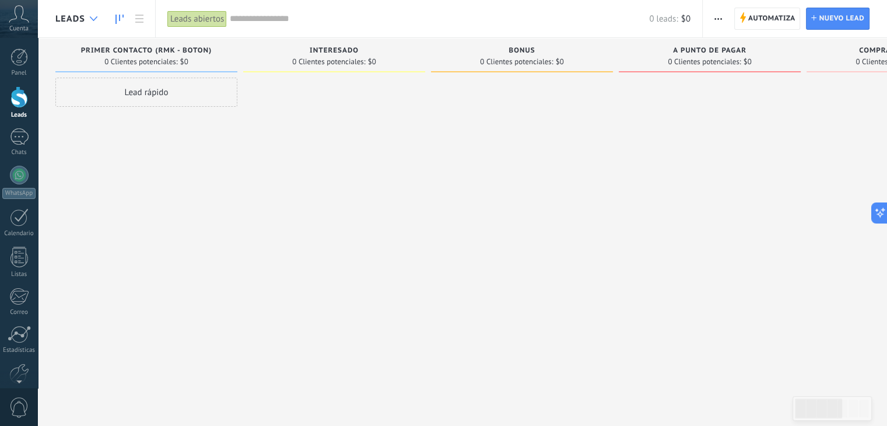
click at [87, 19] on div at bounding box center [93, 19] width 19 height 23
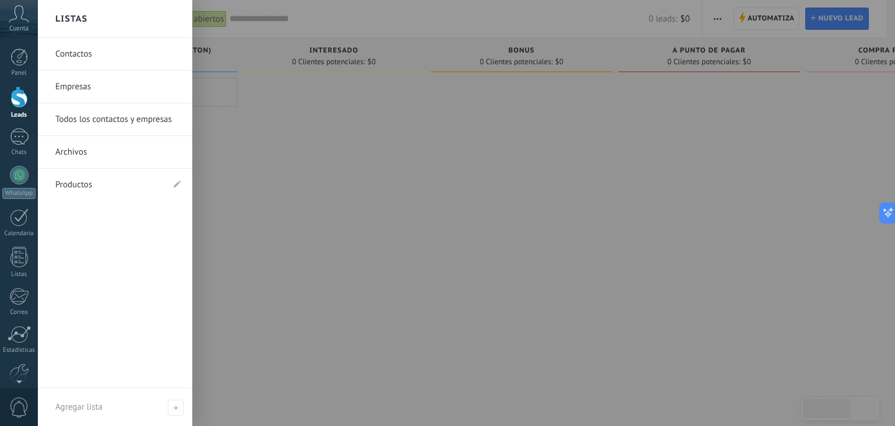
click at [97, 57] on link "Contactos" at bounding box center [117, 54] width 125 height 33
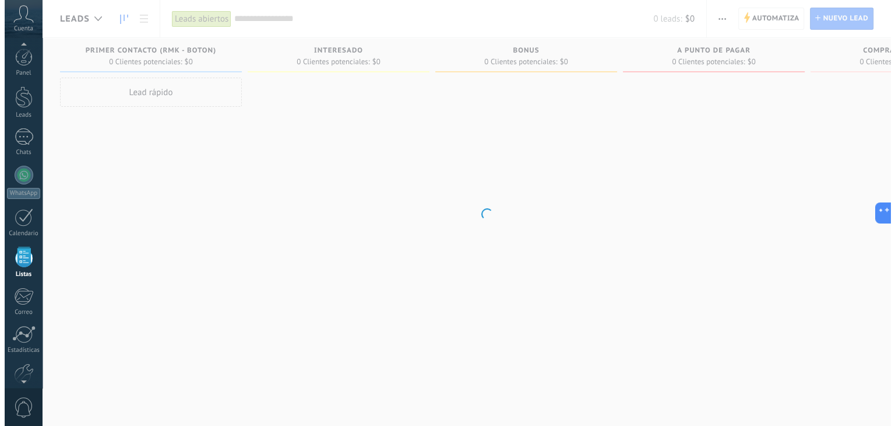
scroll to position [30, 0]
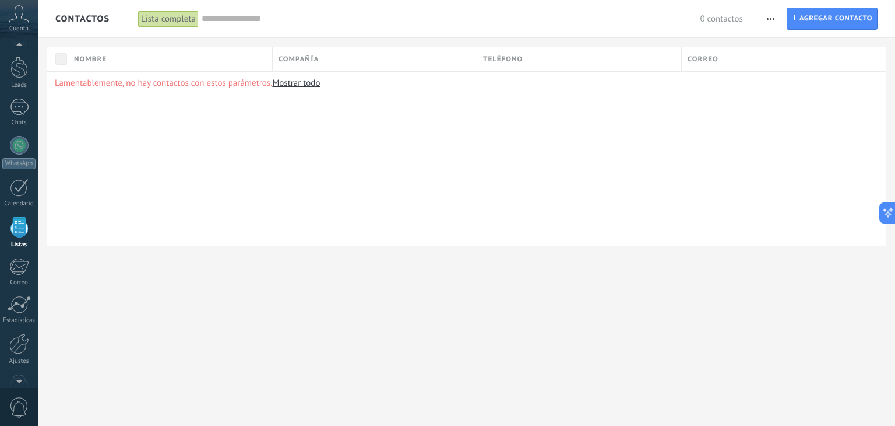
click at [284, 89] on div "Lamentablemente, no hay contactos con estos parámetros. Mostrar todo" at bounding box center [467, 158] width 840 height 175
click at [284, 84] on link "Mostrar todo" at bounding box center [296, 83] width 48 height 11
click at [15, 108] on div "1" at bounding box center [19, 107] width 19 height 17
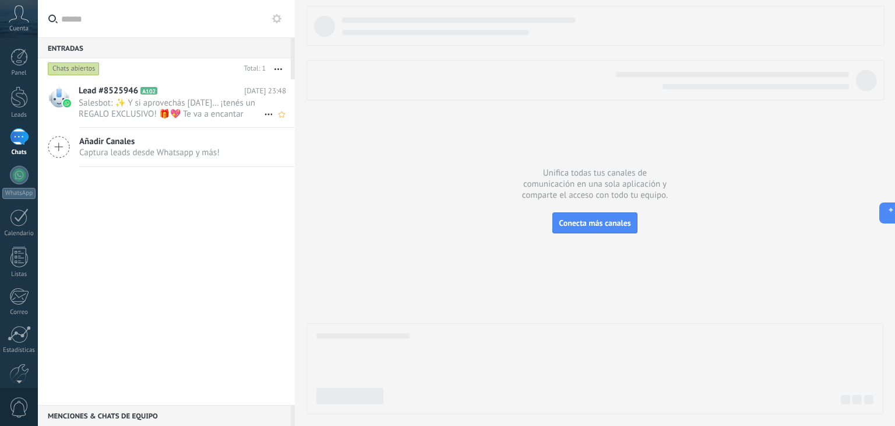
click at [150, 113] on span "Salesbot: ✨ Y si aprovechás [DATE]… ¡tenés un REGALO EXCLUSIVO! 🎁💖 Te va a enca…" at bounding box center [171, 108] width 185 height 22
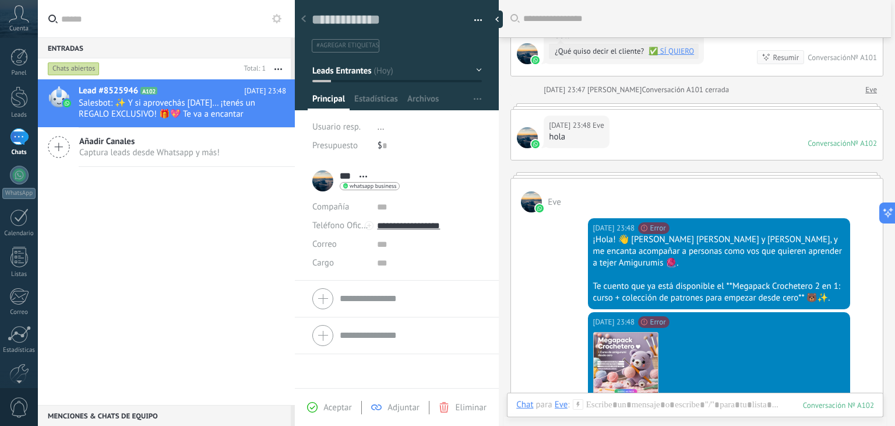
scroll to position [3380, 0]
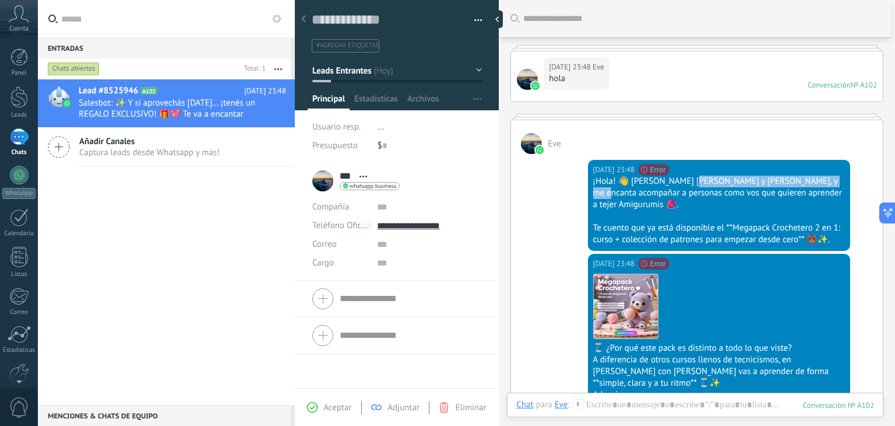
drag, startPoint x: 605, startPoint y: 157, endPoint x: 693, endPoint y: 156, distance: 88.6
click at [693, 175] on div "¡Hola! 👋 [PERSON_NAME] [PERSON_NAME] y [PERSON_NAME], y me encanta acompañar a …" at bounding box center [719, 192] width 252 height 35
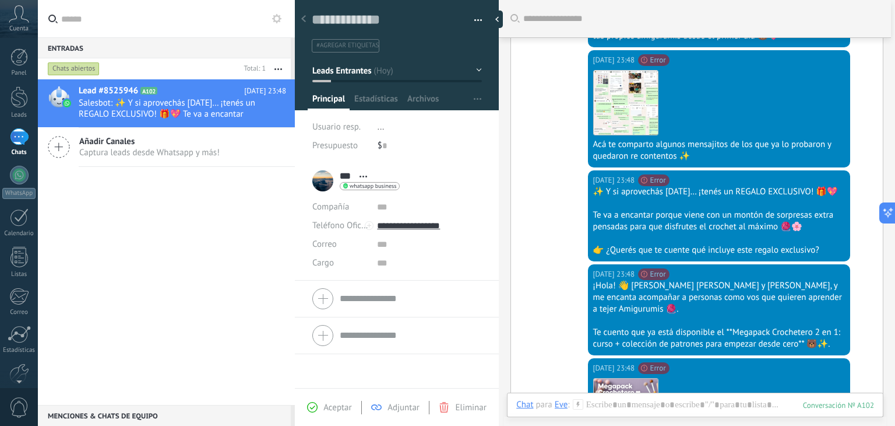
scroll to position [3846, 0]
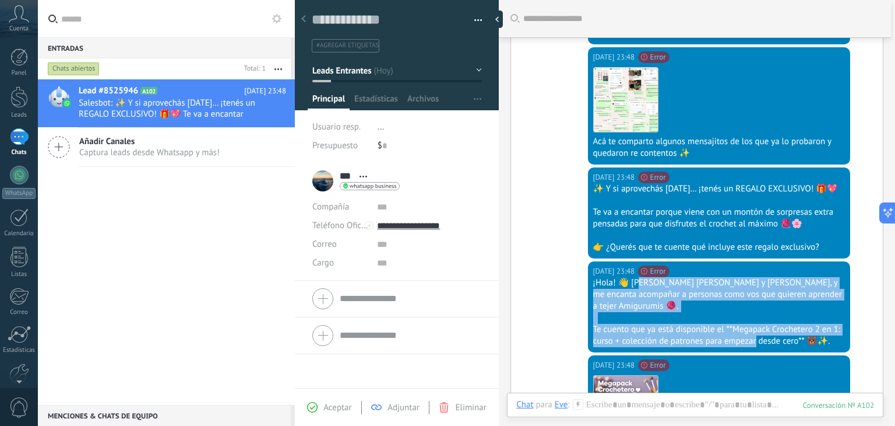
drag, startPoint x: 659, startPoint y: 245, endPoint x: 754, endPoint y: 289, distance: 104.4
click at [754, 289] on div "¡Hola! 👋 [PERSON_NAME] [PERSON_NAME] y [PERSON_NAME], y me encanta acompañar a …" at bounding box center [719, 312] width 252 height 70
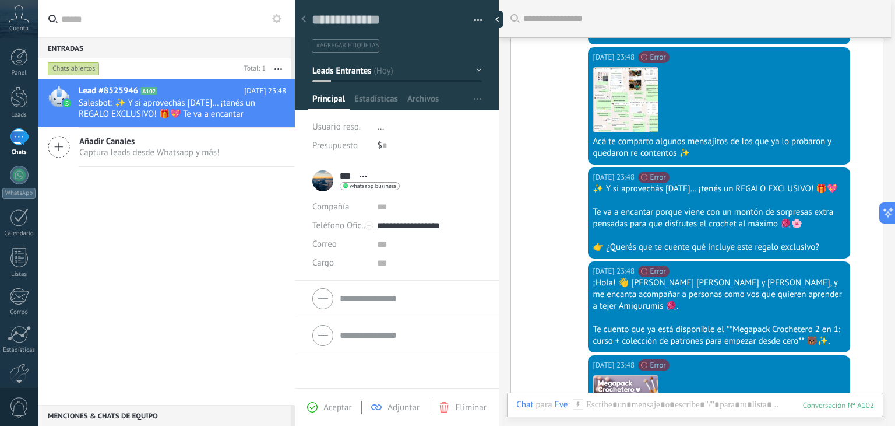
click at [811, 324] on div "Te cuento que ya está disponible el **Megapack Crochetero 2 en 1: curso + colec…" at bounding box center [719, 335] width 252 height 23
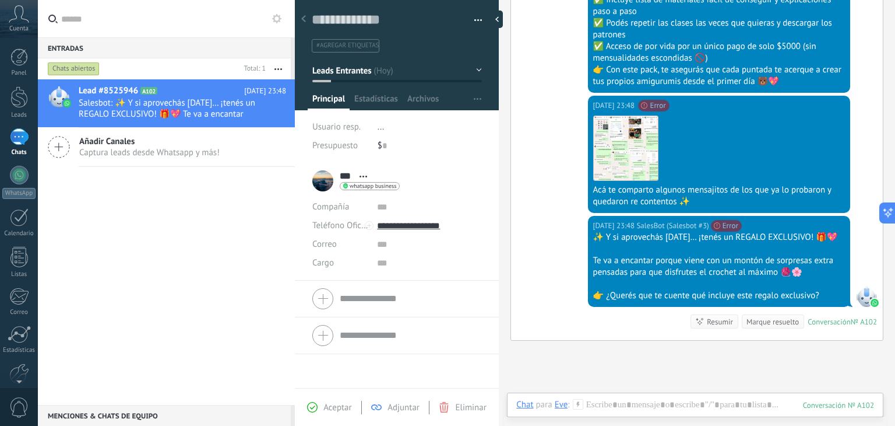
scroll to position [4313, 0]
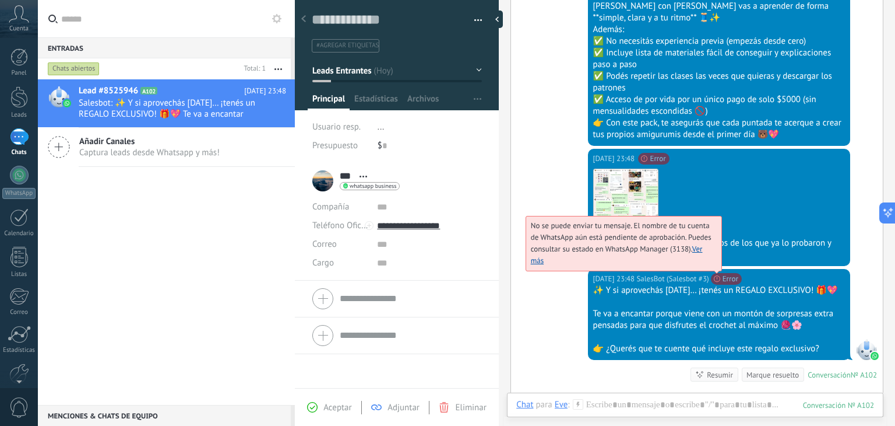
click at [691, 244] on link "Ver más" at bounding box center [617, 255] width 172 height 22
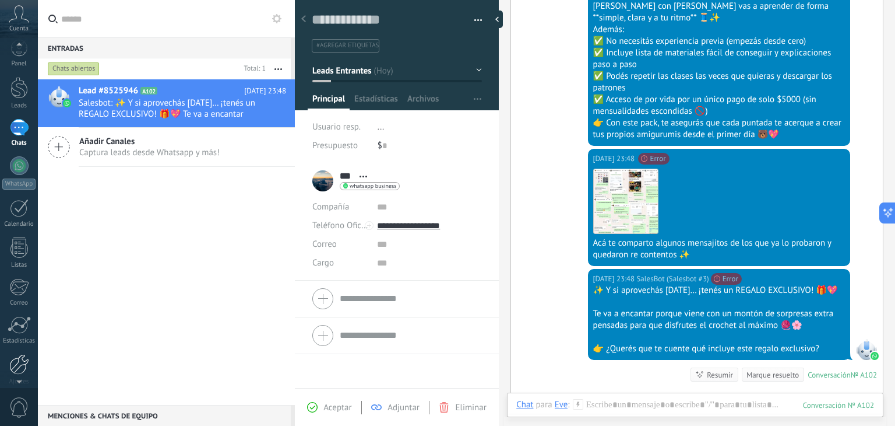
scroll to position [20, 0]
click at [24, 147] on div at bounding box center [19, 154] width 19 height 19
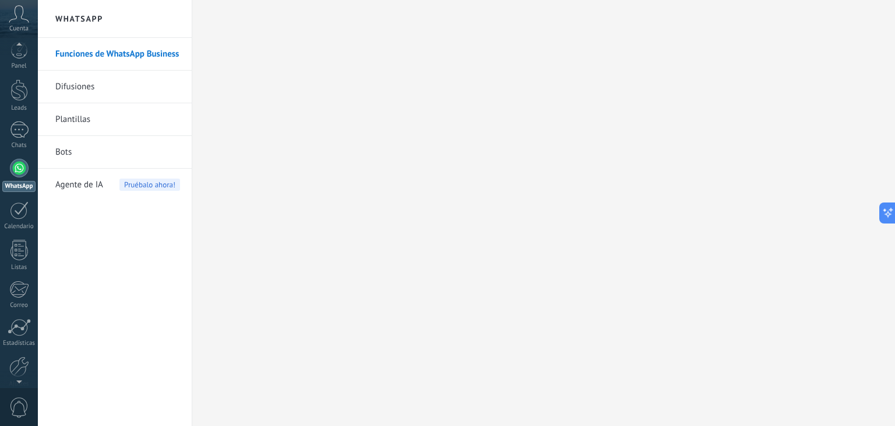
click at [22, 371] on div at bounding box center [19, 378] width 38 height 17
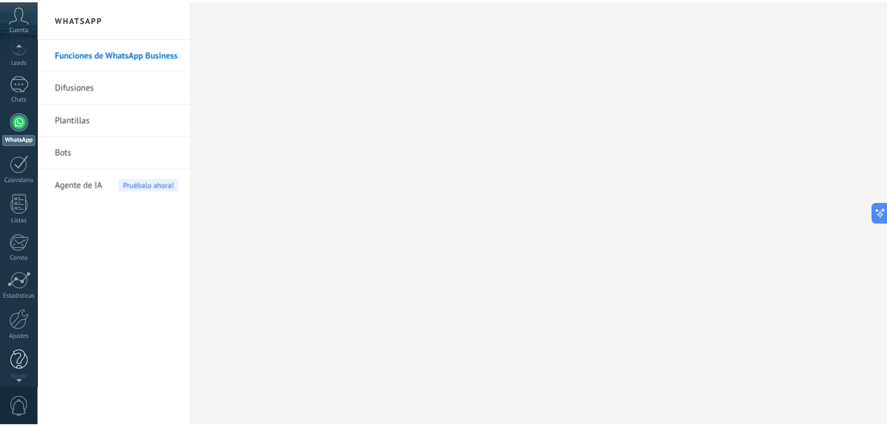
scroll to position [59, 0]
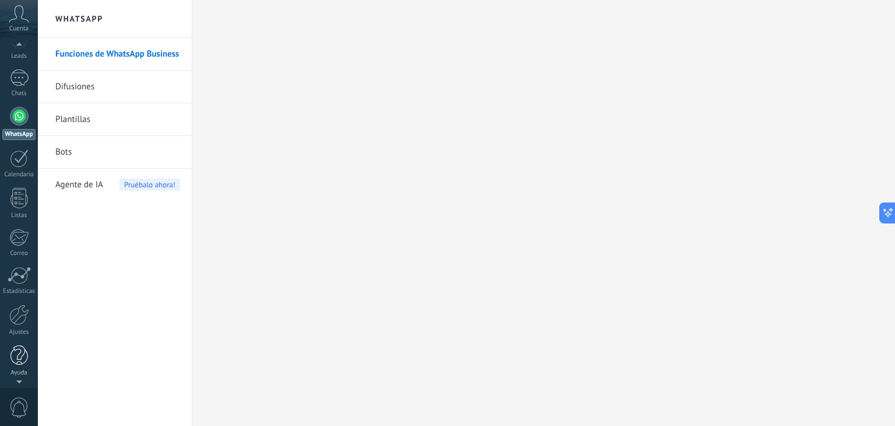
click at [27, 353] on div at bounding box center [18, 355] width 17 height 20
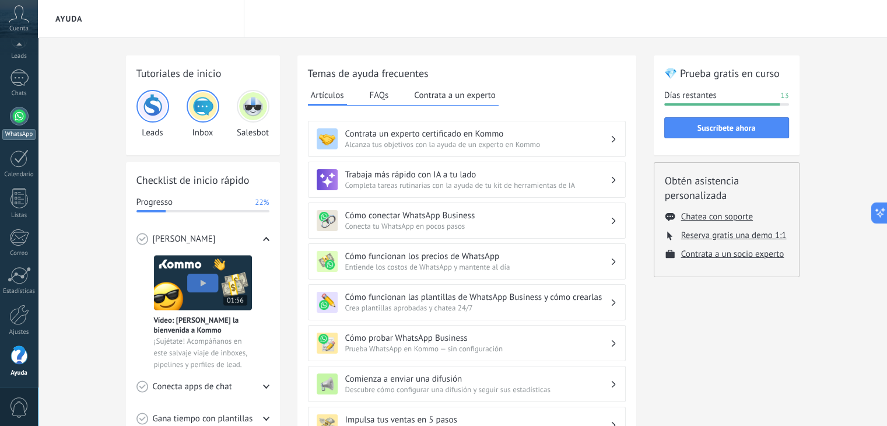
click at [20, 113] on div at bounding box center [19, 116] width 19 height 19
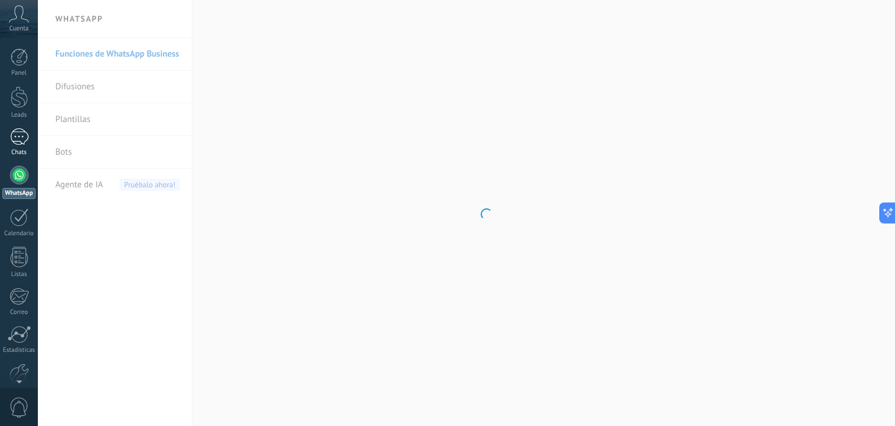
click at [29, 146] on link "1 Chats" at bounding box center [19, 142] width 38 height 28
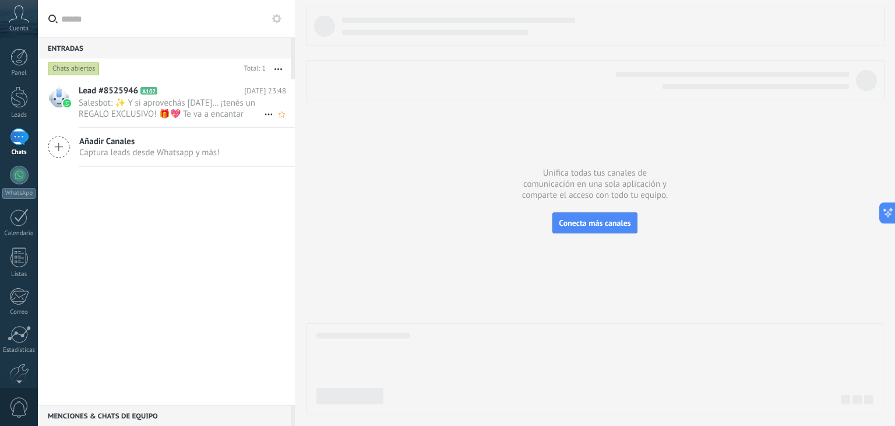
click at [145, 110] on span "Salesbot: ✨ Y si aprovechás [DATE]… ¡tenés un REGALO EXCLUSIVO! 🎁💖 Te va a enca…" at bounding box center [171, 108] width 185 height 22
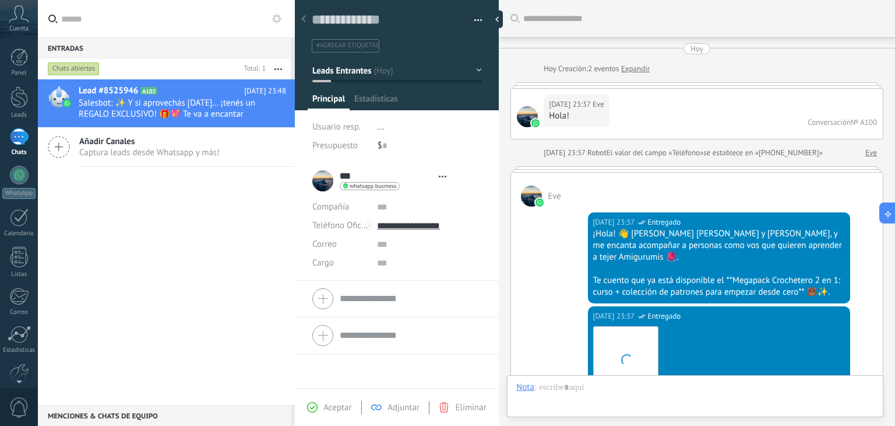
type textarea "**********"
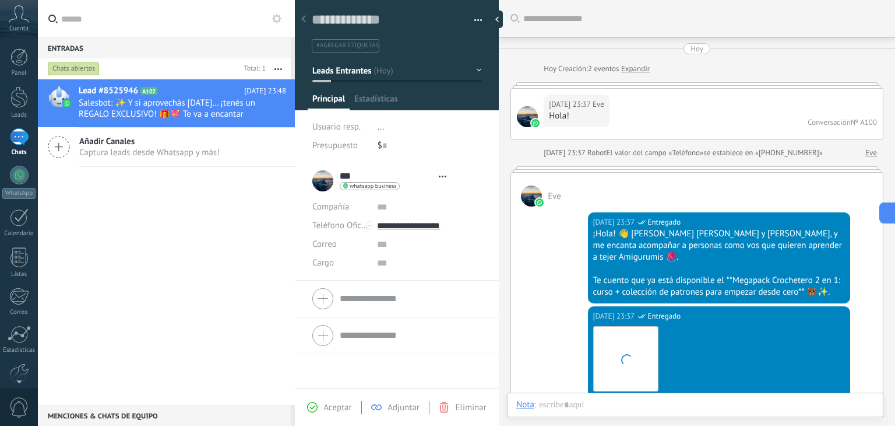
scroll to position [17, 0]
click at [611, 399] on div at bounding box center [696, 416] width 358 height 35
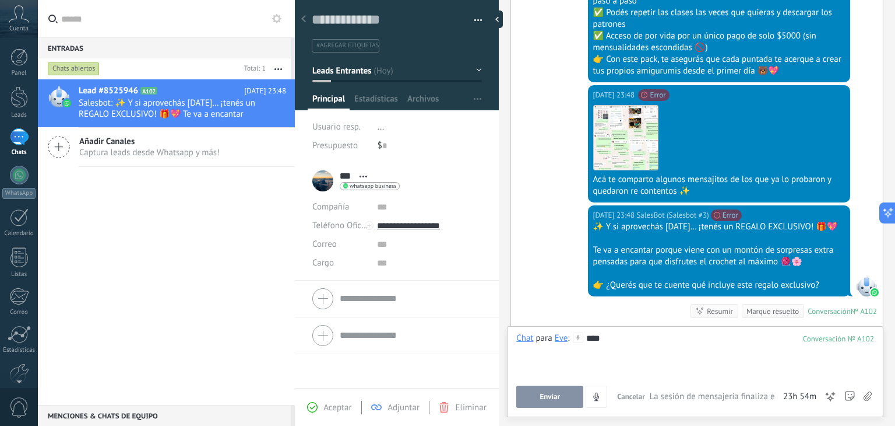
click at [564, 394] on button "Enviar" at bounding box center [550, 396] width 67 height 22
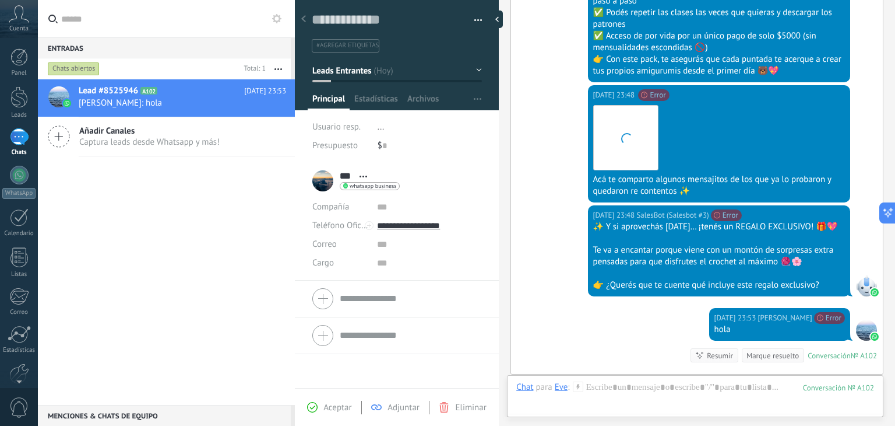
scroll to position [4474, 0]
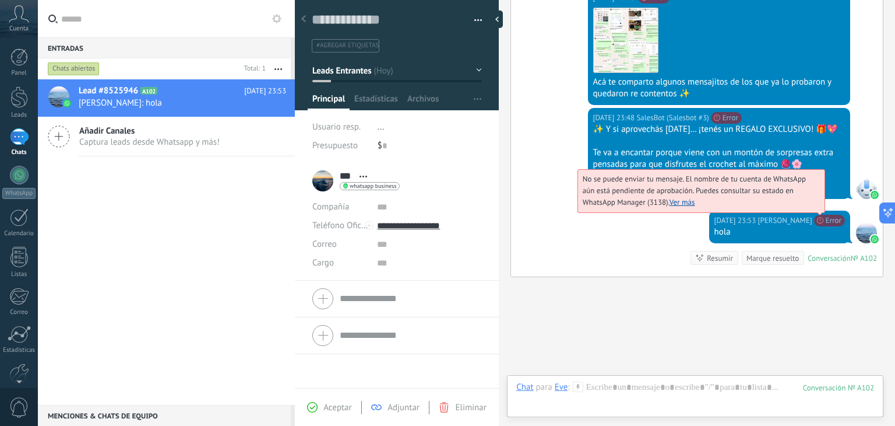
click at [670, 197] on link "Ver más" at bounding box center [683, 202] width 26 height 10
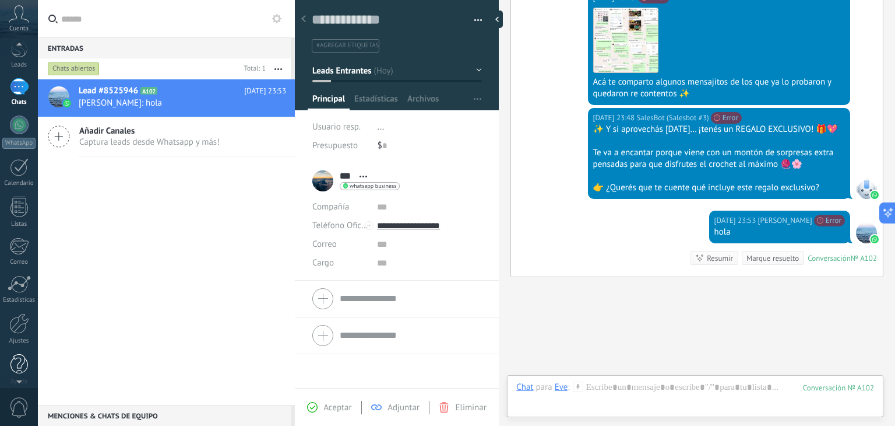
scroll to position [58, 0]
click at [27, 325] on link "Ajustes" at bounding box center [19, 320] width 38 height 31
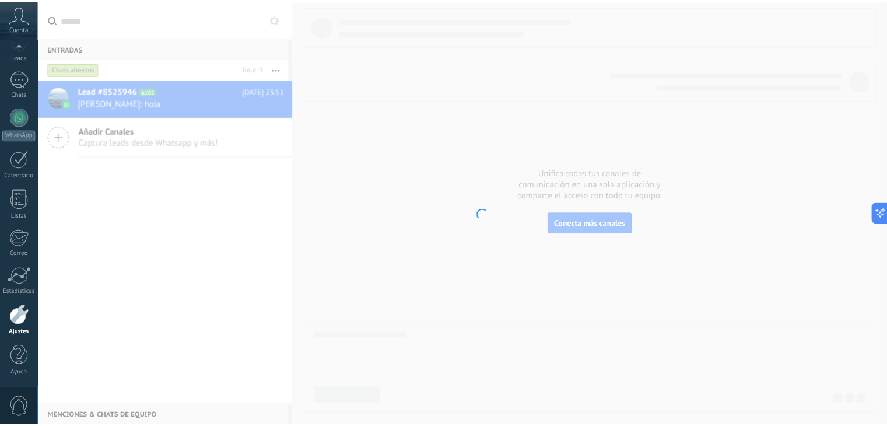
scroll to position [59, 0]
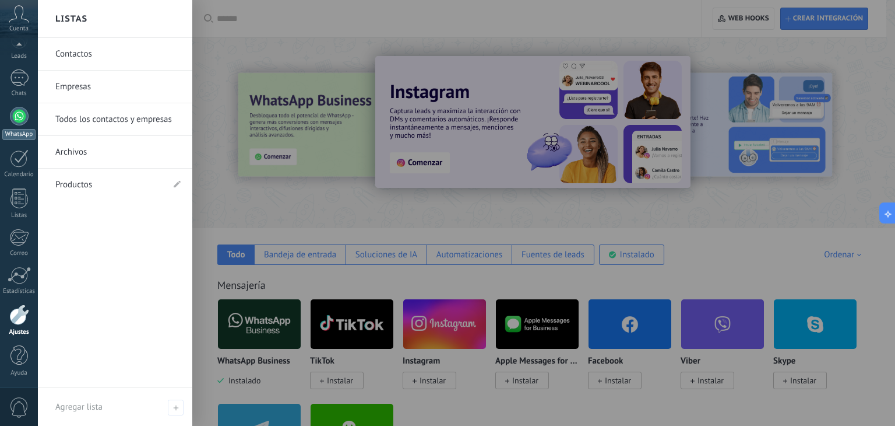
click at [20, 119] on div at bounding box center [19, 116] width 19 height 19
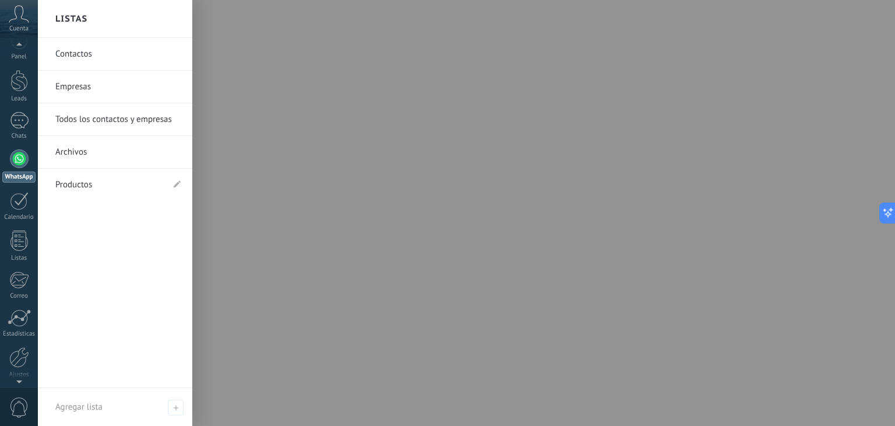
click at [19, 370] on div at bounding box center [19, 378] width 38 height 17
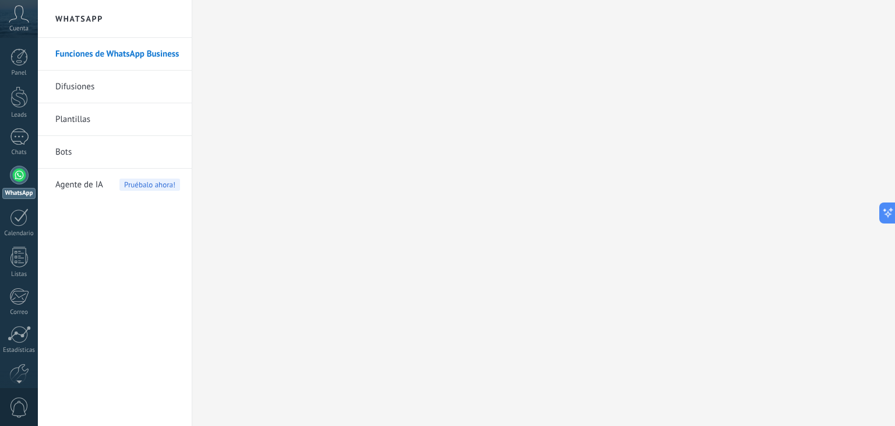
click at [100, 160] on link "Bots" at bounding box center [117, 152] width 125 height 33
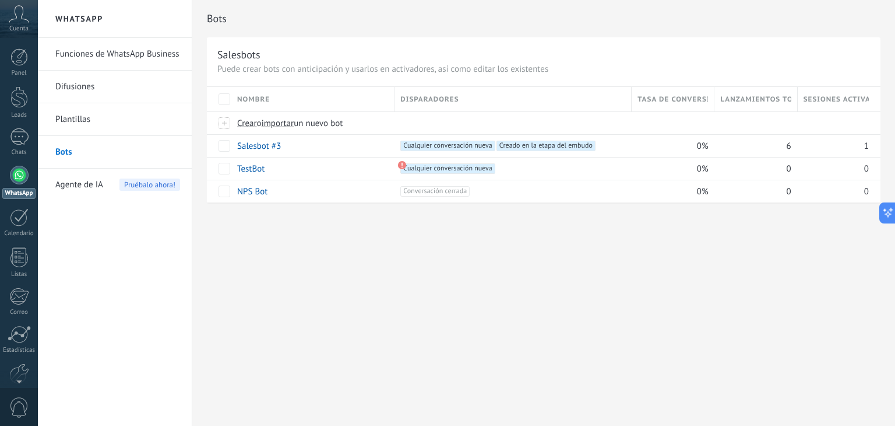
click at [110, 58] on link "Funciones de WhatsApp Business" at bounding box center [117, 54] width 125 height 33
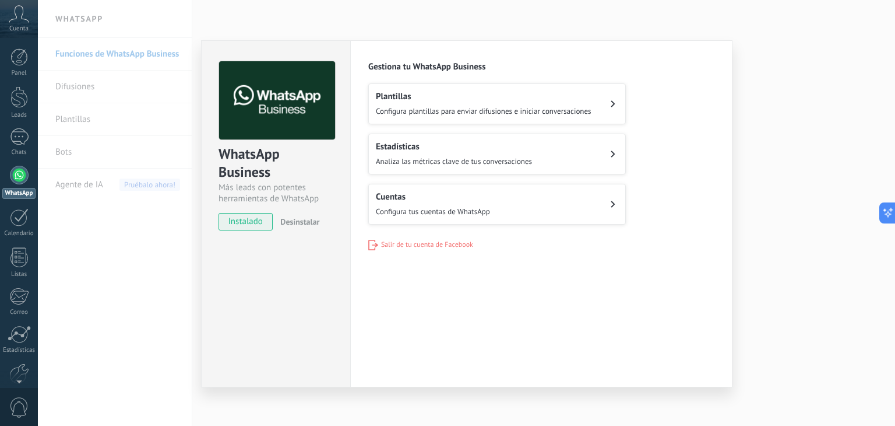
click at [422, 241] on span "Salir de tu cuenta de Facebook" at bounding box center [427, 244] width 92 height 9
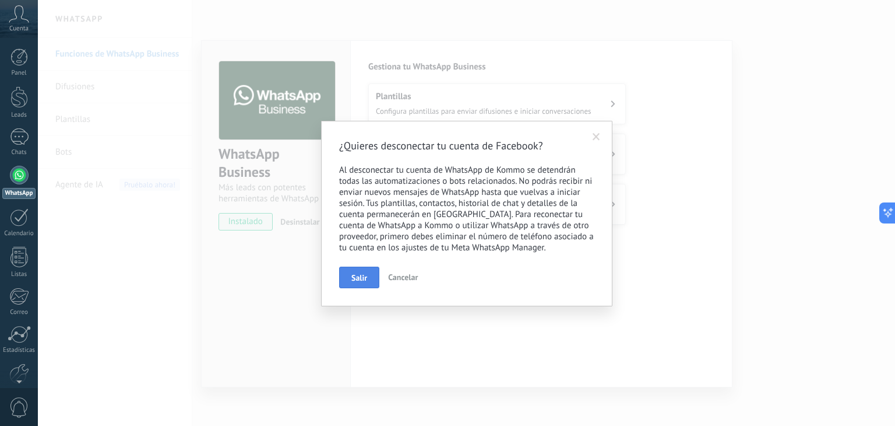
click at [354, 282] on span "Salir" at bounding box center [360, 277] width 16 height 8
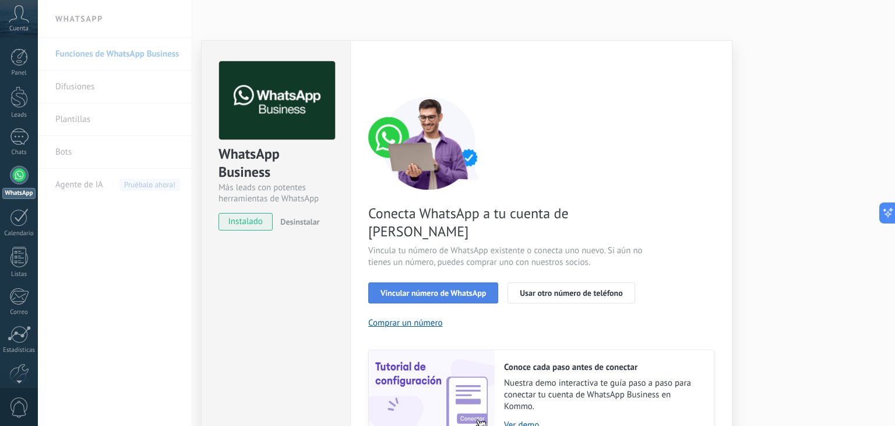
click at [463, 282] on button "Vincular número de WhatsApp" at bounding box center [433, 292] width 130 height 21
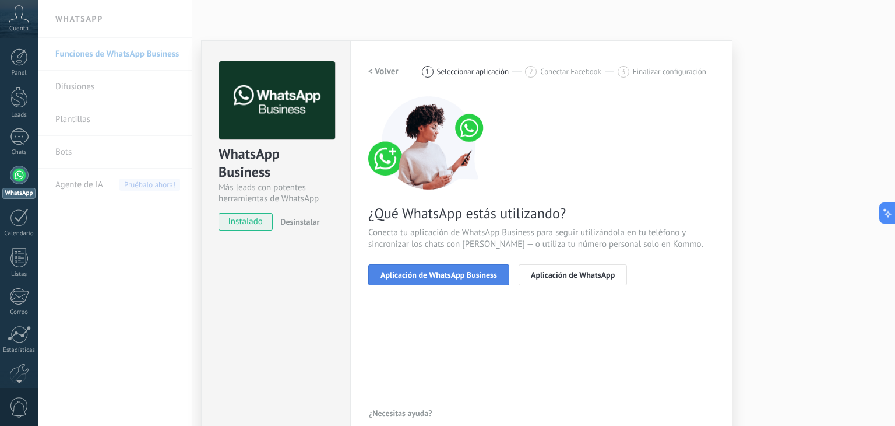
click at [459, 280] on button "Aplicación de WhatsApp Business" at bounding box center [438, 274] width 141 height 21
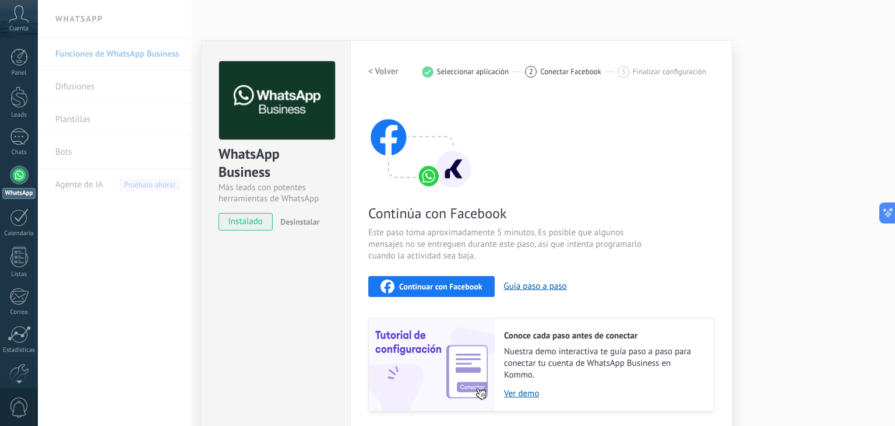
click at [464, 286] on span "Continuar con Facebook" at bounding box center [440, 286] width 83 height 8
